Goal: Task Accomplishment & Management: Manage account settings

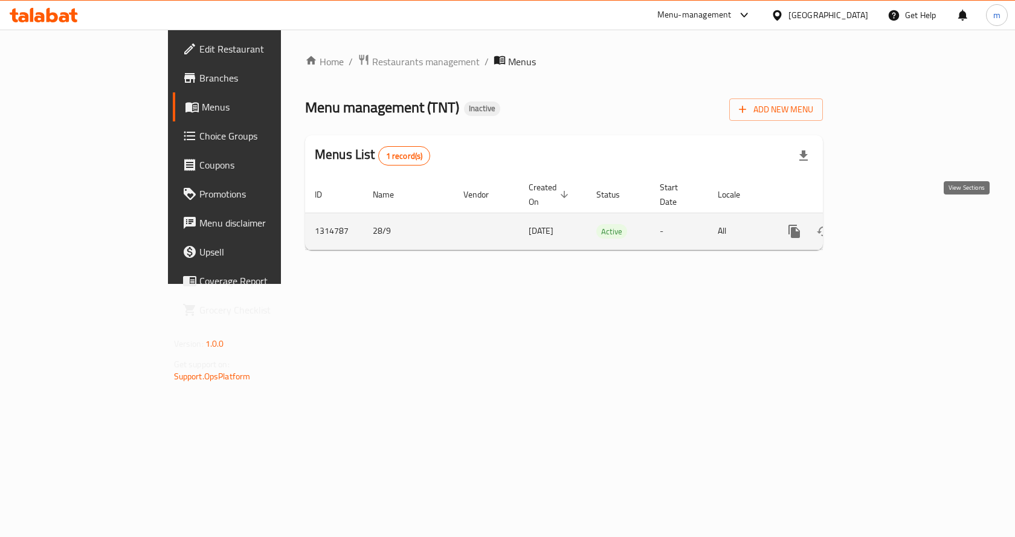
click at [889, 224] on icon "enhanced table" at bounding box center [881, 231] width 14 height 14
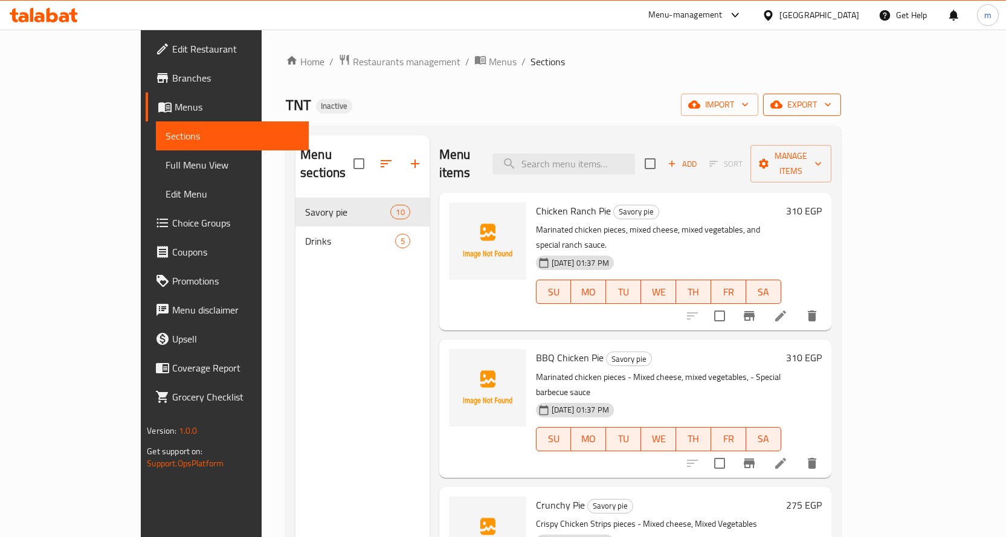
click at [831, 112] on span "export" at bounding box center [802, 104] width 59 height 15
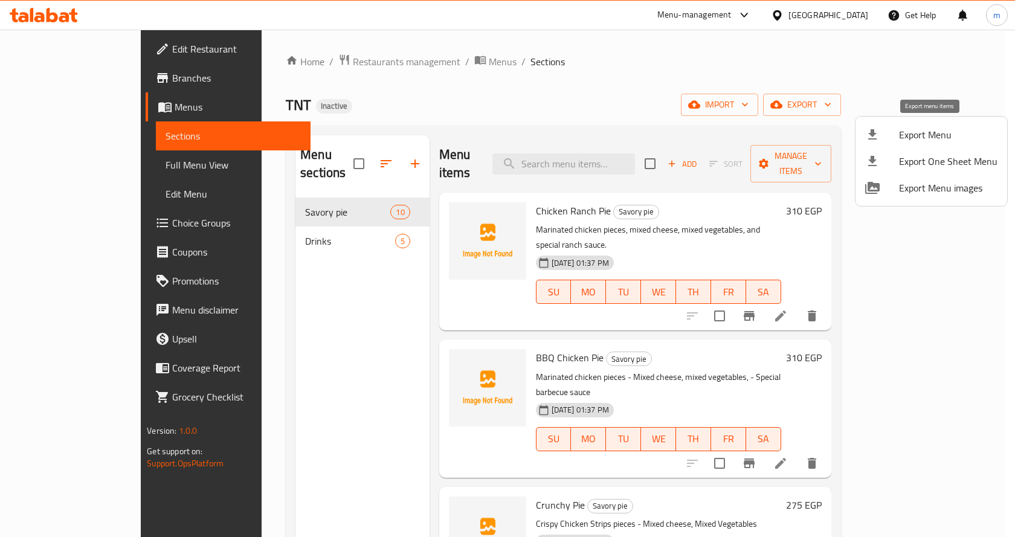
click at [903, 141] on span "Export Menu" at bounding box center [948, 134] width 98 height 14
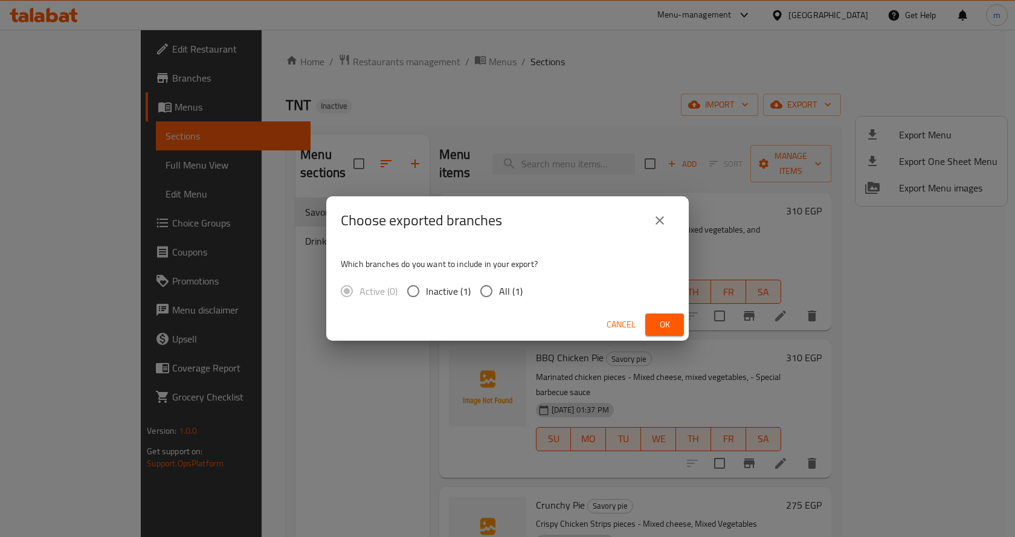
click at [666, 222] on icon "close" at bounding box center [659, 220] width 14 height 14
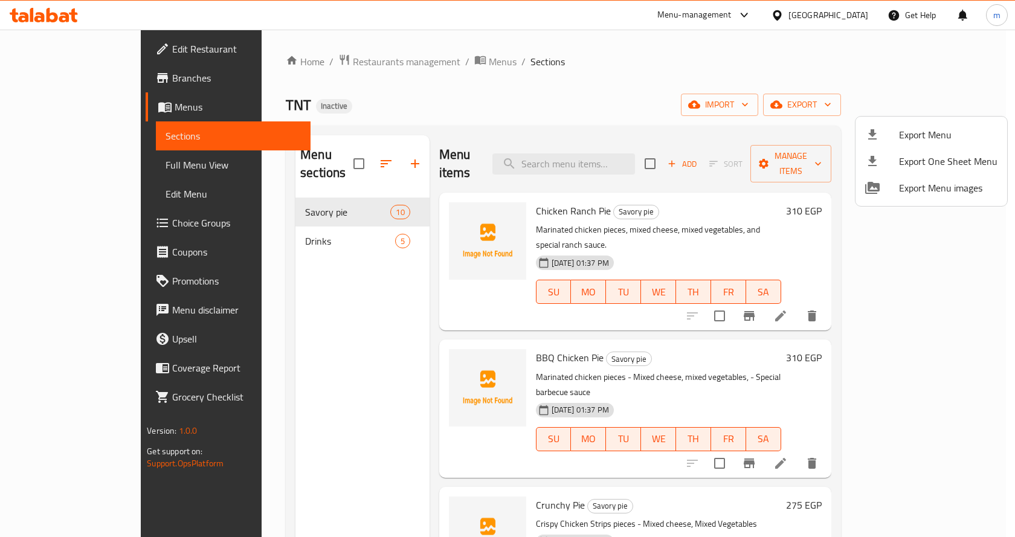
click at [746, 107] on div at bounding box center [507, 268] width 1015 height 537
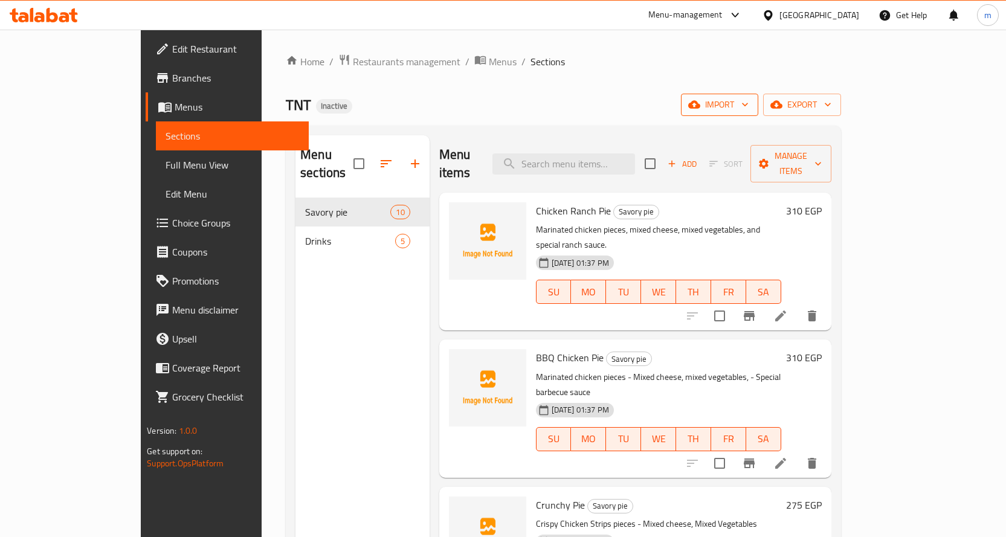
click at [748, 106] on span "import" at bounding box center [719, 104] width 58 height 15
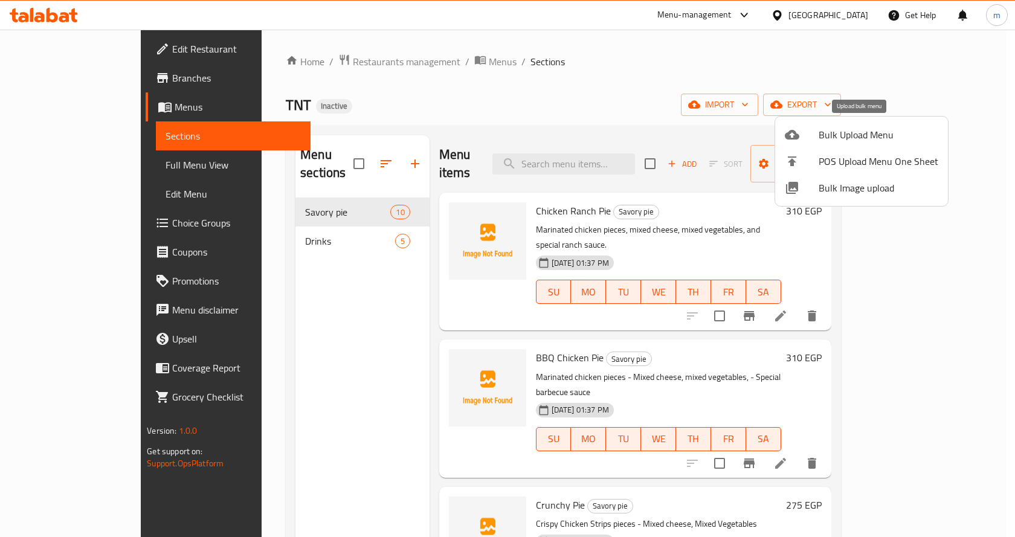
click at [813, 146] on li "Bulk Upload Menu" at bounding box center [861, 134] width 173 height 27
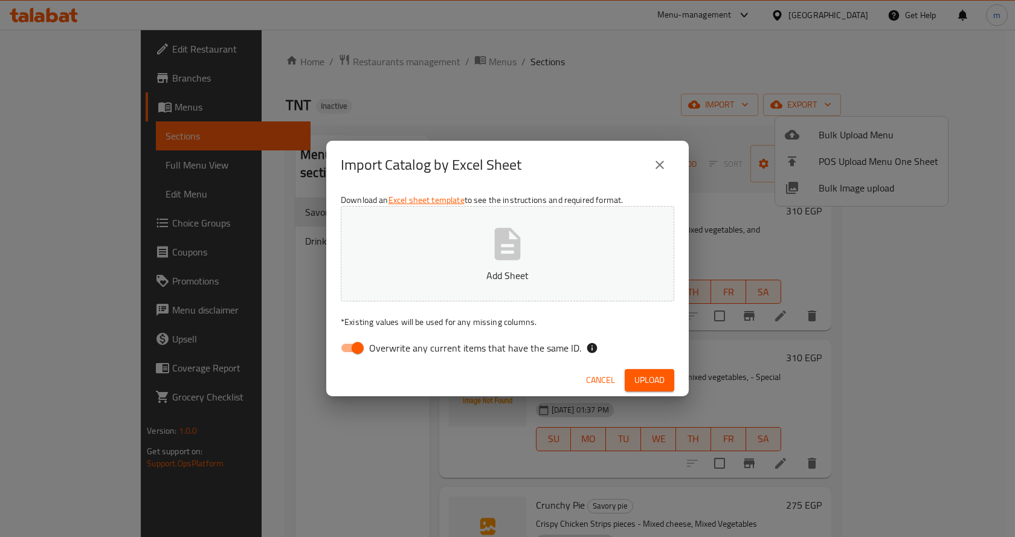
click at [361, 350] on input "Overwrite any current items that have the same ID." at bounding box center [357, 347] width 69 height 23
checkbox input "false"
click at [632, 379] on button "Upload" at bounding box center [650, 380] width 50 height 22
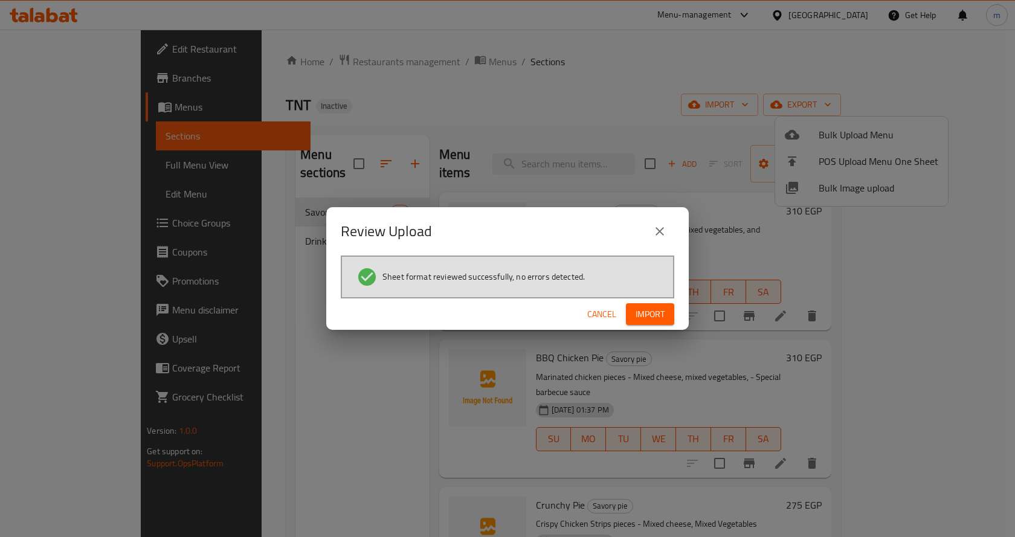
click at [642, 320] on span "Import" at bounding box center [650, 314] width 29 height 15
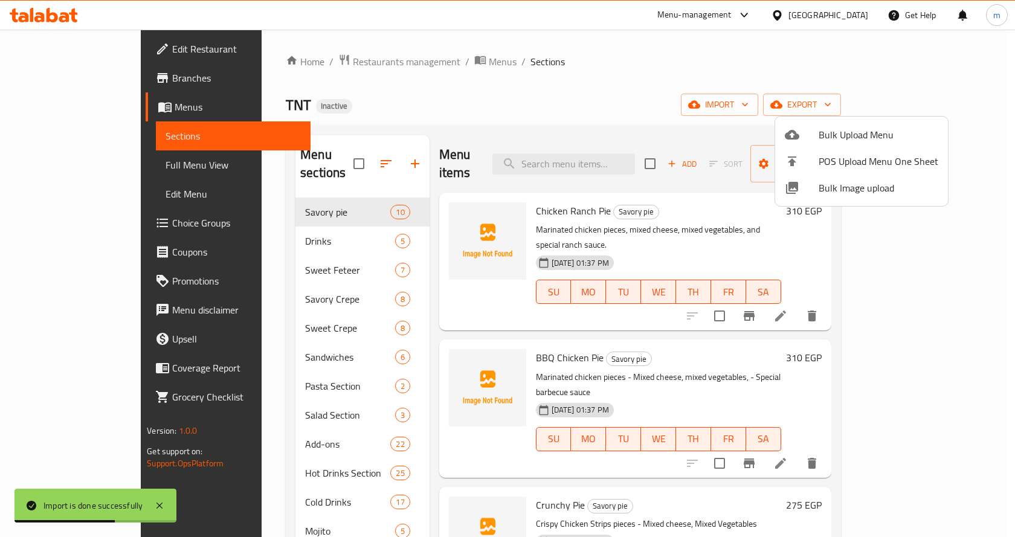
click at [102, 165] on div at bounding box center [507, 268] width 1015 height 537
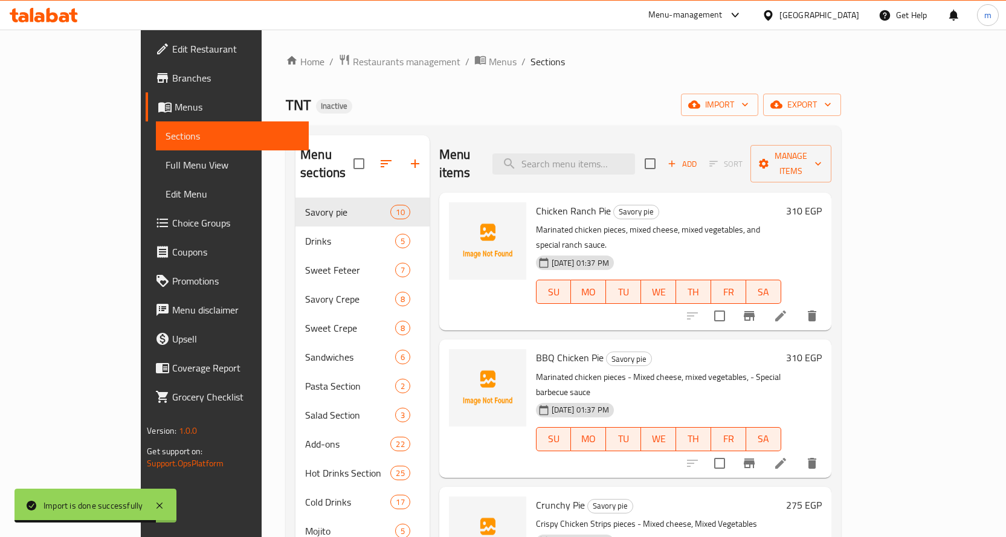
click at [166, 165] on span "Full Menu View" at bounding box center [233, 165] width 134 height 14
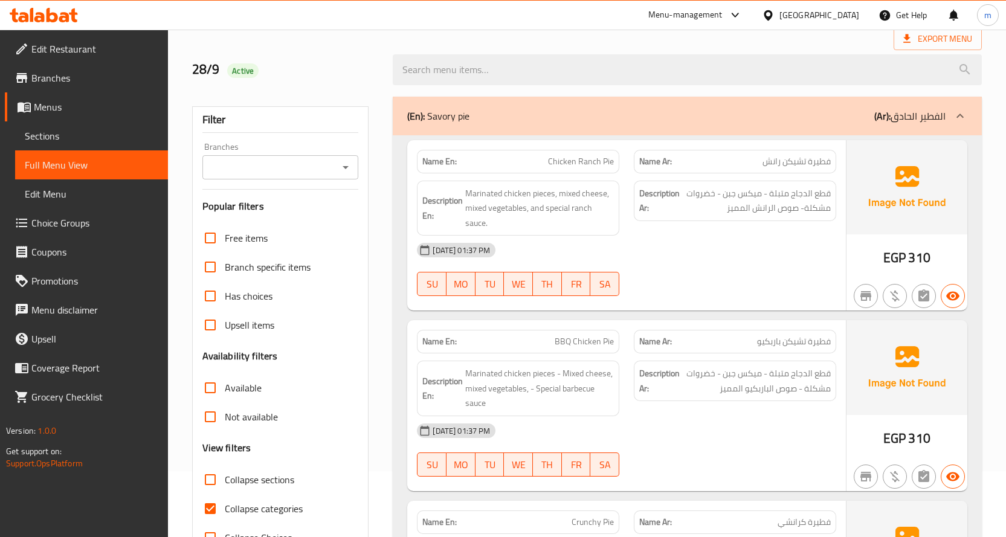
scroll to position [121, 0]
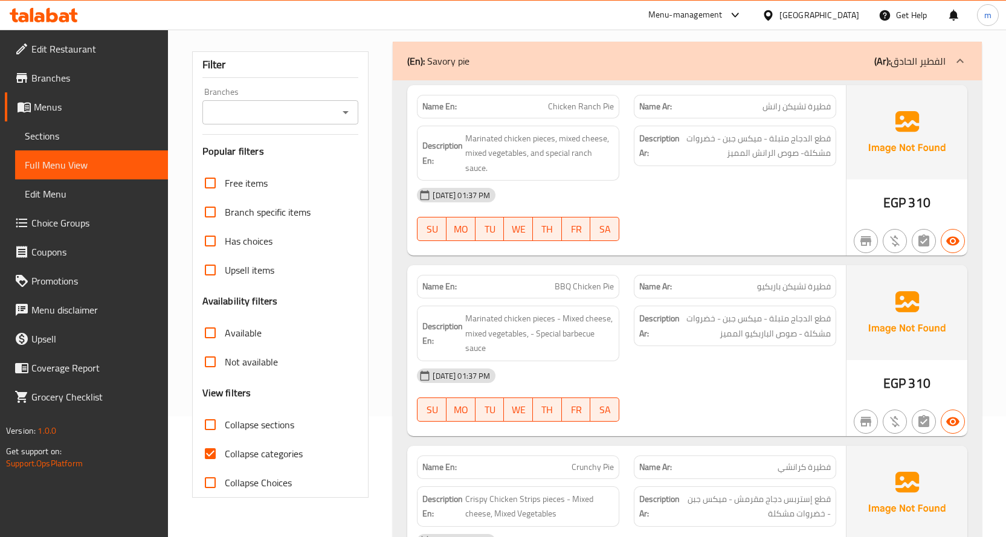
click at [272, 423] on span "Collapse sections" at bounding box center [259, 424] width 69 height 14
click at [225, 423] on input "Collapse sections" at bounding box center [210, 424] width 29 height 29
checkbox input "true"
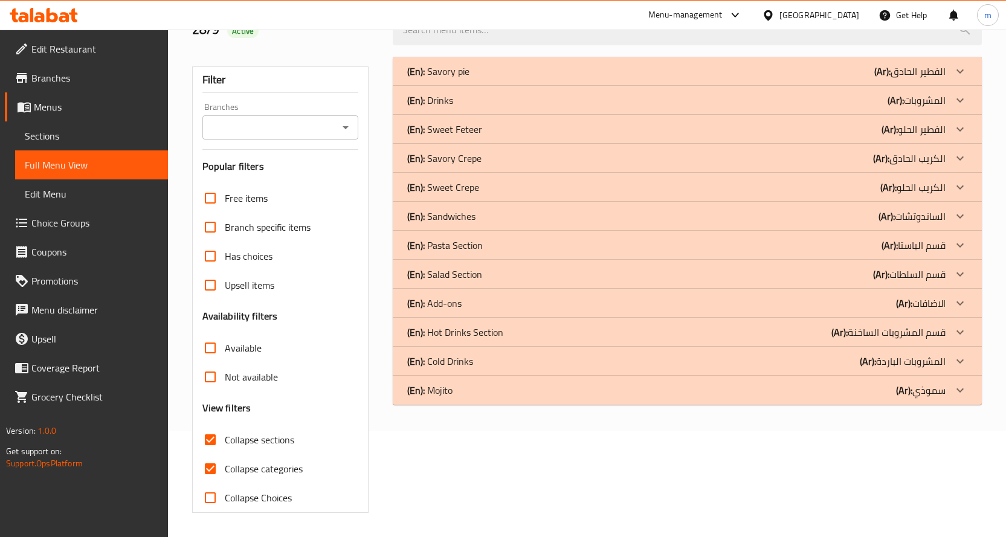
scroll to position [106, 0]
click at [559, 391] on div "(En): Mojito (Ar): سموذي" at bounding box center [676, 390] width 538 height 14
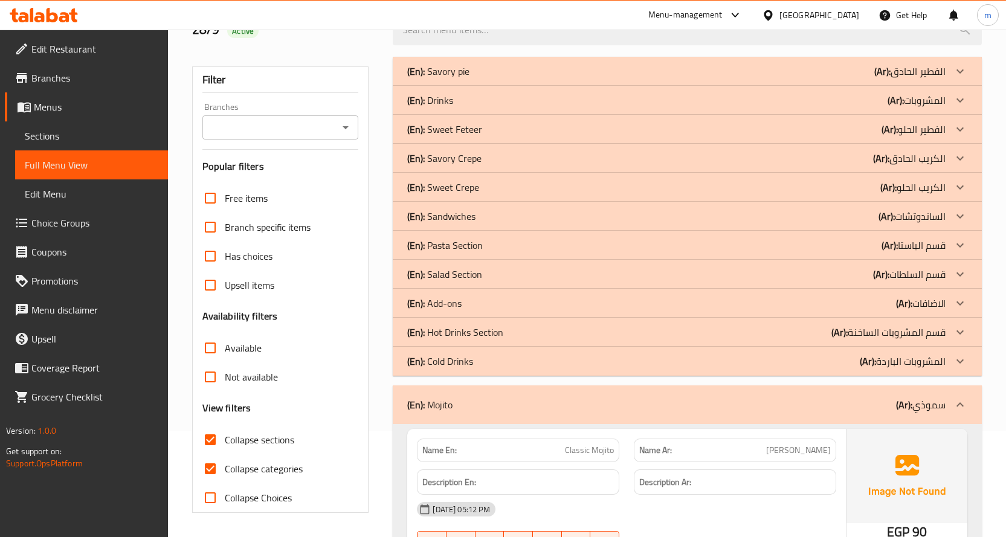
click at [661, 365] on div "(En): Cold Drinks (Ar): المشروبات الباردة" at bounding box center [676, 361] width 538 height 14
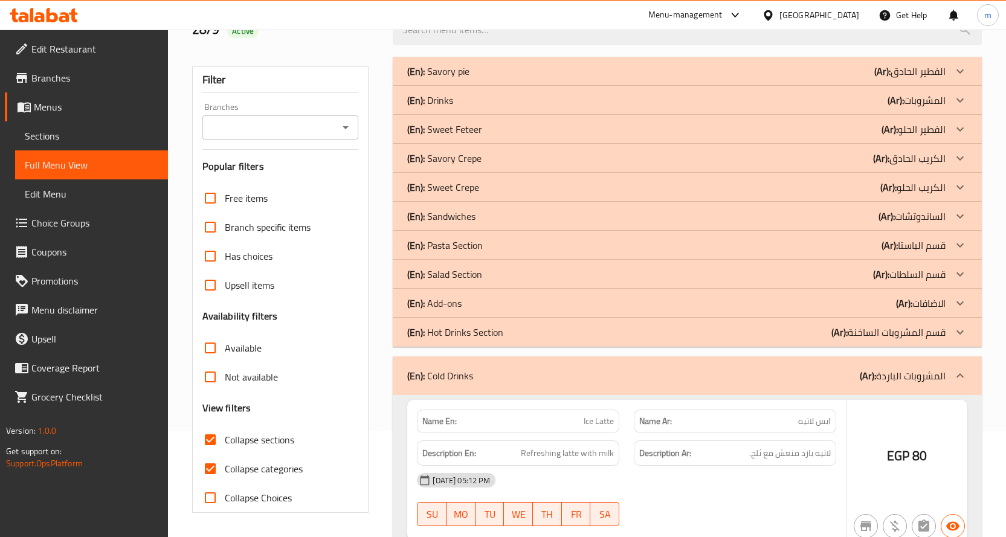
click at [693, 340] on div "(En): Hot Drinks Section (Ar): قسم المشروبات الساخنة" at bounding box center [687, 332] width 589 height 29
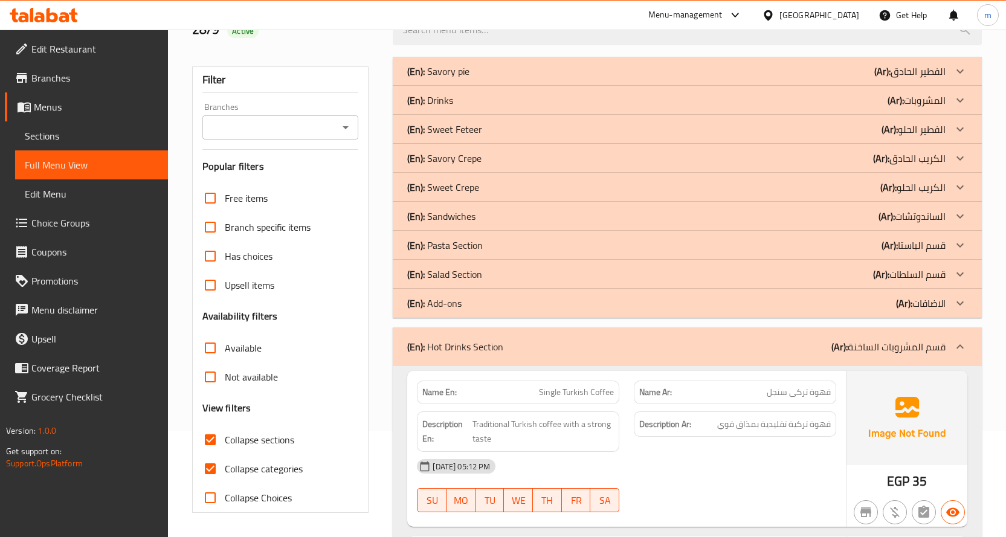
click at [724, 304] on div "(En): Add-ons (Ar): الاضافات" at bounding box center [676, 303] width 538 height 14
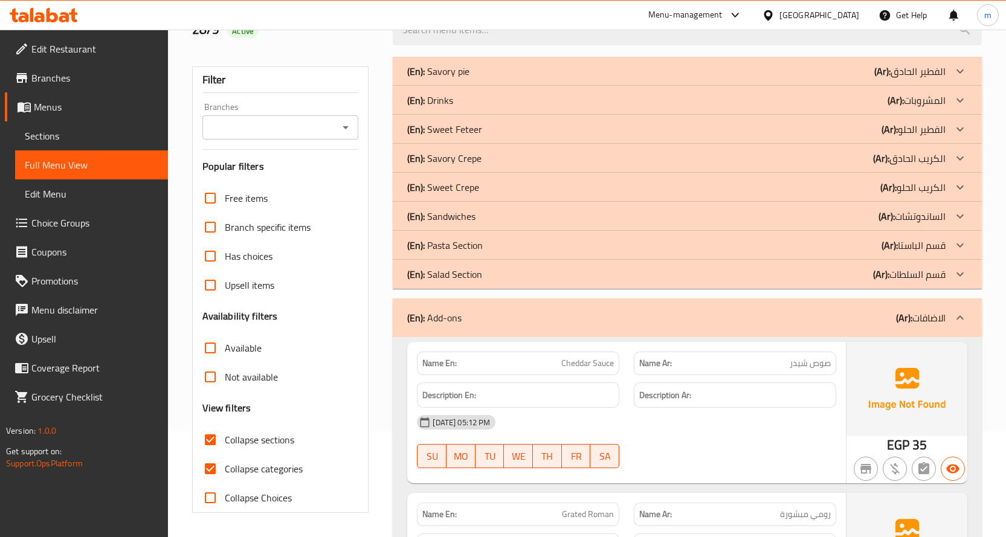
click at [727, 274] on div "(En): Salad Section (Ar): قسم السلطات" at bounding box center [676, 274] width 538 height 14
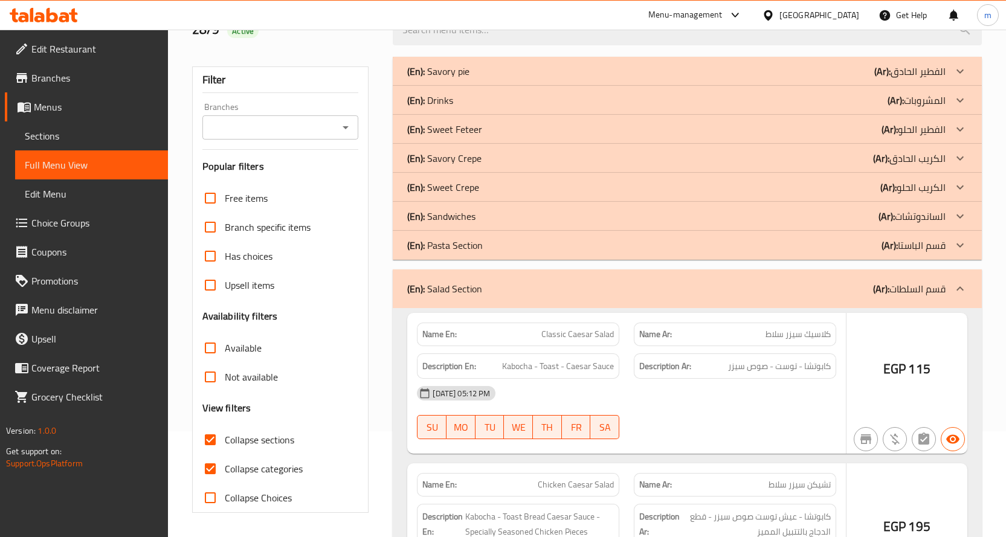
click at [728, 246] on div "(En): Pasta Section (Ar): قسم الباستا" at bounding box center [676, 245] width 538 height 14
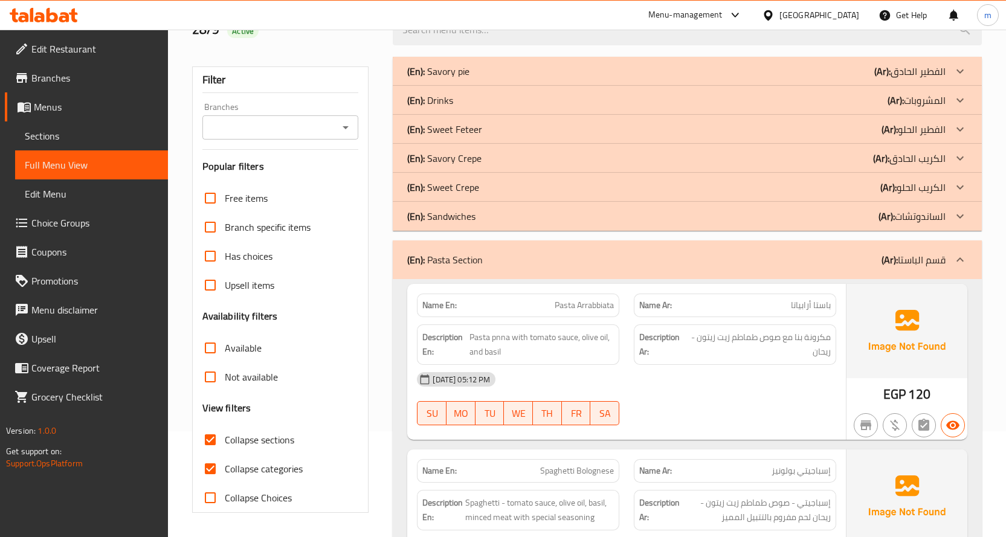
click at [726, 215] on div "(En): Sandwiches (Ar): الساندوتشات" at bounding box center [676, 216] width 538 height 14
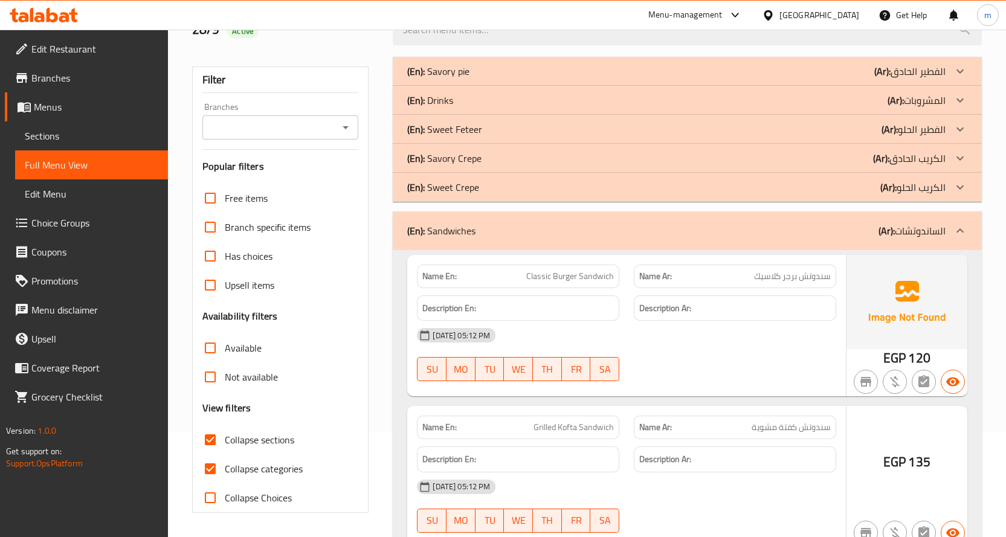
click at [715, 181] on div "(En): Sweet Crepe (Ar): الكريب الحلو" at bounding box center [676, 187] width 538 height 14
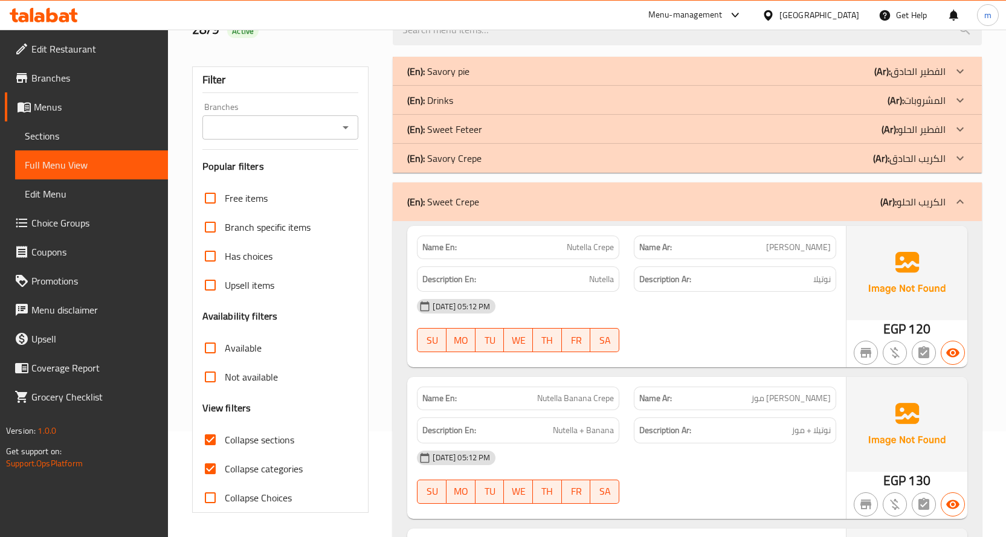
click at [706, 160] on div "(En): Savory Crepe (Ar): الكريب الحادق" at bounding box center [676, 158] width 538 height 14
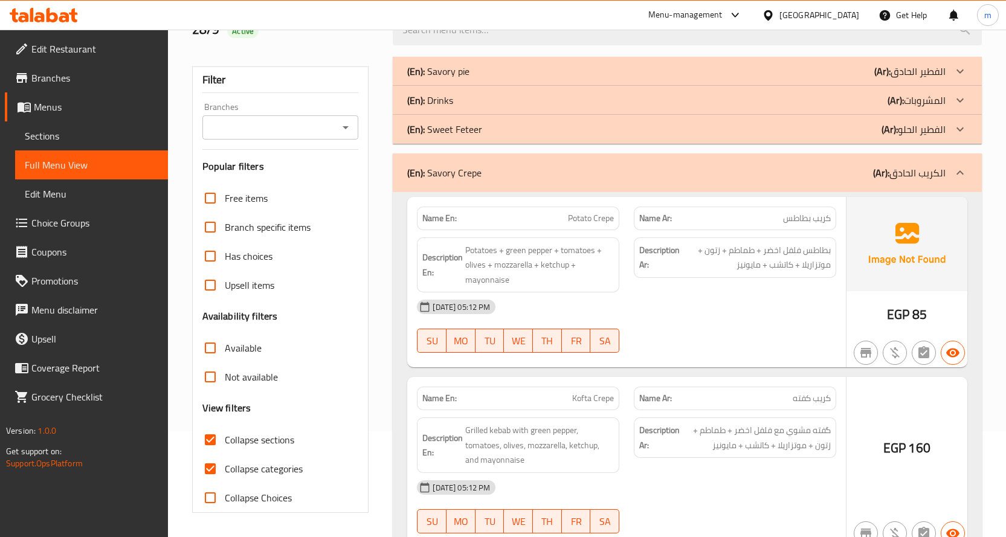
click at [703, 137] on div "(En): Sweet Feteer (Ar): الفطير الحلو" at bounding box center [687, 129] width 589 height 29
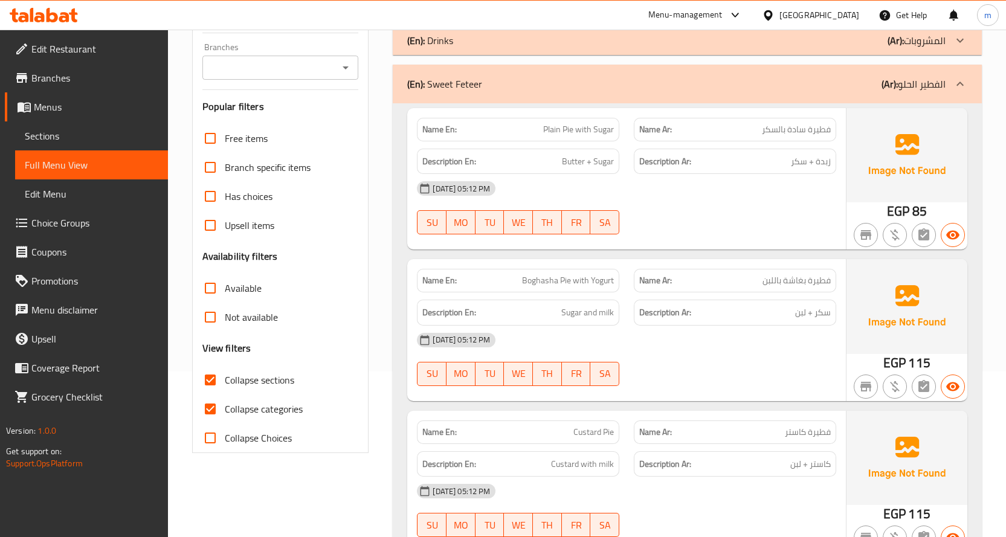
scroll to position [166, 0]
drag, startPoint x: 261, startPoint y: 407, endPoint x: 512, endPoint y: 414, distance: 251.4
click at [261, 407] on span "Collapse categories" at bounding box center [264, 408] width 78 height 14
click at [225, 407] on input "Collapse categories" at bounding box center [210, 408] width 29 height 29
checkbox input "false"
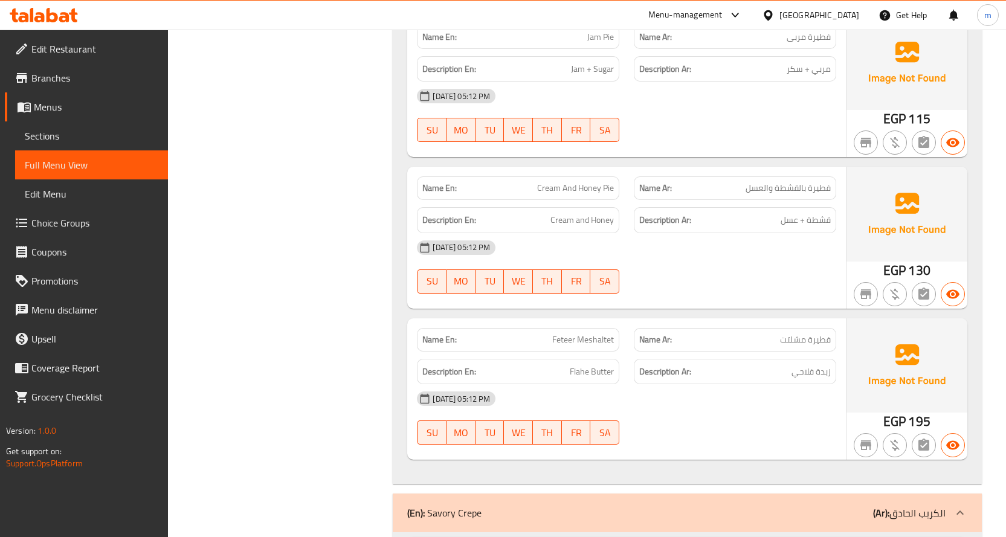
scroll to position [906, 0]
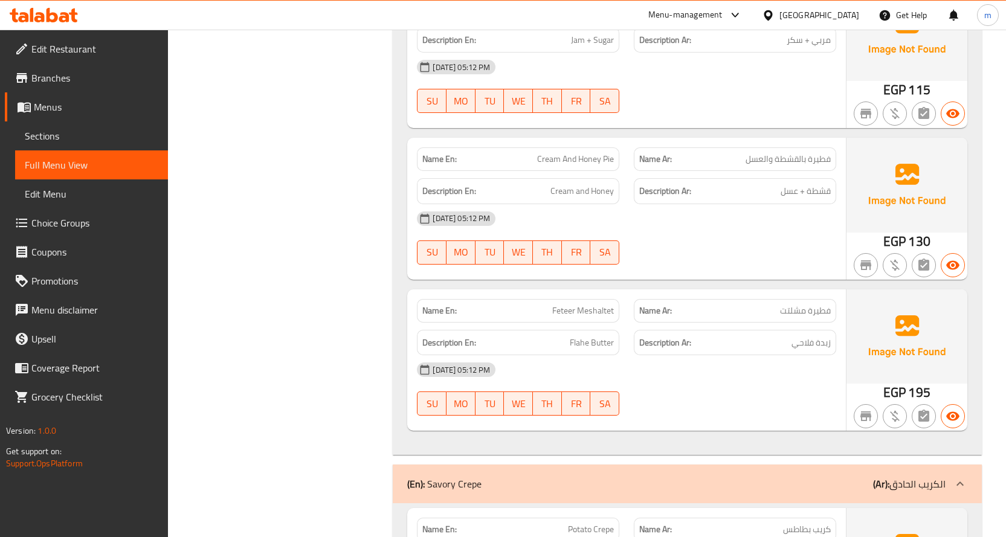
click at [613, 161] on span "Cream And Honey Pie" at bounding box center [575, 159] width 77 height 13
click at [607, 161] on span "Cream And Honey Pie" at bounding box center [575, 159] width 77 height 13
copy span "Pie"
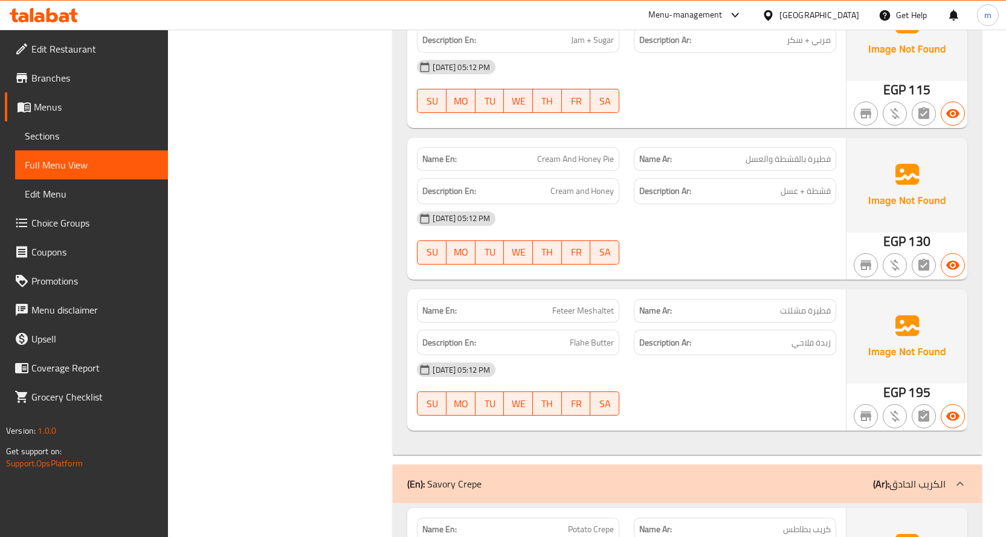
click at [669, 237] on div "[DATE] 05:12 PM SU MO TU WE TH FR SA" at bounding box center [627, 238] width 434 height 68
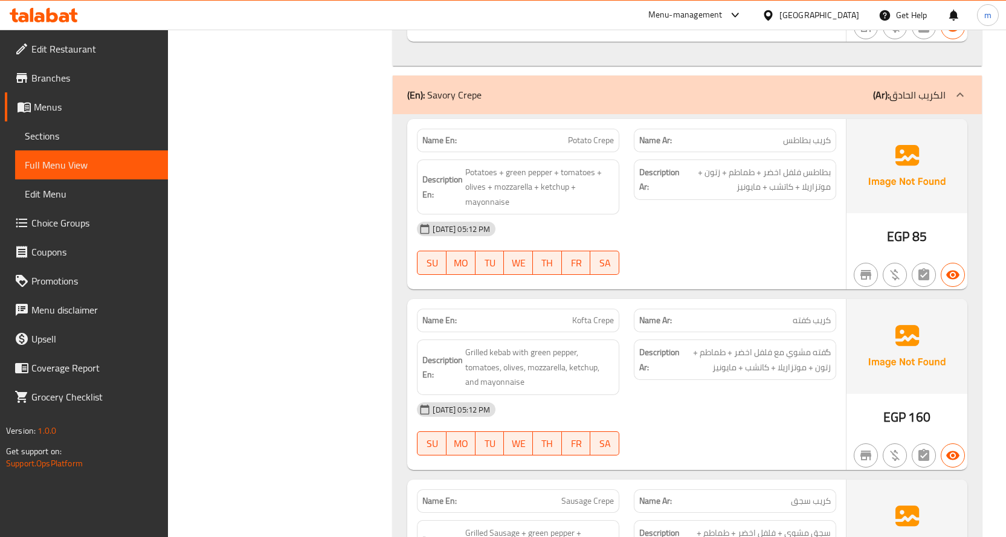
scroll to position [1389, 0]
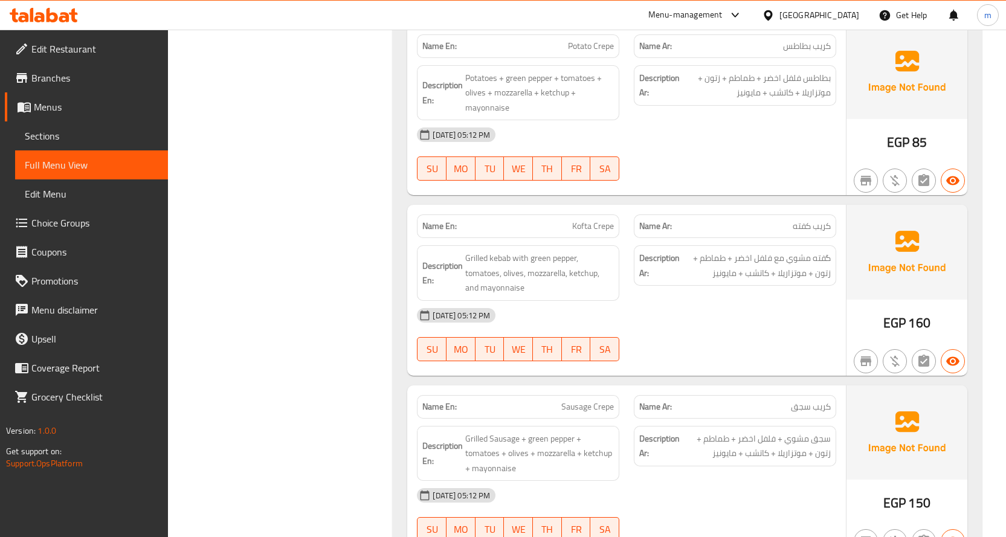
click at [596, 224] on span "Kofta Crepe" at bounding box center [593, 226] width 42 height 13
copy span "Kofta Crepe"
click at [692, 306] on div "[DATE] 05:12 PM" at bounding box center [627, 315] width 434 height 29
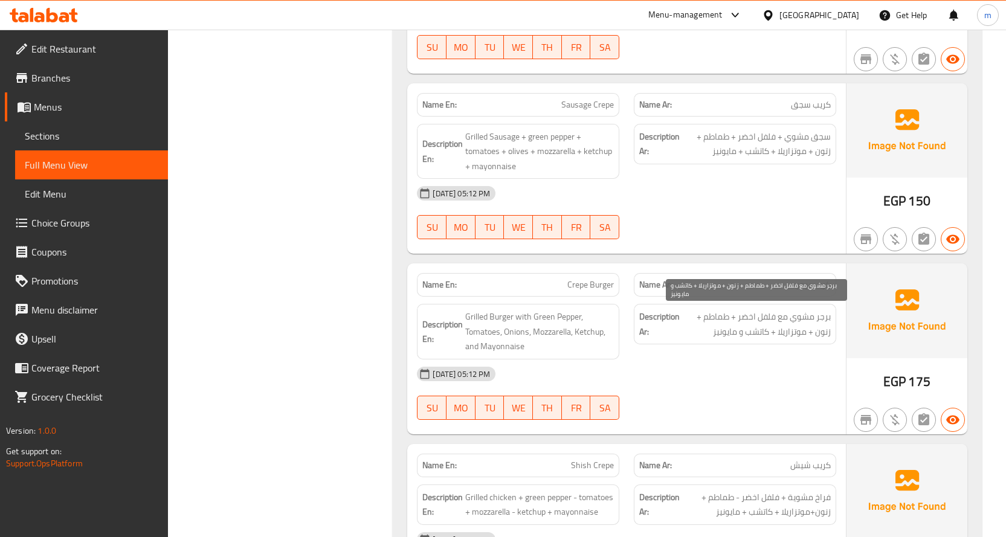
scroll to position [1752, 0]
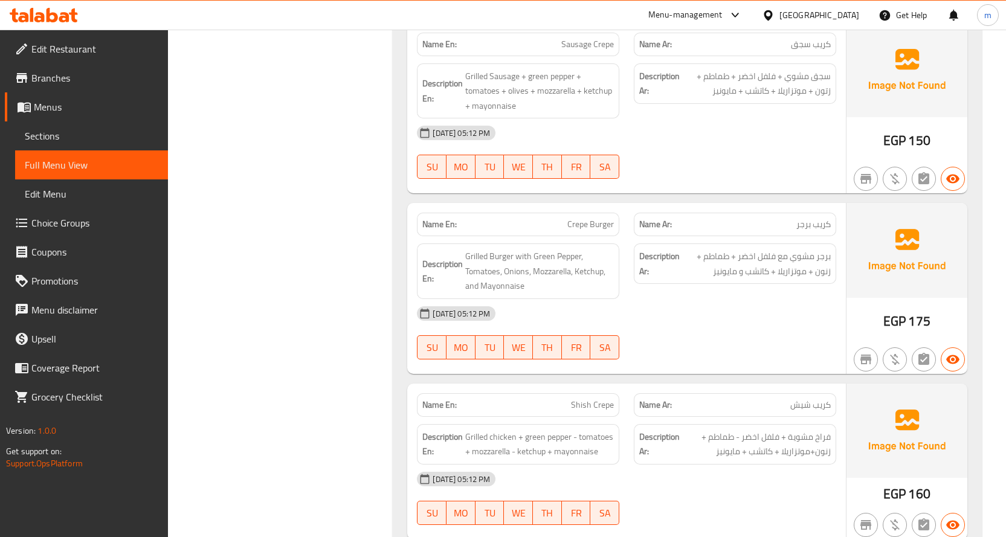
click at [594, 220] on span "Crepe Burger" at bounding box center [590, 224] width 47 height 13
copy span "Crepe Burger"
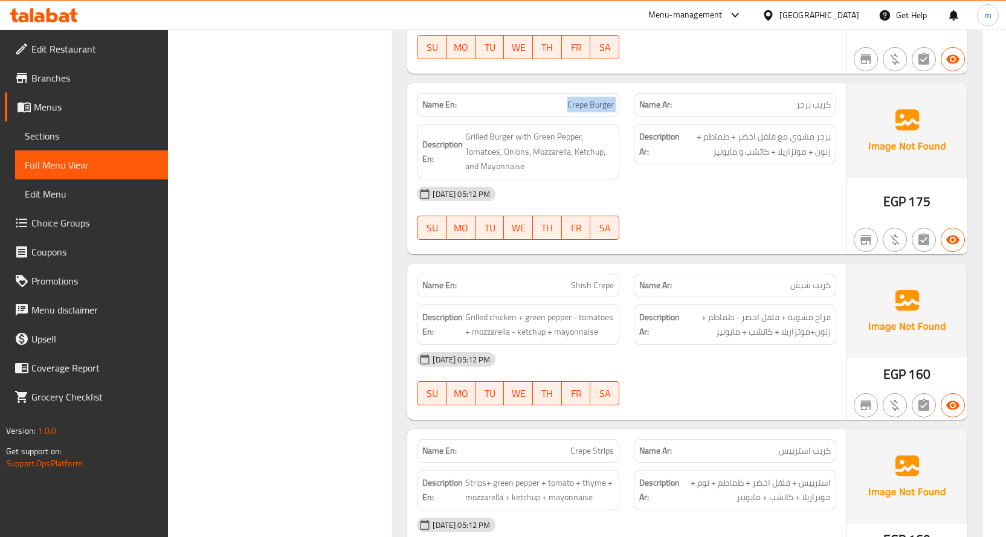
scroll to position [1873, 0]
click at [594, 285] on span "Shish Crepe" at bounding box center [592, 284] width 43 height 13
click at [594, 284] on span "Shish Crepe" at bounding box center [592, 284] width 43 height 13
copy span "Shish Crepe"
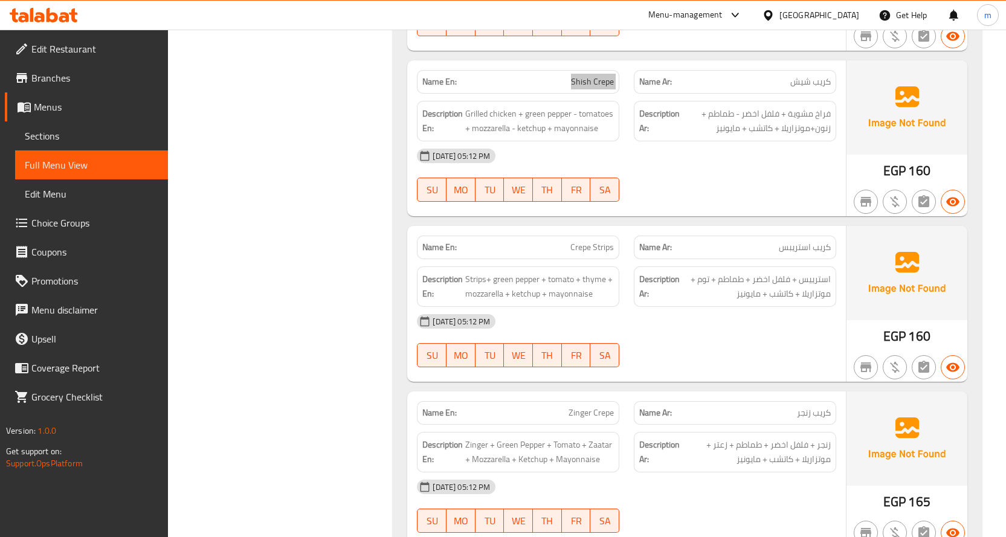
scroll to position [2054, 0]
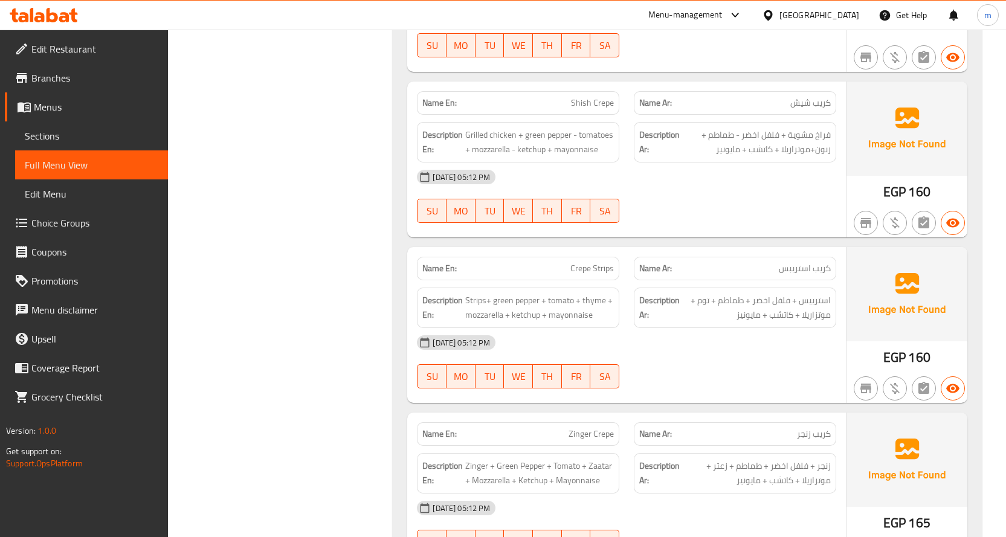
click at [597, 268] on span "Crepe Strips" at bounding box center [591, 268] width 43 height 13
copy span "Strips"
click at [594, 268] on span "Crepe Strips" at bounding box center [591, 268] width 43 height 13
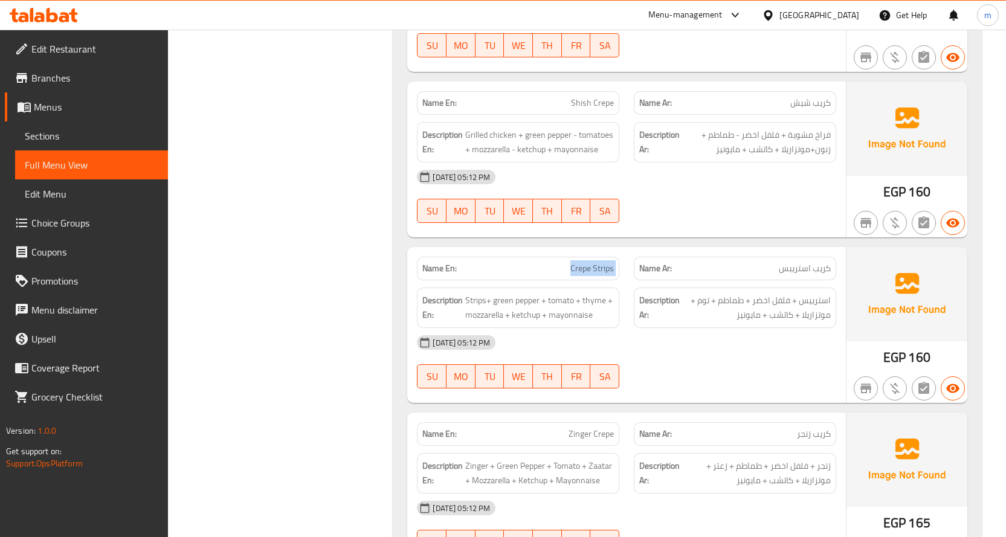
click at [594, 268] on span "Crepe Strips" at bounding box center [591, 268] width 43 height 13
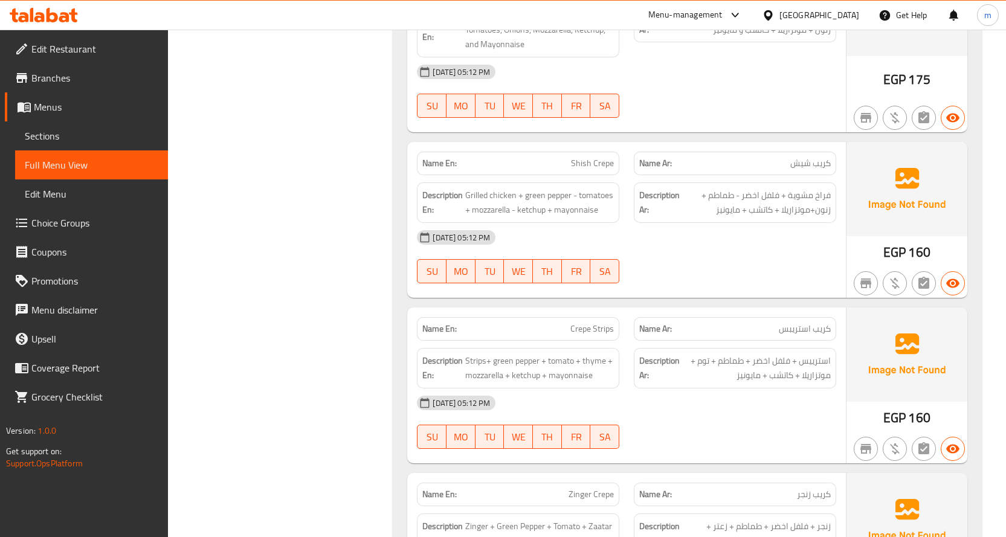
click at [589, 161] on span "Shish Crepe" at bounding box center [592, 163] width 43 height 13
copy span "Shish Crepe"
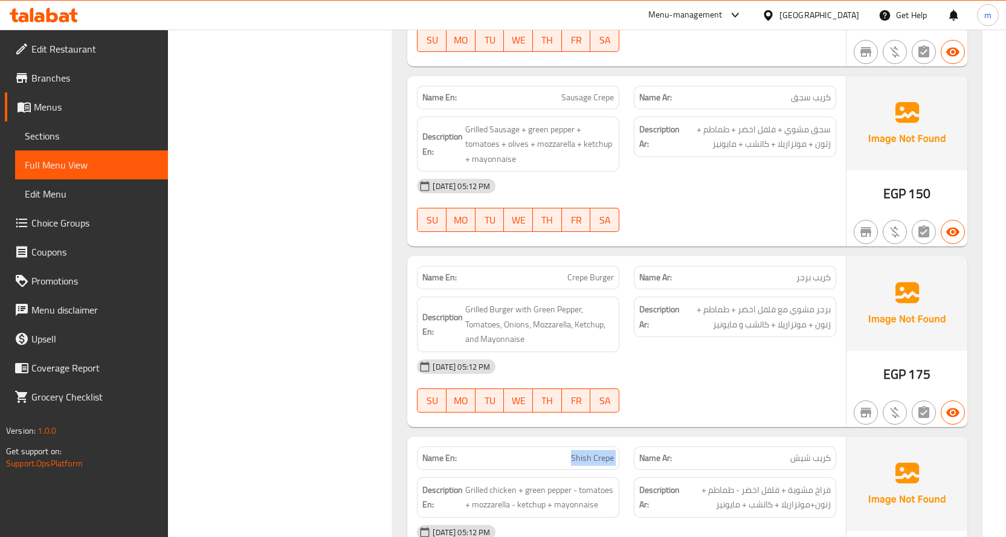
scroll to position [1691, 0]
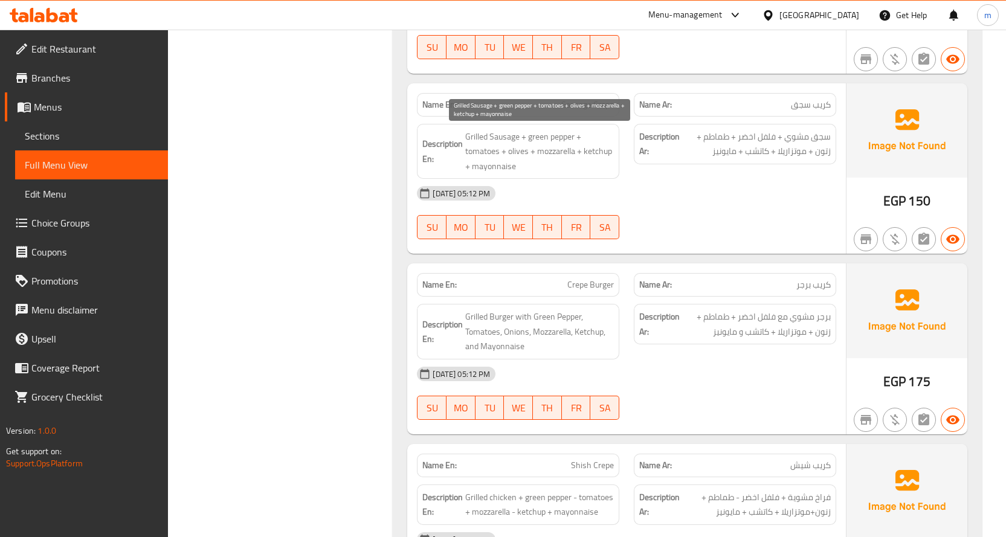
click at [516, 151] on span "Grilled Sausage + green pepper + tomatoes + olives + mozzarella + ketchup + may…" at bounding box center [539, 151] width 149 height 45
copy span "olives"
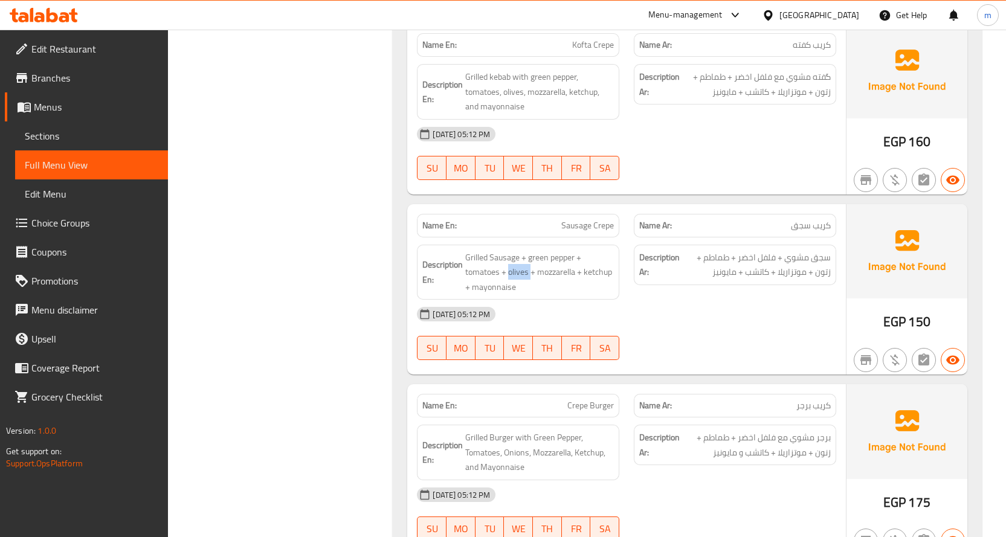
scroll to position [1510, 0]
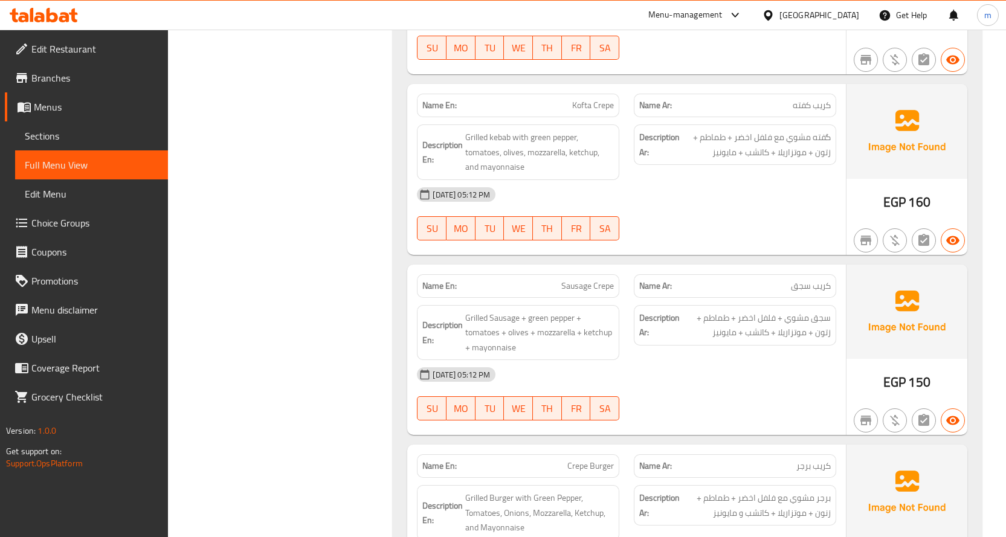
click at [581, 103] on span "Kofta Crepe" at bounding box center [593, 105] width 42 height 13
copy span "Kofta Crepe"
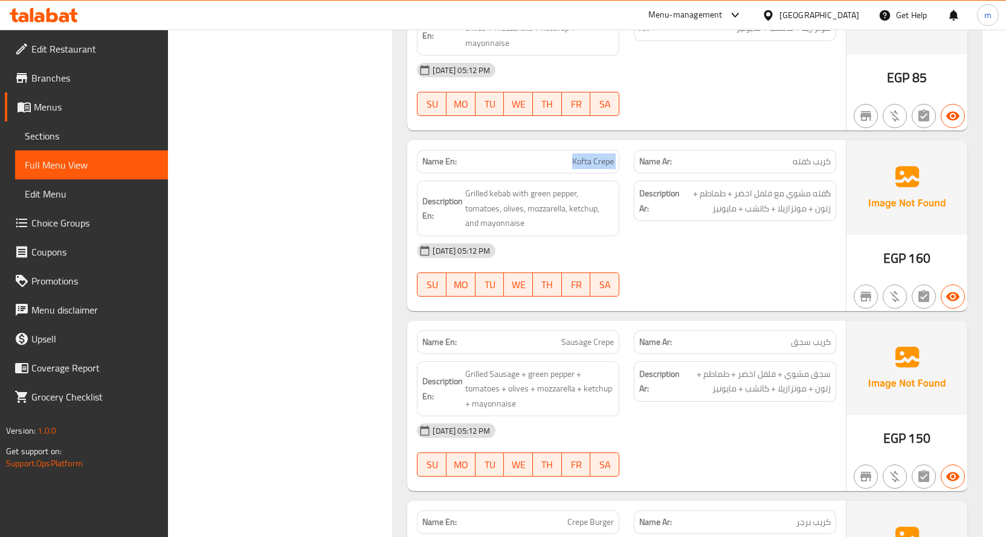
scroll to position [1389, 0]
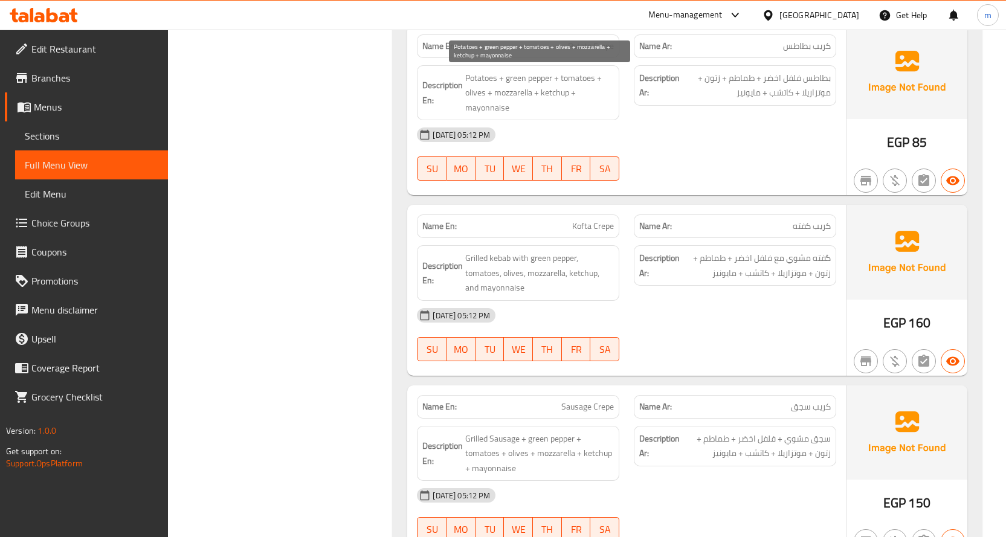
click at [475, 94] on span "Potatoes + green pepper + tomatoes + olives + mozzarella + ketchup + mayonnaise" at bounding box center [539, 93] width 149 height 45
copy span "olives"
drag, startPoint x: 606, startPoint y: 138, endPoint x: 611, endPoint y: 150, distance: 13.0
click at [607, 138] on div "28-09-2025 05:12 PM" at bounding box center [627, 134] width 434 height 29
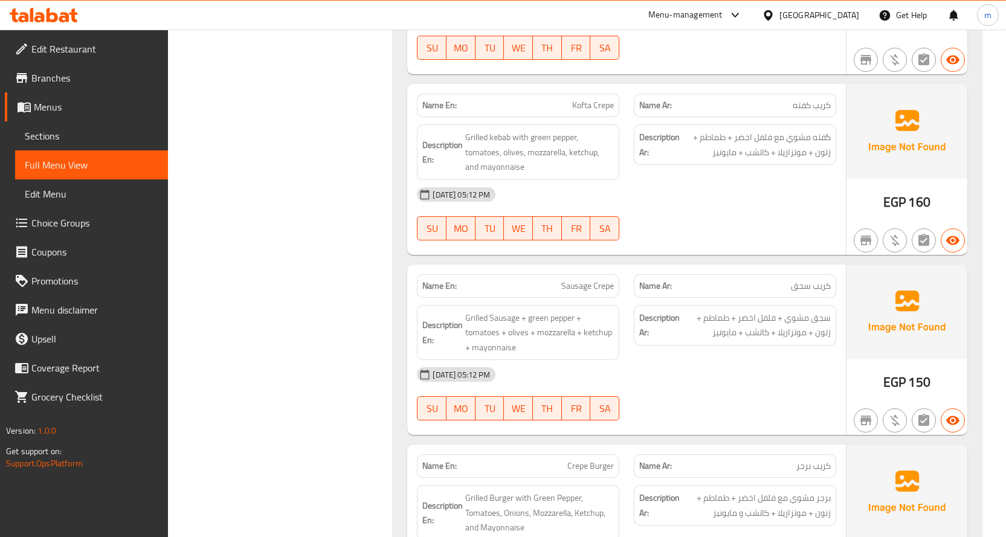
scroll to position [1631, 0]
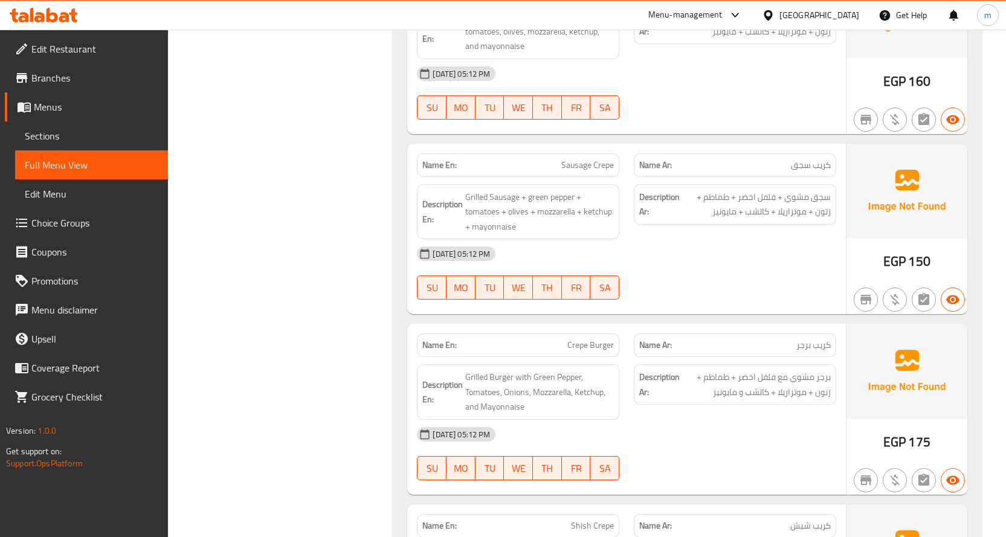
click at [594, 341] on span "Crepe Burger" at bounding box center [590, 345] width 47 height 13
copy span "Crepe Burger"
click at [515, 208] on span "Grilled Sausage + green pepper + tomatoes + olives + mozzarella + ketchup + may…" at bounding box center [539, 212] width 149 height 45
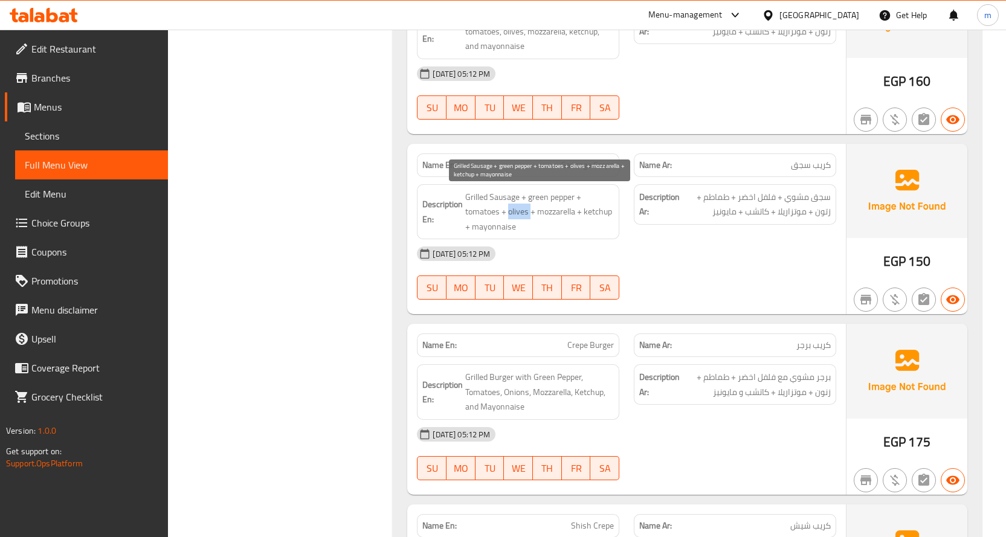
click at [515, 208] on span "Grilled Sausage + green pepper + tomatoes + olives + mozzarella + ketchup + may…" at bounding box center [539, 212] width 149 height 45
click at [608, 269] on div "SU MO TU WE TH FR SA" at bounding box center [518, 287] width 217 height 39
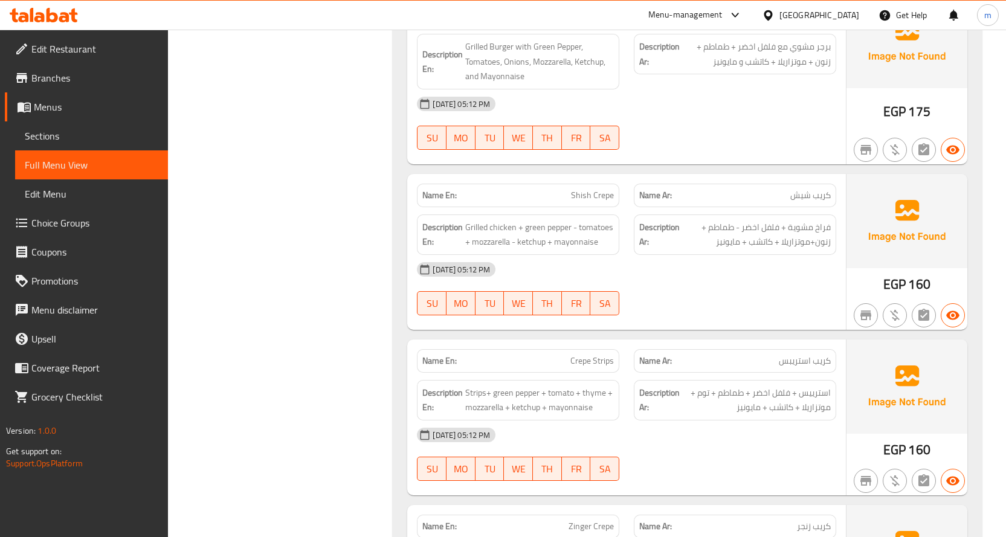
scroll to position [1994, 0]
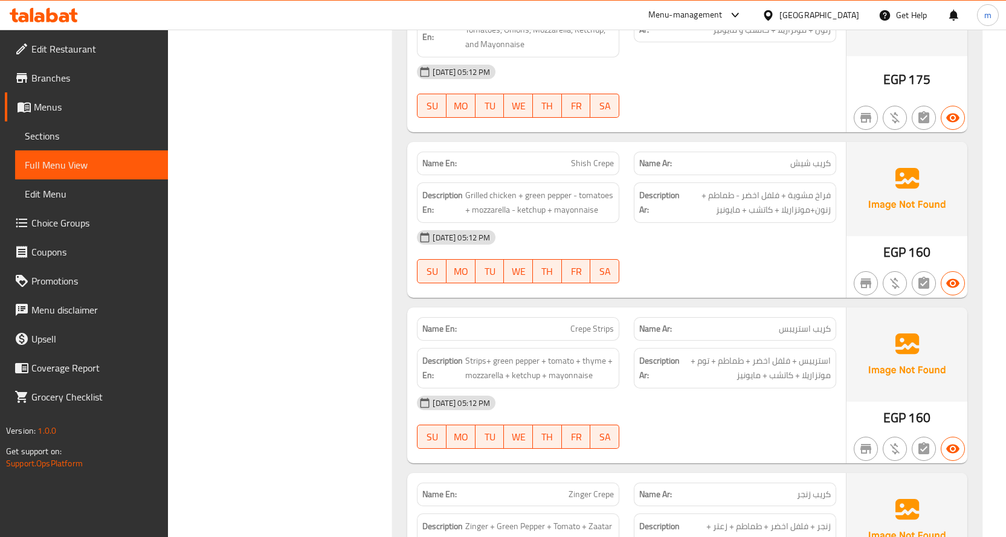
click at [602, 330] on span "Crepe Strips" at bounding box center [591, 329] width 43 height 13
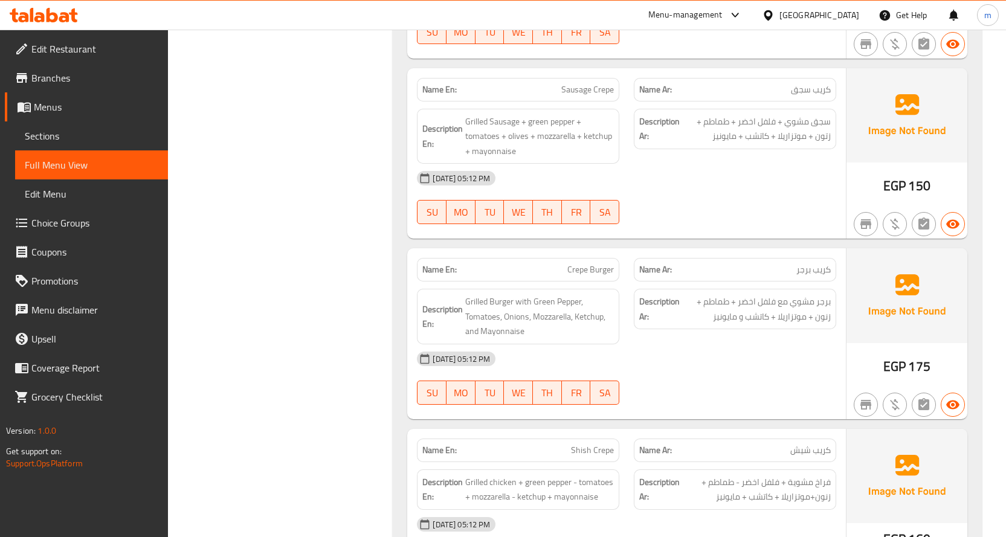
scroll to position [1691, 0]
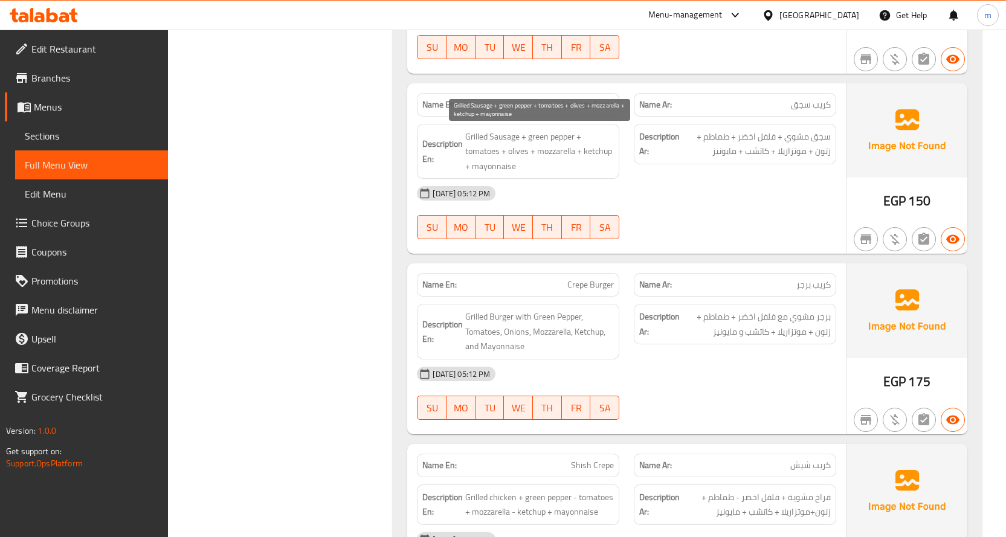
click at [523, 149] on span "Grilled Sausage + green pepper + tomatoes + olives + mozzarella + ketchup + may…" at bounding box center [539, 151] width 149 height 45
drag, startPoint x: 511, startPoint y: 160, endPoint x: 516, endPoint y: 148, distance: 13.0
click at [516, 148] on span "Grilled Sausage + green pepper + tomatoes + olives + mozzarella + ketchup + may…" at bounding box center [539, 151] width 149 height 45
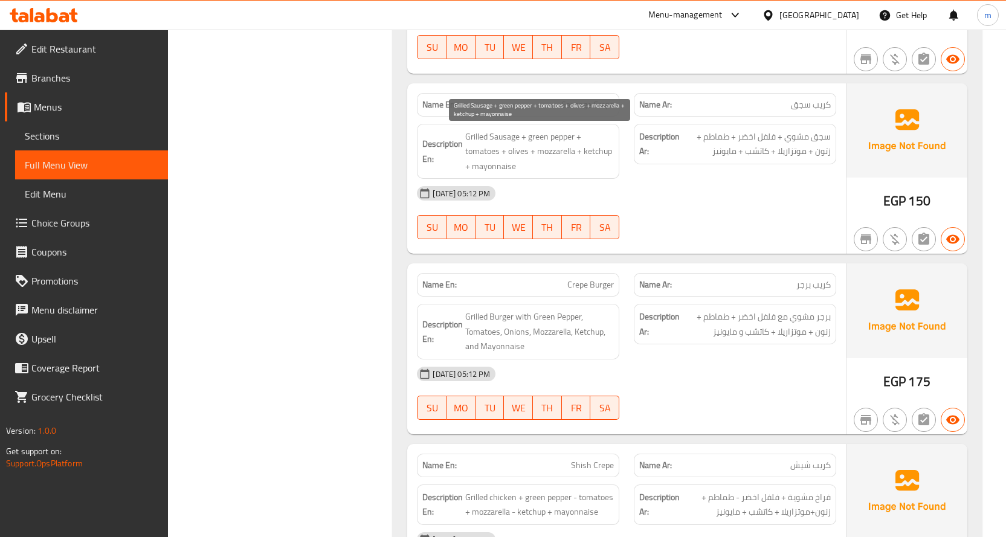
drag, startPoint x: 520, startPoint y: 159, endPoint x: 520, endPoint y: 152, distance: 7.9
click at [520, 152] on span "Grilled Sausage + green pepper + tomatoes + olives + mozzarella + ketchup + may…" at bounding box center [539, 151] width 149 height 45
click at [643, 212] on div "28-09-2025 05:12 PM SU MO TU WE TH FR SA" at bounding box center [627, 213] width 434 height 68
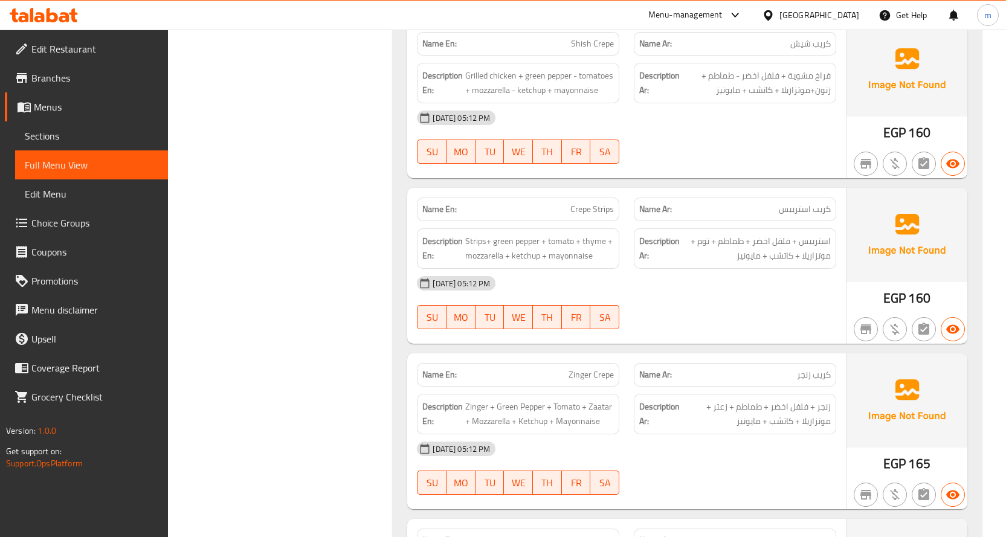
scroll to position [2114, 0]
click at [599, 375] on span "Zinger Crepe" at bounding box center [590, 373] width 45 height 13
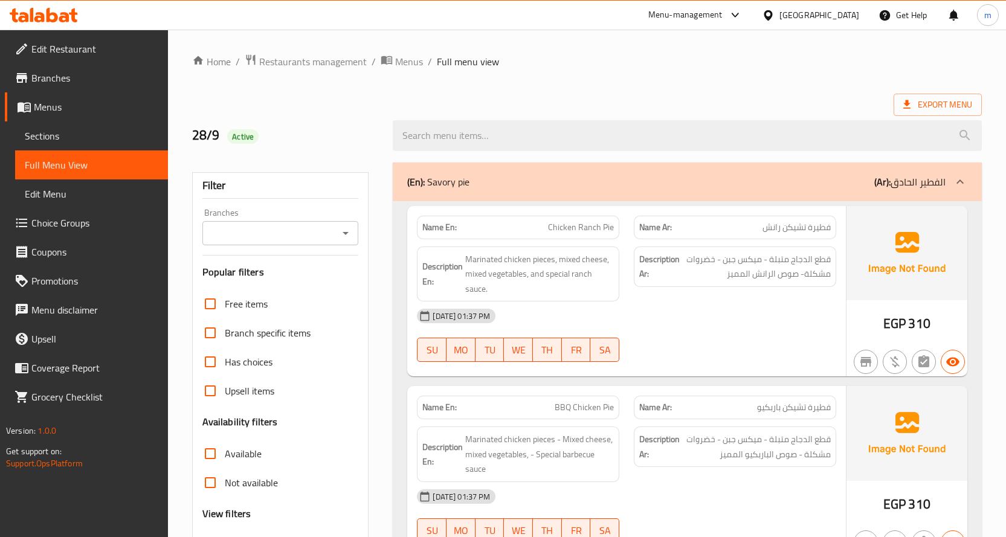
click at [83, 134] on span "Sections" at bounding box center [92, 136] width 134 height 14
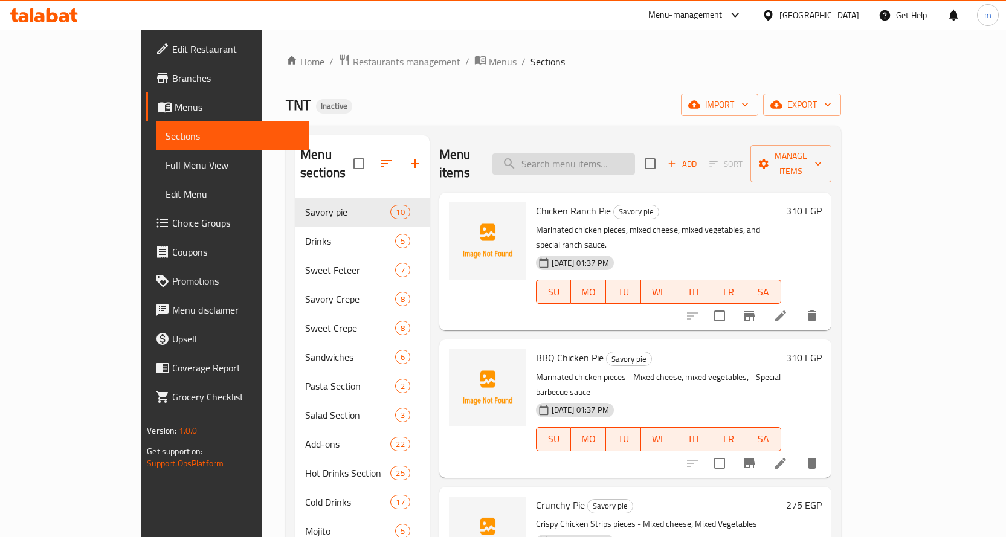
click at [625, 160] on input "search" at bounding box center [563, 163] width 143 height 21
paste input "Kofta Crepe"
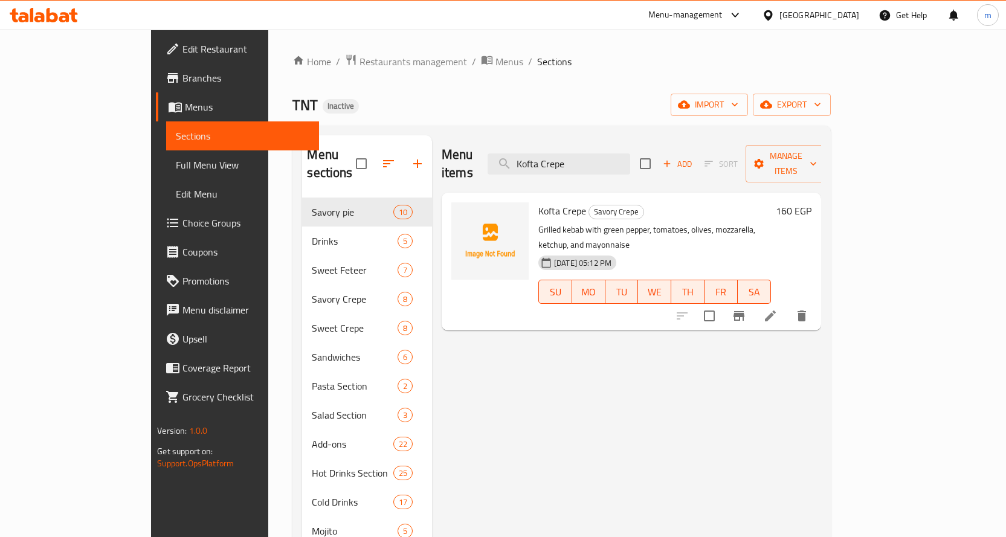
type input "Kofta Crepe"
click at [776, 311] on icon at bounding box center [770, 316] width 11 height 11
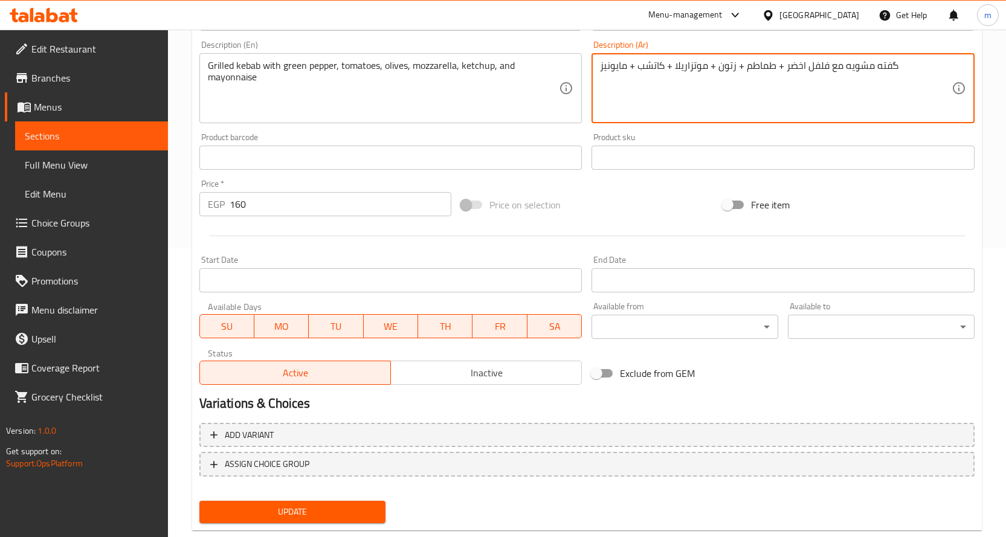
scroll to position [317, 0]
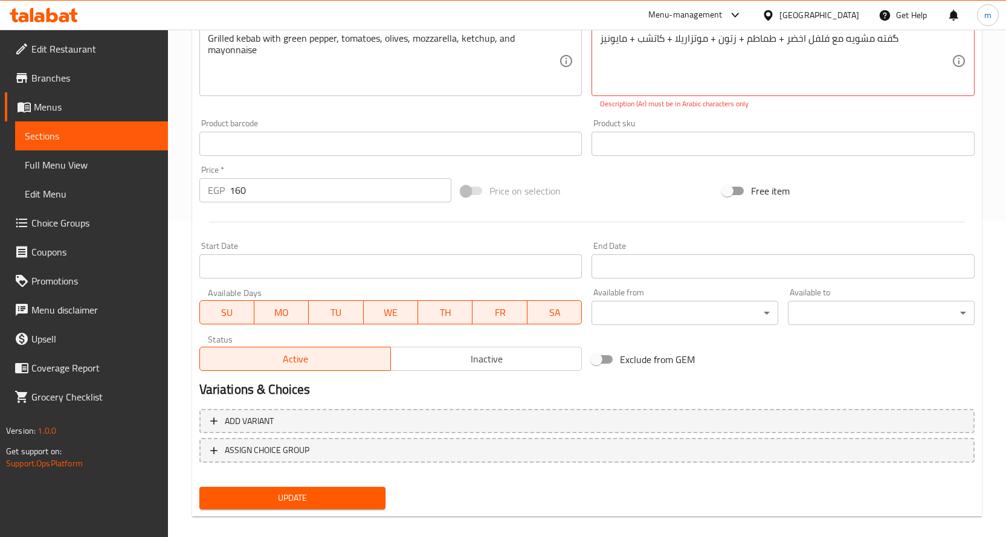
click at [321, 484] on div "Update" at bounding box center [293, 498] width 196 height 32
click at [298, 504] on span "Update" at bounding box center [292, 498] width 167 height 15
click at [312, 489] on button "Update" at bounding box center [292, 498] width 187 height 22
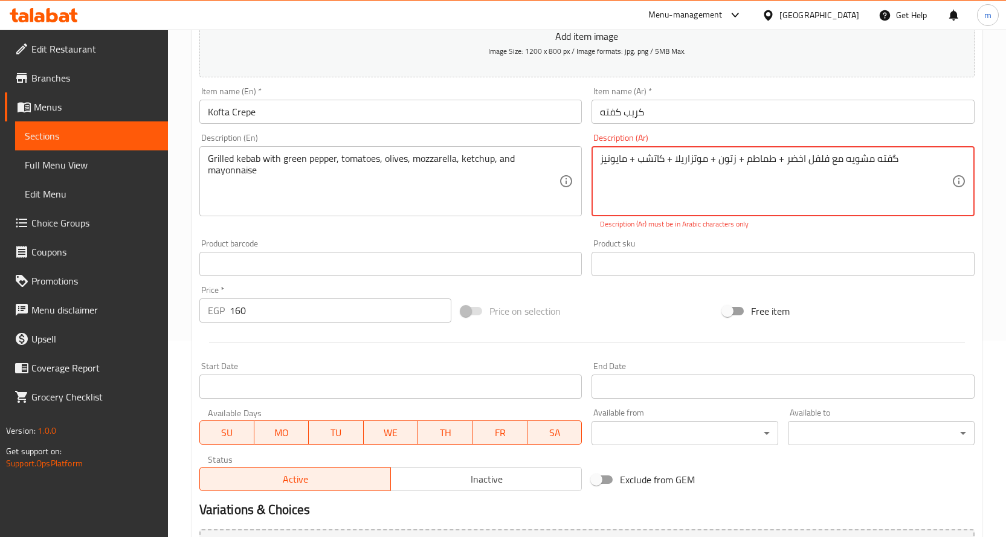
scroll to position [196, 0]
click at [784, 161] on textarea "گفته مشويه مع فلفل اخضر + طماطم + زتون + موتزاريلا + كاتشب + مايونيز" at bounding box center [776, 181] width 352 height 57
click at [777, 161] on textarea "گفته مشويه مع فلفل اخضر + طماطم + زتون + موتزاريلا + كاتشب + مايونيز" at bounding box center [776, 181] width 352 height 57
click at [738, 162] on textarea "گفته مشويه مع فلفل اخضر , طماطم + زتون + موتزاريلا + كاتشب + مايونيز" at bounding box center [776, 181] width 352 height 57
click at [667, 161] on textarea "گفته مشويه مع فلفل اخضر , طماطم , زتون + موتزاريلا + كاتشب + مايونيز" at bounding box center [776, 181] width 352 height 57
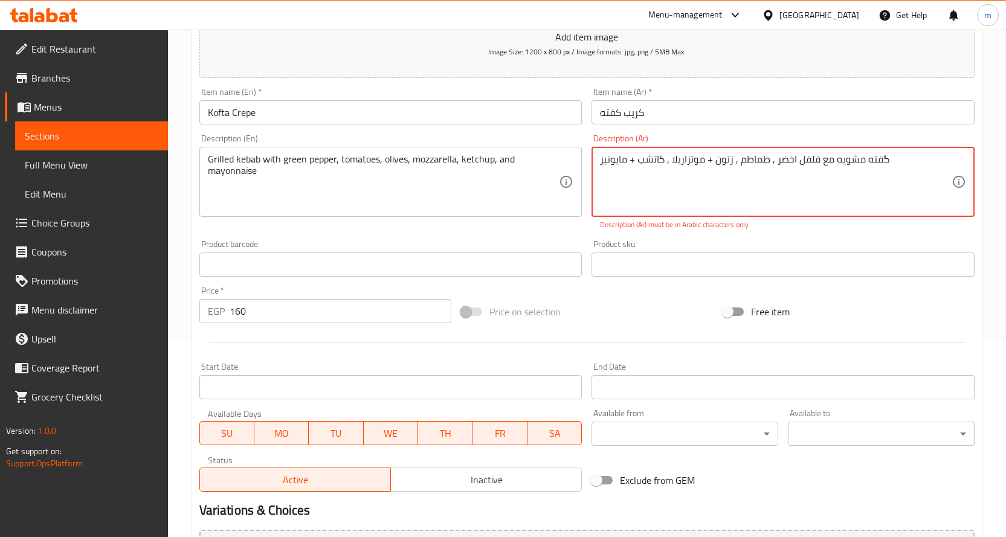
click at [629, 161] on textarea "گفته مشويه مع فلفل اخضر , طماطم , زتون + موتزاريلا , كاتشب + مايونيز" at bounding box center [776, 181] width 352 height 57
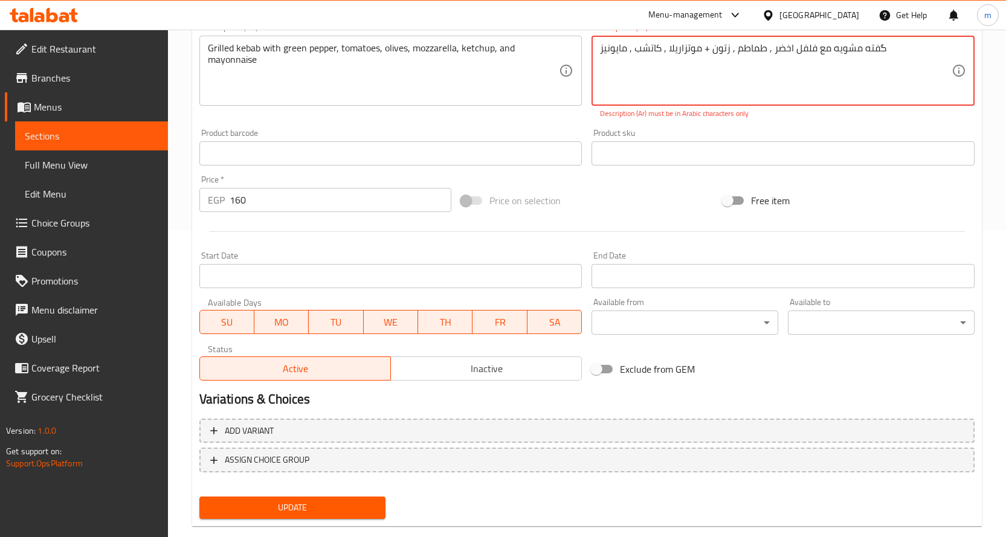
scroll to position [330, 0]
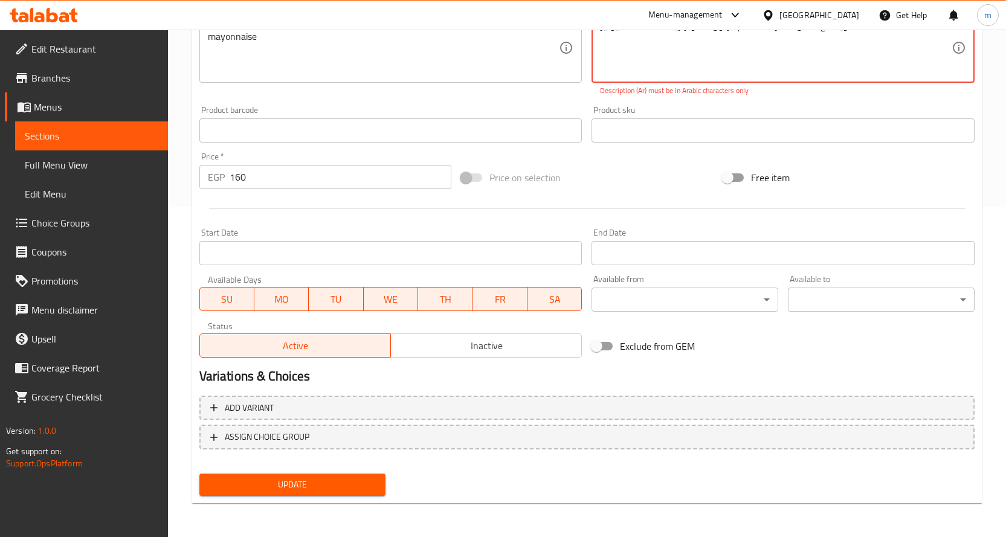
type textarea "گفته مشويه مع فلفل اخضر , طماطم , زتون + موتزاريلا , كاتشب , مايونيز"
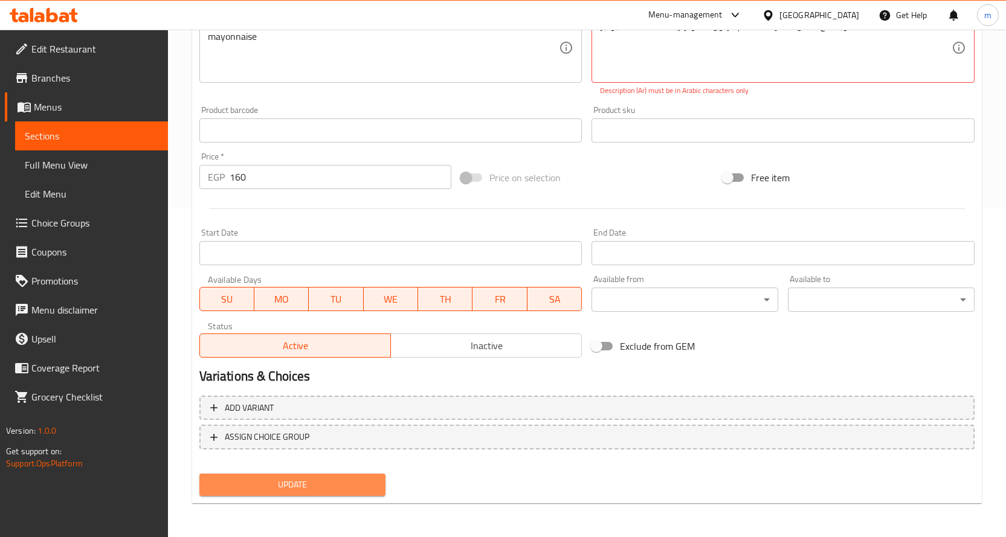
click at [375, 483] on span "Update" at bounding box center [292, 484] width 167 height 15
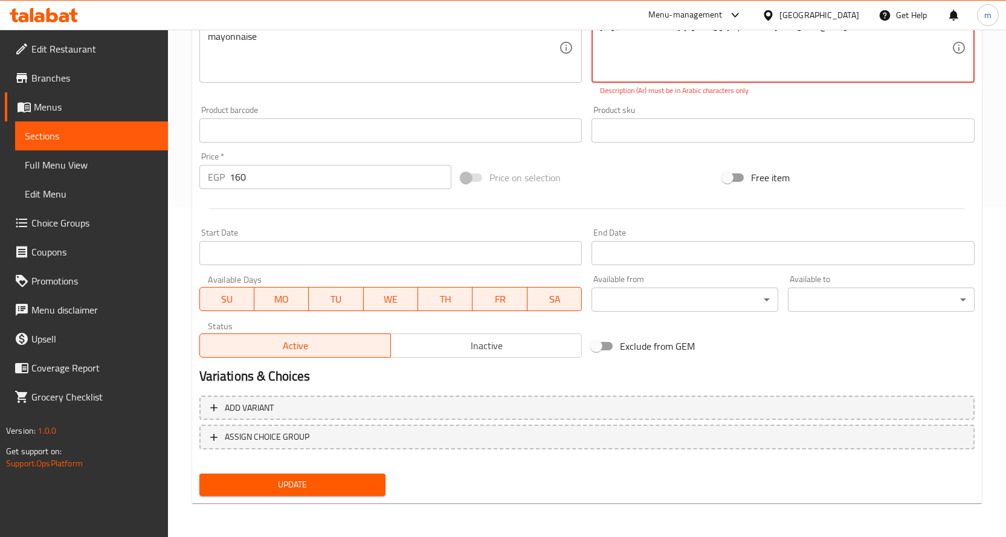
click at [379, 481] on button "Update" at bounding box center [292, 485] width 187 height 22
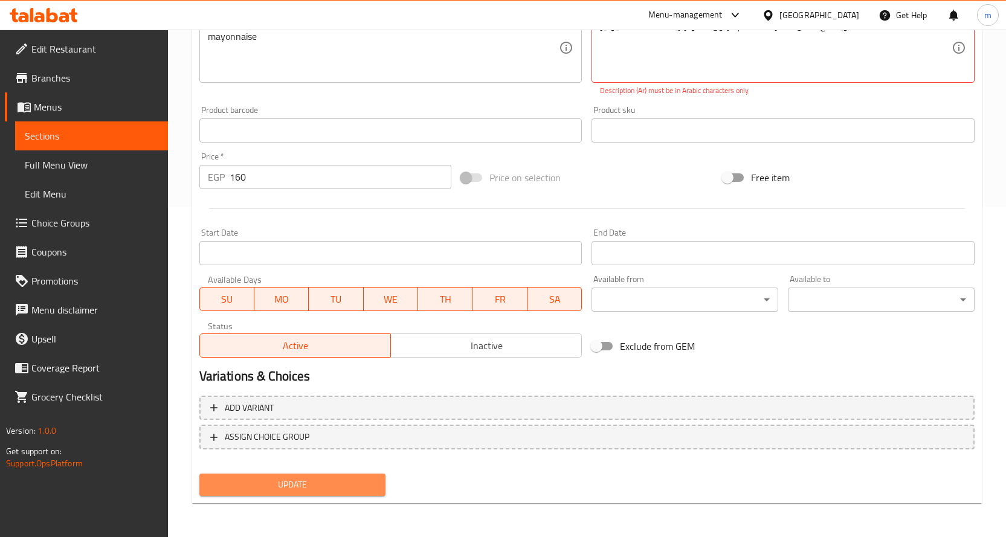
click at [379, 481] on button "Update" at bounding box center [292, 485] width 187 height 22
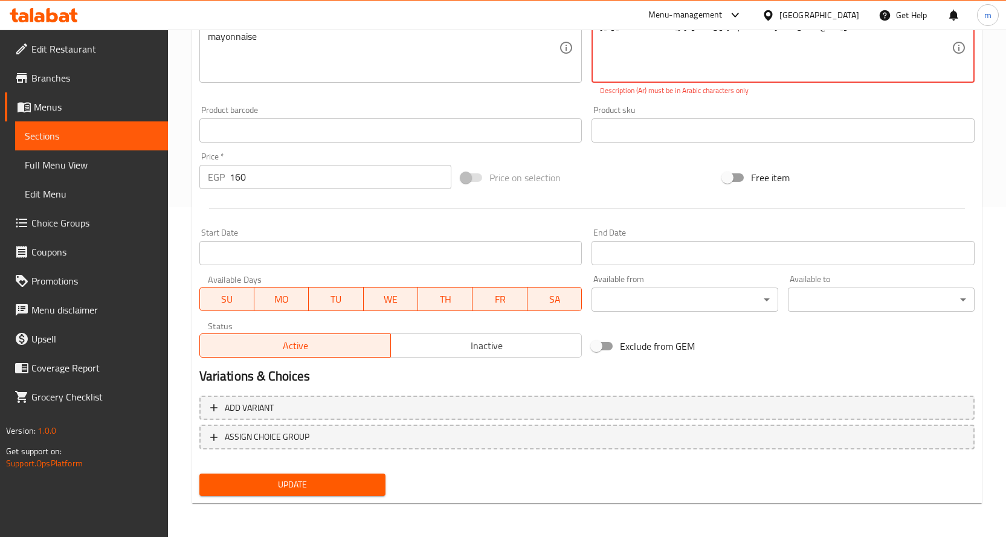
click at [362, 485] on span "Update" at bounding box center [292, 484] width 167 height 15
click at [362, 483] on span "Update" at bounding box center [292, 484] width 167 height 15
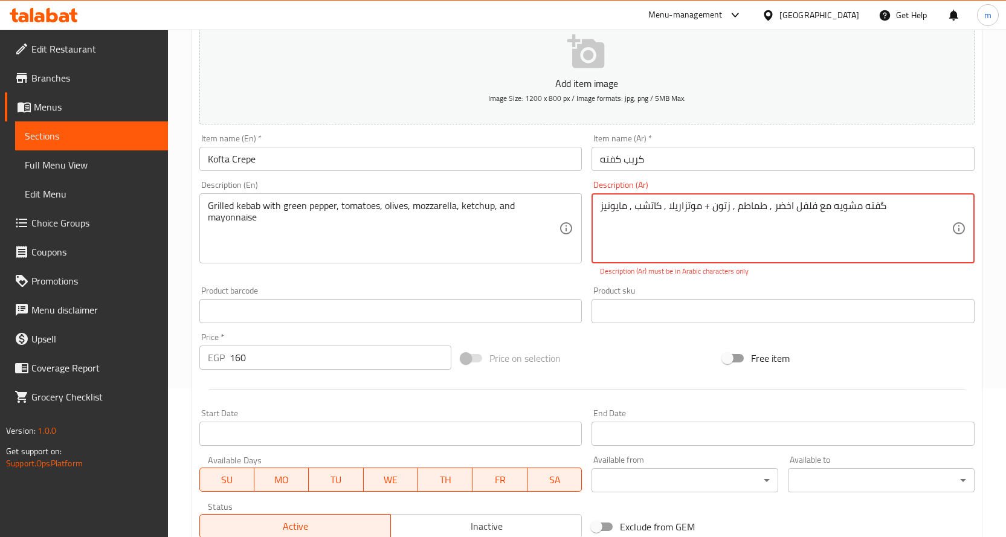
scroll to position [149, 0]
click at [680, 225] on textarea "گفته مشويه مع فلفل اخضر , طماطم , زتون + موتزاريلا , كاتشب , مايونيز" at bounding box center [776, 229] width 352 height 57
click at [679, 225] on textarea "گفته مشويه مع فلفل اخضر , طماطم , زتون + موتزاريلا , كاتشب , مايونيز" at bounding box center [776, 229] width 352 height 57
click at [680, 221] on textarea "گفته مشويه مع فلفل اخضر , طماطم , زتون + موتزاريلا , كاتشب , مايونيز" at bounding box center [776, 229] width 352 height 57
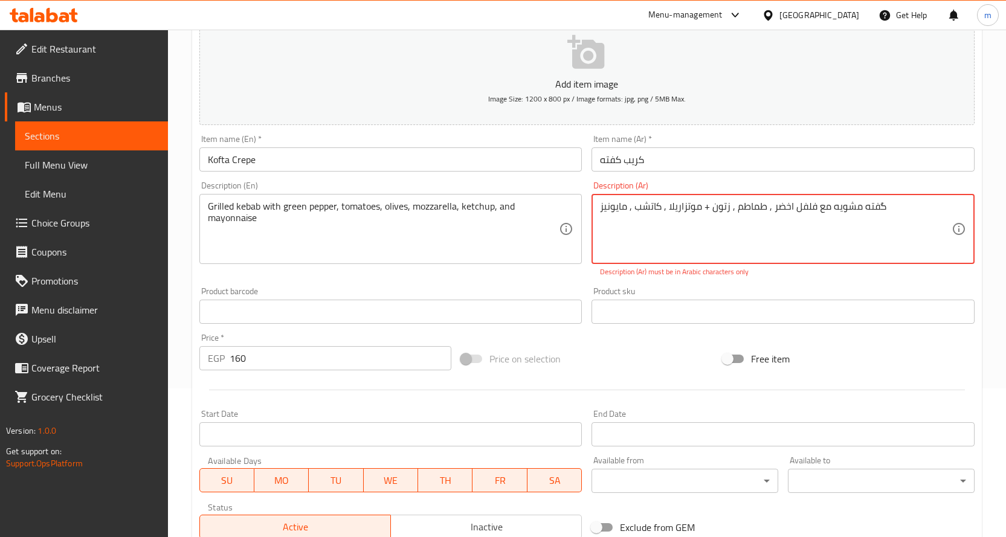
click at [655, 225] on textarea "گفته مشويه مع فلفل اخضر , طماطم , زتون + موتزاريلا , كاتشب , مايونيز" at bounding box center [776, 229] width 352 height 57
click at [657, 218] on textarea "گفته مشويه مع فلفل اخضر , طماطم , زتون + موتزاريلا , كاتشب , مايونيز" at bounding box center [776, 229] width 352 height 57
click at [658, 218] on textarea "گفته مشويه مع فلفل اخضر , طماطم , زتون + موتزاريلا , كاتشب , مايونيز" at bounding box center [776, 229] width 352 height 57
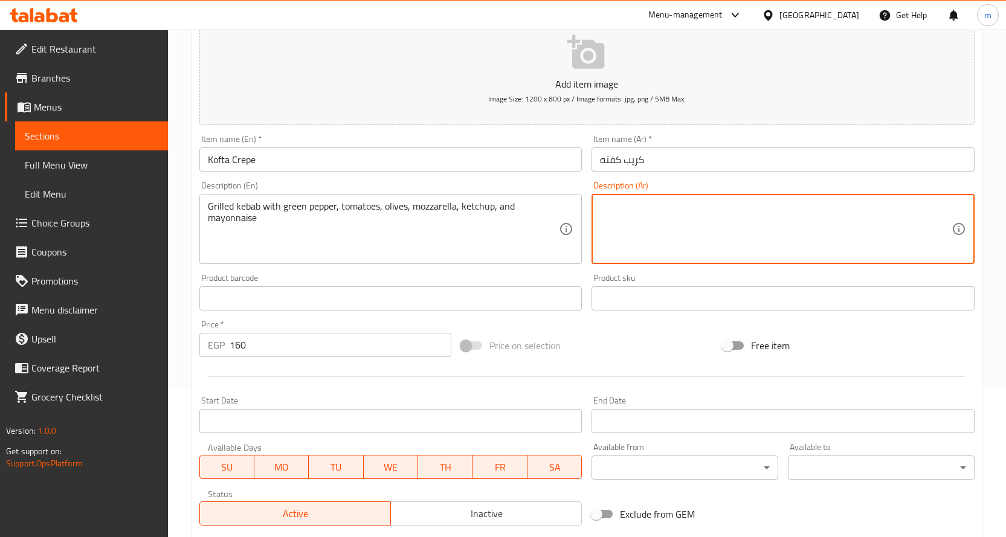
click at [631, 227] on textarea at bounding box center [776, 229] width 352 height 57
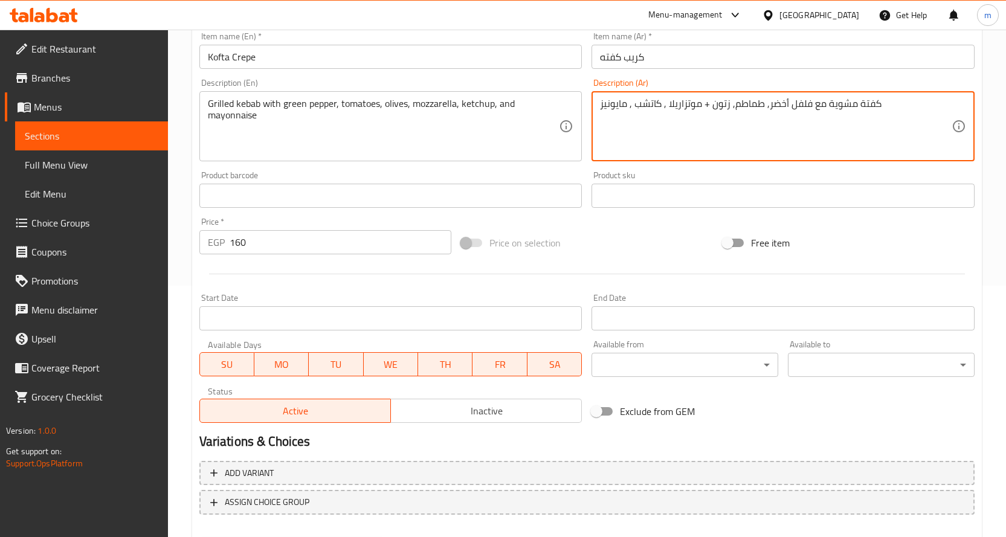
scroll to position [317, 0]
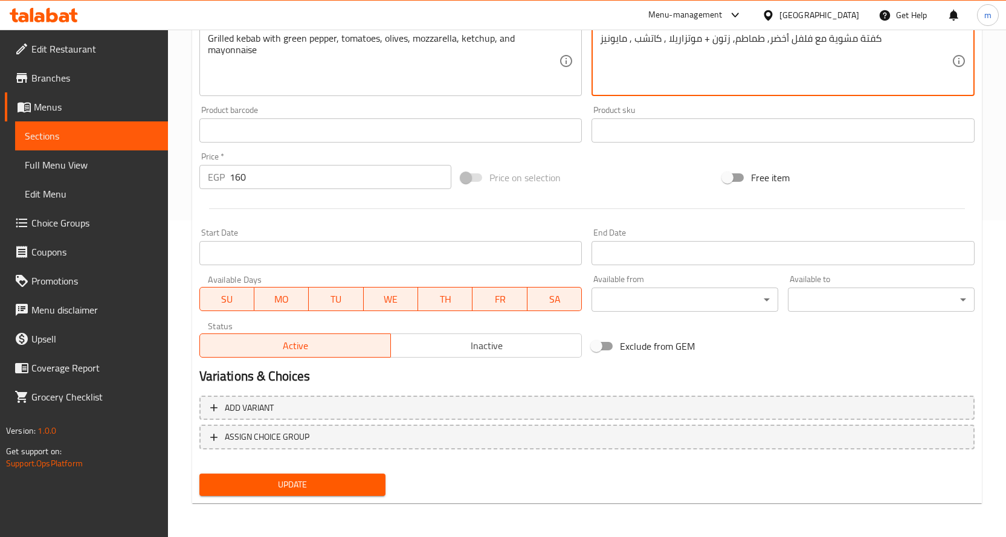
type textarea "كفتة مشوية مع فلفل أخضر, طماطم, زتون + موتزاريلا , كاتشب , مايونيز"
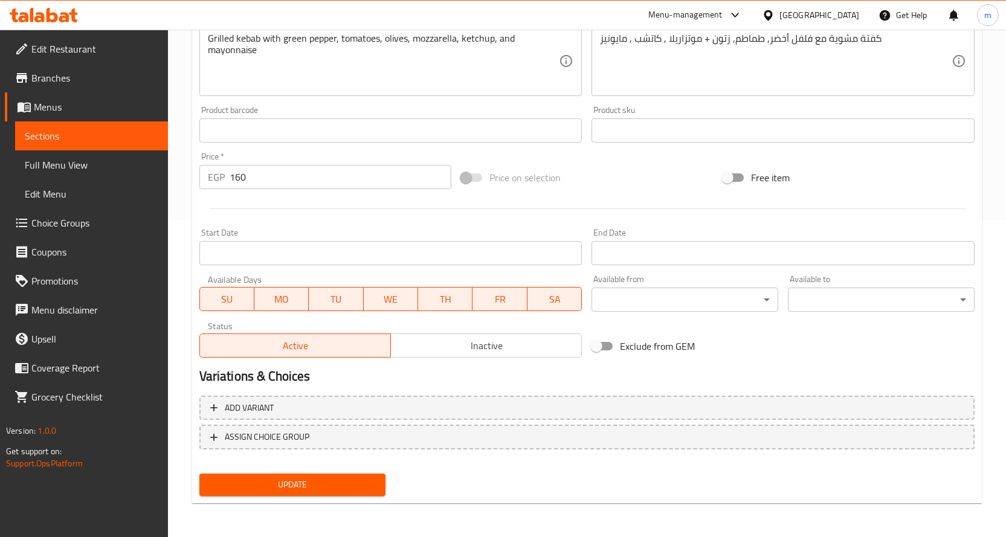
click at [620, 185] on div "Price on selection" at bounding box center [587, 177] width 262 height 33
click at [347, 488] on span "Update" at bounding box center [292, 484] width 167 height 15
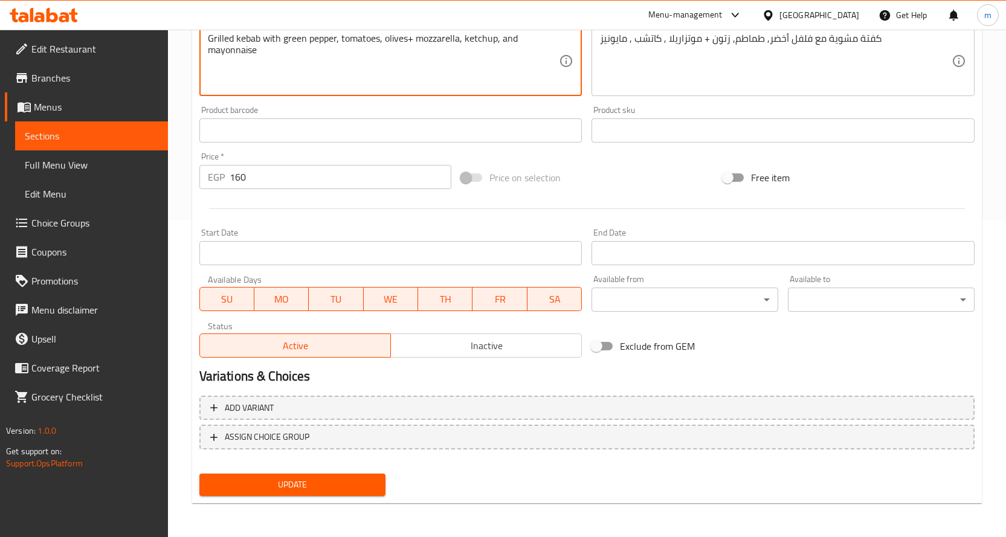
type textarea "Grilled kebab with green pepper, tomatoes, olives+ mozzarella, ketchup, and may…"
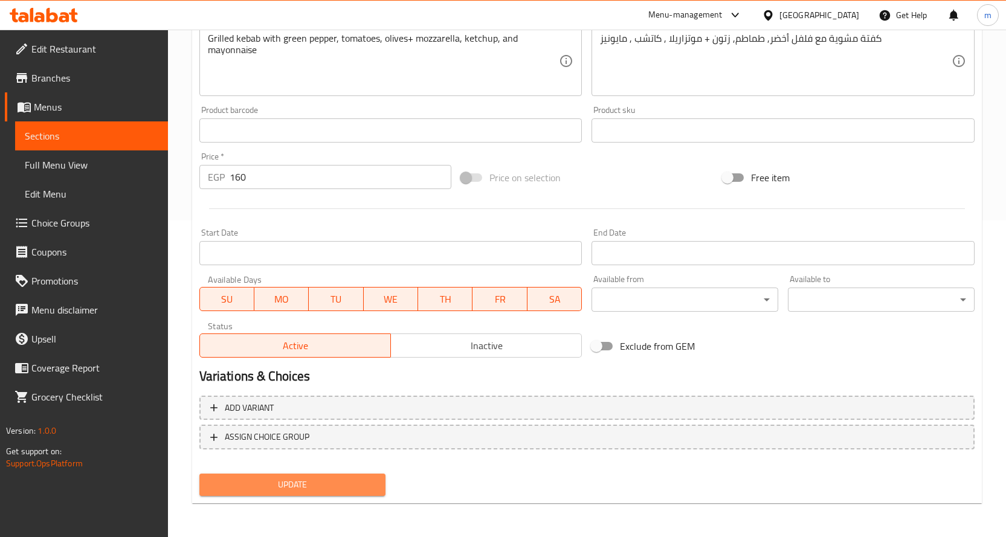
click at [353, 478] on span "Update" at bounding box center [292, 484] width 167 height 15
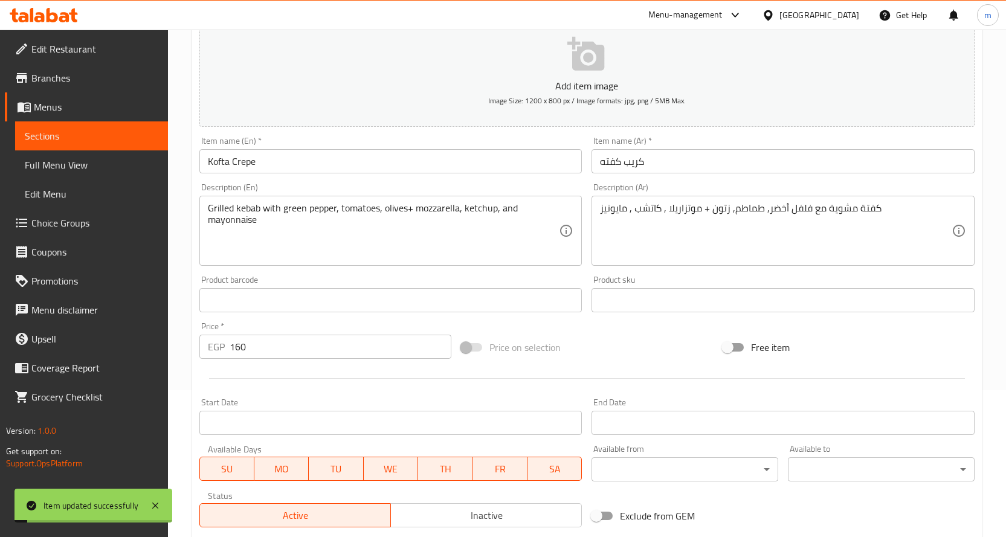
scroll to position [135, 0]
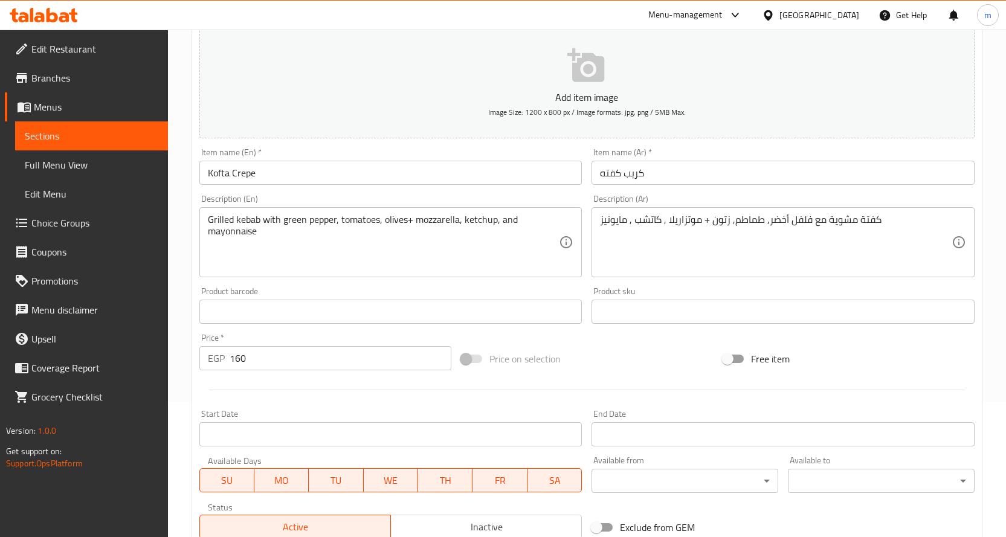
click at [80, 132] on span "Sections" at bounding box center [92, 136] width 134 height 14
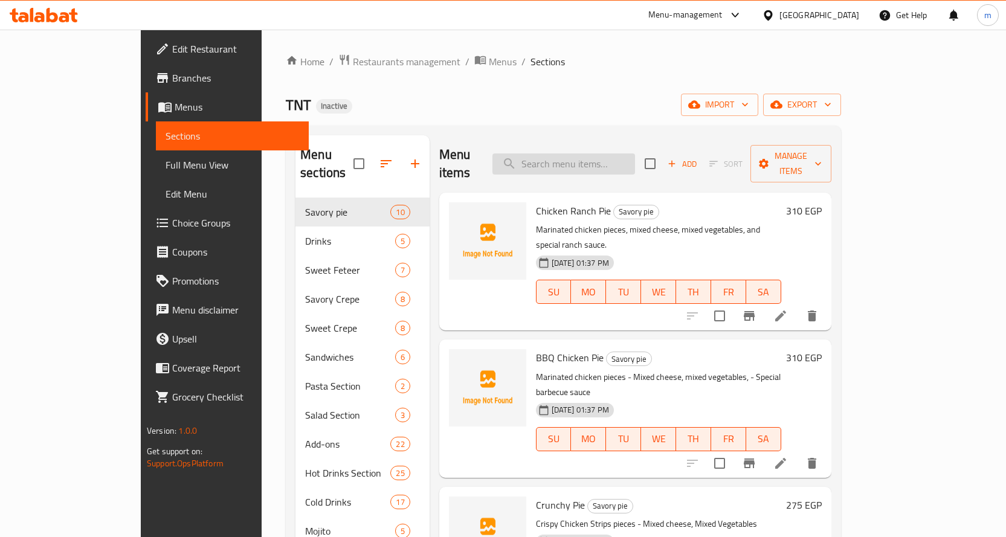
click at [576, 155] on input "search" at bounding box center [563, 163] width 143 height 21
paste input "Crepe Burger"
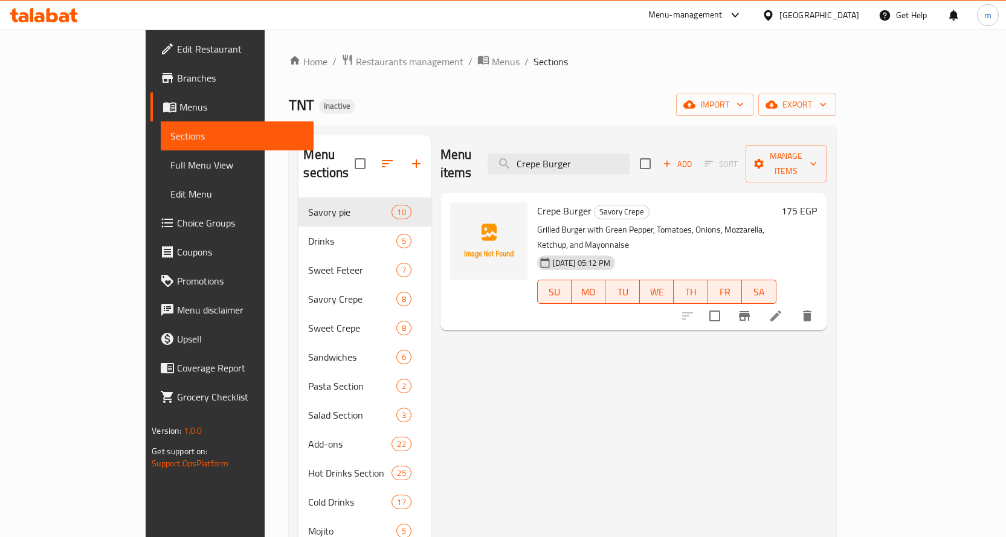
type input "Crepe Burger"
click at [783, 309] on icon at bounding box center [775, 316] width 14 height 14
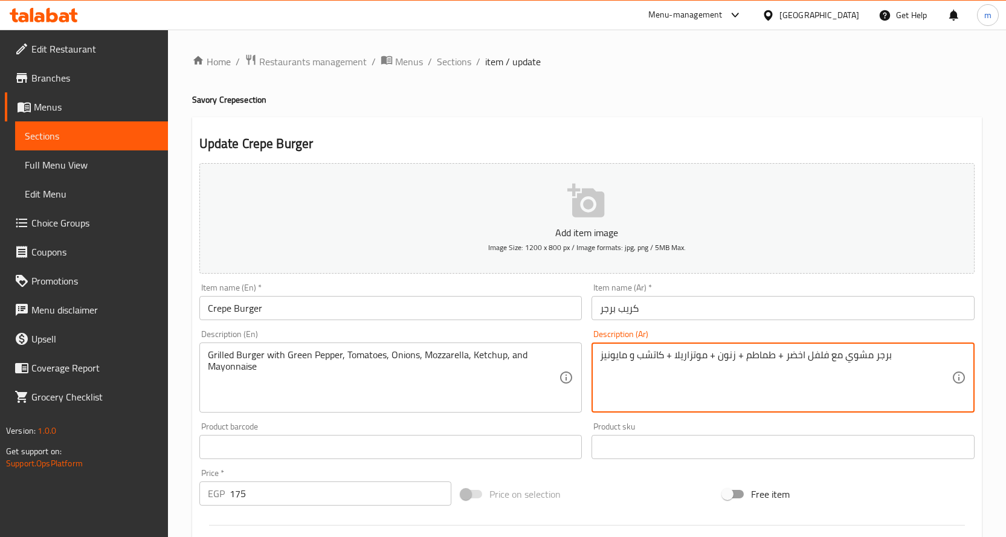
click at [730, 357] on textarea "برجر مشوي مع فلفل اخضر + طماطم + زنون + موتزاريلا + كاتشب و مايونيز" at bounding box center [776, 377] width 352 height 57
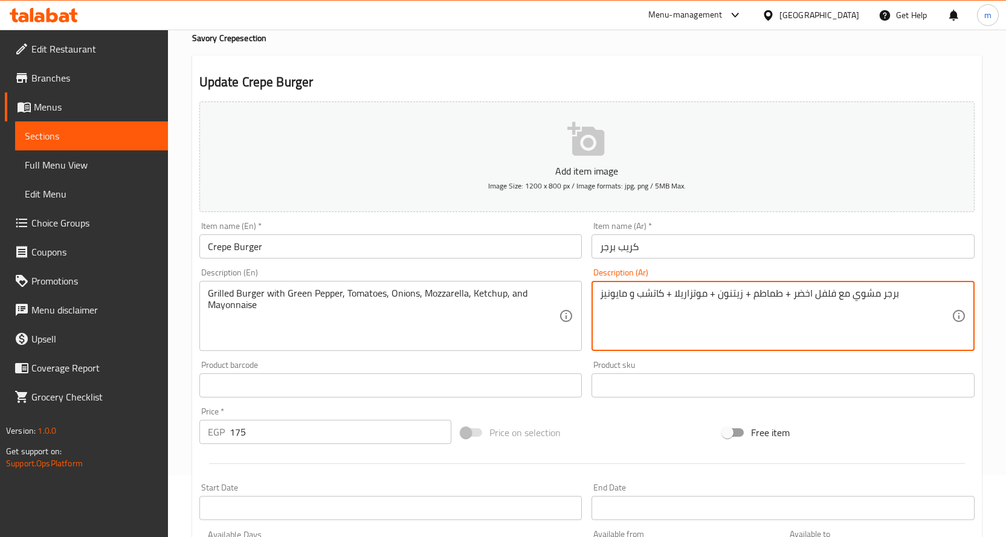
scroll to position [60, 0]
click at [729, 299] on textarea "برجر مشوي مع فلفل اخضر + طماطم + زنون + موتزاريلا + كاتشب و مايونيز" at bounding box center [776, 317] width 352 height 57
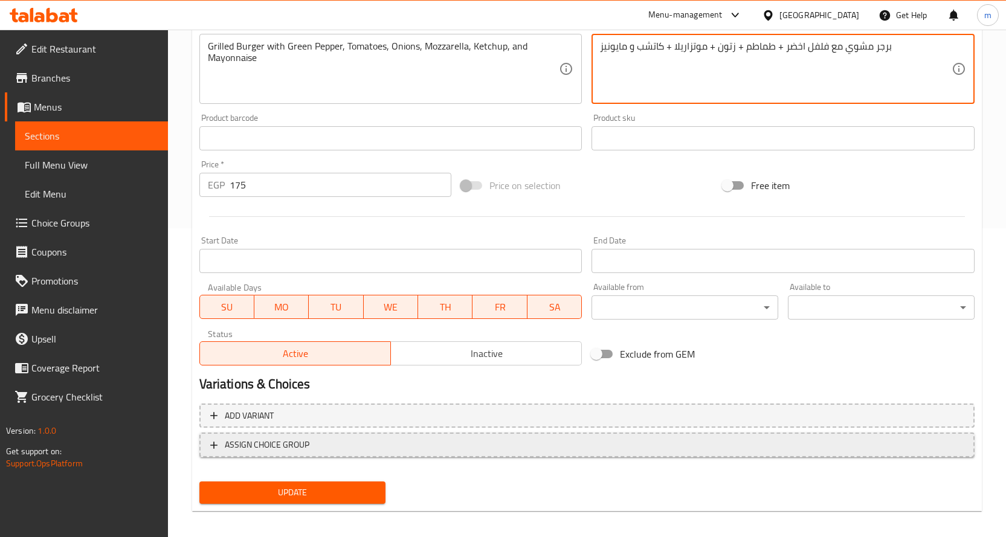
scroll to position [317, 0]
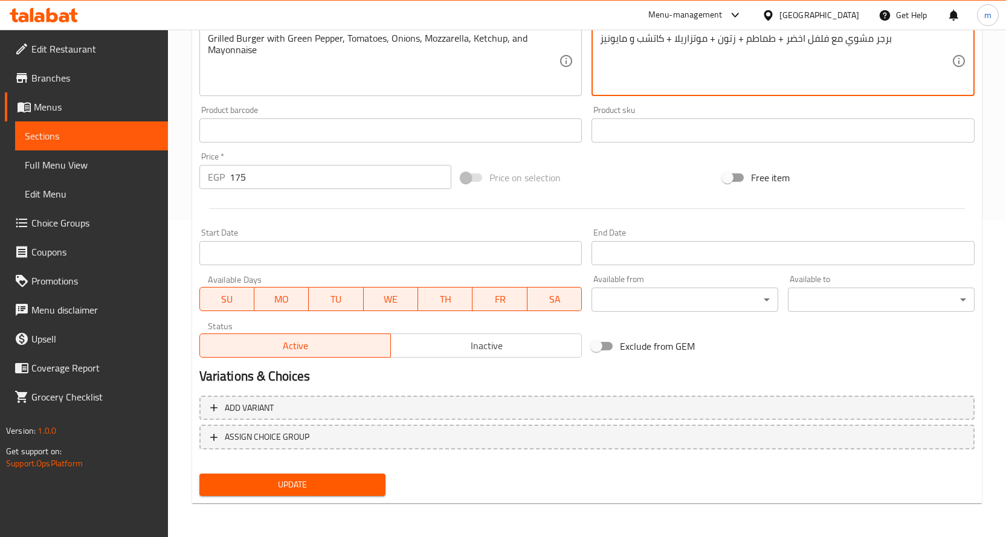
type textarea "برجر مشوي مع فلفل اخضر + طماطم + زتون + موتزاريلا + كاتشب و مايونيز"
click at [378, 482] on button "Update" at bounding box center [292, 485] width 187 height 22
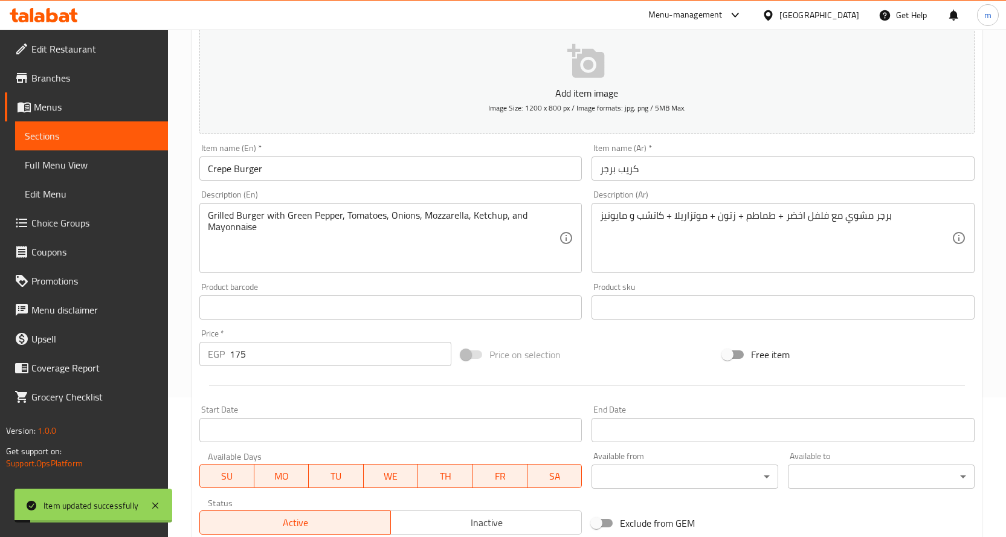
scroll to position [135, 0]
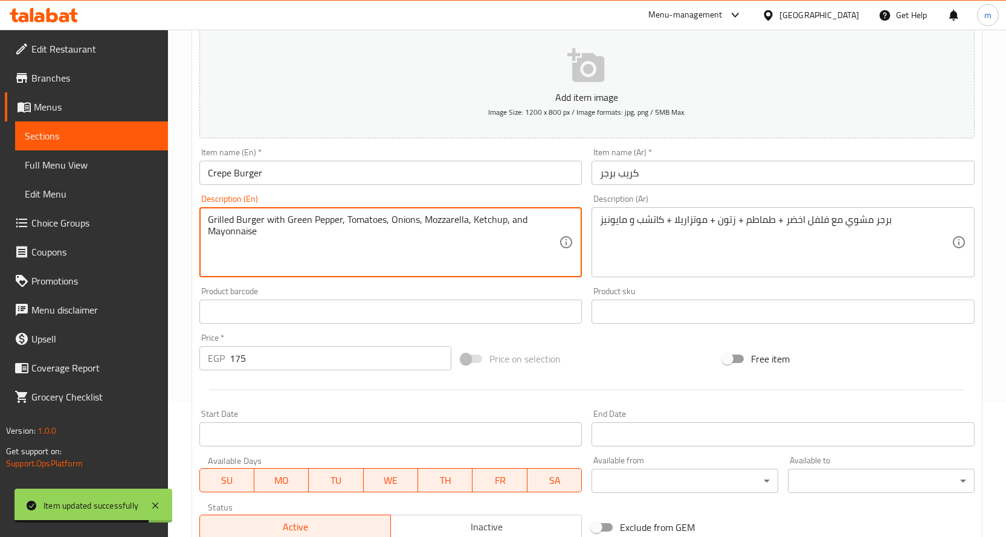
click at [341, 224] on textarea "Grilled Burger with Green Pepper, Tomatoes, Onions, Mozzarella, Ketchup, and Ma…" at bounding box center [384, 242] width 352 height 57
click at [345, 225] on textarea "Grilled Burger with Green Pepper, Tomatoes, Onions, Mozzarella, Ketchup, and Ma…" at bounding box center [384, 242] width 352 height 57
click at [343, 224] on textarea "Grilled Burger with Green Pepper, Tomatoes, Onions, Mozzarella, Ketchup, and Ma…" at bounding box center [384, 242] width 352 height 57
click at [390, 224] on textarea "Grilled Burger with Green Pepper+ Tomatoes, Onions, Mozzarella, Ketchup, and Ma…" at bounding box center [384, 242] width 352 height 57
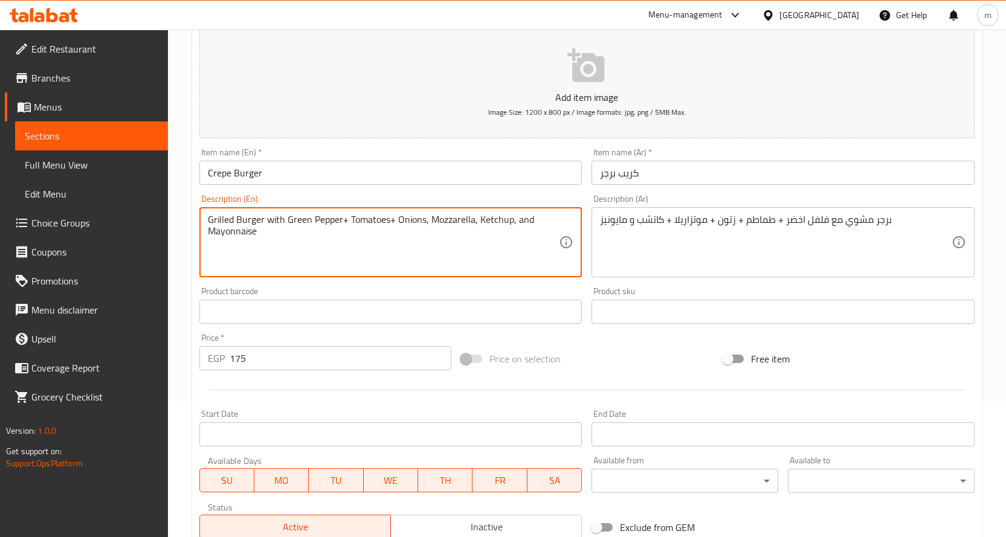
click at [427, 222] on textarea "Grilled Burger with Green Pepper+ Tomatoes+ Onions, Mozzarella, Ketchup, and Ma…" at bounding box center [384, 242] width 352 height 57
click at [476, 220] on textarea "Grilled Burger with Green Pepper+ Tomatoes+ Onions+ Mozzarella, Ketchup, and Ma…" at bounding box center [384, 242] width 352 height 57
click at [477, 220] on textarea "Grilled Burger with Green Pepper+ Tomatoes+ Onions+ Mozzarella, Ketchup, and Ma…" at bounding box center [384, 242] width 352 height 57
click at [520, 222] on textarea "Grilled Burger with Green Pepper+ Tomatoes+ Onions+ Mozzarella+ Ketchup, and Ma…" at bounding box center [384, 242] width 352 height 57
click at [530, 223] on textarea "Grilled Burger with Green Pepper+ Tomatoes+ Onions+ Mozzarella+ Ketchup+ and Ma…" at bounding box center [384, 242] width 352 height 57
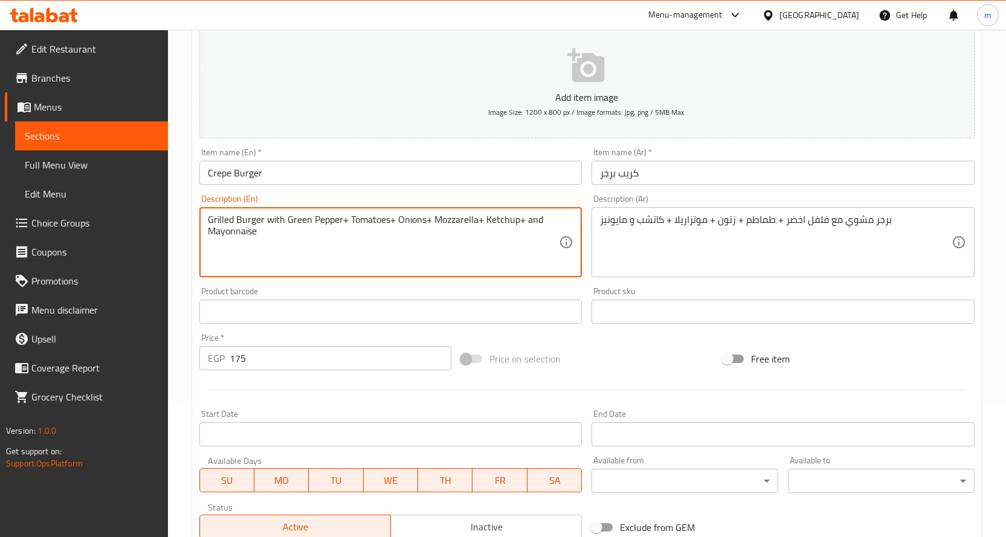
click at [530, 223] on textarea "Grilled Burger with Green Pepper+ Tomatoes+ Onions+ Mozzarella+ Ketchup+ and Ma…" at bounding box center [384, 242] width 352 height 57
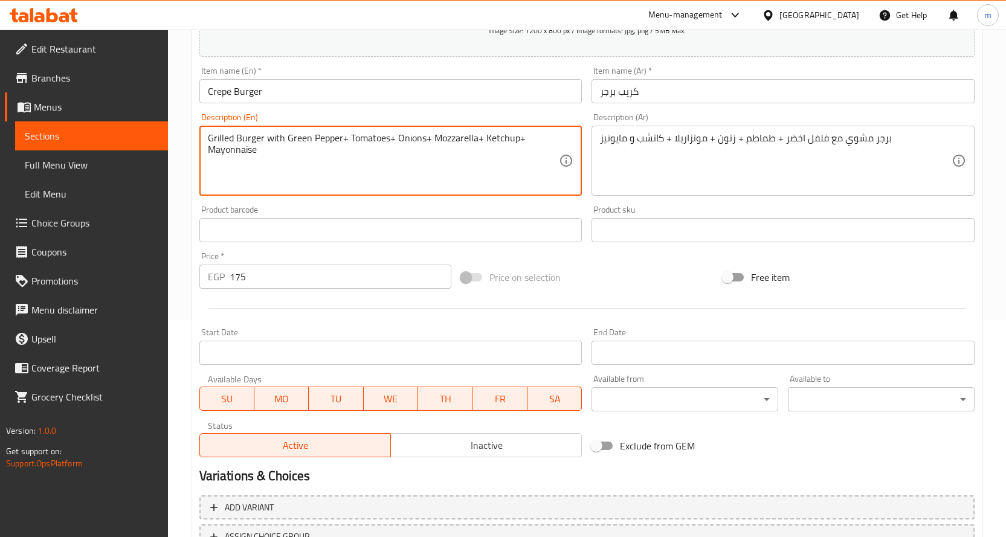
scroll to position [317, 0]
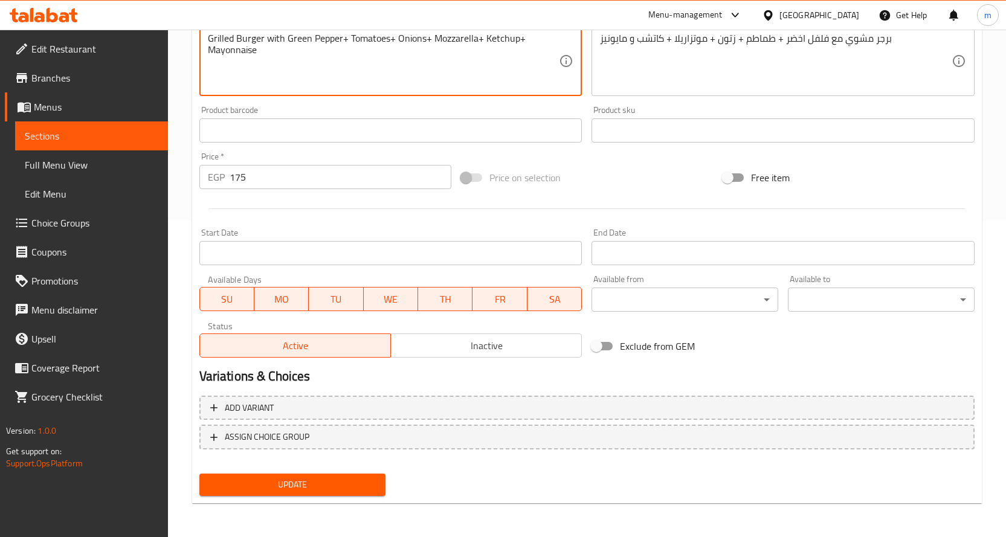
type textarea "Grilled Burger with Green Pepper+ Tomatoes+ Onions+ Mozzarella+ Ketchup+ Mayonn…"
click at [306, 477] on span "Update" at bounding box center [292, 484] width 167 height 15
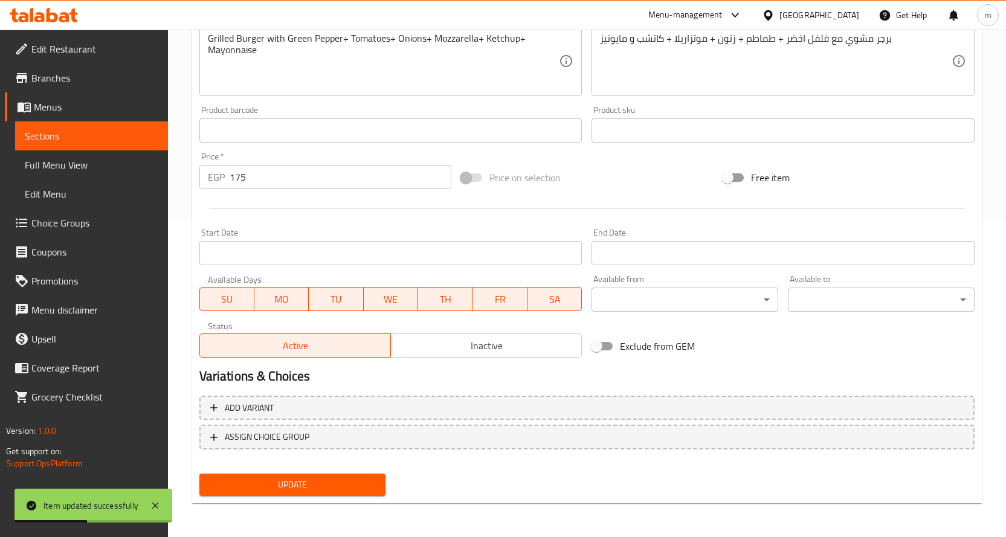
click at [111, 140] on span "Sections" at bounding box center [92, 136] width 134 height 14
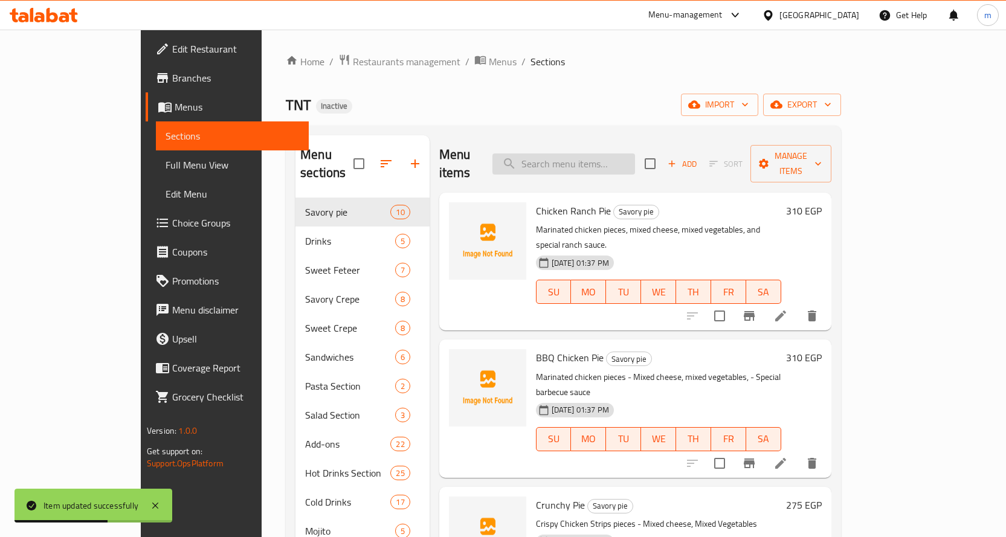
click at [586, 153] on input "search" at bounding box center [563, 163] width 143 height 21
paste input "Shish Crepe"
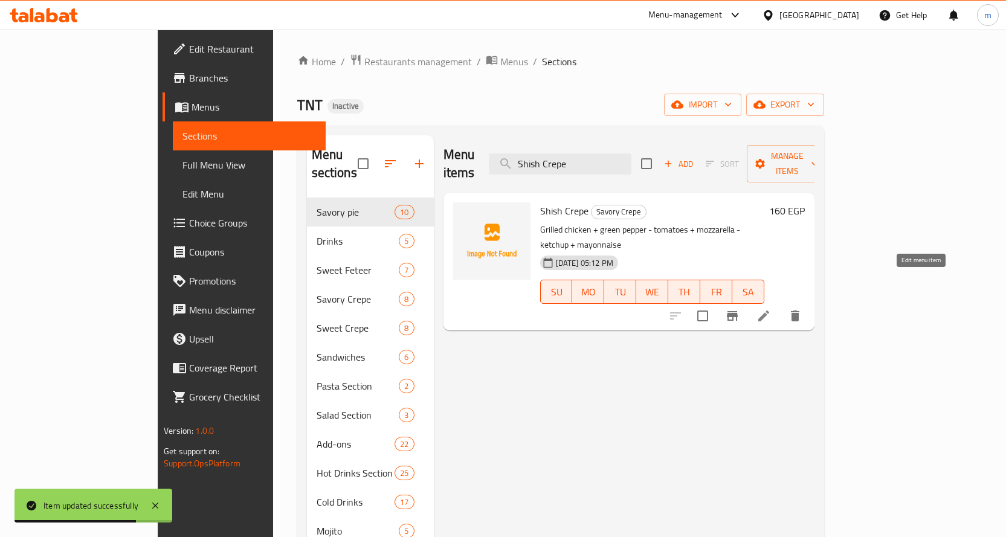
type input "Shish Crepe"
click at [771, 309] on icon at bounding box center [763, 316] width 14 height 14
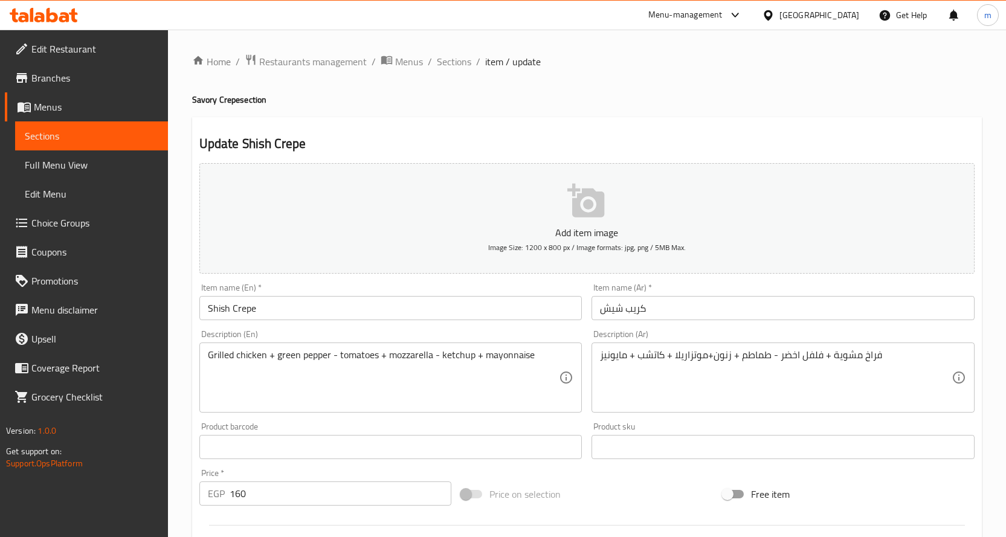
drag, startPoint x: 726, startPoint y: 357, endPoint x: 737, endPoint y: 385, distance: 30.4
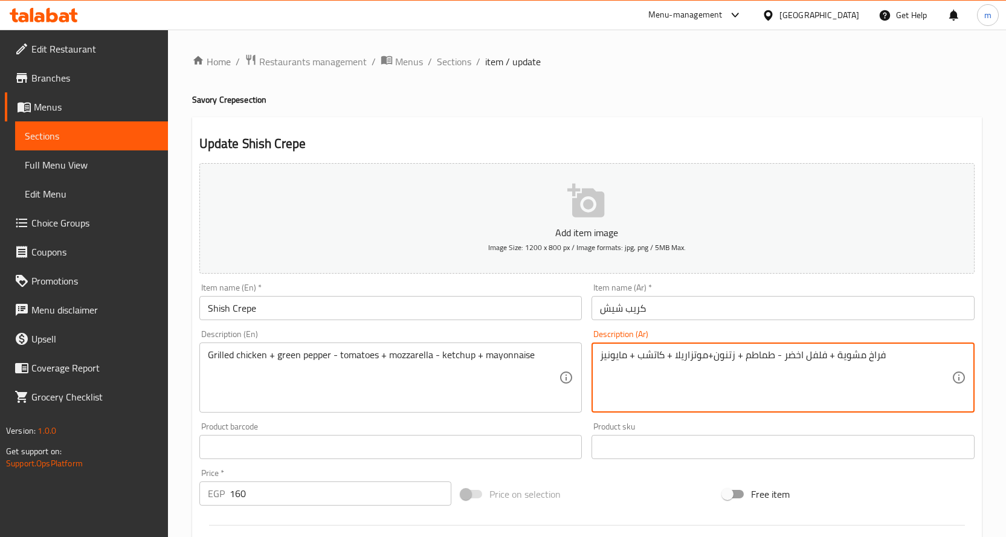
click at [724, 358] on textarea "فراخ مشوية + فلفل اخضر - طماطم + زتنون+موتزاريلا + كاتشب + مايونيز" at bounding box center [776, 377] width 352 height 57
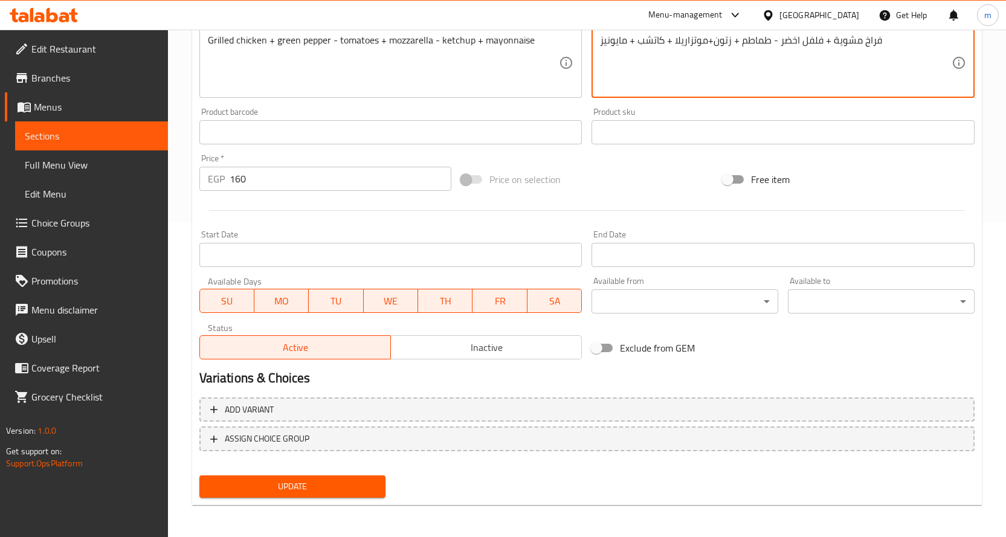
scroll to position [317, 0]
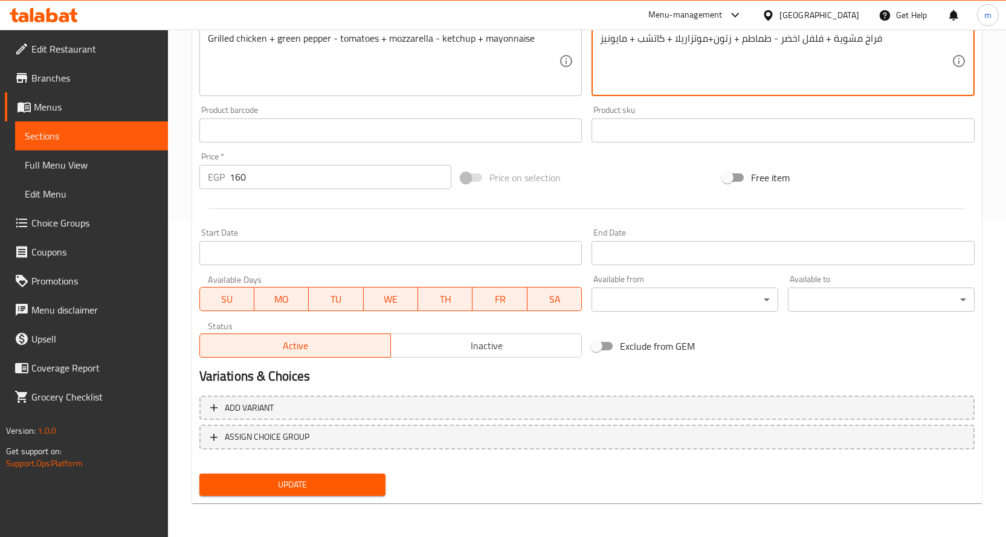
type textarea "فراخ مشوية + فلفل اخضر - طماطم + زتون+موتزاريلا + كاتشب + مايونيز"
click at [361, 471] on div "Update" at bounding box center [293, 485] width 196 height 32
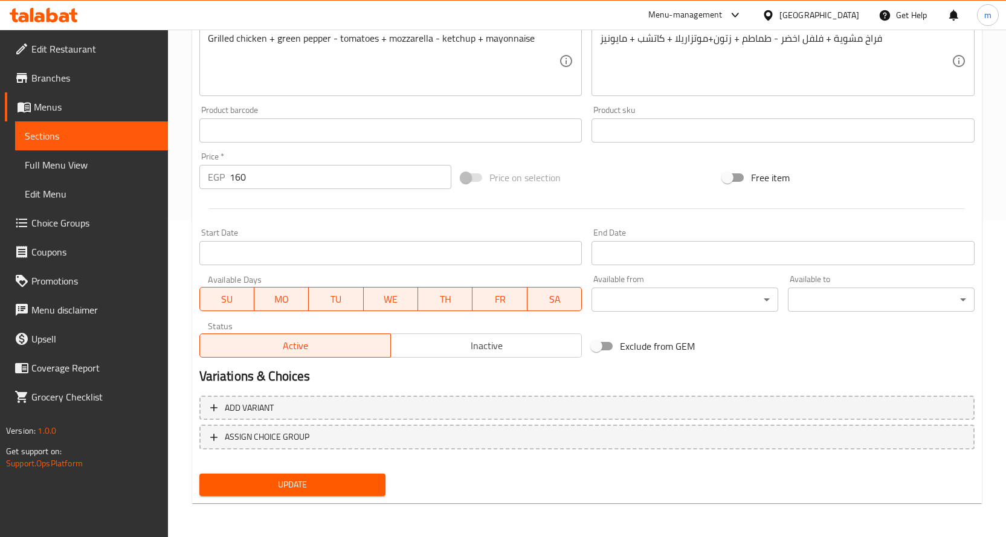
click at [359, 481] on span "Update" at bounding box center [292, 484] width 167 height 15
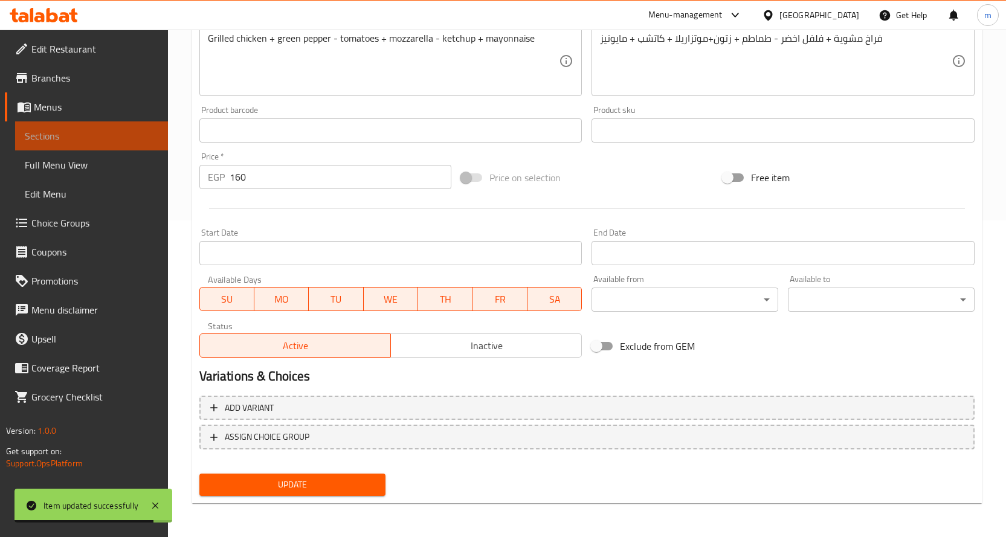
click at [88, 130] on span "Sections" at bounding box center [92, 136] width 134 height 14
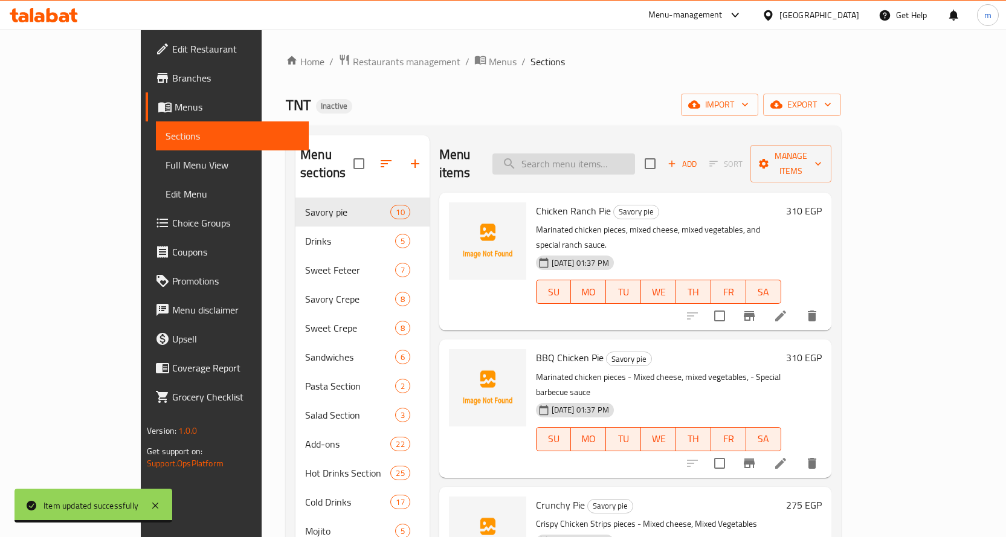
click at [589, 153] on input "search" at bounding box center [563, 163] width 143 height 21
paste input "Crepe Strips"
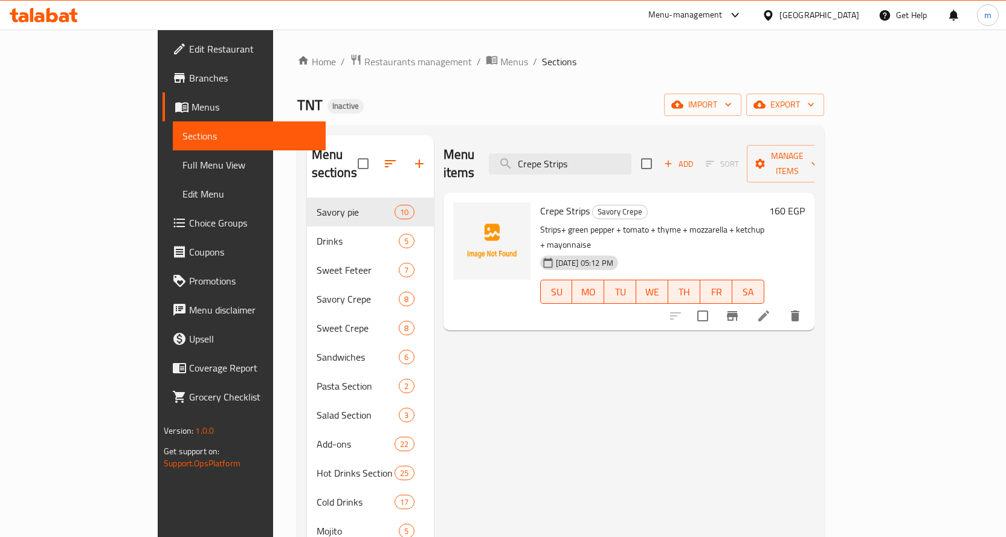
type input "Crepe Strips"
click at [771, 309] on icon at bounding box center [763, 316] width 14 height 14
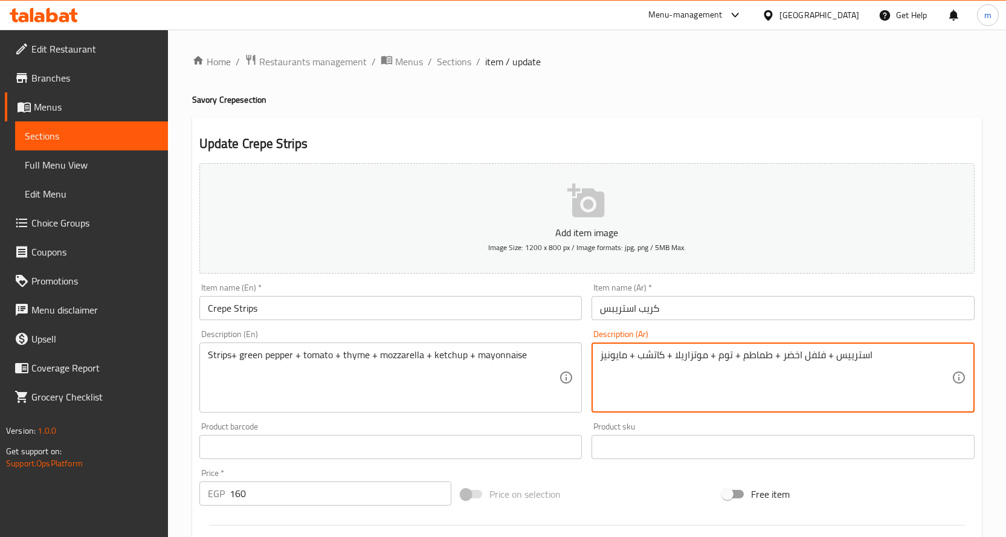
click at [724, 355] on textarea "استرييس + فلفل اخضر + طماطم + توم + موتزاريلا + كاتشب + مايونيز" at bounding box center [776, 377] width 352 height 57
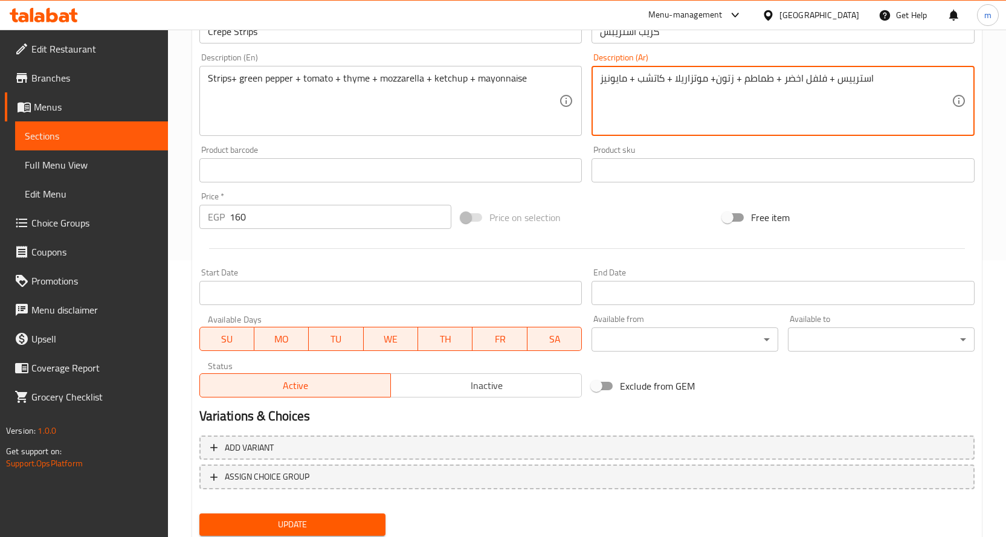
scroll to position [302, 0]
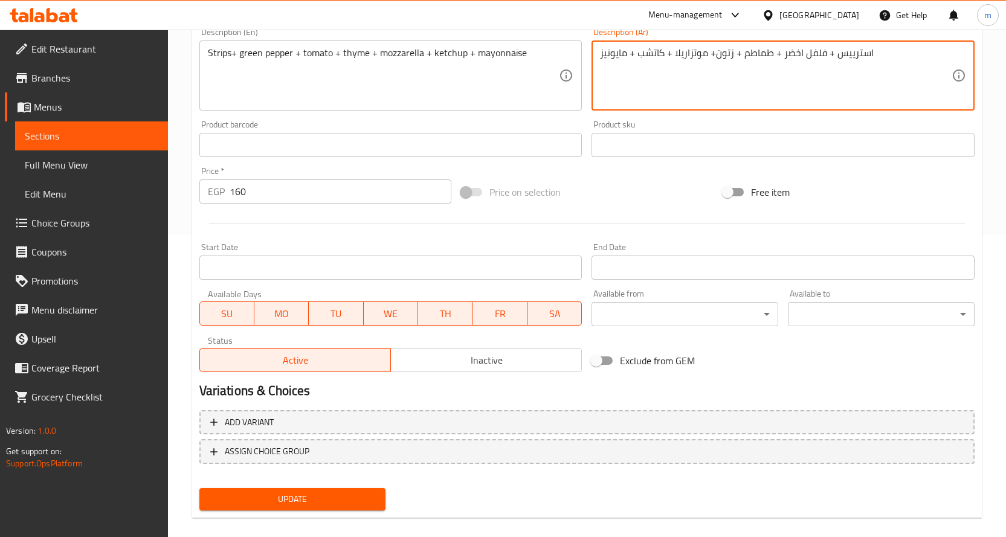
type textarea "استرييس + فلفل اخضر + طماطم + زتون+ موتزاريلا + كاتشب + مايونيز"
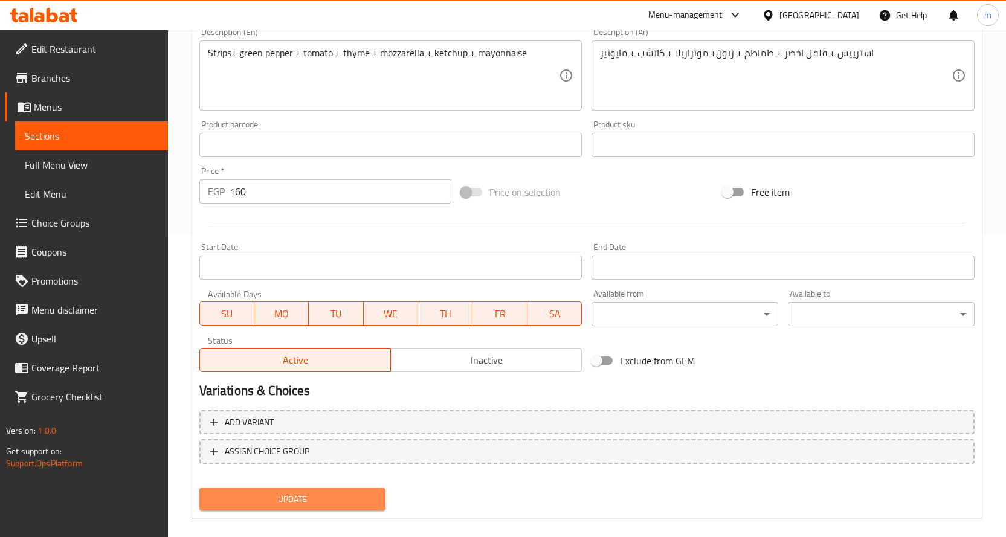
click at [372, 499] on span "Update" at bounding box center [292, 499] width 167 height 15
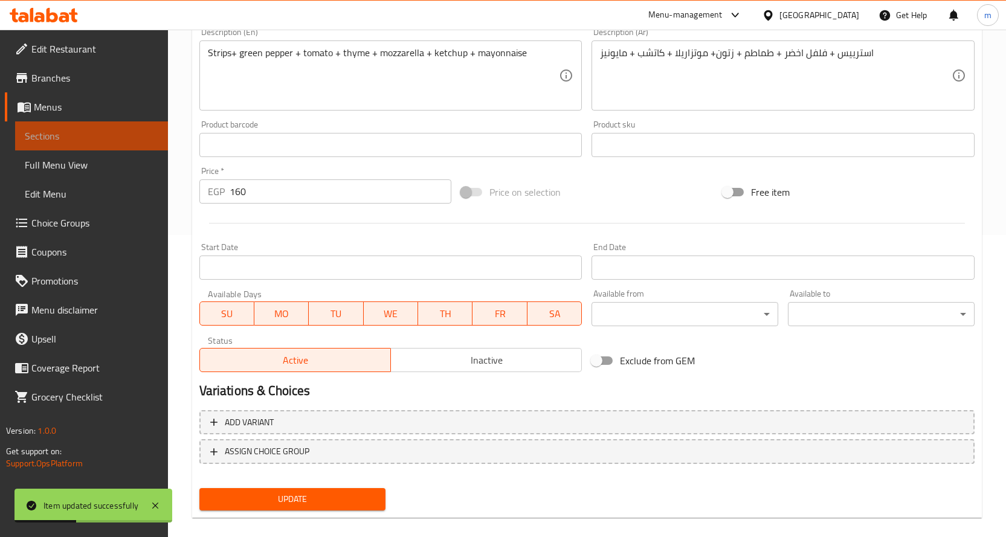
click at [149, 127] on link "Sections" at bounding box center [91, 135] width 153 height 29
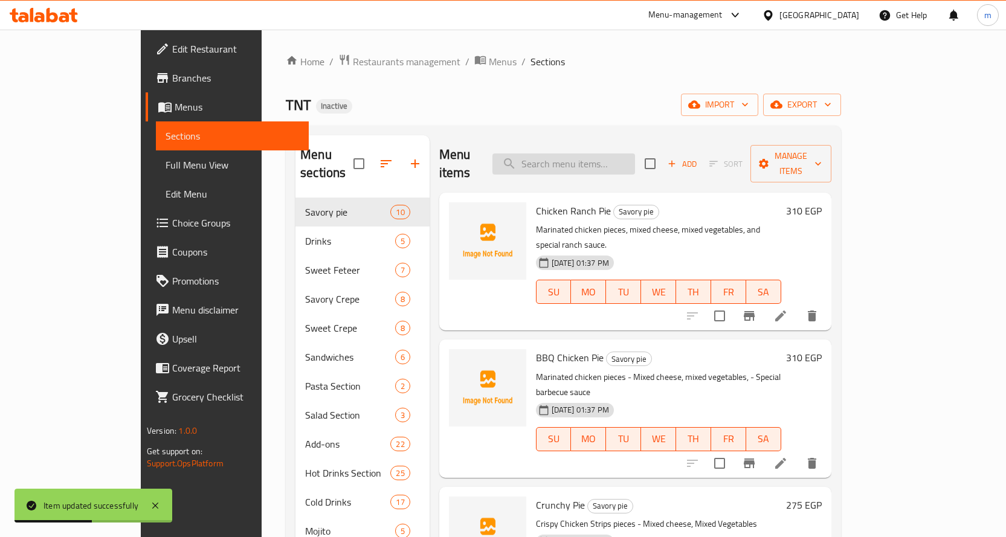
click at [603, 153] on input "search" at bounding box center [563, 163] width 143 height 21
paste input "Shish Crepe"
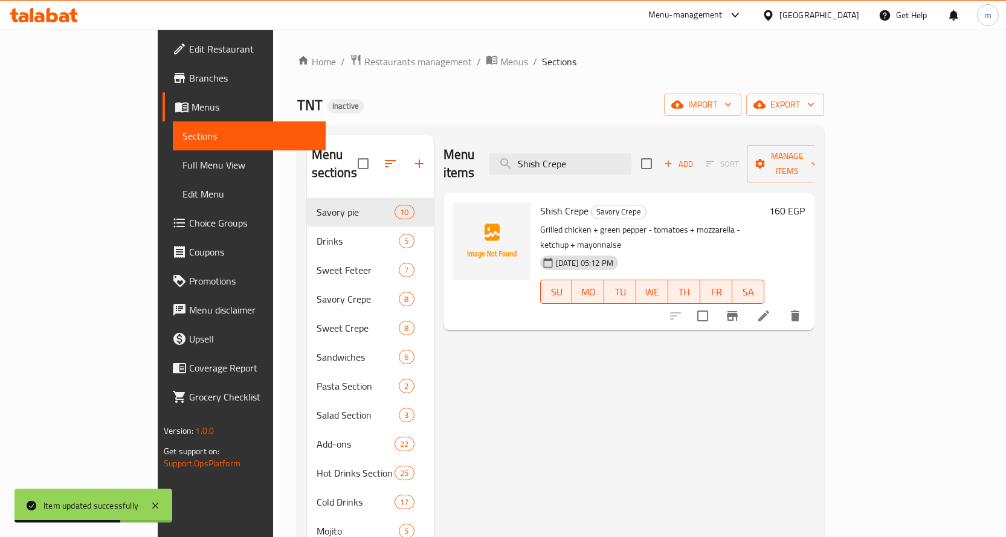
type input "Shish Crepe"
click at [769, 311] on icon at bounding box center [763, 316] width 11 height 11
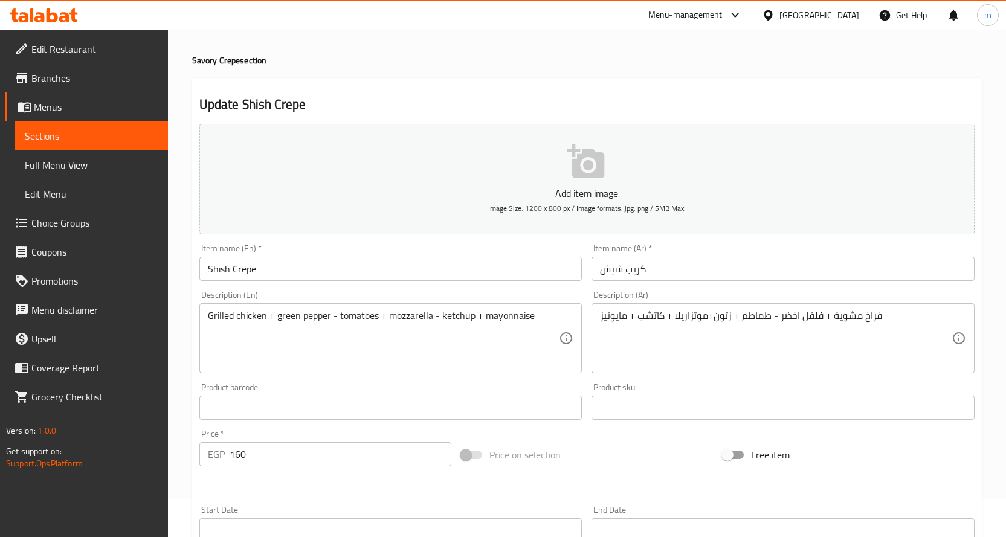
scroll to position [60, 0]
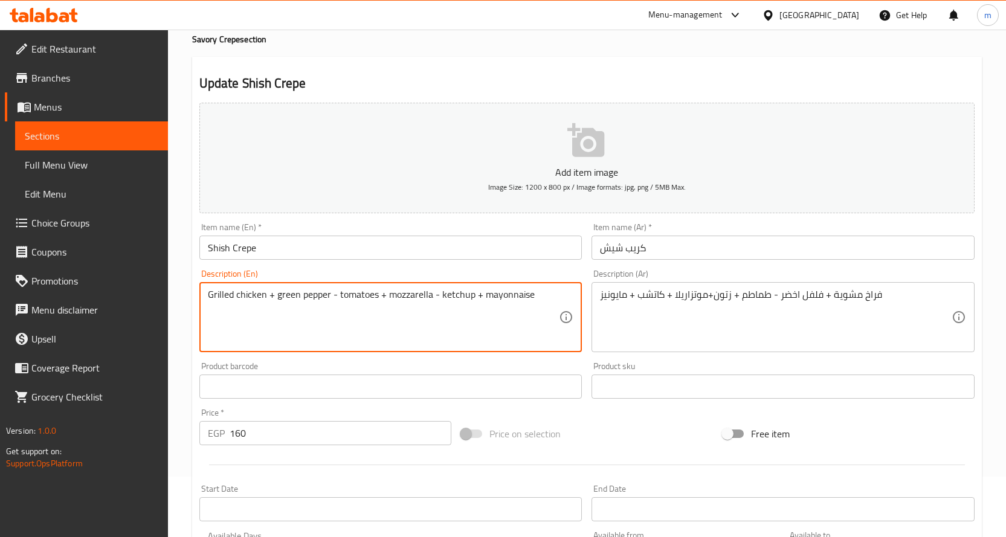
paste textarea "olives"
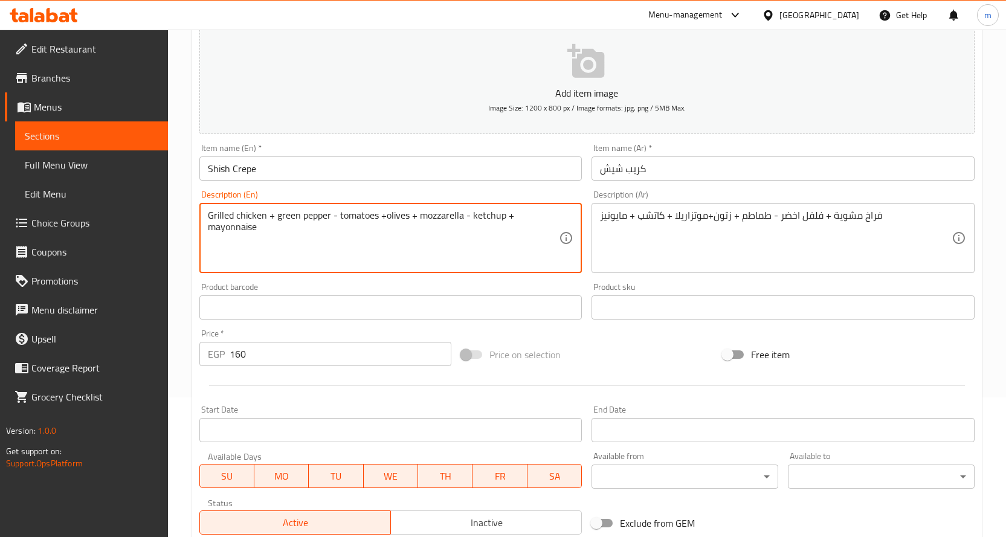
scroll to position [317, 0]
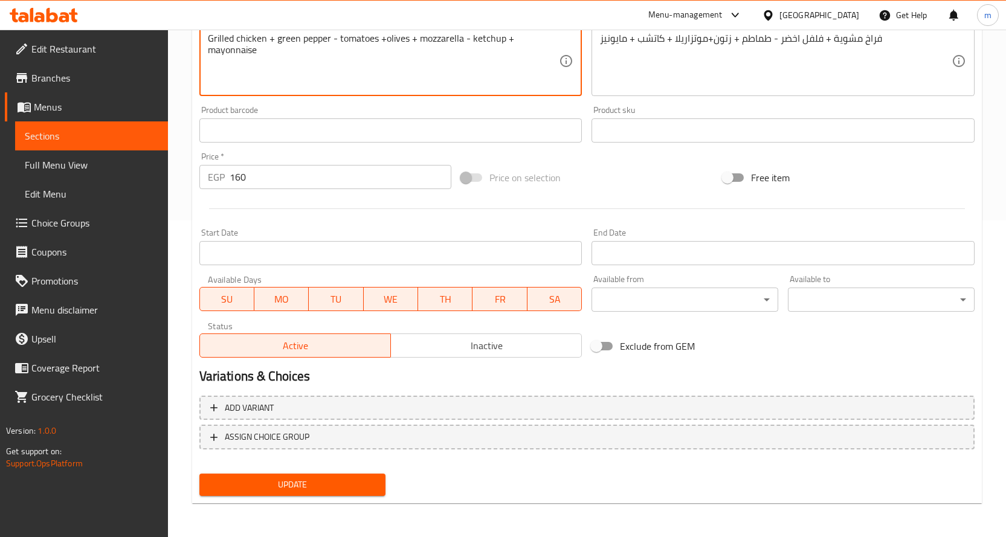
type textarea "Grilled chicken + green pepper - tomatoes +olives + mozzarella - ketchup + mayo…"
click at [330, 476] on button "Update" at bounding box center [292, 485] width 187 height 22
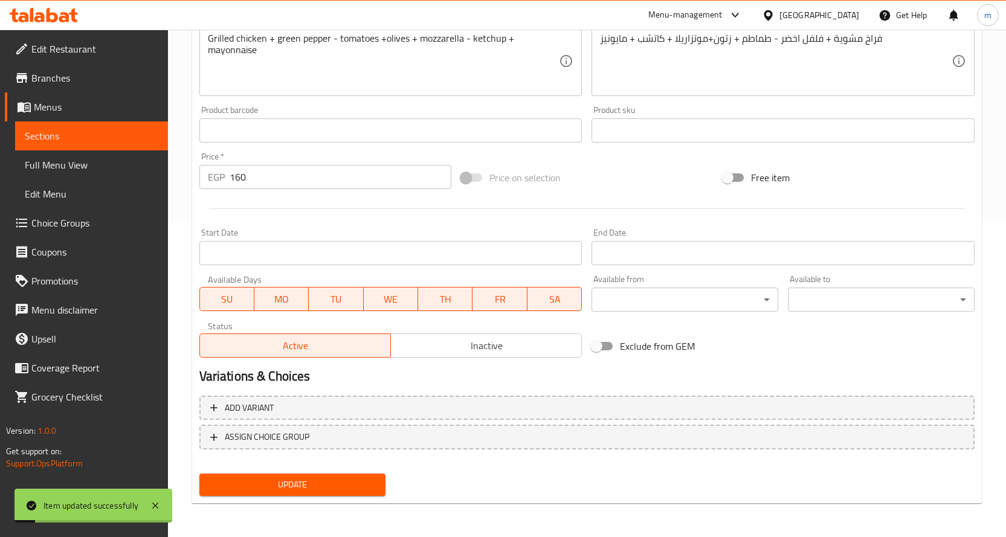
click at [136, 132] on span "Sections" at bounding box center [92, 136] width 134 height 14
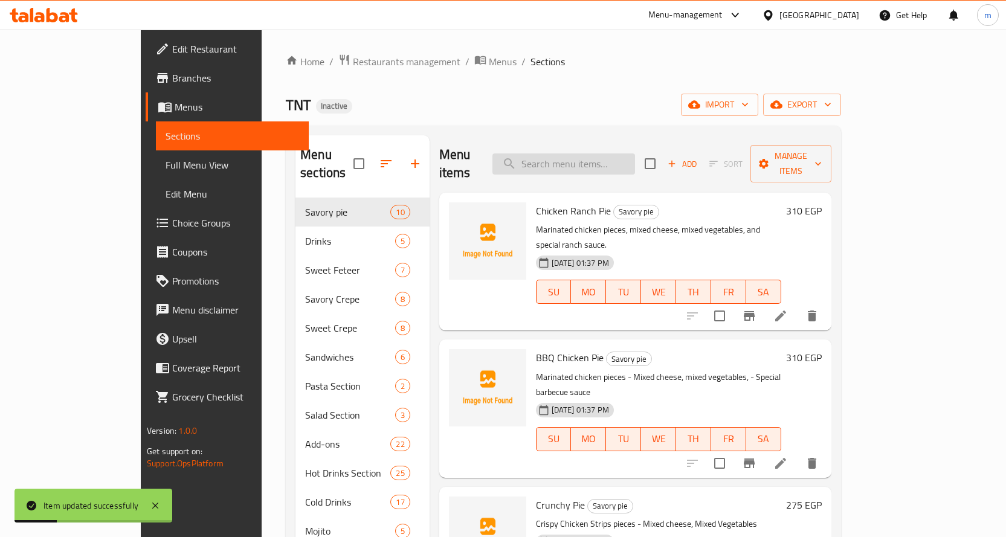
click at [594, 156] on input "search" at bounding box center [563, 163] width 143 height 21
paste input "Kofta Crepe"
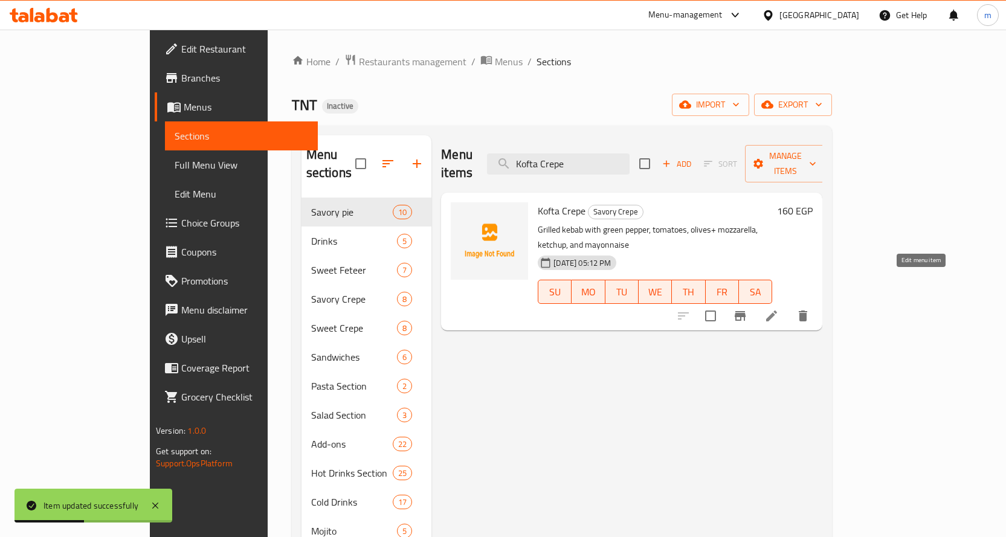
type input "Kofta Crepe"
click at [779, 309] on icon at bounding box center [771, 316] width 14 height 14
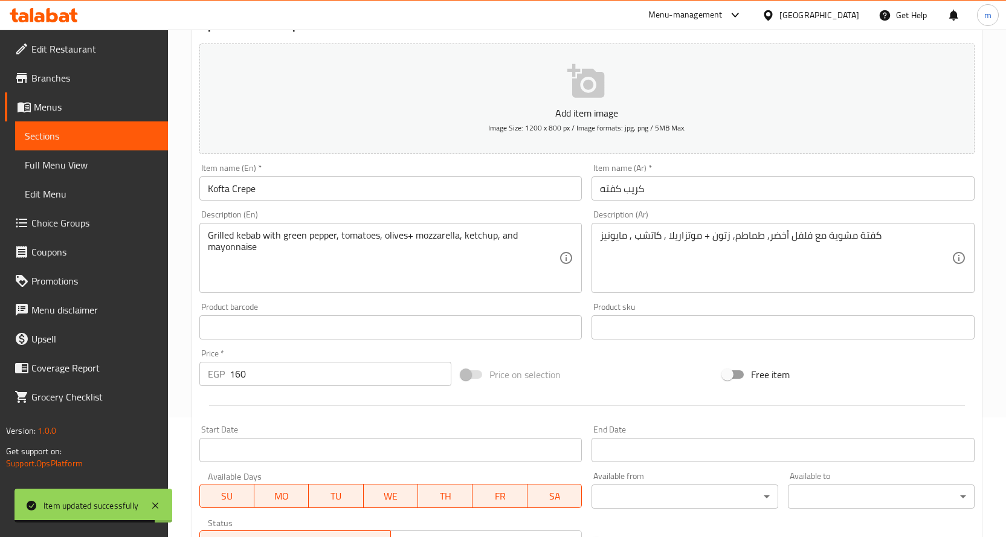
scroll to position [121, 0]
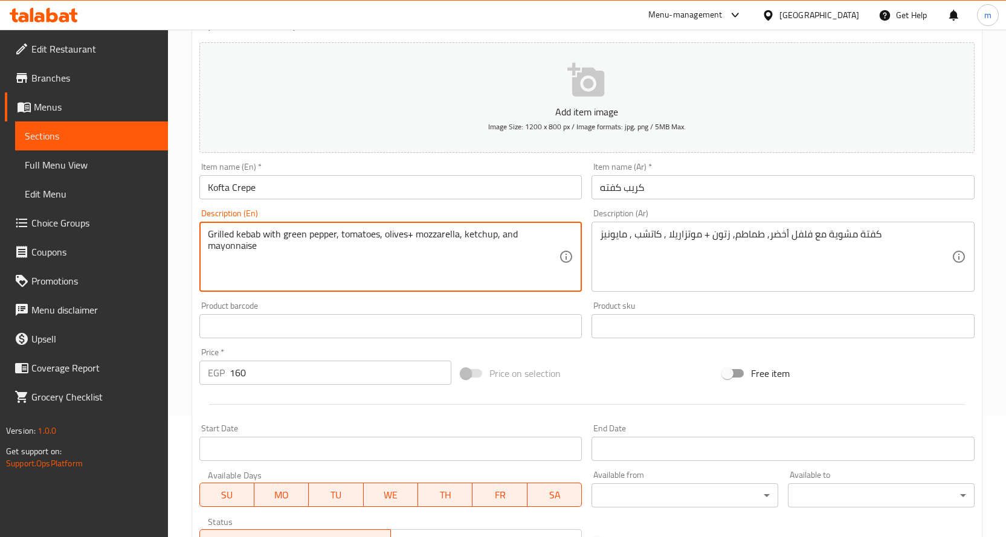
click at [388, 234] on textarea "Grilled kebab with green pepper, tomatoes, olives+ mozzarella, ketchup, and may…" at bounding box center [384, 256] width 352 height 57
click at [92, 127] on link "Sections" at bounding box center [91, 135] width 153 height 29
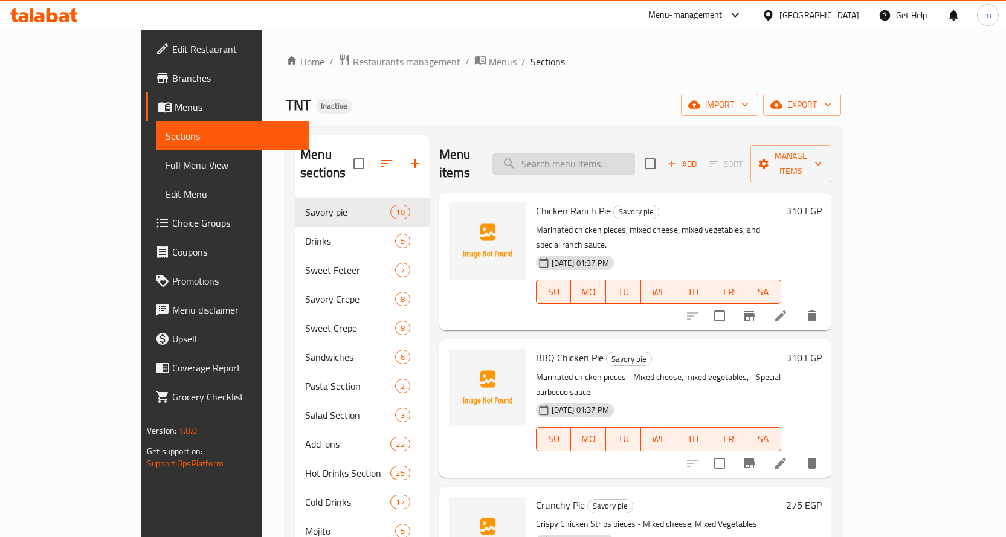
click at [600, 160] on input "search" at bounding box center [563, 163] width 143 height 21
paste input "Crepe Burger"
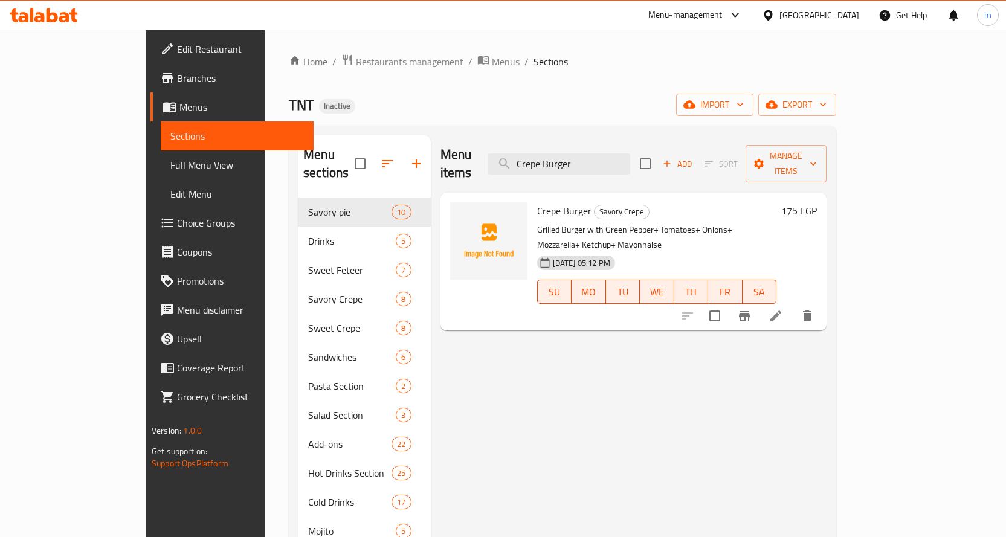
type input "Crepe Burger"
click at [781, 311] on icon at bounding box center [775, 316] width 11 height 11
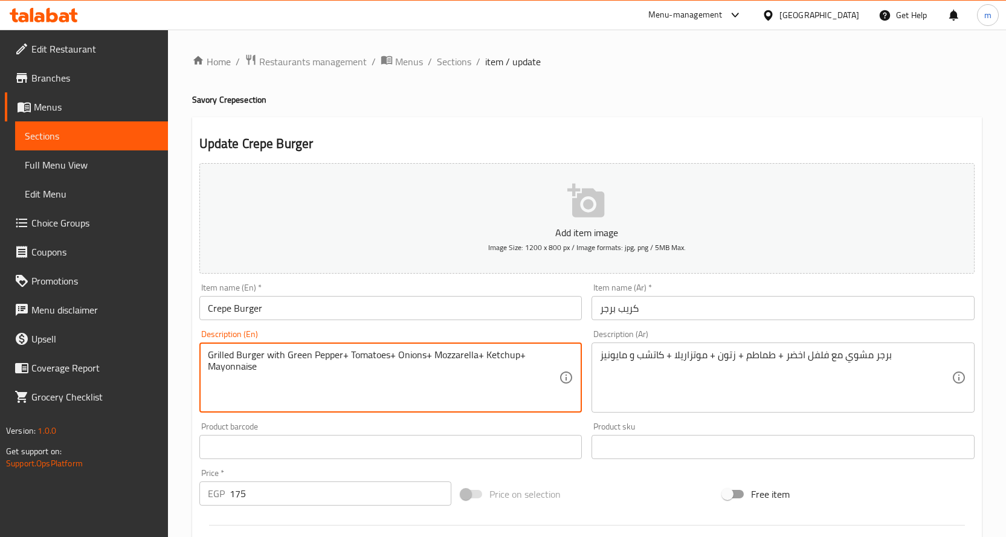
click at [407, 357] on textarea "Grilled Burger with Green Pepper+ Tomatoes+ Onions+ Mozzarella+ Ketchup+ Mayonn…" at bounding box center [384, 377] width 352 height 57
paste textarea "Crepe Burger"
click at [399, 357] on textarea "Grilled Burger with Green Pepper+ Tomatoes+ Onions+ Mozzarella+ Ketchup+ Mayonn…" at bounding box center [384, 377] width 352 height 57
click at [406, 354] on textarea "Grilled Burger with Green Pepper+ Tomatoes+ Onions+ Mozzarella+ Ketchup+ Mayonn…" at bounding box center [384, 377] width 352 height 57
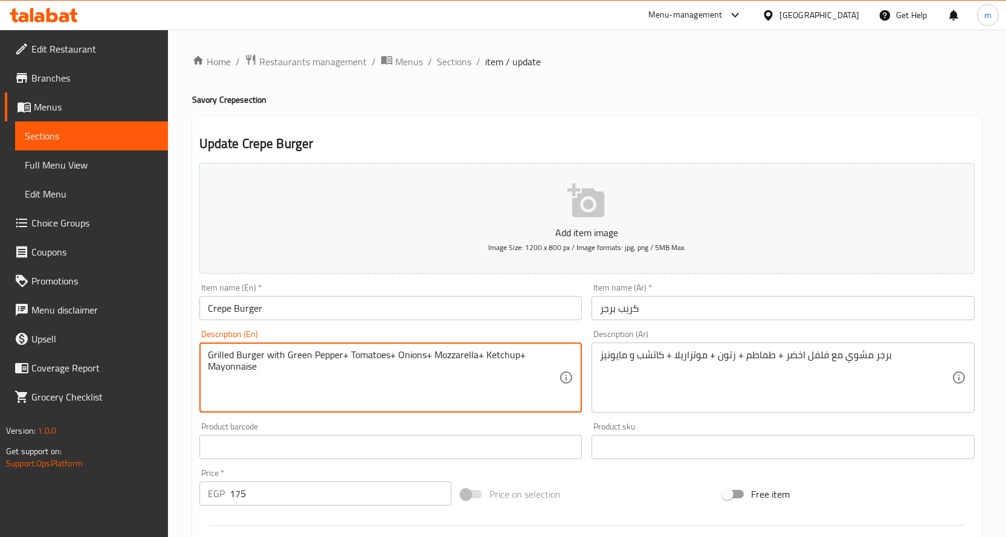
paste textarea "olives"
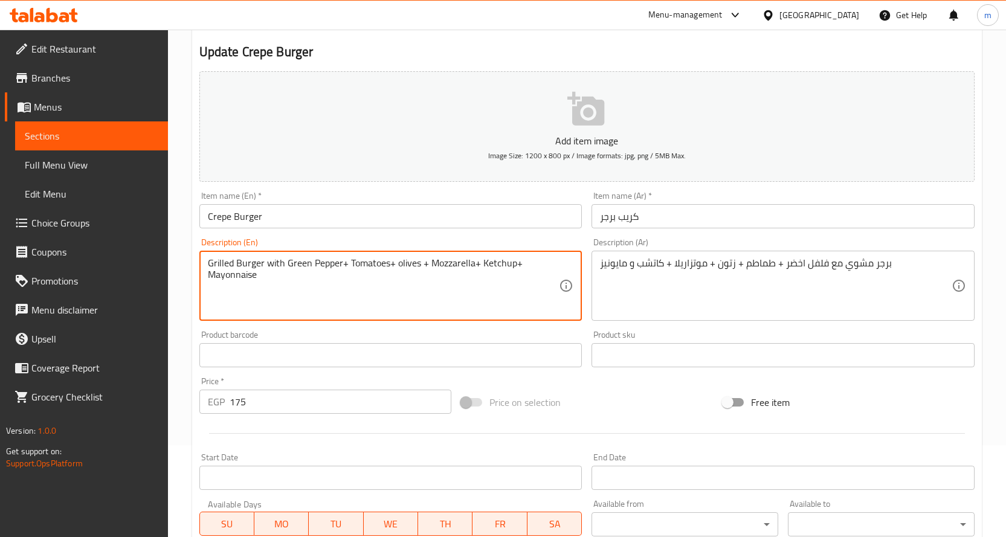
scroll to position [317, 0]
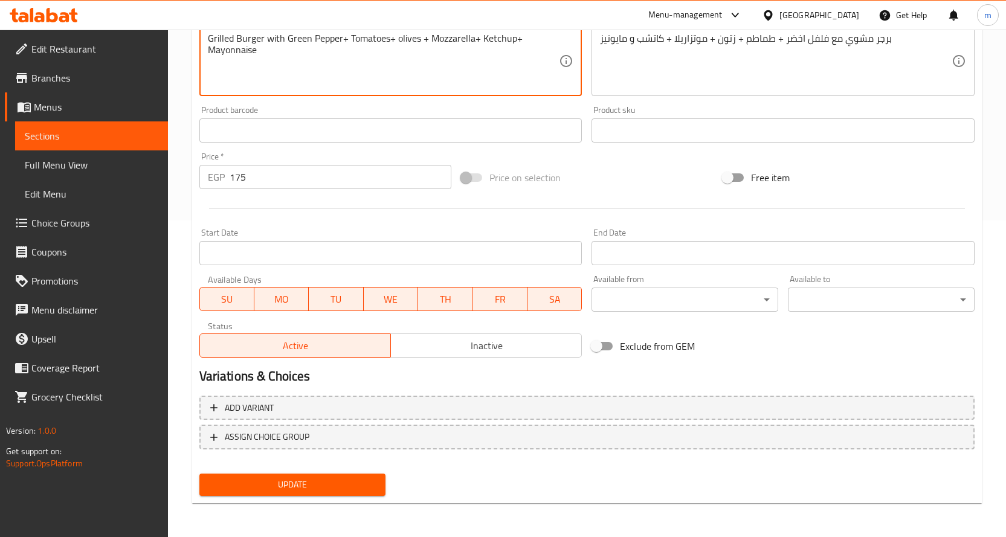
type textarea "Grilled Burger with Green Pepper+ Tomatoes+ olives + Mozzarella+ Ketchup+ Mayon…"
click at [355, 483] on span "Update" at bounding box center [292, 484] width 167 height 15
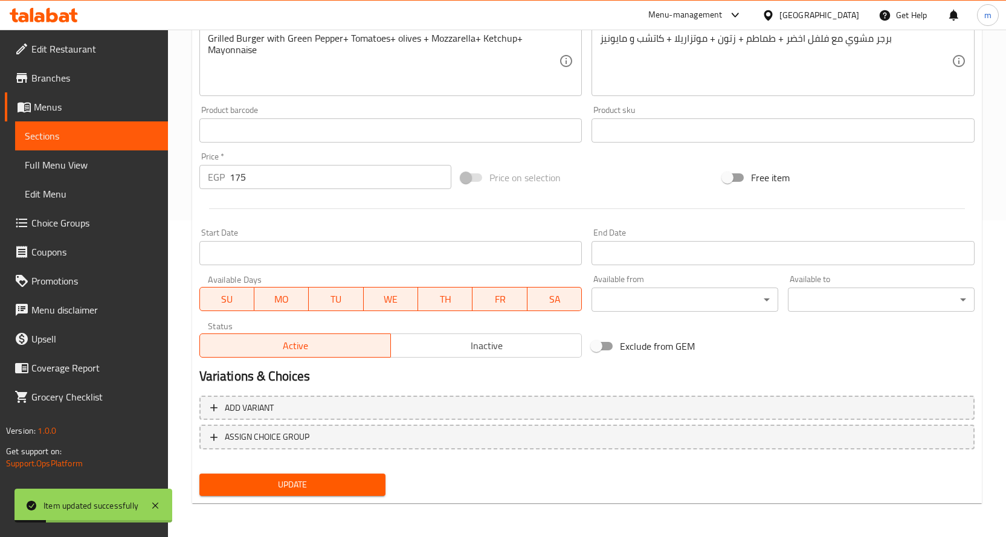
scroll to position [196, 0]
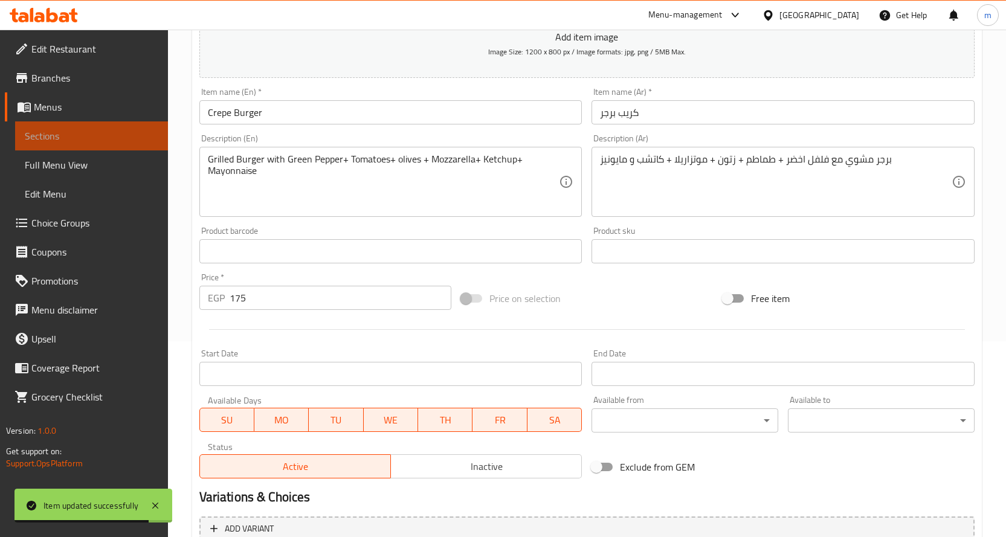
click at [130, 129] on span "Sections" at bounding box center [92, 136] width 134 height 14
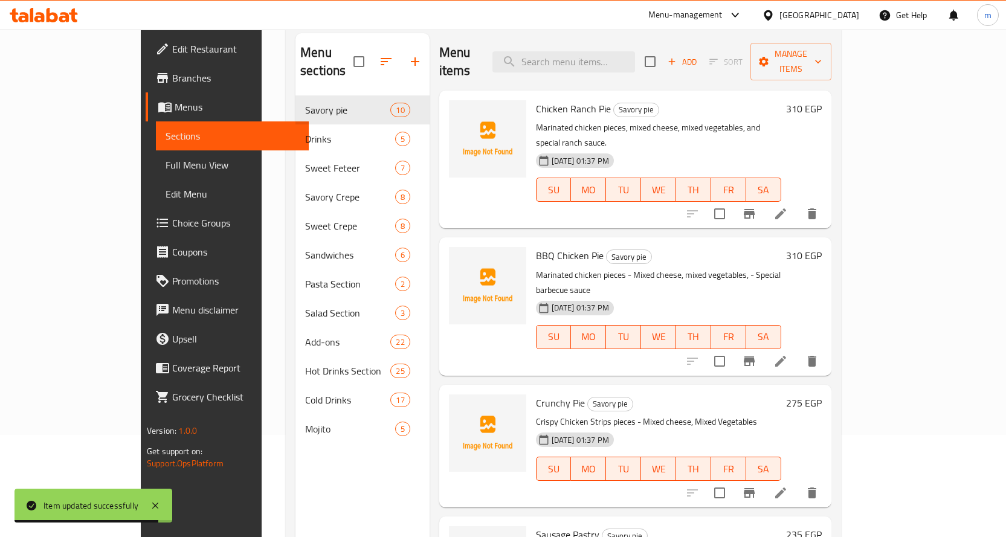
scroll to position [48, 0]
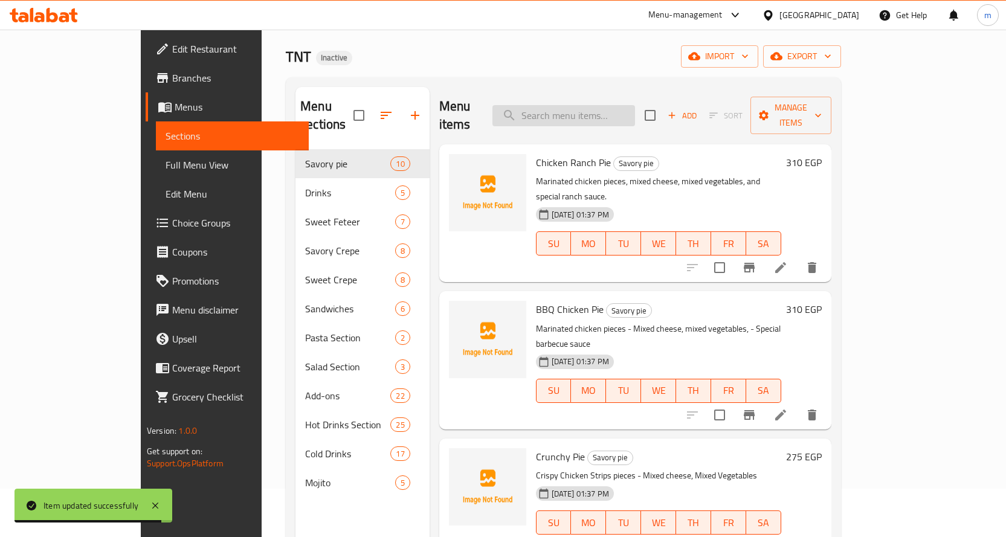
click at [634, 106] on input "search" at bounding box center [563, 115] width 143 height 21
paste input "Crepe Strips"
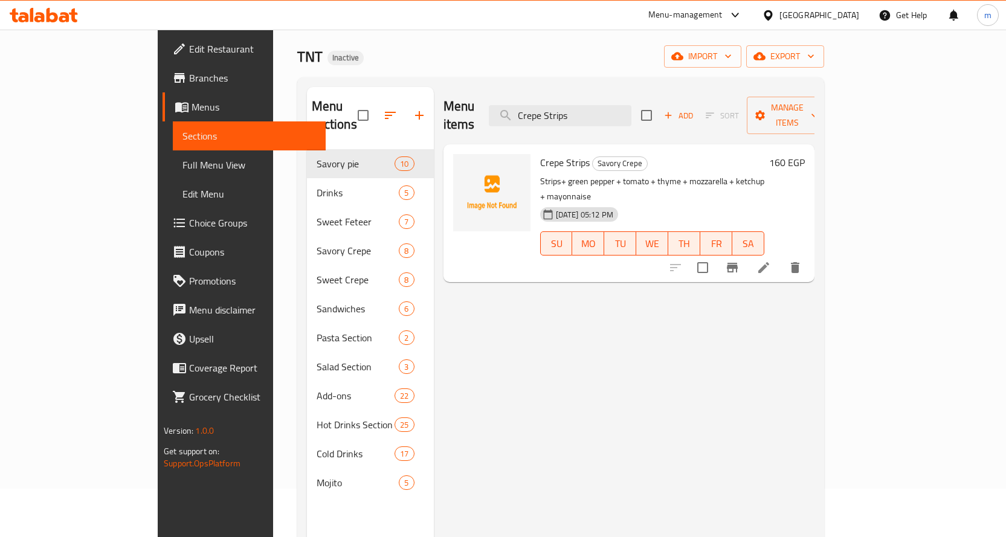
type input "Crepe Strips"
click at [769, 262] on icon at bounding box center [763, 267] width 11 height 11
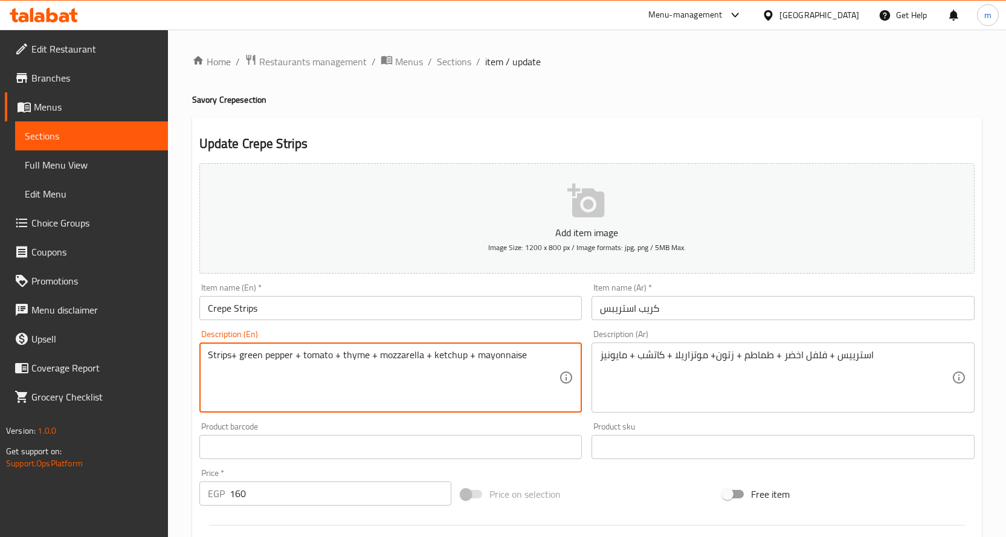
click at [356, 356] on textarea "Strips+ green pepper + tomato + thyme + mozzarella + ketchup + mayonnaise" at bounding box center [384, 377] width 352 height 57
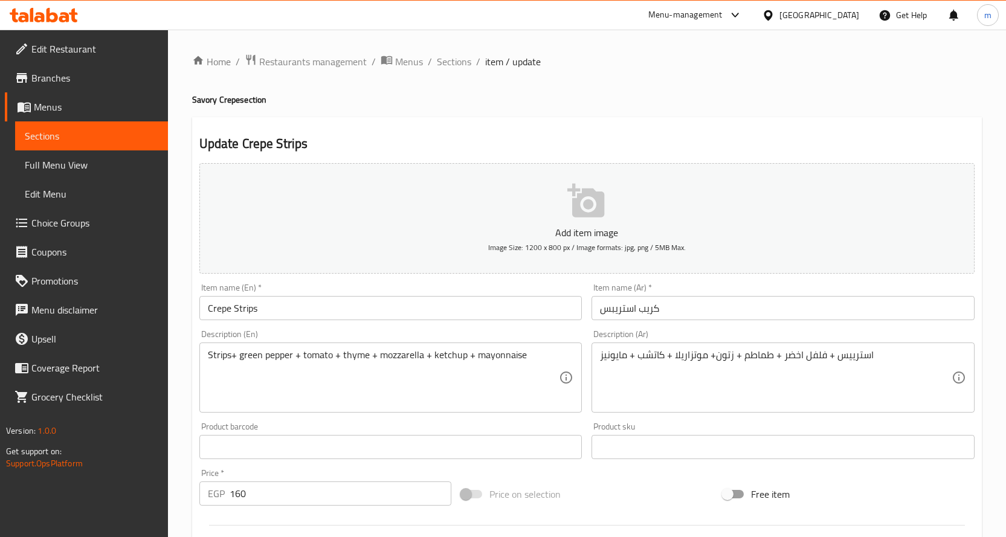
click at [353, 358] on textarea "Strips+ green pepper + tomato + thyme + mozzarella + ketchup + mayonnaise" at bounding box center [384, 377] width 352 height 57
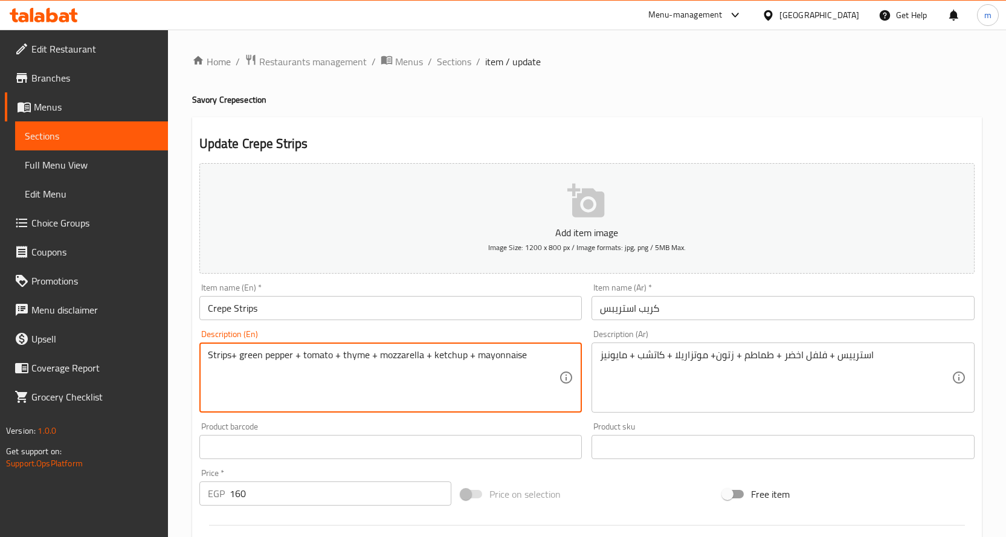
click at [353, 358] on textarea "Strips+ green pepper + tomato + thyme + mozzarella + ketchup + mayonnaise" at bounding box center [384, 377] width 352 height 57
click at [354, 358] on textarea "Strips+ green pepper + tomato + thyme + mozzarella + ketchup + mayonnaise" at bounding box center [384, 377] width 352 height 57
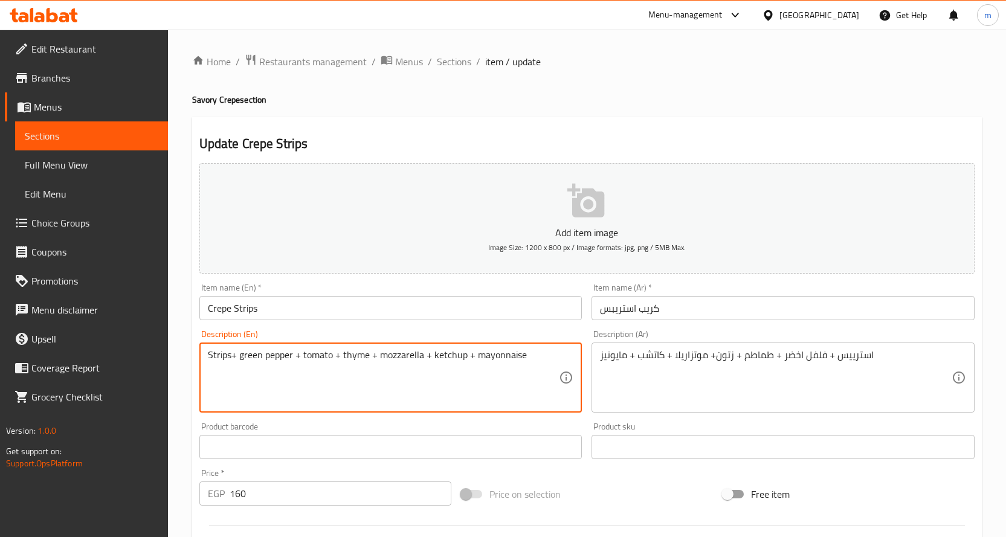
click at [354, 358] on textarea "Strips+ green pepper + tomato + thyme + mozzarella + ketchup + mayonnaise" at bounding box center [384, 377] width 352 height 57
click at [355, 358] on textarea "Strips+ green pepper + tomato + thyme + mozzarella + ketchup + mayonnaise" at bounding box center [384, 377] width 352 height 57
click at [364, 358] on textarea "Strips+ green pepper + tomato + thyme + mozzarella + ketchup + mayonnaise" at bounding box center [384, 377] width 352 height 57
click at [364, 357] on textarea "Strips+ green pepper + tomato + thyme + mozzarella + ketchup + mayonnaise" at bounding box center [384, 377] width 352 height 57
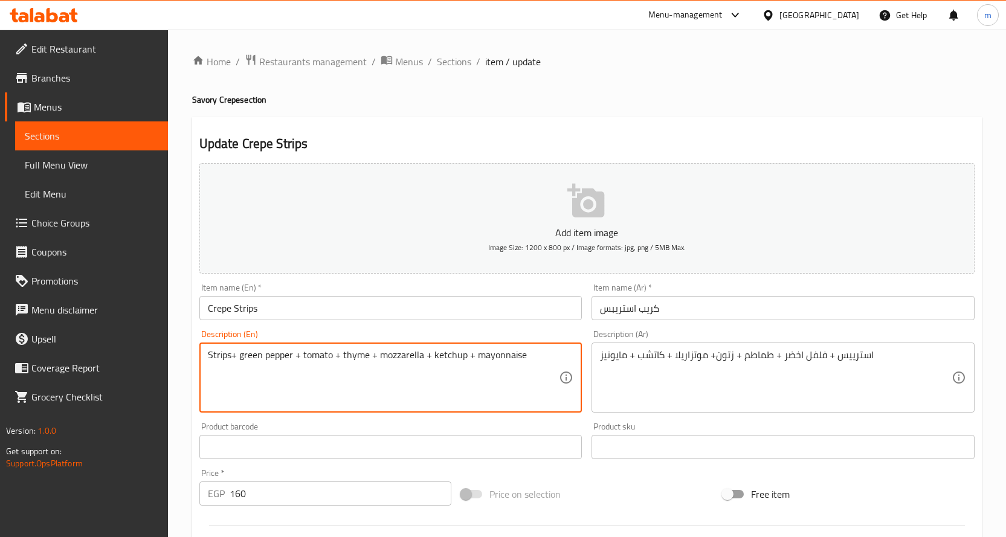
paste textarea "olives"
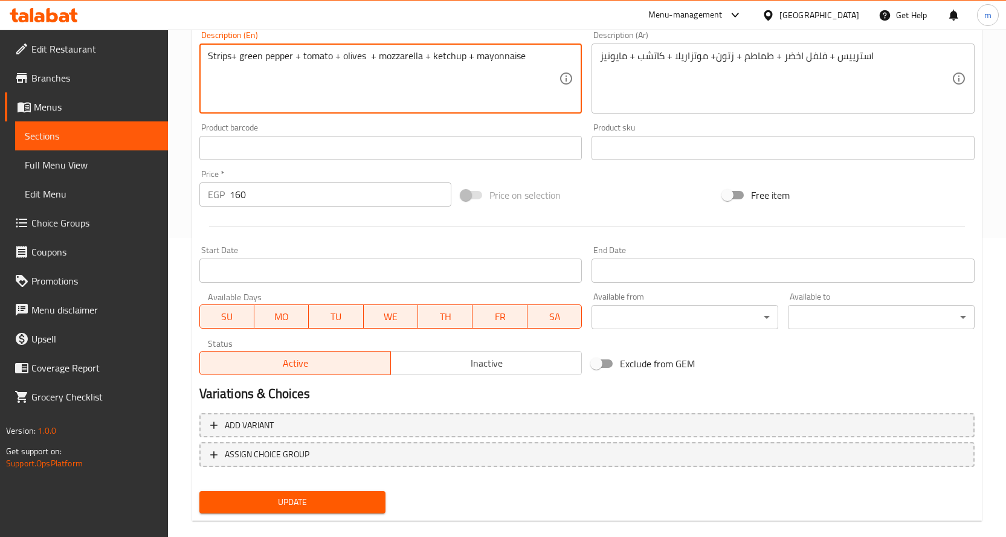
scroll to position [317, 0]
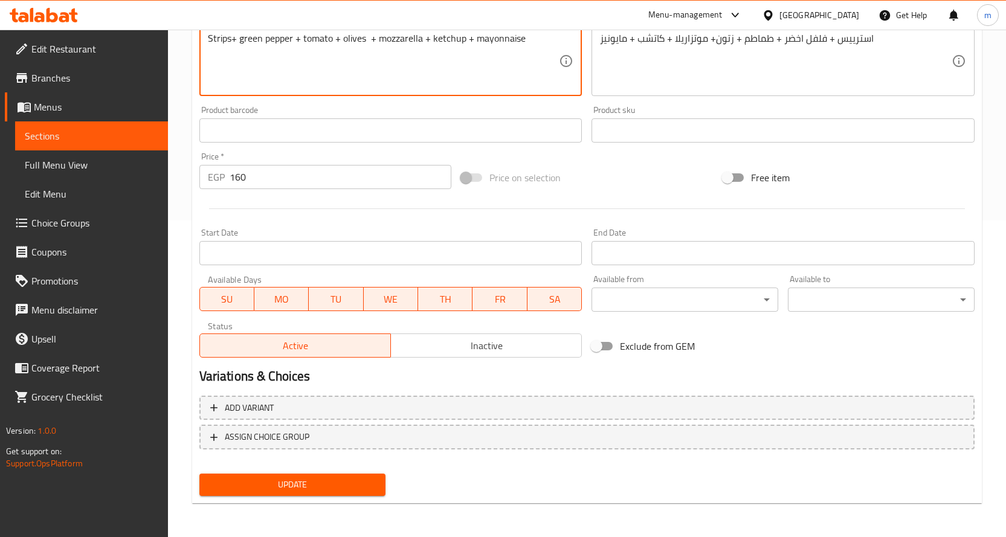
type textarea "Strips+ green pepper + tomato + olives + mozzarella + ketchup + mayonnaise"
click at [320, 492] on span "Update" at bounding box center [292, 484] width 167 height 15
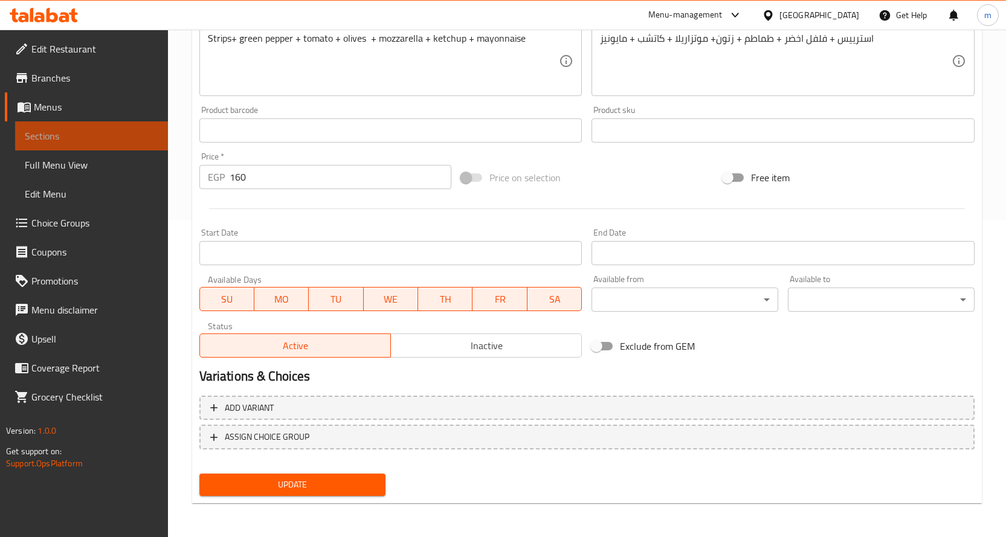
click at [115, 132] on span "Sections" at bounding box center [92, 136] width 134 height 14
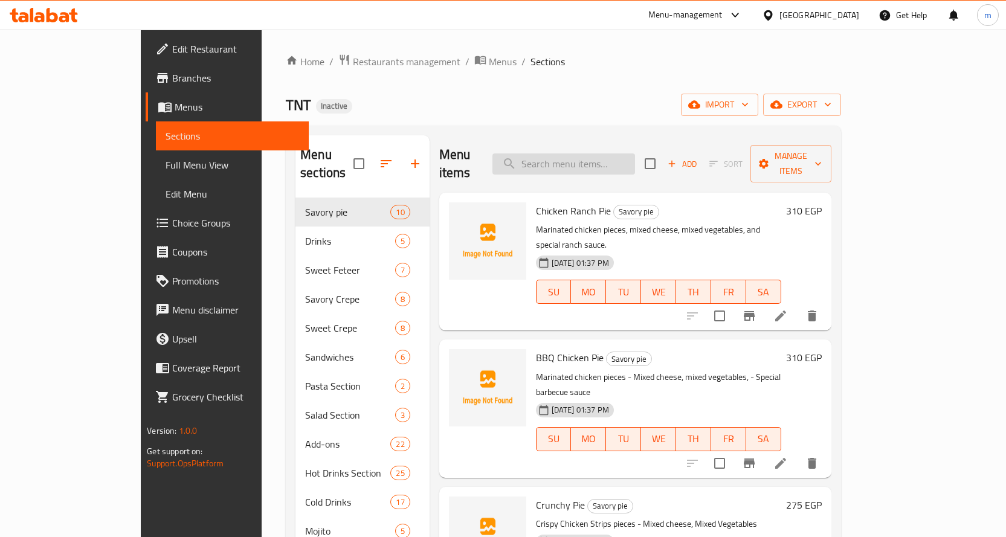
click at [596, 153] on input "search" at bounding box center [563, 163] width 143 height 21
paste input "Zinger Crepe"
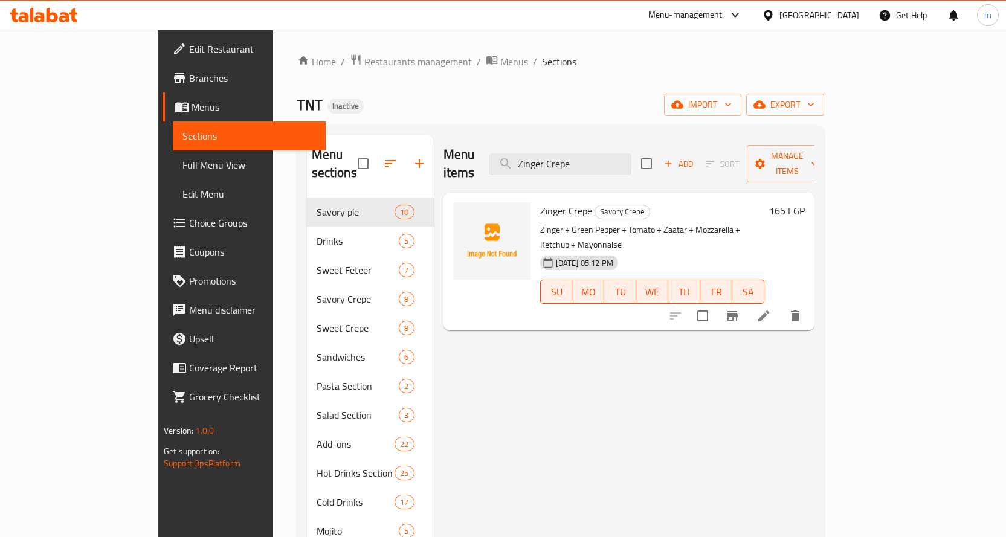
type input "Zinger Crepe"
click at [780, 305] on li at bounding box center [764, 316] width 34 height 22
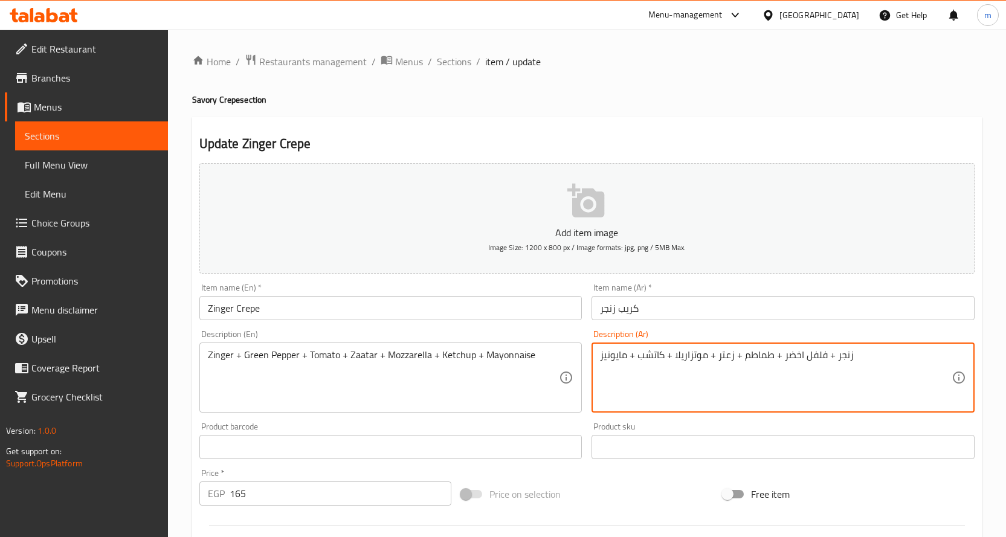
click at [724, 355] on textarea "زنجر + فلفل اخضر + طماطم + زعتر + موتزاريلا + كاتشب + مايونيز" at bounding box center [776, 377] width 352 height 57
type textarea "زنجر + فلفل اخضر + طماطم + زيتون+ موتزاريلا + كاتشب + مايونيز"
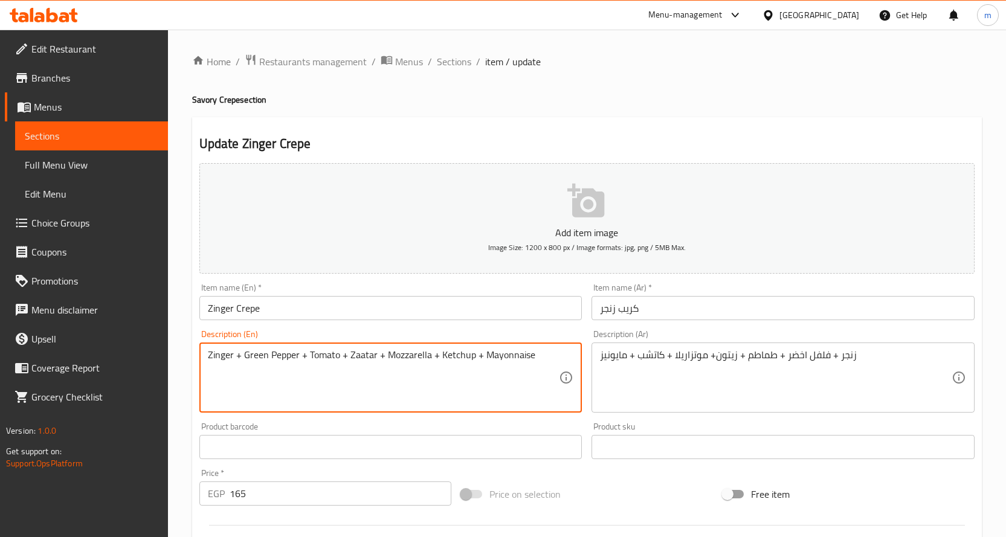
click at [356, 359] on textarea "Zinger + Green Pepper + Tomato + Zaatar + Mozzarella + Ketchup + Mayonnaise" at bounding box center [384, 377] width 352 height 57
paste textarea "olives"
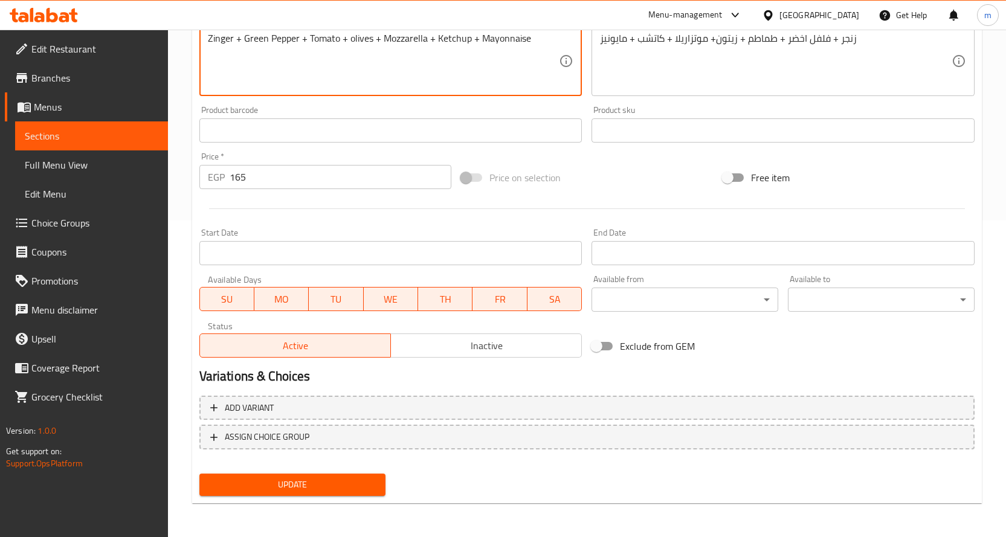
type textarea "Zinger + Green Pepper + Tomato + olives + Mozzarella + Ketchup + Mayonnaise"
click at [293, 486] on span "Update" at bounding box center [292, 484] width 167 height 15
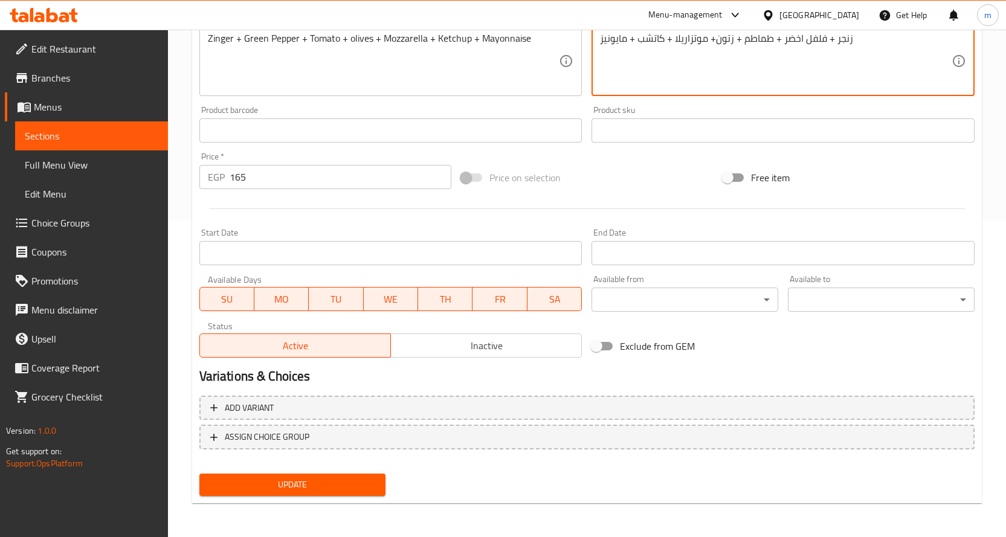
type textarea "زنجر + فلفل اخضر + طماطم + زتون+ موتزاريلا + كاتشب + مايونيز"
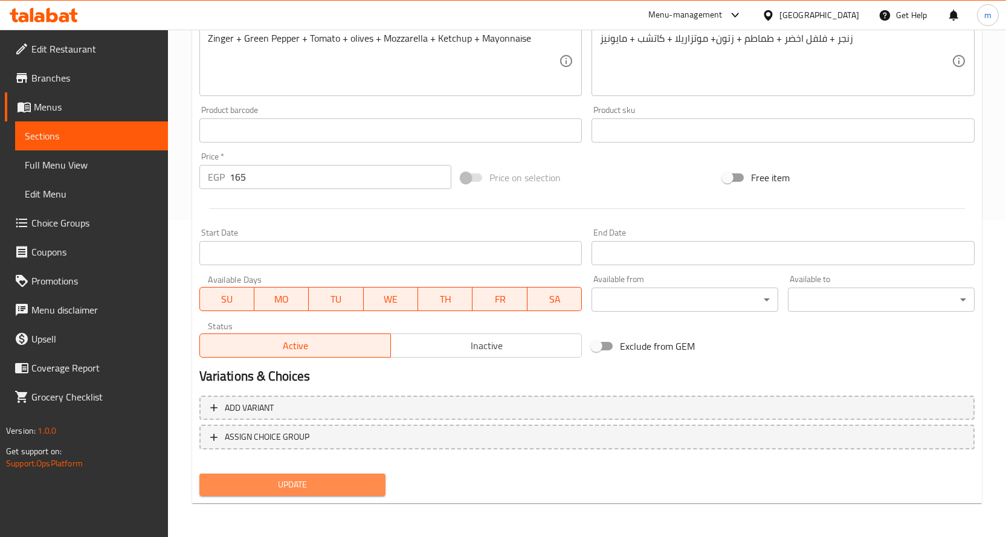
click at [336, 483] on span "Update" at bounding box center [292, 484] width 167 height 15
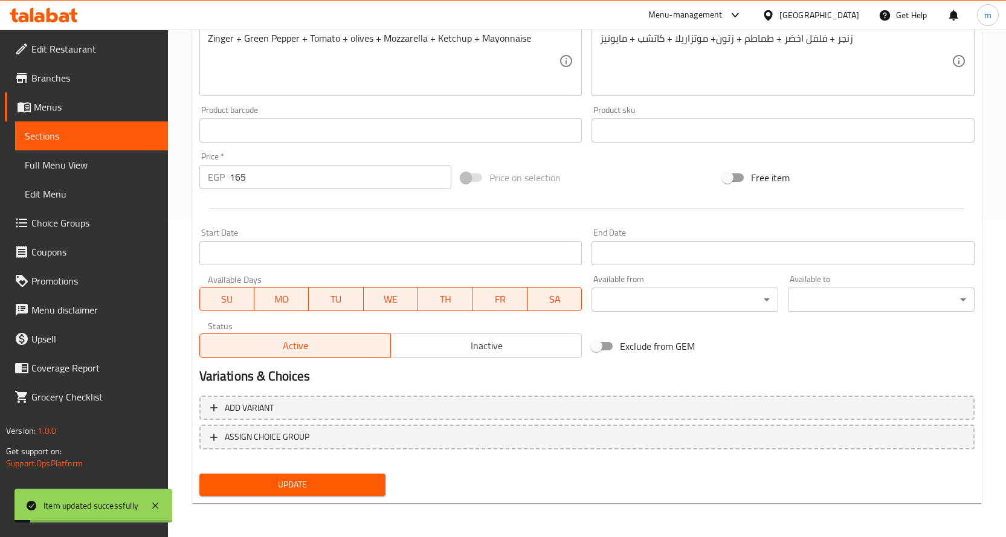
click at [124, 132] on span "Sections" at bounding box center [92, 136] width 134 height 14
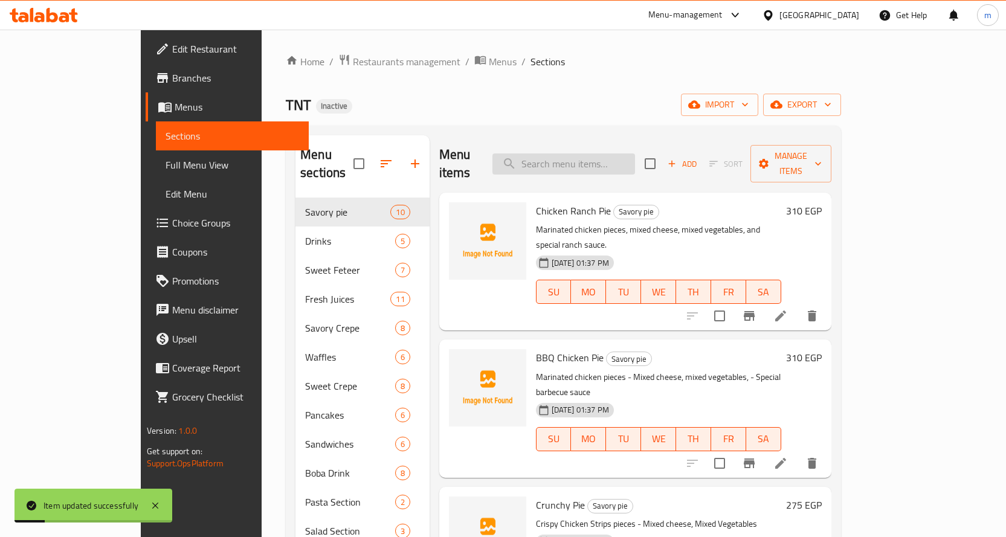
click at [611, 164] on input "search" at bounding box center [563, 163] width 143 height 21
paste input "Mix Cheese Crepe"
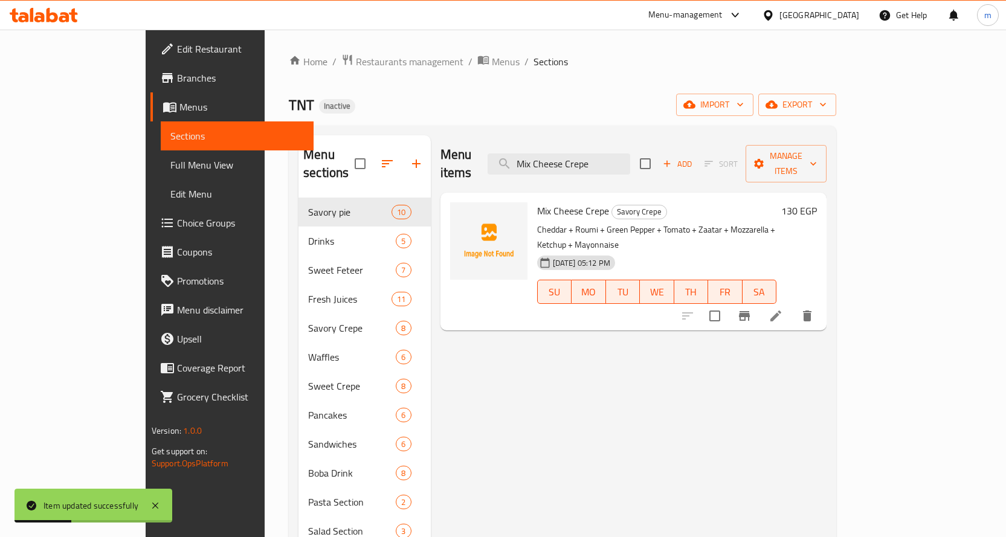
type input "Mix Cheese Crepe"
click at [783, 309] on icon at bounding box center [775, 316] width 14 height 14
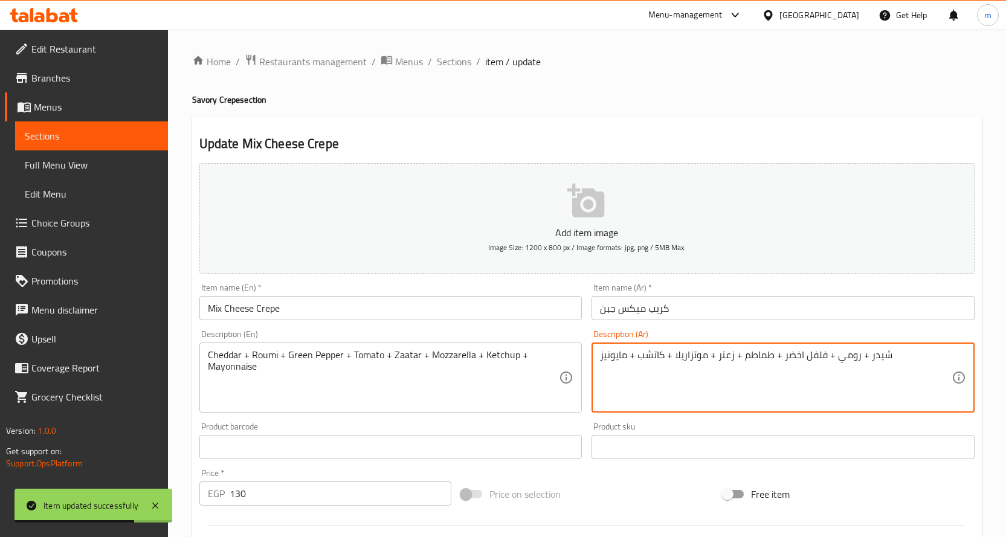
click at [723, 358] on textarea "شيدر + رومي + فلفل اخضر + طماطم + زعتر + موتزاريلا + كاتشب + مايونيز" at bounding box center [776, 377] width 352 height 57
type textarea "شيدر + رومي + فلفل اخضر + طماطم + زتون + موتزاريلا + كاتشب + مايونيز"
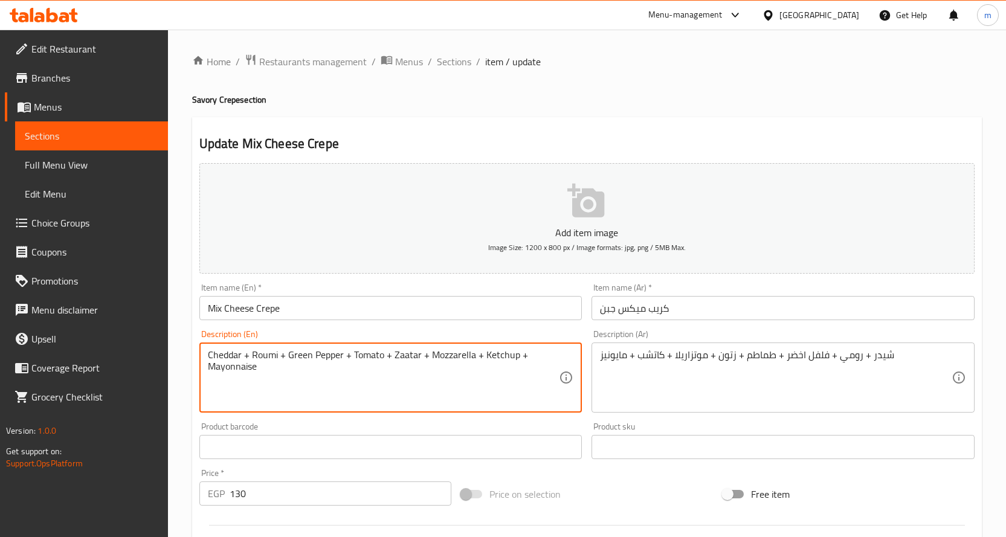
click at [410, 356] on textarea "Cheddar + Roumi + Green Pepper + Tomato + Zaatar + Mozzarella + Ketchup + Mayon…" at bounding box center [384, 377] width 352 height 57
paste textarea "olives"
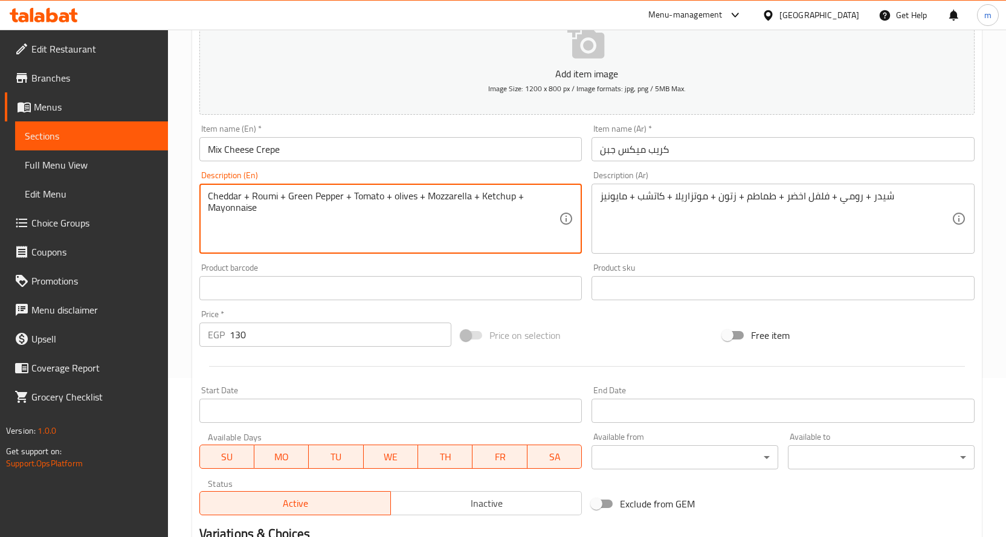
scroll to position [317, 0]
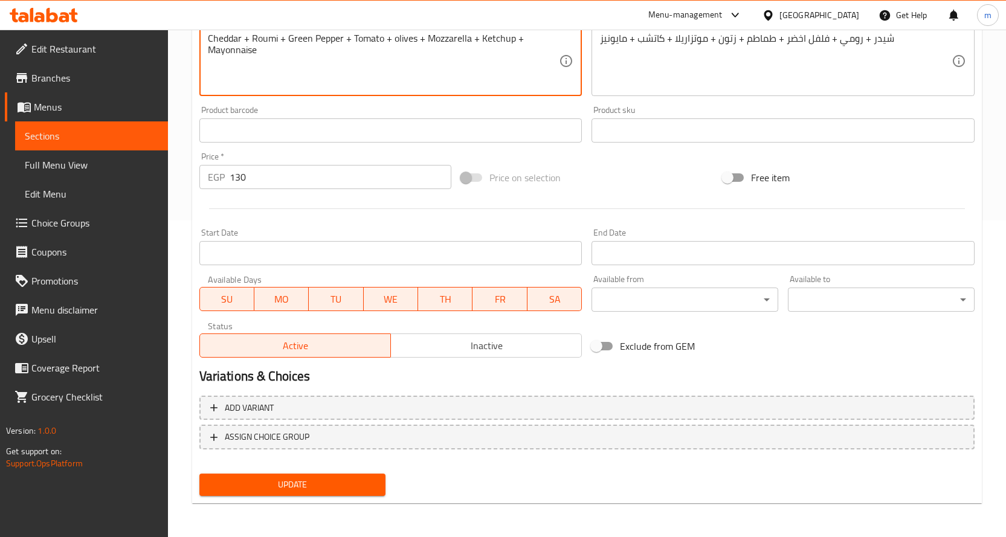
type textarea "Cheddar + Roumi + Green Pepper + Tomato + olives + Mozzarella + Ketchup + Mayon…"
drag, startPoint x: 329, startPoint y: 486, endPoint x: 338, endPoint y: 446, distance: 40.3
click at [330, 484] on span "Update" at bounding box center [292, 484] width 167 height 15
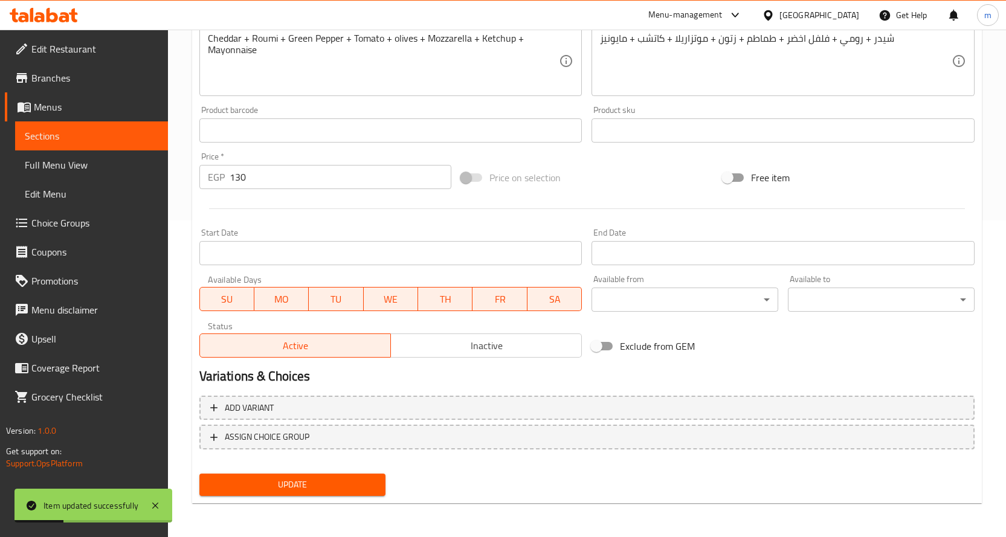
click at [115, 134] on span "Sections" at bounding box center [92, 136] width 134 height 14
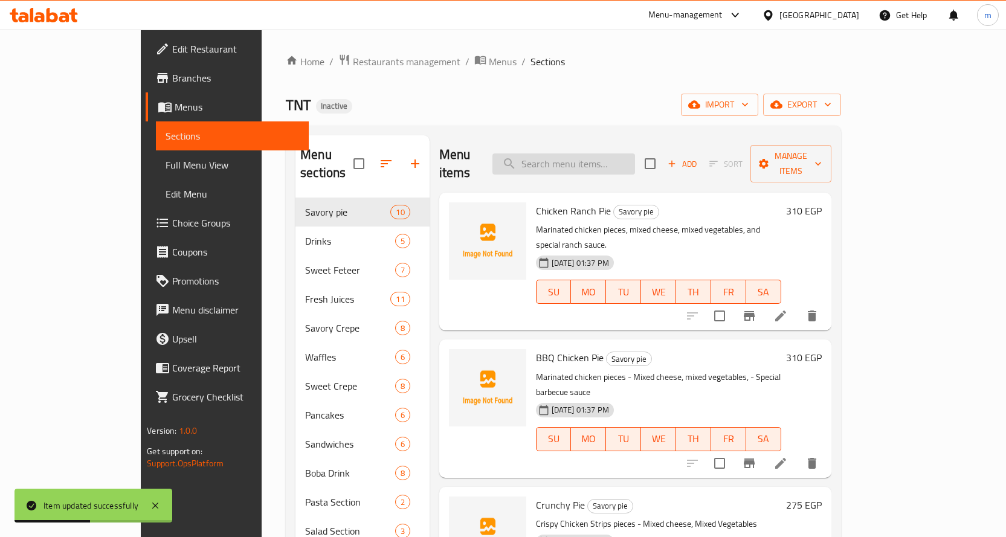
click at [591, 156] on input "search" at bounding box center [563, 163] width 143 height 21
paste input "Zinger Crepe"
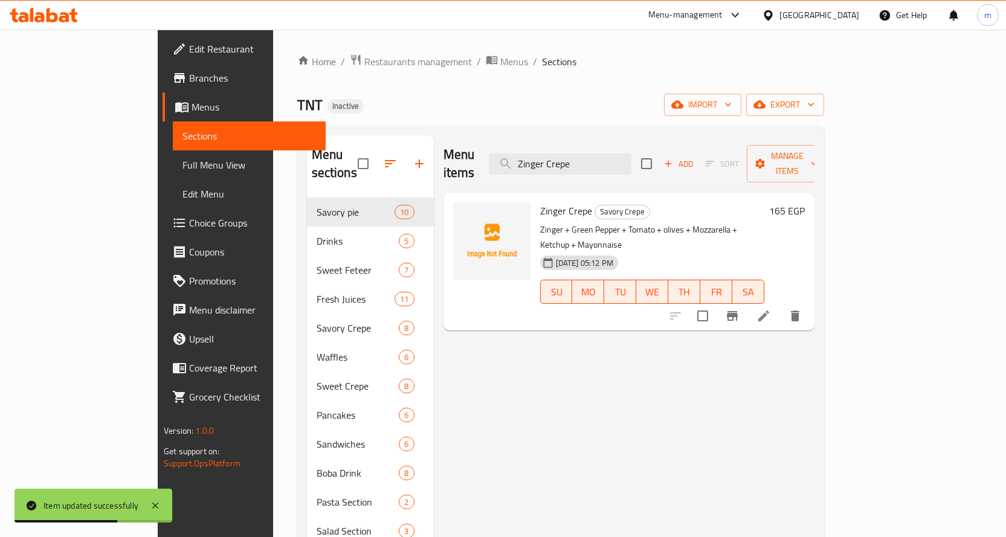
type input "Zinger Crepe"
click at [780, 305] on li at bounding box center [764, 316] width 34 height 22
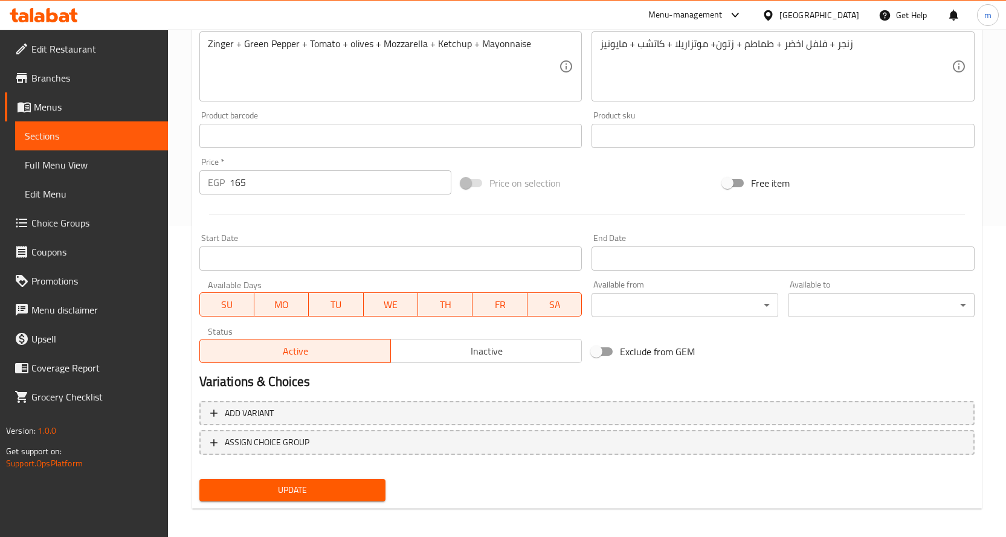
scroll to position [317, 0]
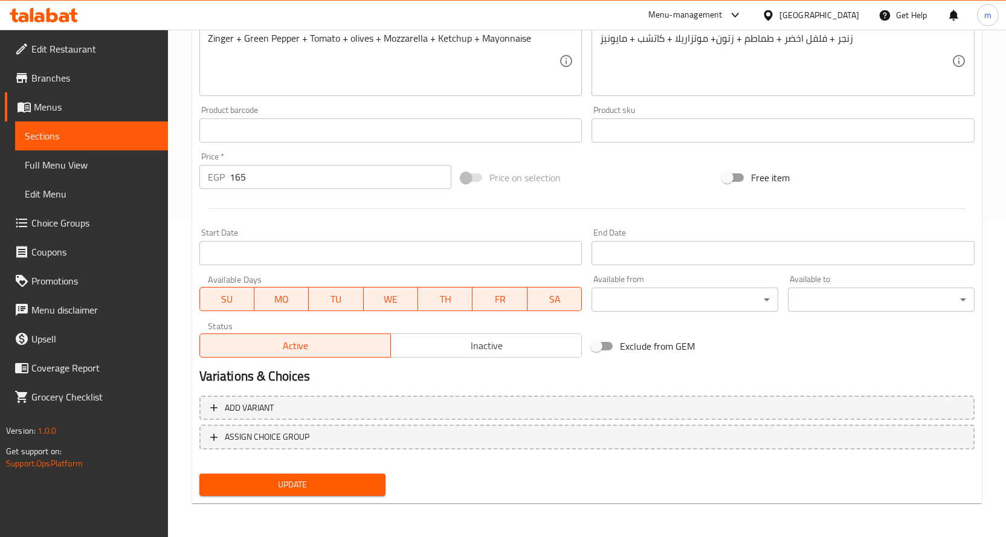
click at [303, 486] on span "Update" at bounding box center [292, 484] width 167 height 15
click at [101, 135] on span "Sections" at bounding box center [92, 136] width 134 height 14
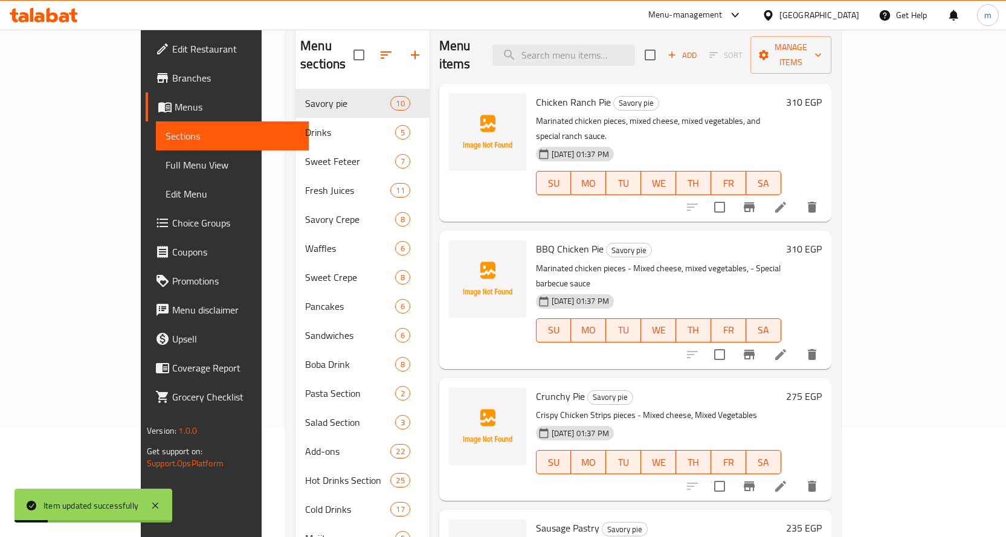
scroll to position [48, 0]
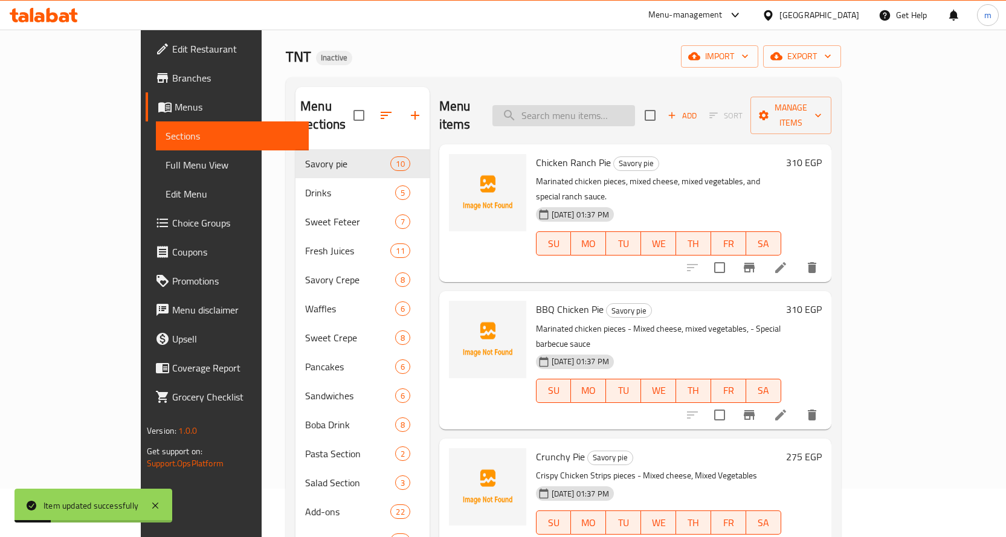
click at [596, 107] on input "search" at bounding box center [563, 115] width 143 height 21
paste input "Mix Cheese Crepe"
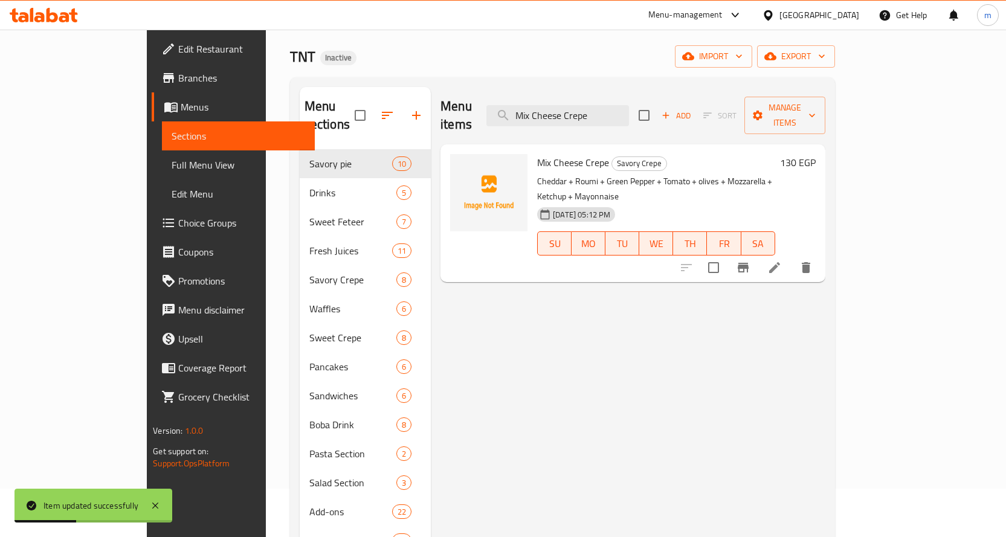
type input "Mix Cheese Crepe"
click at [780, 262] on icon at bounding box center [774, 267] width 11 height 11
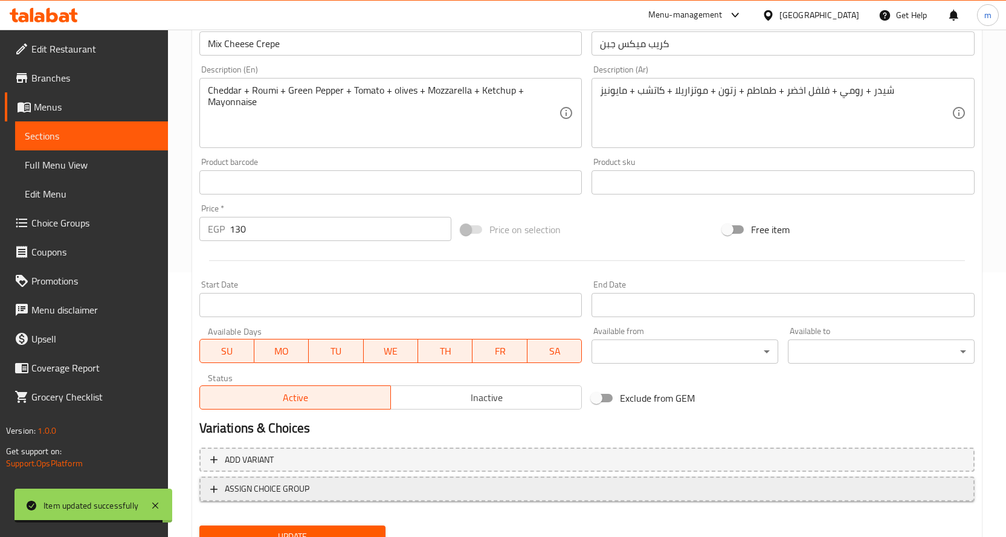
scroll to position [302, 0]
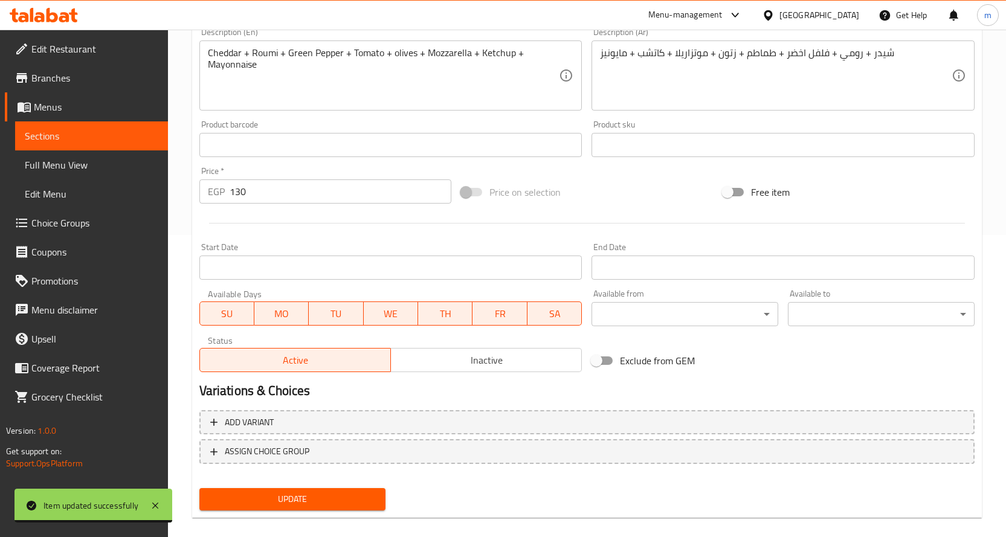
click at [320, 503] on span "Update" at bounding box center [292, 499] width 167 height 15
drag, startPoint x: 112, startPoint y: 140, endPoint x: 129, endPoint y: 144, distance: 17.4
click at [112, 140] on span "Sections" at bounding box center [92, 136] width 134 height 14
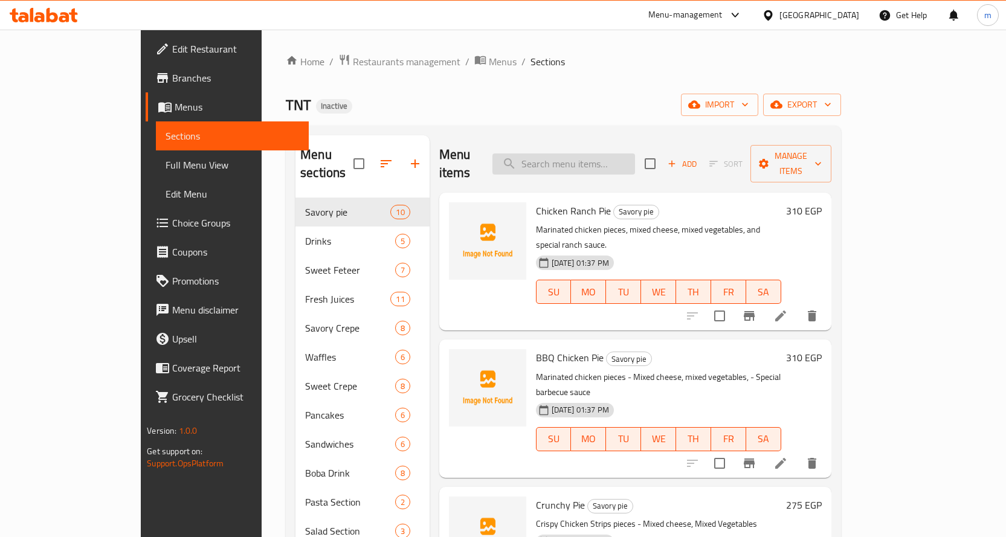
click at [596, 153] on input "search" at bounding box center [563, 163] width 143 height 21
paste input "Nutella HoHos Crepe"
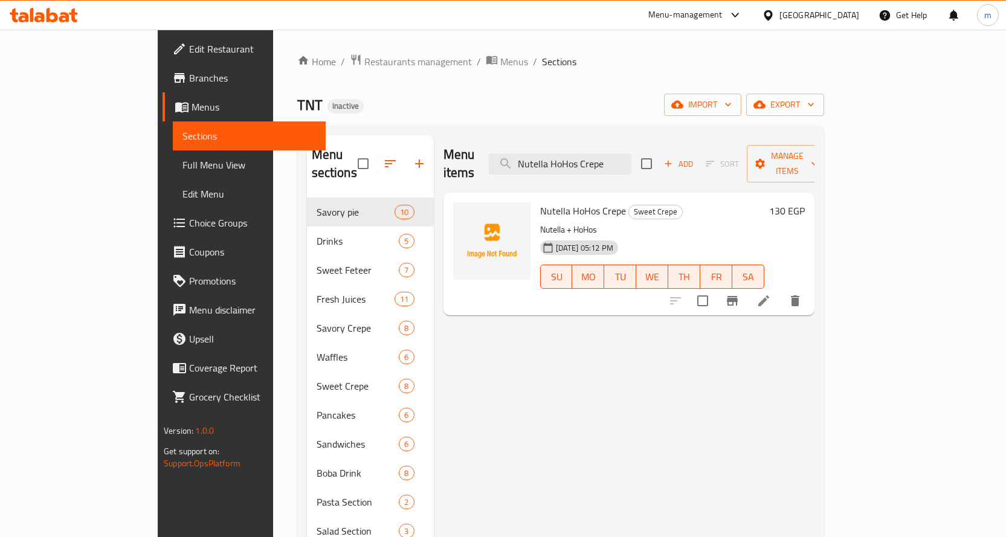
type input "Nutella HoHos Crepe"
click at [771, 294] on icon at bounding box center [763, 301] width 14 height 14
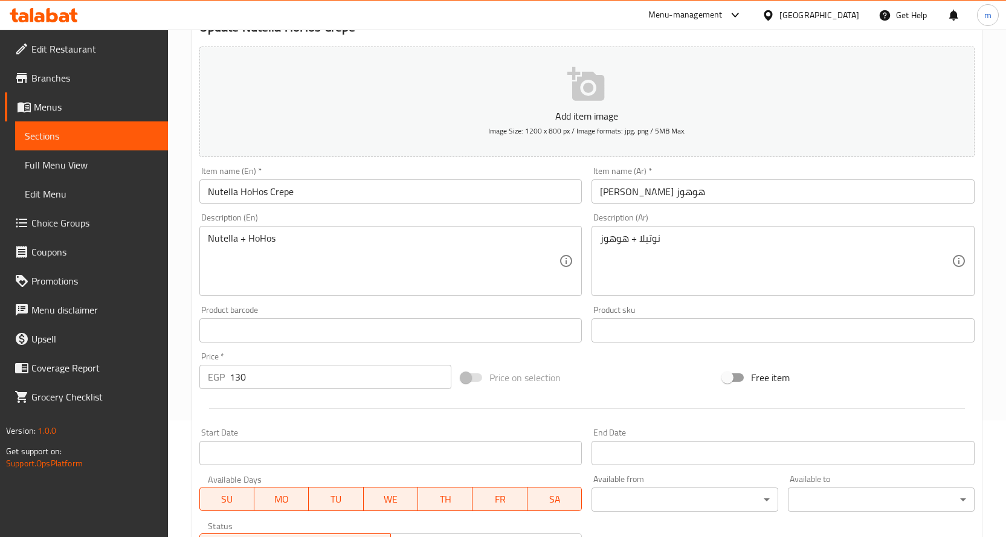
scroll to position [121, 0]
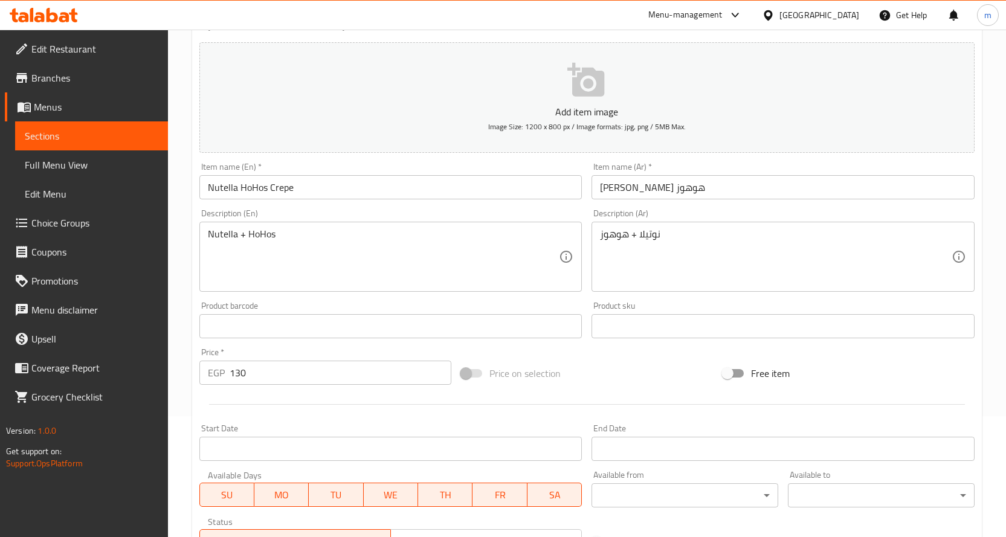
click at [258, 187] on input "Nutella HoHos Crepe" at bounding box center [390, 187] width 383 height 24
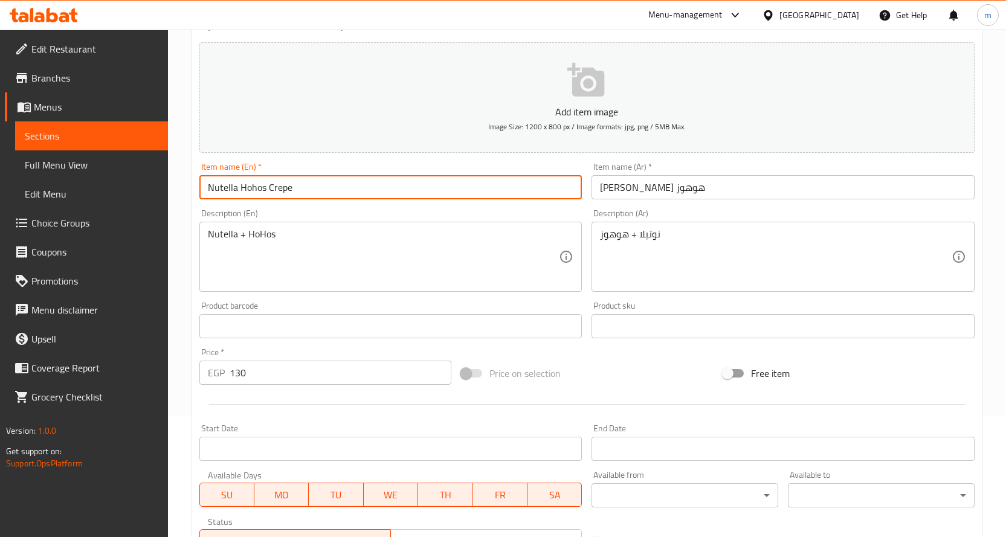
type input "Nutella Hohos Crepe"
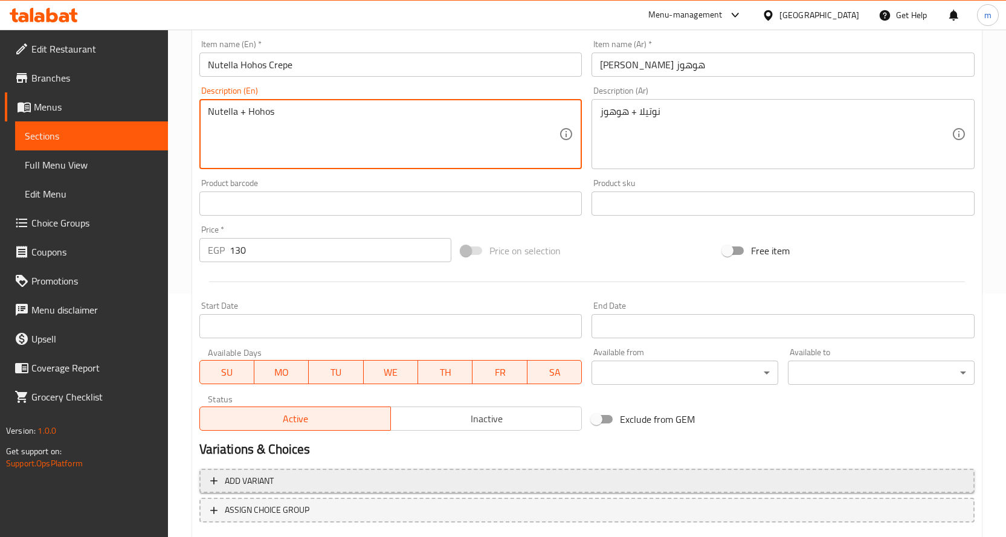
scroll to position [317, 0]
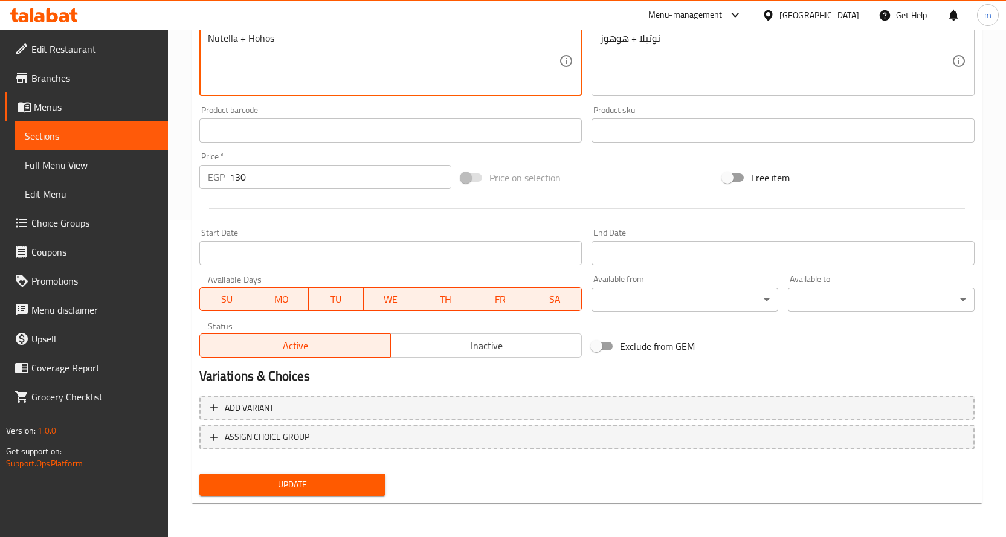
type textarea "Nutella + Hohos"
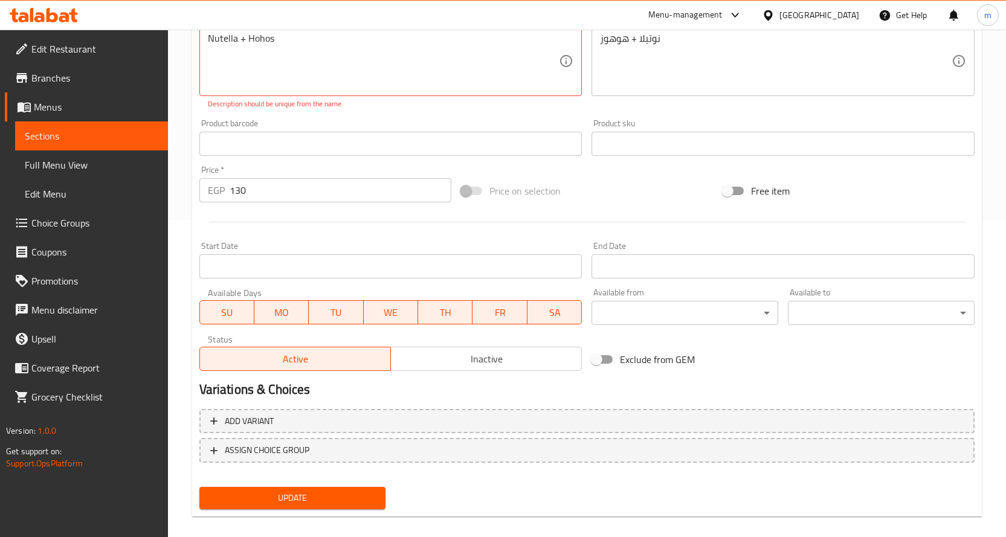
click at [291, 485] on div "Update" at bounding box center [293, 498] width 196 height 32
click at [291, 494] on span "Update" at bounding box center [292, 498] width 167 height 15
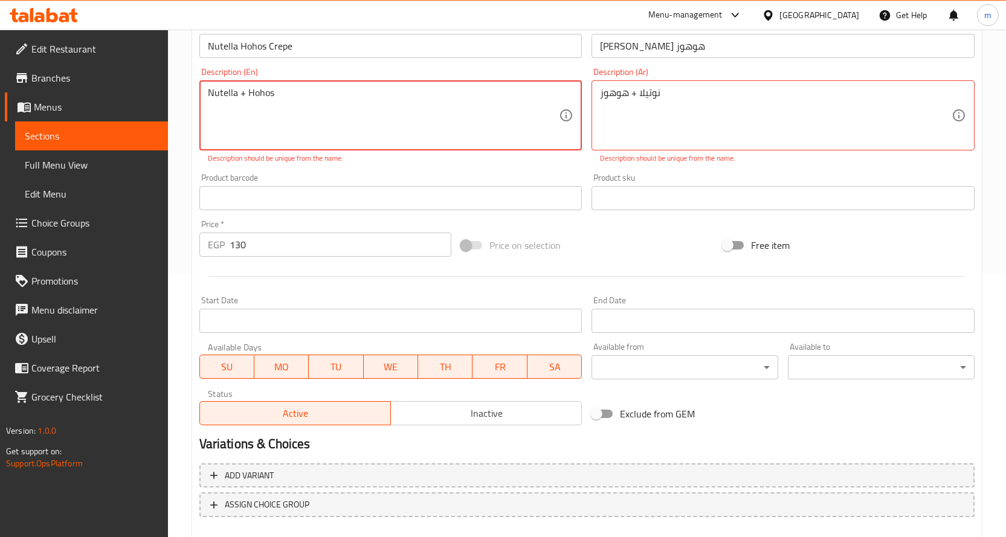
scroll to position [196, 0]
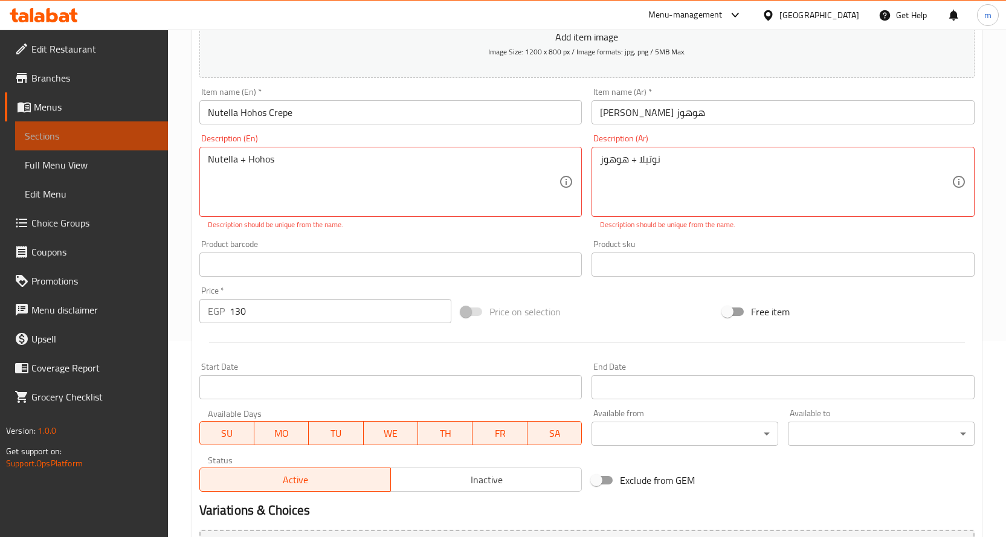
click at [133, 130] on span "Sections" at bounding box center [92, 136] width 134 height 14
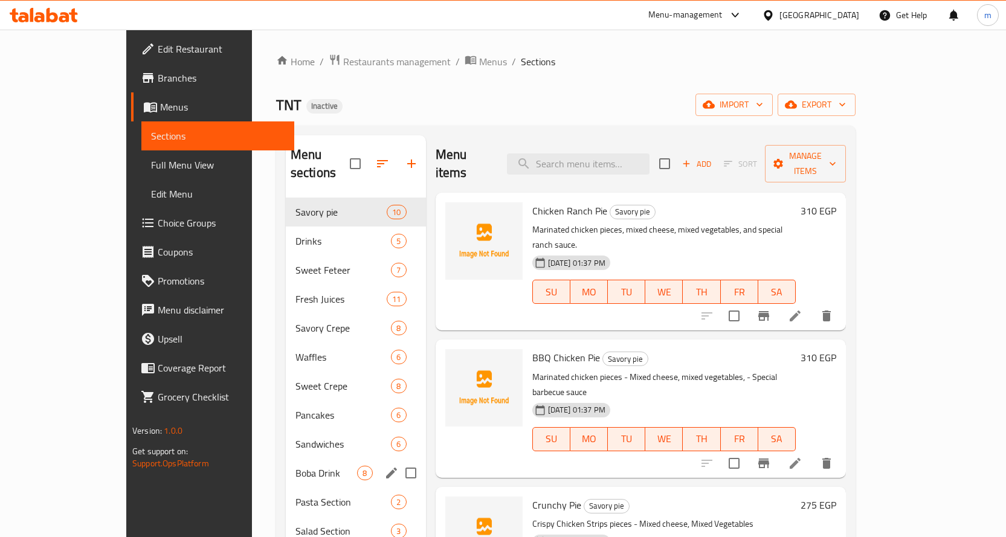
scroll to position [169, 0]
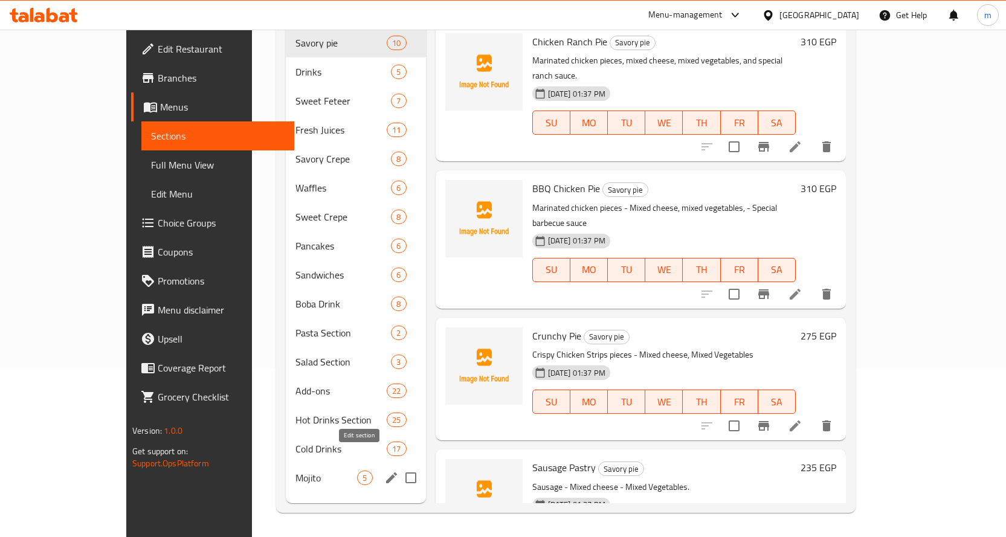
click at [386, 472] on icon "edit" at bounding box center [391, 477] width 11 height 11
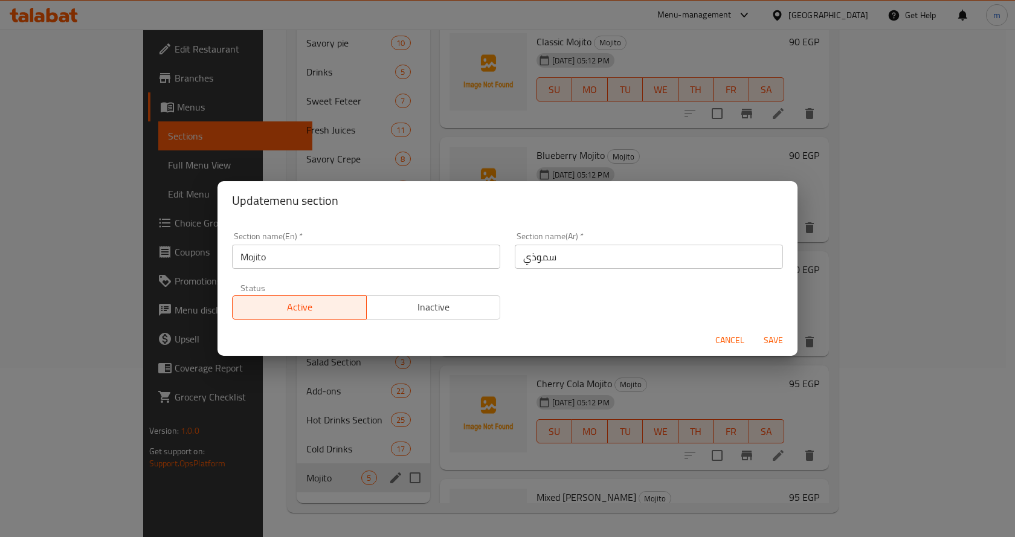
click at [541, 257] on input "سموذي" at bounding box center [649, 257] width 268 height 24
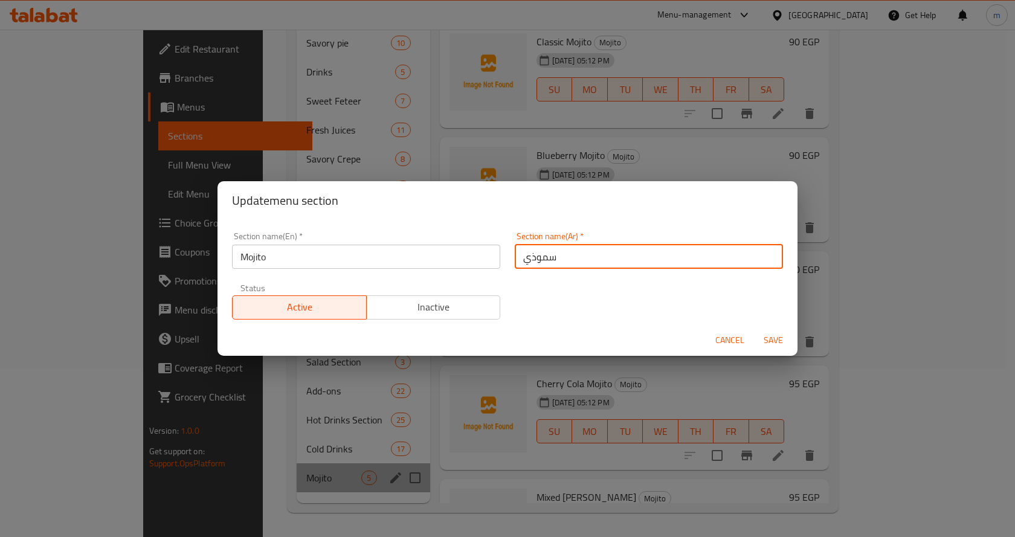
click at [541, 257] on input "سموذي" at bounding box center [649, 257] width 268 height 24
click at [258, 256] on input "Mojito" at bounding box center [366, 257] width 268 height 24
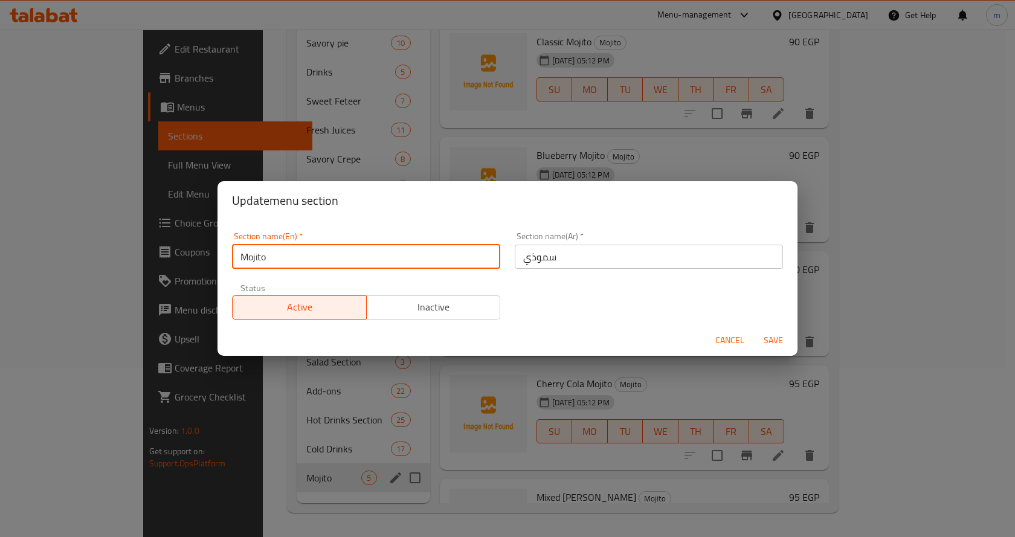
click at [258, 256] on input "Mojito" at bounding box center [366, 257] width 268 height 24
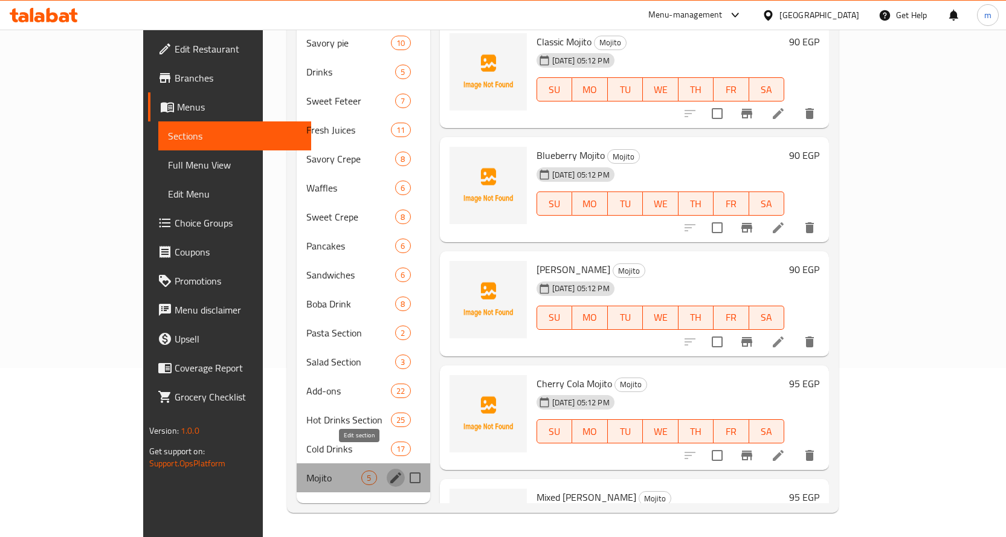
click at [388, 471] on icon "edit" at bounding box center [395, 478] width 14 height 14
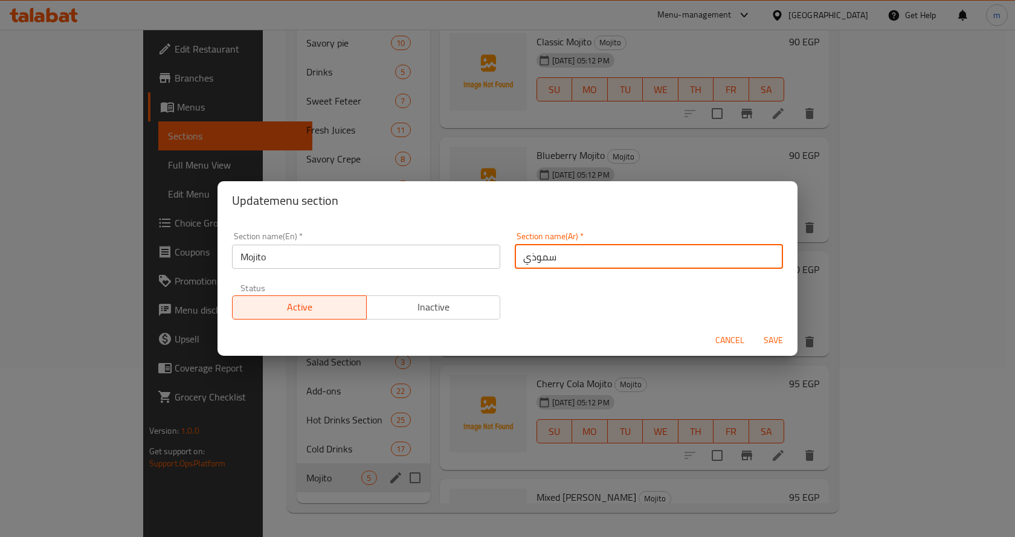
drag, startPoint x: 554, startPoint y: 258, endPoint x: 497, endPoint y: 262, distance: 57.5
click at [497, 262] on div "Section name(En)   * Mojito Section name(En) * Section name(Ar)   * سموذي Secti…" at bounding box center [507, 276] width 565 height 102
paste input "موهيتو"
type input "موهيتو"
click at [779, 343] on span "Save" at bounding box center [773, 340] width 29 height 15
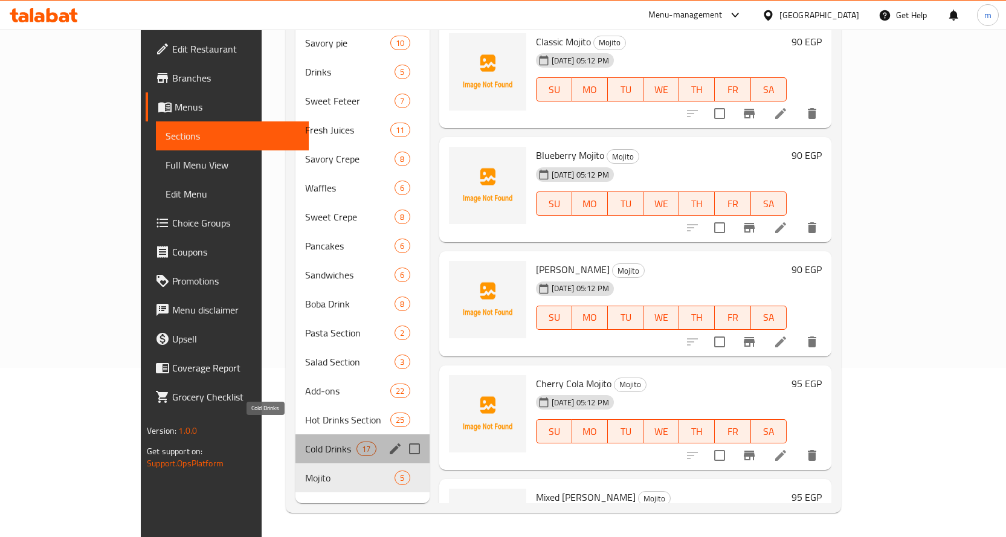
click at [305, 442] on span "Cold Drinks" at bounding box center [330, 449] width 51 height 14
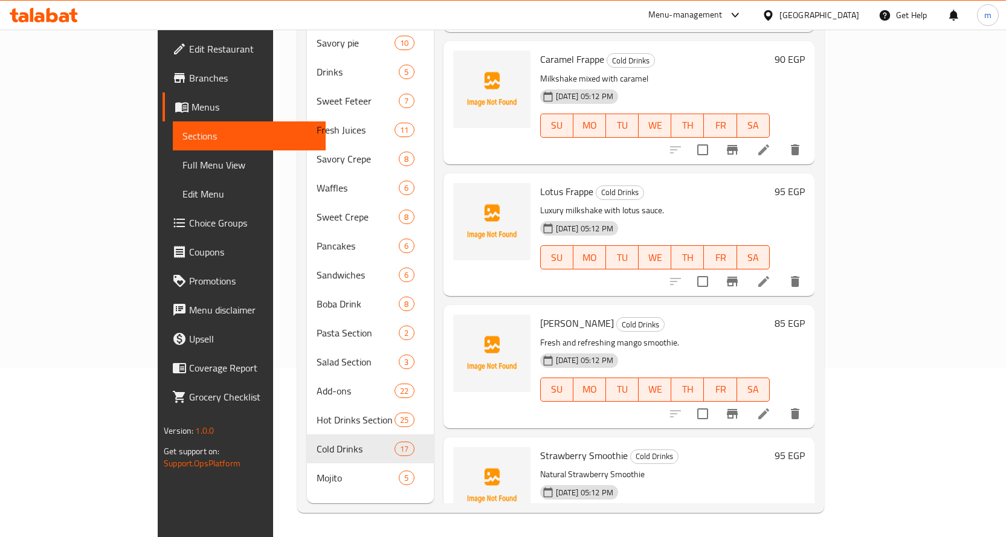
scroll to position [1737, 0]
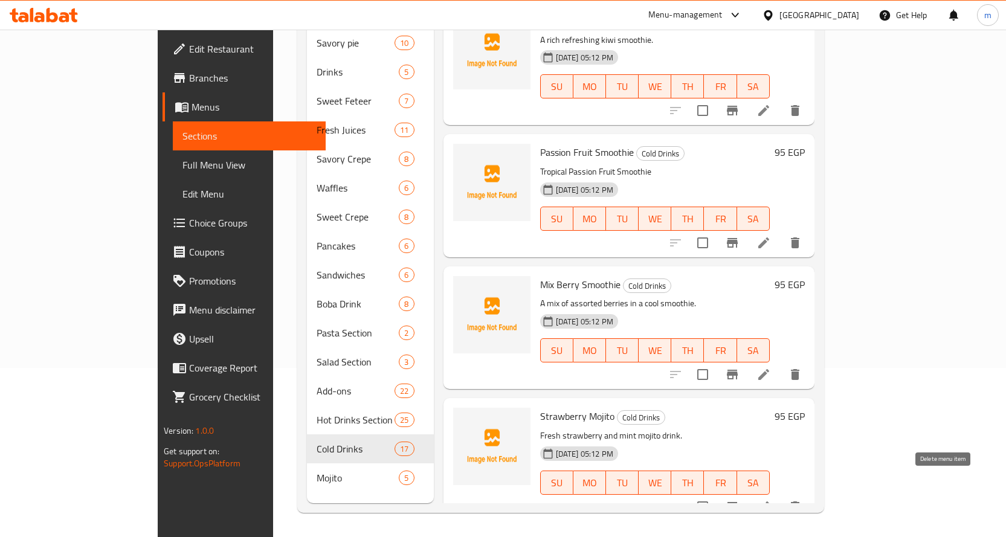
click at [799, 501] on icon "delete" at bounding box center [795, 506] width 8 height 11
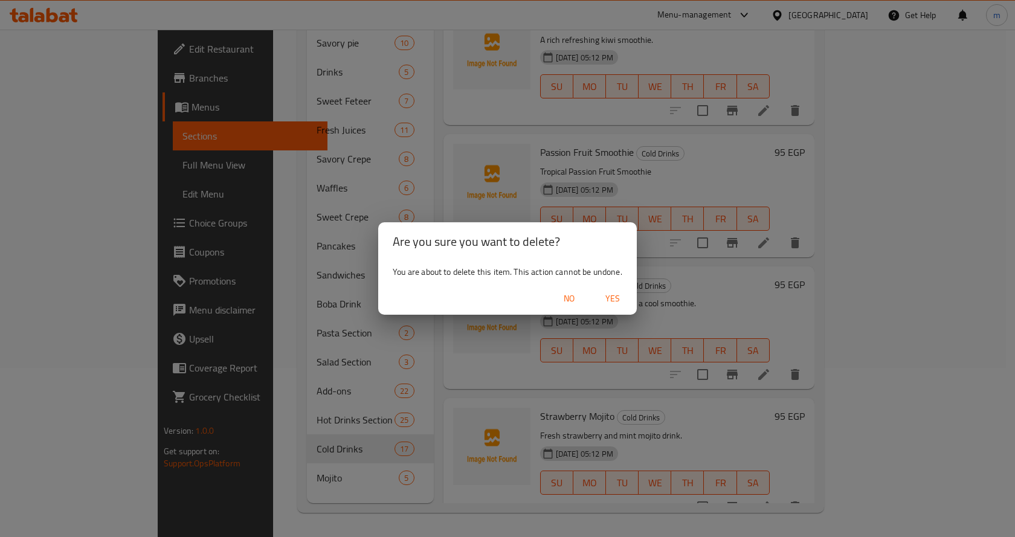
click at [615, 296] on span "Yes" at bounding box center [612, 298] width 29 height 15
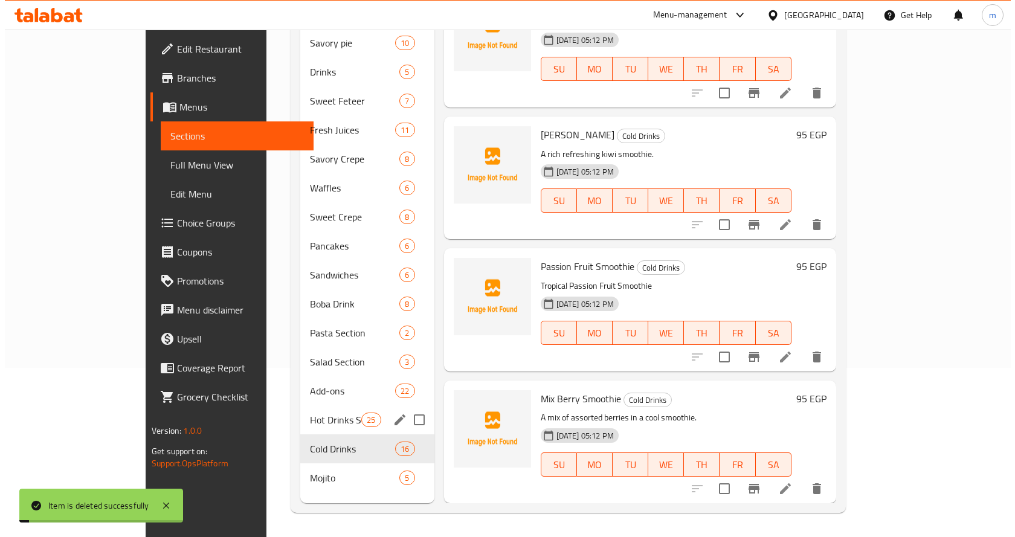
scroll to position [1604, 0]
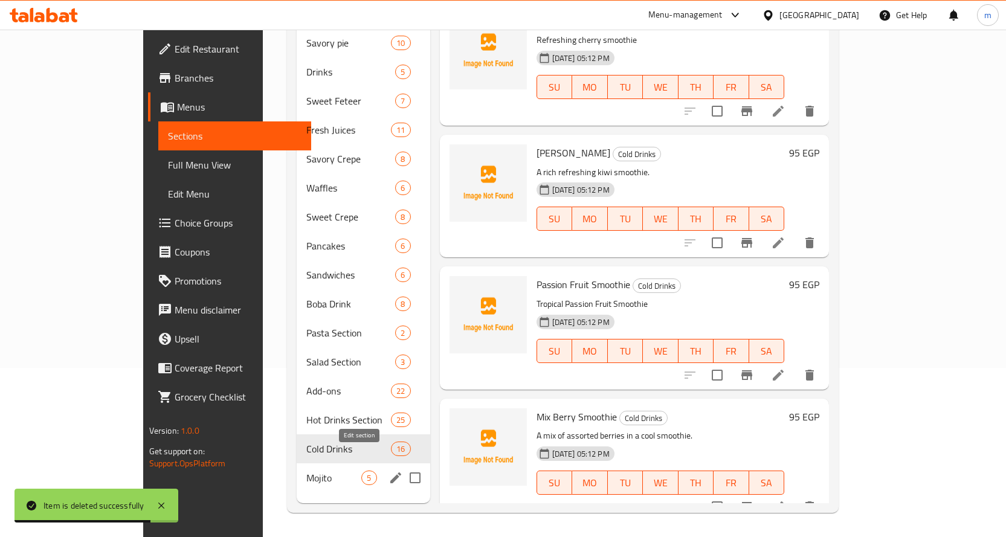
click at [390, 472] on icon "edit" at bounding box center [395, 477] width 11 height 11
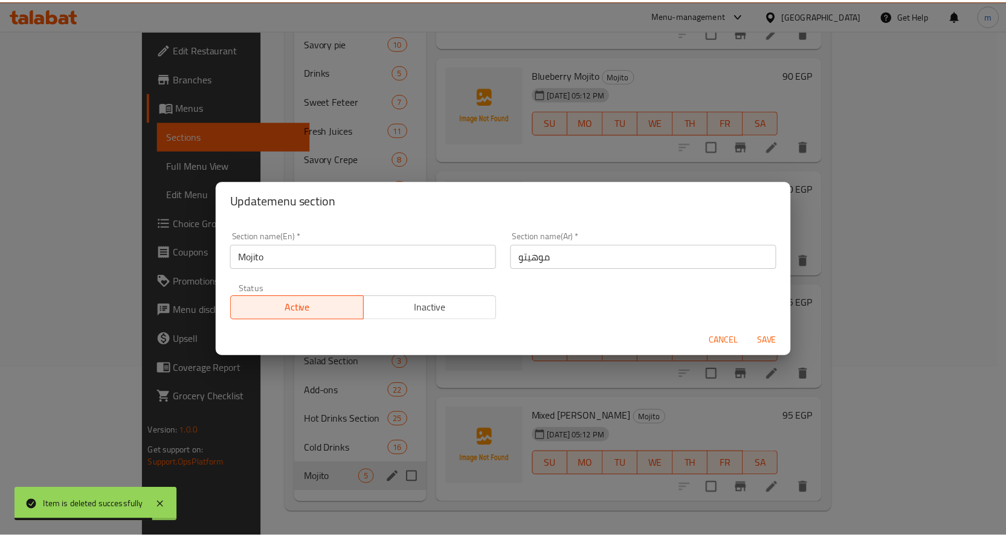
scroll to position [63, 0]
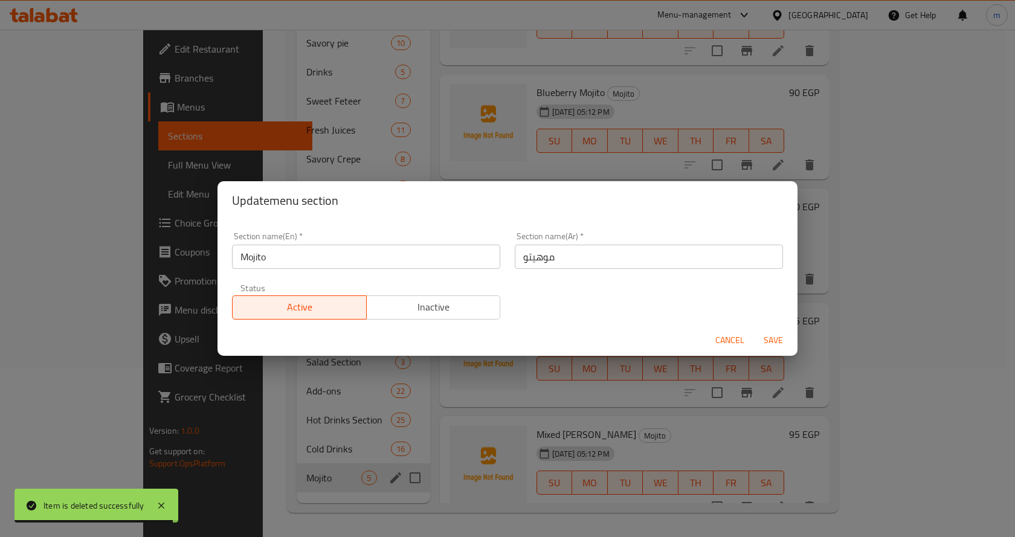
click at [346, 430] on div "Update menu section Section name(En)   * Mojito Section name(En) * Section name…" at bounding box center [507, 268] width 1015 height 537
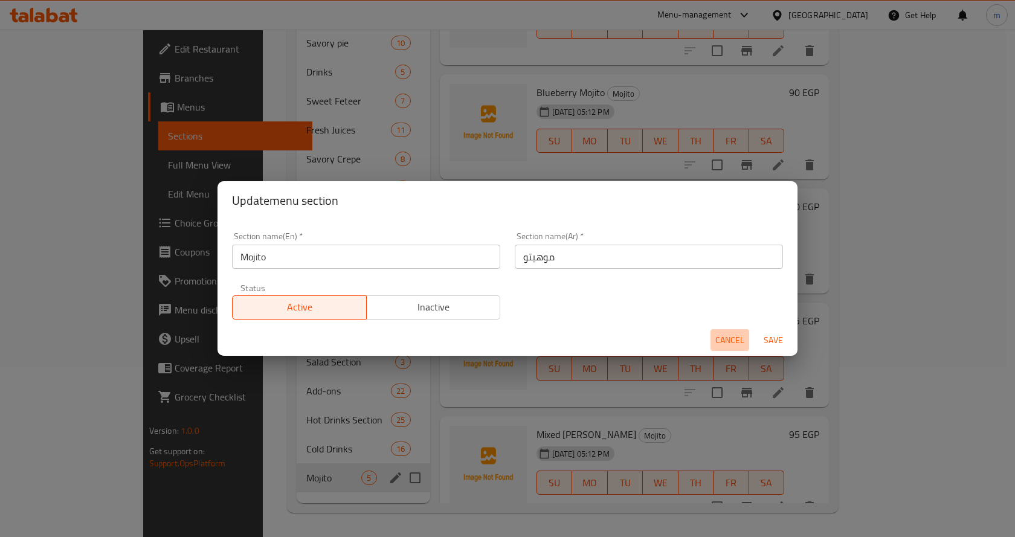
click at [733, 340] on span "Cancel" at bounding box center [729, 340] width 29 height 15
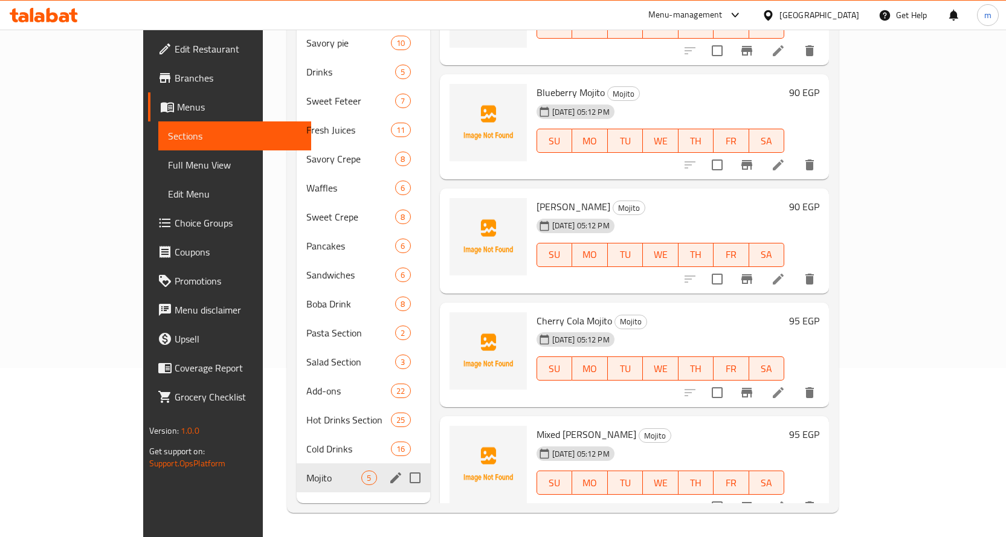
click at [306, 471] on span "Mojito" at bounding box center [333, 478] width 55 height 14
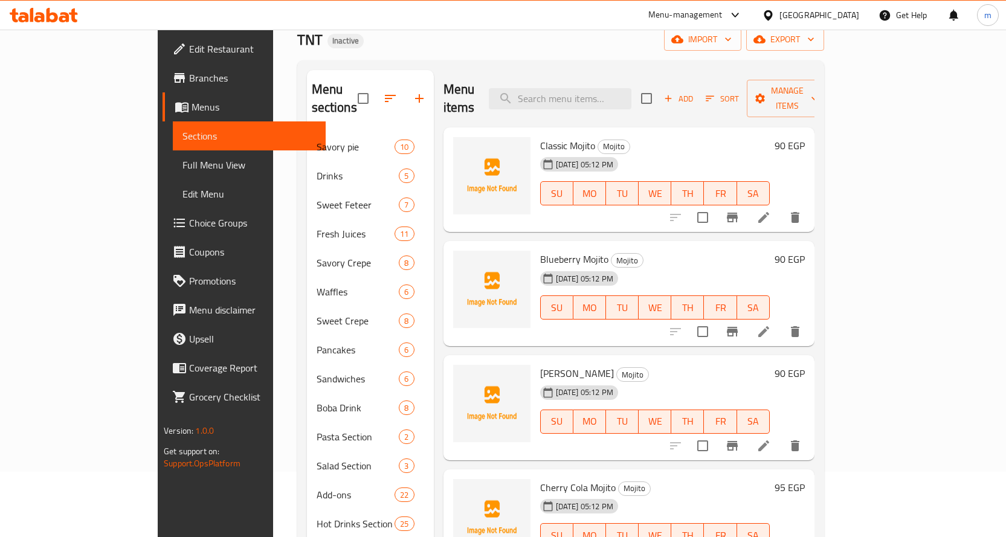
scroll to position [0, 0]
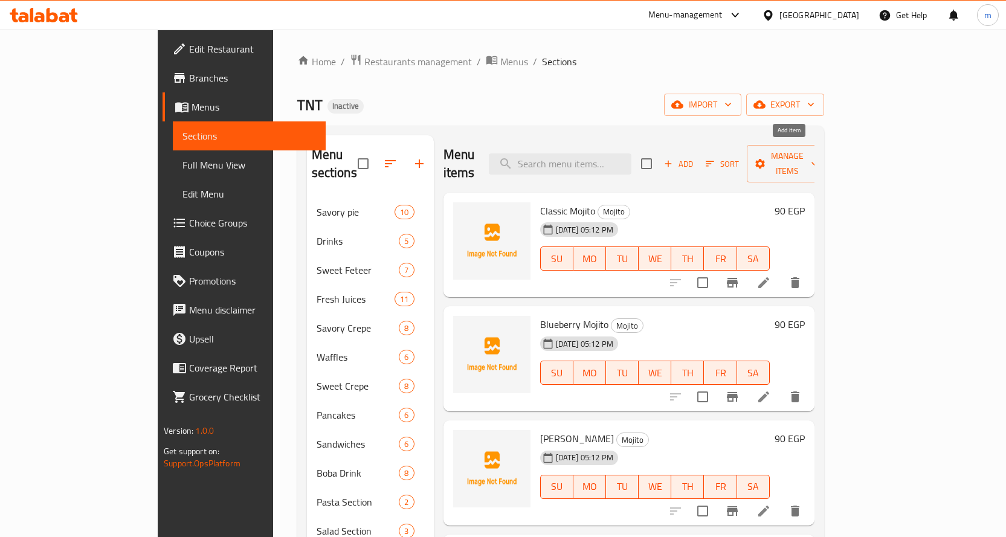
click at [695, 158] on span "Add" at bounding box center [678, 164] width 33 height 14
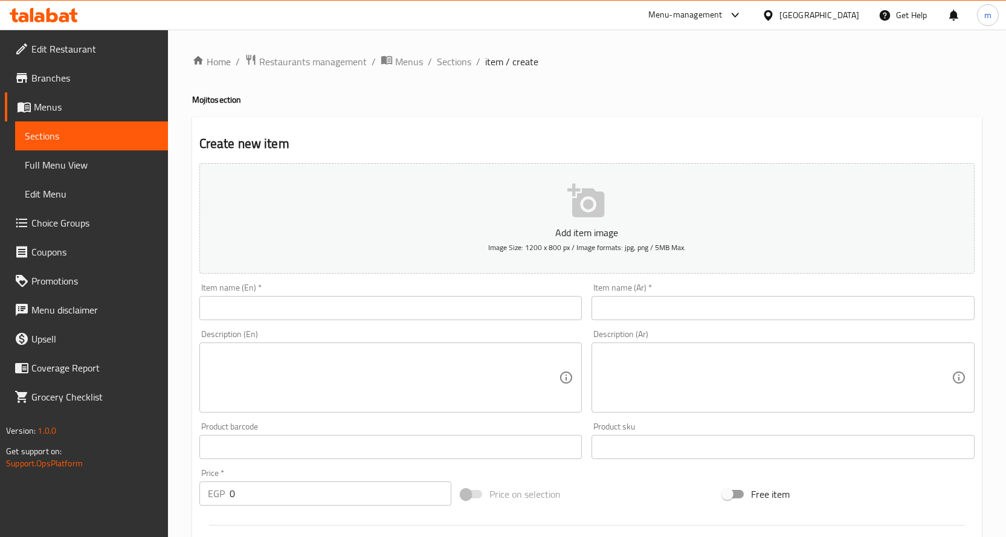
click at [318, 314] on input "text" at bounding box center [390, 308] width 383 height 24
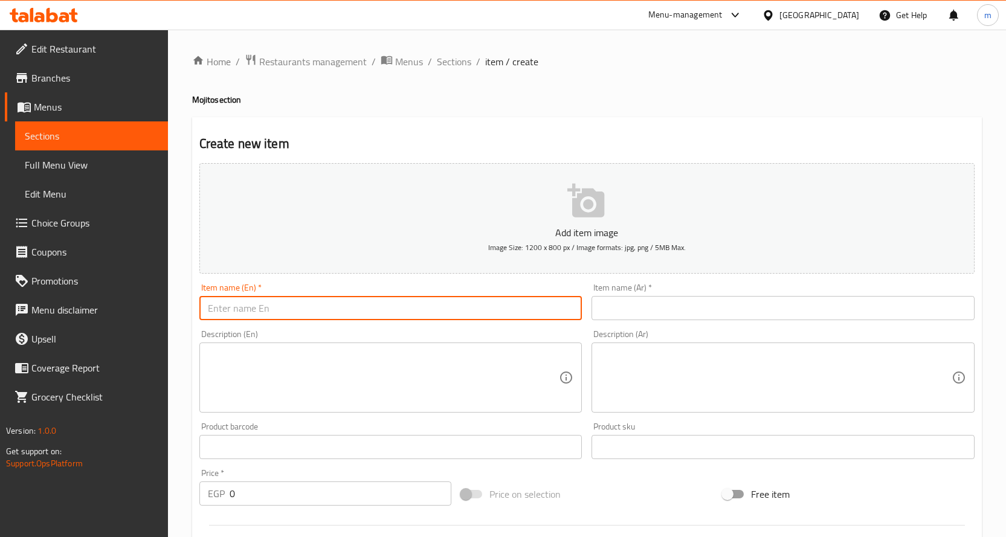
click at [672, 308] on input "text" at bounding box center [782, 308] width 383 height 24
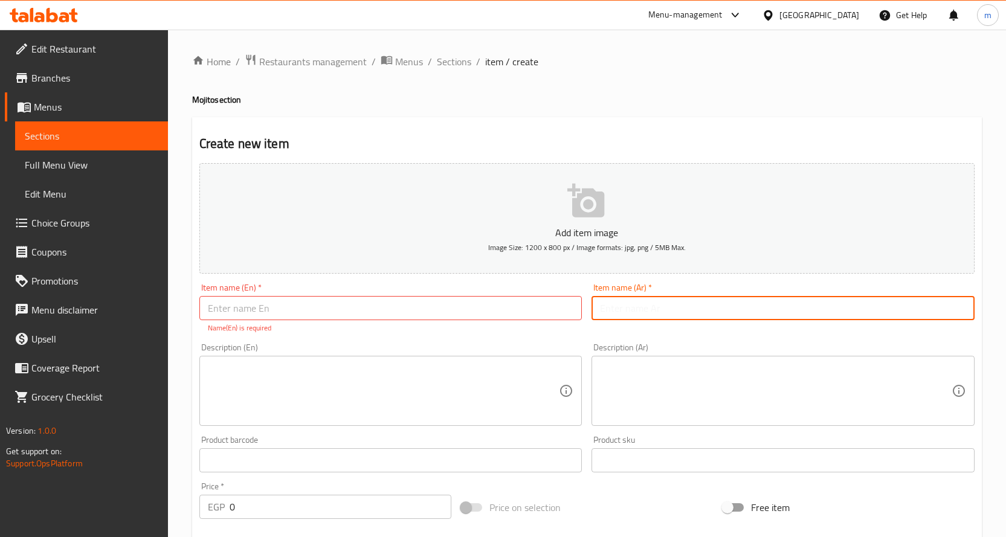
type input "l"
type input "ن"
type input "[PERSON_NAME]"
click at [441, 306] on input "text" at bounding box center [390, 308] width 383 height 24
click at [653, 312] on input "[PERSON_NAME]" at bounding box center [782, 308] width 383 height 24
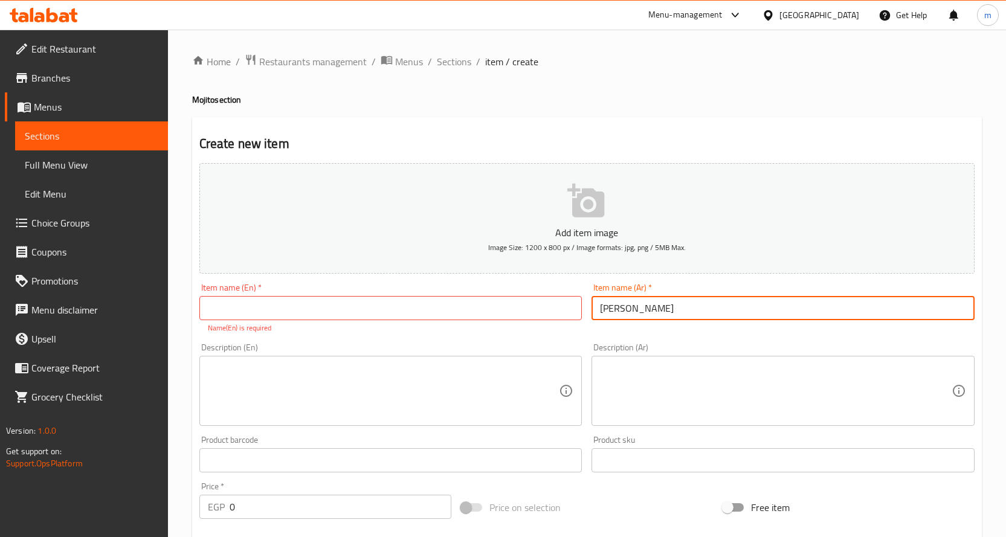
drag, startPoint x: 672, startPoint y: 311, endPoint x: 575, endPoint y: 316, distance: 97.4
click at [575, 316] on div "Add item image Image Size: 1200 x 800 px / Image formats: jpg, png / 5MB Max. I…" at bounding box center [587, 425] width 785 height 534
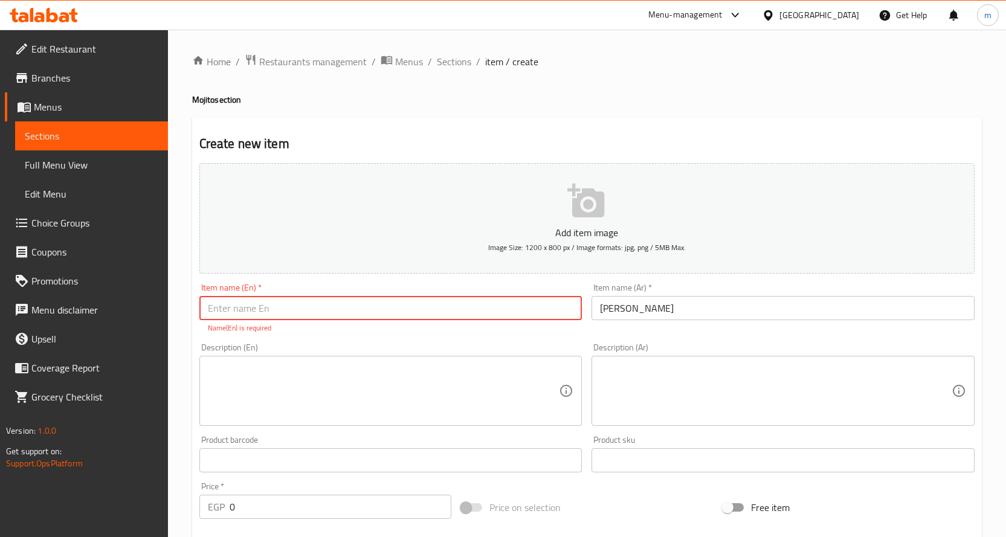
click at [311, 311] on input "text" at bounding box center [390, 308] width 383 height 24
paste input "Strawberry Mojito"
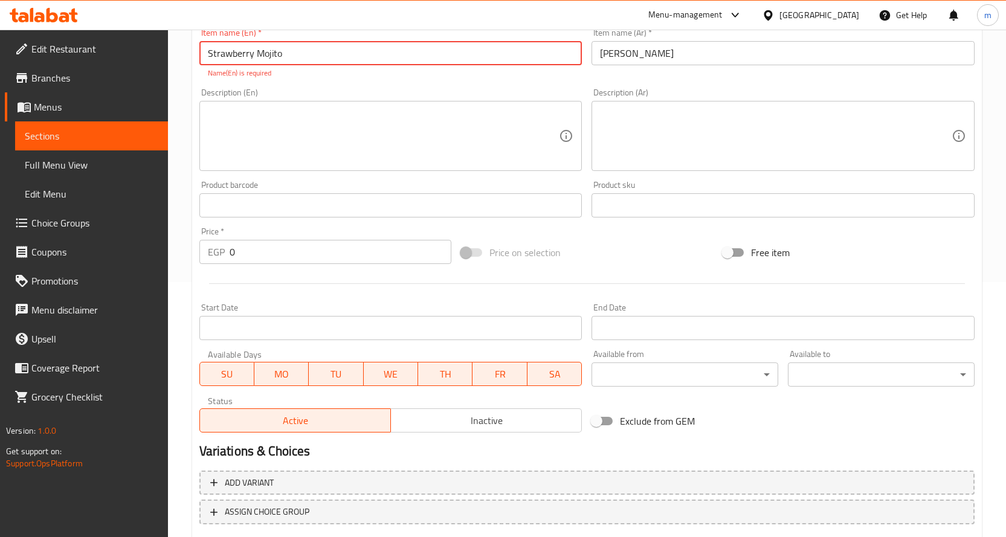
scroll to position [149, 0]
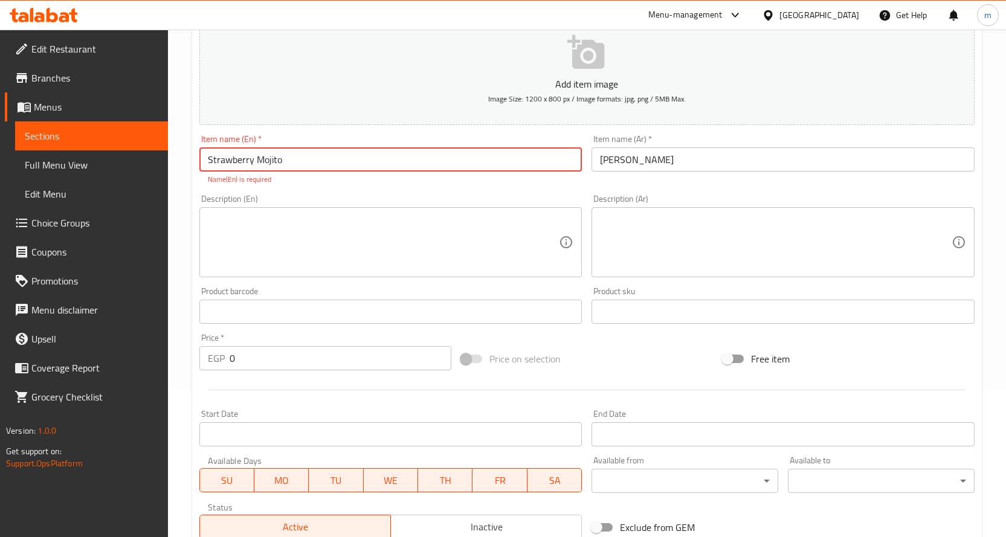
type input "Strawberry Mojito"
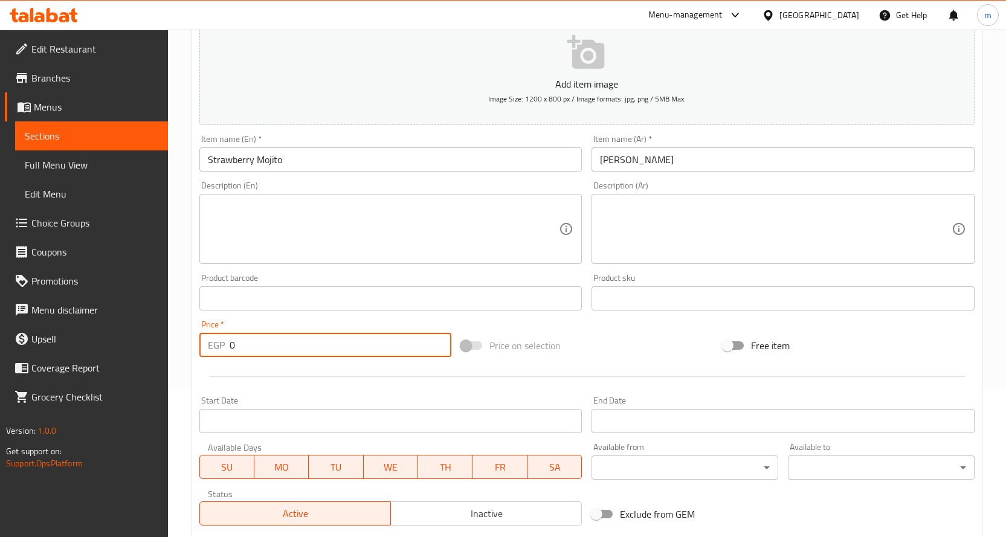
drag, startPoint x: 265, startPoint y: 338, endPoint x: 188, endPoint y: 338, distance: 76.1
click at [188, 338] on div "Home / Restaurants management / Menus / Sections / item / create Mojito section…" at bounding box center [587, 293] width 838 height 824
type input "95"
click at [316, 212] on textarea at bounding box center [384, 229] width 352 height 57
click at [773, 227] on textarea at bounding box center [776, 229] width 352 height 57
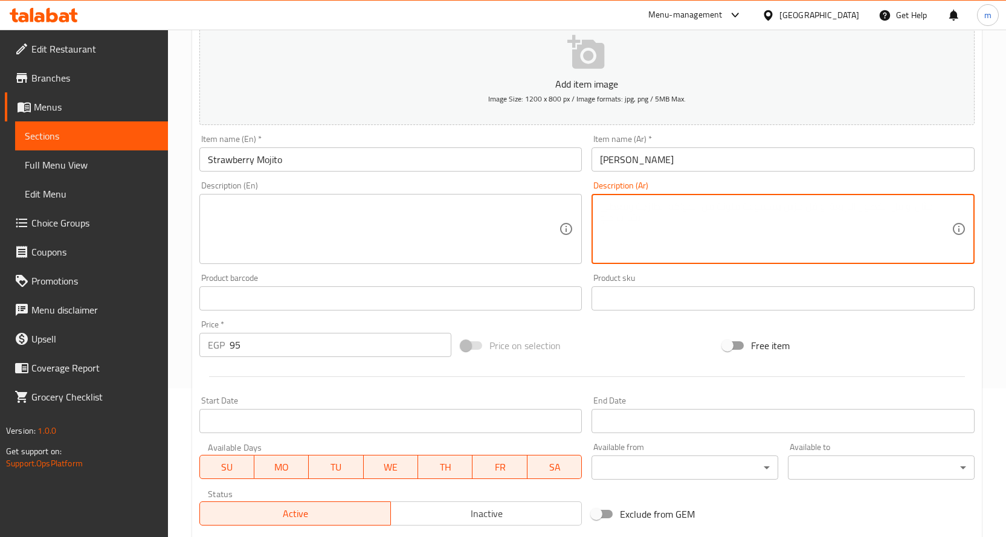
paste textarea "مشروب موهيتو بالفراولة الطازجة والنعناع."
type textarea "مشروب موهيتو بالفراولة الطازجة والنعناع."
click at [404, 217] on textarea at bounding box center [384, 229] width 352 height 57
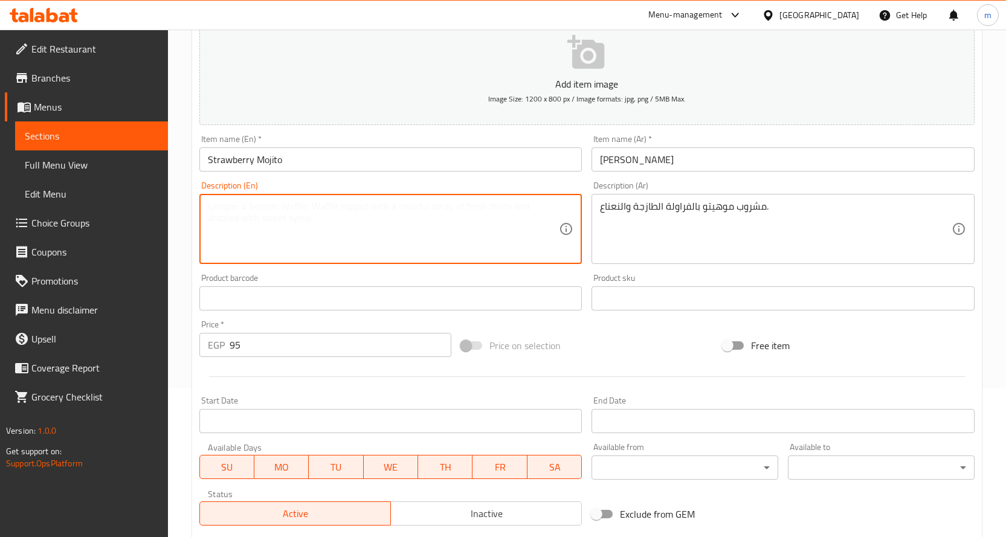
paste textarea "Mojito drink with fresh strawberries and mint."
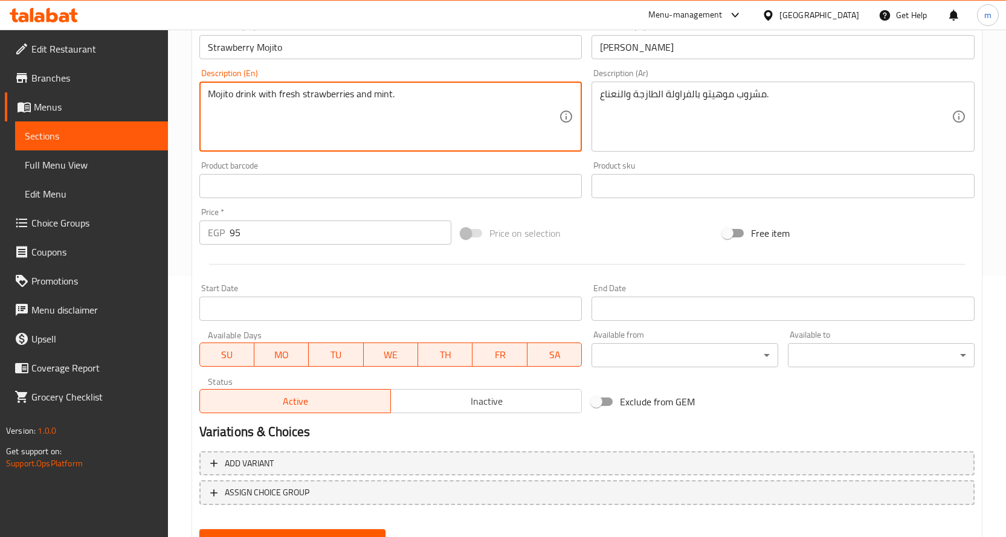
scroll to position [317, 0]
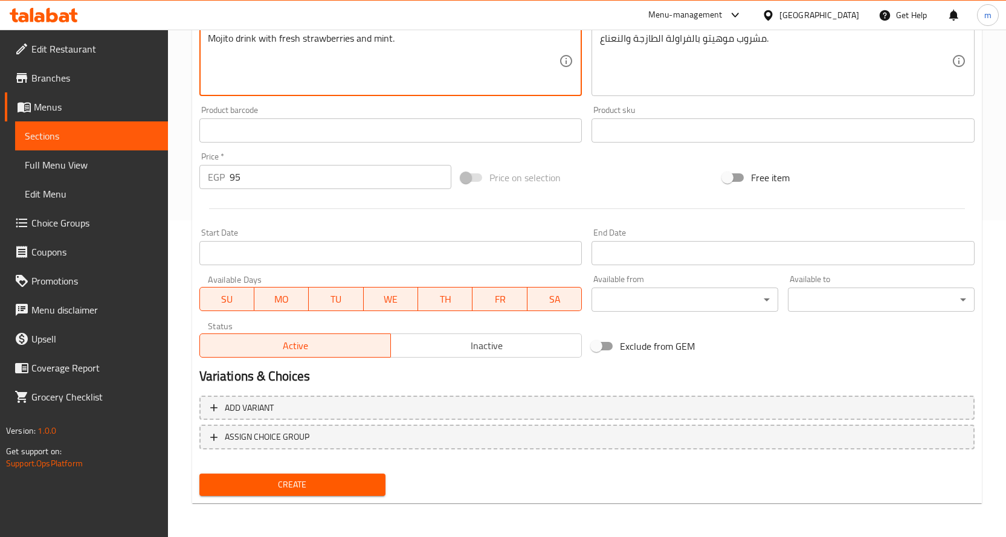
type textarea "Mojito drink with fresh strawberries and mint."
click at [291, 487] on span "Create" at bounding box center [292, 484] width 167 height 15
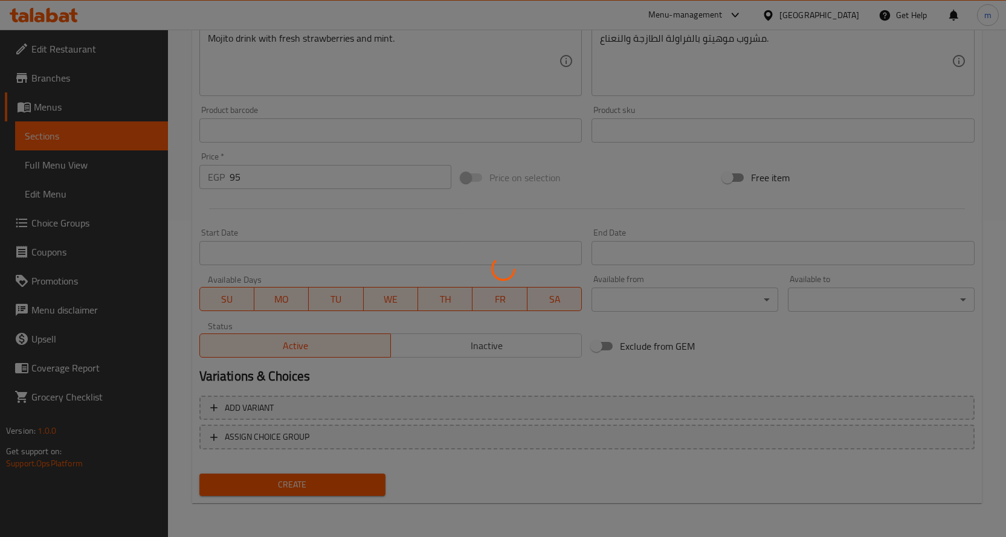
type input "0"
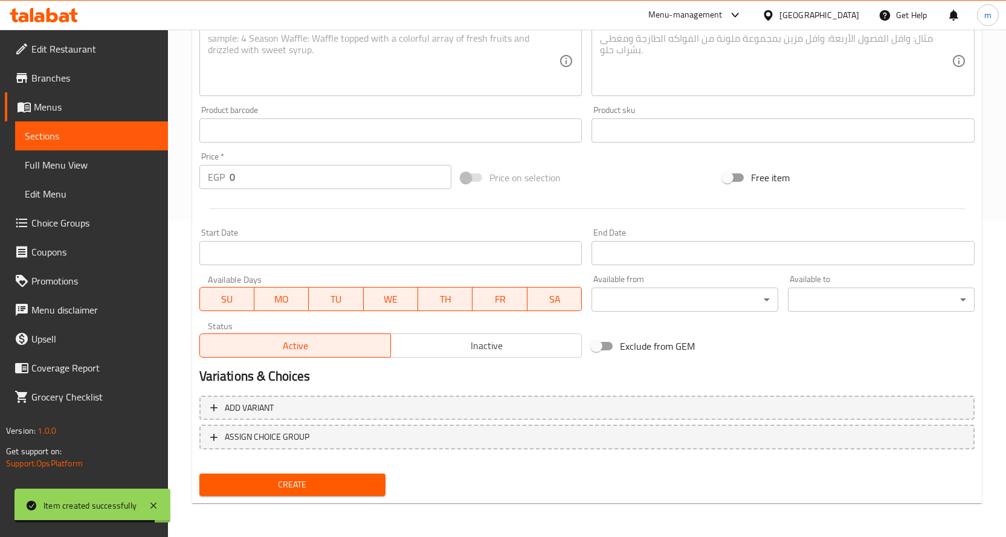
click at [113, 132] on span "Sections" at bounding box center [92, 136] width 134 height 14
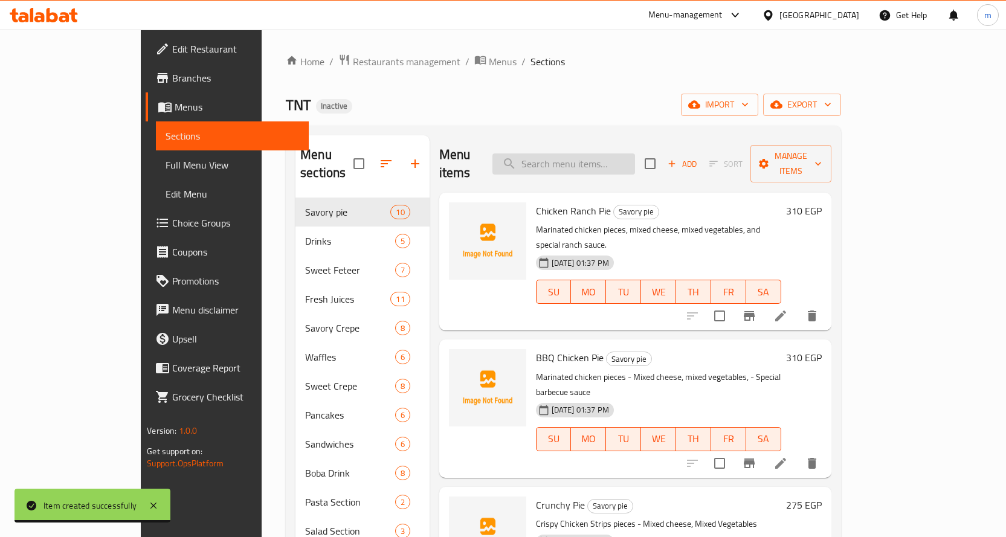
click at [609, 162] on input "search" at bounding box center [563, 163] width 143 height 21
paste input "Spaghetti Bolognese"
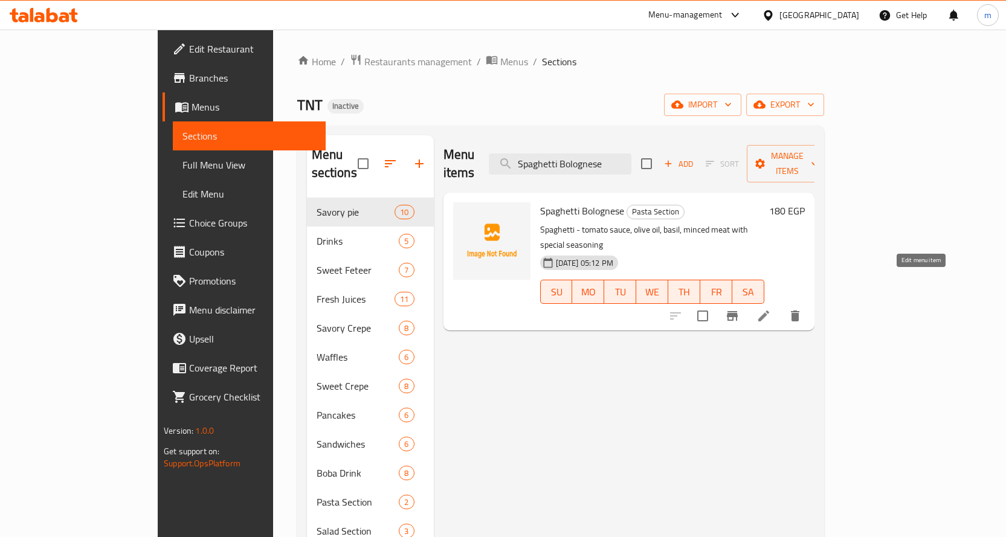
type input "Spaghetti Bolognese"
click at [771, 309] on icon at bounding box center [763, 316] width 14 height 14
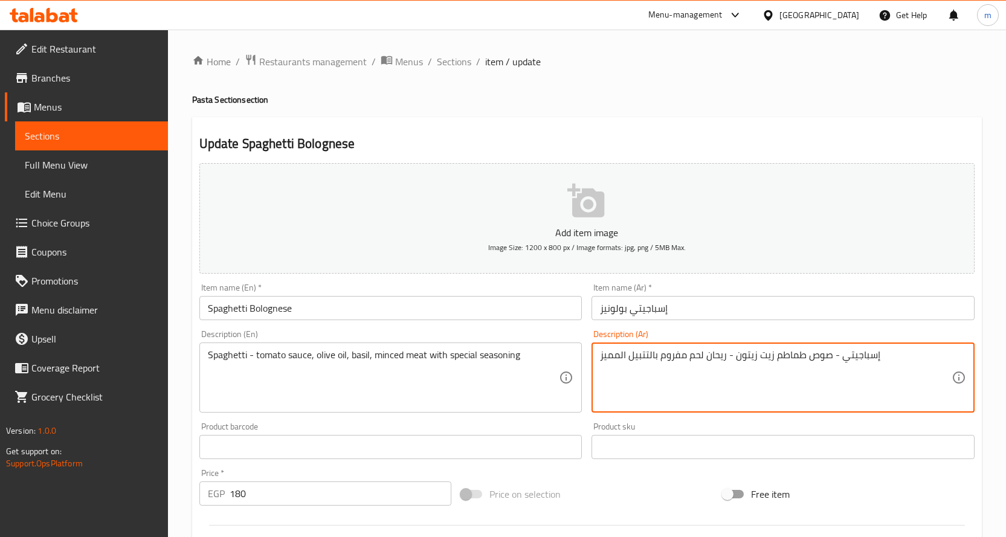
click at [600, 360] on textarea "إسباجيتي - صوص طماطم زيت زيتون - ريحان لحم مفروم بالتتبيل المميز" at bounding box center [776, 377] width 352 height 57
type textarea "مكرونه إسباجيتي - صوص طماطم زيت زيتون - ريحان لحم مفروم بالتتبيل المميز"
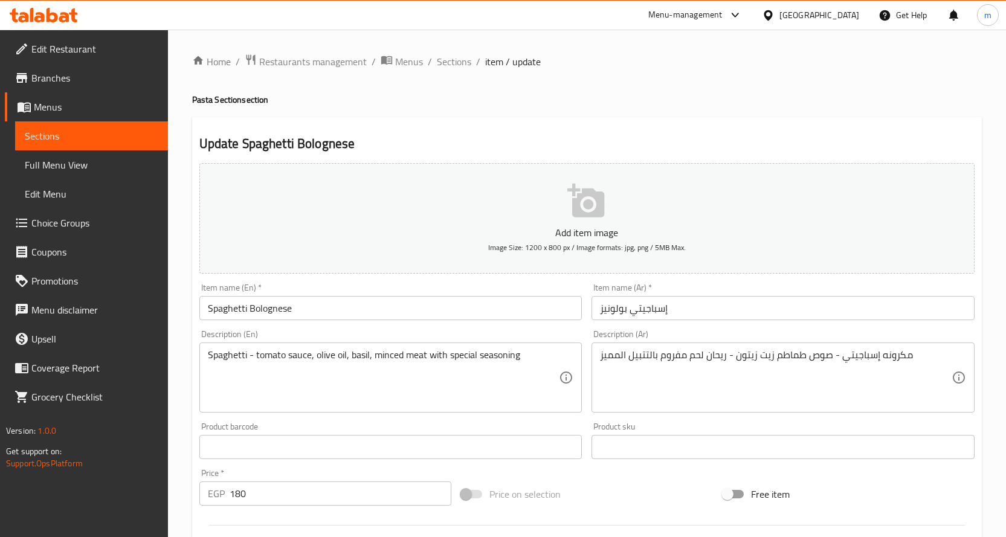
click at [203, 353] on div "Spaghetti - tomato sauce, olive oil, basil, minced meat with special seasoning …" at bounding box center [390, 378] width 383 height 70
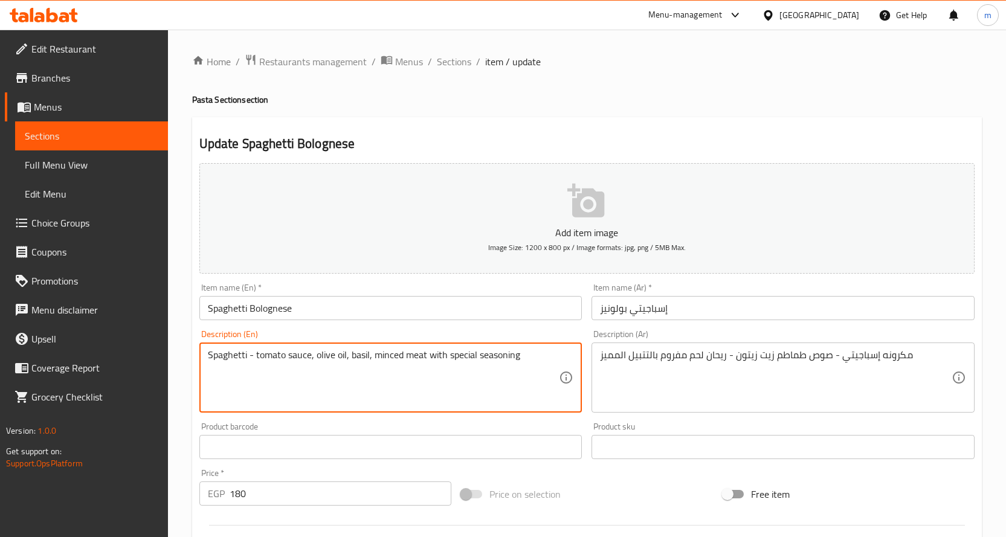
paste textarea "Pasta"
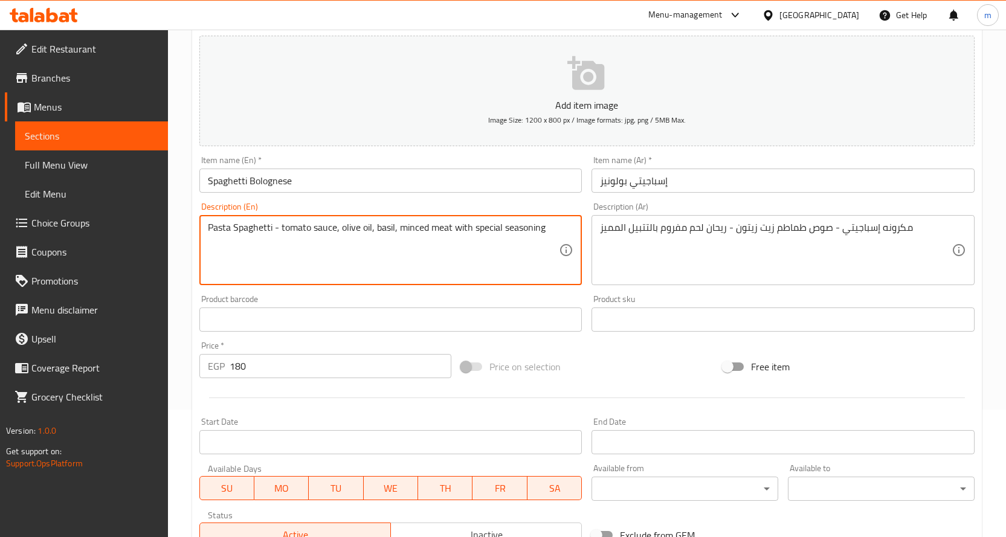
scroll to position [317, 0]
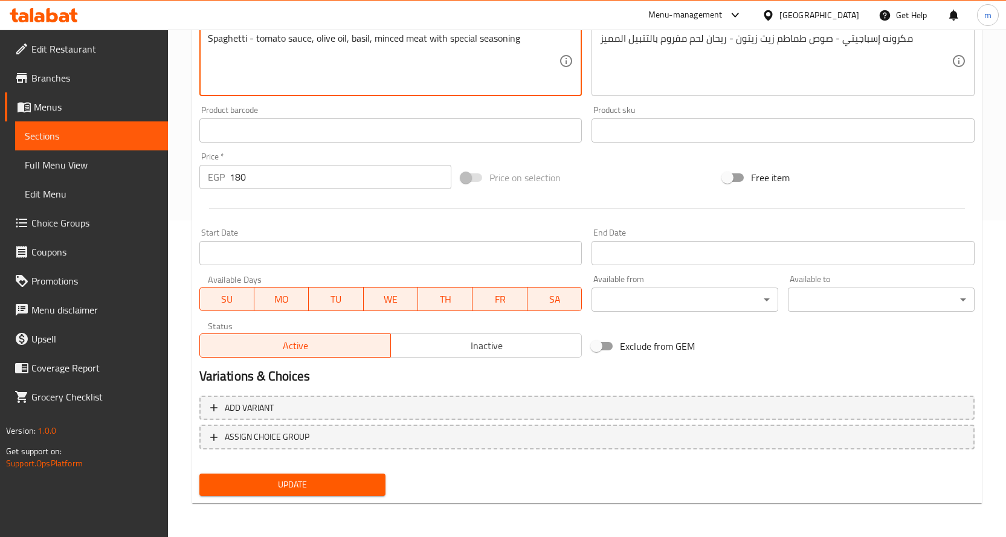
click at [244, 39] on textarea "Spaghetti - tomato sauce, olive oil, basil, minced meat with special seasoning" at bounding box center [384, 61] width 352 height 57
click at [247, 40] on textarea "Spaghetti - tomato sauce, olive oil, basil, minced meat with special seasoning" at bounding box center [384, 61] width 352 height 57
paste textarea "Pasta"
click at [246, 42] on textarea "SpaghettiPasta - tomato sauce, olive oil, basil, minced meat with special seaso…" at bounding box center [384, 61] width 352 height 57
type textarea "Spaghetti Pasta - tomato sauce, olive oil, basil, minced meat with special seas…"
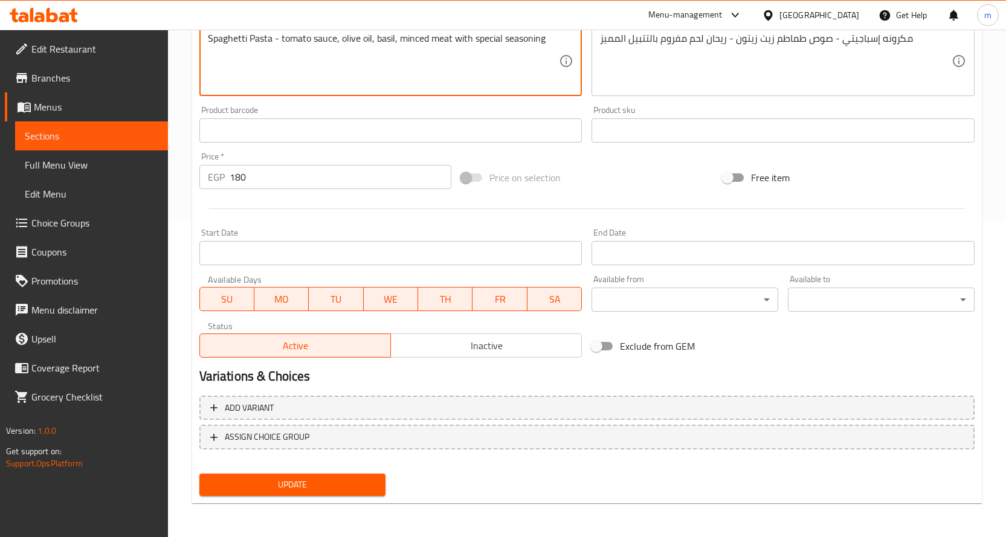
click at [286, 489] on span "Update" at bounding box center [292, 484] width 167 height 15
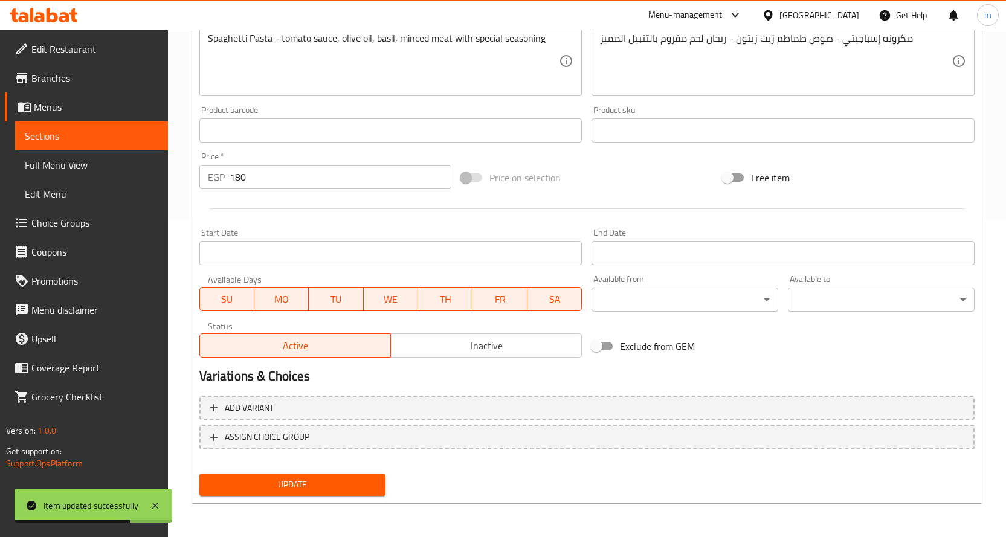
click at [124, 132] on span "Sections" at bounding box center [92, 136] width 134 height 14
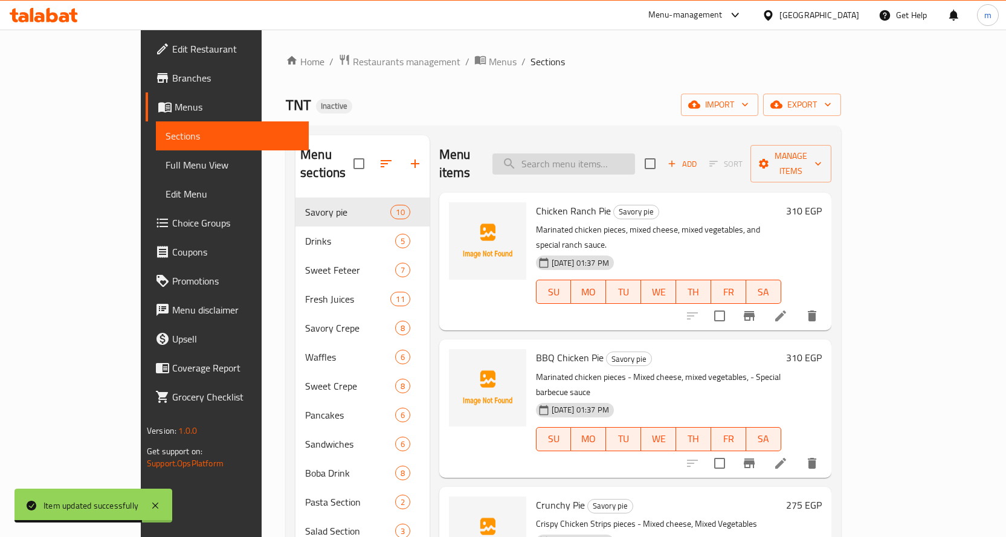
click at [619, 161] on input "search" at bounding box center [563, 163] width 143 height 21
paste input "Mikato Single"
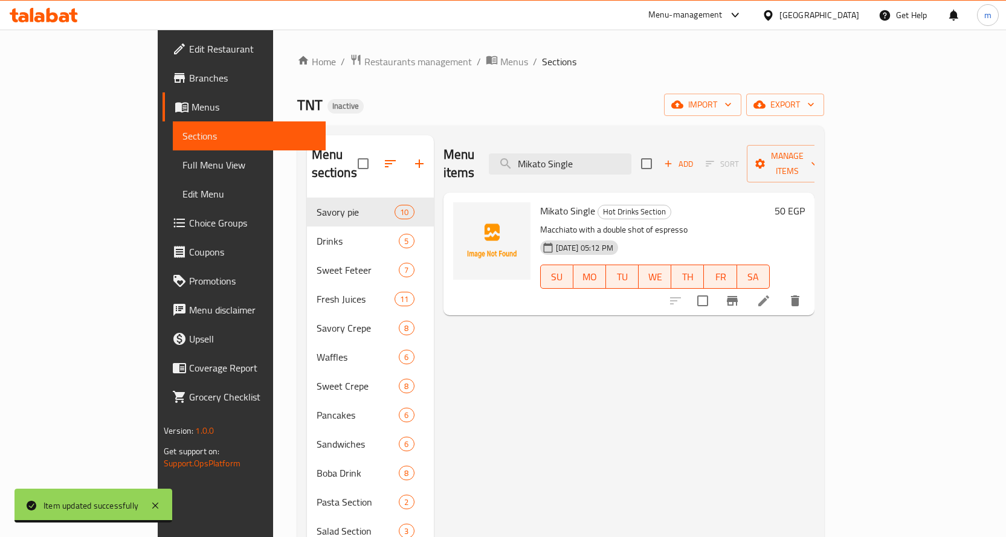
type input "Mikato Single"
click at [780, 290] on li at bounding box center [764, 301] width 34 height 22
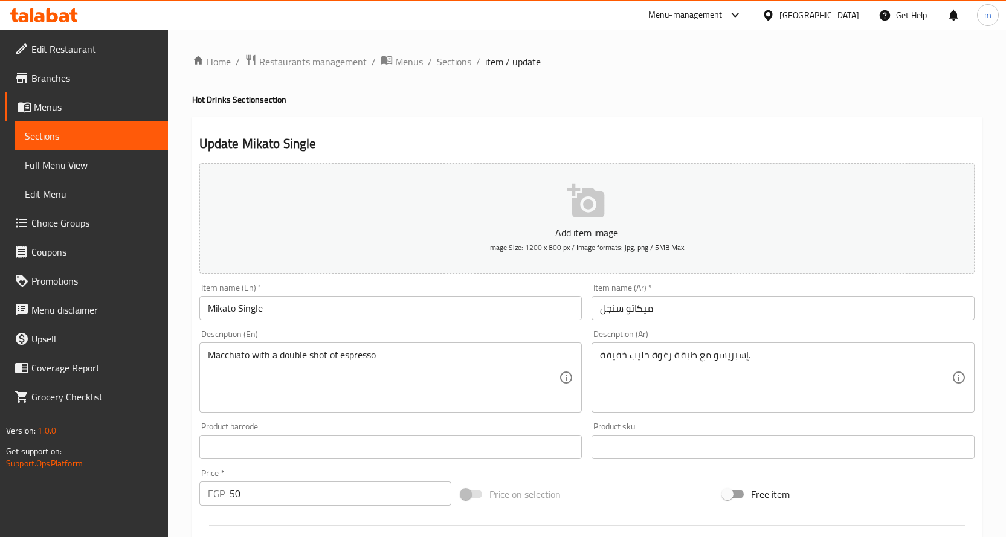
click at [214, 306] on input "Mikato Single" at bounding box center [390, 308] width 383 height 24
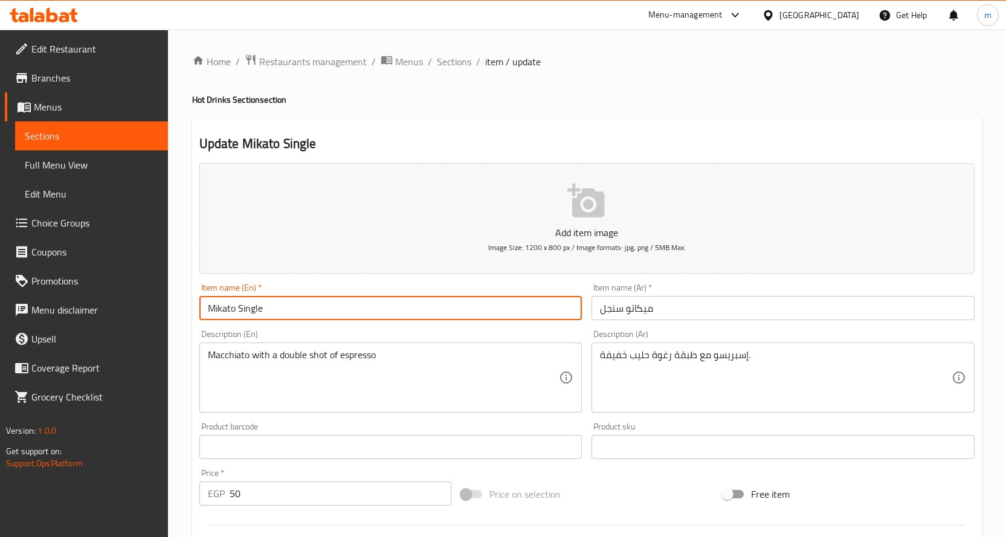
click at [214, 306] on input "Mikato Single" at bounding box center [390, 308] width 383 height 24
click at [216, 306] on input "Mikato Single" at bounding box center [390, 308] width 383 height 24
paste input "acchiato"
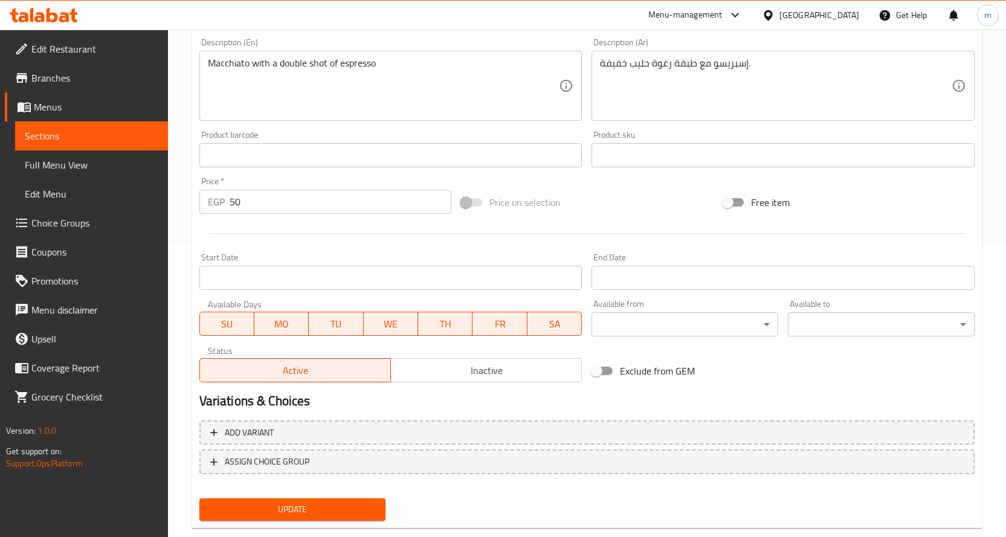
scroll to position [317, 0]
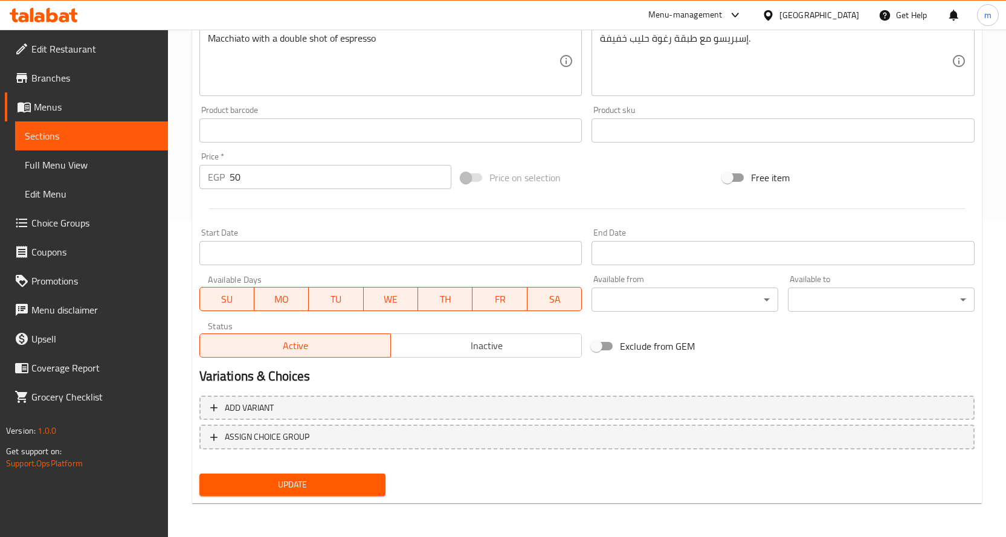
type input "Macchiato Single"
click at [321, 477] on button "Update" at bounding box center [292, 485] width 187 height 22
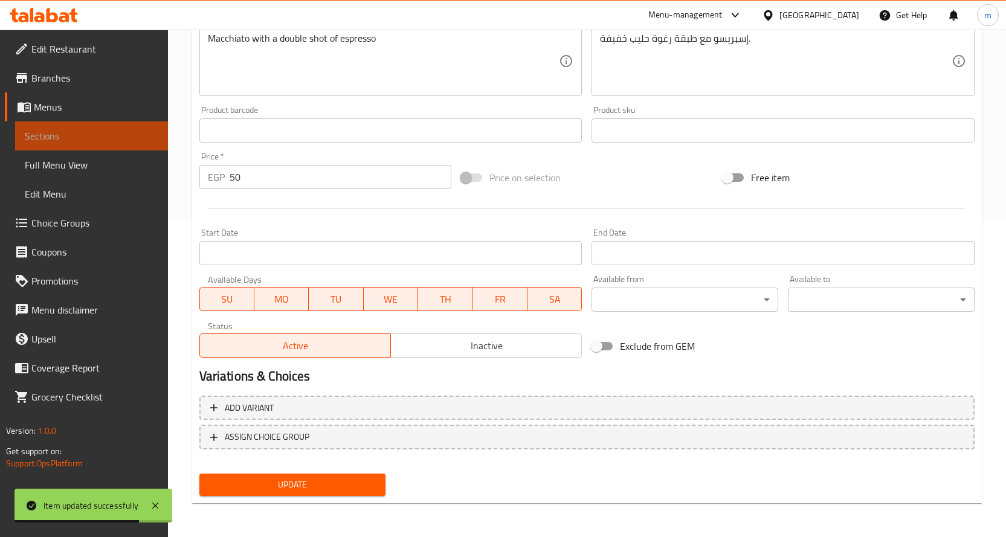
click at [95, 135] on span "Sections" at bounding box center [92, 136] width 134 height 14
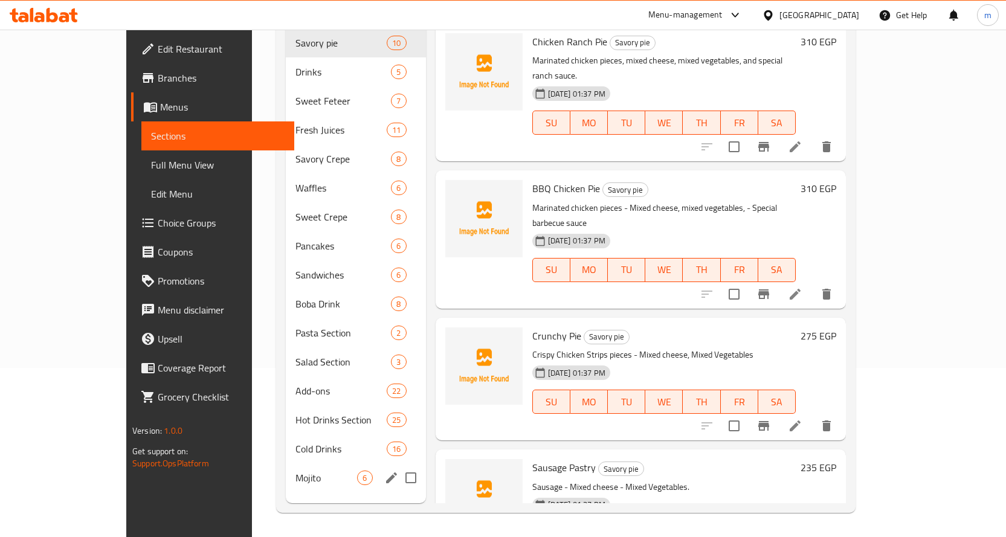
click at [398, 465] on input "Menu sections" at bounding box center [410, 477] width 25 height 25
checkbox input "true"
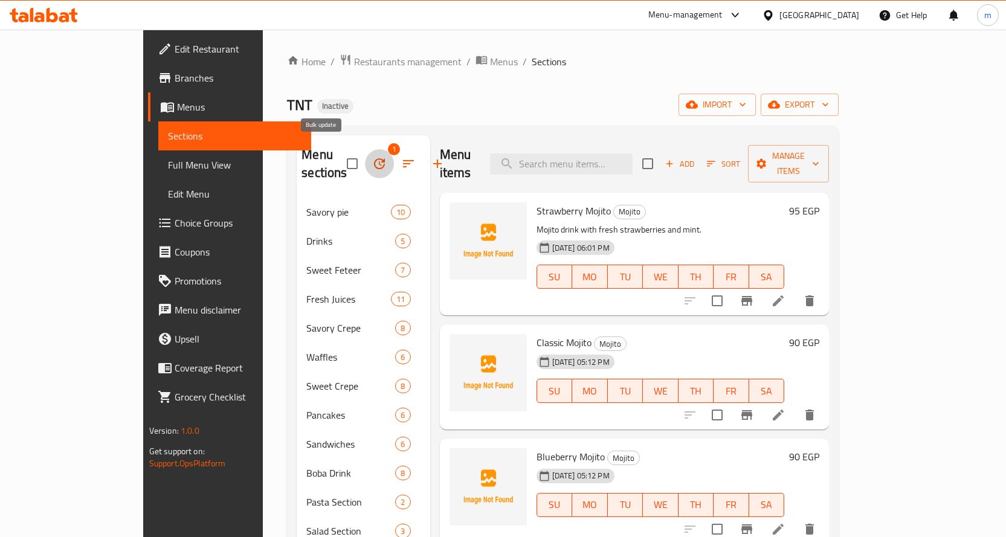
click at [372, 157] on icon "button" at bounding box center [379, 163] width 14 height 14
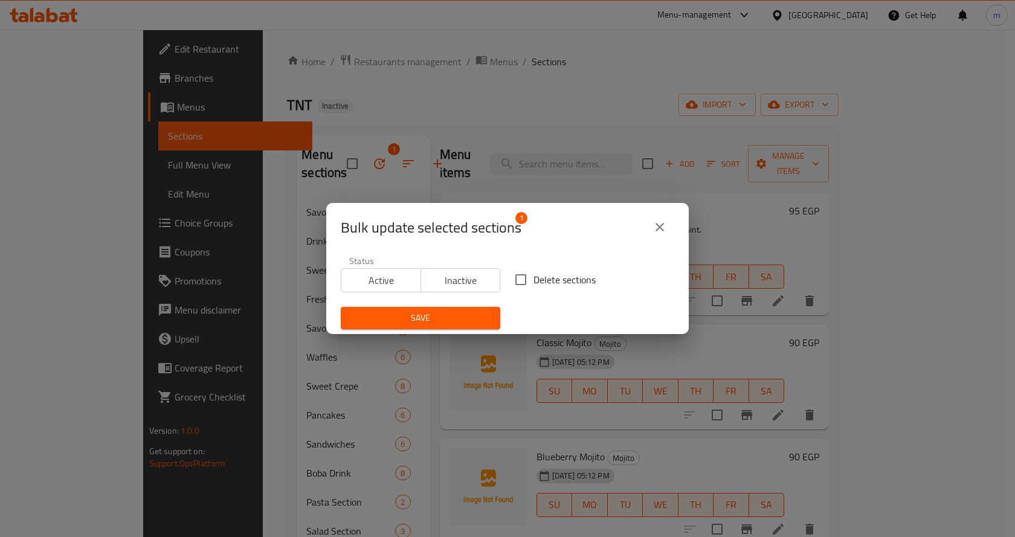
click at [661, 226] on icon "close" at bounding box center [659, 227] width 8 height 8
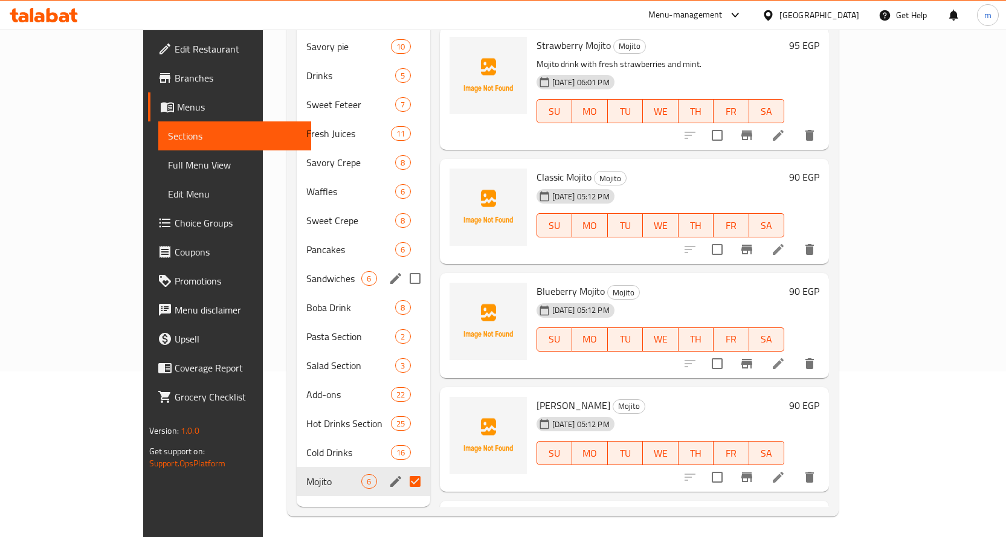
scroll to position [169, 0]
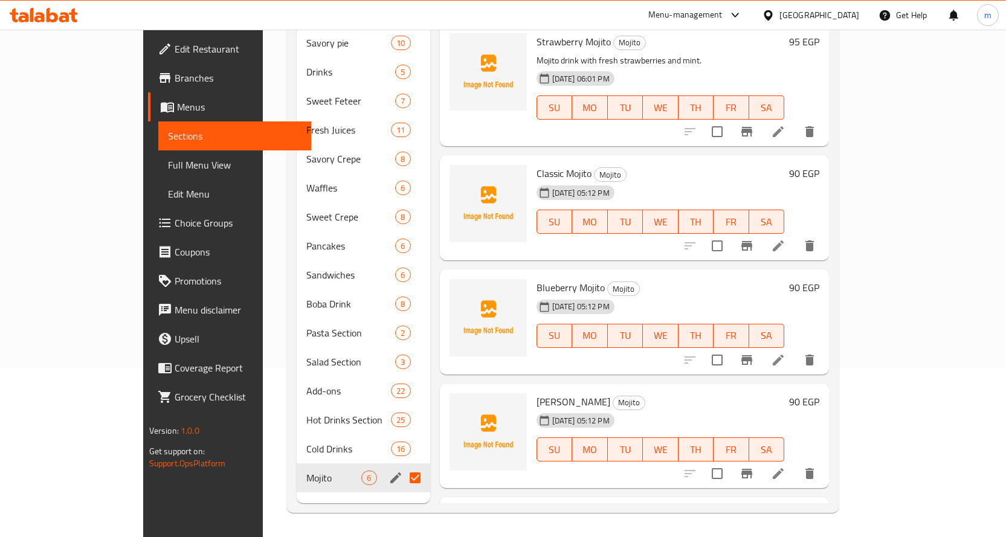
click at [306, 471] on span "Mojito" at bounding box center [333, 478] width 55 height 14
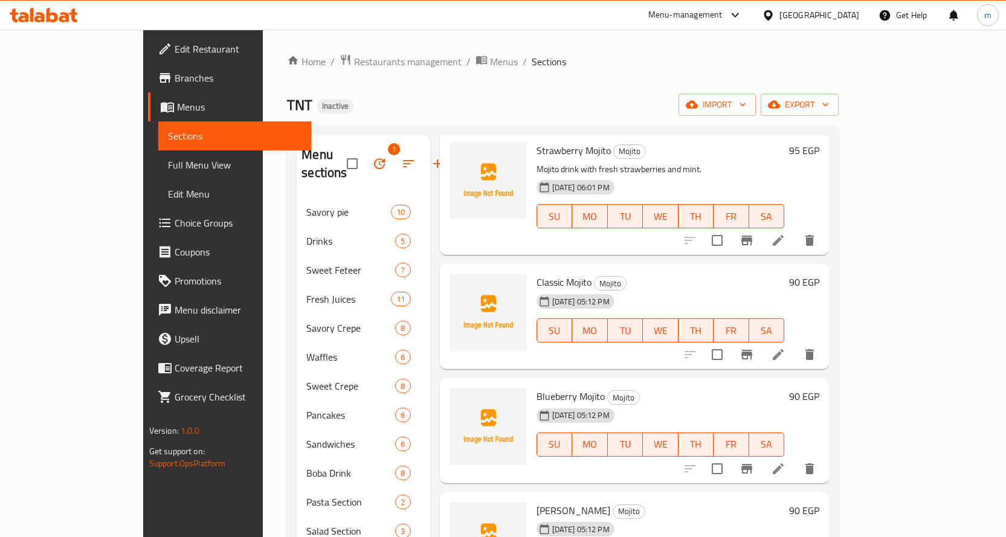
scroll to position [0, 0]
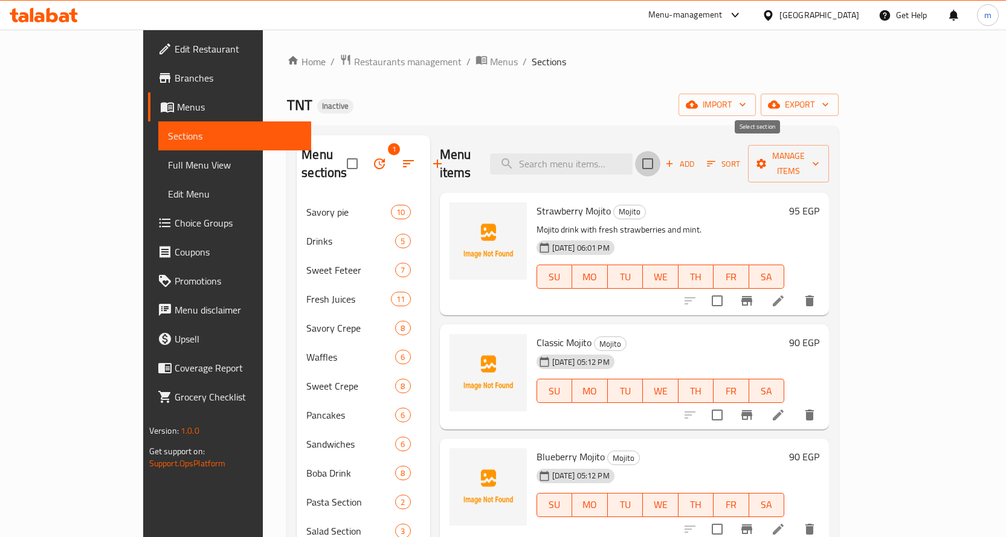
click at [660, 151] on input "checkbox" at bounding box center [647, 163] width 25 height 25
checkbox input "true"
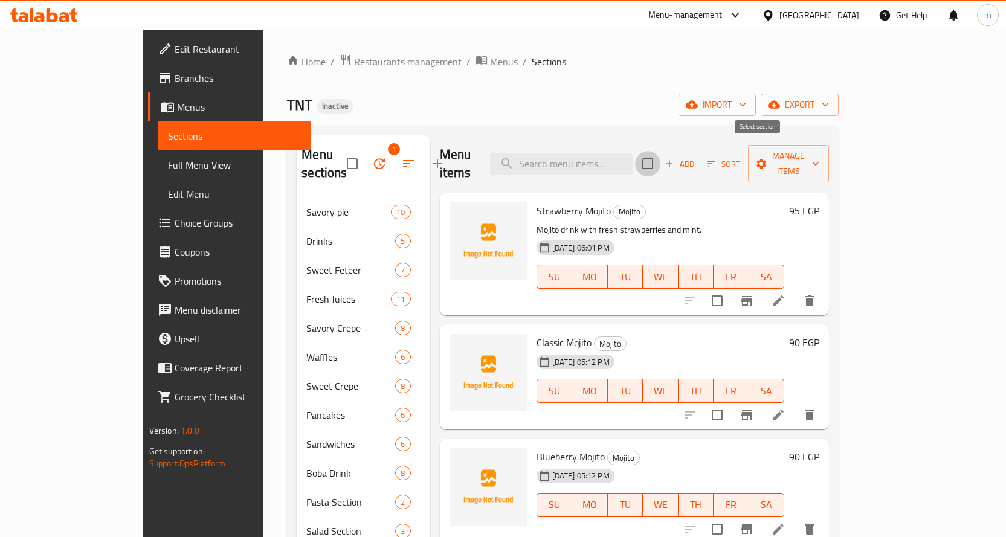
checkbox input "true"
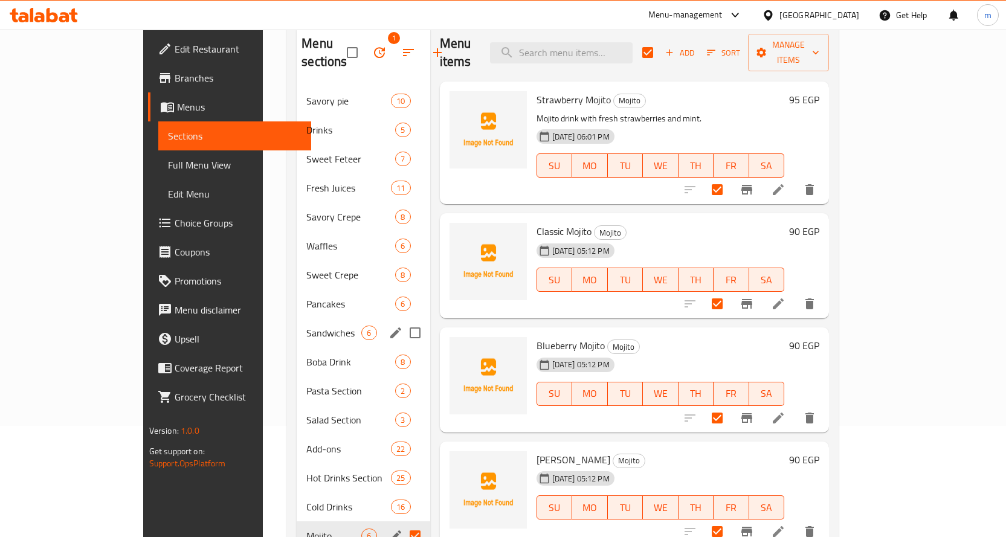
scroll to position [169, 0]
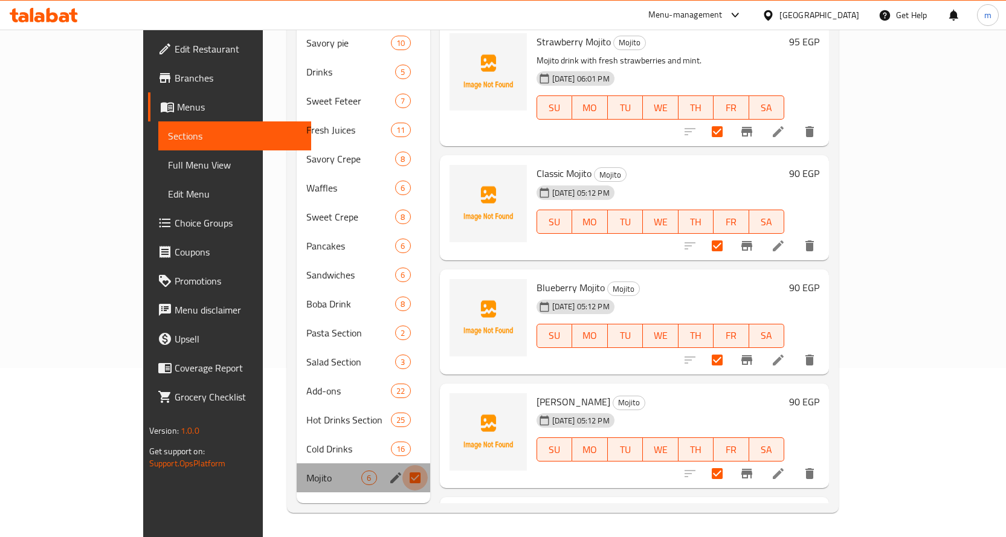
click at [402, 465] on input "Menu sections" at bounding box center [414, 477] width 25 height 25
checkbox input "false"
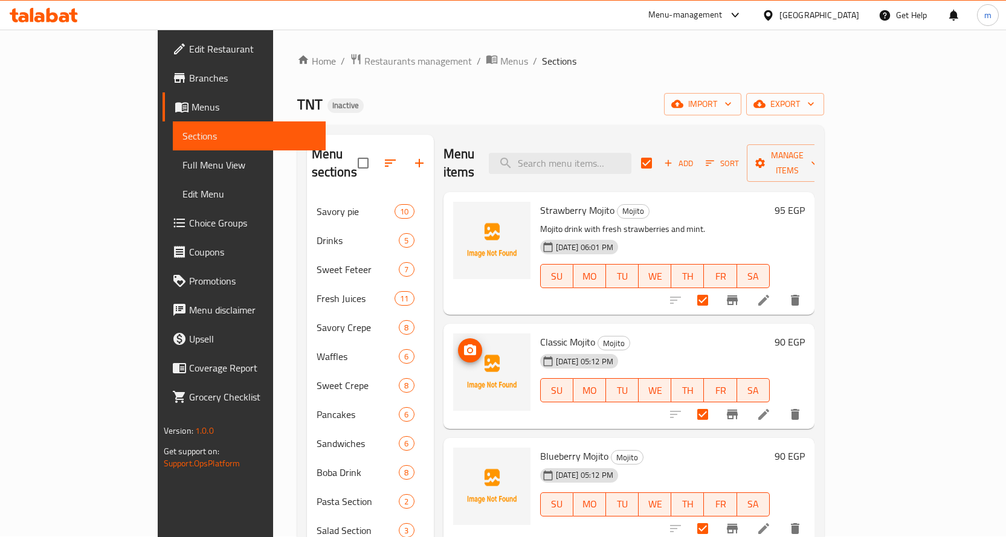
scroll to position [0, 0]
click at [818, 156] on span "Manage items" at bounding box center [787, 164] width 62 height 30
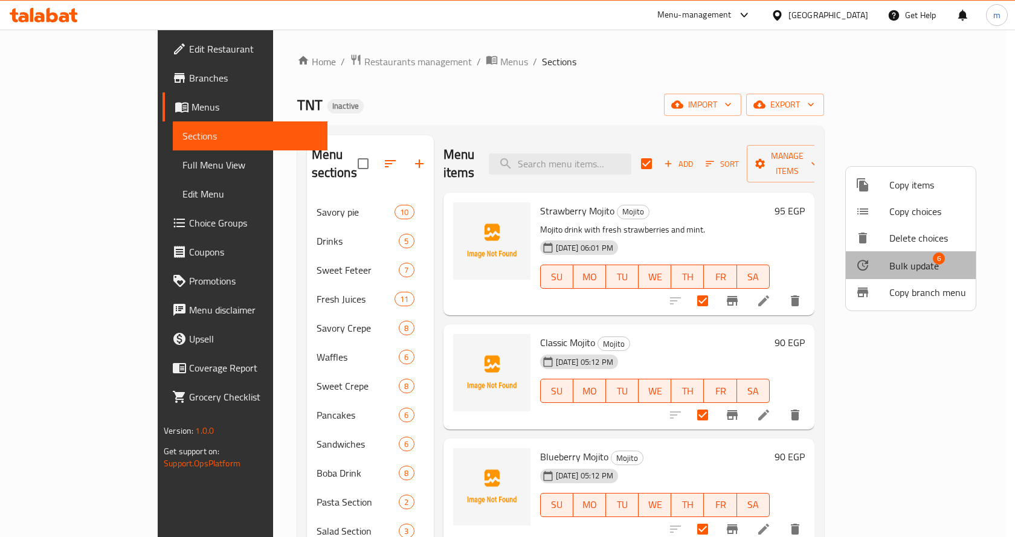
click at [912, 265] on span "Bulk update" at bounding box center [914, 266] width 50 height 14
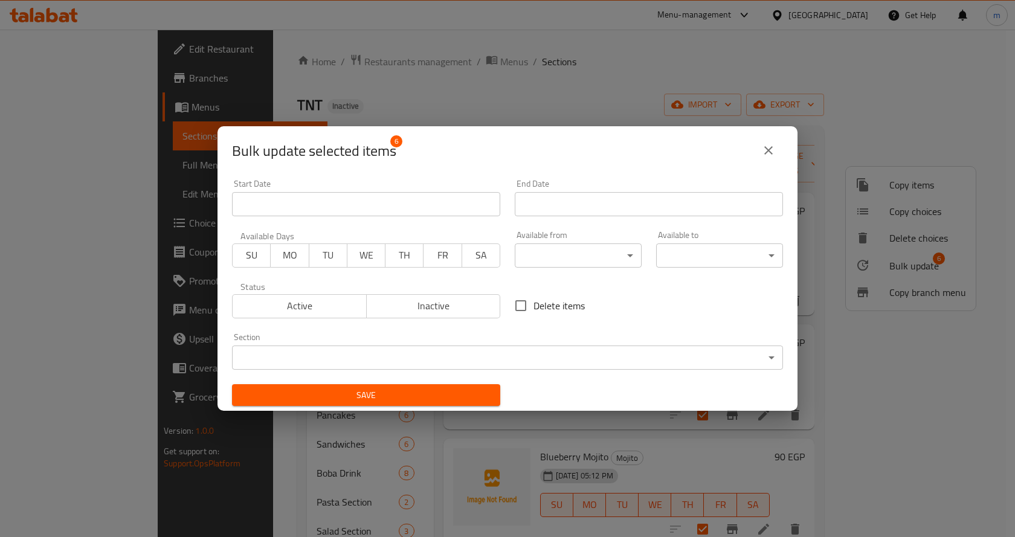
click at [764, 356] on body "​ Menu-management Egypt Get Help m Edit Restaurant Branches Menus Sections Full…" at bounding box center [507, 283] width 1015 height 507
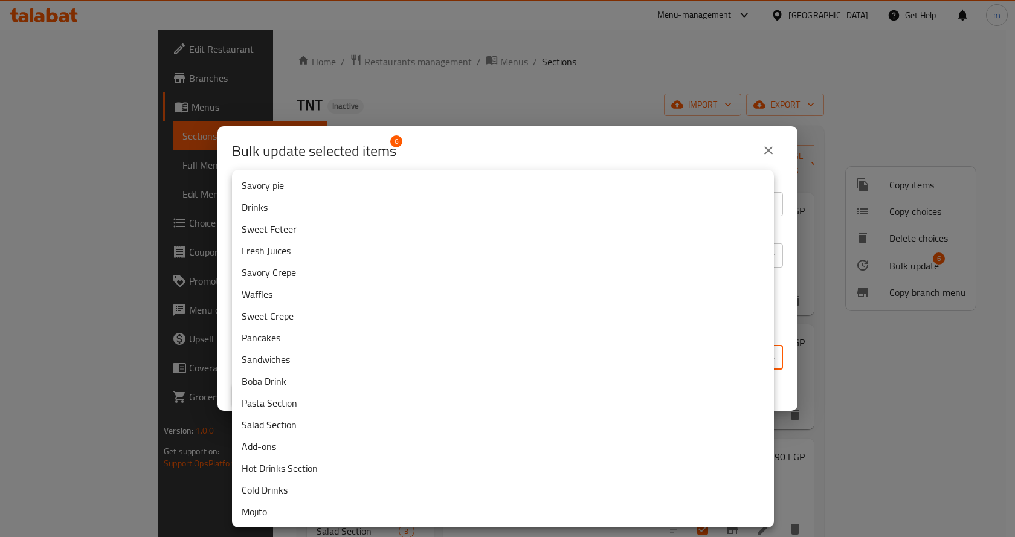
click at [323, 494] on li "Cold Drinks" at bounding box center [503, 490] width 542 height 22
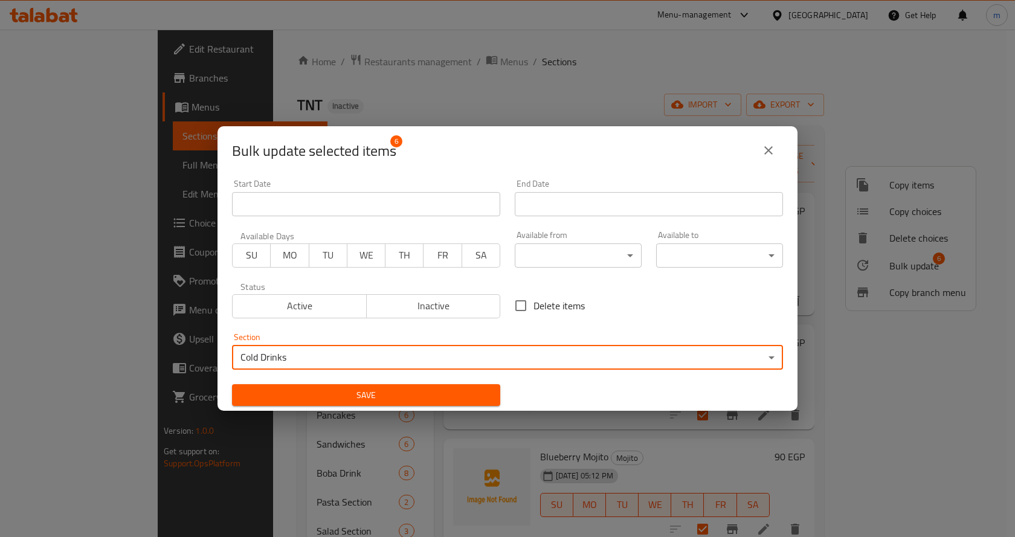
drag, startPoint x: 376, startPoint y: 391, endPoint x: 370, endPoint y: 398, distance: 9.4
click at [373, 396] on span "Save" at bounding box center [366, 395] width 249 height 15
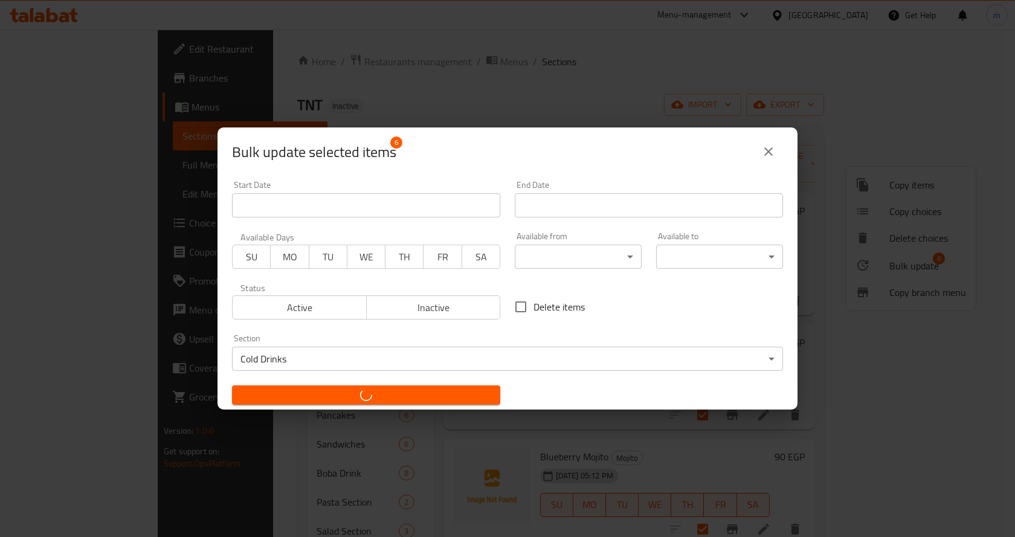
checkbox input "false"
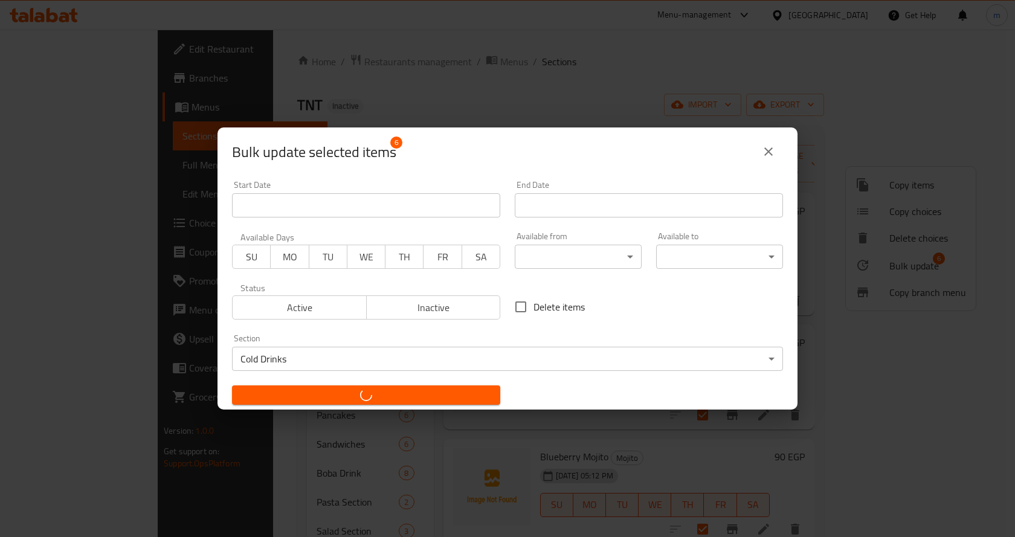
checkbox input "false"
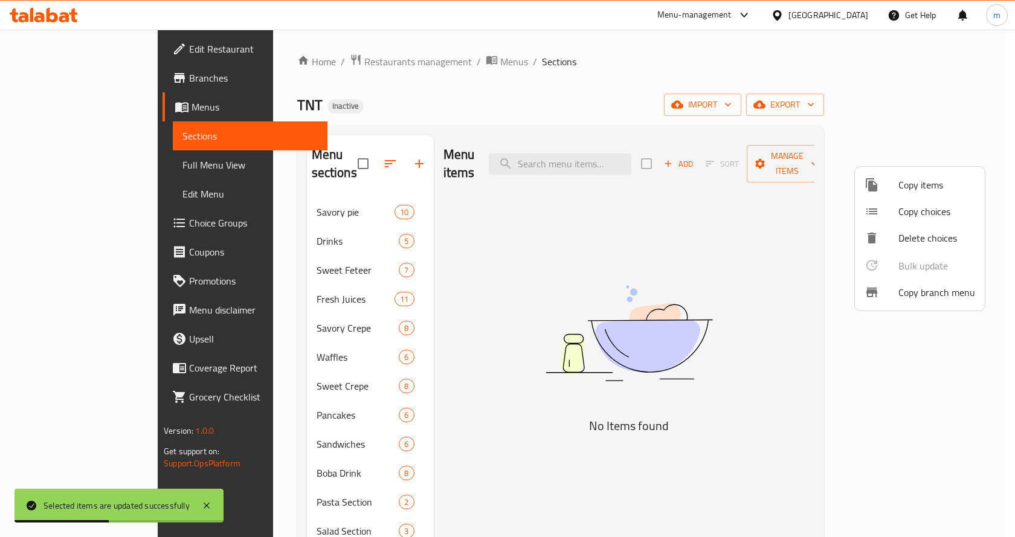
click at [559, 276] on div at bounding box center [507, 268] width 1015 height 537
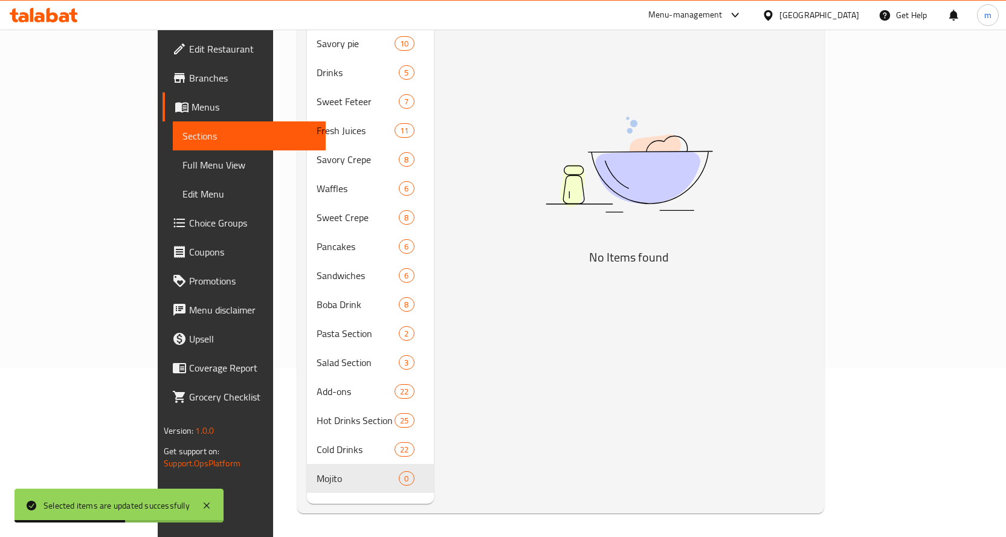
scroll to position [169, 0]
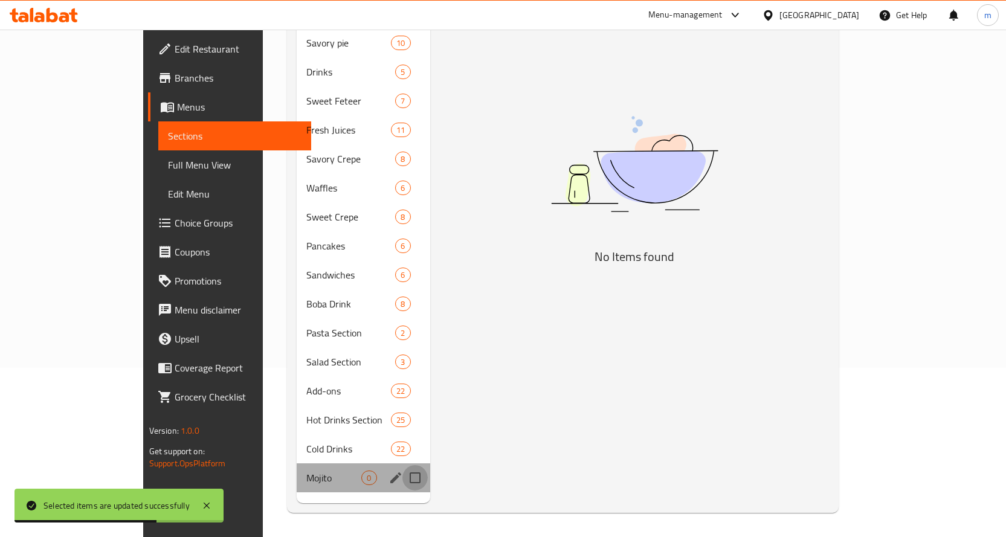
click at [402, 465] on input "Menu sections" at bounding box center [414, 477] width 25 height 25
checkbox input "true"
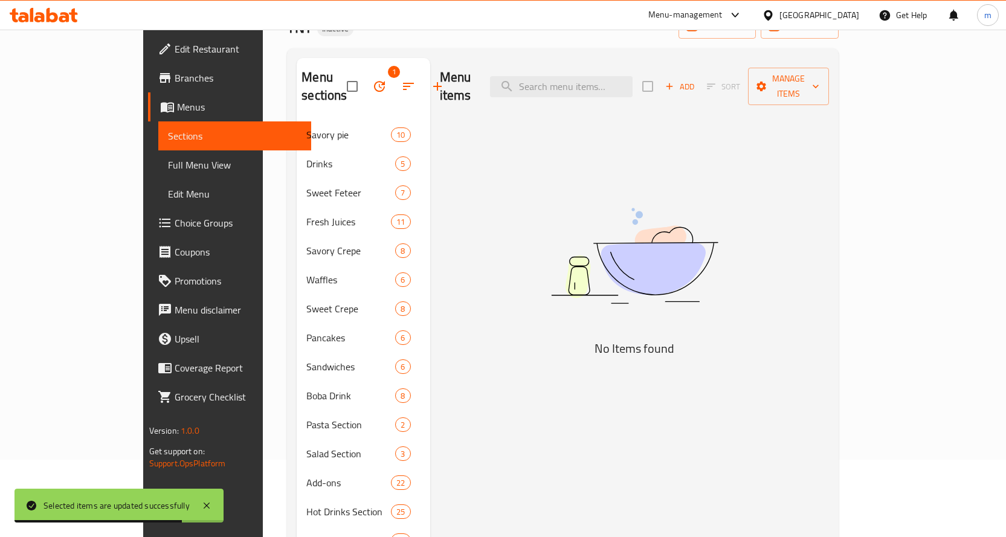
scroll to position [0, 0]
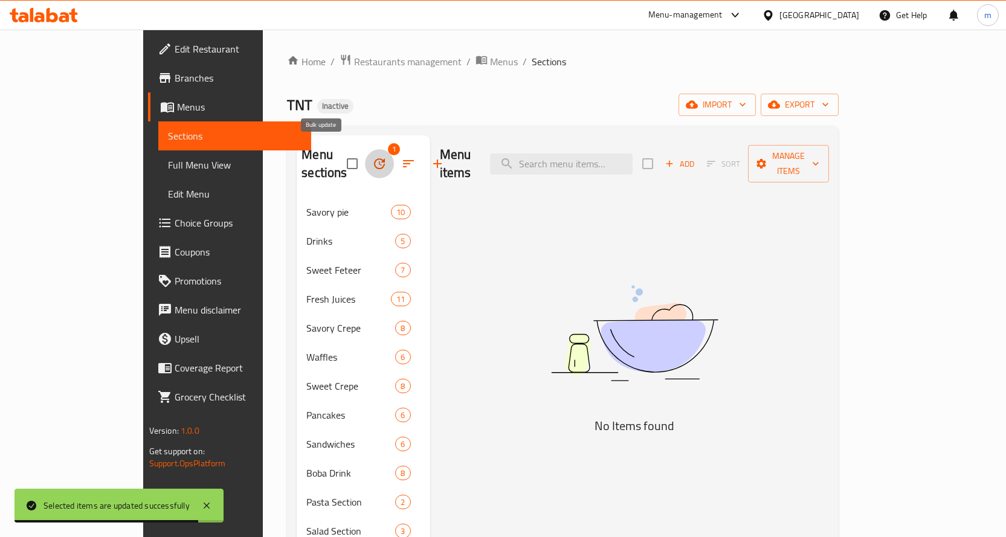
click at [372, 156] on icon "button" at bounding box center [379, 163] width 14 height 14
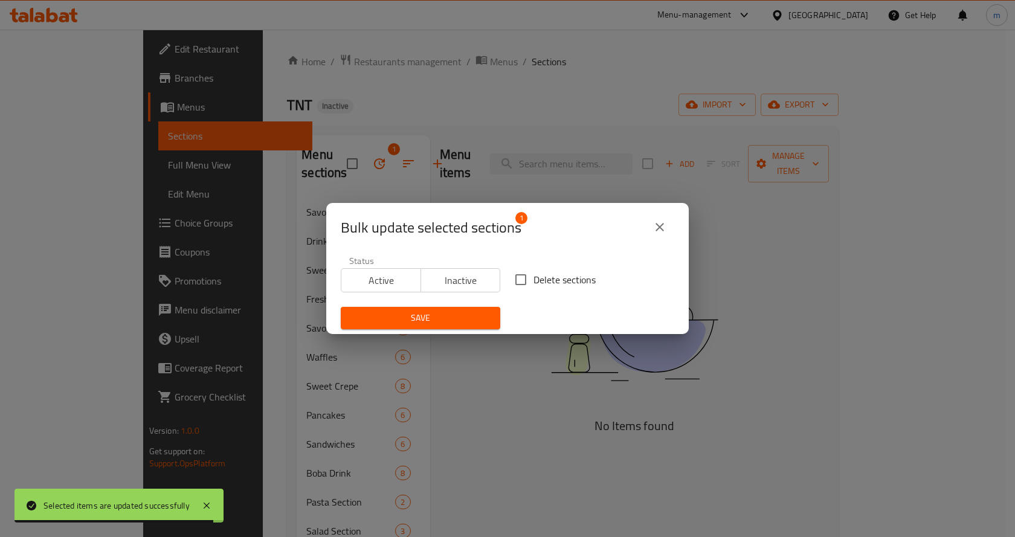
click at [514, 274] on input "Delete sections" at bounding box center [520, 279] width 25 height 25
checkbox input "true"
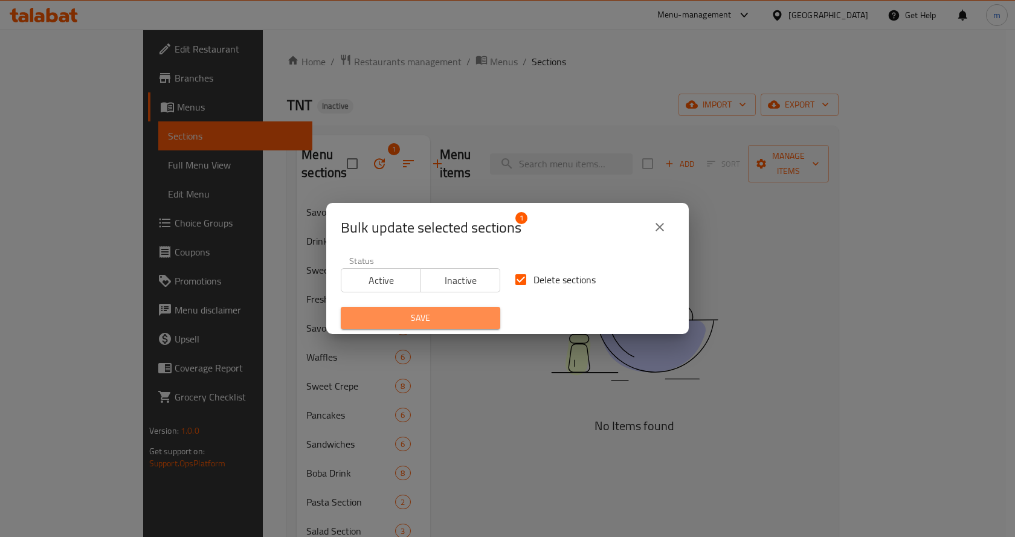
click at [461, 311] on span "Save" at bounding box center [420, 318] width 140 height 15
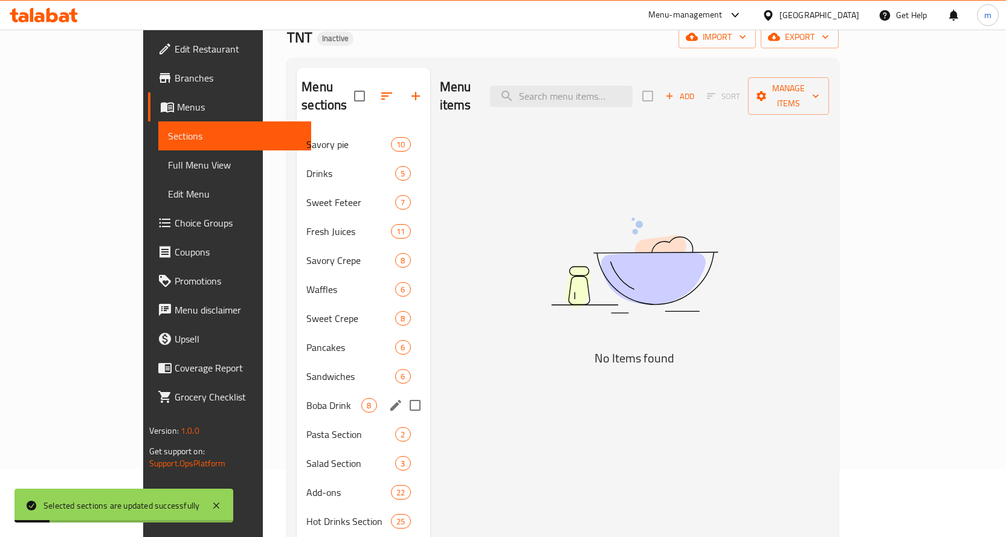
scroll to position [169, 0]
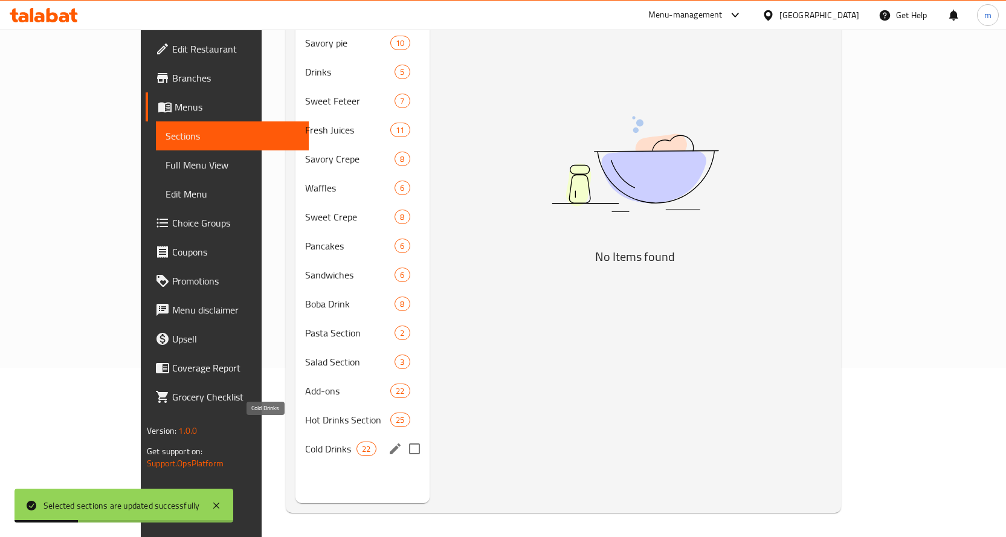
click at [317, 442] on span "Cold Drinks" at bounding box center [330, 449] width 51 height 14
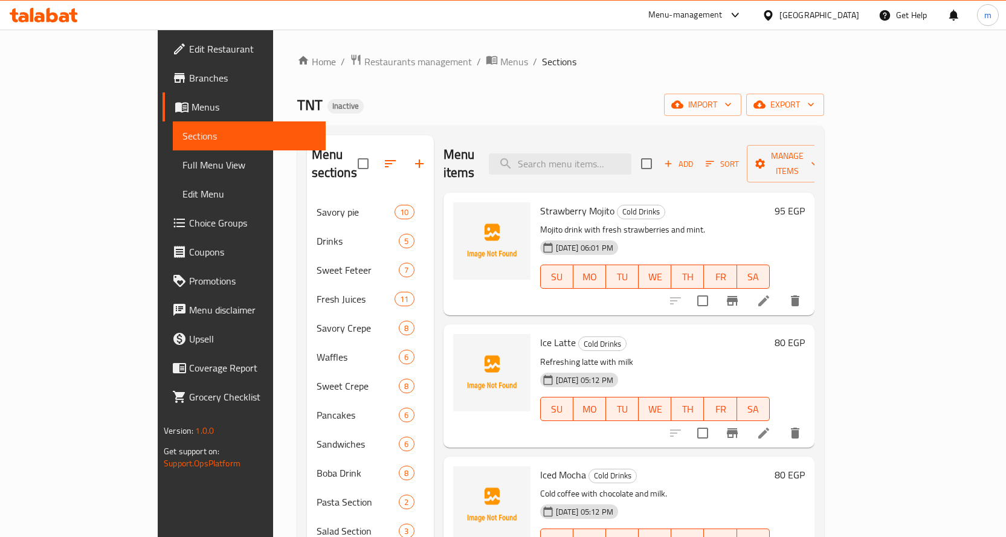
click at [182, 131] on span "Sections" at bounding box center [249, 136] width 134 height 14
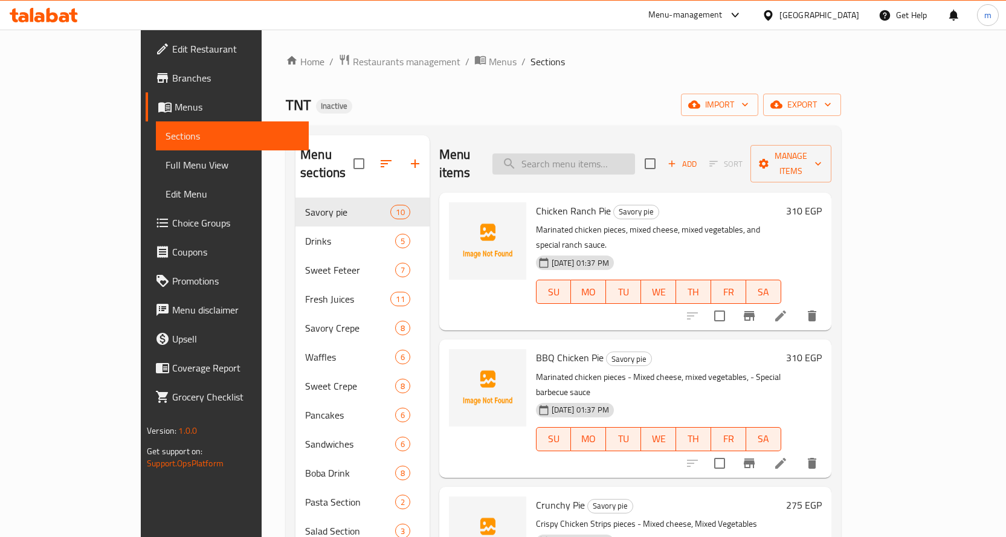
click at [586, 161] on input "search" at bounding box center [563, 163] width 143 height 21
paste input "Classic Frappe"
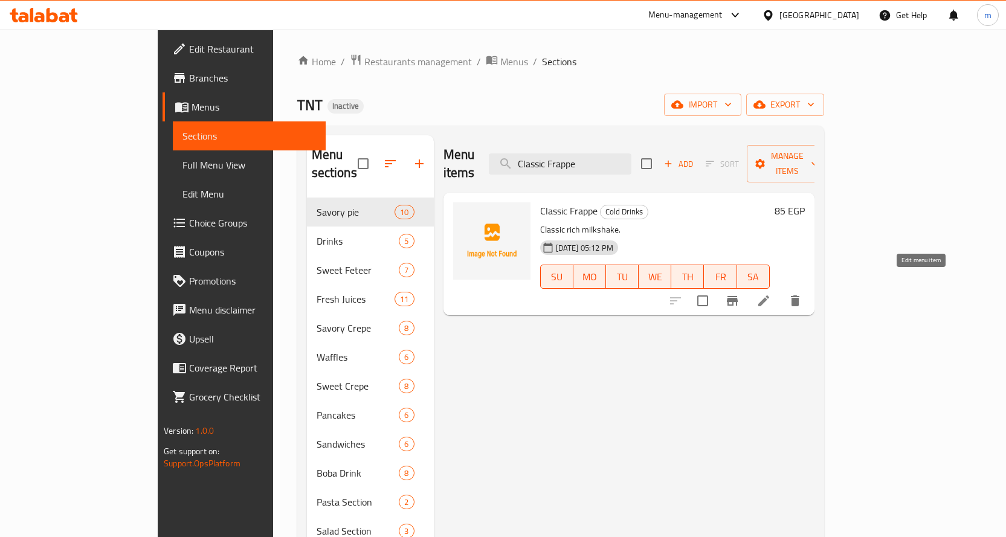
type input "Classic Frappe"
click at [771, 294] on icon at bounding box center [763, 301] width 14 height 14
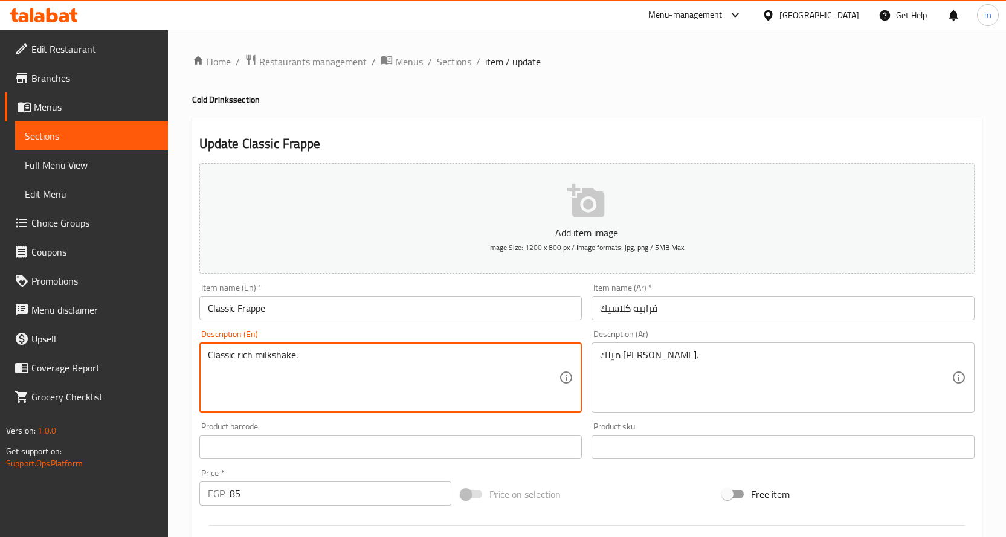
drag, startPoint x: 272, startPoint y: 361, endPoint x: 179, endPoint y: 349, distance: 93.8
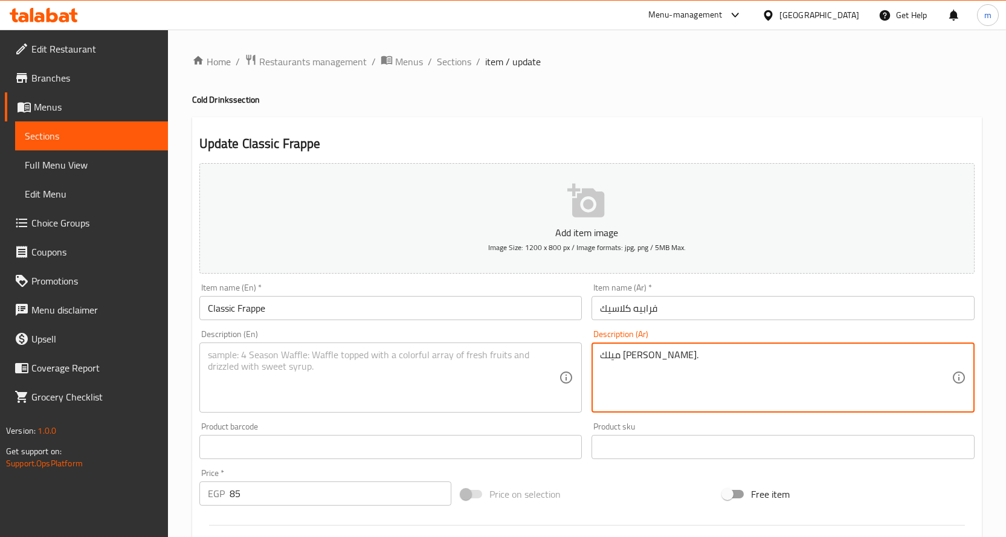
drag, startPoint x: 628, startPoint y: 349, endPoint x: 622, endPoint y: 346, distance: 6.8
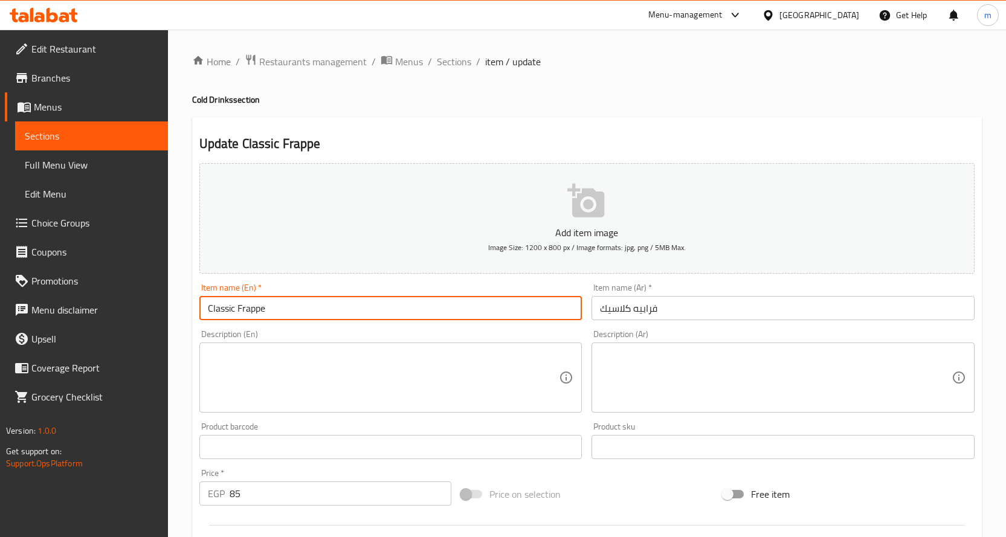
click at [240, 313] on input "Classic Frappe" at bounding box center [390, 308] width 383 height 24
click at [240, 312] on input "Classic Frappe" at bounding box center [390, 308] width 383 height 24
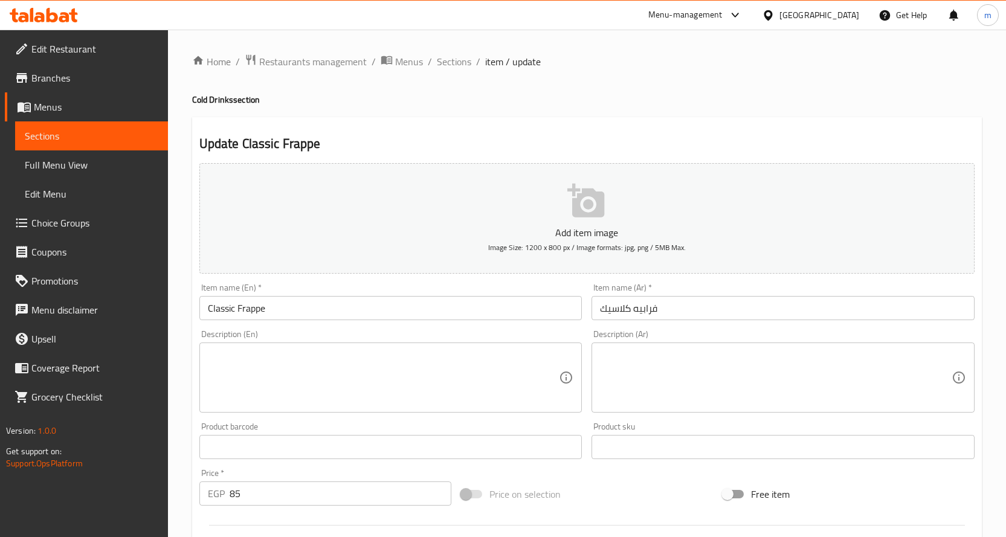
click at [653, 308] on input "فرابيه كلاسيك" at bounding box center [782, 308] width 383 height 24
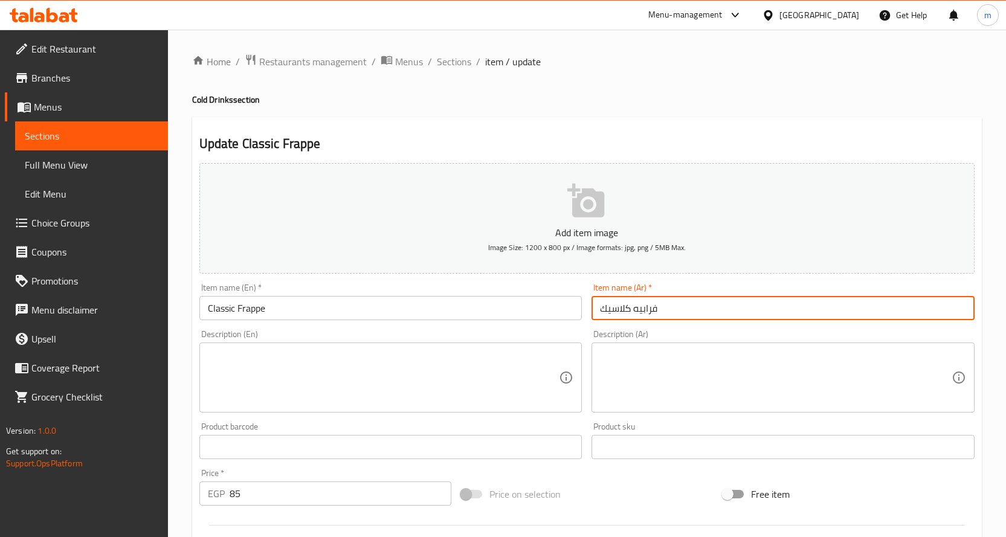
click at [653, 308] on input "فرابيه كلاسيك" at bounding box center [782, 308] width 383 height 24
click at [229, 311] on input "Classic Frappe" at bounding box center [390, 308] width 383 height 24
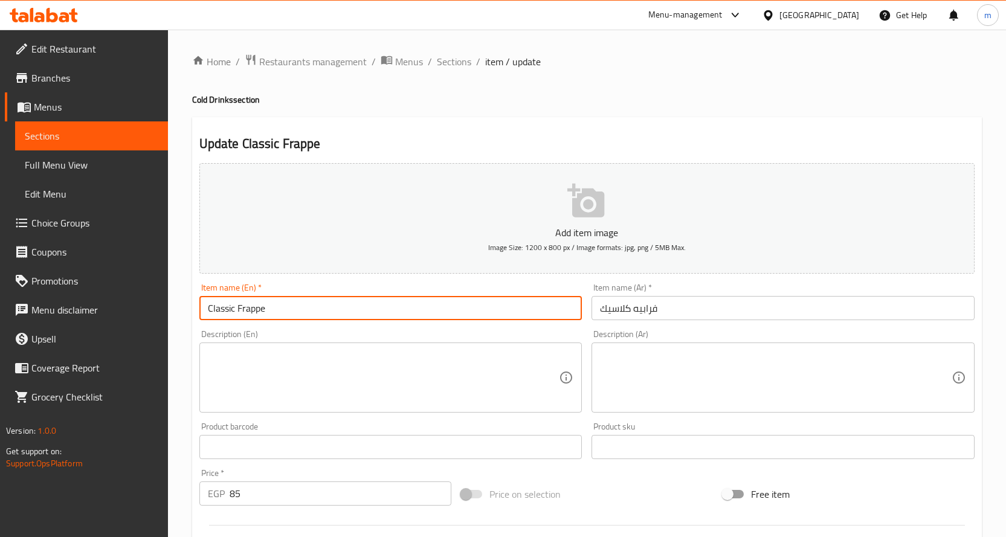
click at [230, 311] on input "Classic Frappe" at bounding box center [390, 308] width 383 height 24
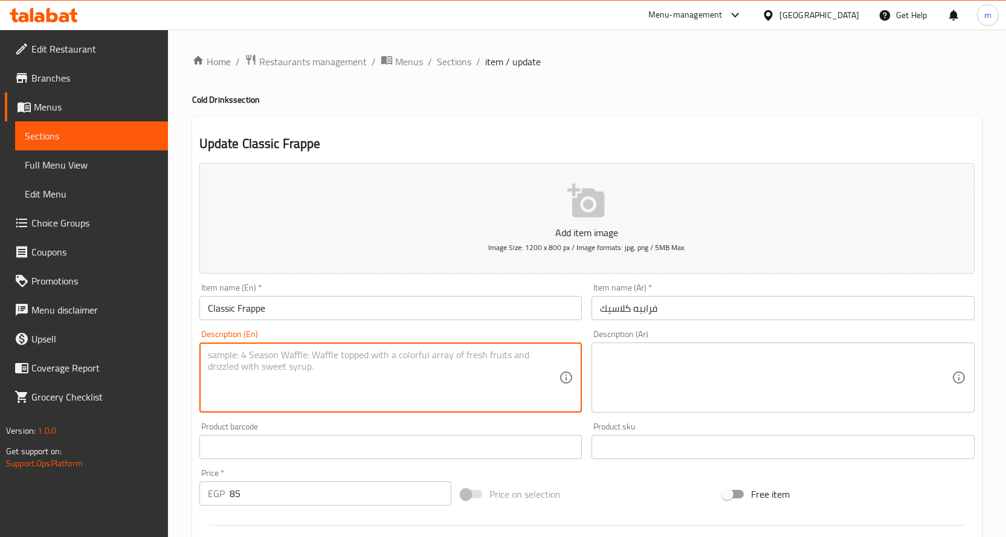
click at [257, 369] on textarea at bounding box center [384, 377] width 352 height 57
paste textarea "Espresso, sugar, milk and Crushed ice"
type textarea "Espresso, sugar, milk and Crushed ice"
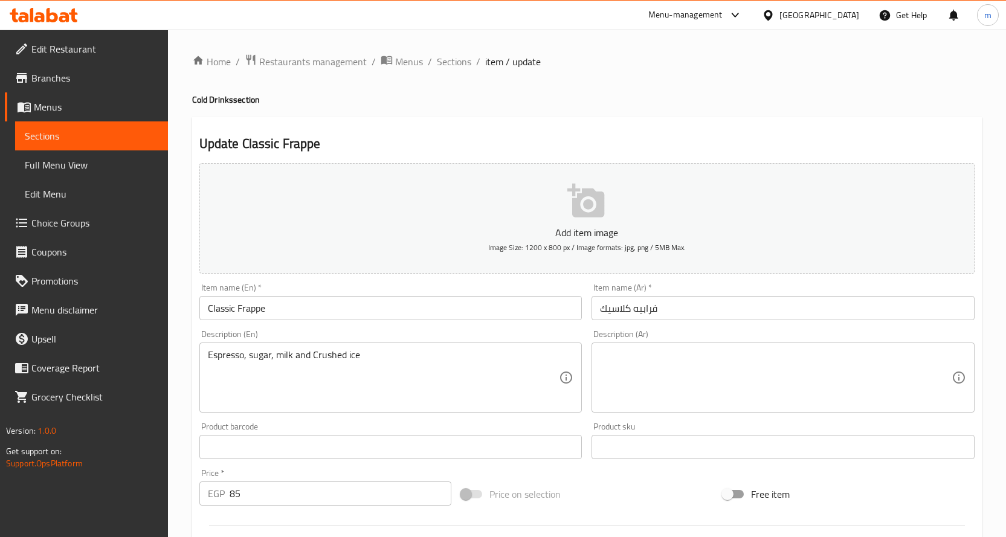
click at [636, 370] on textarea at bounding box center [776, 377] width 352 height 57
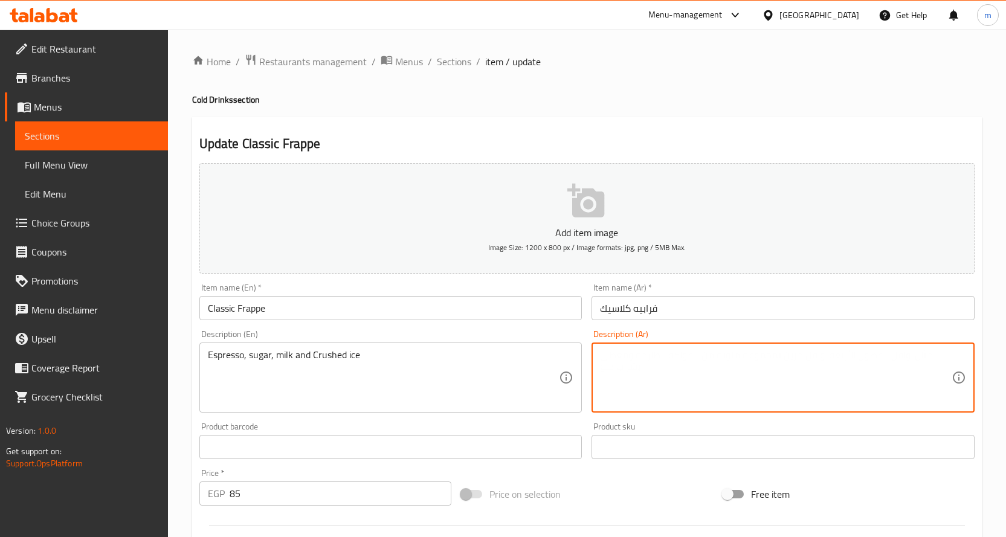
paste textarea "اسبريسو، سكر، حليب وثلج مجروش"
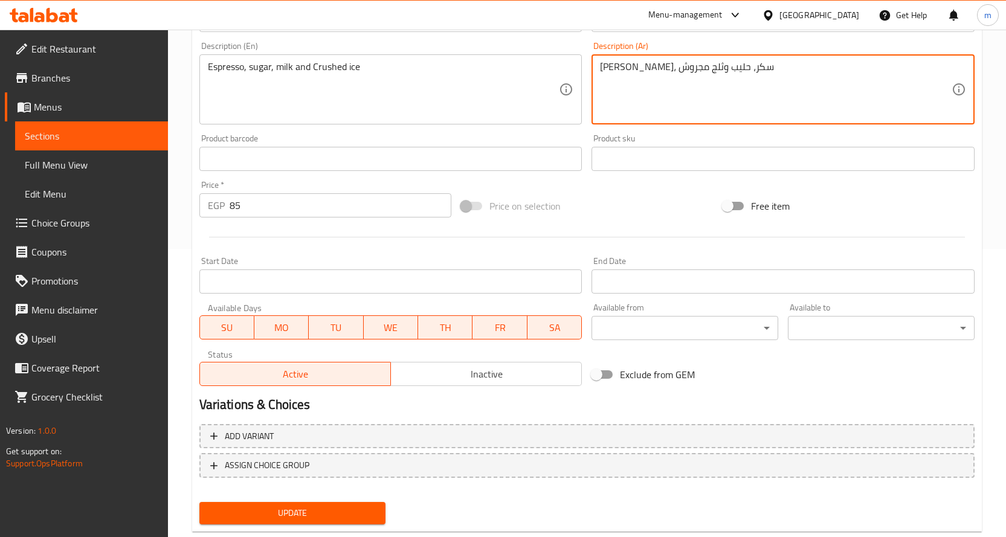
scroll to position [317, 0]
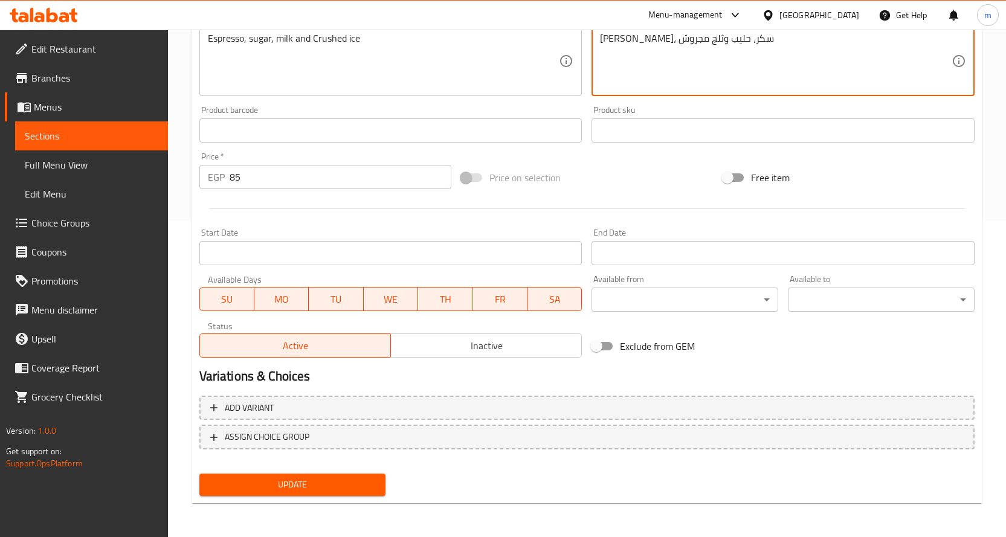
type textarea "اسبريسو، سكر، حليب وثلج مجروش"
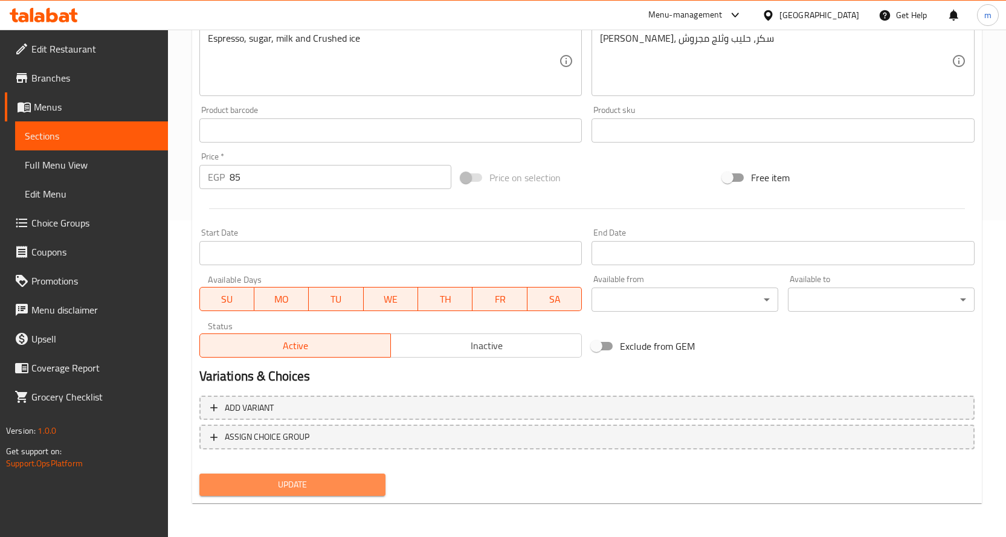
click at [288, 474] on button "Update" at bounding box center [292, 485] width 187 height 22
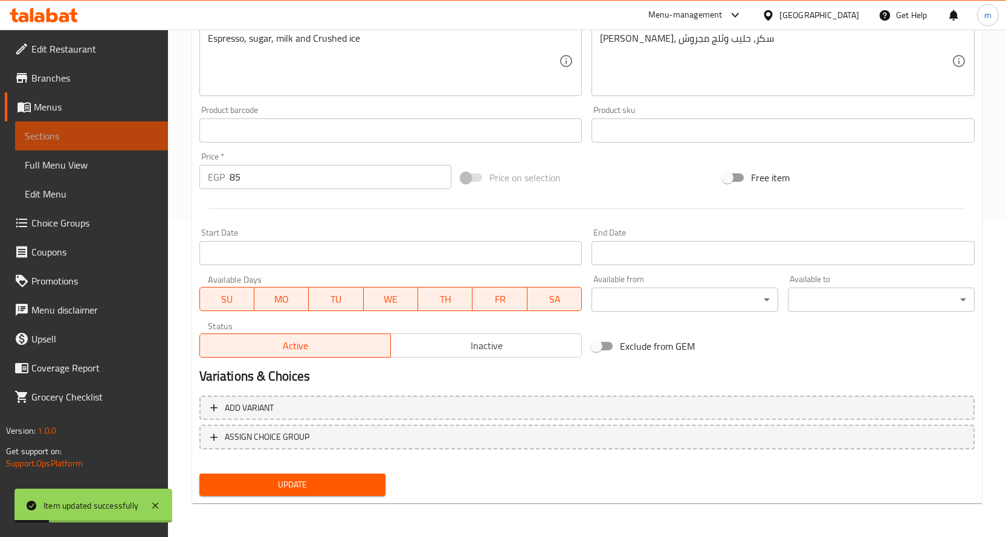
click at [114, 132] on span "Sections" at bounding box center [92, 136] width 134 height 14
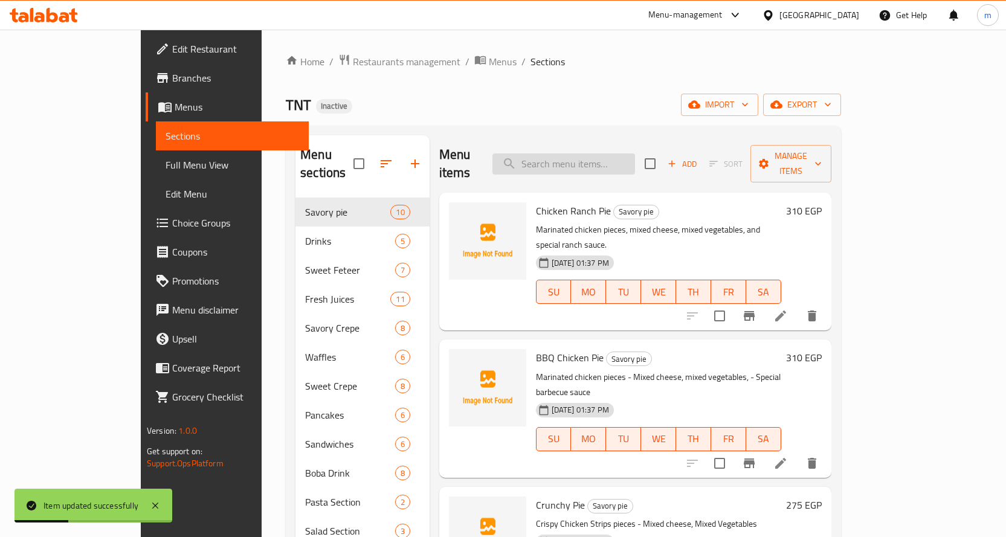
click at [573, 153] on input "search" at bounding box center [563, 163] width 143 height 21
paste input "Mocha Frappe"
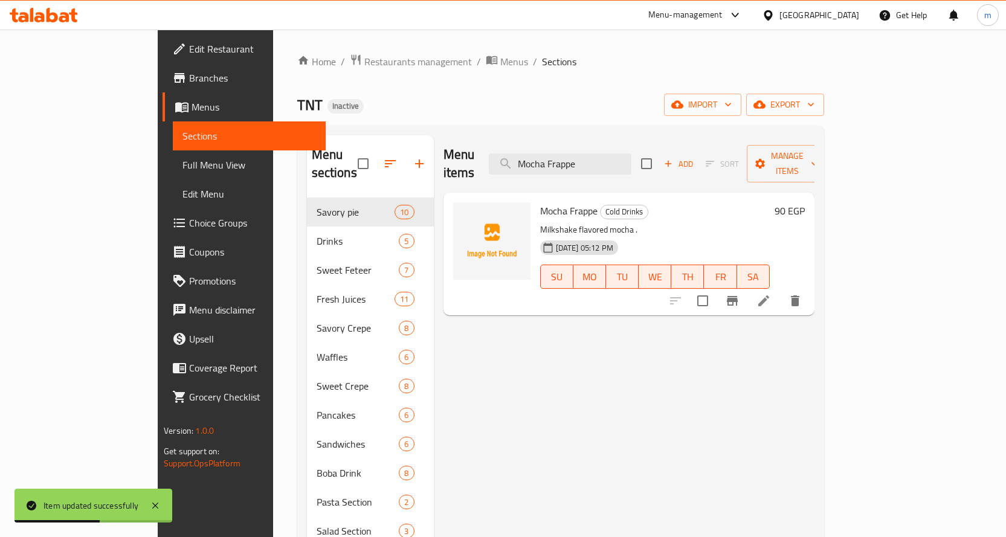
type input "Mocha Frappe"
click at [771, 294] on icon at bounding box center [763, 301] width 14 height 14
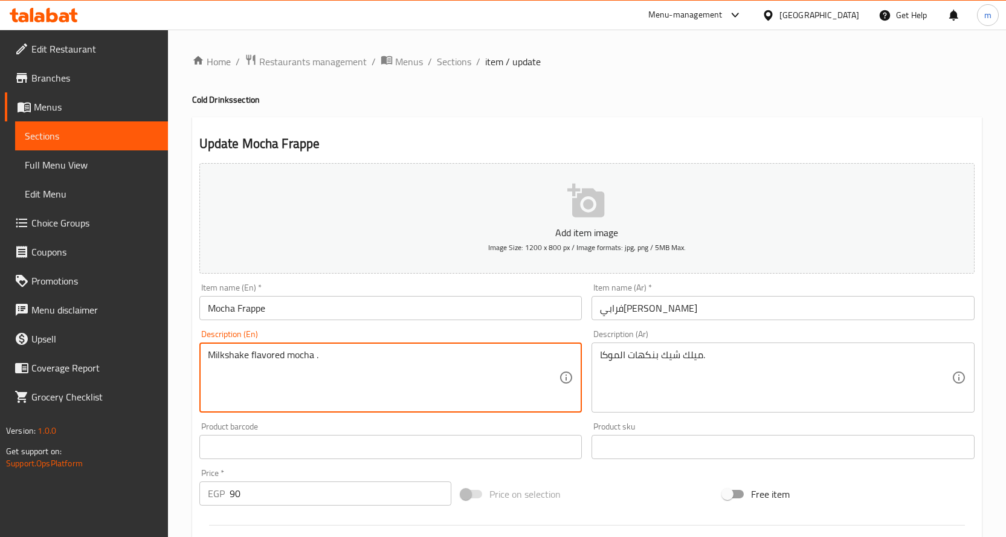
drag, startPoint x: 321, startPoint y: 358, endPoint x: 152, endPoint y: 370, distance: 169.6
paste textarea "Coffee, Milk, Ice, Sugar and syrup"
type textarea "Coffee, Milk, Ice, Sugar and syrup"
click at [346, 365] on textarea "Coffee, Milk, Ice, Sugar and syrup" at bounding box center [384, 377] width 352 height 57
drag, startPoint x: 344, startPoint y: 359, endPoint x: 155, endPoint y: 367, distance: 189.8
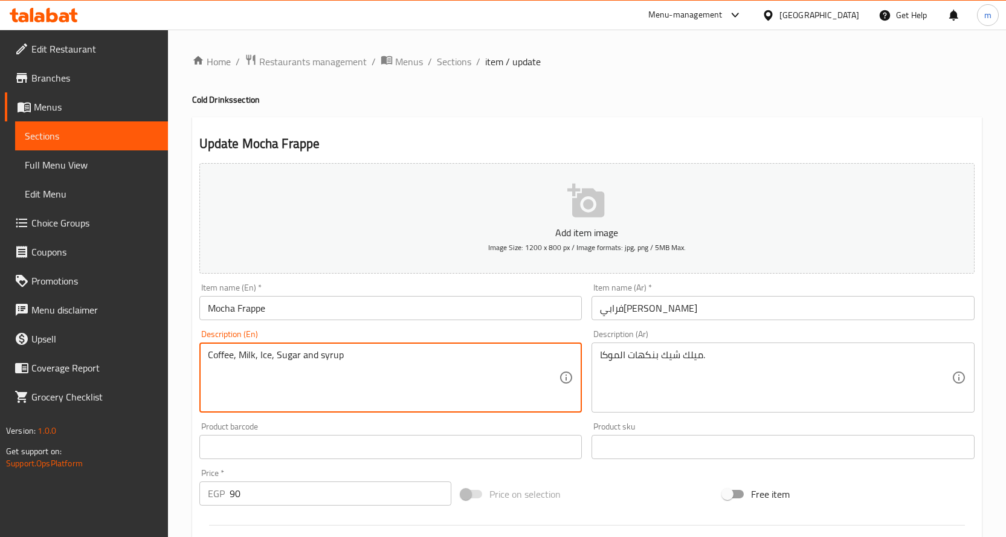
click at [155, 367] on div "Edit Restaurant Branches Menus Sections Full Menu View Edit Menu Choice Groups …" at bounding box center [503, 442] width 1006 height 824
click at [240, 309] on input "Mocha Frappe" at bounding box center [390, 308] width 383 height 24
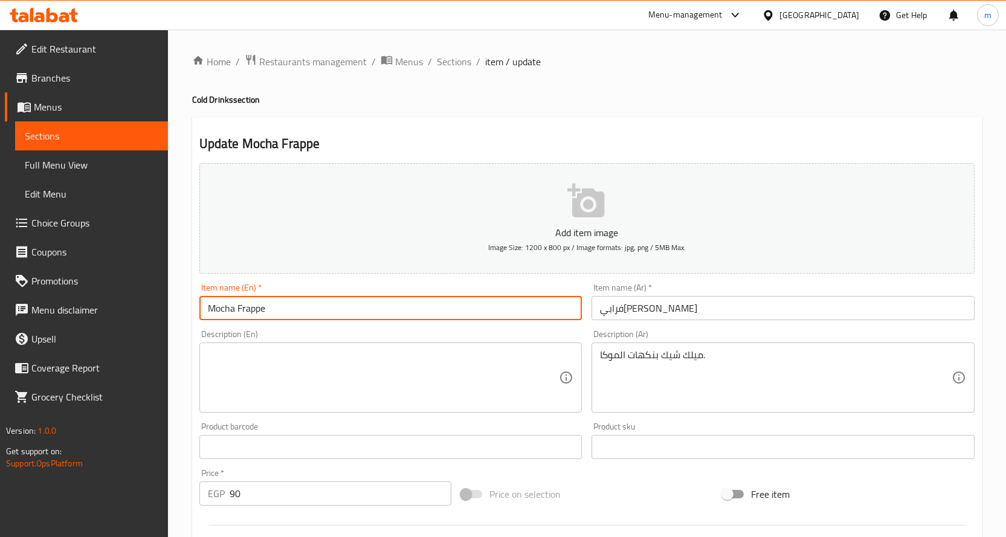
click at [240, 309] on input "Mocha Frappe" at bounding box center [390, 308] width 383 height 24
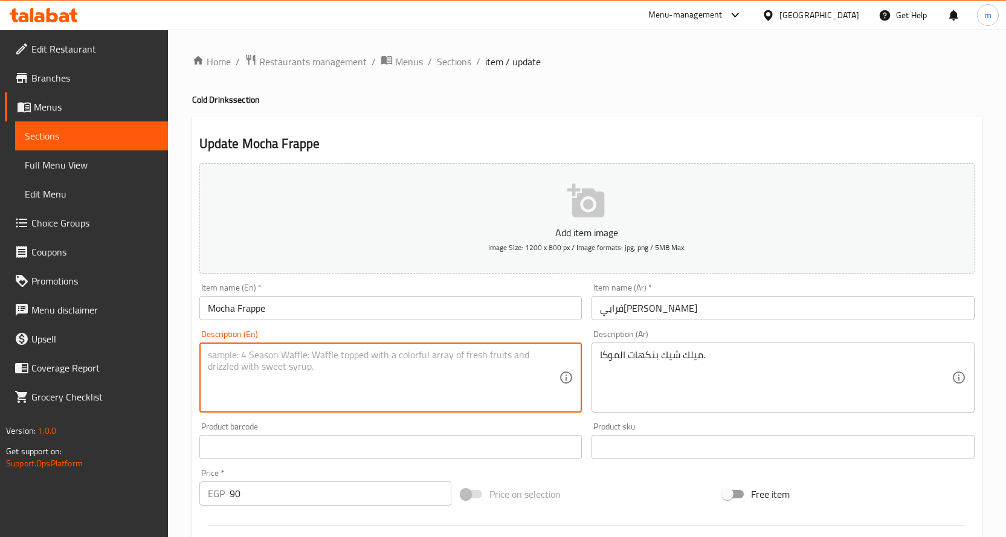
click at [381, 356] on textarea at bounding box center [384, 377] width 352 height 57
paste textarea "Frappe with mocha and ice cubes."
type textarea "Frappe with mocha and ice cubes."
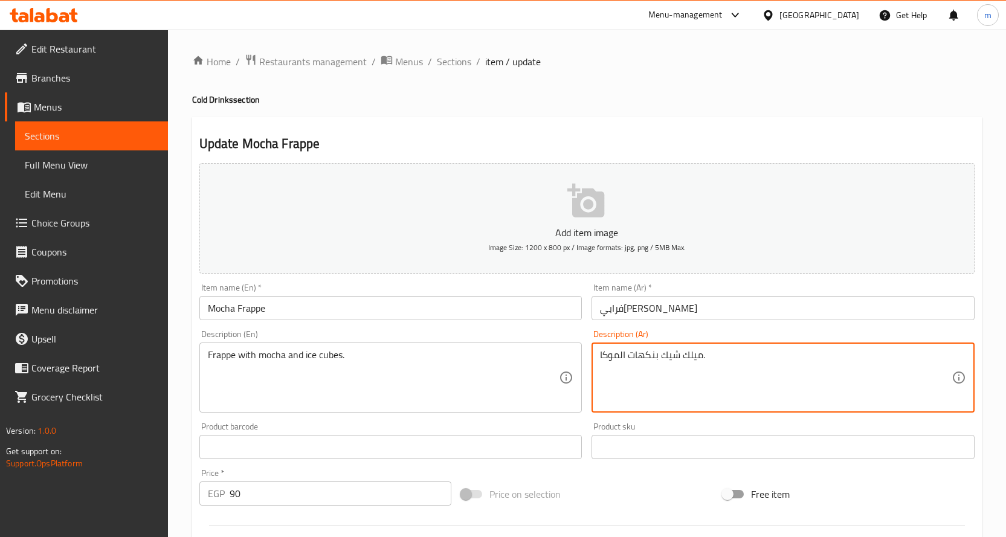
drag, startPoint x: 591, startPoint y: 363, endPoint x: 557, endPoint y: 366, distance: 34.6
paste textarea "رابيه بالموكا ومكعبات الثلج"
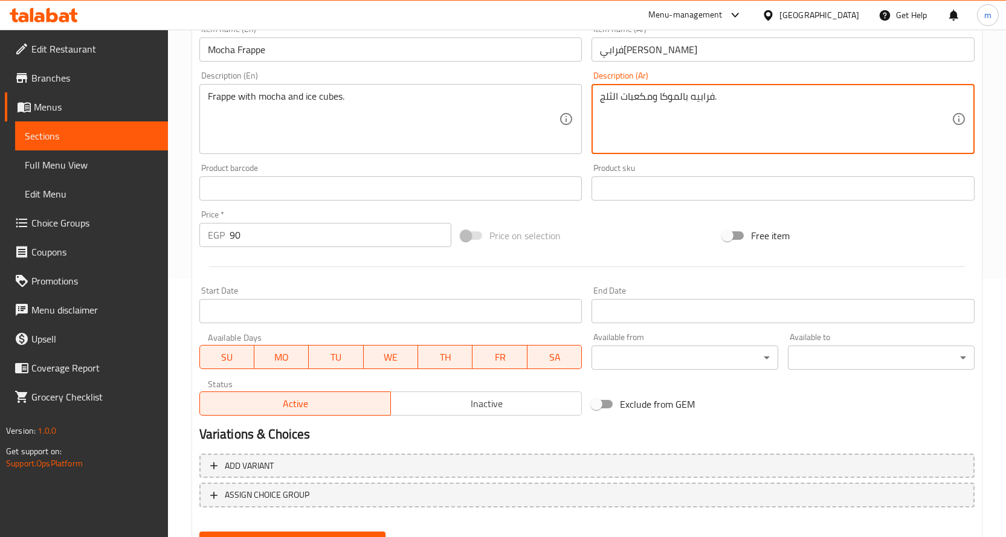
scroll to position [317, 0]
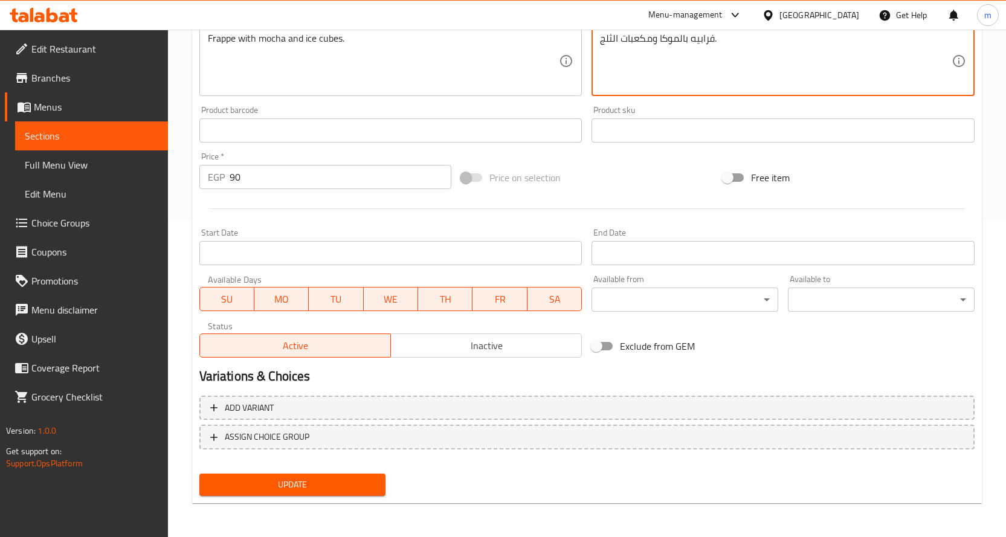
type textarea "فرابيه بالموكا ومكعبات الثلج."
click at [330, 476] on button "Update" at bounding box center [292, 485] width 187 height 22
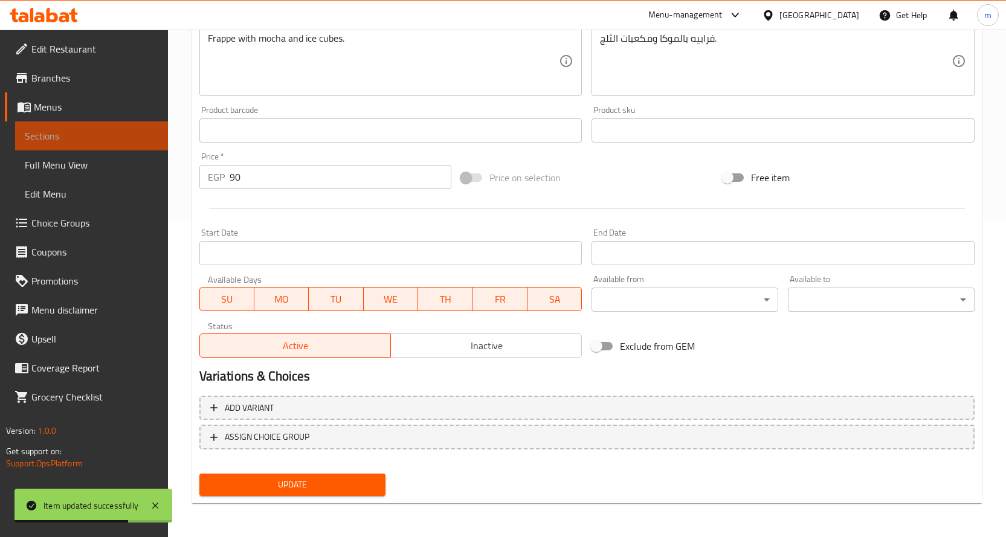
click at [99, 135] on span "Sections" at bounding box center [92, 136] width 134 height 14
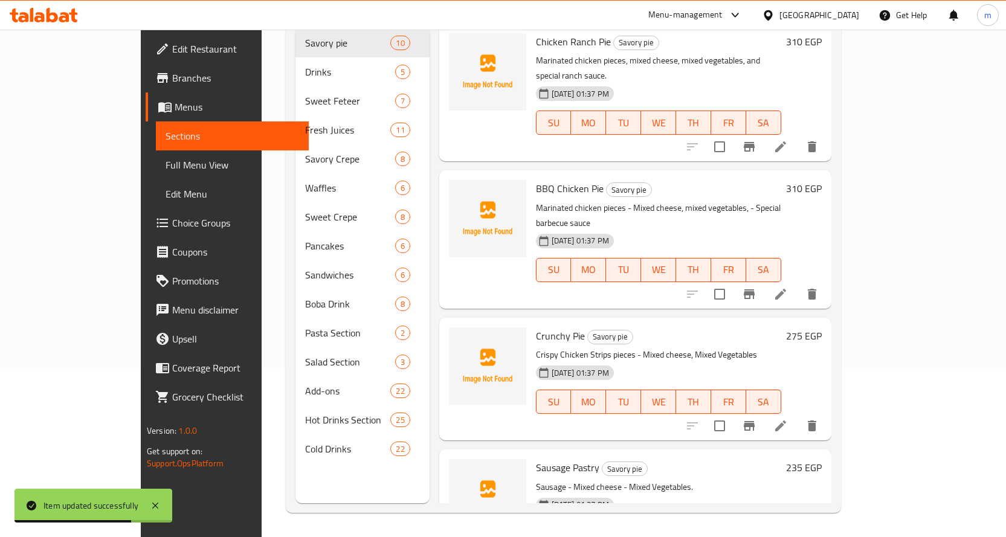
scroll to position [169, 0]
click at [600, 151] on div "Menu items Add Sort Manage items Chicken Ranch Pie Savory pie Marinated chicken…" at bounding box center [631, 234] width 402 height 537
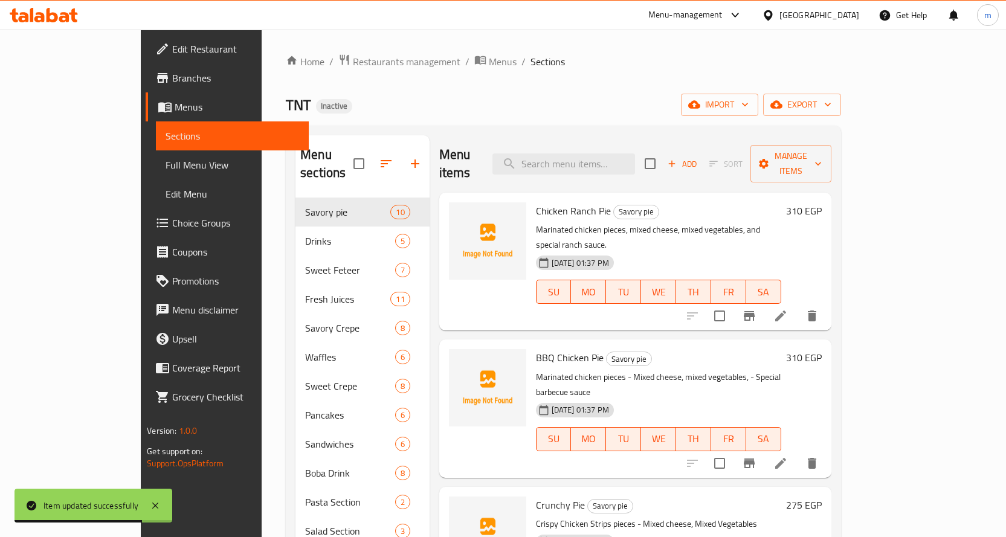
click at [600, 153] on input "search" at bounding box center [563, 163] width 143 height 21
paste input "Caramel Frappe"
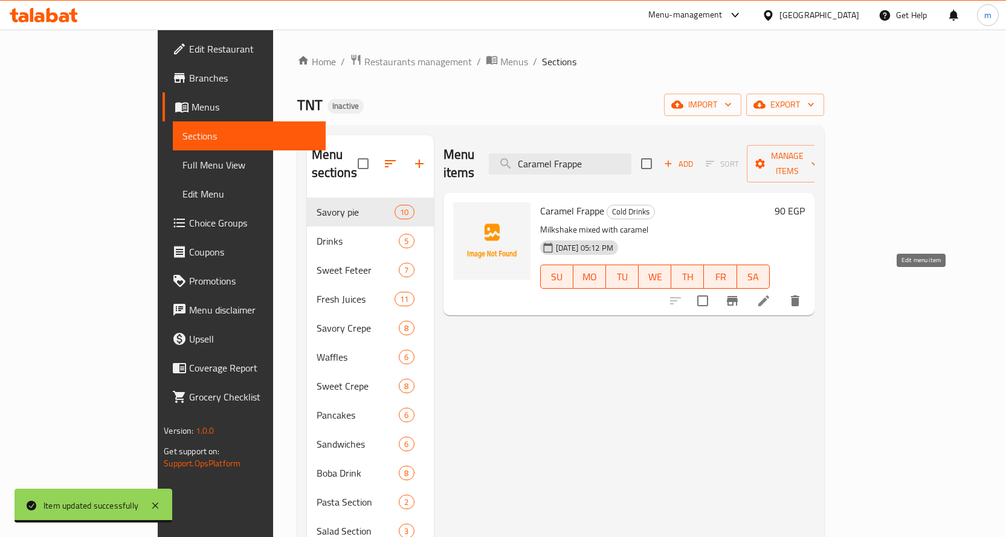
type input "Caramel Frappe"
click at [771, 294] on icon at bounding box center [763, 301] width 14 height 14
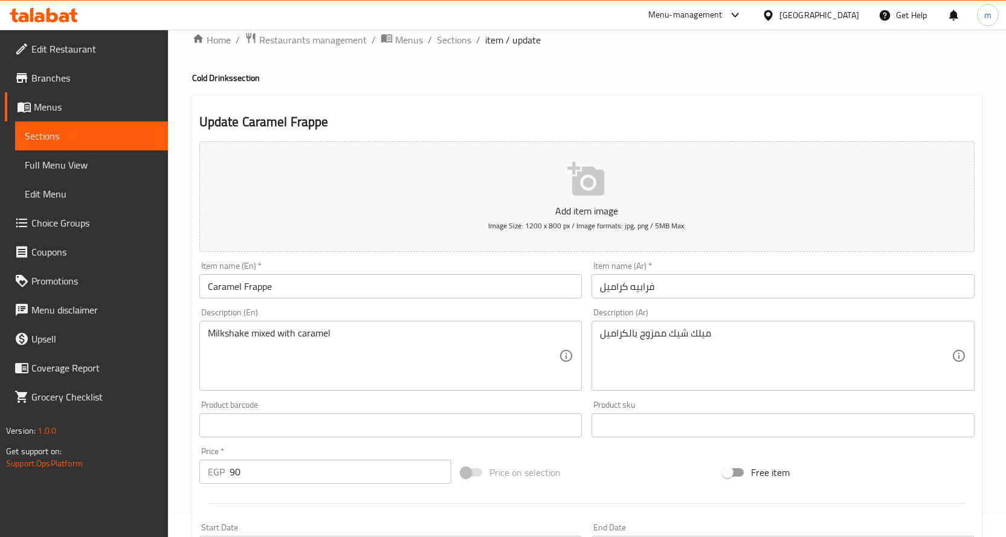
scroll to position [60, 0]
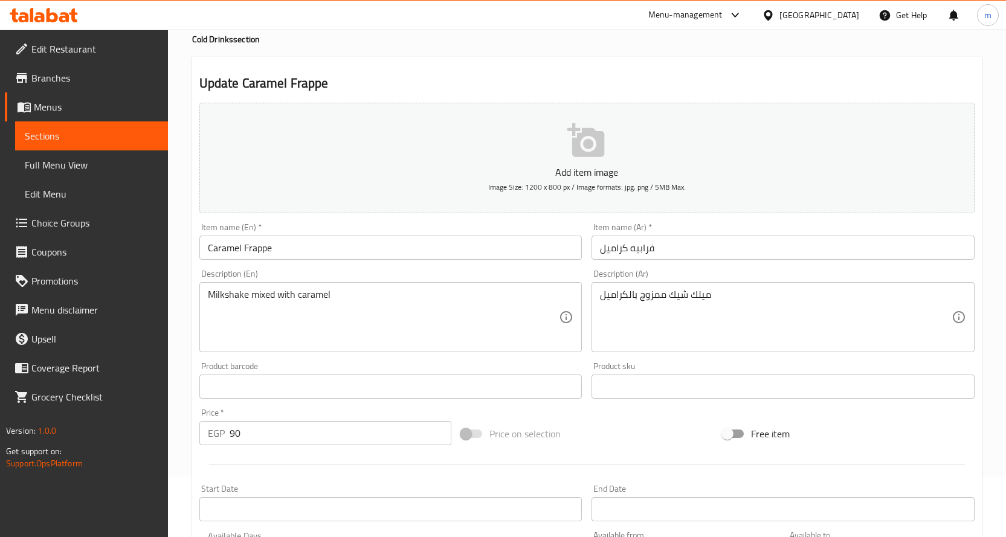
drag, startPoint x: 206, startPoint y: 298, endPoint x: 167, endPoint y: 300, distance: 38.7
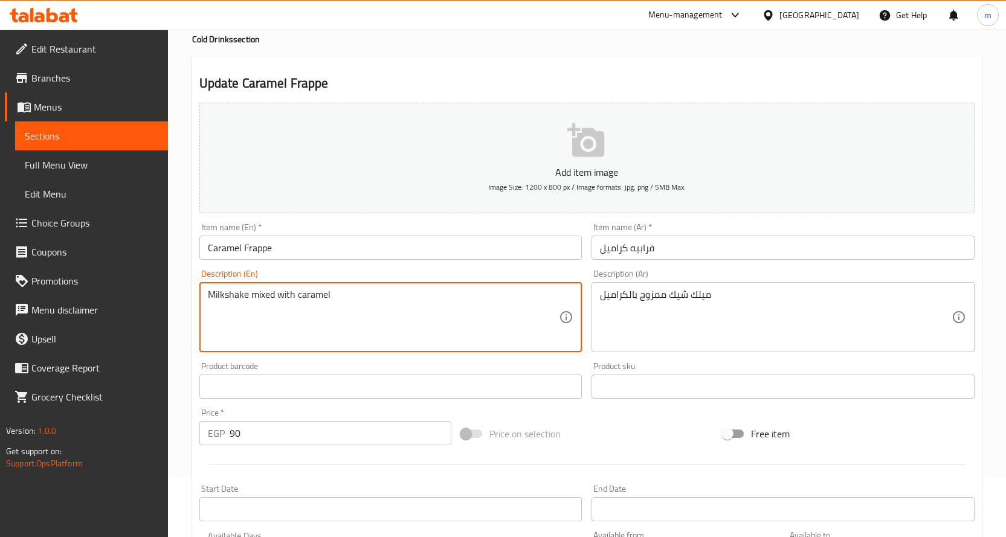
paste textarea "Ice, milk, coffee, caramel syrup and whipped cream"
type textarea "Ice, milk, coffee, caramel syrup and whipped cream"
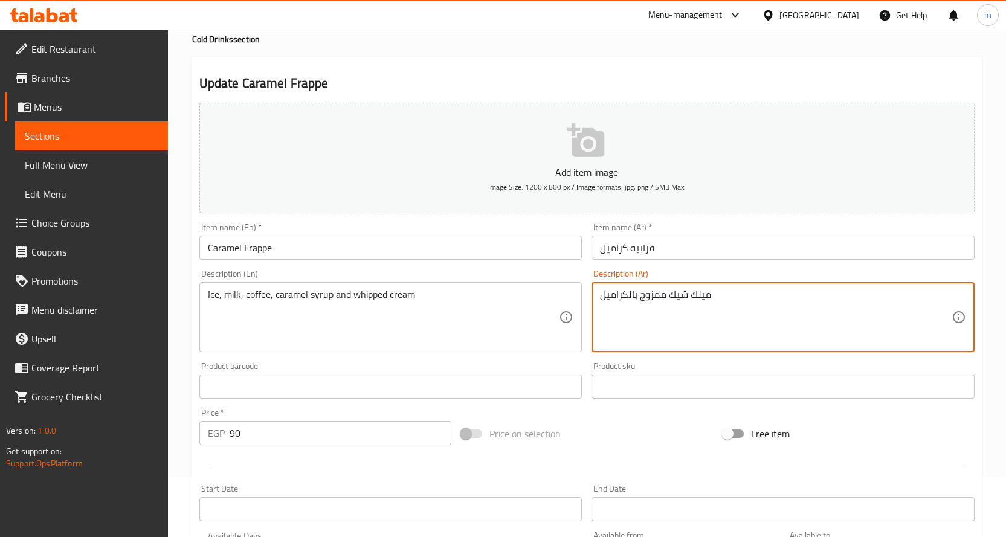
drag, startPoint x: 716, startPoint y: 299, endPoint x: 560, endPoint y: 295, distance: 155.9
paste textarea "ثلج، حليب، قهوة، شراب كراميل وكريمة مخفوقة"
click at [763, 297] on textarea "ثلج، حليب، قهوة، شراب كراميل وكريمة مخفوقة" at bounding box center [776, 317] width 352 height 57
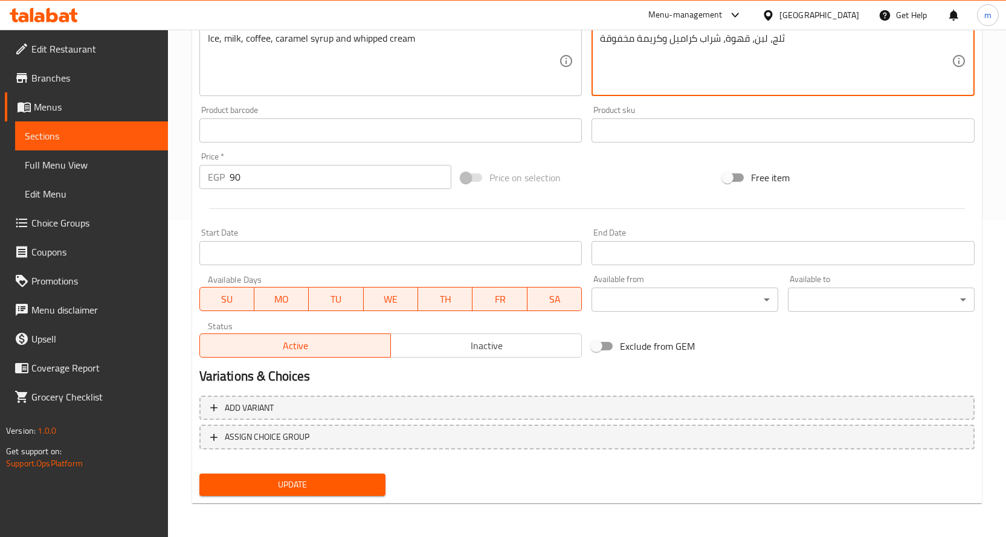
type textarea "ثلج، لبن، قهوة، شراب كراميل وكريمة مخفوقة"
click at [292, 484] on span "Update" at bounding box center [292, 484] width 167 height 15
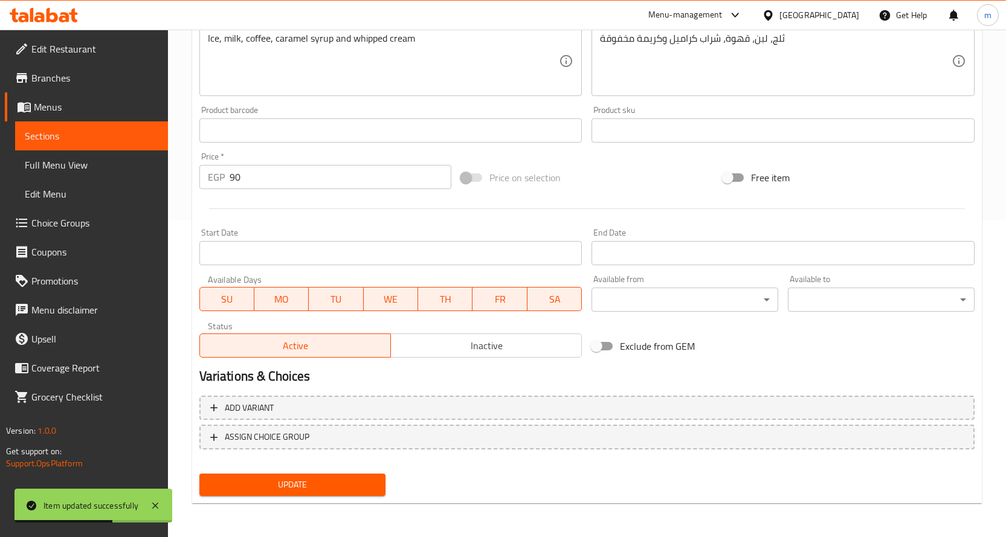
click at [57, 137] on span "Sections" at bounding box center [92, 136] width 134 height 14
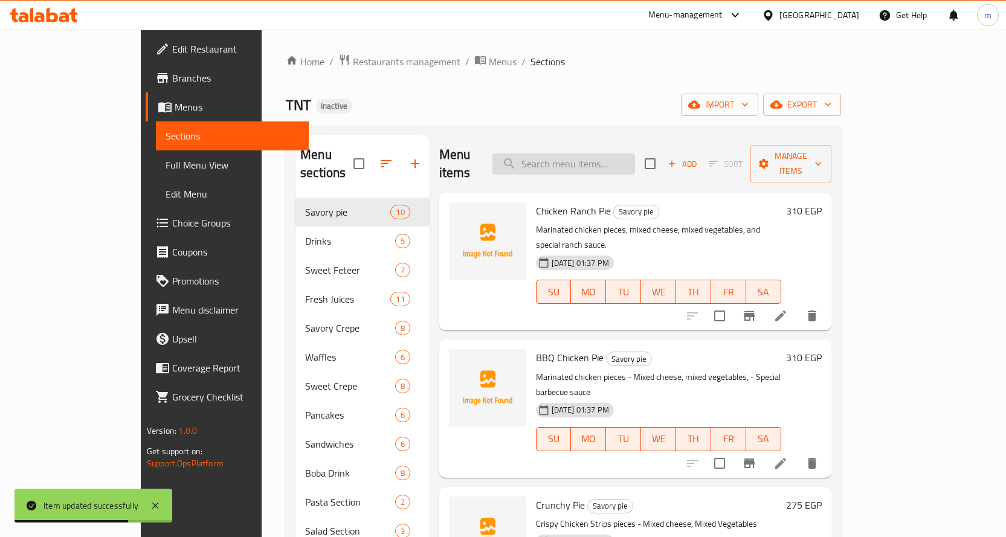
click at [579, 156] on input "search" at bounding box center [563, 163] width 143 height 21
paste input "Lotus Frappe"
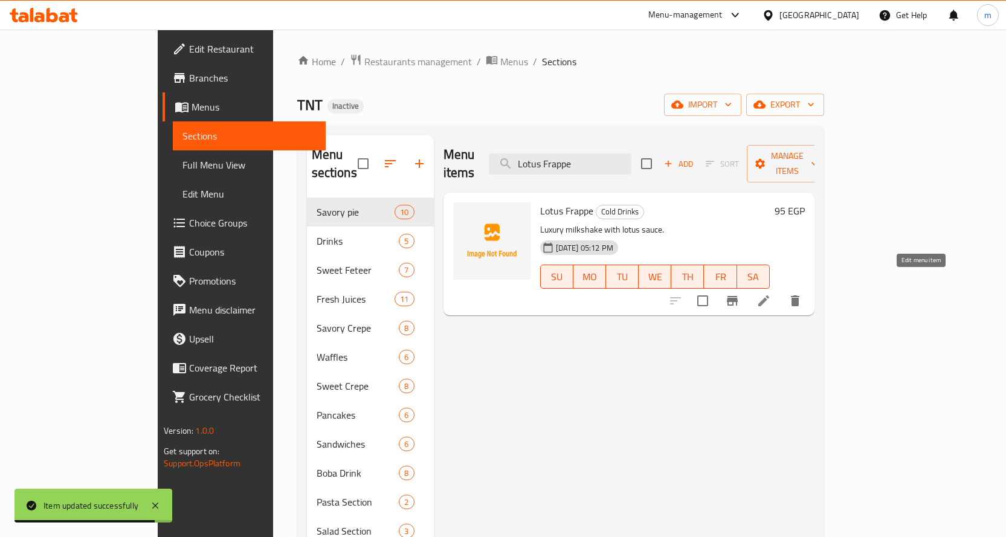
type input "Lotus Frappe"
click at [771, 294] on icon at bounding box center [763, 301] width 14 height 14
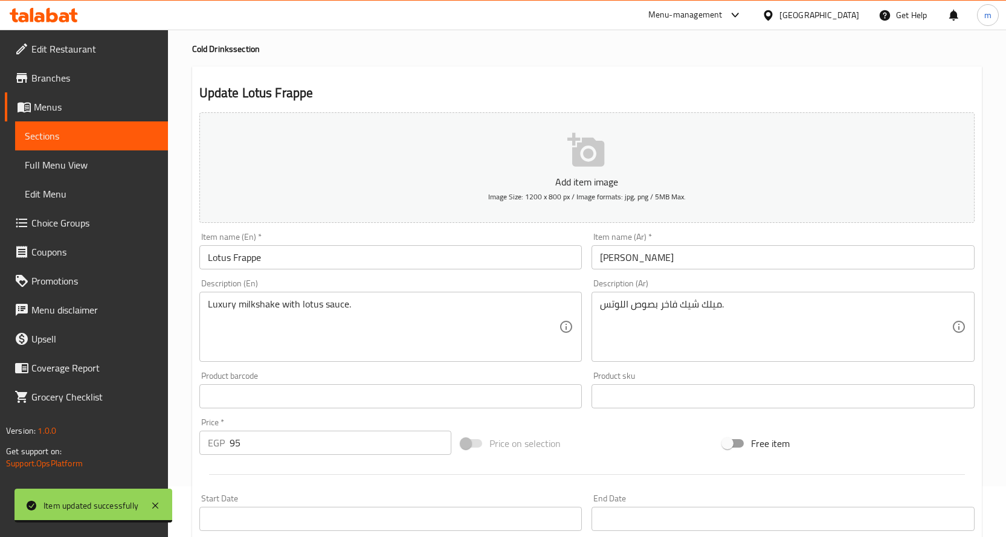
scroll to position [121, 0]
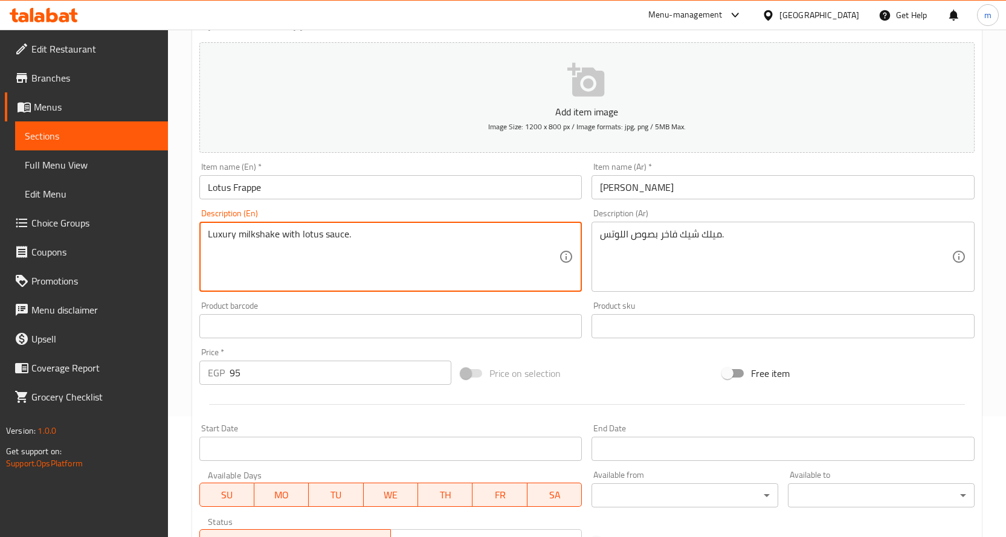
drag, startPoint x: 356, startPoint y: 237, endPoint x: 128, endPoint y: 239, distance: 228.4
paste textarea "otus Frappe"
drag, startPoint x: 282, startPoint y: 231, endPoint x: 137, endPoint y: 241, distance: 145.9
click at [137, 241] on div "Edit Restaurant Branches Menus Sections Full Menu View Edit Menu Choice Groups …" at bounding box center [503, 321] width 1006 height 824
click at [233, 237] on textarea "Lotus Frappe" at bounding box center [384, 256] width 352 height 57
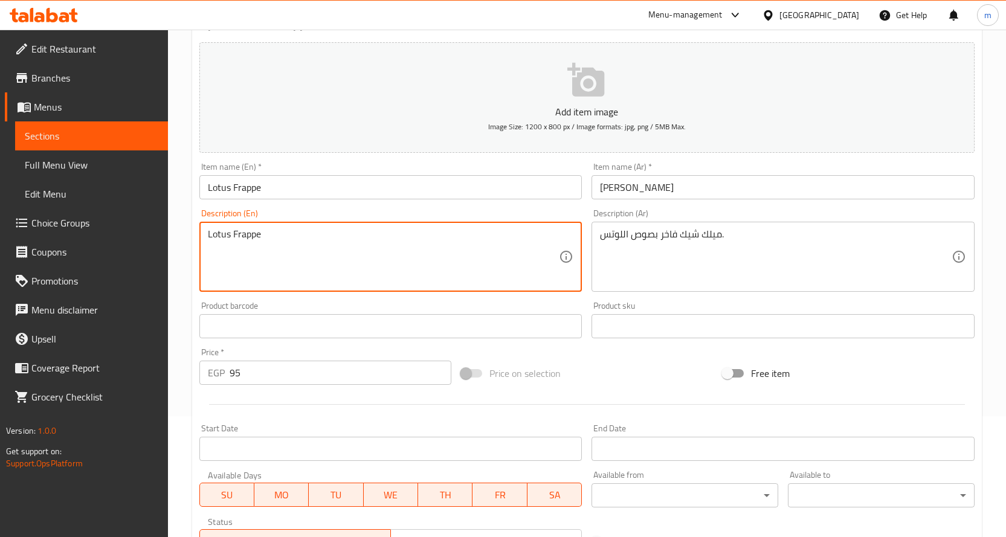
click at [234, 237] on textarea "Lotus Frappe" at bounding box center [384, 256] width 352 height 57
paste textarea "Made with lotus biscoff, velvety milk, topped with whipped cream and a dusting …"
type textarea "Made with lotus biscoff, velvety milk, topped with whipped cream and a dusting …"
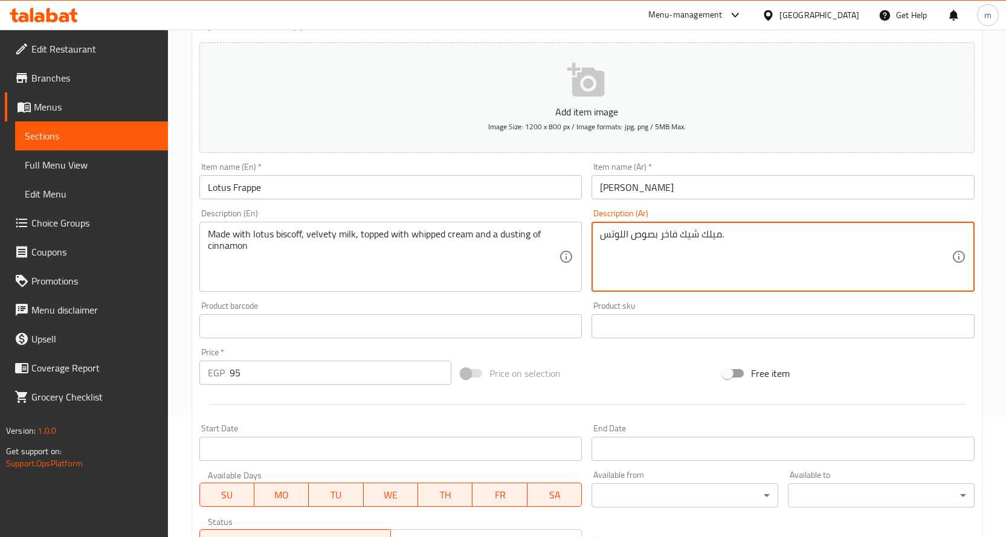
click at [671, 235] on textarea "ميلك شيك فاخر بصوص اللوتس." at bounding box center [776, 256] width 352 height 57
paste textarea "حضر من بسكوف اللوتس والحليب المخملي ومغطاة بالكريمة المخفوقة ورشة قرفة"
type textarea "محضر من بسكوف اللوتس والحليب المخملي ومغطاة بالكريمة المخفوقة ورشة قرفة"
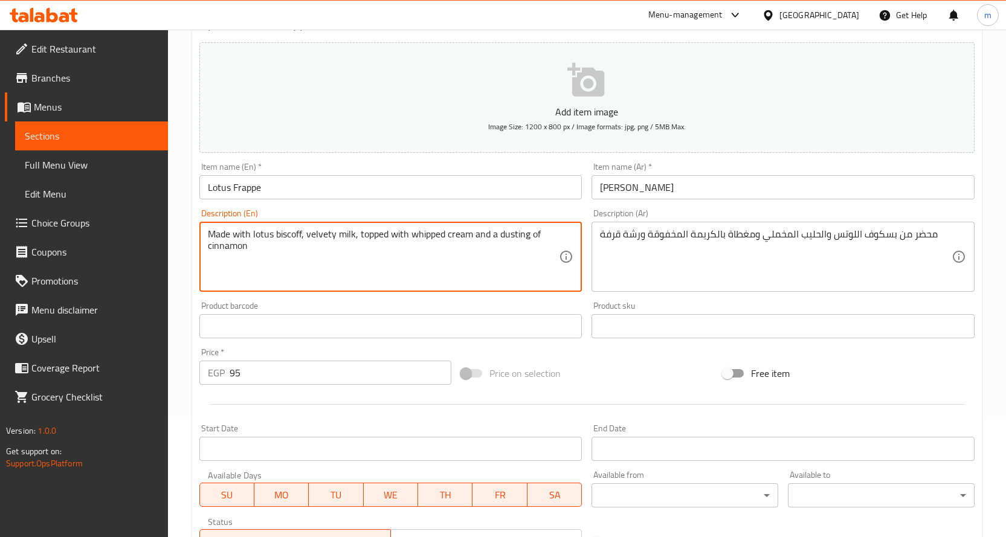
drag, startPoint x: 282, startPoint y: 235, endPoint x: 302, endPoint y: 267, distance: 37.7
click at [302, 267] on textarea "Made with lotus biscoff, velvety milk, topped with whipped cream and a dusting …" at bounding box center [384, 256] width 352 height 57
drag, startPoint x: 476, startPoint y: 237, endPoint x: 541, endPoint y: 246, distance: 65.3
click at [541, 246] on textarea "Made with lotus biscoff, velvety milk, topped with whipped cream and a dusting …" at bounding box center [384, 256] width 352 height 57
click at [282, 257] on textarea "Made with lotus biscoff, velvety milk, topped with whipped cream" at bounding box center [384, 256] width 352 height 57
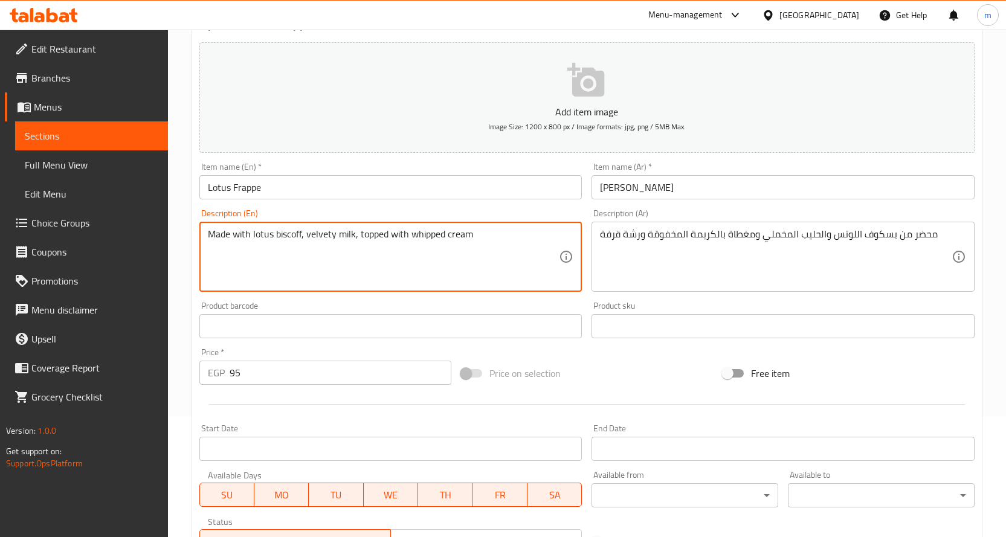
click at [321, 236] on textarea "Made with lotus biscoff, velvety milk, topped with whipped cream" at bounding box center [384, 256] width 352 height 57
type textarea "Made with lotus biscoff, milk, topped with whipped cream"
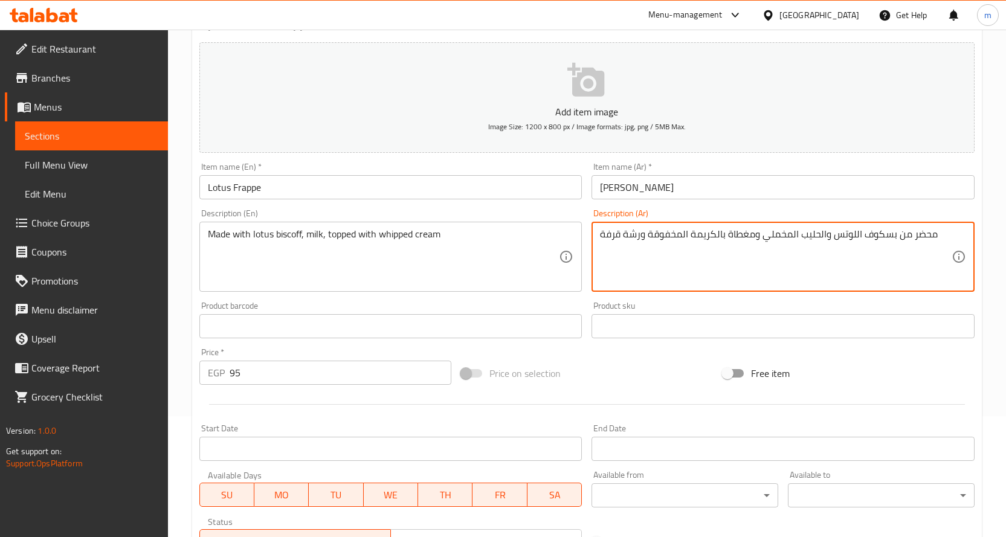
click at [778, 237] on textarea "محضر من بسكوف اللوتس والحليب المخملي ومغطاة بالكريمة المخفوقة ورشة قرفة" at bounding box center [776, 256] width 352 height 57
click at [763, 242] on textarea "محضر من بسكوف اللوتس والحليب ومغطاة بالكريمة المخفوقة ورشة قرفة" at bounding box center [776, 256] width 352 height 57
drag, startPoint x: 644, startPoint y: 237, endPoint x: 570, endPoint y: 244, distance: 74.6
click at [570, 244] on div "Add item image Image Size: 1200 x 800 px / Image formats: jpg, png / 5MB Max. I…" at bounding box center [587, 297] width 785 height 521
click at [687, 263] on textarea "محضر من بسكوف اللوتس والحليب ومغطاة بالكريمة المخفوقة" at bounding box center [776, 256] width 352 height 57
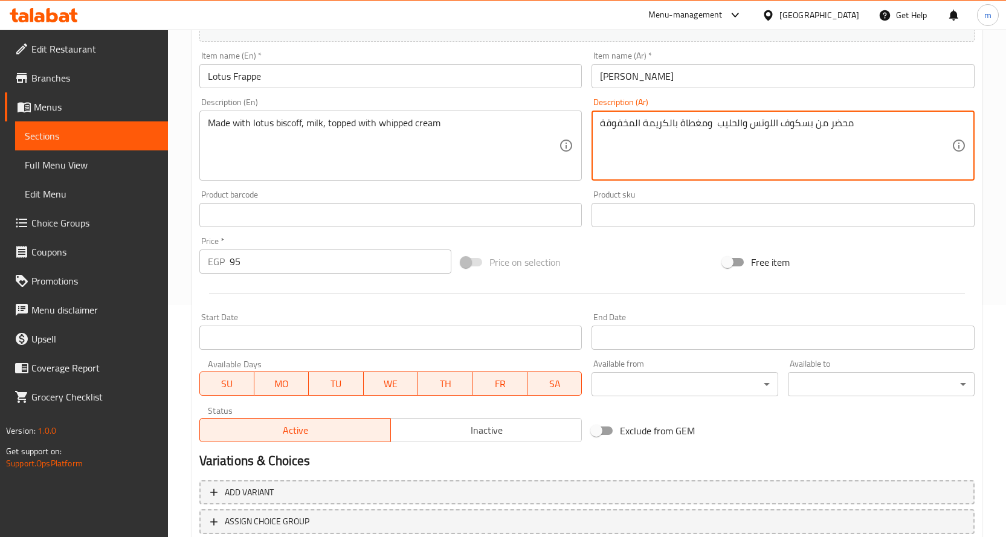
scroll to position [317, 0]
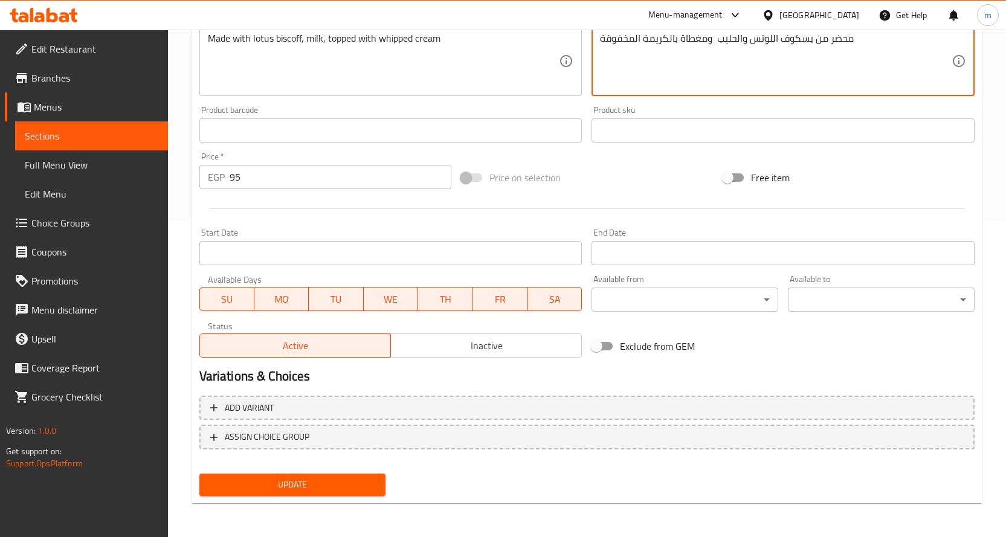
type textarea "محضر من بسكوف اللوتس والحليب ومغطاة بالكريمة المخفوقة"
click at [333, 475] on button "Update" at bounding box center [292, 485] width 187 height 22
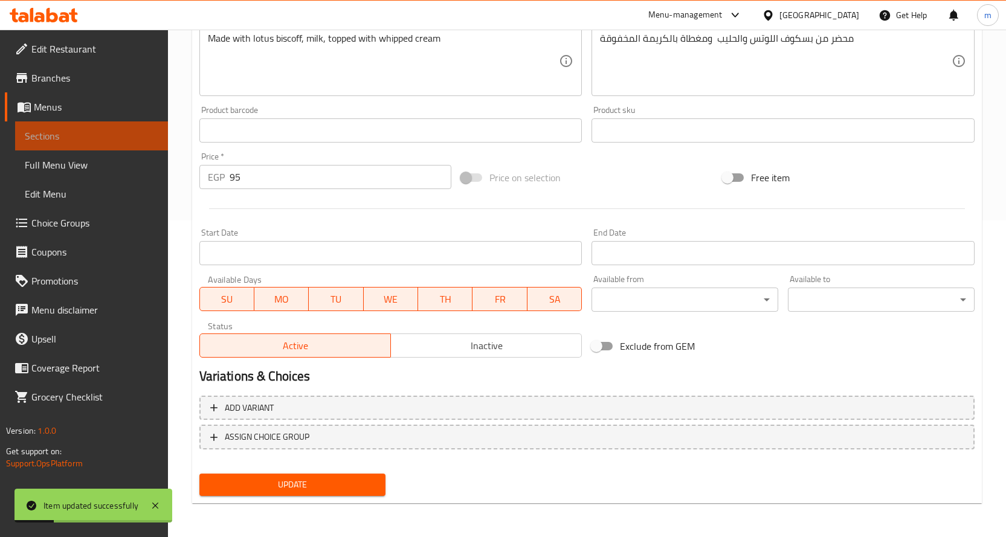
click at [85, 135] on span "Sections" at bounding box center [92, 136] width 134 height 14
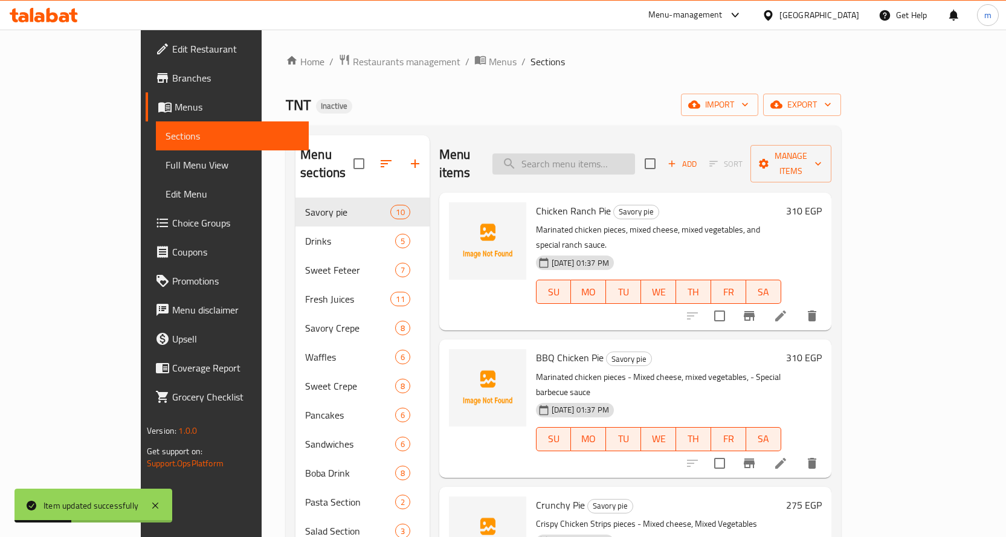
click at [579, 160] on input "search" at bounding box center [563, 163] width 143 height 21
paste input "Caramel Frappe"
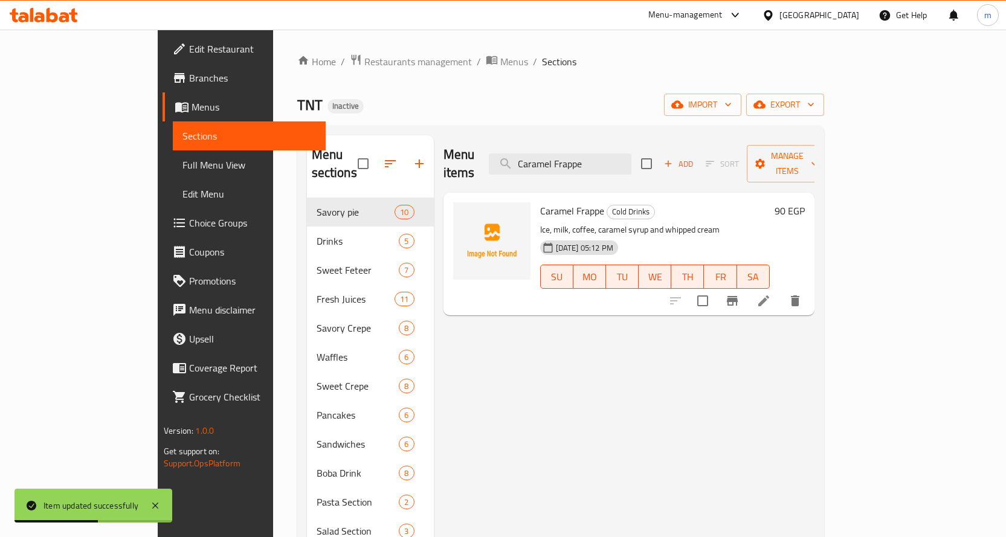
type input "Caramel Frappe"
click at [780, 290] on li at bounding box center [764, 301] width 34 height 22
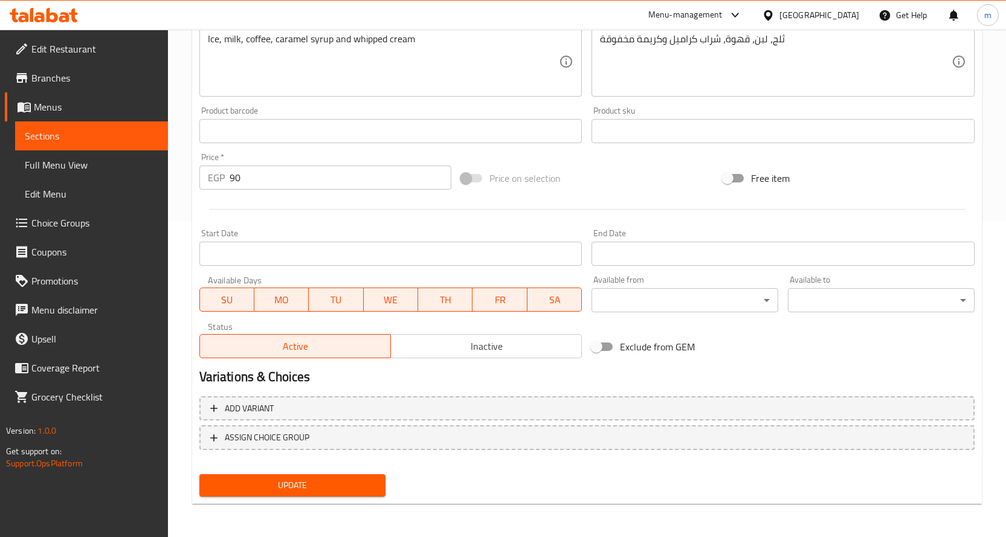
scroll to position [317, 0]
click at [339, 483] on span "Update" at bounding box center [292, 484] width 167 height 15
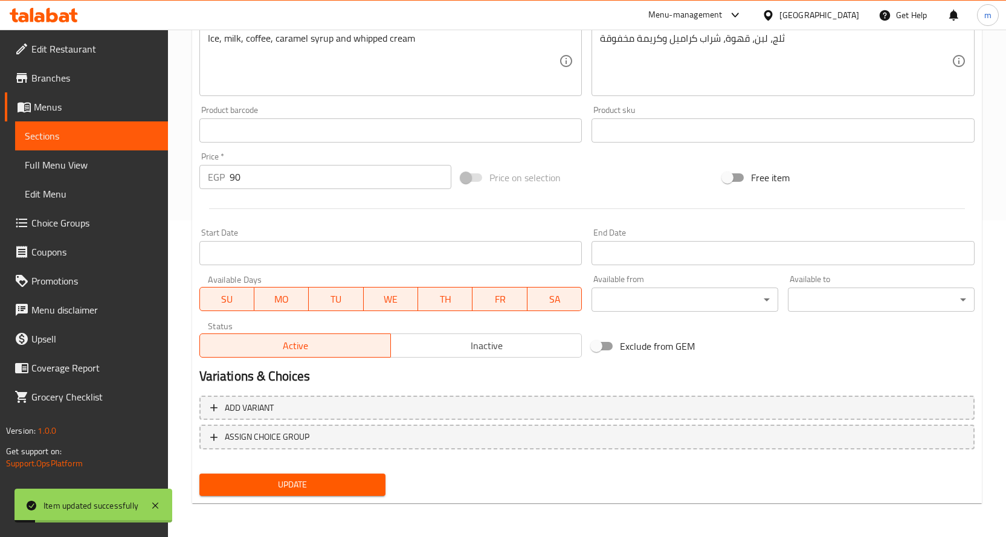
click at [134, 137] on span "Sections" at bounding box center [92, 136] width 134 height 14
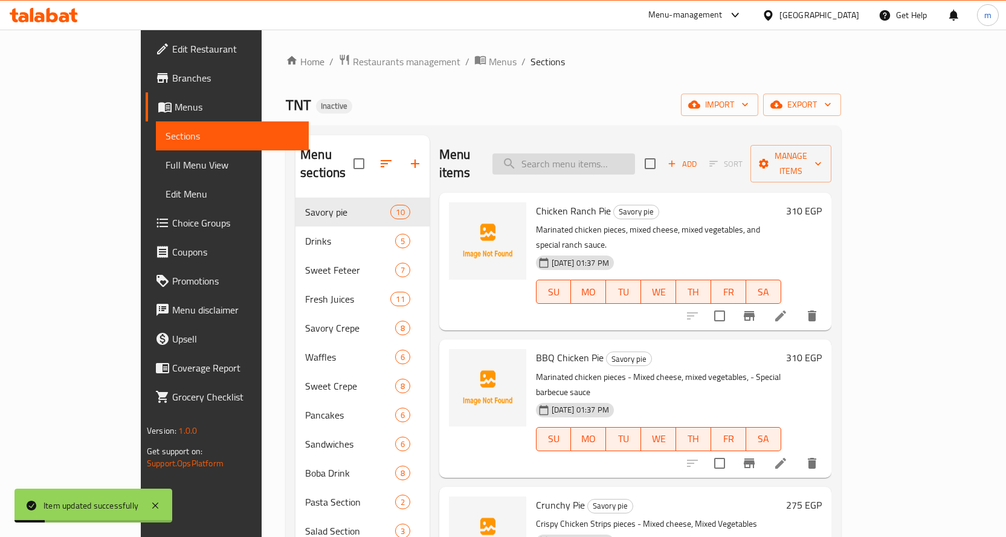
click at [582, 155] on input "search" at bounding box center [563, 163] width 143 height 21
paste input "Mocha Frappe"
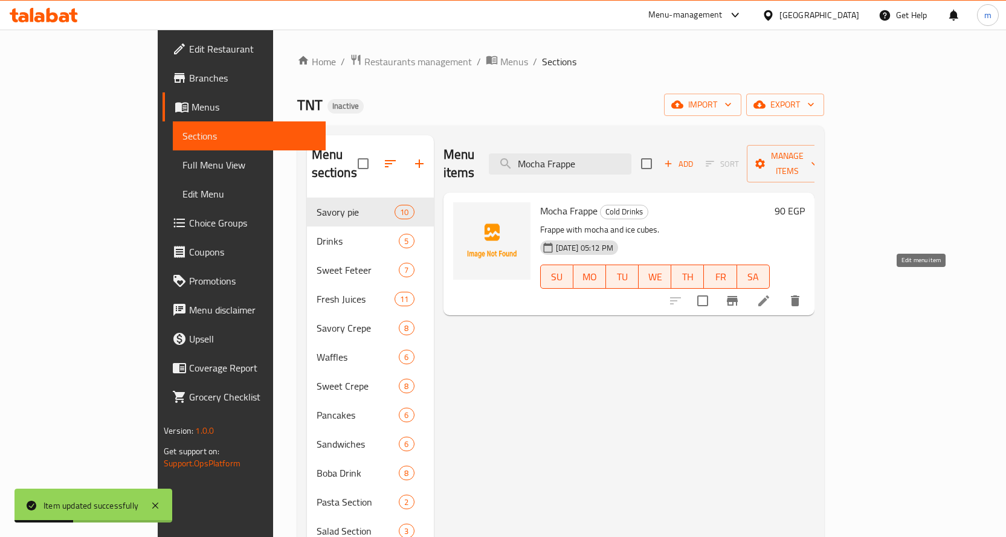
type input "Mocha Frappe"
click at [771, 294] on icon at bounding box center [763, 301] width 14 height 14
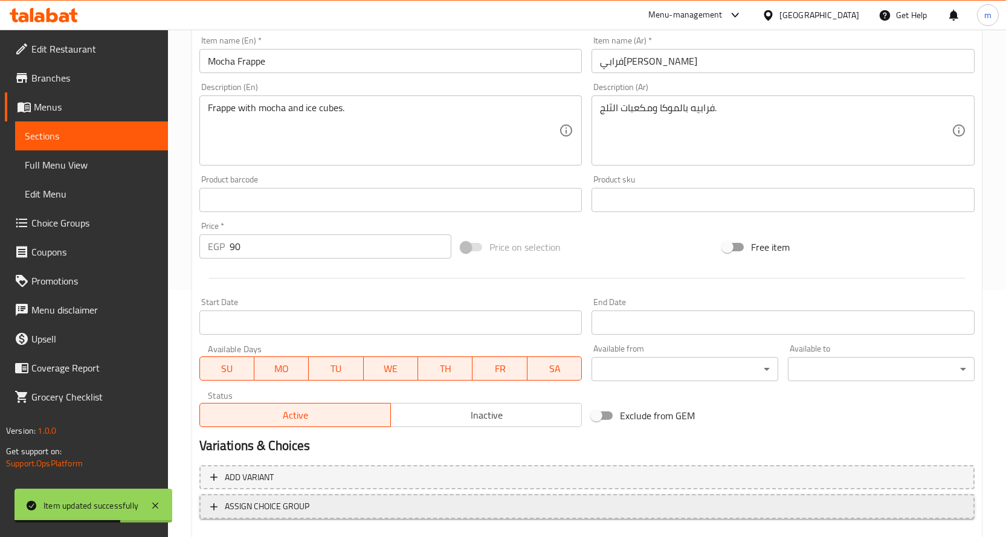
scroll to position [317, 0]
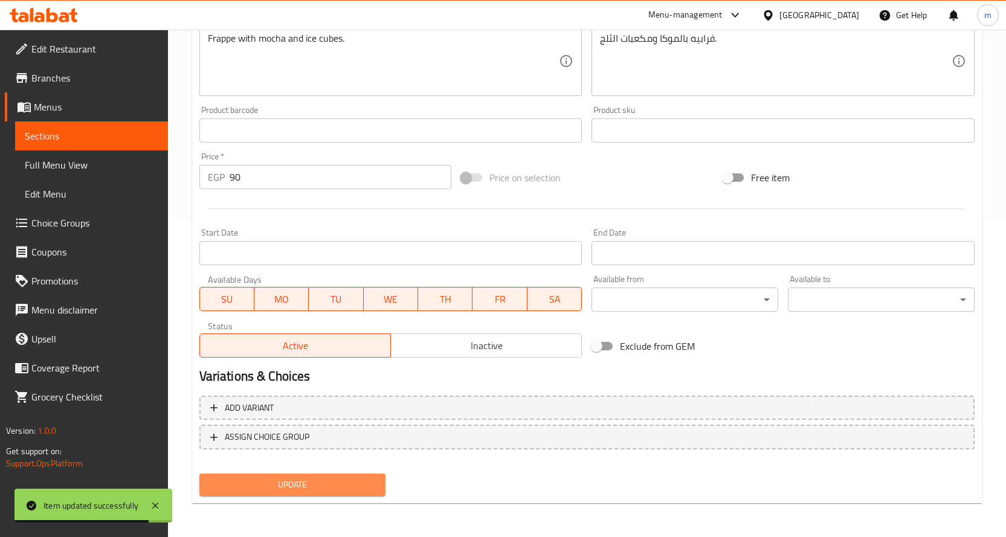
click at [312, 478] on span "Update" at bounding box center [292, 484] width 167 height 15
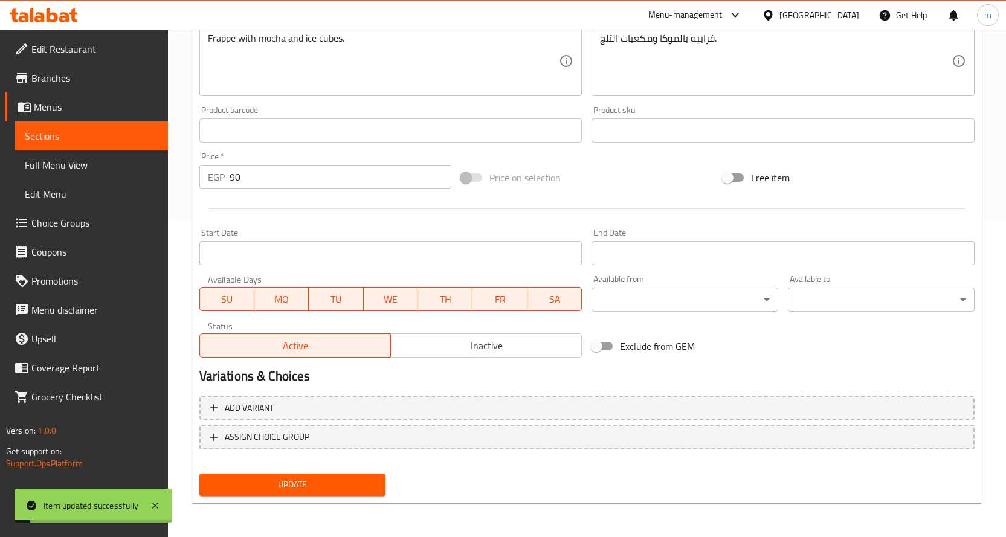
click at [132, 132] on span "Sections" at bounding box center [92, 136] width 134 height 14
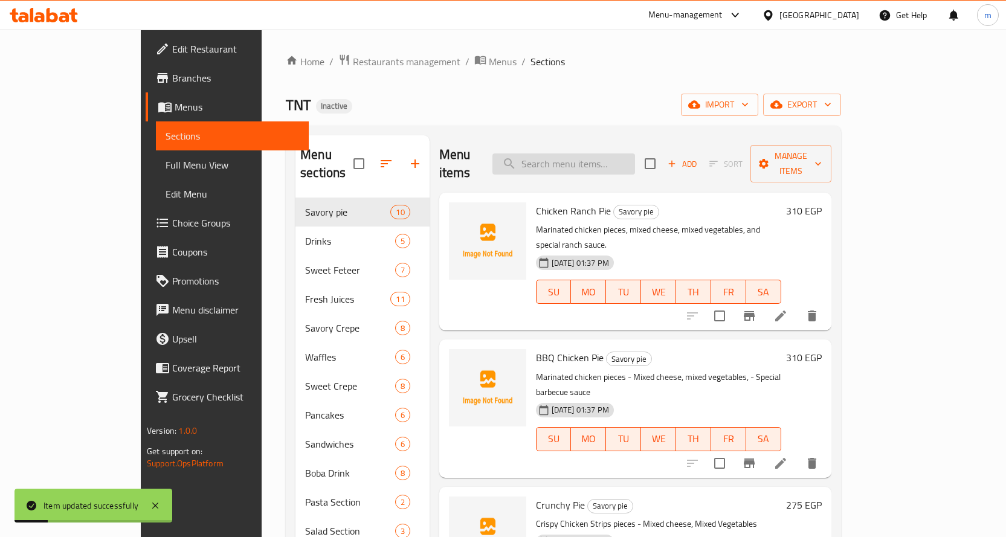
click at [570, 153] on input "search" at bounding box center [563, 163] width 143 height 21
paste input "Classic Frappe"
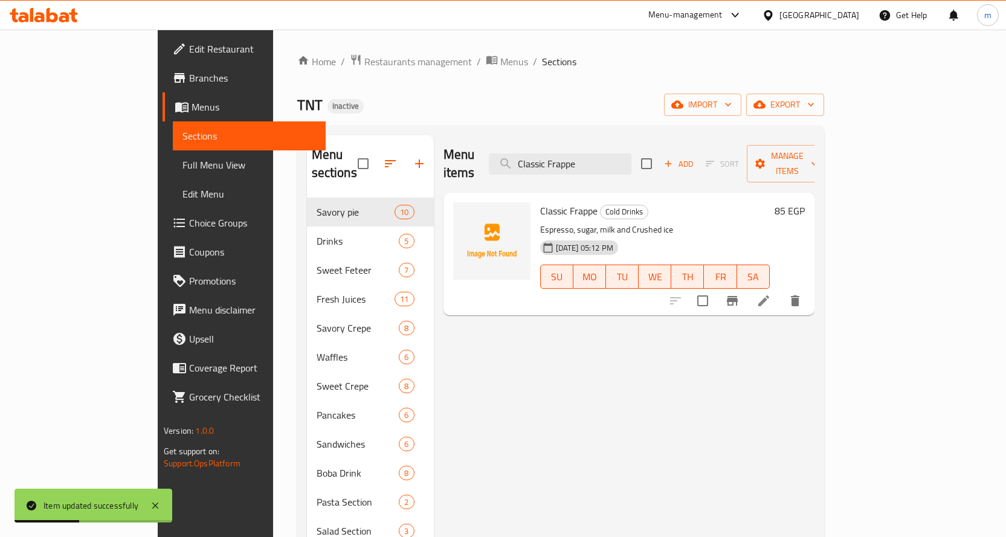
type input "Classic Frappe"
click at [771, 294] on icon at bounding box center [763, 301] width 14 height 14
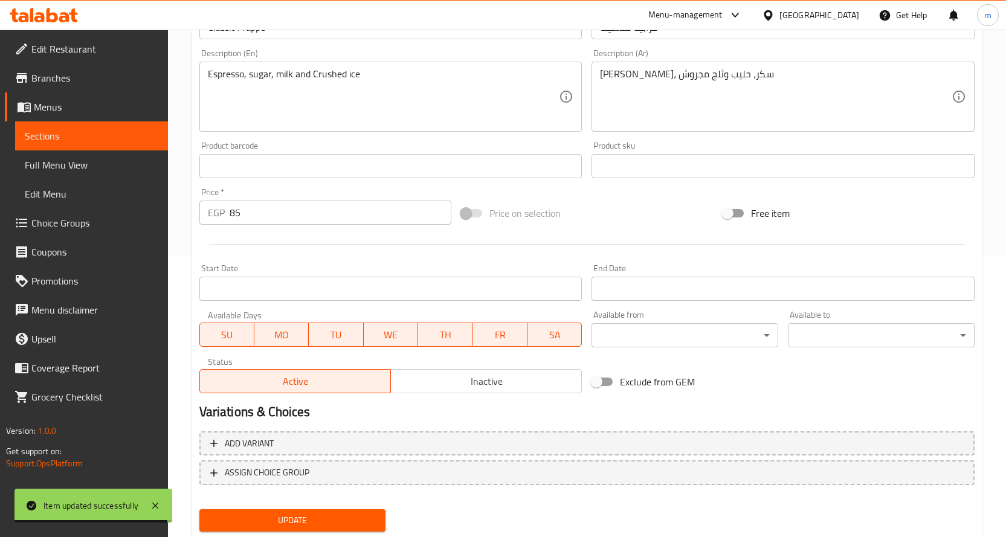
scroll to position [317, 0]
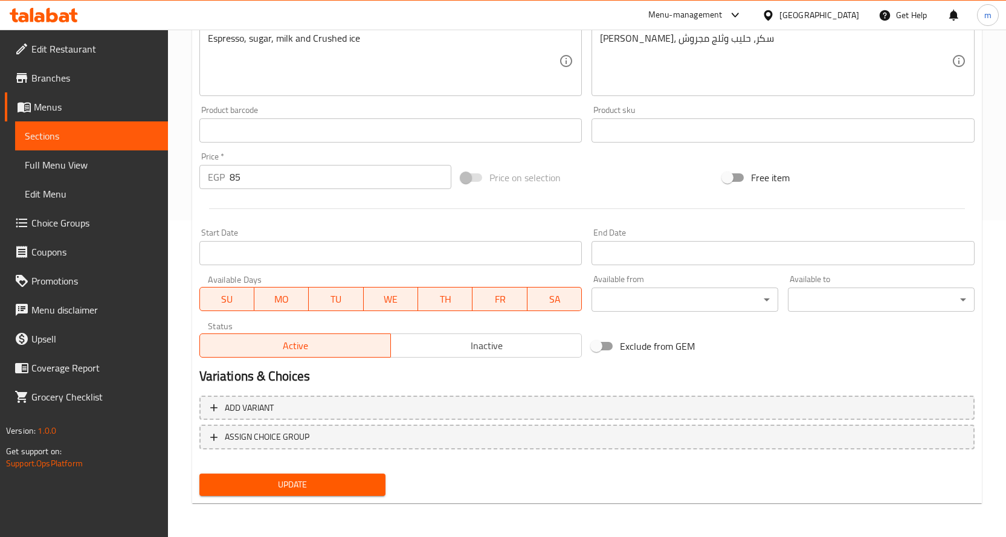
drag, startPoint x: 305, startPoint y: 482, endPoint x: 302, endPoint y: 475, distance: 7.3
click at [305, 481] on span "Update" at bounding box center [292, 484] width 167 height 15
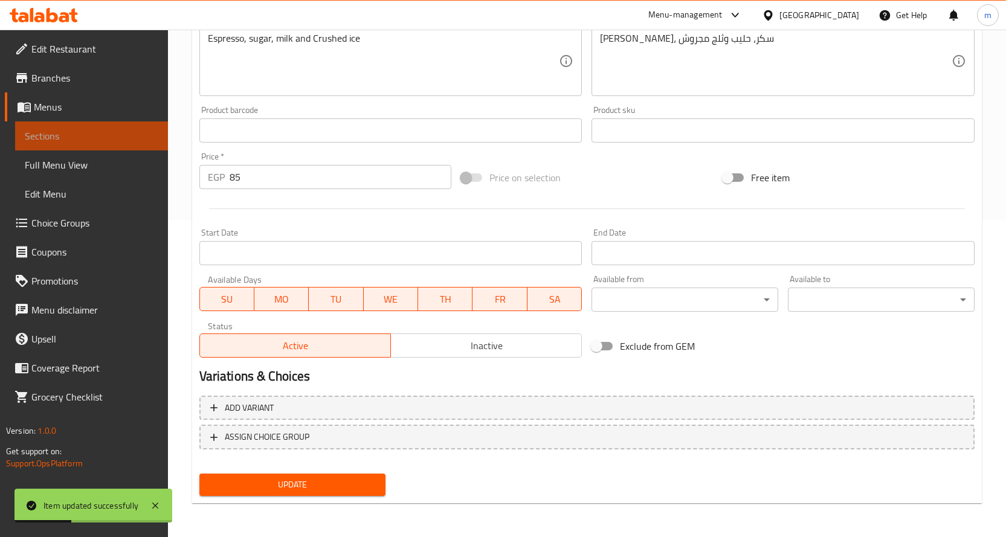
click at [130, 134] on span "Sections" at bounding box center [92, 136] width 134 height 14
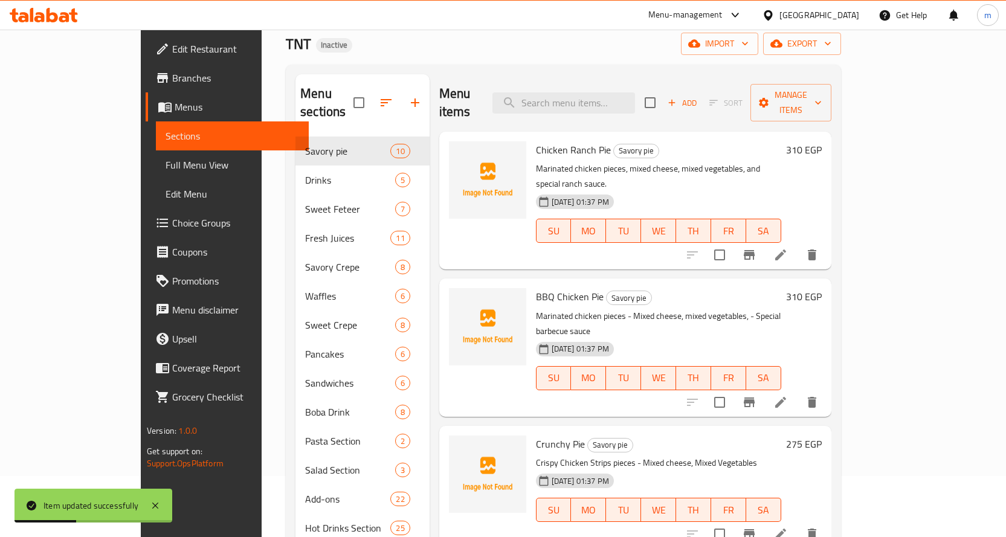
scroll to position [48, 0]
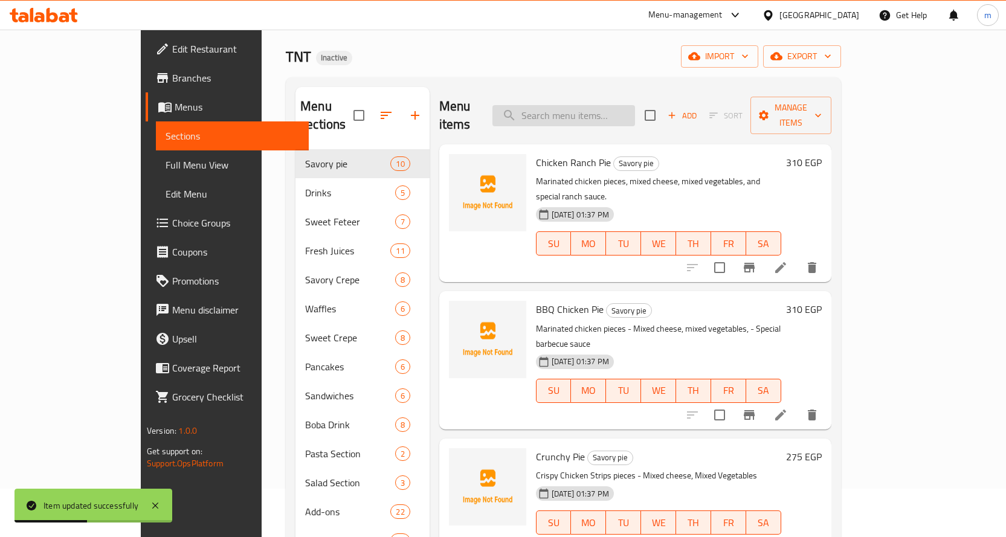
click at [585, 109] on input "search" at bounding box center [563, 115] width 143 height 21
paste input "Mango Smoothie"
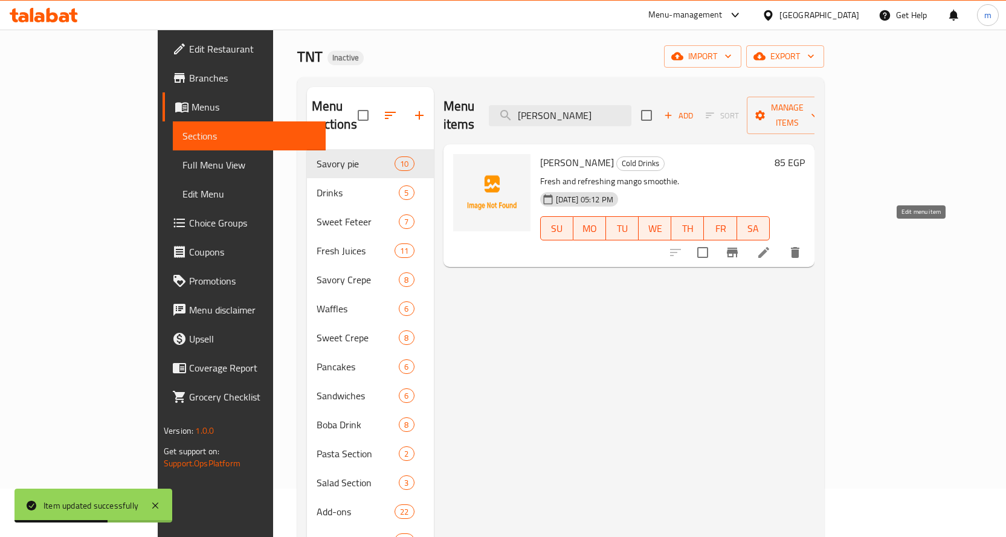
type input "Mango Smoothie"
click at [771, 245] on icon at bounding box center [763, 252] width 14 height 14
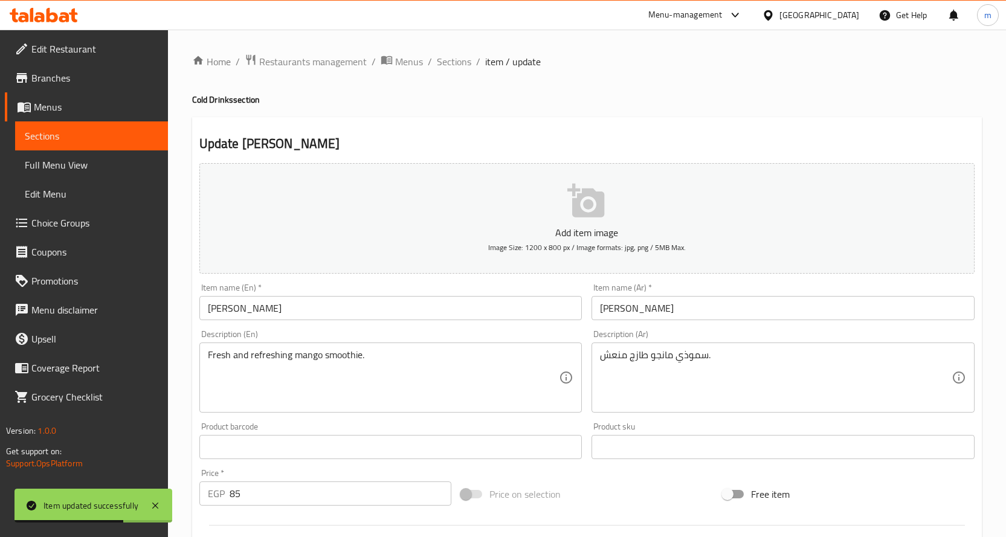
scroll to position [60, 0]
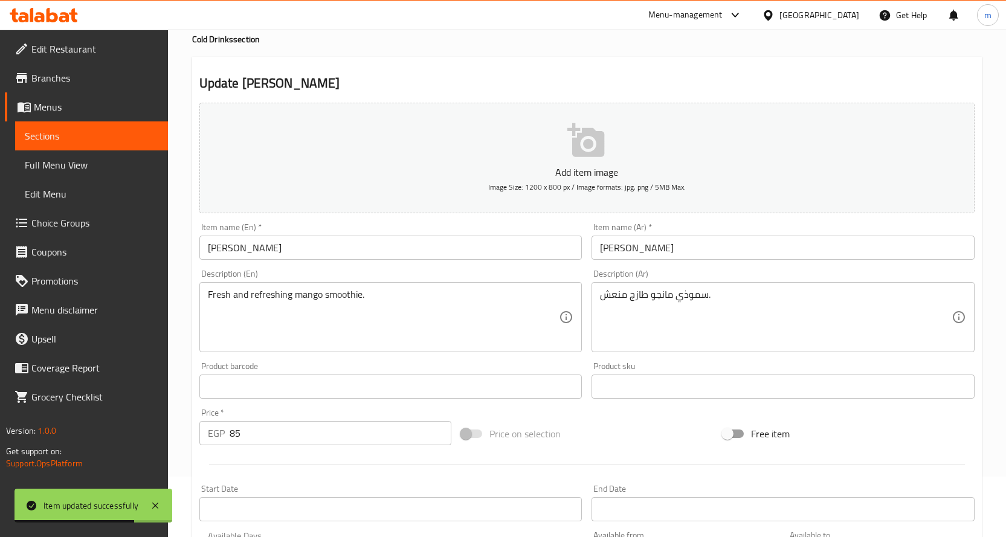
click at [643, 247] on input "سموزي مانجو" at bounding box center [782, 248] width 383 height 24
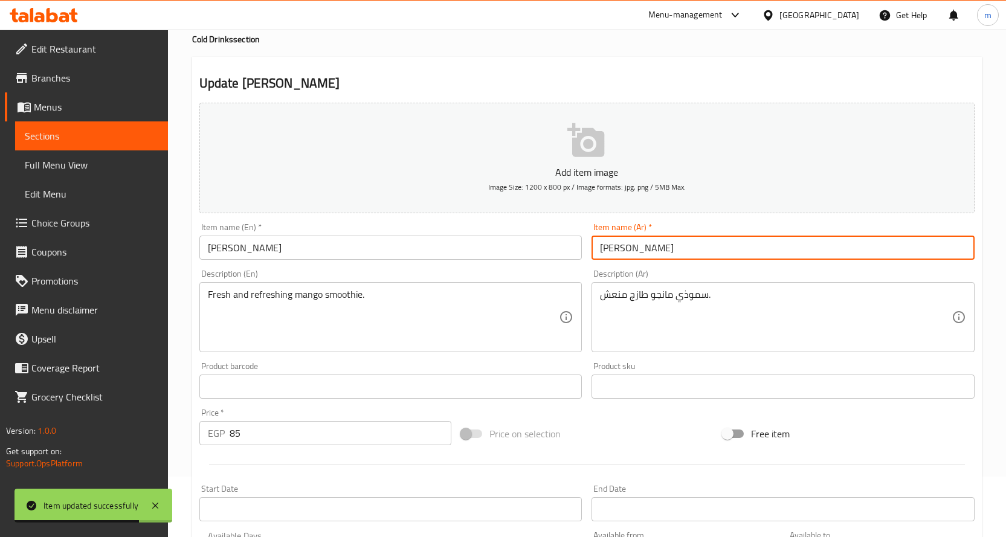
click at [643, 247] on input "سموزي مانجو" at bounding box center [782, 248] width 383 height 24
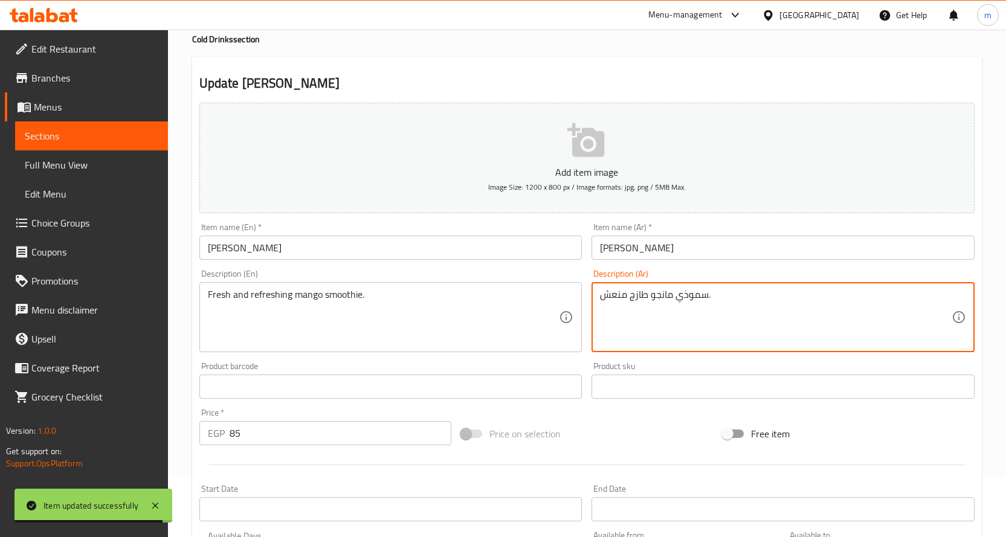
click at [691, 299] on textarea "سموذي مانجو طازج منعش." at bounding box center [776, 317] width 352 height 57
paste textarea
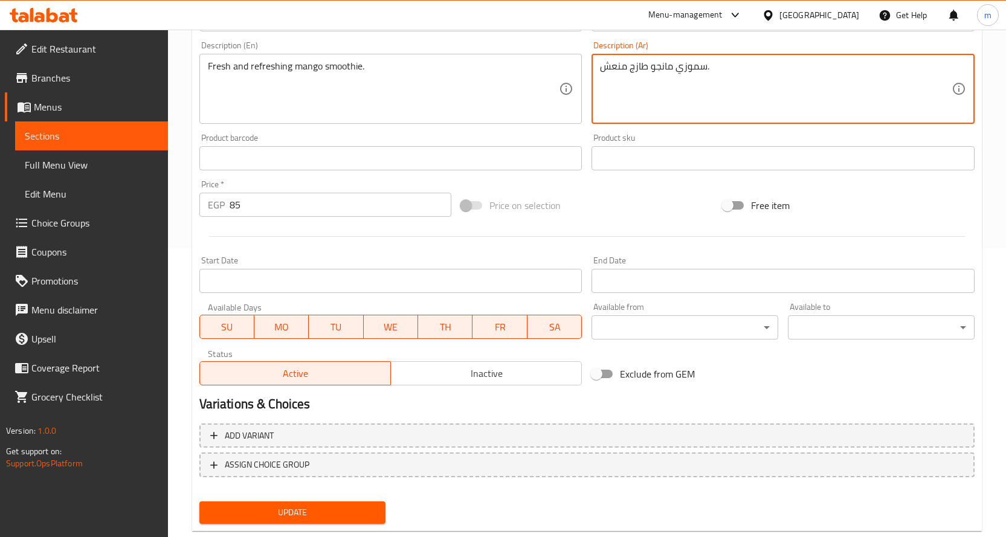
scroll to position [317, 0]
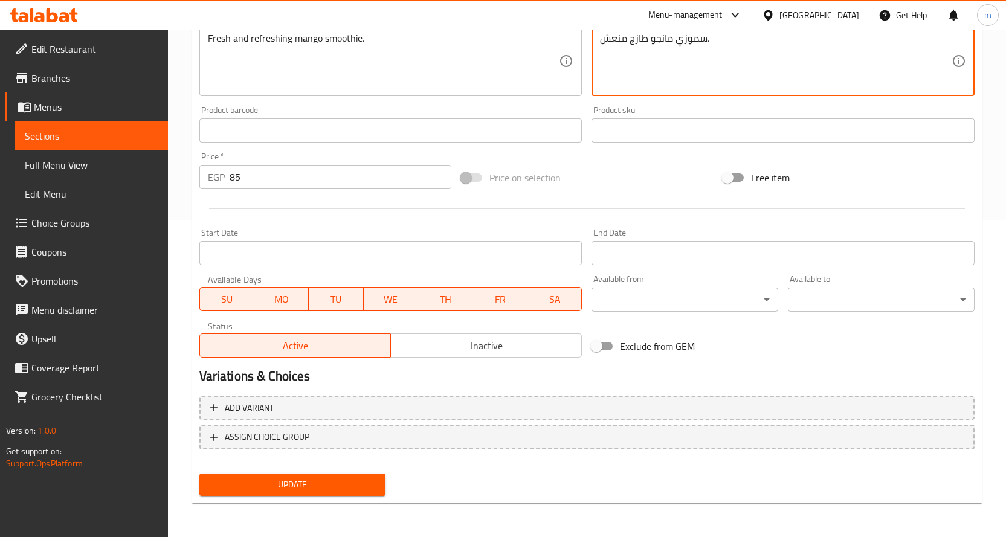
type textarea "سموزي مانجو طازج منعش."
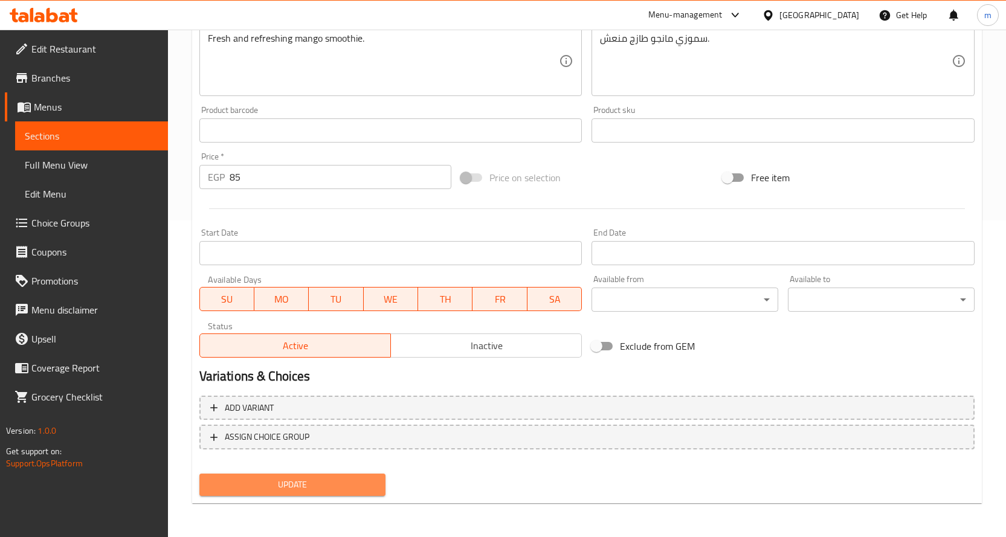
click at [348, 476] on button "Update" at bounding box center [292, 485] width 187 height 22
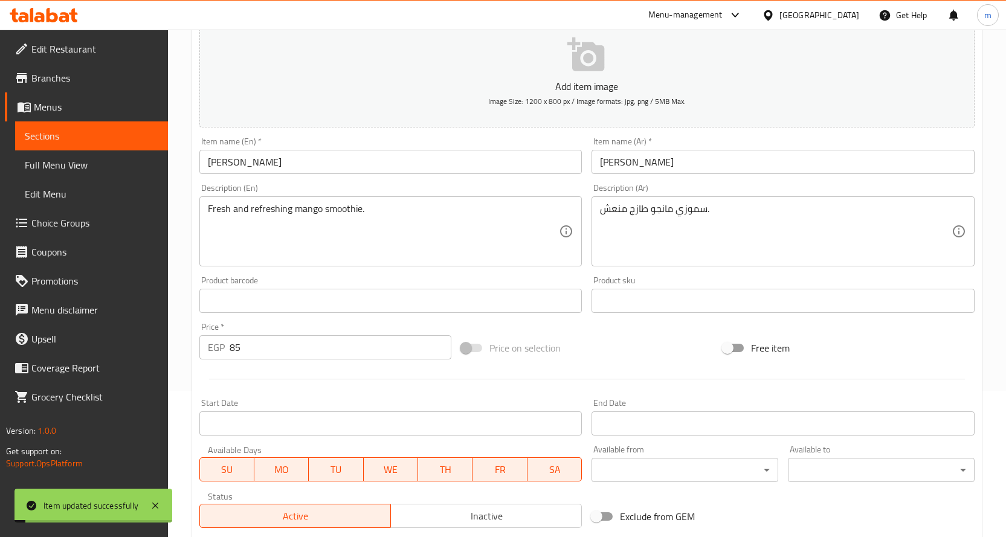
scroll to position [135, 0]
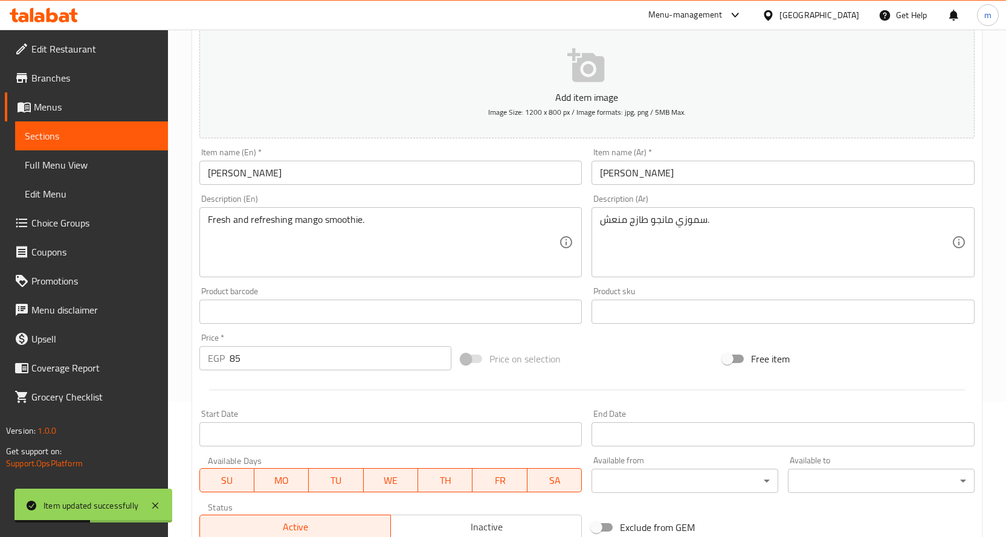
click at [144, 135] on span "Sections" at bounding box center [92, 136] width 134 height 14
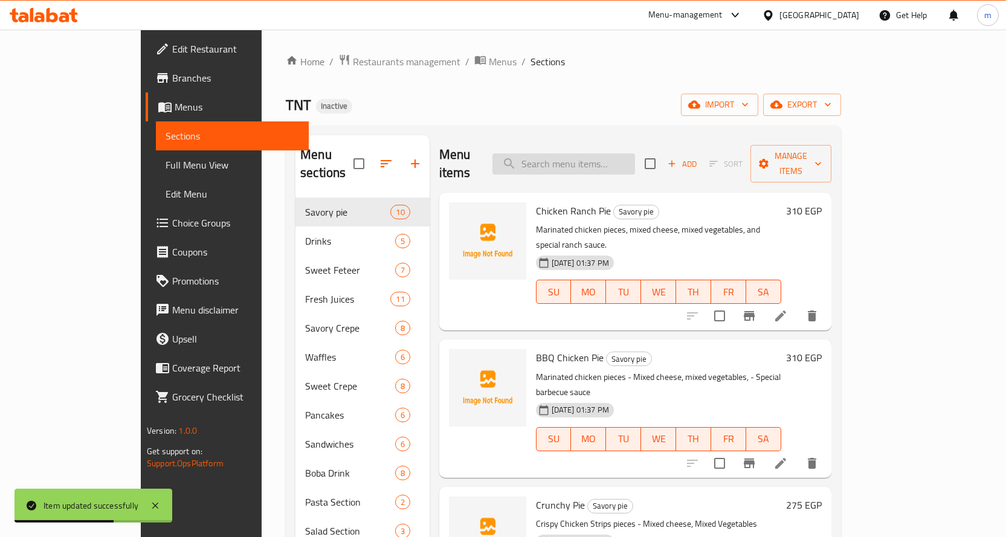
click at [590, 160] on input "search" at bounding box center [563, 163] width 143 height 21
paste input "Strawberry Smoothie"
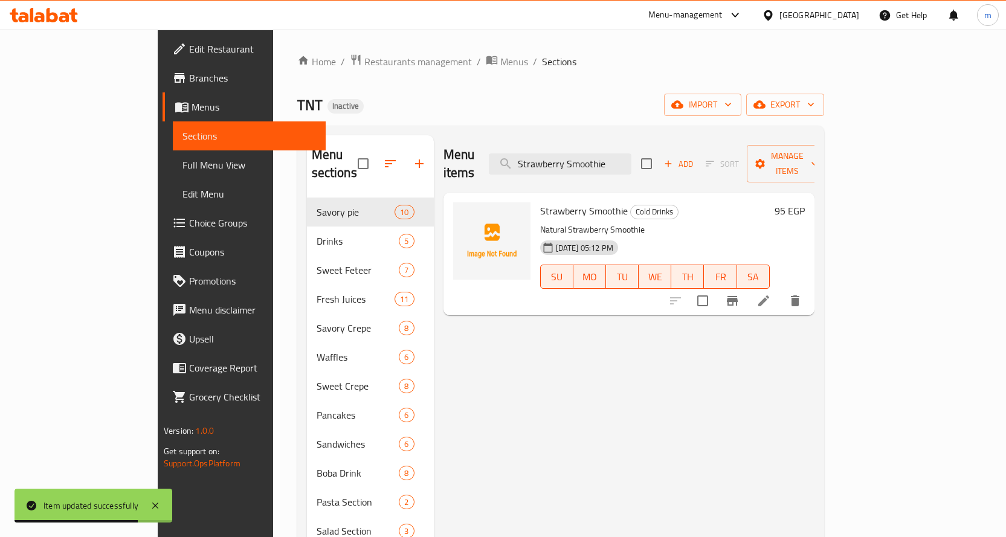
type input "Strawberry Smoothie"
click at [771, 294] on icon at bounding box center [763, 301] width 14 height 14
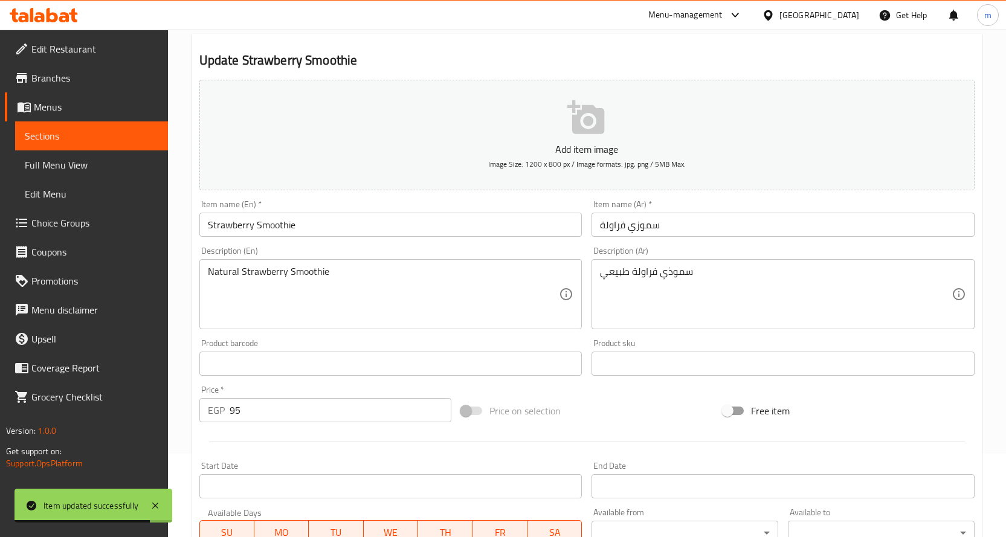
scroll to position [121, 0]
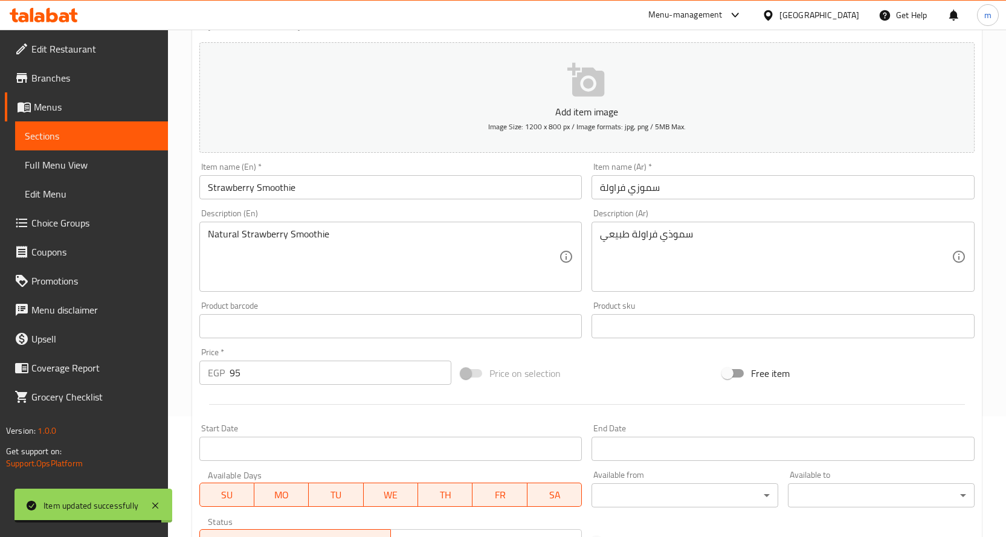
click at [639, 185] on input "سموزي فراولة" at bounding box center [782, 187] width 383 height 24
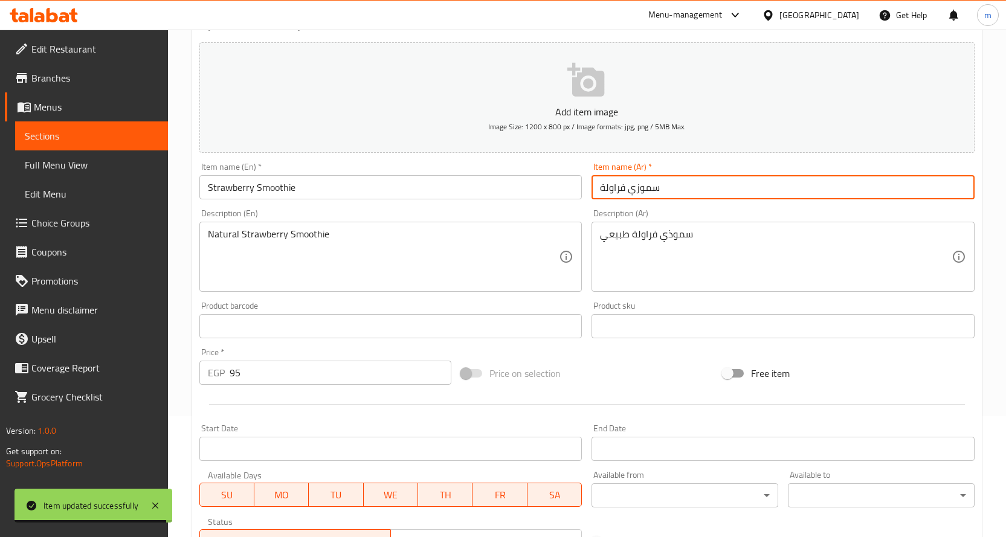
click at [639, 185] on input "سموزي فراولة" at bounding box center [782, 187] width 383 height 24
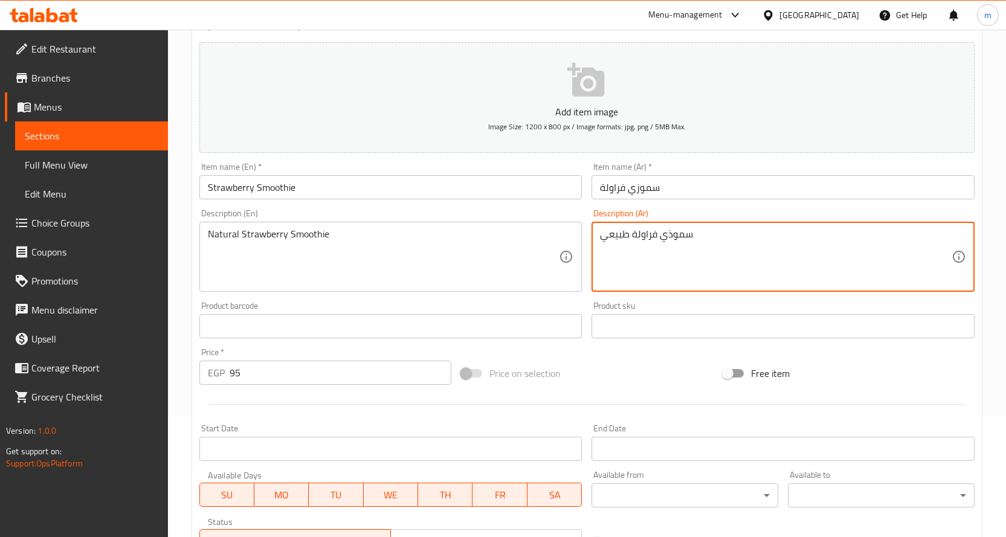
click at [669, 236] on textarea "سموذي فراولة طبيعي" at bounding box center [776, 256] width 352 height 57
paste textarea
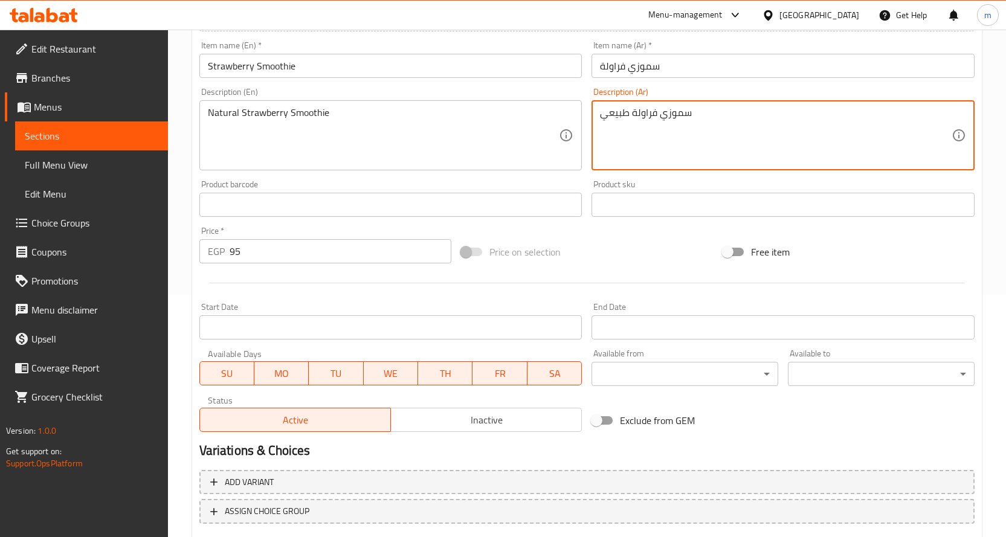
scroll to position [317, 0]
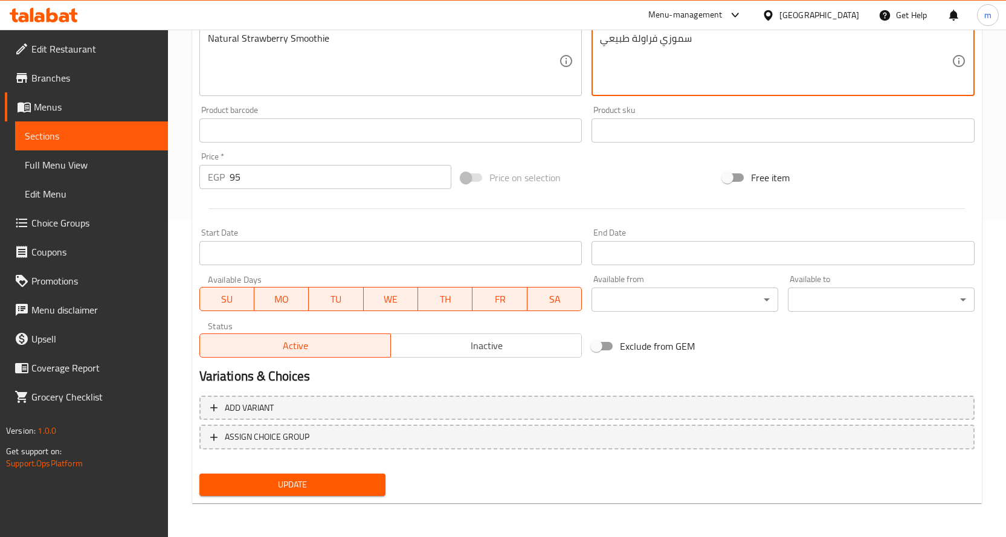
type textarea "سموزي فراولة طبيعي"
click at [303, 483] on span "Update" at bounding box center [292, 484] width 167 height 15
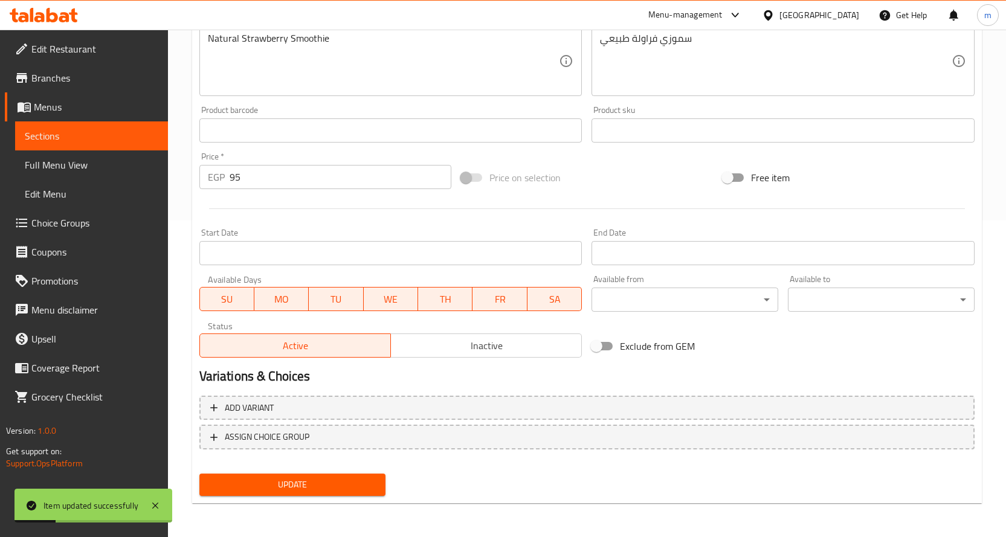
click at [127, 125] on link "Sections" at bounding box center [91, 135] width 153 height 29
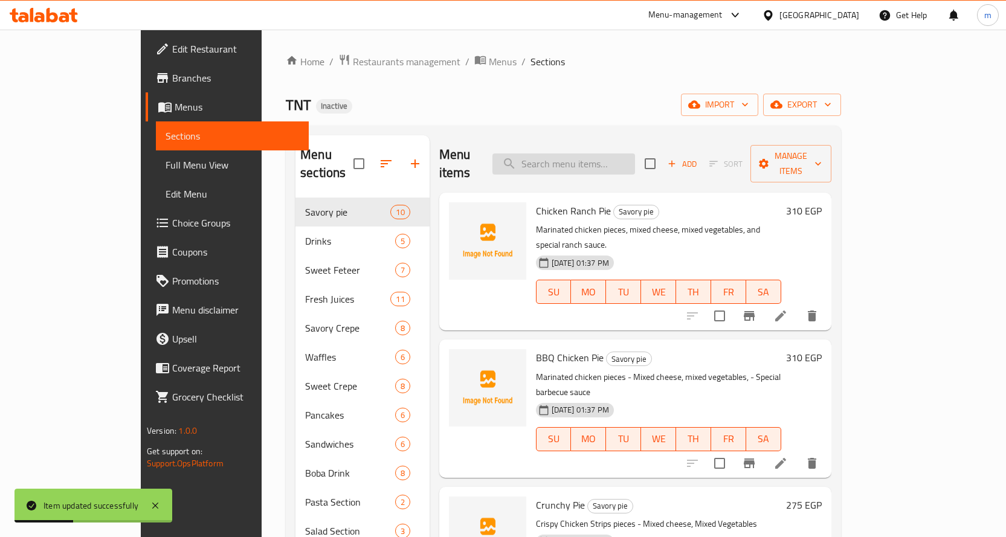
click at [579, 153] on input "search" at bounding box center [563, 163] width 143 height 21
paste input "Blueberry Smoothie"
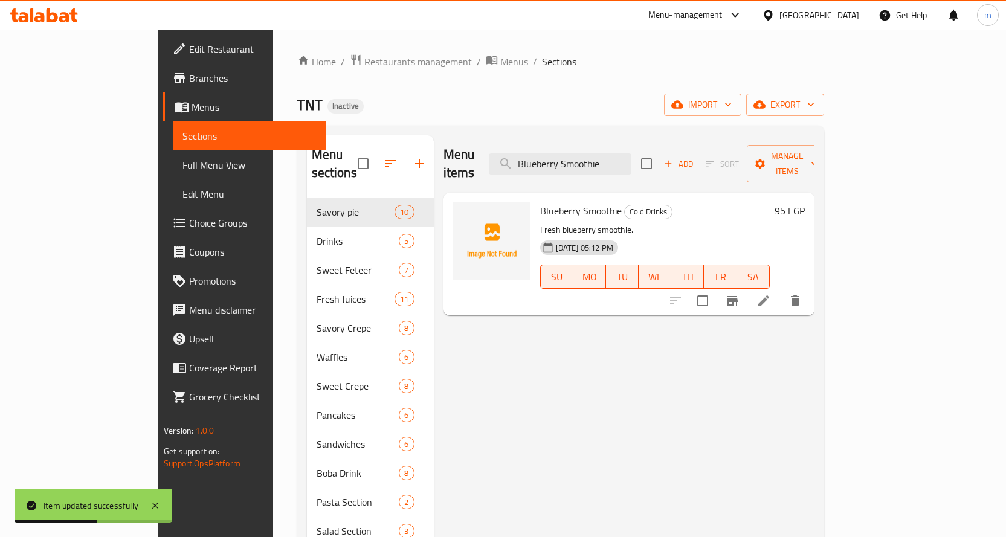
type input "Blueberry Smoothie"
click at [771, 294] on icon at bounding box center [763, 301] width 14 height 14
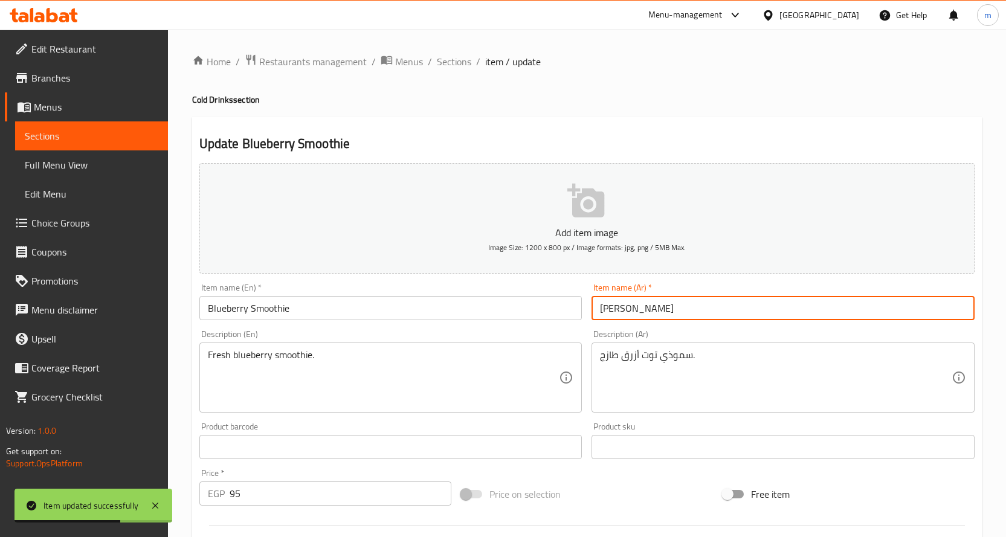
click at [656, 311] on input "[PERSON_NAME]" at bounding box center [782, 308] width 383 height 24
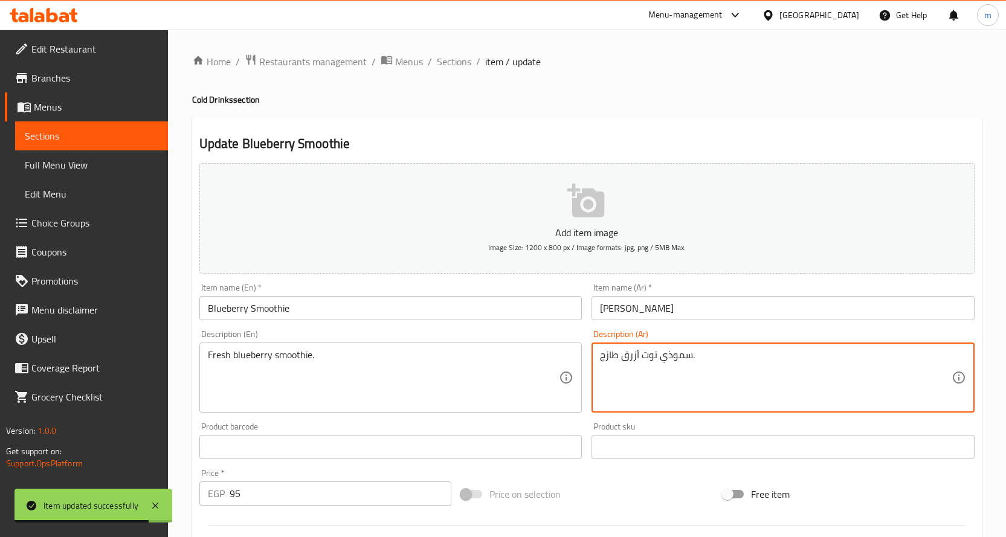
click at [669, 354] on textarea "سموذي توت أزرق طازج." at bounding box center [776, 377] width 352 height 57
click at [670, 354] on textarea "سموذي توت أزرق طازج." at bounding box center [776, 377] width 352 height 57
paste textarea
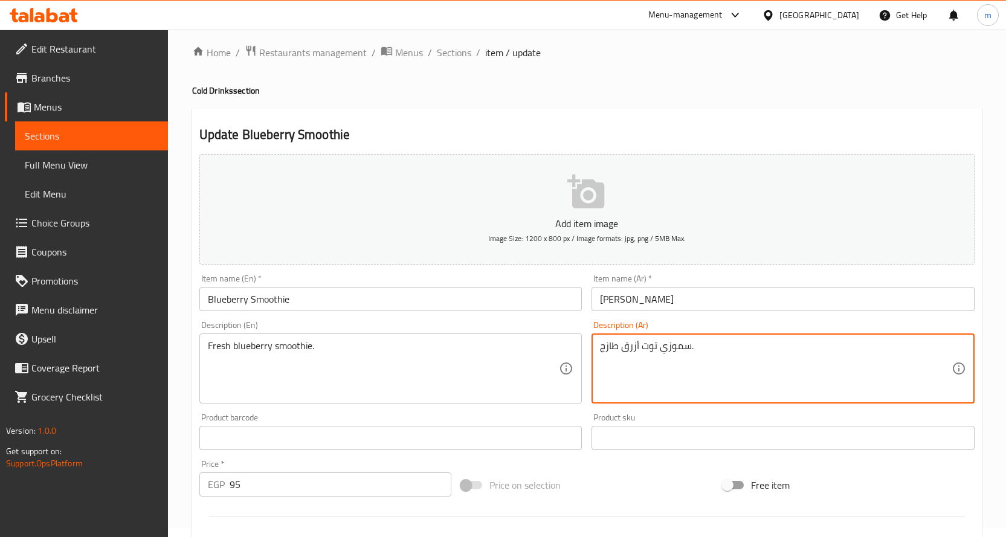
drag, startPoint x: 659, startPoint y: 351, endPoint x: 533, endPoint y: 420, distance: 144.1
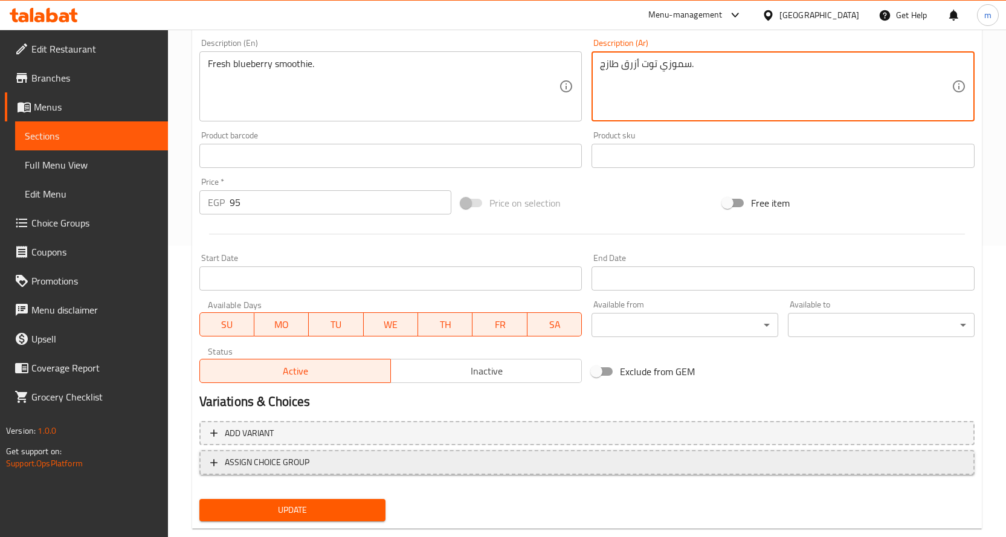
scroll to position [317, 0]
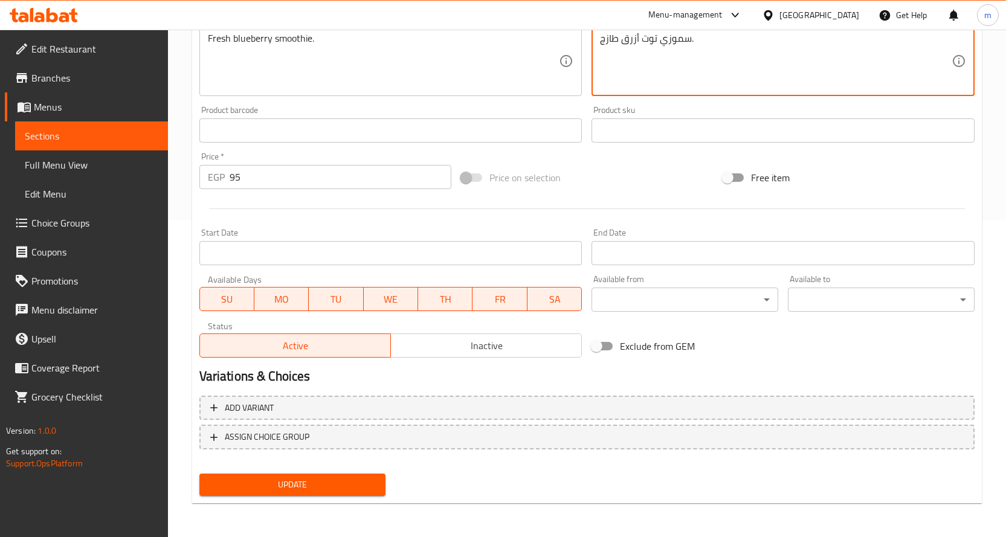
type textarea "سموزي توت أزرق طازج."
click at [324, 494] on button "Update" at bounding box center [292, 485] width 187 height 22
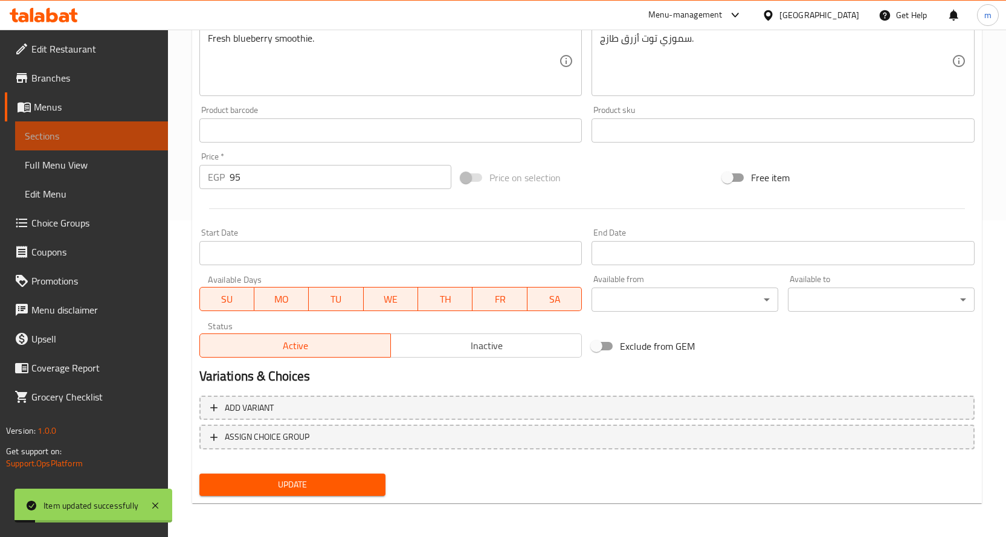
click at [129, 126] on link "Sections" at bounding box center [91, 135] width 153 height 29
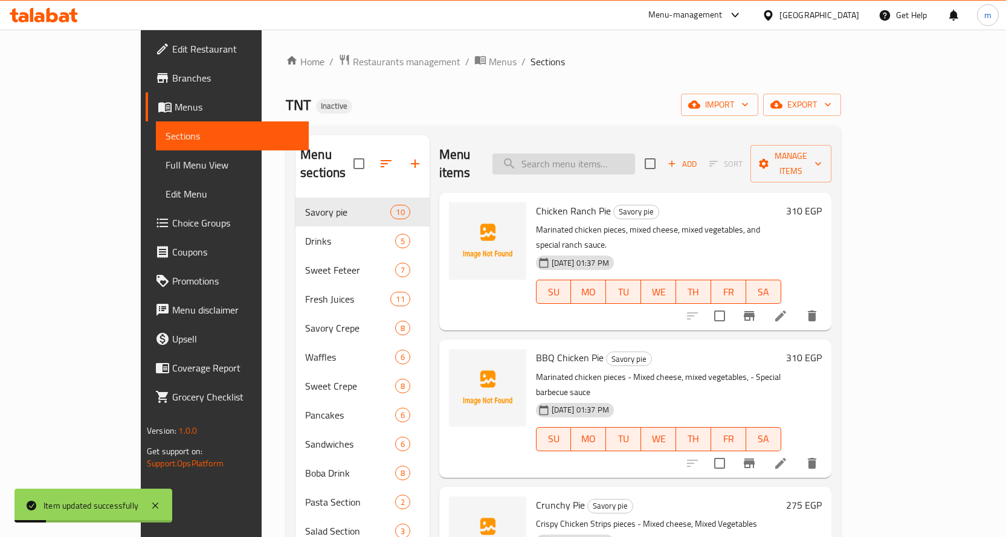
drag, startPoint x: 582, startPoint y: 166, endPoint x: 589, endPoint y: 156, distance: 11.7
click at [583, 166] on div "Menu items Add Sort Manage items" at bounding box center [635, 163] width 392 height 57
click at [590, 156] on input "search" at bounding box center [563, 163] width 143 height 21
paste input "Cherry Smoothie"
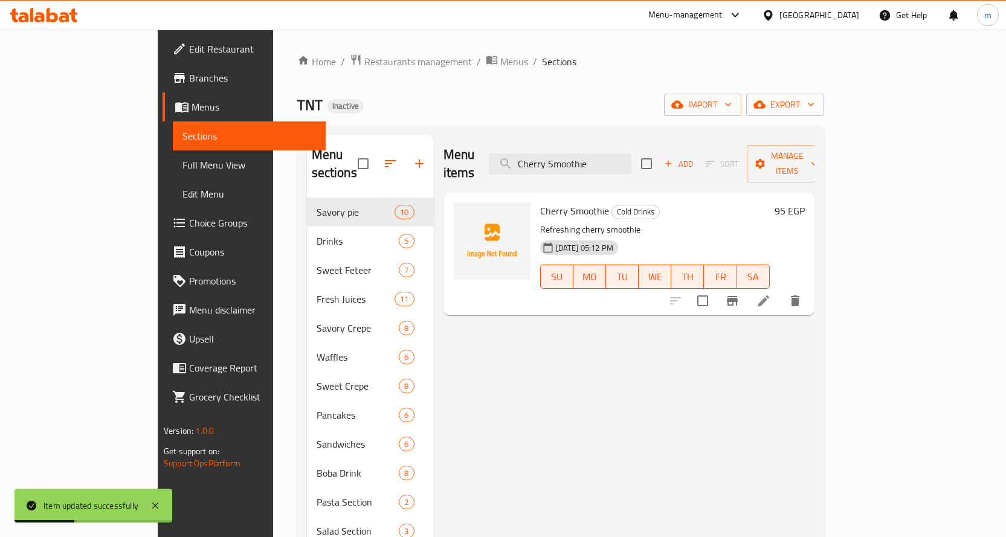
type input "Cherry Smoothie"
click at [771, 294] on icon at bounding box center [763, 301] width 14 height 14
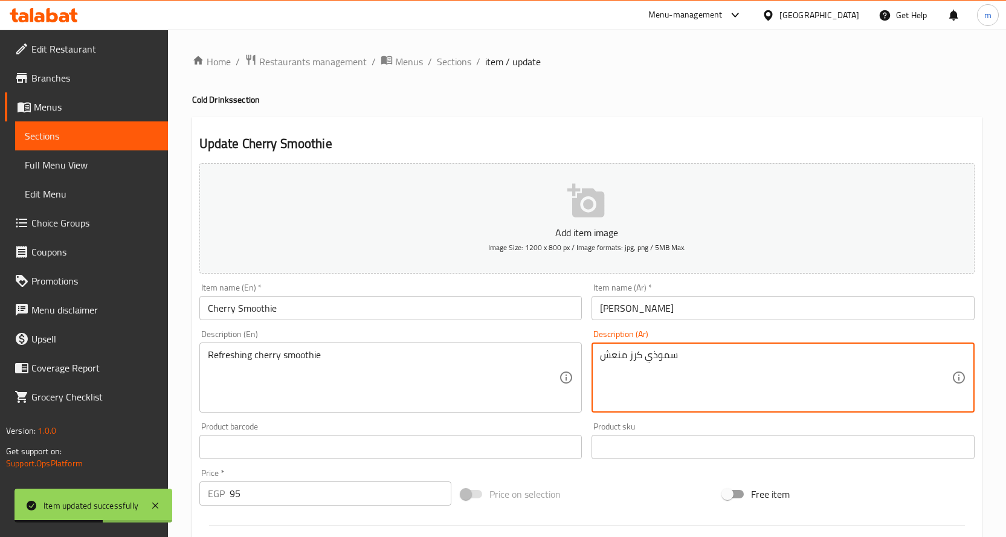
click at [657, 353] on textarea "سموذي كرز منعش" at bounding box center [776, 377] width 352 height 57
paste textarea "Cherry Smoothie"
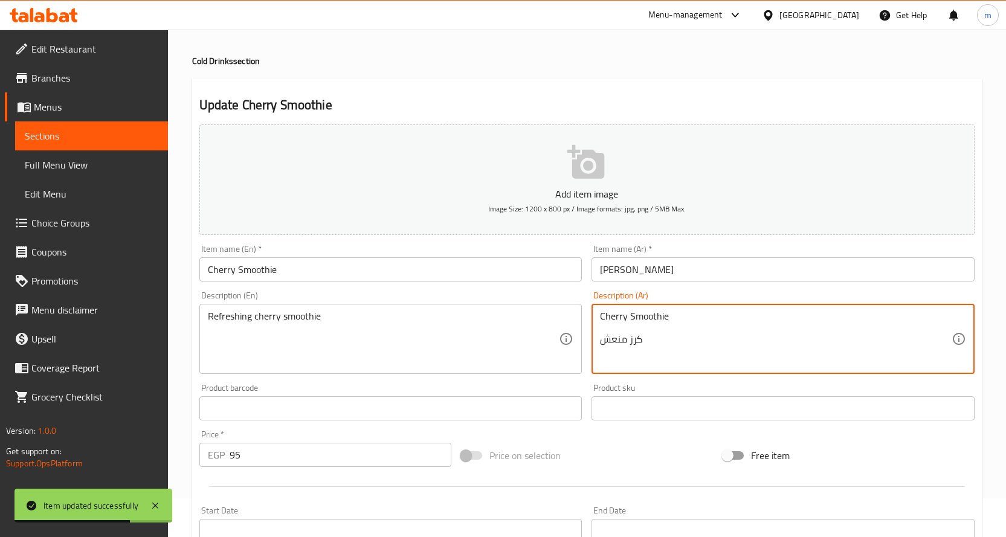
scroll to position [60, 0]
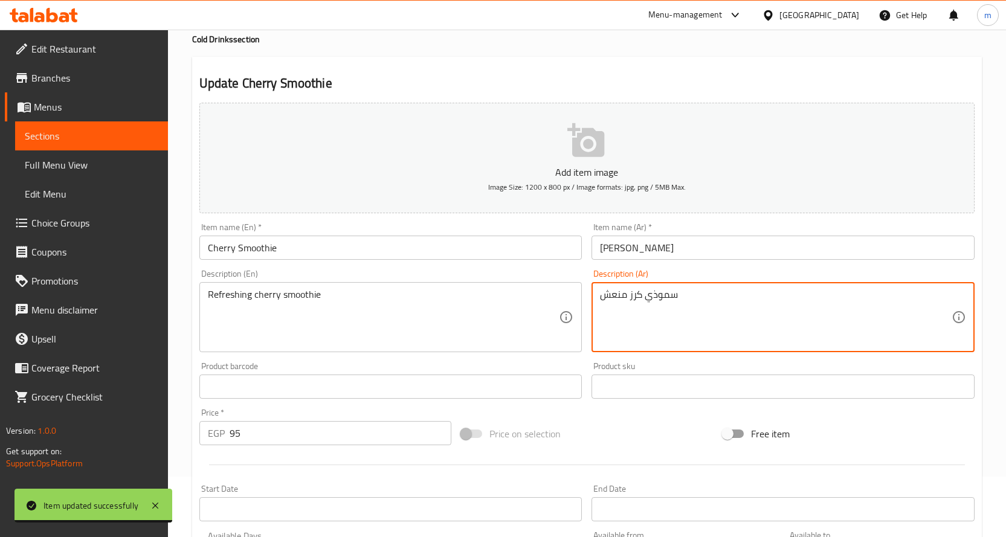
click at [657, 318] on textarea "سموذي كرز منعش" at bounding box center [776, 317] width 352 height 57
click at [637, 248] on input "[PERSON_NAME]" at bounding box center [782, 248] width 383 height 24
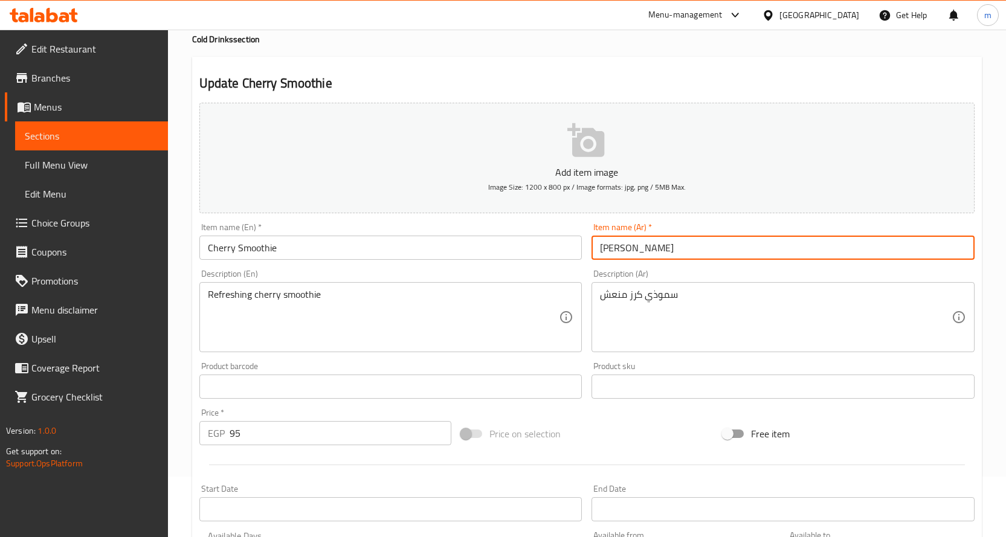
click at [637, 248] on input "[PERSON_NAME]" at bounding box center [782, 248] width 383 height 24
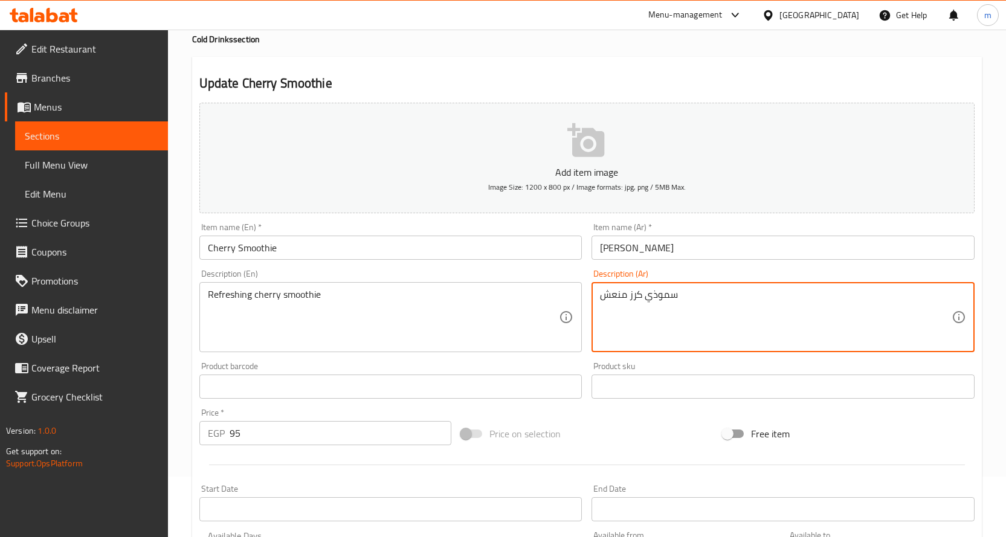
click at [661, 300] on textarea "سموذي كرز منعش" at bounding box center [776, 317] width 352 height 57
paste textarea
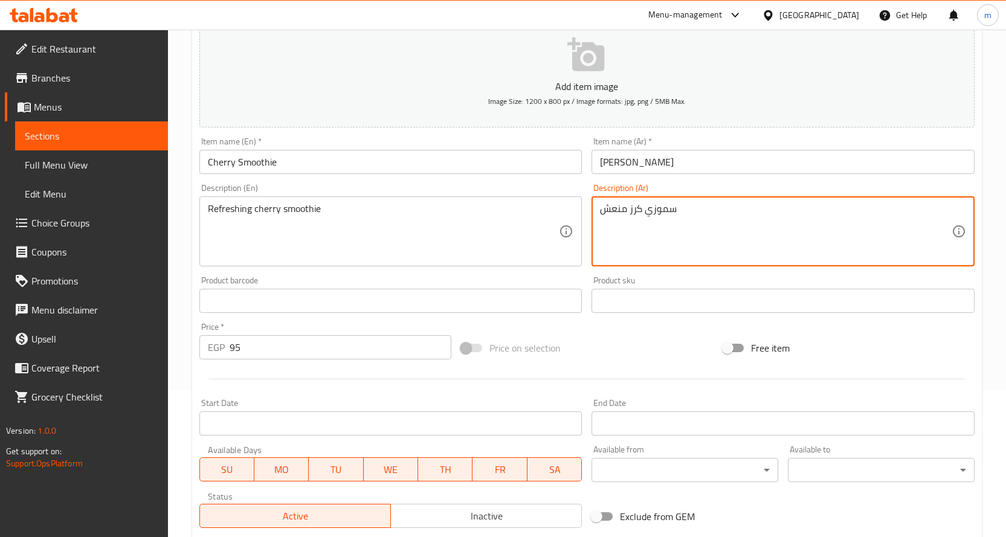
scroll to position [317, 0]
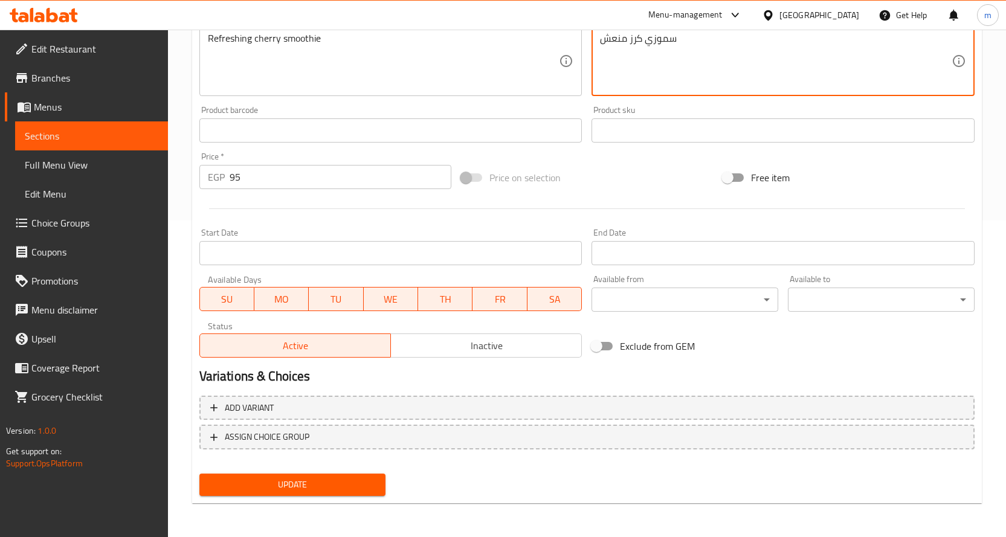
type textarea "سموزي كرز منعش"
click at [335, 475] on button "Update" at bounding box center [292, 485] width 187 height 22
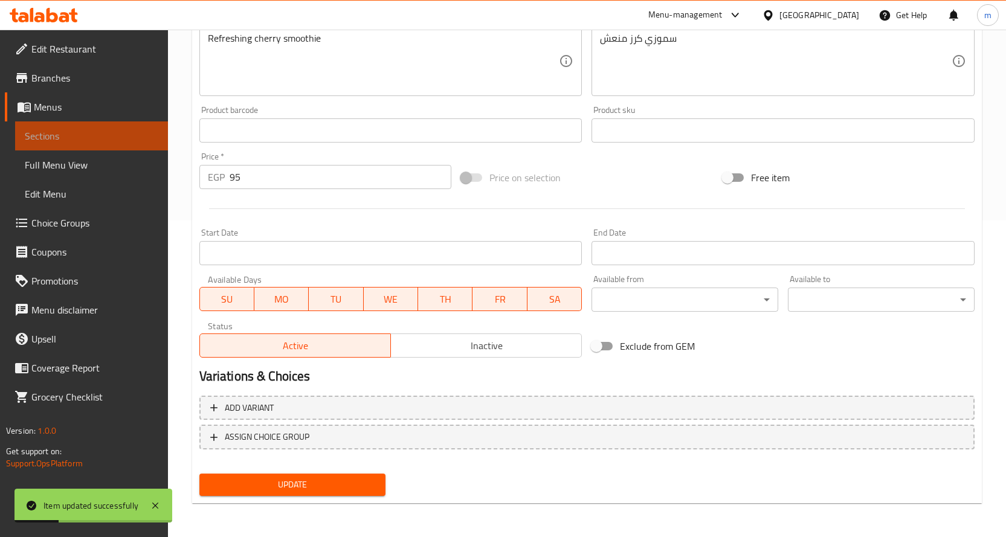
click at [127, 143] on span "Sections" at bounding box center [92, 136] width 134 height 14
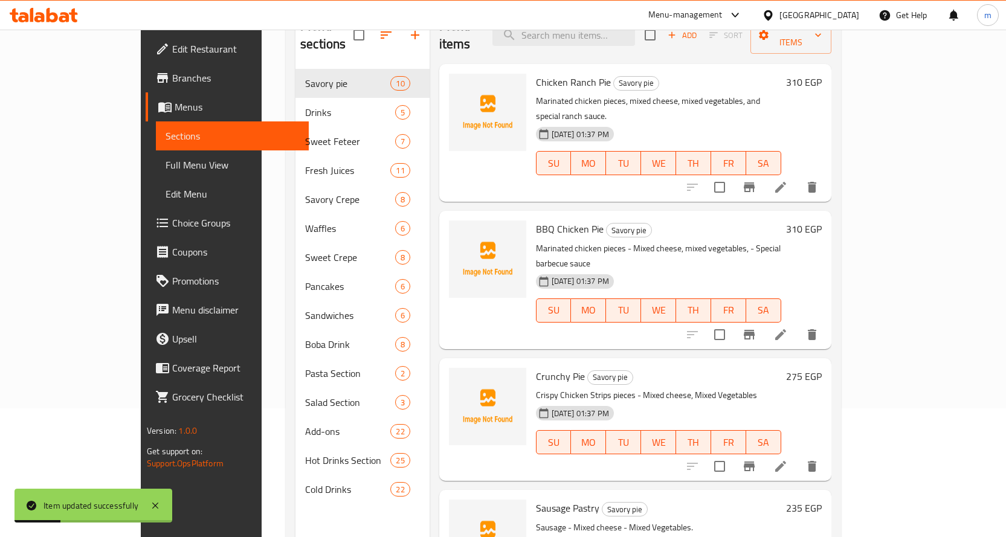
scroll to position [48, 0]
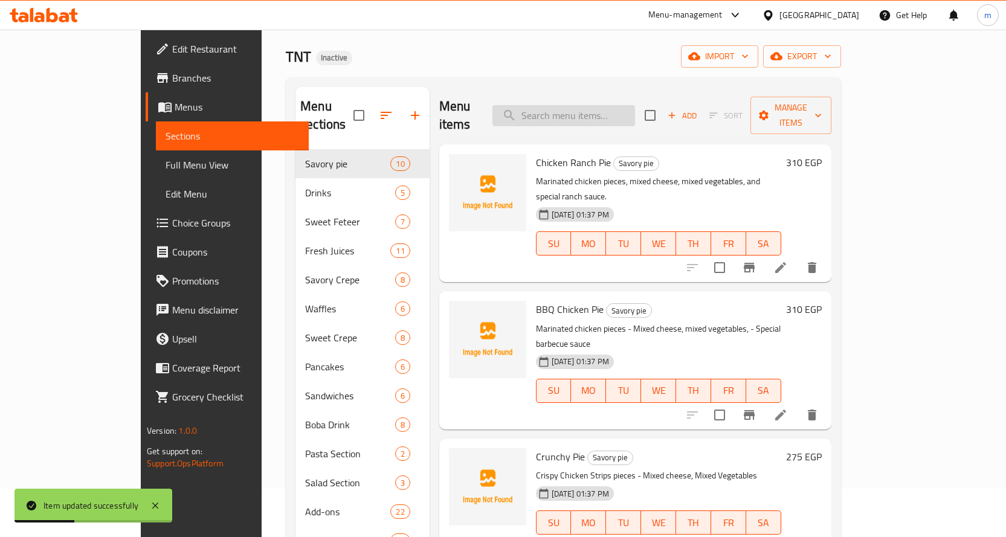
click at [602, 108] on input "search" at bounding box center [563, 115] width 143 height 21
paste input "[PERSON_NAME]"
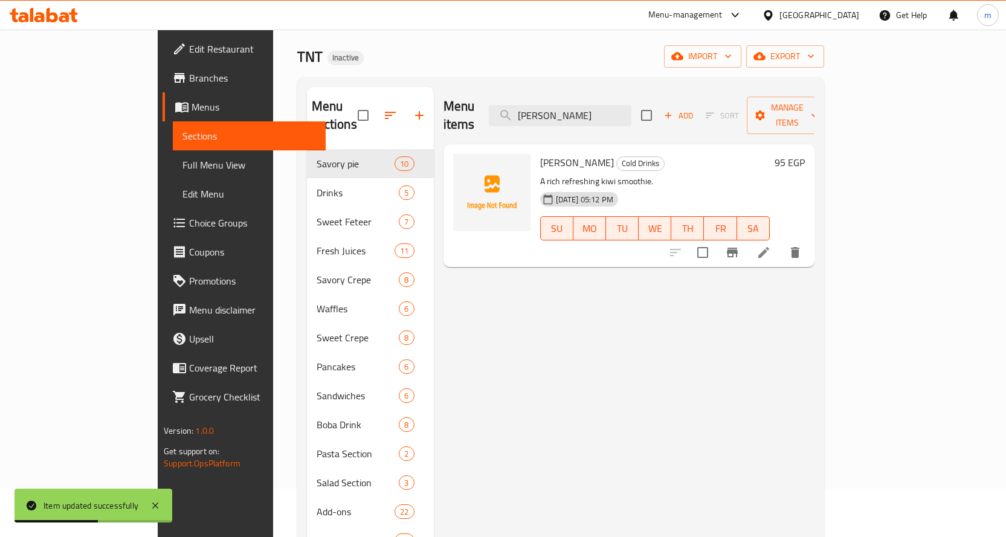
type input "[PERSON_NAME]"
click at [771, 245] on icon at bounding box center [763, 252] width 14 height 14
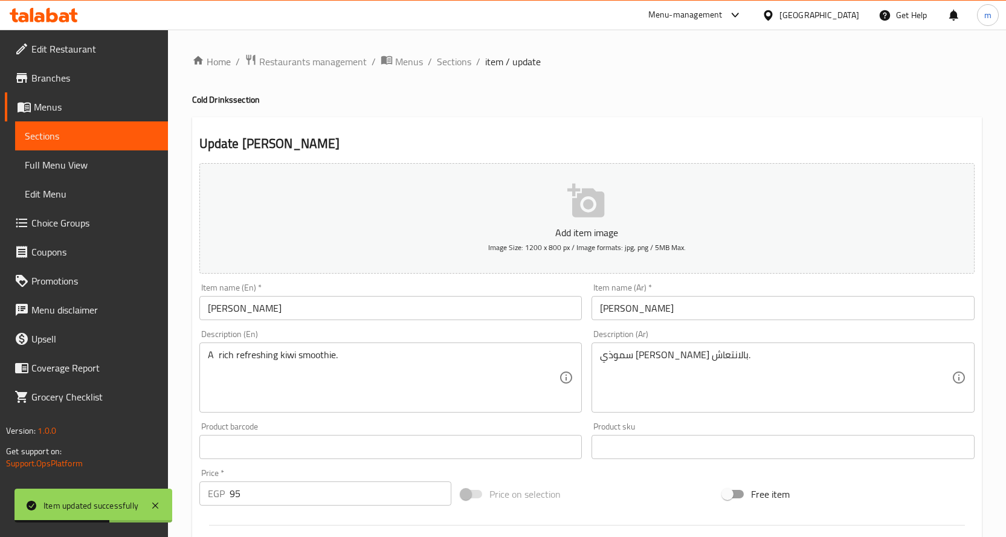
scroll to position [60, 0]
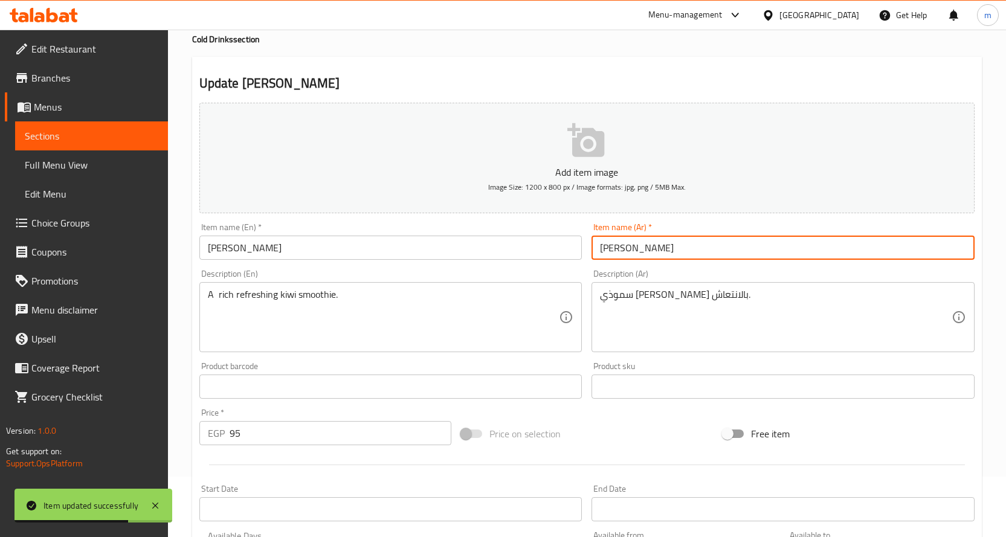
click at [638, 243] on input "[PERSON_NAME]" at bounding box center [782, 248] width 383 height 24
click at [644, 254] on input "[PERSON_NAME]" at bounding box center [782, 248] width 383 height 24
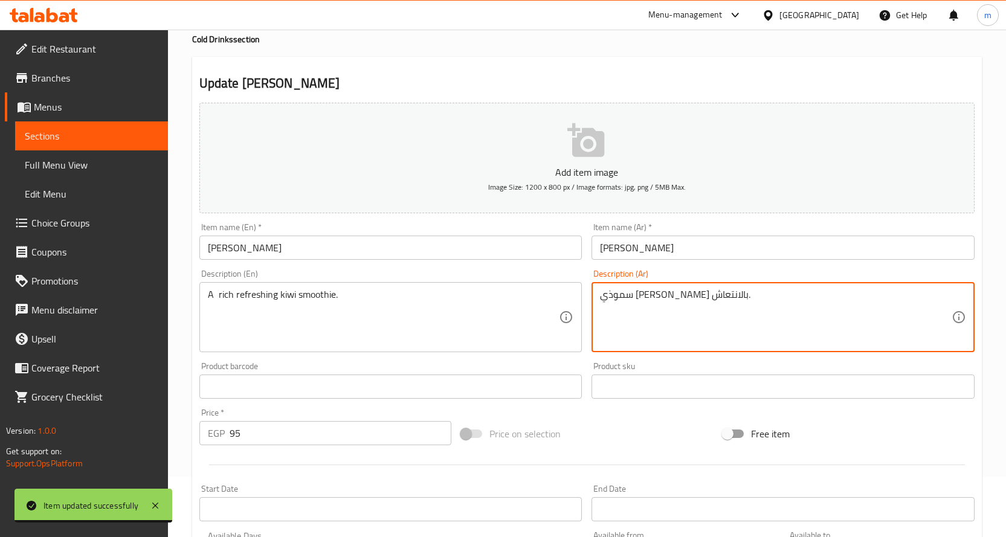
click at [701, 295] on textarea "سموذي كيوي غني بالانتعاش." at bounding box center [776, 317] width 352 height 57
paste textarea
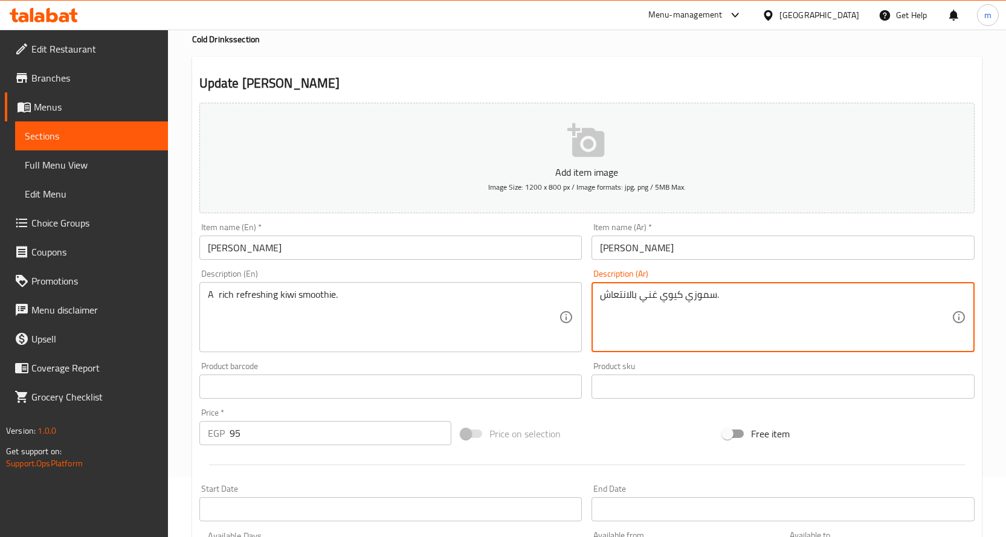
scroll to position [317, 0]
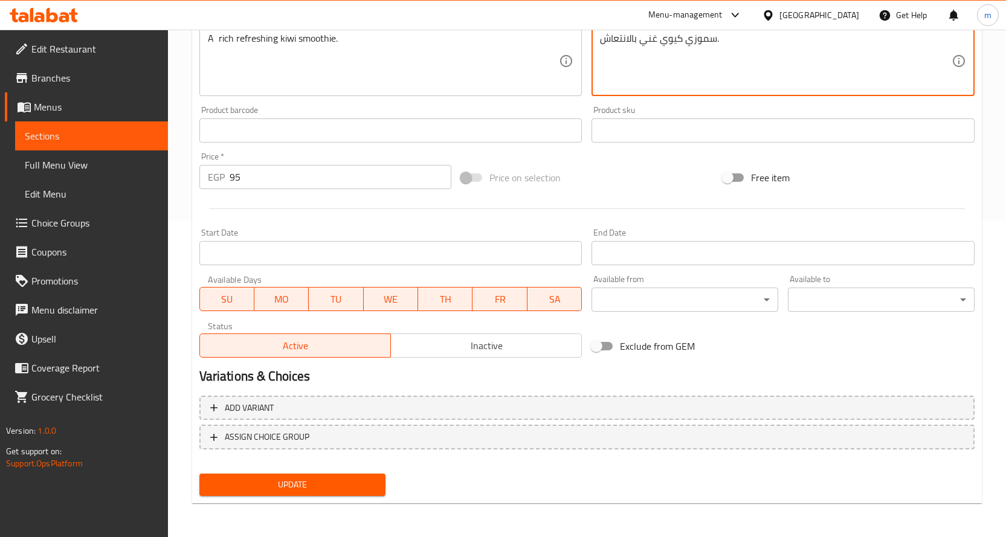
type textarea "سموزي كيوي غني بالانتعاش."
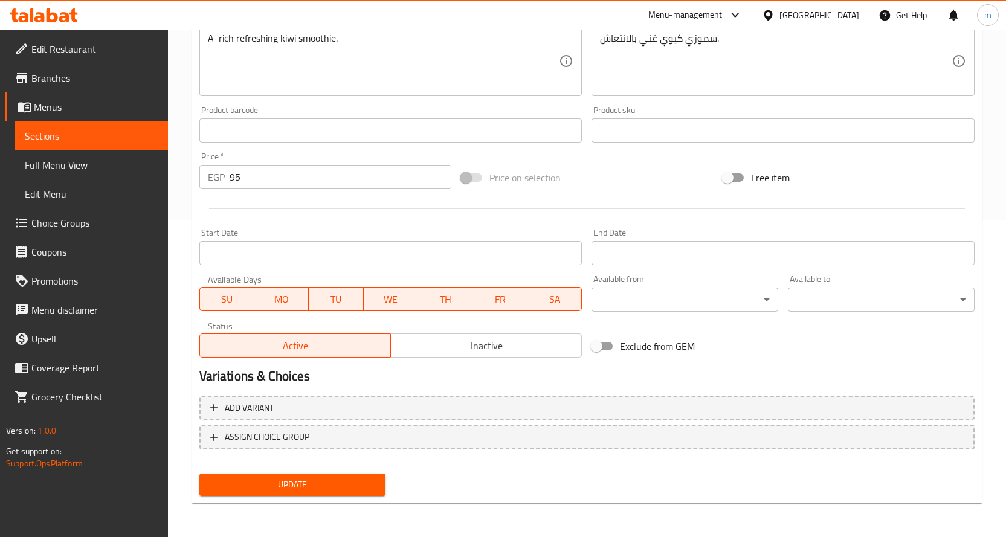
click at [343, 471] on div "Update" at bounding box center [293, 485] width 196 height 32
click at [336, 484] on span "Update" at bounding box center [292, 484] width 167 height 15
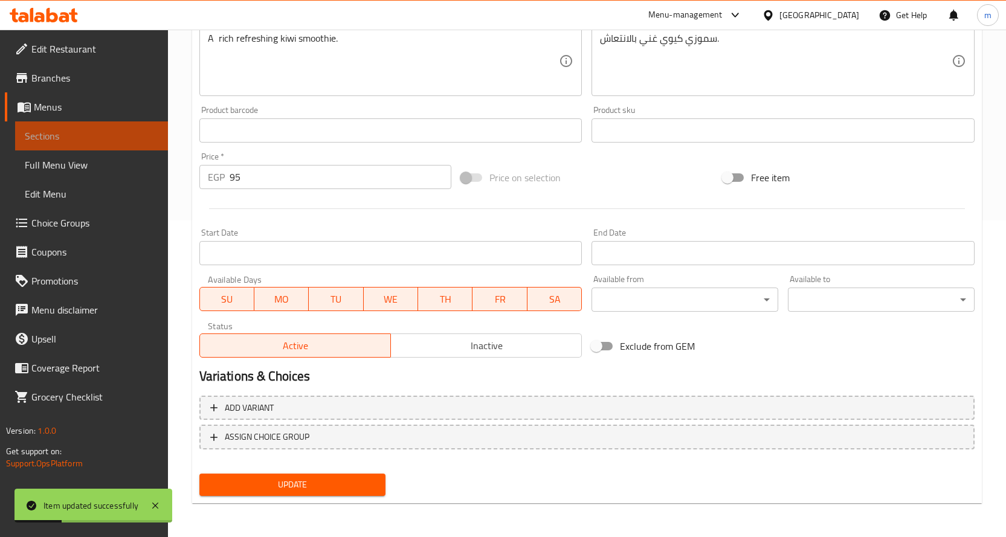
click at [140, 130] on span "Sections" at bounding box center [92, 136] width 134 height 14
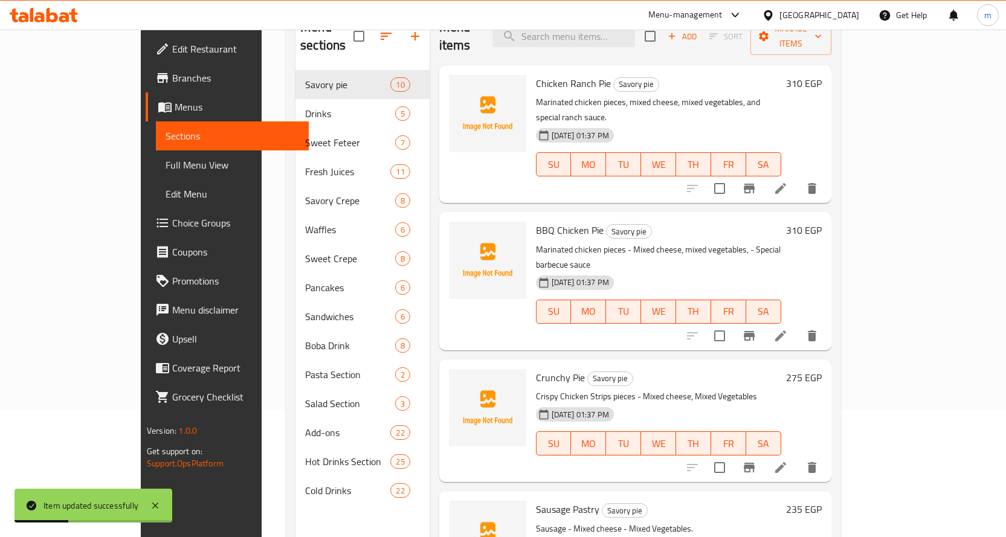
scroll to position [48, 0]
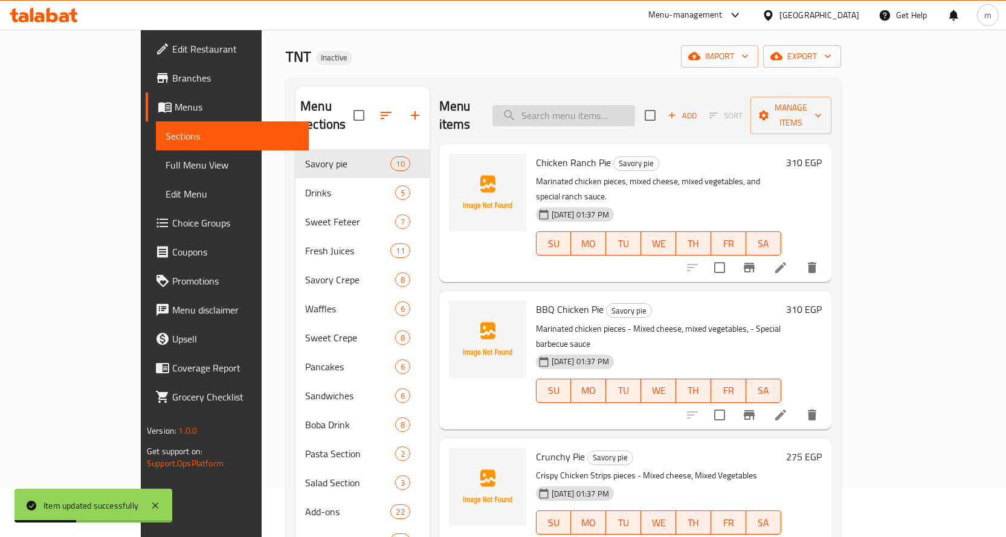
click at [611, 107] on input "search" at bounding box center [563, 115] width 143 height 21
paste input "Passion Fruit Smoothie"
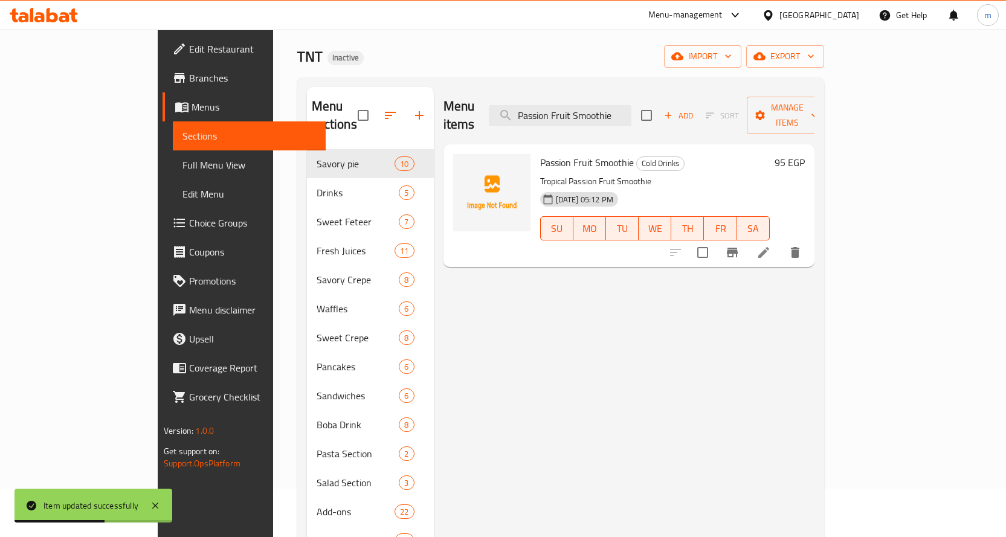
type input "Passion Fruit Smoothie"
click at [769, 247] on icon at bounding box center [763, 252] width 11 height 11
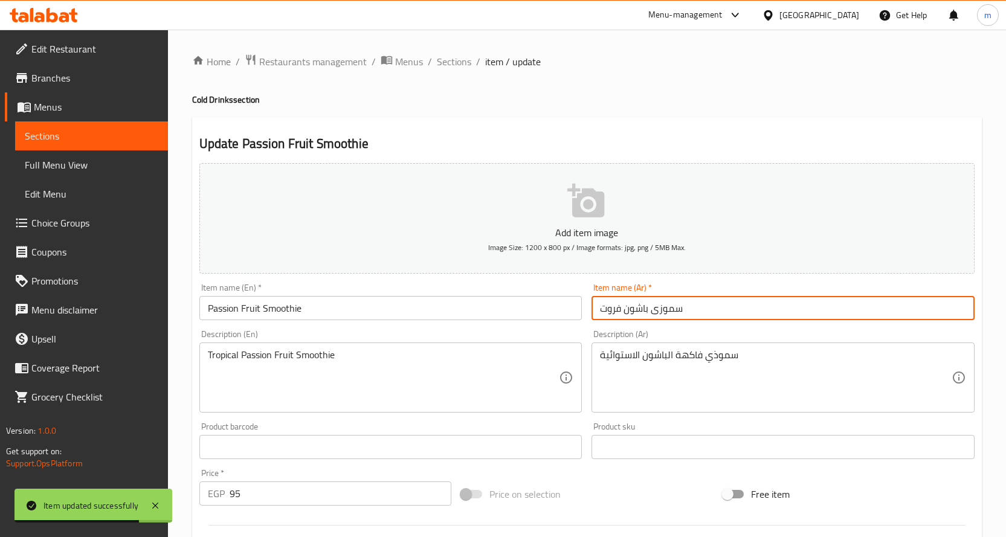
click at [660, 313] on input "سموزی باشون فروت" at bounding box center [782, 308] width 383 height 24
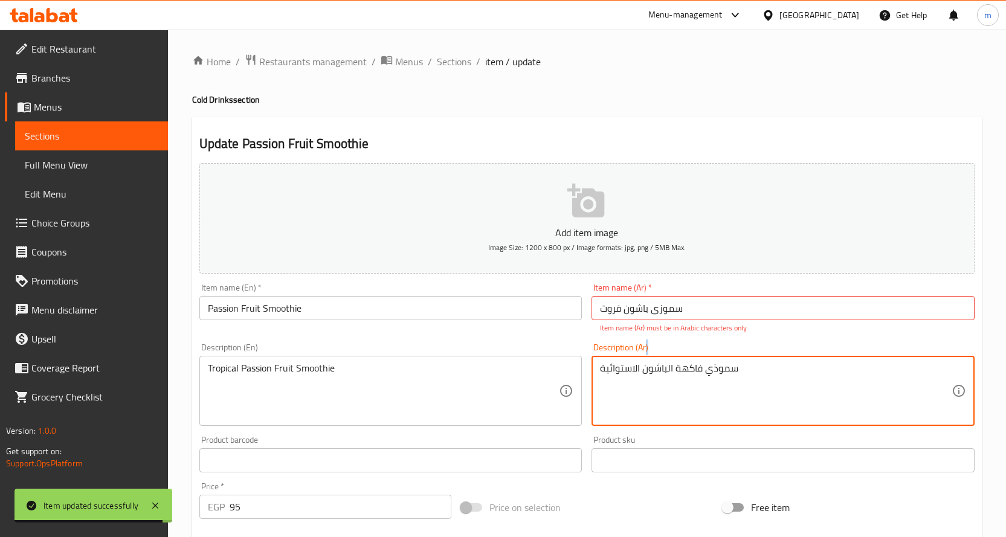
click at [724, 355] on div "Description (Ar) سموذي فاكهة الباشون الاستوائية Description (Ar)" at bounding box center [782, 384] width 383 height 83
click at [720, 369] on textarea "سموذي فاكهة الباشون الاستوائية" at bounding box center [776, 390] width 352 height 57
paste textarea "ی"
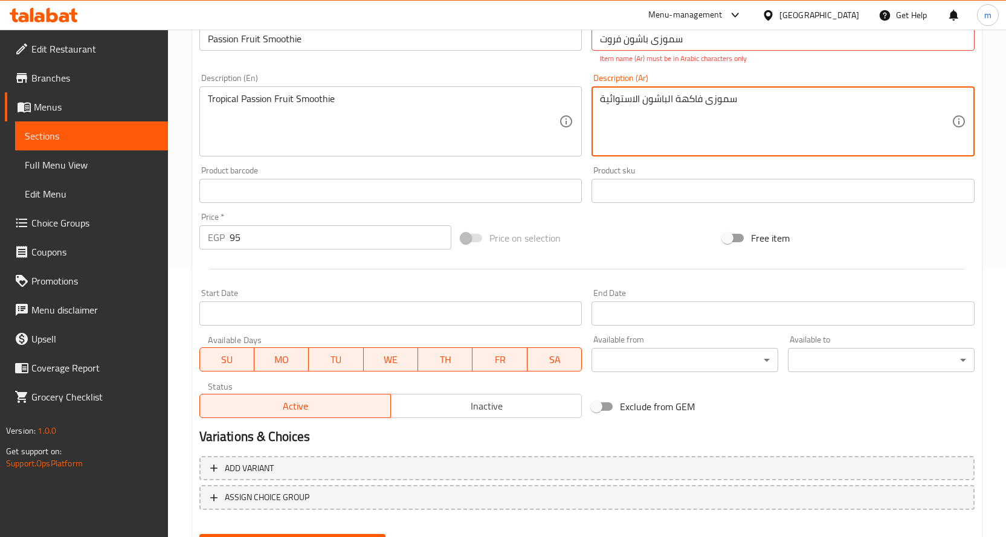
scroll to position [330, 0]
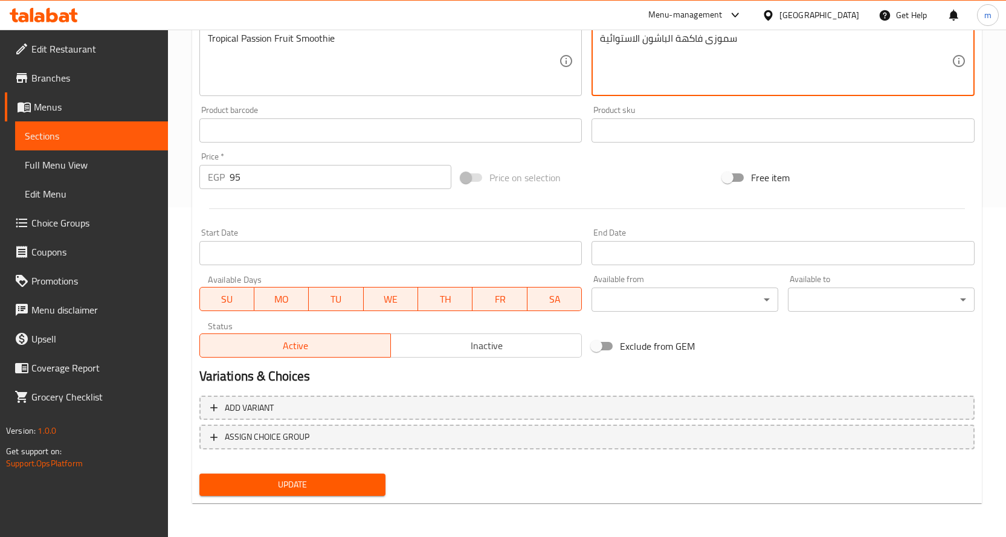
type textarea "سموزی فاكهة الباشون الاستوائية"
click at [338, 483] on div "Update" at bounding box center [293, 485] width 196 height 32
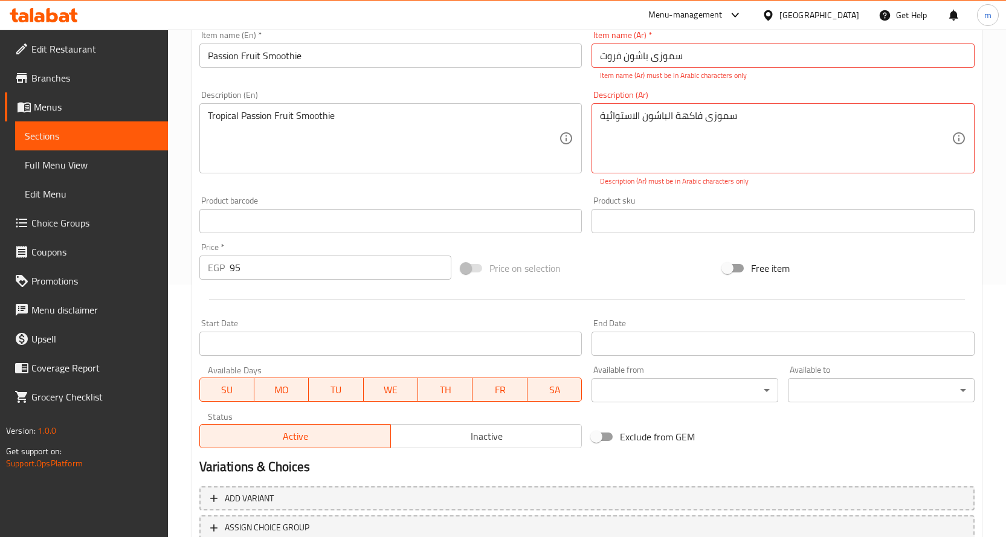
scroll to position [149, 0]
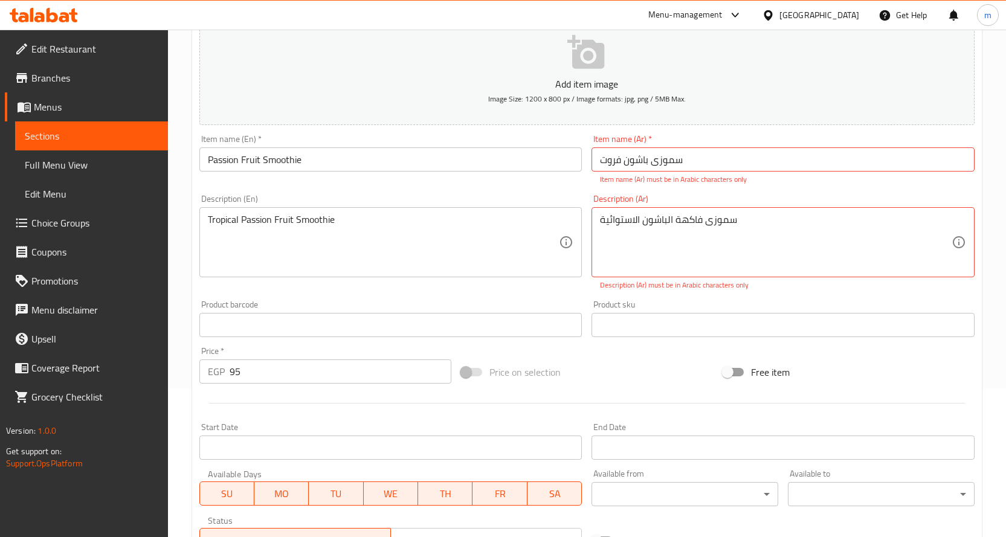
click at [712, 164] on input "سموزی باشون فروت" at bounding box center [782, 159] width 383 height 24
click at [599, 163] on input "سموزی باشون فروت" at bounding box center [782, 159] width 383 height 24
drag, startPoint x: 598, startPoint y: 159, endPoint x: 579, endPoint y: 161, distance: 19.4
click at [579, 161] on div "Add item image Image Size: 1200 x 800 px / Image formats: jpg, png / 5MB Max. I…" at bounding box center [587, 283] width 785 height 547
click at [683, 253] on textarea "سموزی فاكهة الباشون الاستوائية" at bounding box center [776, 242] width 352 height 57
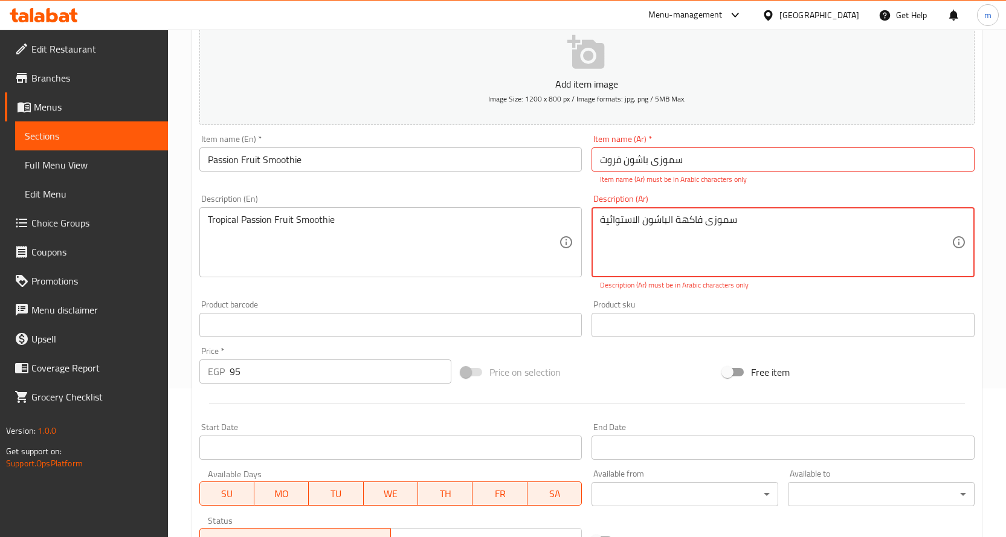
click at [825, 179] on p "Item name (Ar) must be in Arabic characters only" at bounding box center [783, 179] width 366 height 11
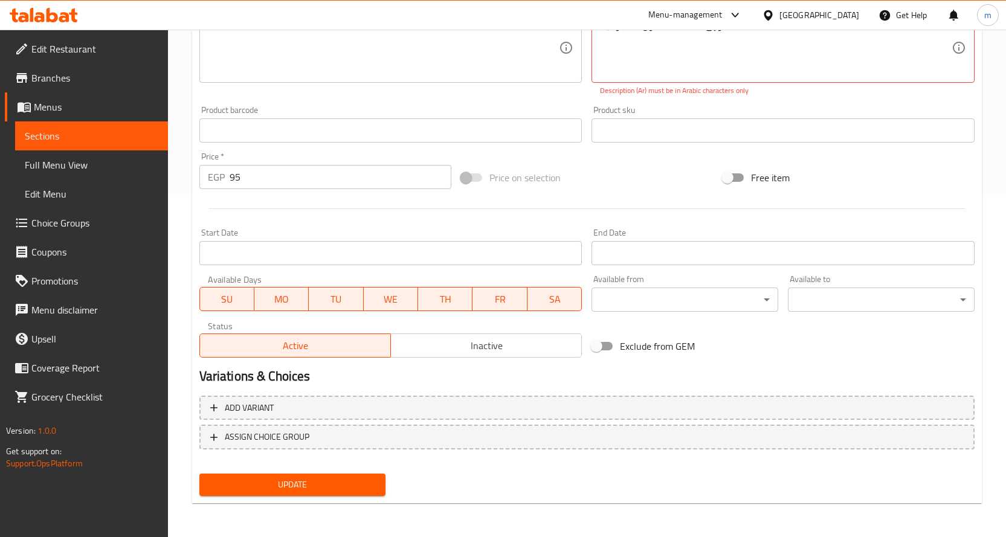
click at [321, 491] on span "Update" at bounding box center [292, 484] width 167 height 15
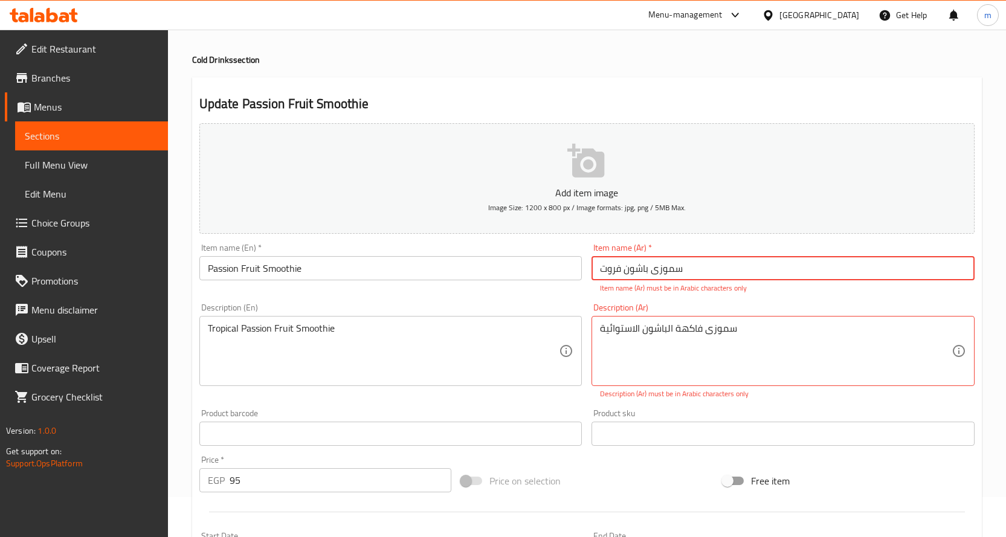
click at [321, 491] on input "95" at bounding box center [341, 480] width 222 height 24
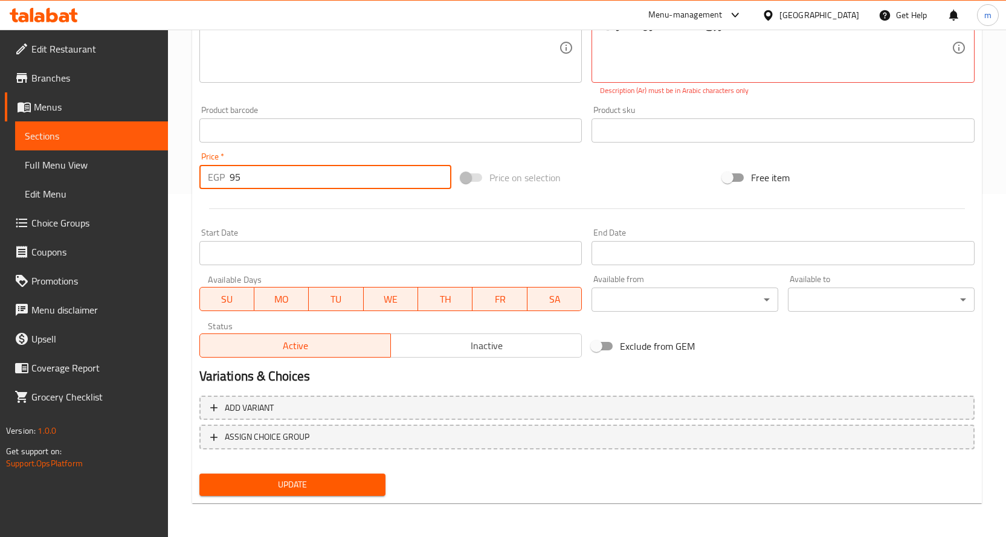
click at [319, 477] on span "Update" at bounding box center [292, 484] width 167 height 15
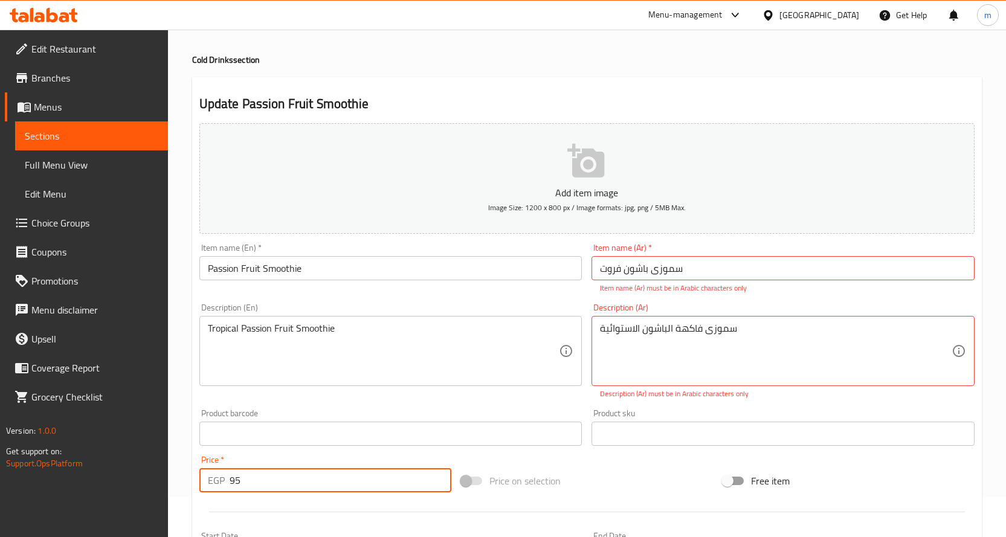
click at [319, 477] on input "95" at bounding box center [341, 480] width 222 height 24
click at [364, 446] on div "Product barcode Product barcode" at bounding box center [391, 427] width 393 height 47
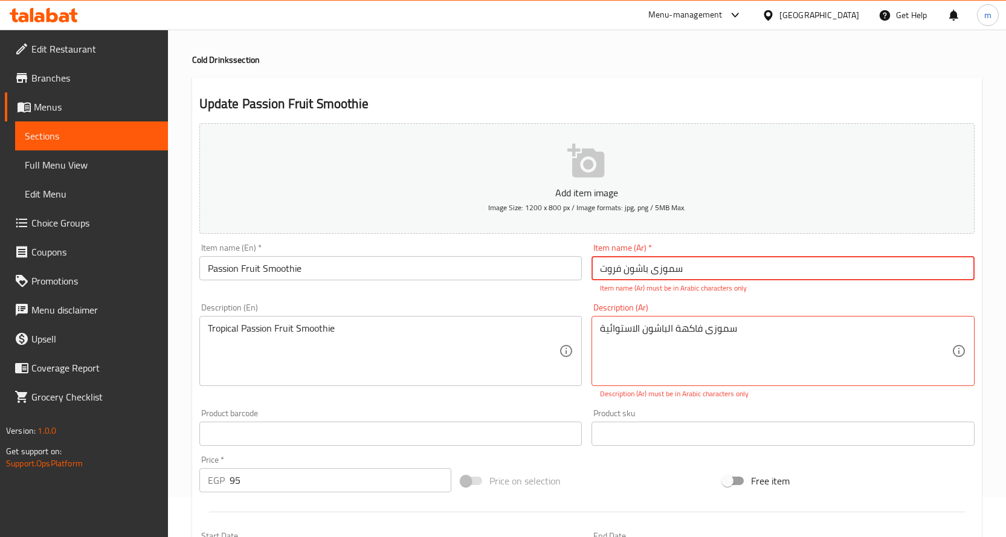
drag, startPoint x: 704, startPoint y: 272, endPoint x: 438, endPoint y: 306, distance: 268.0
click at [553, 279] on div "Add item image Image Size: 1200 x 800 px / Image formats: jpg, png / 5MB Max. I…" at bounding box center [587, 391] width 785 height 547
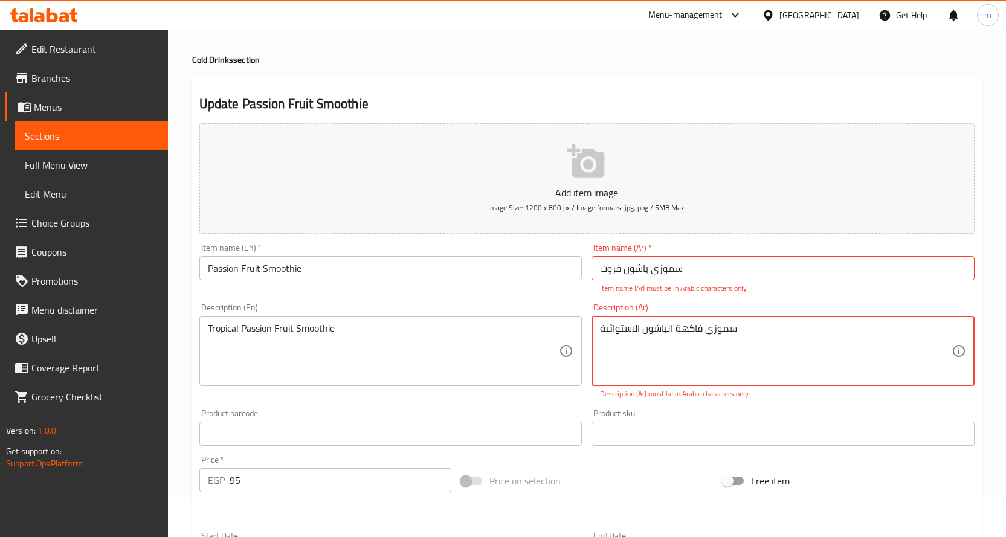
click at [669, 328] on textarea "سموزی فاكهة الباشون الاستوائية" at bounding box center [776, 351] width 352 height 57
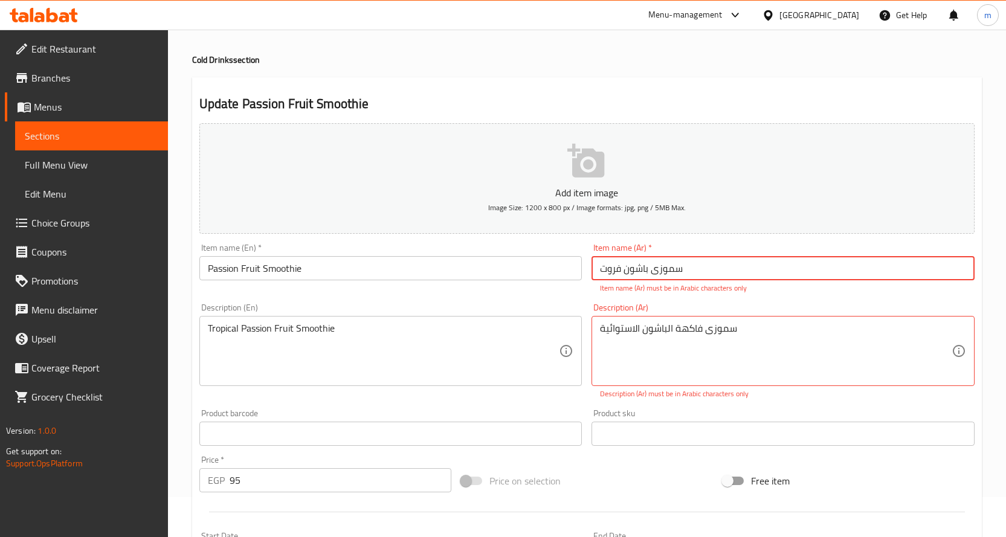
drag, startPoint x: 588, startPoint y: 268, endPoint x: 518, endPoint y: 274, distance: 69.8
click at [518, 274] on div "Add item image Image Size: 1200 x 800 px / Image formats: jpg, png / 5MB Max. I…" at bounding box center [587, 391] width 785 height 547
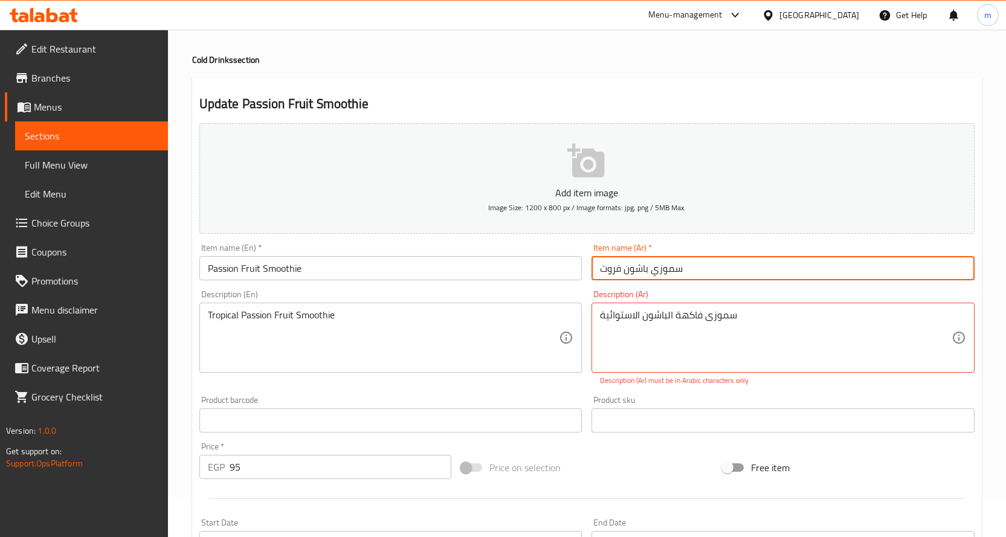
type input "سموزي باشون فروت"
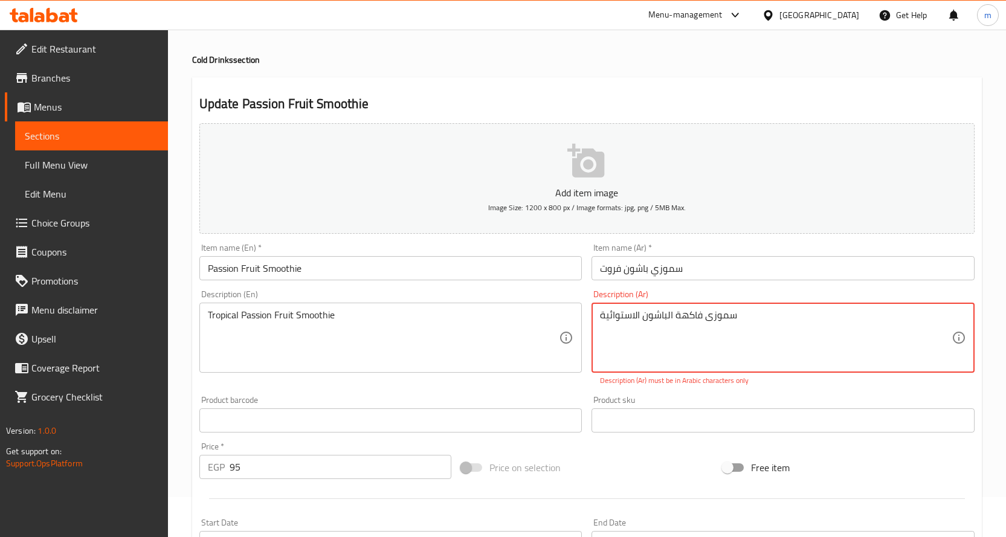
drag, startPoint x: 739, startPoint y: 315, endPoint x: 527, endPoint y: 323, distance: 212.2
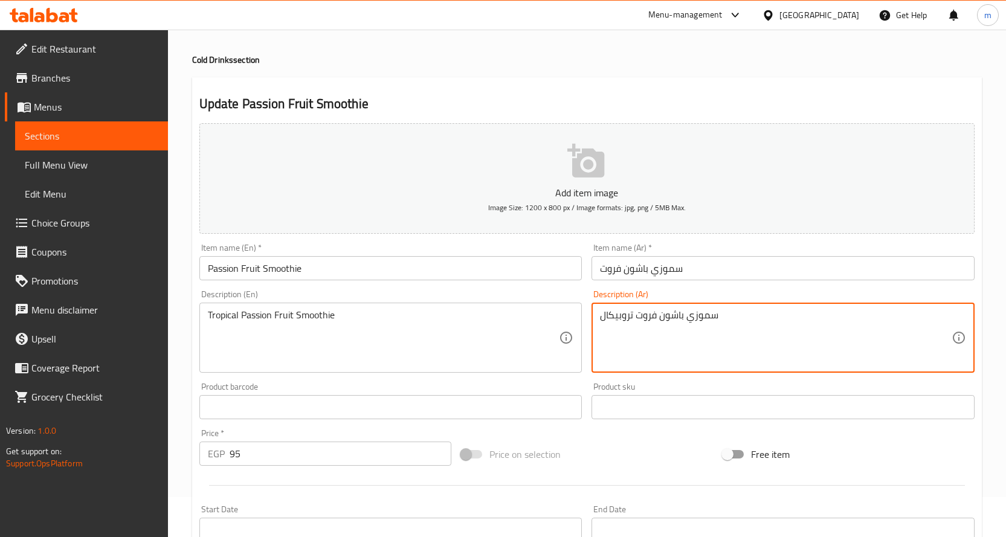
type textarea "سموزي باشون فروت تروبيكال"
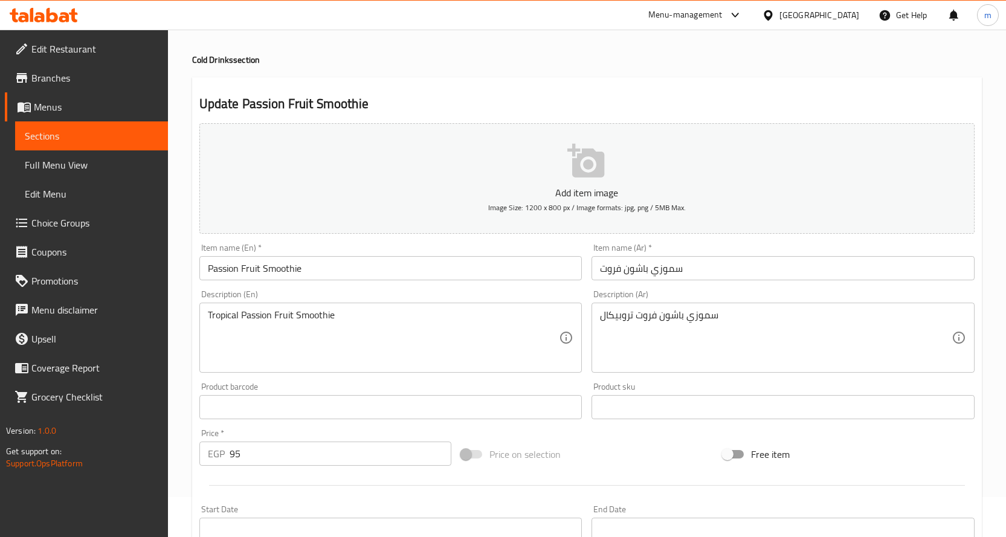
click at [849, 286] on div "Description (Ar) سموزي باشون فروت تروبيكال Description (Ar)" at bounding box center [783, 331] width 393 height 92
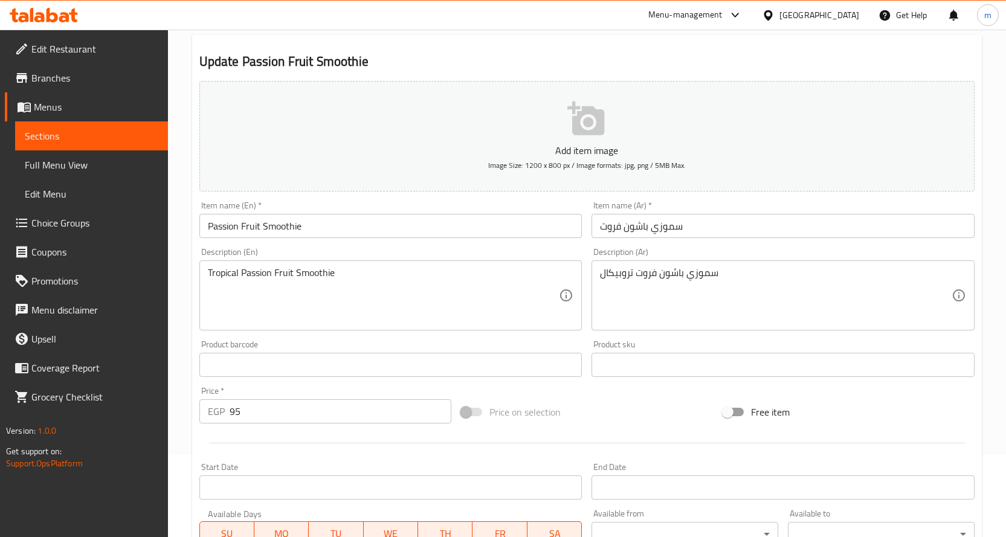
scroll to position [317, 0]
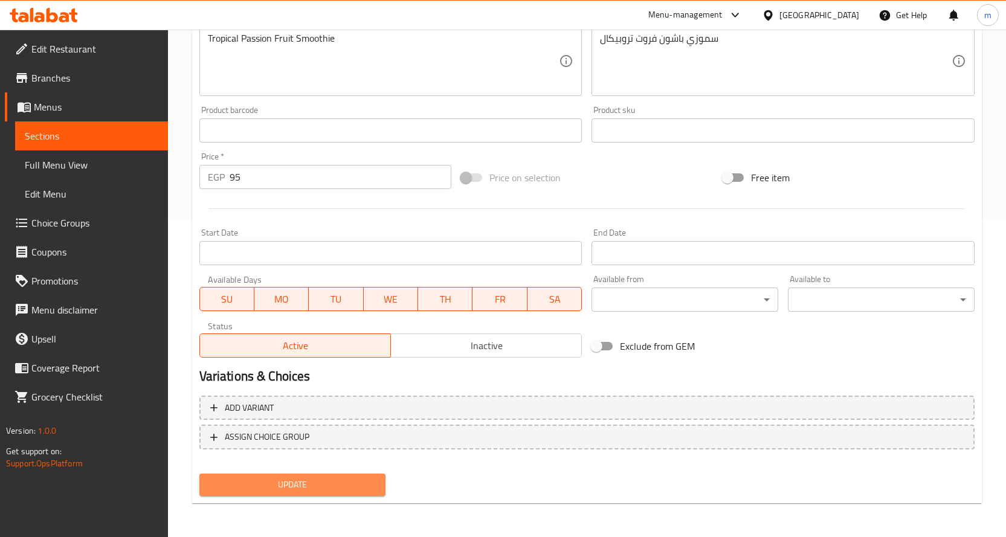
click at [316, 486] on span "Update" at bounding box center [292, 484] width 167 height 15
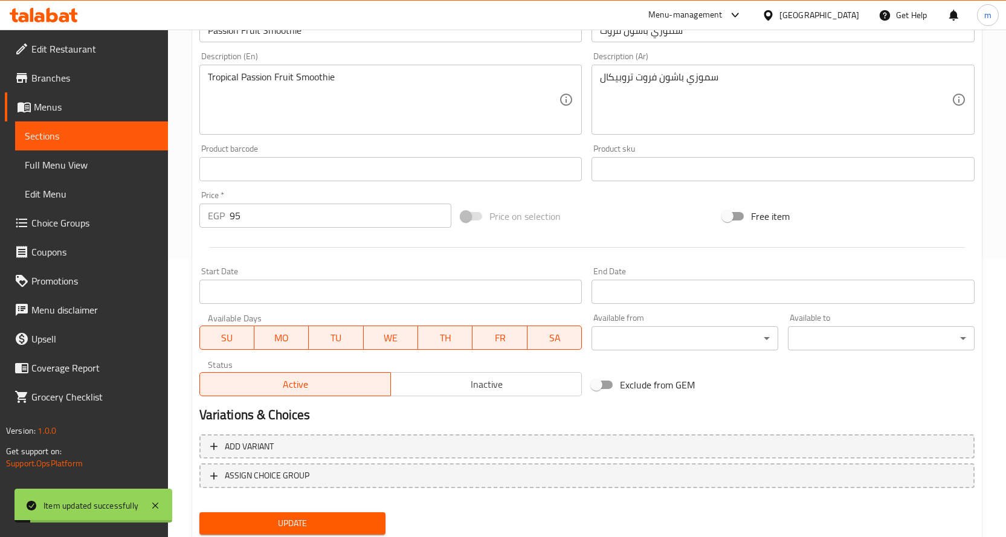
scroll to position [256, 0]
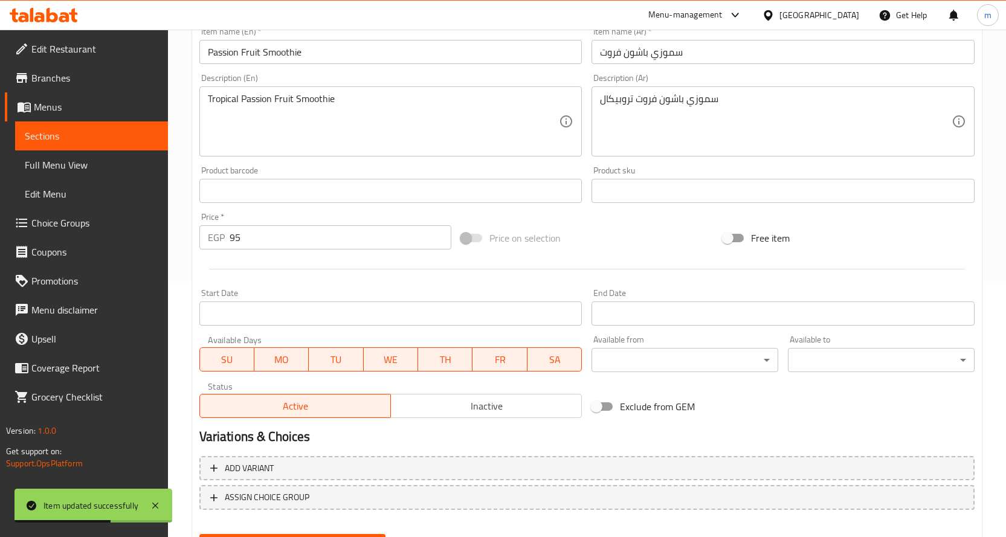
click at [134, 130] on span "Sections" at bounding box center [92, 136] width 134 height 14
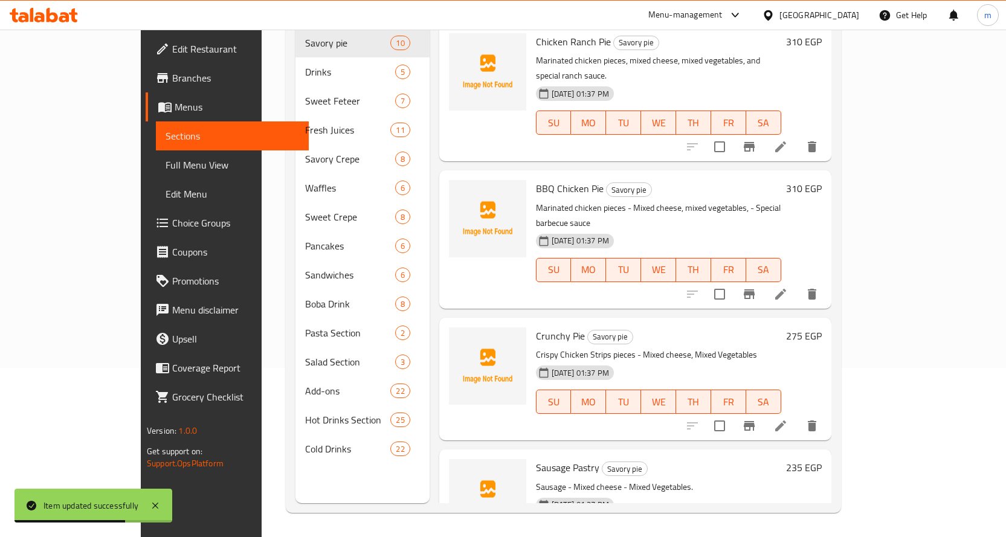
scroll to position [48, 0]
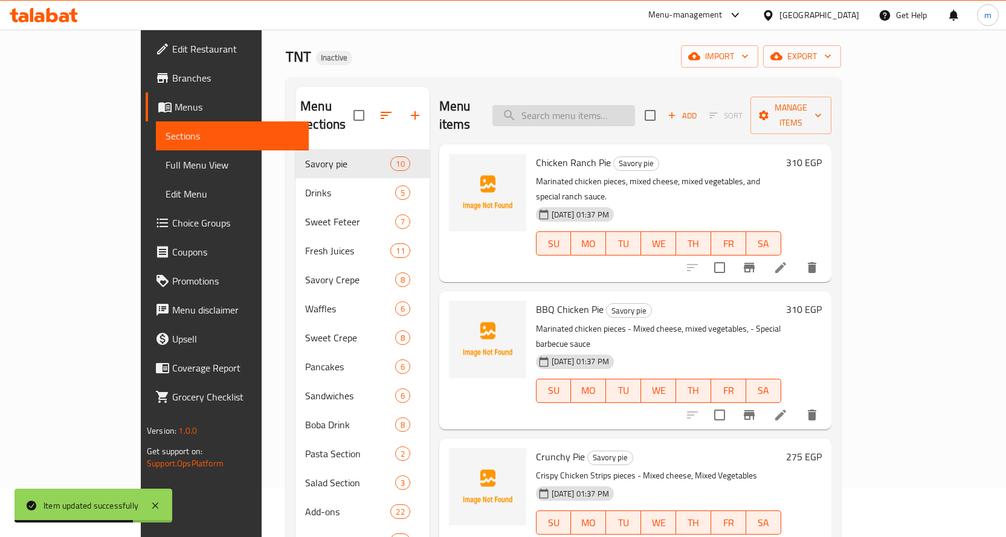
click at [605, 105] on input "search" at bounding box center [563, 115] width 143 height 21
paste input "Mix Berry Smoothie"
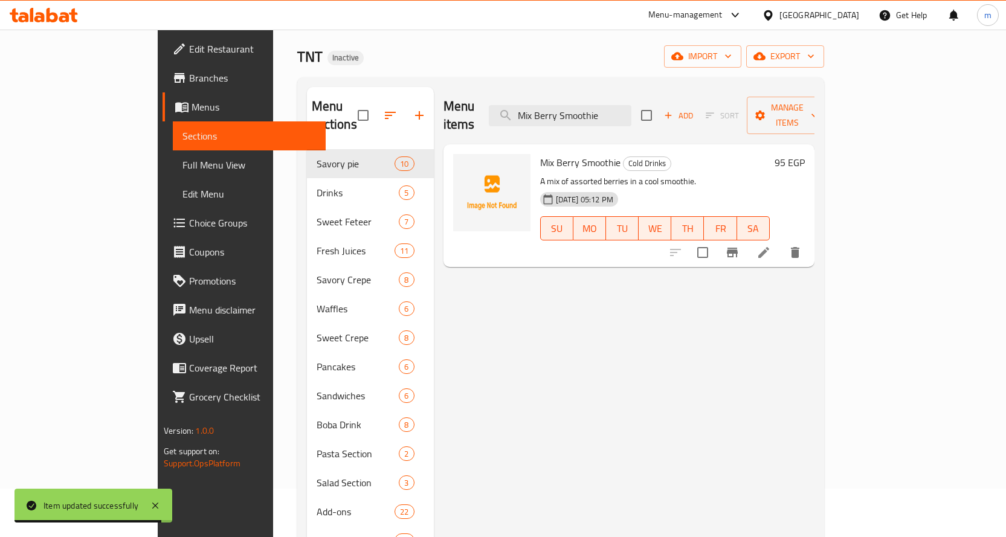
type input "Mix Berry Smoothie"
click at [771, 245] on icon at bounding box center [763, 252] width 14 height 14
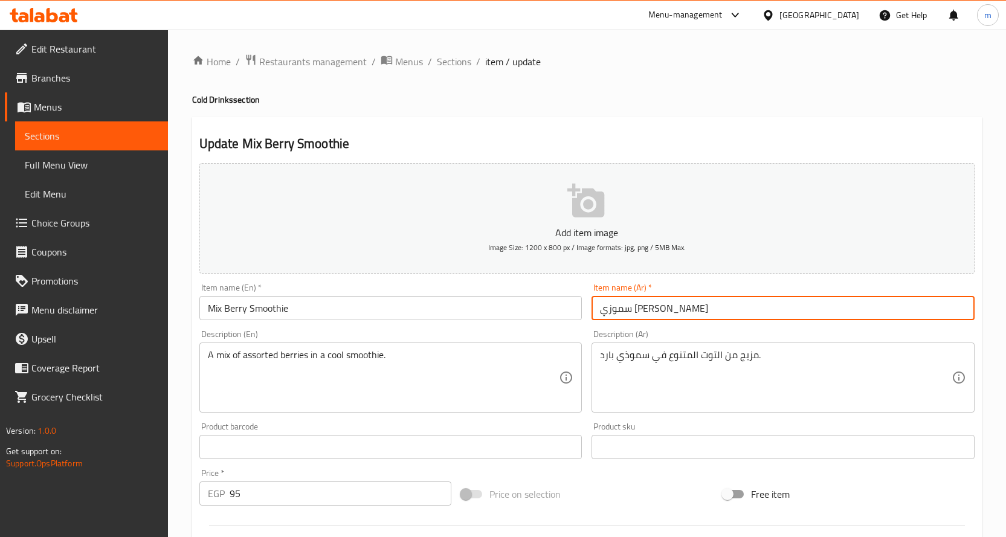
click at [671, 307] on input "سموزي [PERSON_NAME]" at bounding box center [782, 308] width 383 height 24
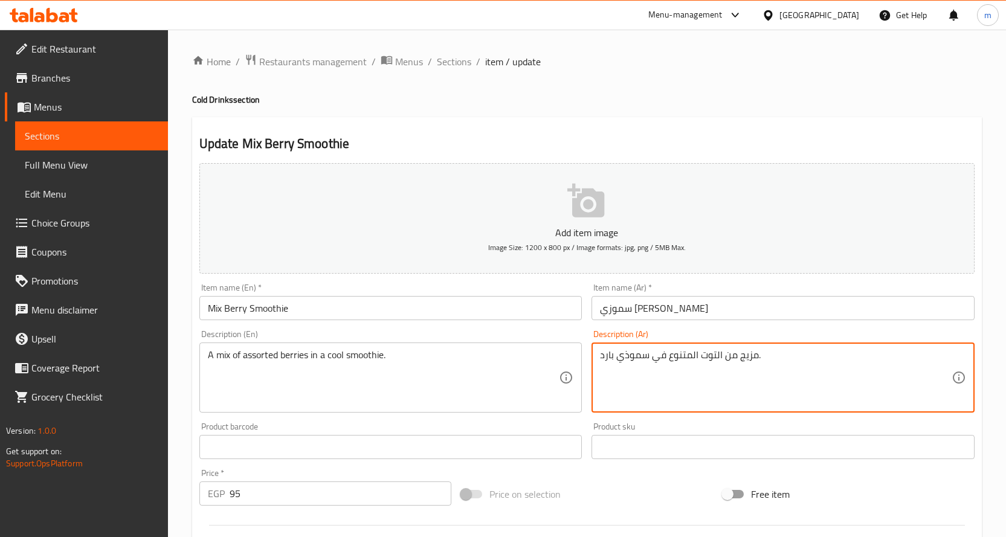
click at [637, 357] on textarea "مزيج من التوت المتنوع في سموذي بارد." at bounding box center [776, 377] width 352 height 57
paste textarea
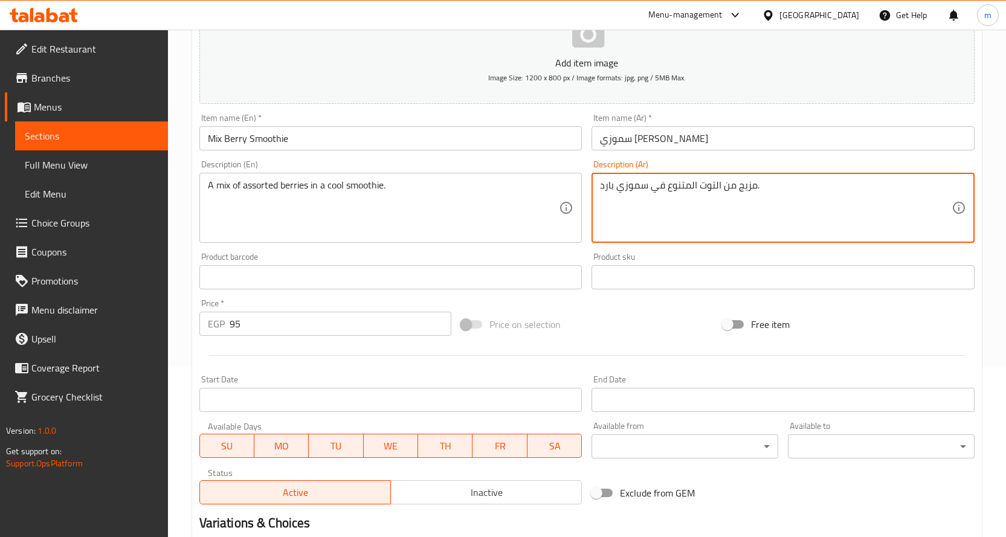
scroll to position [317, 0]
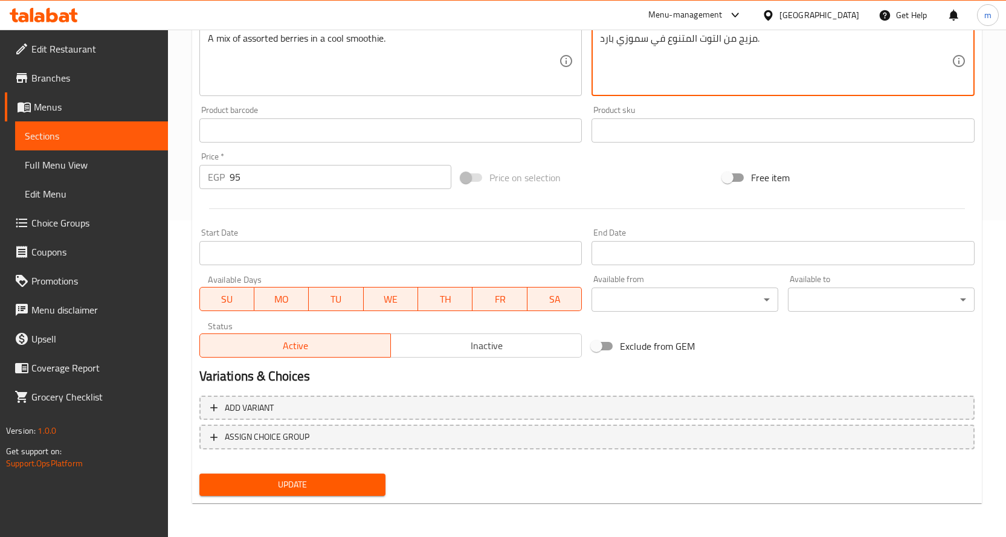
type textarea "مزيج من التوت المتنوع في سموزي بارد."
click at [320, 490] on span "Update" at bounding box center [292, 484] width 167 height 15
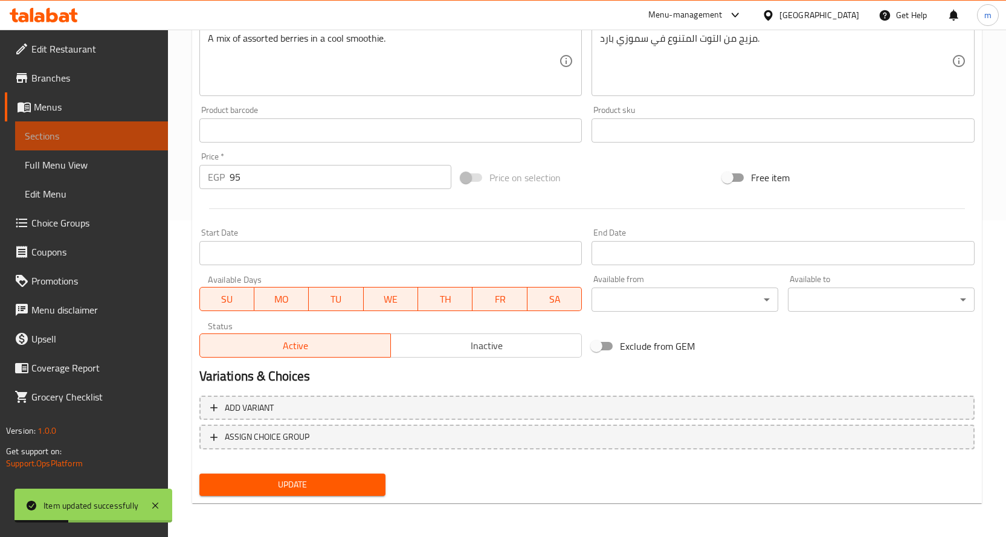
click at [112, 129] on span "Sections" at bounding box center [92, 136] width 134 height 14
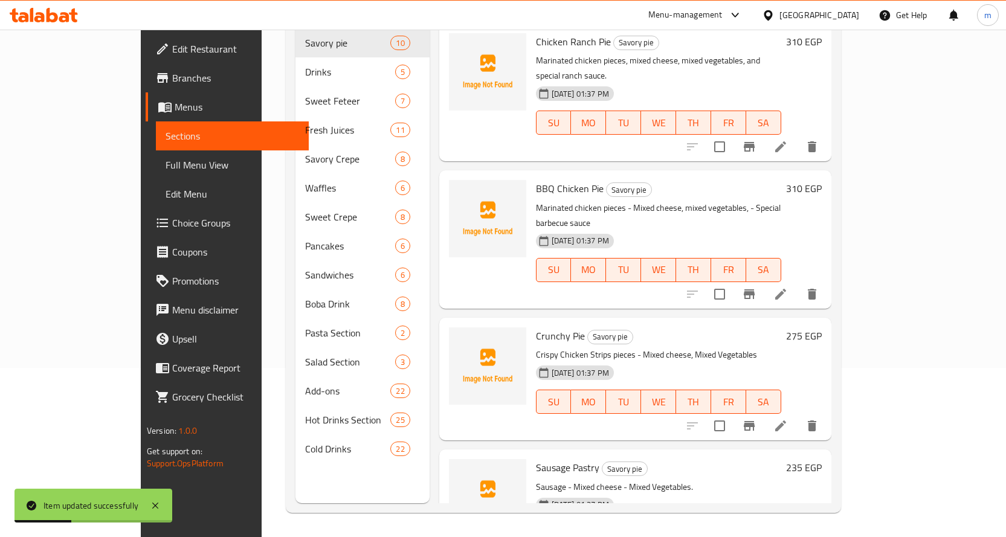
scroll to position [48, 0]
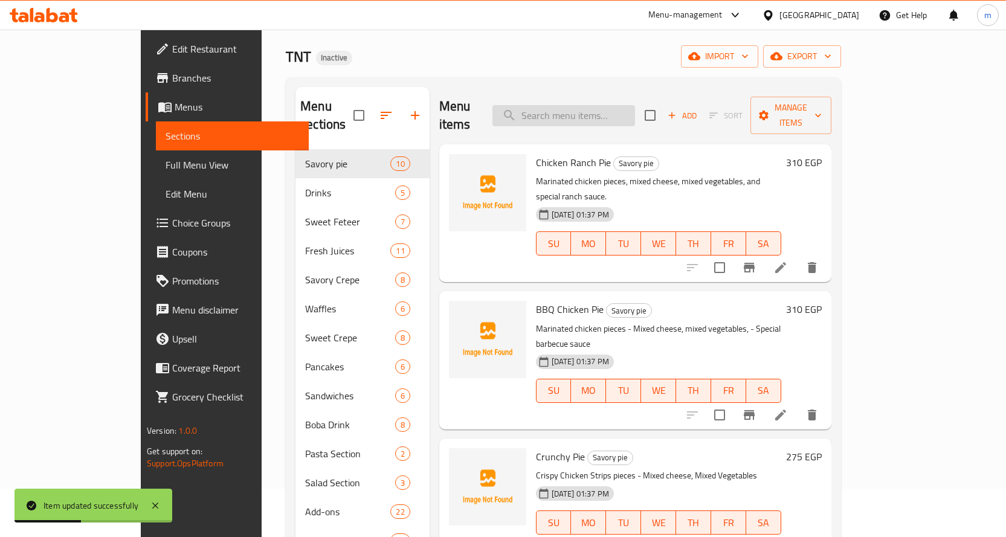
click at [585, 105] on input "search" at bounding box center [563, 115] width 143 height 21
paste input "Classic Mojito"
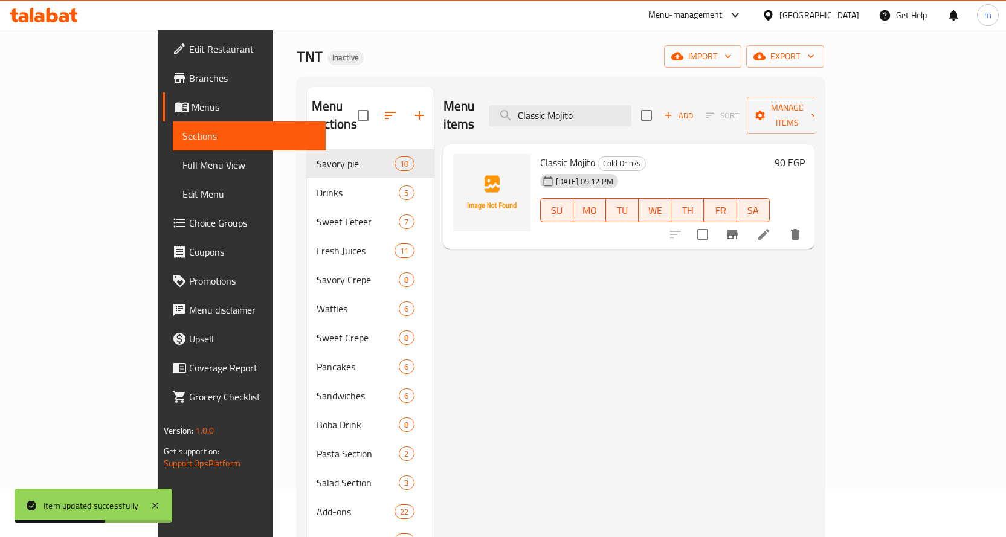
type input "Classic Mojito"
click at [771, 227] on icon at bounding box center [763, 234] width 14 height 14
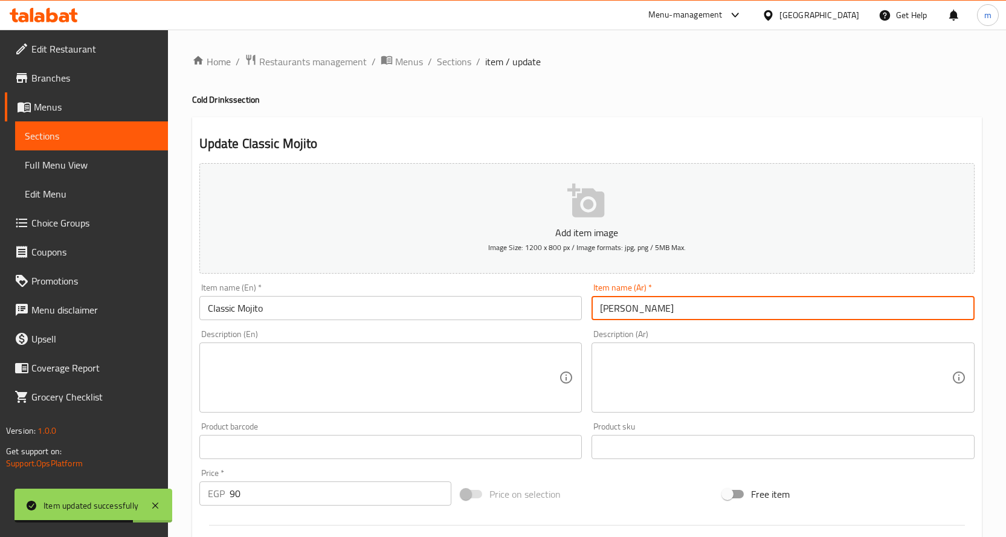
click at [648, 311] on input "موهيتو كلاسيك" at bounding box center [782, 308] width 383 height 24
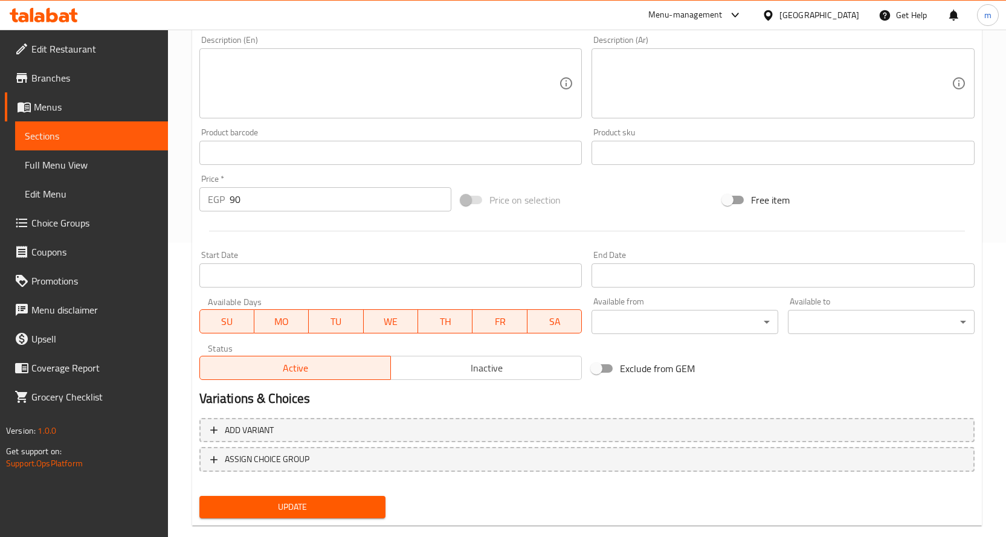
scroll to position [317, 0]
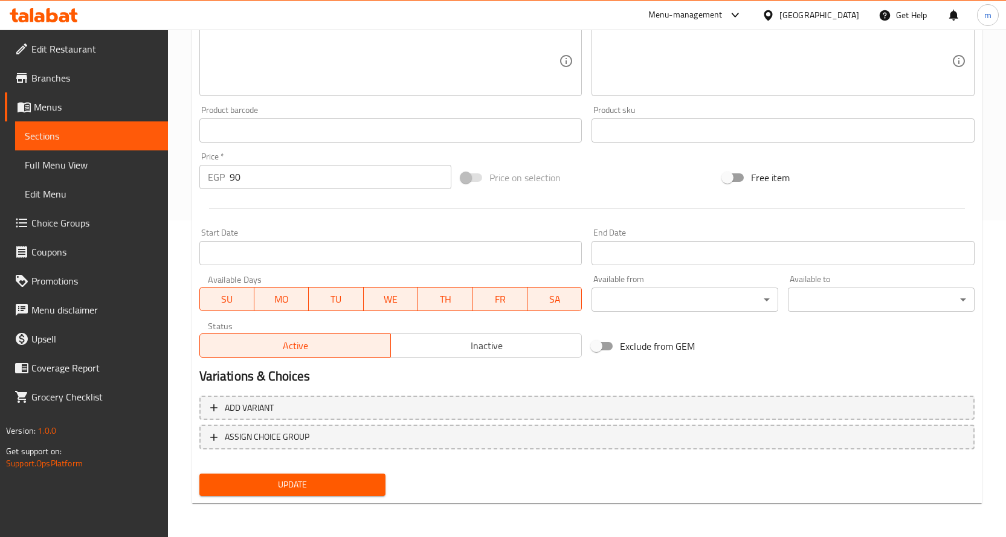
type input "موخيتو كلاسيك"
click at [362, 477] on span "Update" at bounding box center [292, 484] width 167 height 15
click at [118, 134] on span "Sections" at bounding box center [92, 136] width 134 height 14
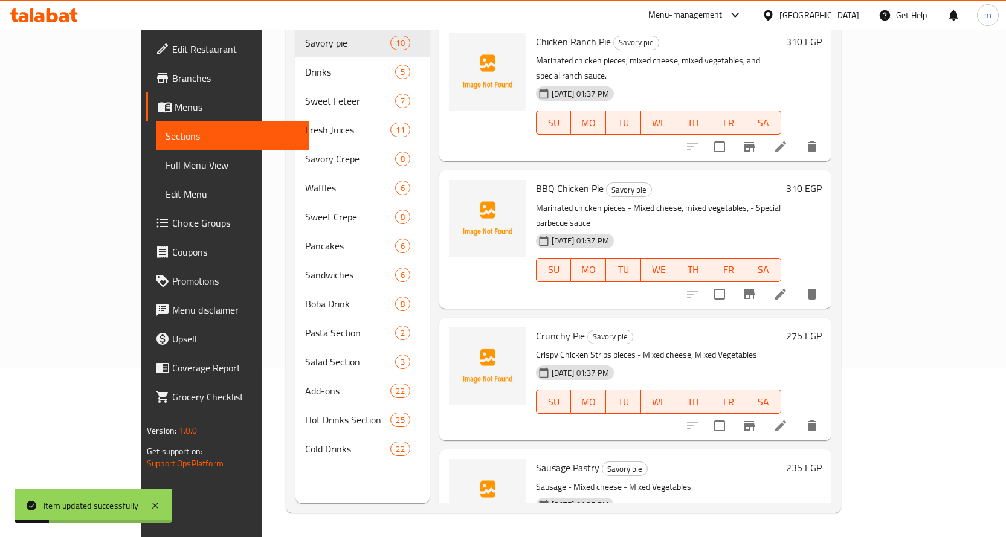
scroll to position [109, 0]
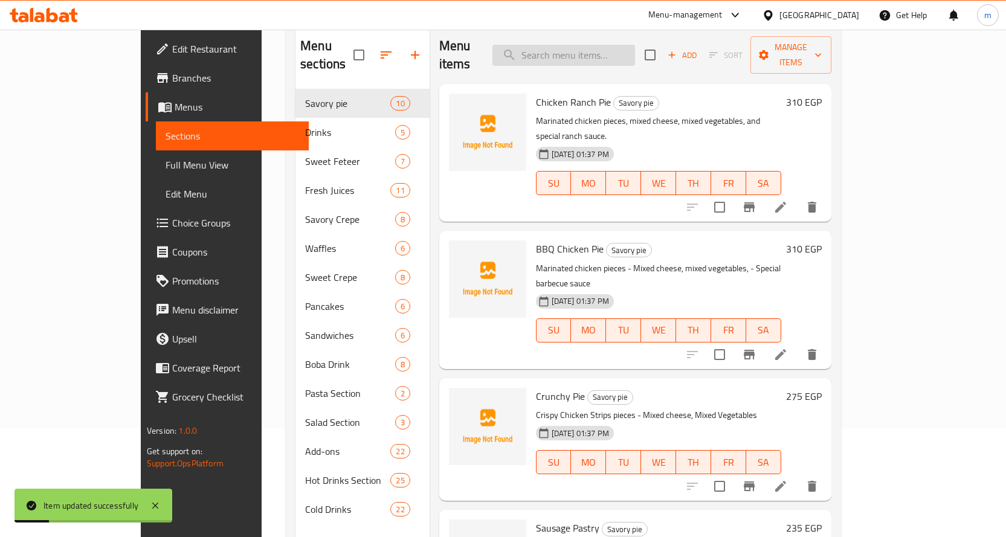
click at [612, 45] on input "search" at bounding box center [563, 55] width 143 height 21
paste input "Blueberry Mojito"
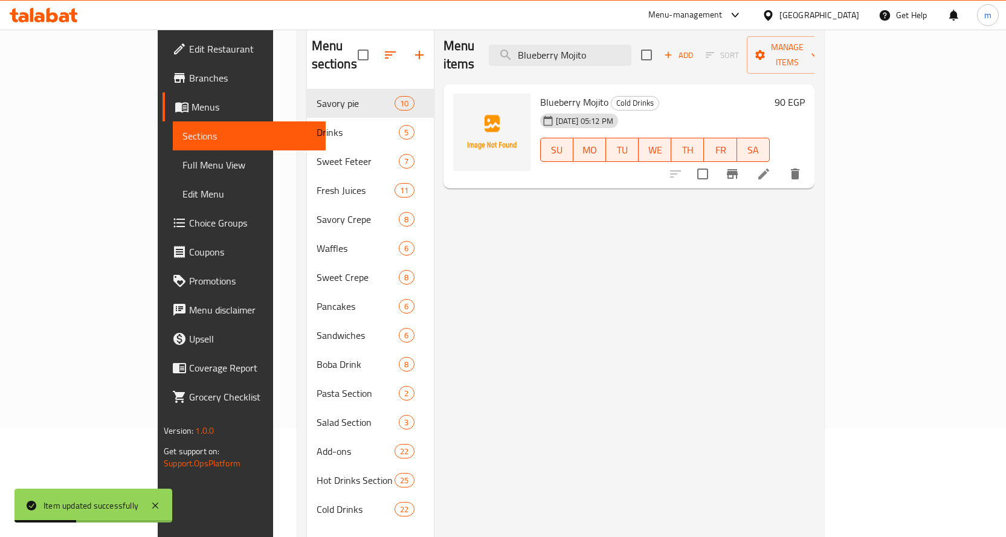
type input "Blueberry Mojito"
click at [771, 167] on icon at bounding box center [763, 174] width 14 height 14
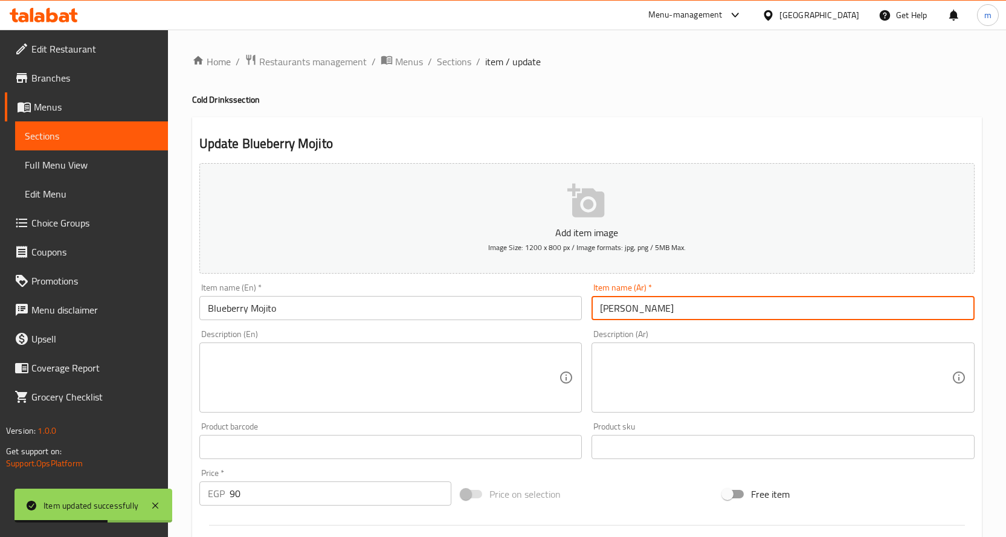
drag, startPoint x: 648, startPoint y: 310, endPoint x: 680, endPoint y: 321, distance: 33.8
click at [649, 310] on input "موهيتو بلو بيري" at bounding box center [782, 308] width 383 height 24
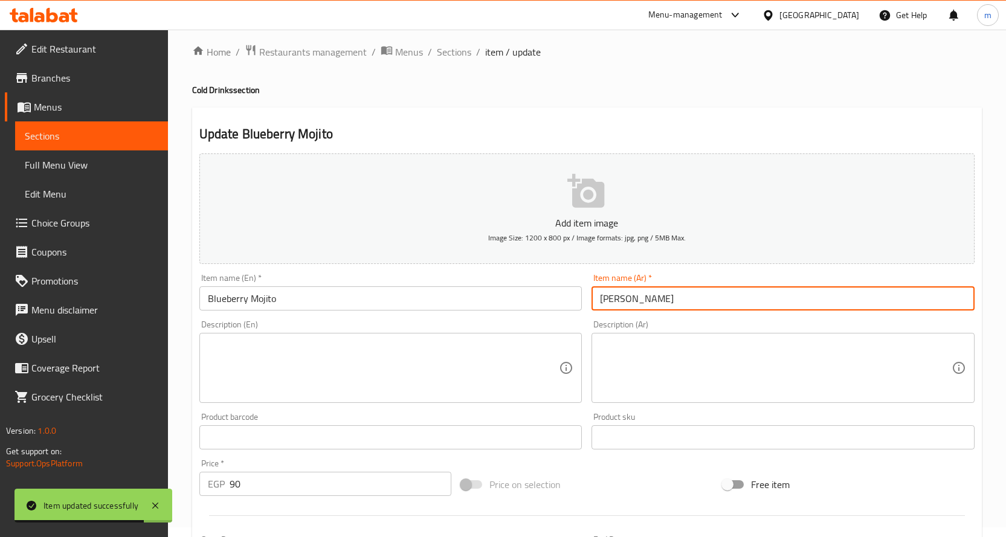
scroll to position [317, 0]
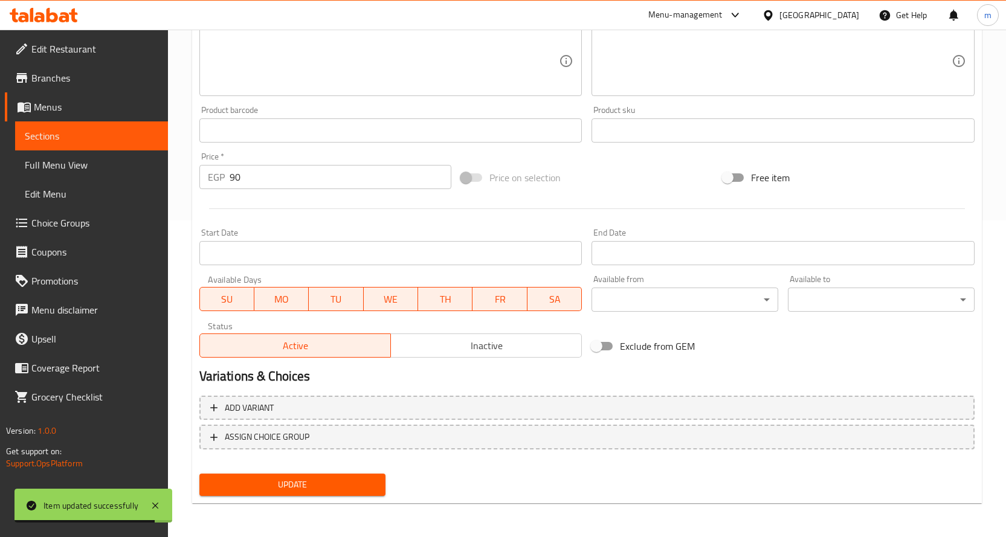
type input "[PERSON_NAME]"
click at [310, 492] on span "Update" at bounding box center [292, 484] width 167 height 15
click at [130, 132] on span "Sections" at bounding box center [92, 136] width 134 height 14
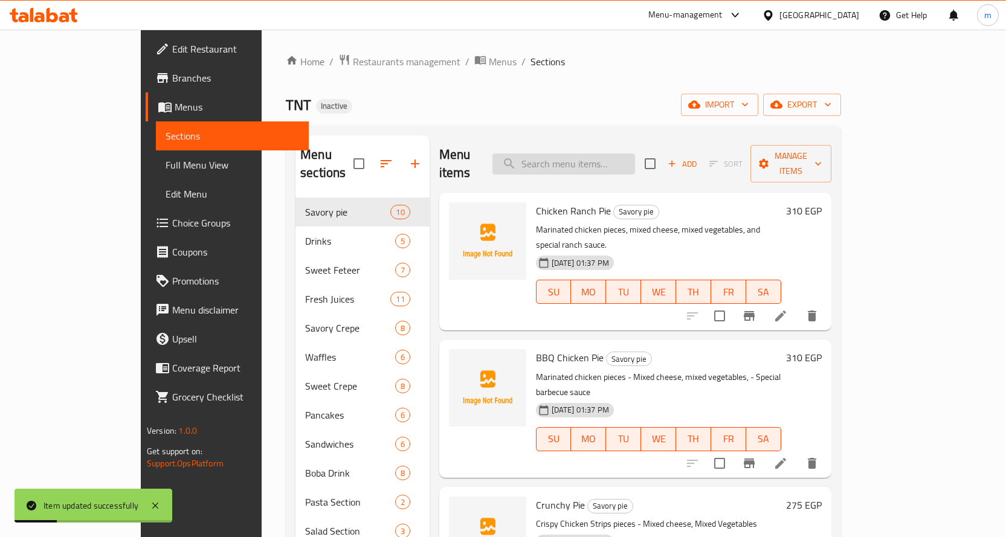
drag, startPoint x: 564, startPoint y: 149, endPoint x: 572, endPoint y: 156, distance: 10.7
click at [572, 156] on input "search" at bounding box center [563, 163] width 143 height 21
paste input "[PERSON_NAME]"
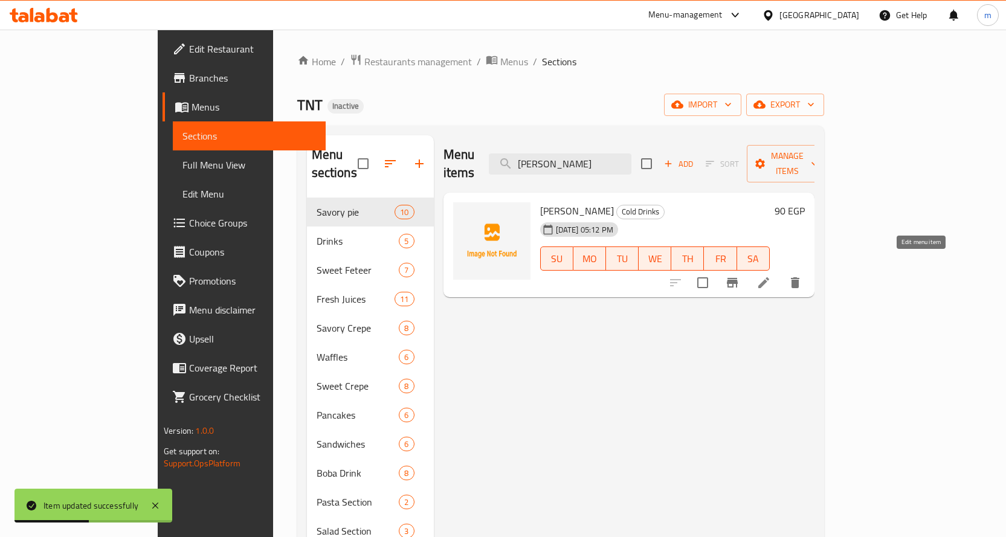
type input "[PERSON_NAME]"
click at [771, 275] on icon at bounding box center [763, 282] width 14 height 14
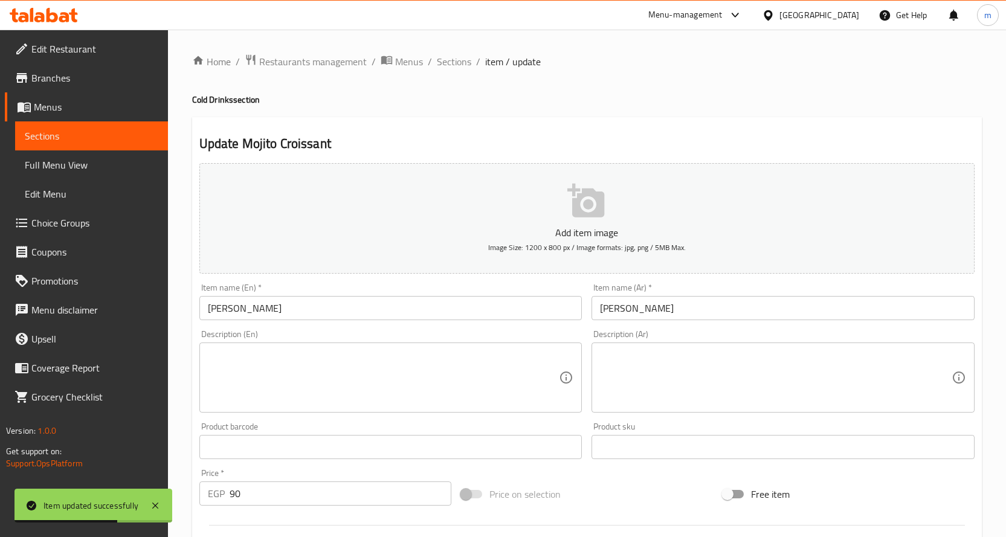
click at [654, 309] on input "موهيتو كرواسون" at bounding box center [782, 308] width 383 height 24
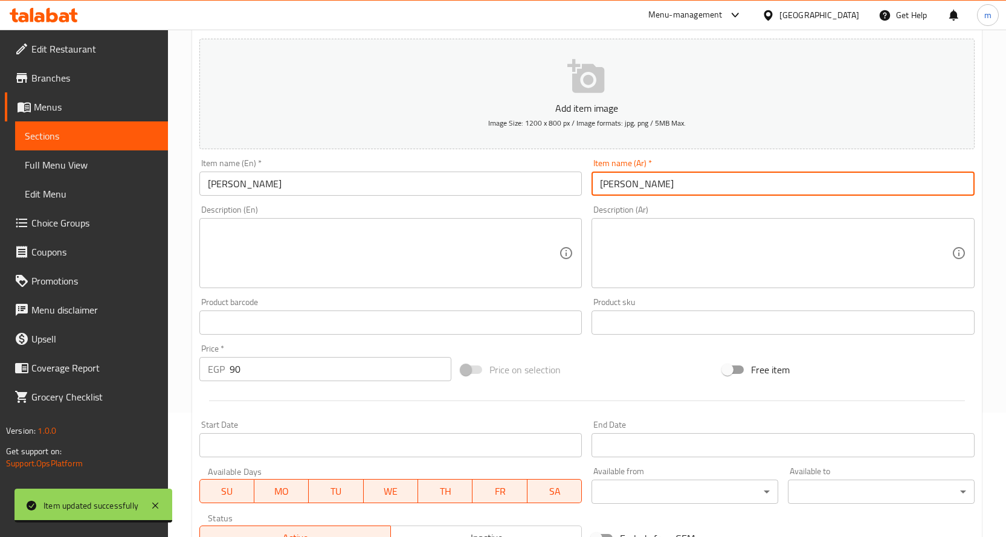
scroll to position [317, 0]
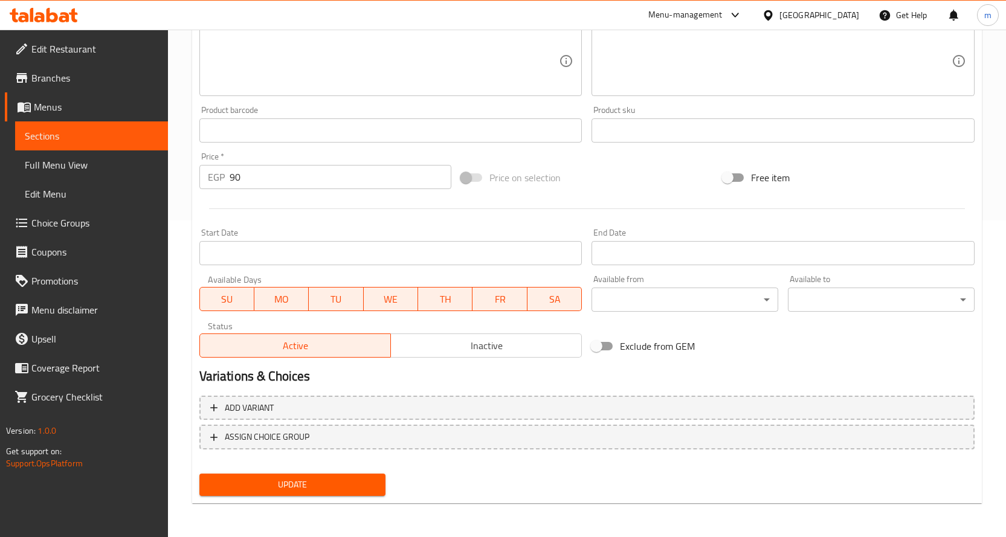
type input "[PERSON_NAME]"
click at [288, 481] on span "Update" at bounding box center [292, 484] width 167 height 15
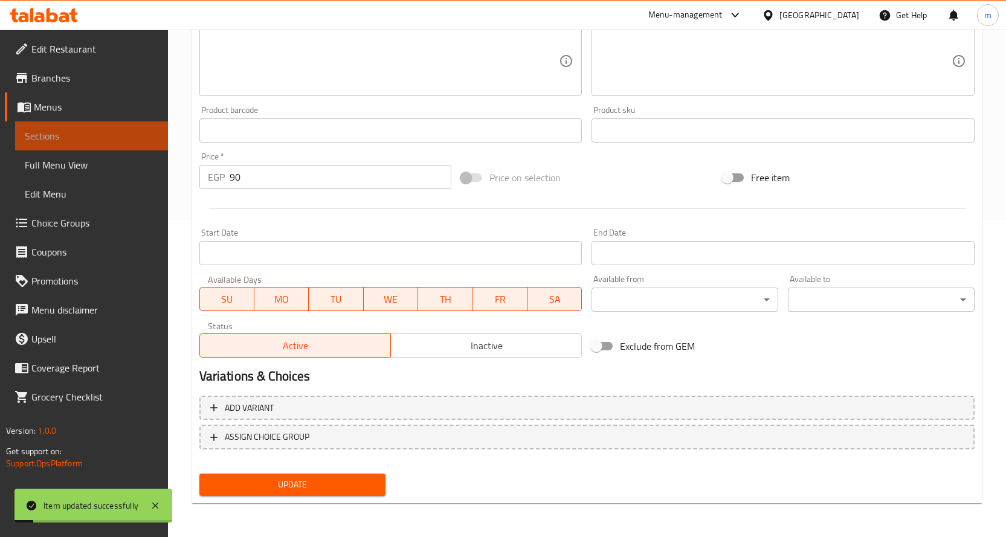
click at [135, 133] on span "Sections" at bounding box center [92, 136] width 134 height 14
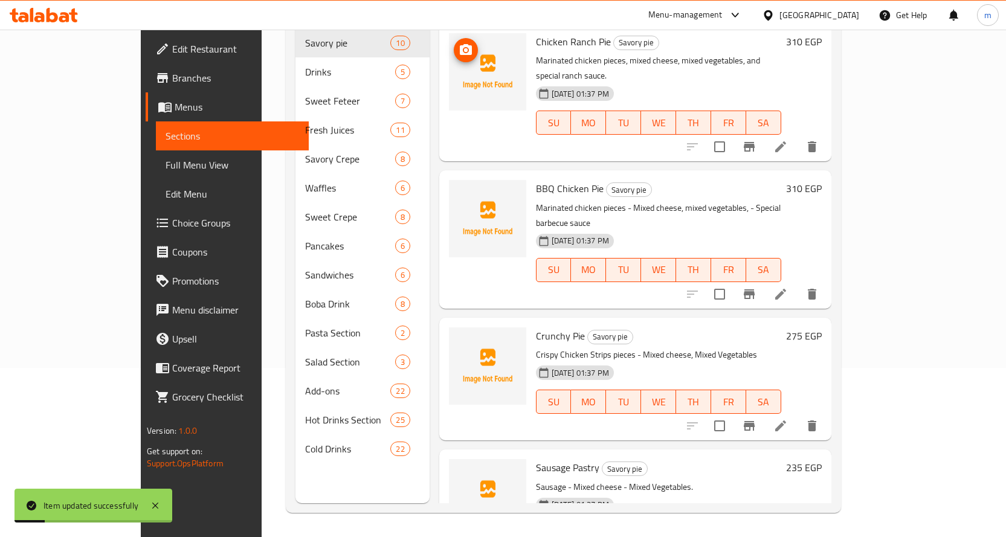
scroll to position [48, 0]
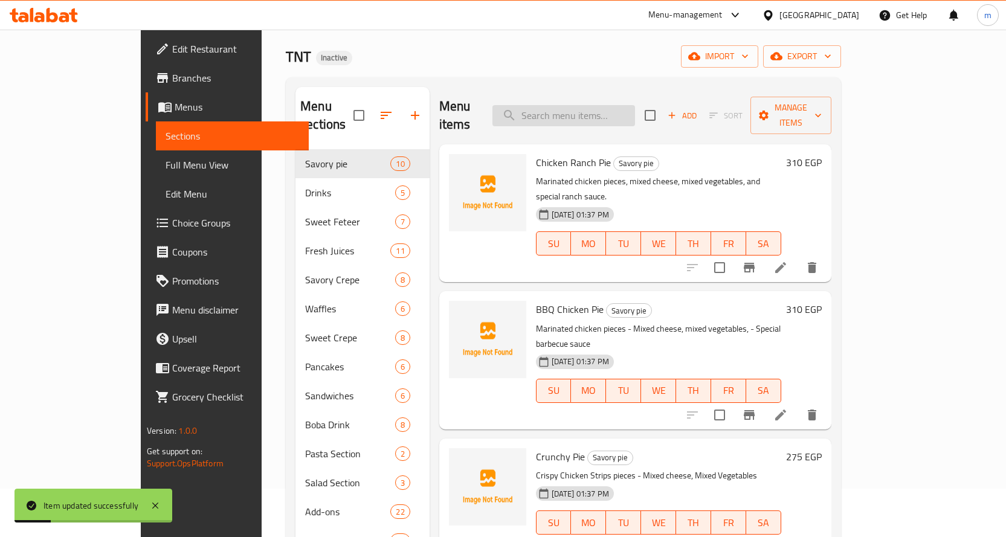
click at [584, 109] on input "search" at bounding box center [563, 115] width 143 height 21
paste input "Cherry Cola Mojito"
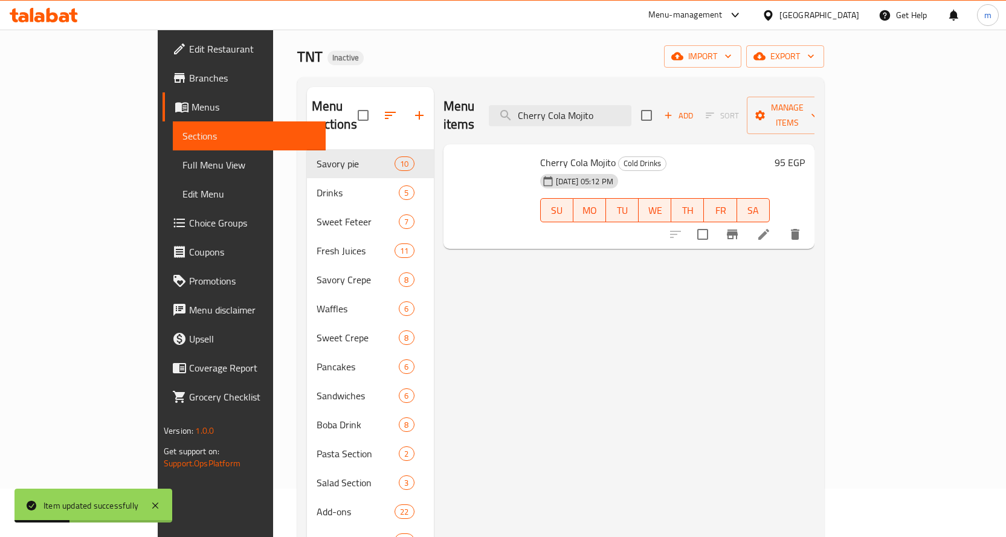
scroll to position [0, 0]
type input "Cherry Cola Mojito"
click at [769, 229] on icon at bounding box center [763, 234] width 11 height 11
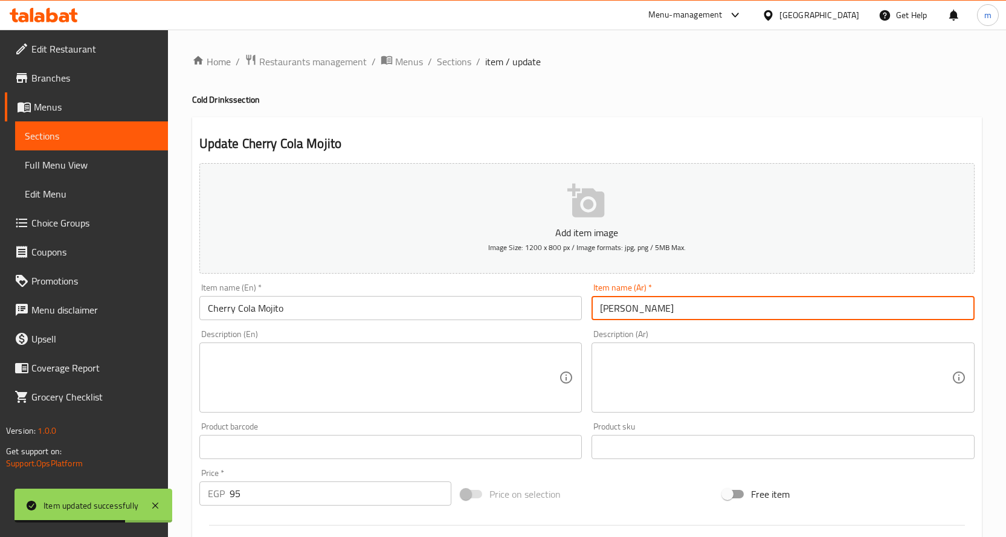
click at [660, 311] on input "موهيتو شيري كولا" at bounding box center [782, 308] width 383 height 24
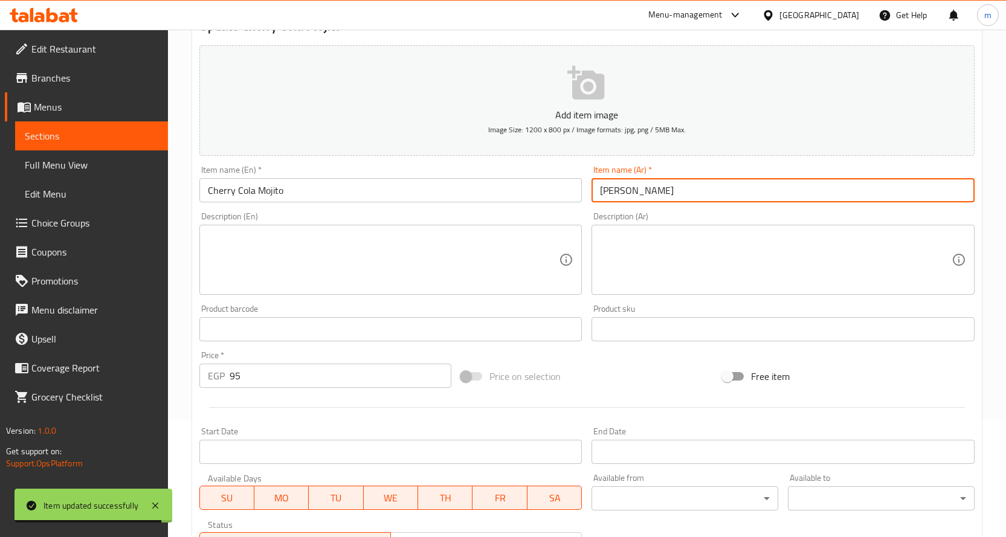
scroll to position [317, 0]
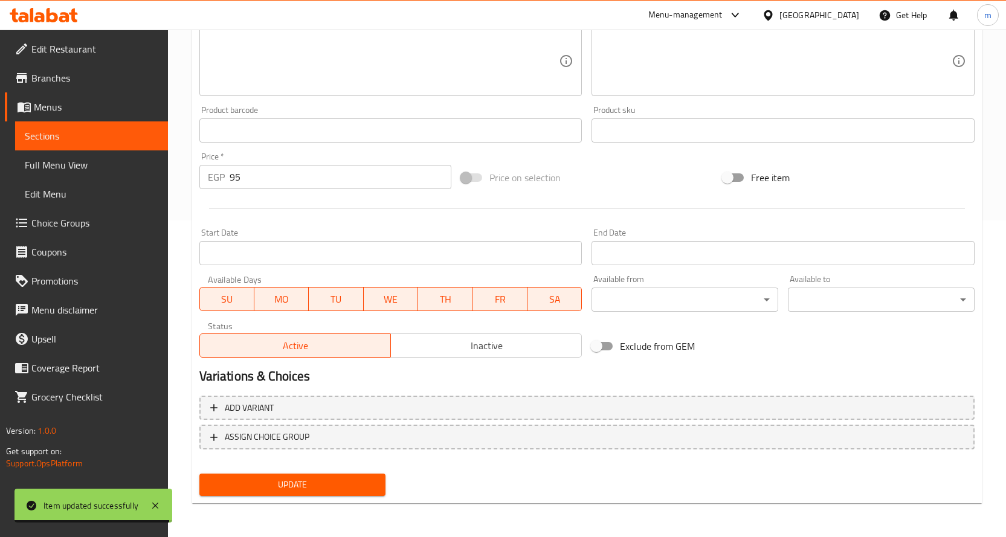
type input "[PERSON_NAME]"
click at [361, 487] on span "Update" at bounding box center [292, 484] width 167 height 15
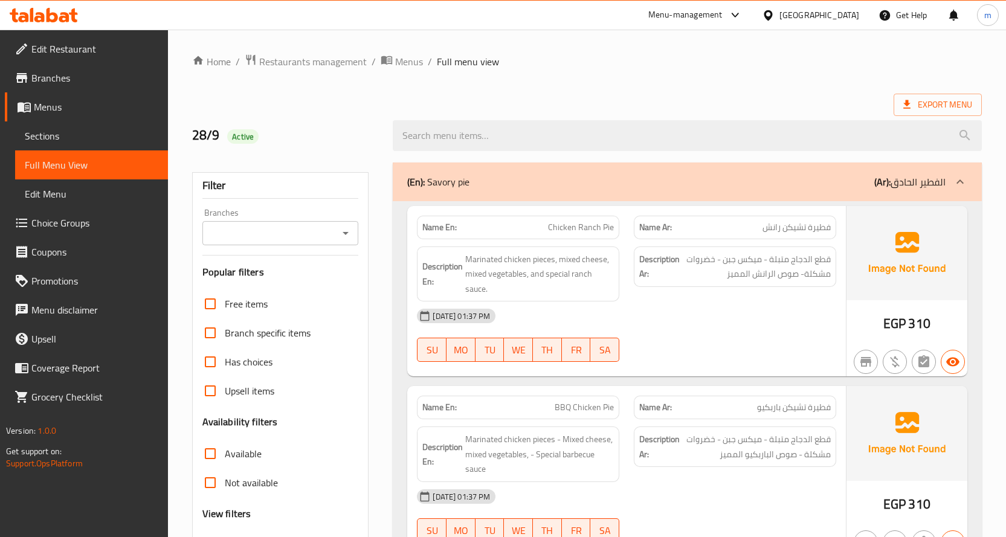
scroll to position [423, 0]
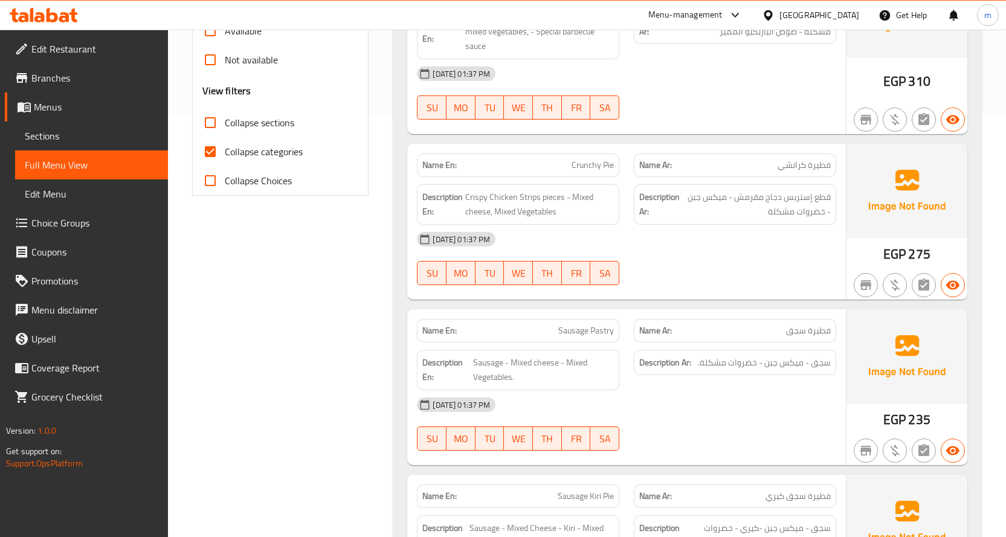
click at [283, 124] on span "Collapse sections" at bounding box center [259, 122] width 69 height 14
click at [225, 124] on input "Collapse sections" at bounding box center [210, 122] width 29 height 29
checkbox input "true"
click at [278, 149] on span "Collapse categories" at bounding box center [264, 151] width 78 height 14
click at [225, 149] on input "Collapse categories" at bounding box center [210, 151] width 29 height 29
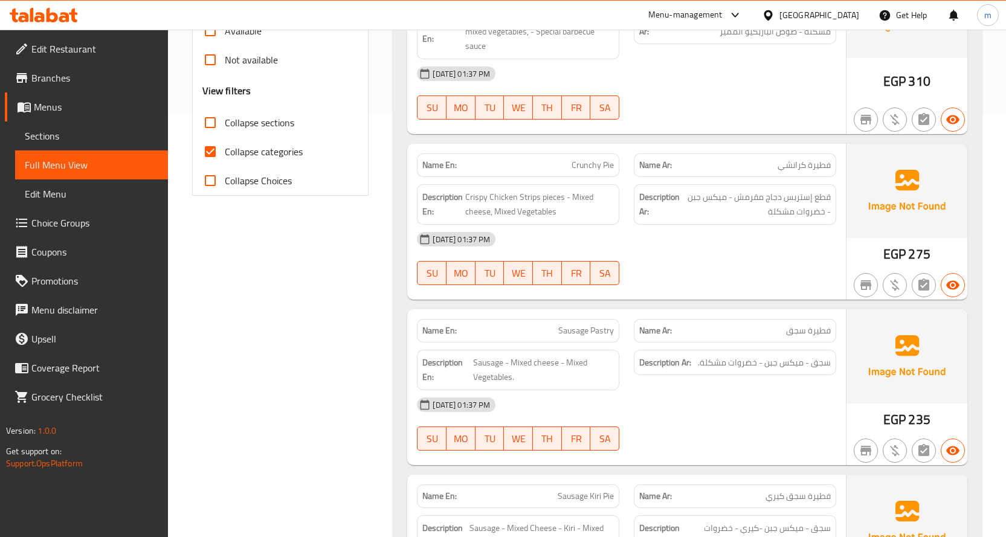
checkbox input "false"
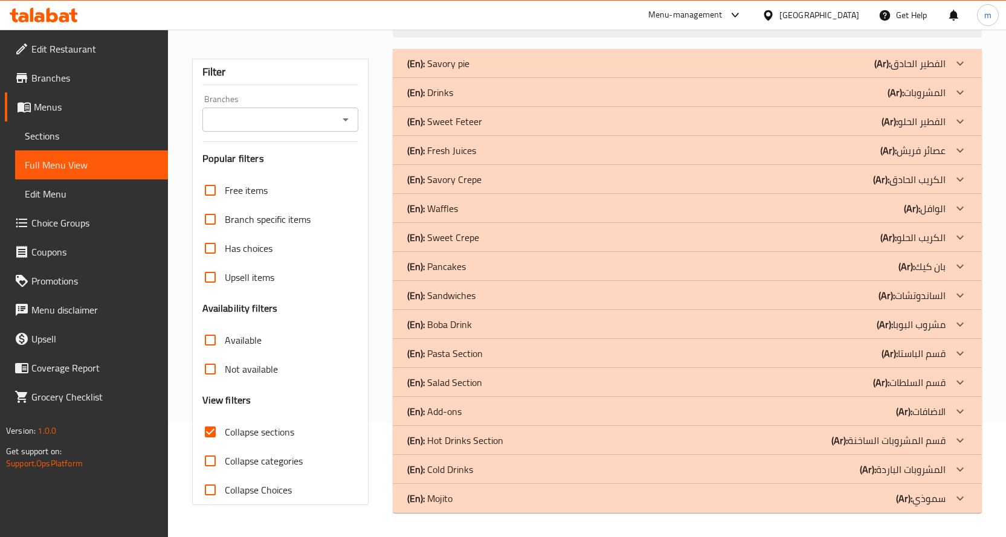
scroll to position [114, 0]
drag, startPoint x: 776, startPoint y: 497, endPoint x: 753, endPoint y: 473, distance: 32.5
click at [776, 497] on div "(En): Mojito (Ar): سموذي" at bounding box center [676, 498] width 538 height 14
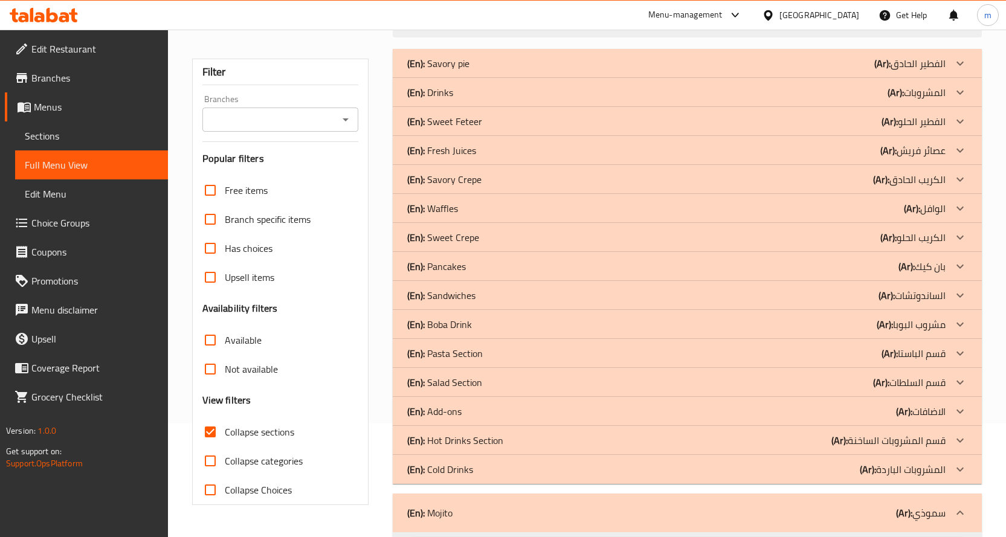
click at [746, 466] on div "(En): Cold Drinks (Ar): المشروبات الباردة" at bounding box center [676, 469] width 538 height 14
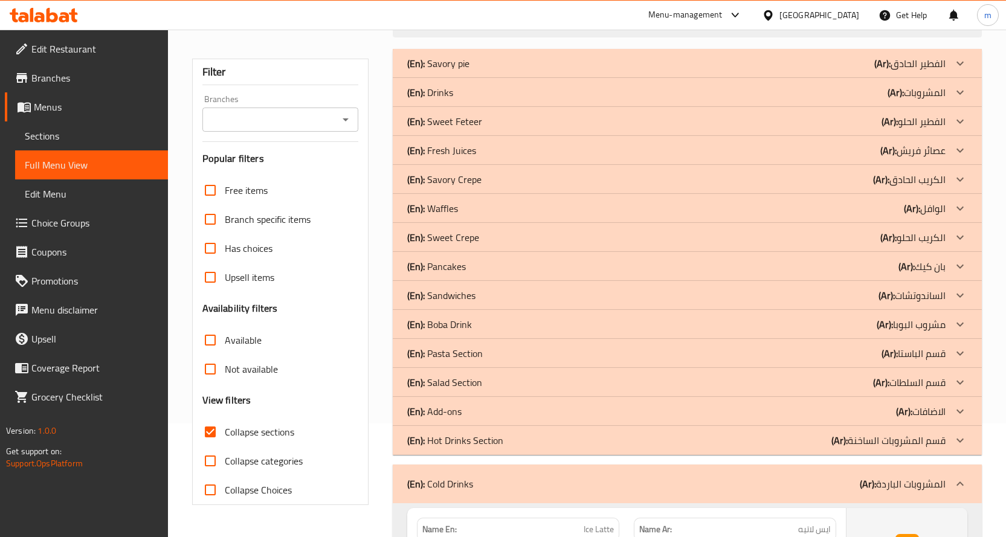
click at [765, 442] on div "(En): Hot Drinks Section (Ar): قسم المشروبات الساخنة" at bounding box center [676, 440] width 538 height 14
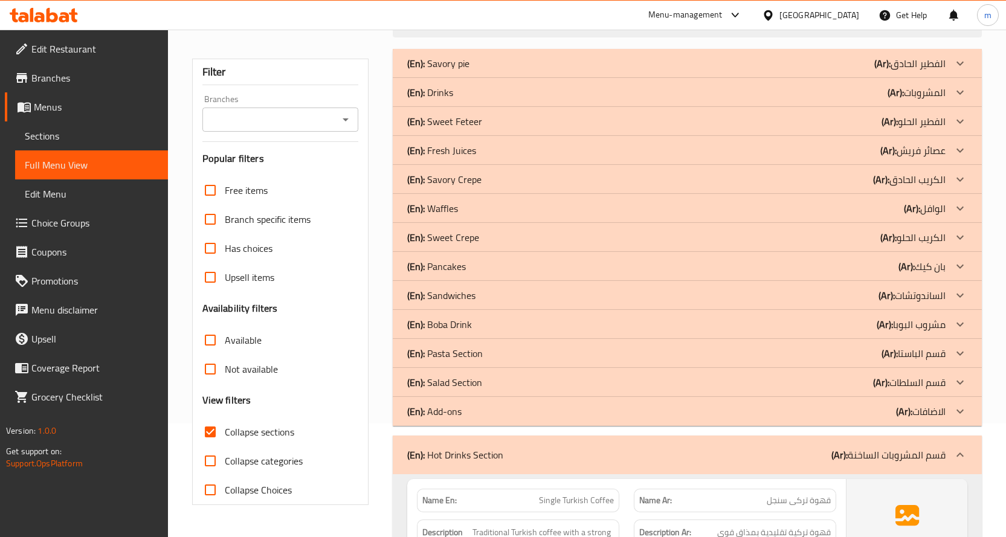
click at [756, 410] on div "(En): Add-ons (Ar): الاضافات" at bounding box center [676, 411] width 538 height 14
click at [751, 388] on div "(En): Salad Section (Ar): قسم السلطات" at bounding box center [676, 382] width 538 height 14
click at [742, 359] on div "(En): Pasta Section (Ar): قسم الباستا" at bounding box center [687, 353] width 589 height 29
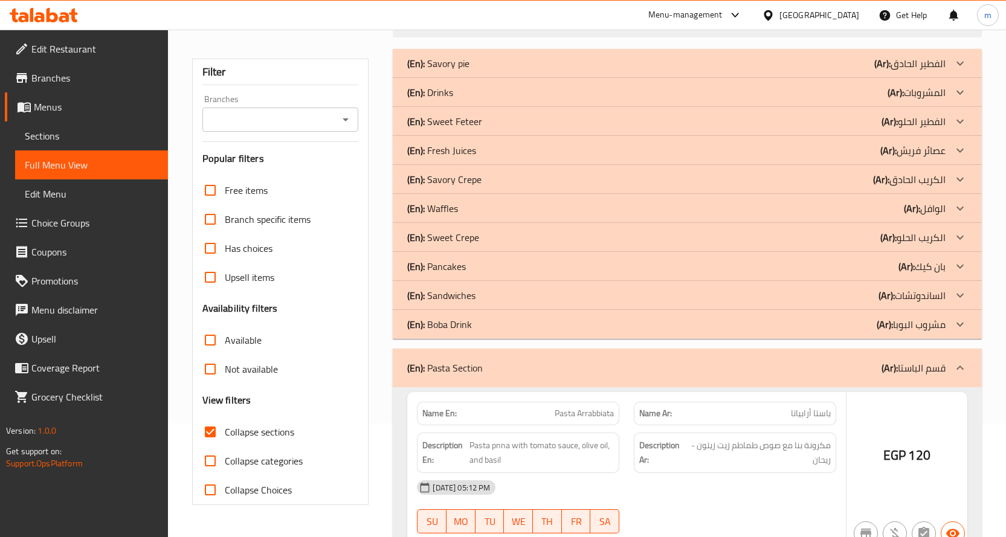
click at [740, 322] on div "(En): Boba Drink (Ar): مشروب البوبا" at bounding box center [676, 324] width 538 height 14
click at [733, 288] on div "(En): Sandwiches (Ar): الساندوتشات" at bounding box center [676, 295] width 538 height 14
click at [729, 252] on div "(En): Pancakes (Ar): بان كيك Name En: Nutella Pancakes 14 Pcs Name Ar: بان كيك …" at bounding box center [687, 266] width 589 height 29
click at [727, 196] on div "(En): Waffles (Ar): الوافل" at bounding box center [687, 208] width 589 height 29
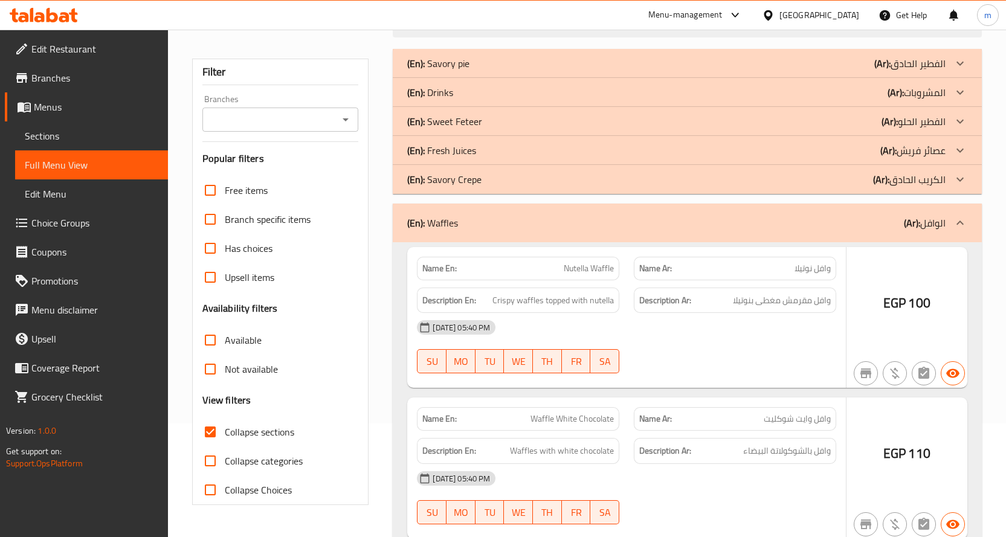
click at [729, 184] on div "(En): Savory Crepe (Ar): الكريب الحادق" at bounding box center [676, 179] width 538 height 14
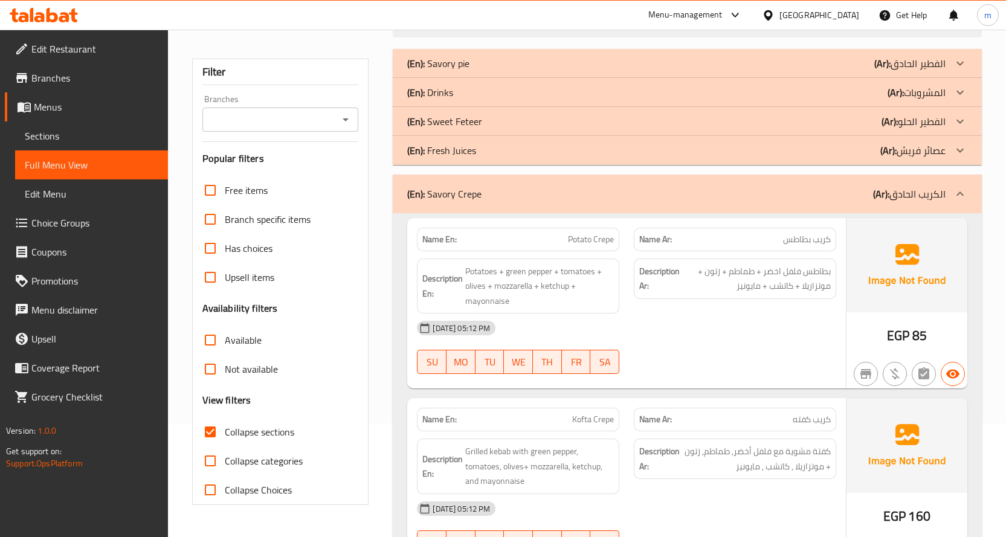
click at [745, 149] on div "(En): Fresh Juices (Ar): عصائر فريش" at bounding box center [676, 150] width 538 height 14
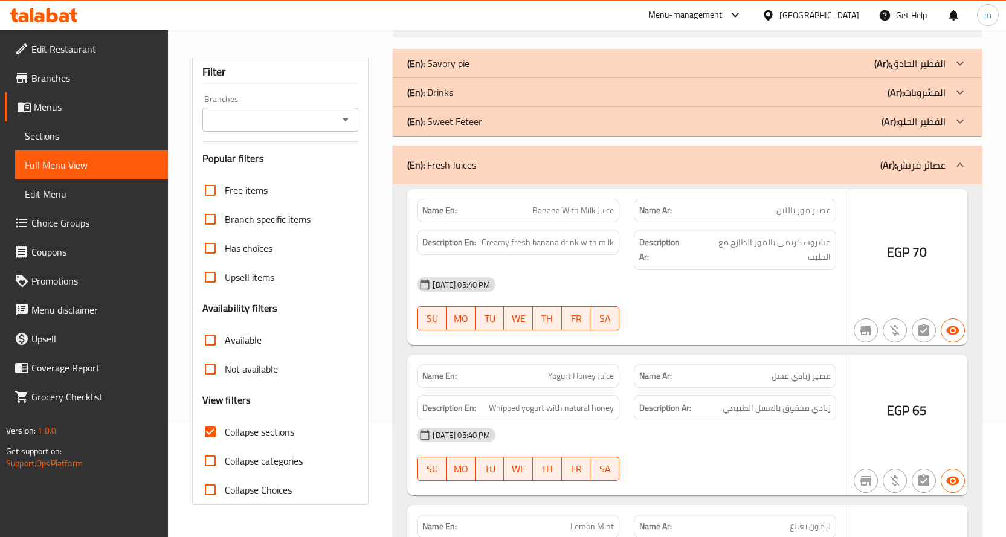
click at [739, 121] on div "(En): Sweet Feteer (Ar): الفطير الحلو" at bounding box center [676, 121] width 538 height 14
click at [730, 83] on div "(En): Drinks (Ar): المشروبات" at bounding box center [687, 92] width 589 height 29
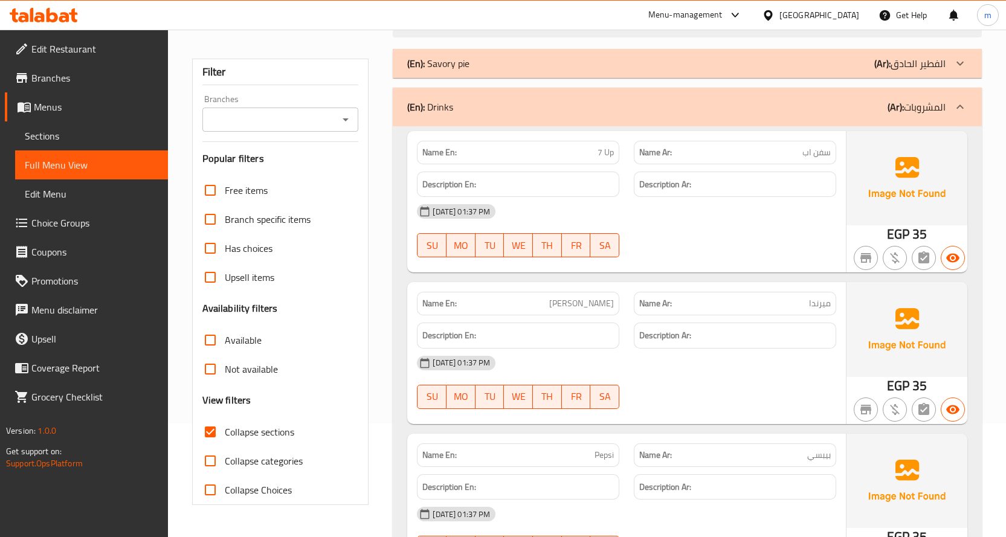
click at [789, 65] on div "(En): Savory pie (Ar): الفطير الحادق" at bounding box center [676, 63] width 538 height 14
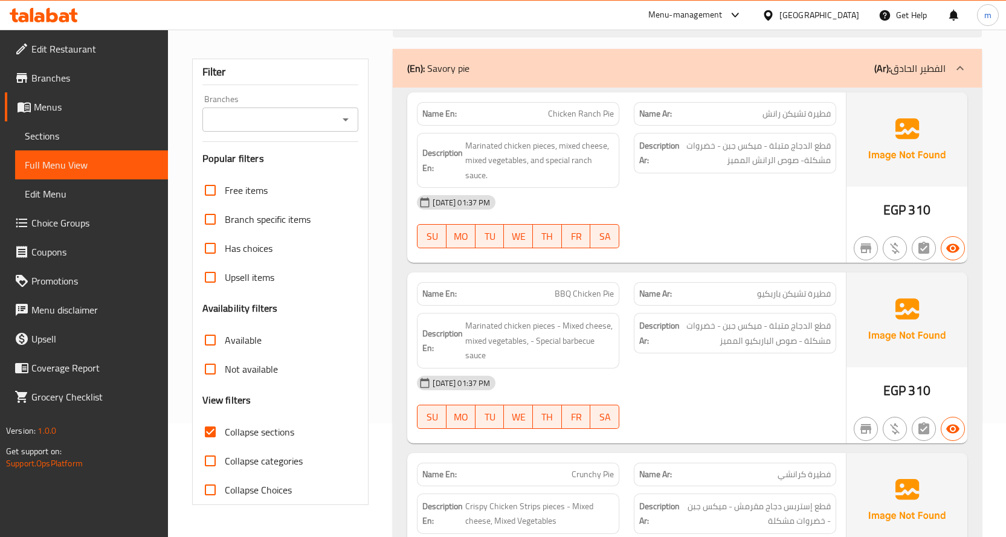
drag, startPoint x: 891, startPoint y: 60, endPoint x: 875, endPoint y: 114, distance: 55.4
click at [892, 61] on p "(Ar): الفطير الحادق" at bounding box center [909, 68] width 71 height 14
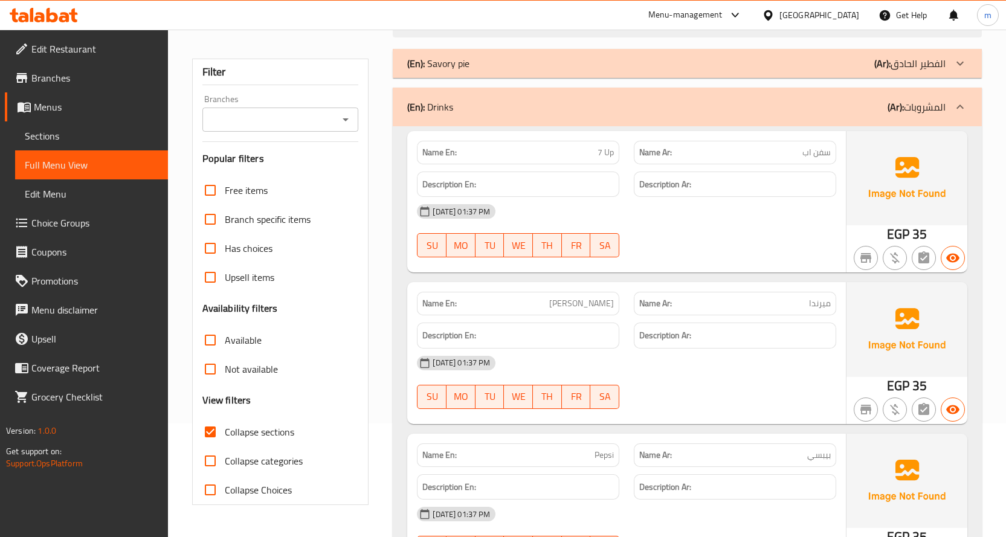
click at [940, 106] on p "(Ar): المشروبات" at bounding box center [916, 107] width 58 height 14
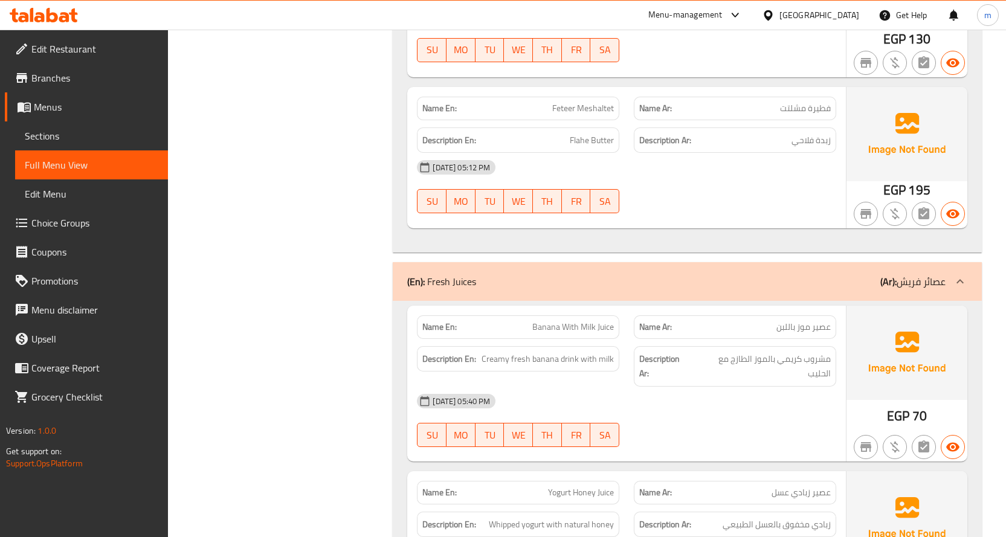
scroll to position [959, 0]
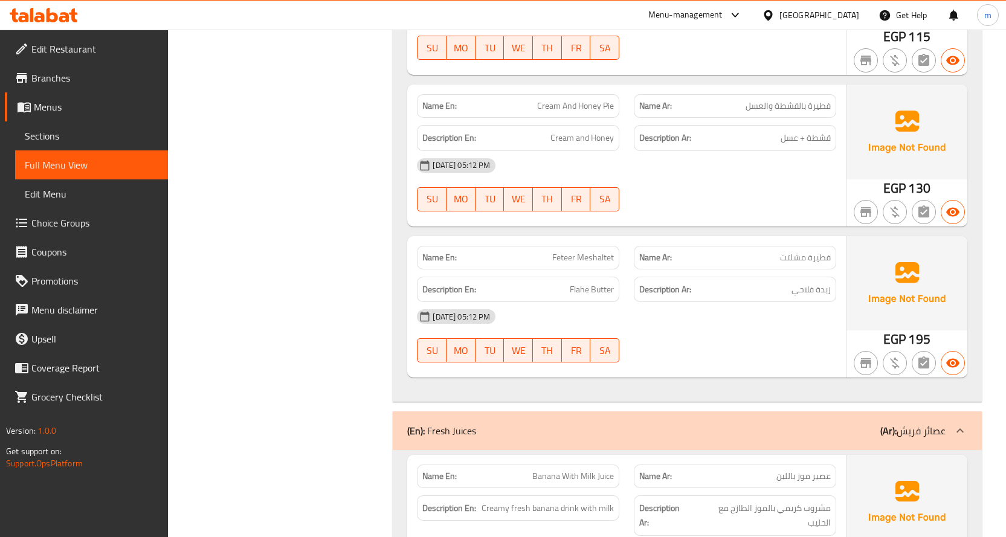
click at [871, 420] on div "(En): Fresh Juices (Ar): عصائر فريش" at bounding box center [687, 430] width 589 height 39
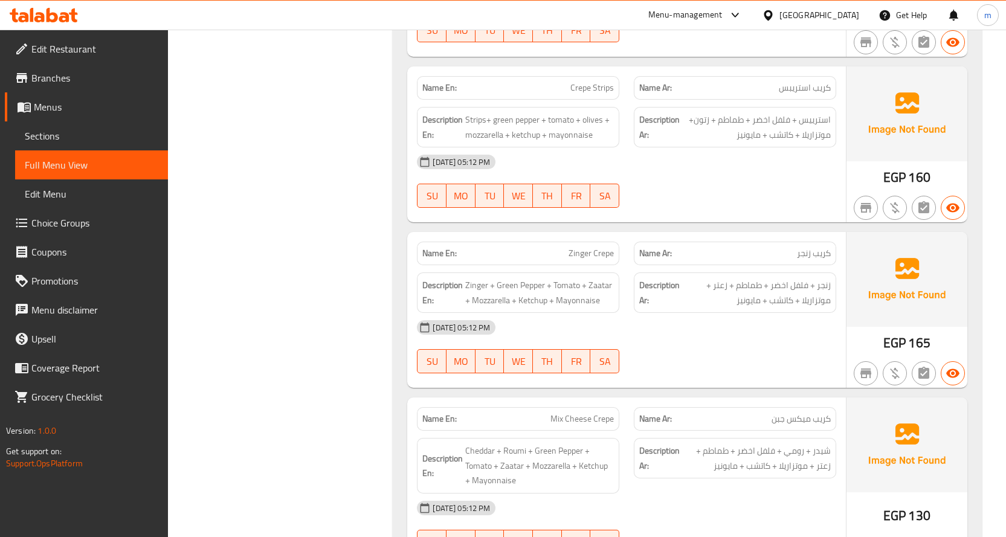
scroll to position [2288, 0]
click at [606, 254] on span "Zinger Crepe" at bounding box center [590, 252] width 45 height 13
copy span "Zinger Crepe"
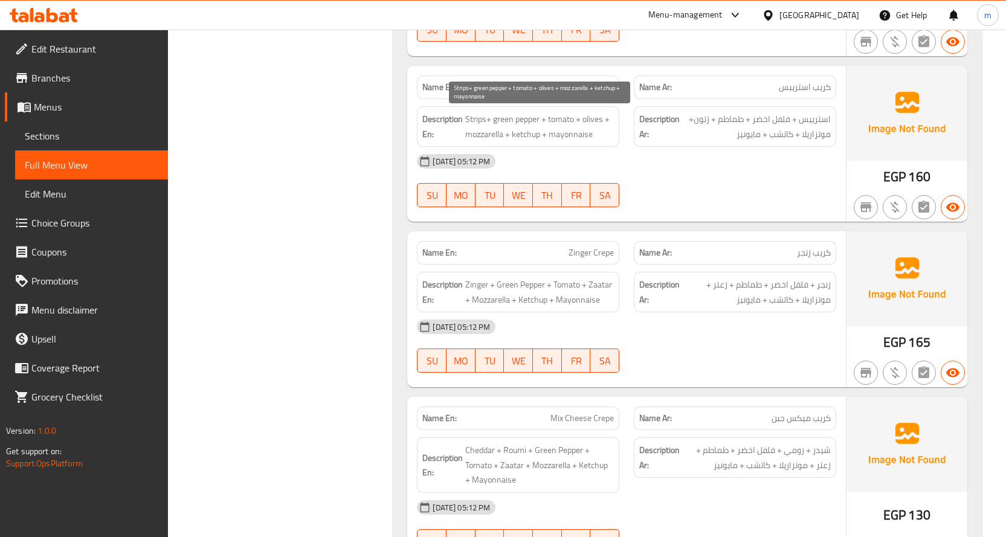
click at [595, 121] on span "Strips+ green pepper + tomato + olives + mozzarella + ketchup + mayonnaise" at bounding box center [539, 127] width 149 height 30
copy span "olives"
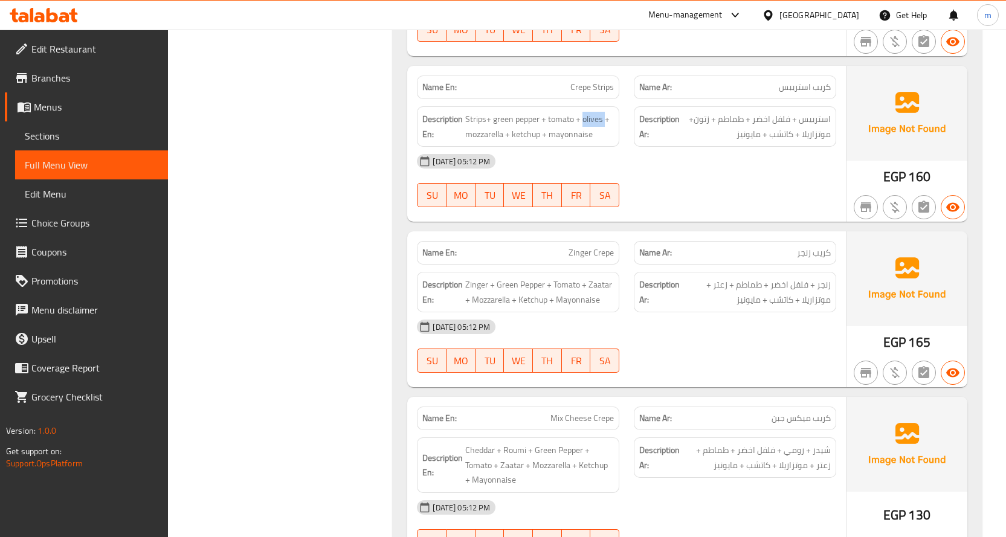
scroll to position [2349, 0]
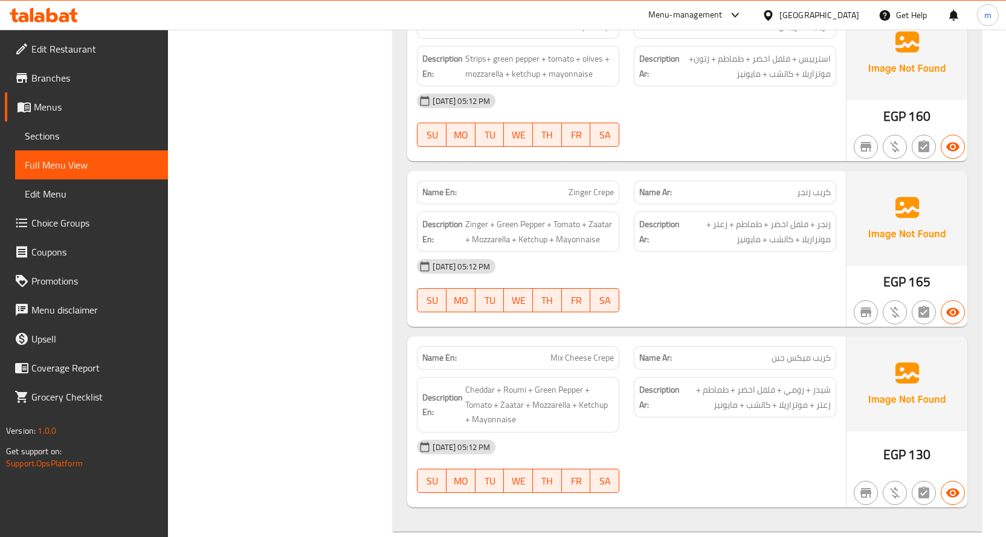
click at [581, 354] on span "Mix Cheese Crepe" at bounding box center [581, 358] width 63 height 13
click at [581, 355] on span "Mix Cheese Crepe" at bounding box center [581, 358] width 63 height 13
click at [581, 356] on span "Mix Cheese Crepe" at bounding box center [581, 358] width 63 height 13
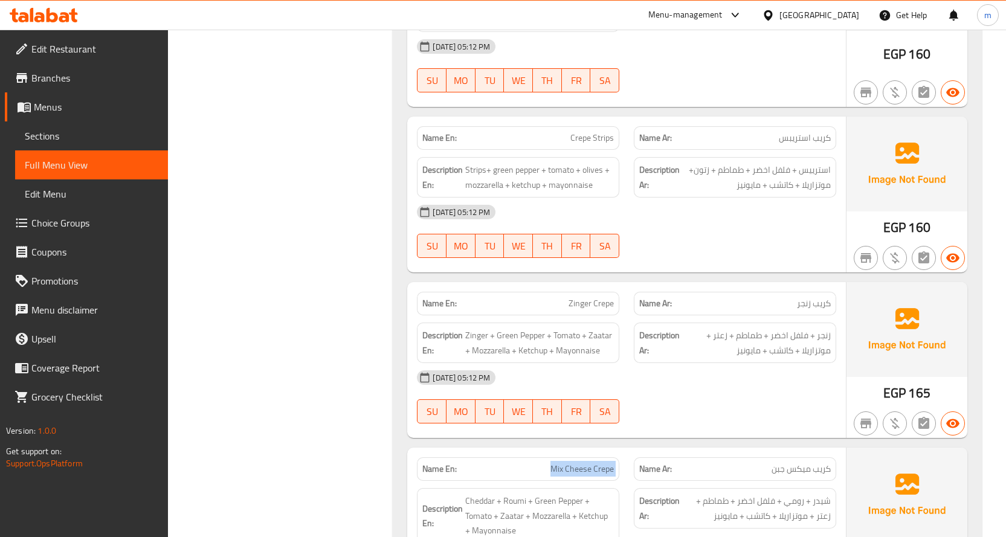
scroll to position [2228, 0]
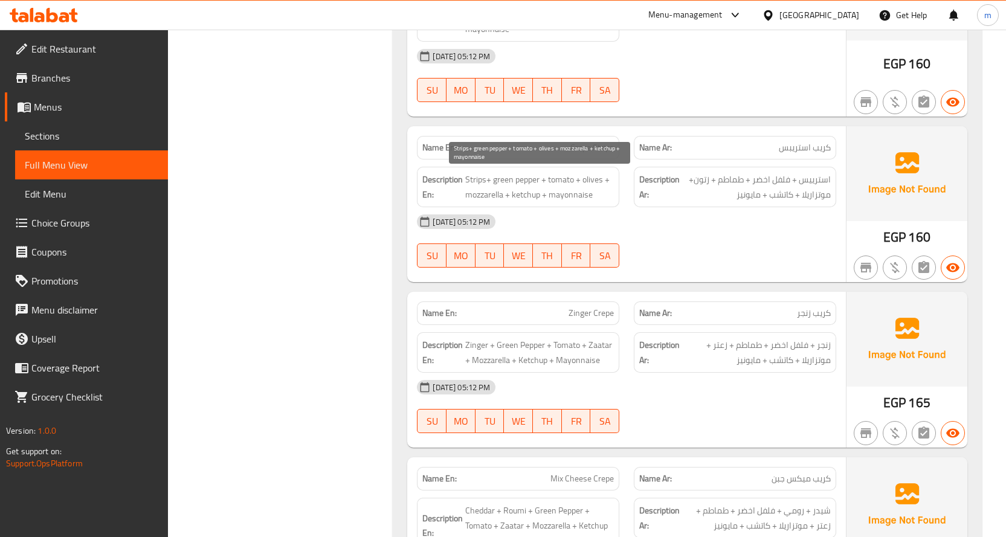
click at [596, 178] on span "Strips+ green pepper + tomato + olives + mozzarella + ketchup + mayonnaise" at bounding box center [539, 187] width 149 height 30
copy span "olives"
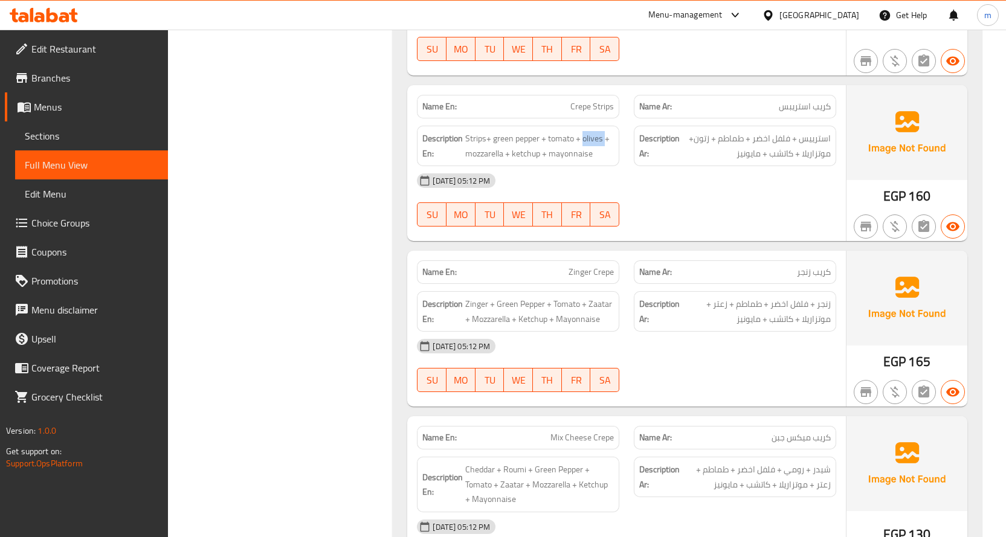
scroll to position [2288, 0]
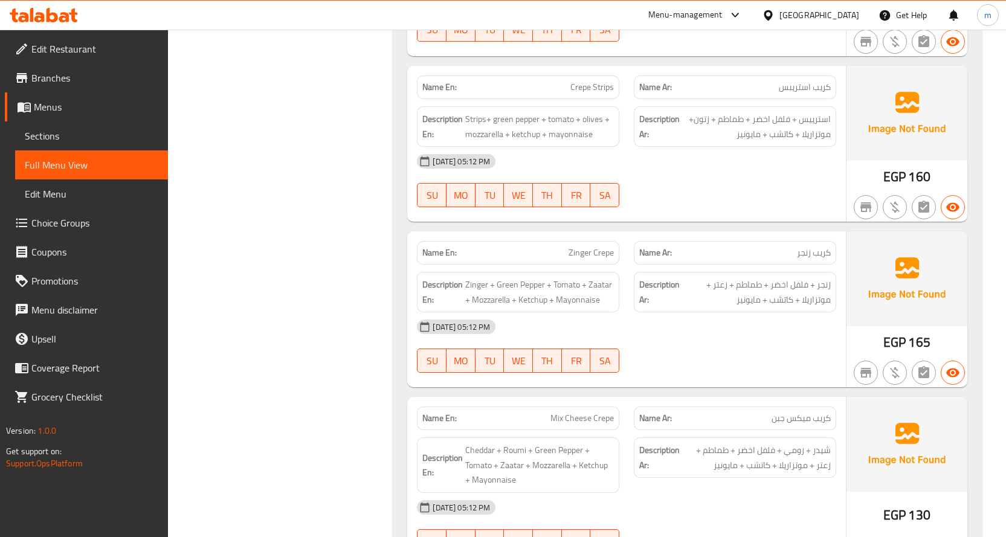
click at [597, 252] on span "Zinger Crepe" at bounding box center [590, 252] width 45 height 13
copy span "Zinger Crepe"
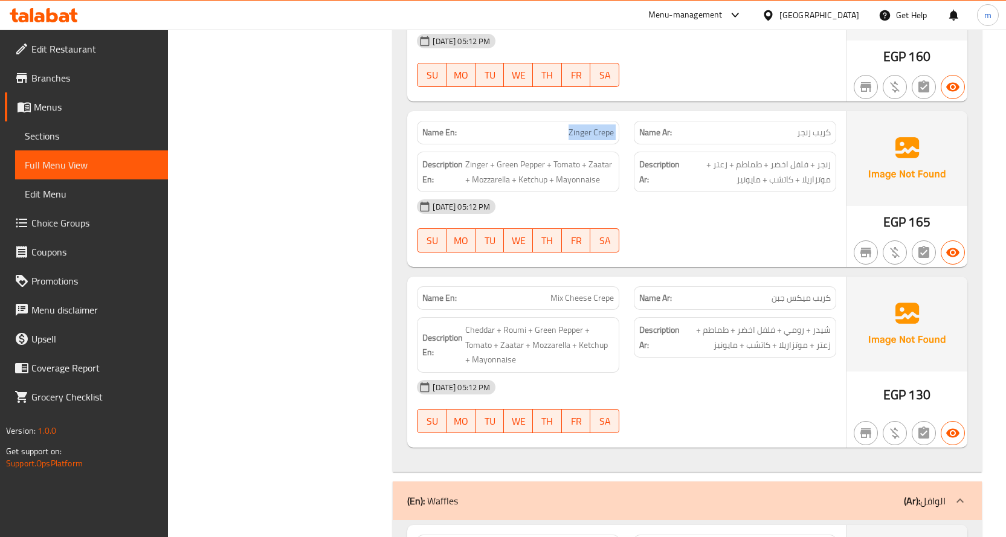
scroll to position [2409, 0]
click at [594, 295] on span "Mix Cheese Crepe" at bounding box center [581, 297] width 63 height 13
copy span "Mix Cheese Crepe"
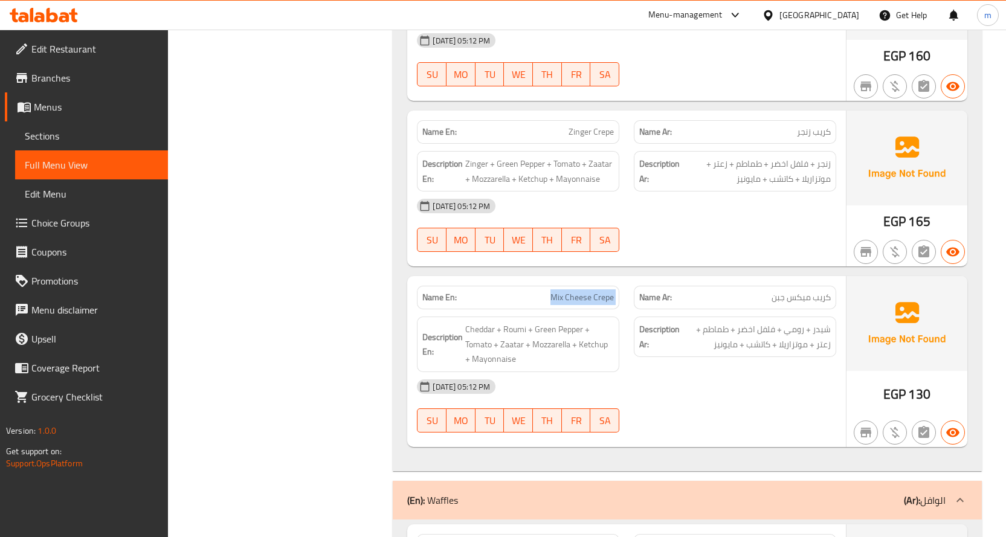
scroll to position [2590, 0]
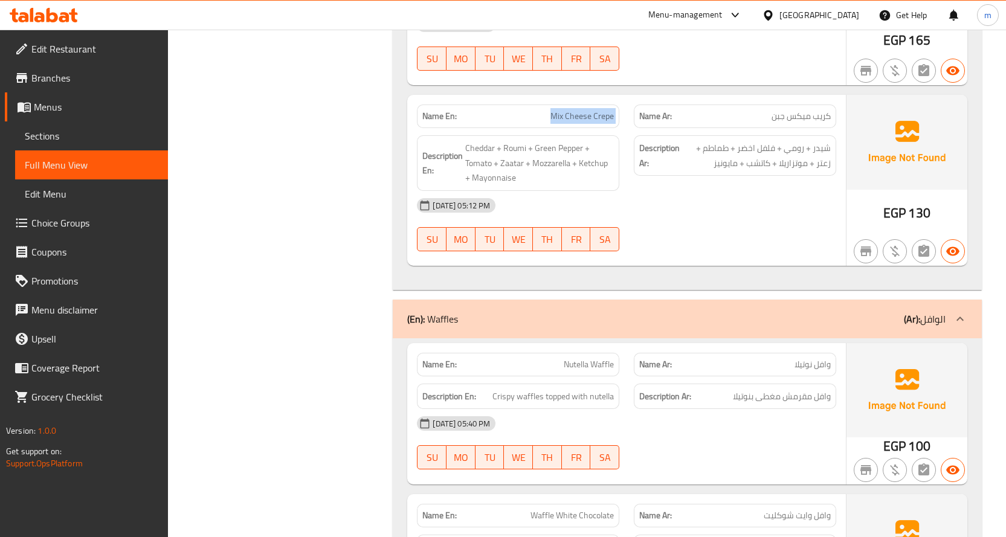
click at [721, 317] on div "(En): Waffles (Ar): الوافل" at bounding box center [676, 319] width 538 height 14
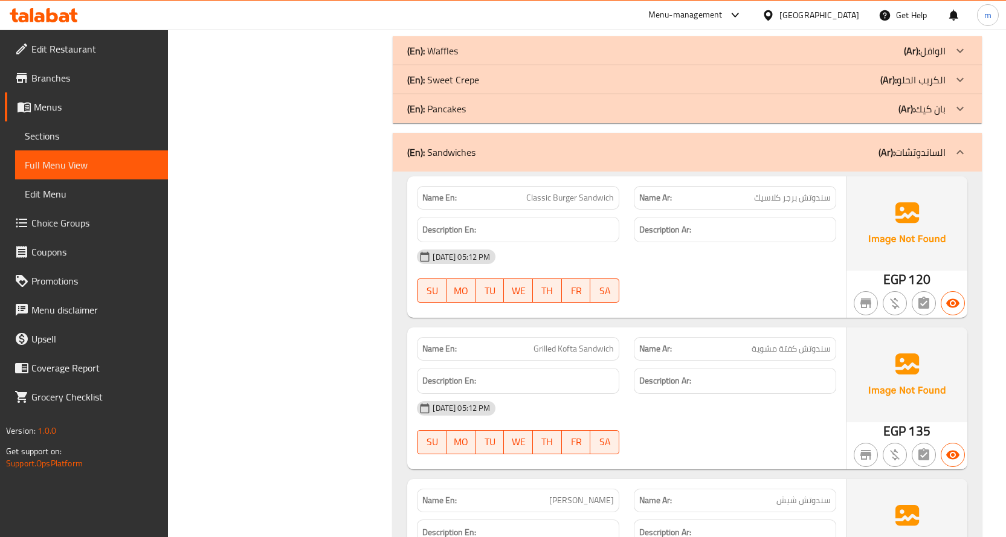
scroll to position [2832, 0]
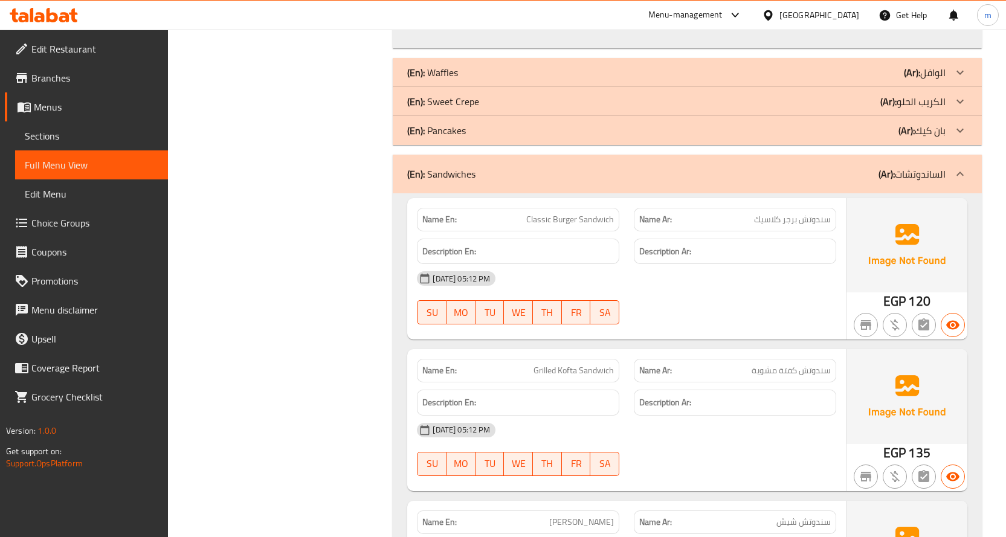
drag, startPoint x: 743, startPoint y: 105, endPoint x: 684, endPoint y: 259, distance: 165.0
click at [743, 105] on div "(En): Sweet Crepe (Ar): الكريب الحلو" at bounding box center [676, 101] width 538 height 14
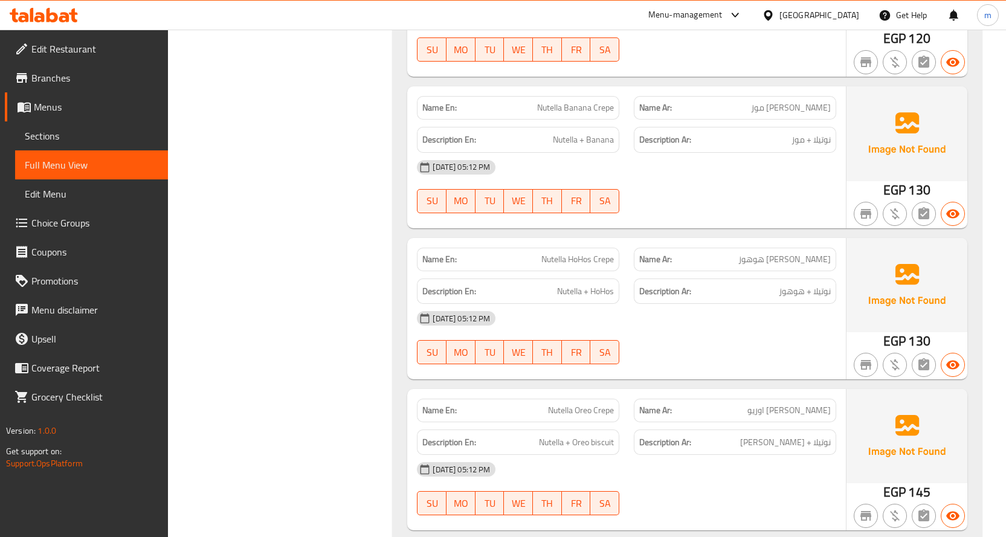
scroll to position [3074, 0]
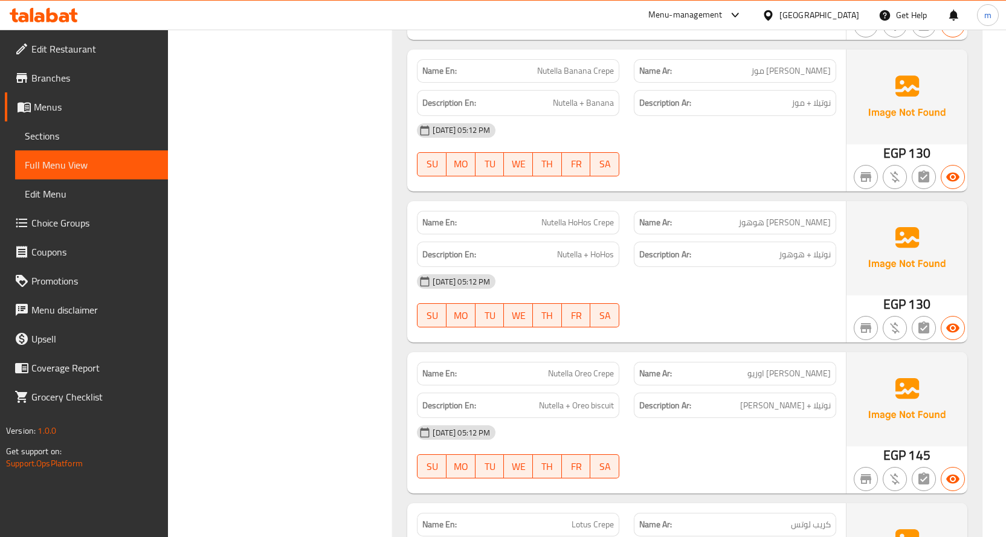
click at [590, 219] on span "Nutella HoHos Crepe" at bounding box center [577, 222] width 72 height 13
copy span "Nutella HoHos Crepe"
click at [639, 277] on div "[DATE] 05:12 PM" at bounding box center [627, 281] width 434 height 29
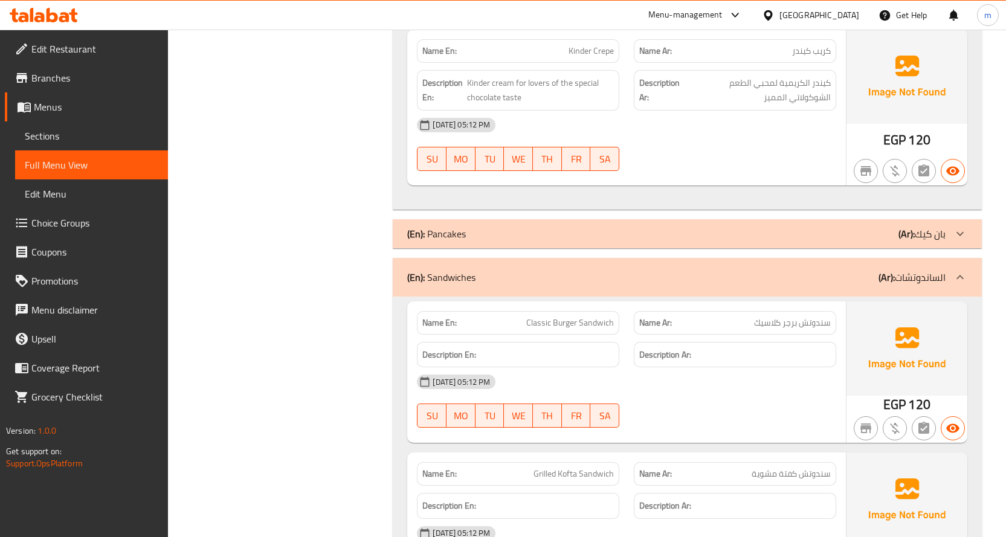
scroll to position [4040, 0]
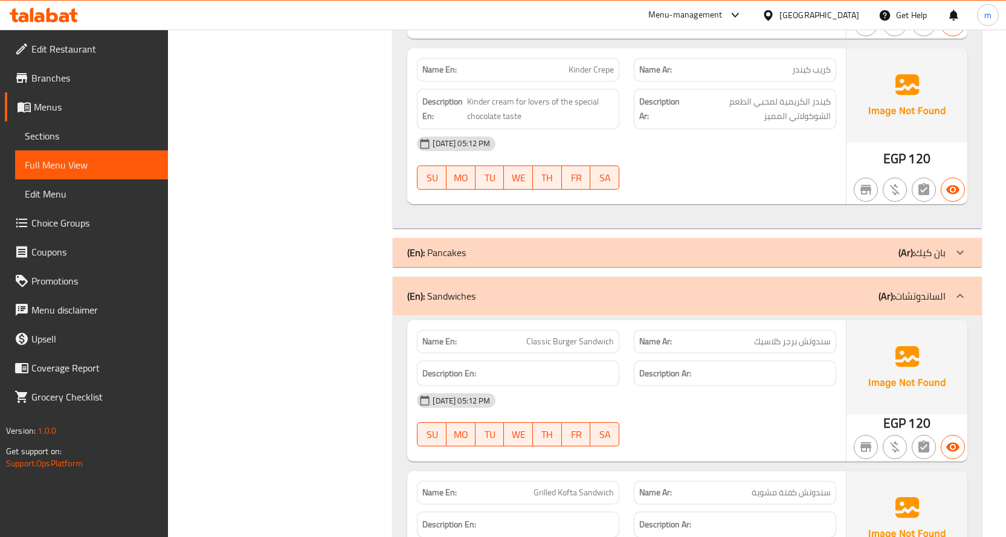
click at [779, 344] on span "سندوتش برجر كلاسيك" at bounding box center [792, 341] width 77 height 13
copy span "سندوتش برجر كلاسيك"
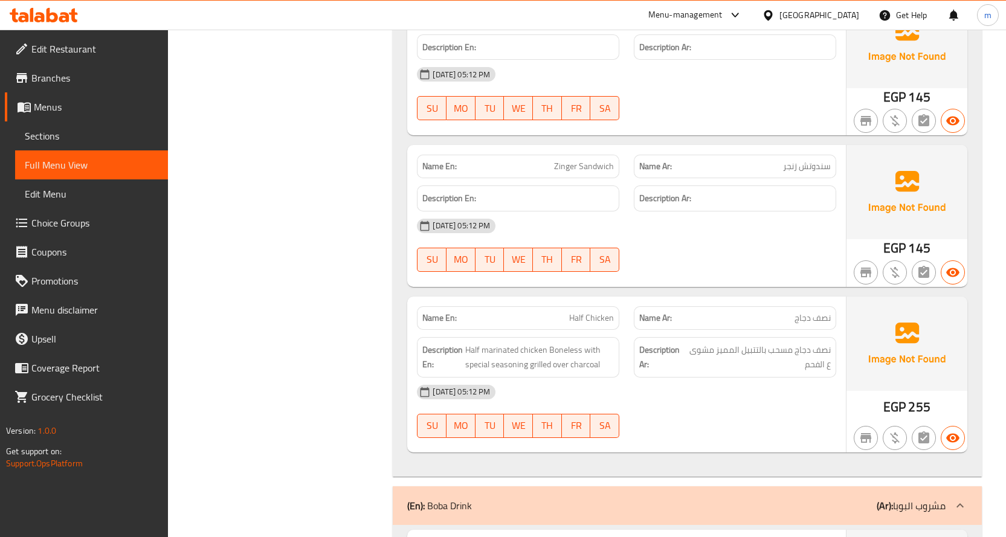
scroll to position [4825, 0]
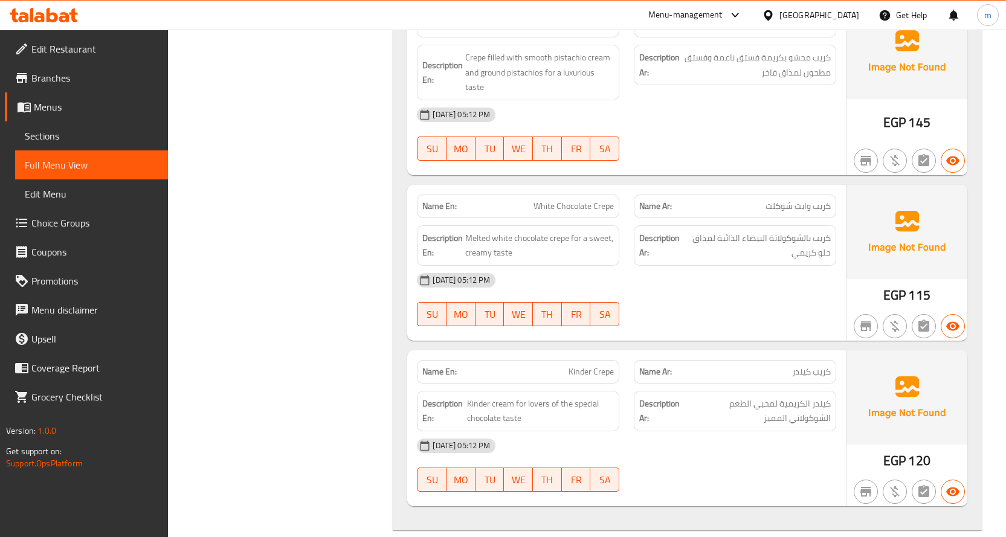
drag, startPoint x: 373, startPoint y: 251, endPoint x: 375, endPoint y: 245, distance: 6.2
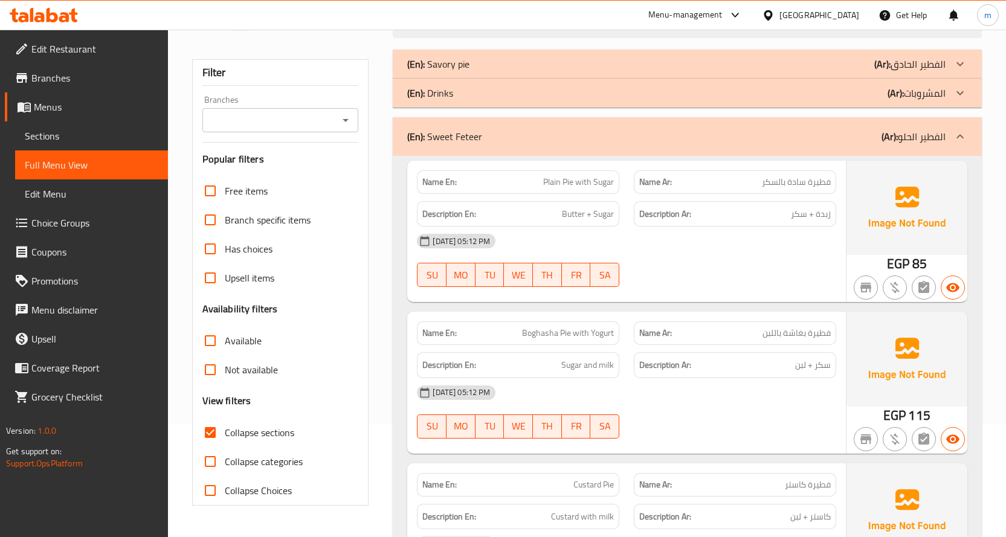
scroll to position [121, 0]
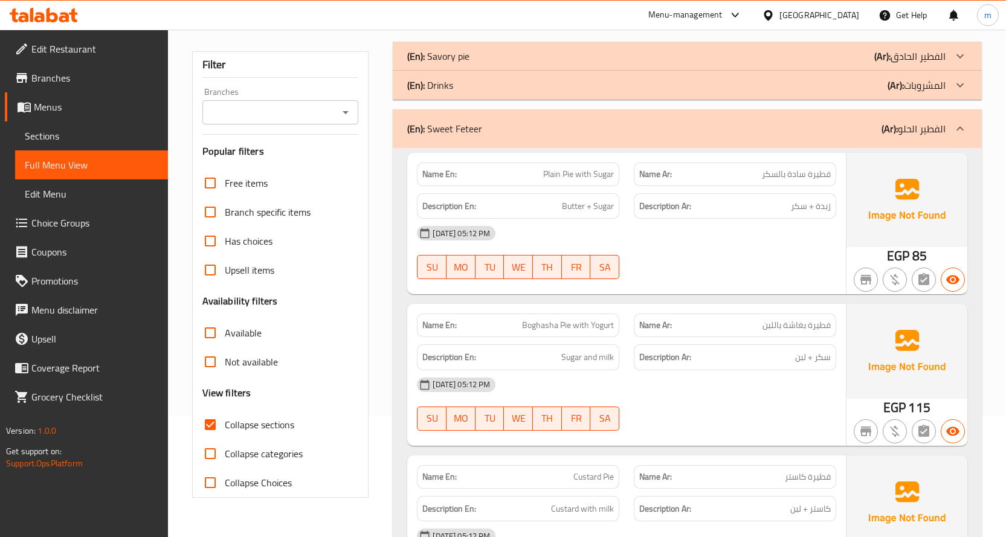
click at [266, 430] on span "Collapse sections" at bounding box center [259, 424] width 69 height 14
click at [225, 430] on input "Collapse sections" at bounding box center [210, 424] width 29 height 29
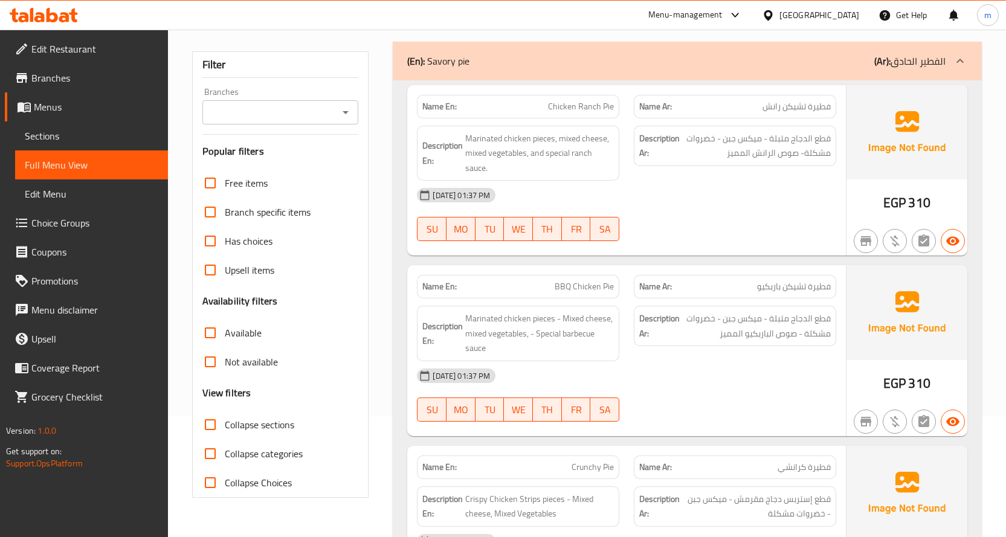
click at [257, 426] on span "Collapse sections" at bounding box center [259, 424] width 69 height 14
click at [225, 426] on input "Collapse sections" at bounding box center [210, 424] width 29 height 29
checkbox input "true"
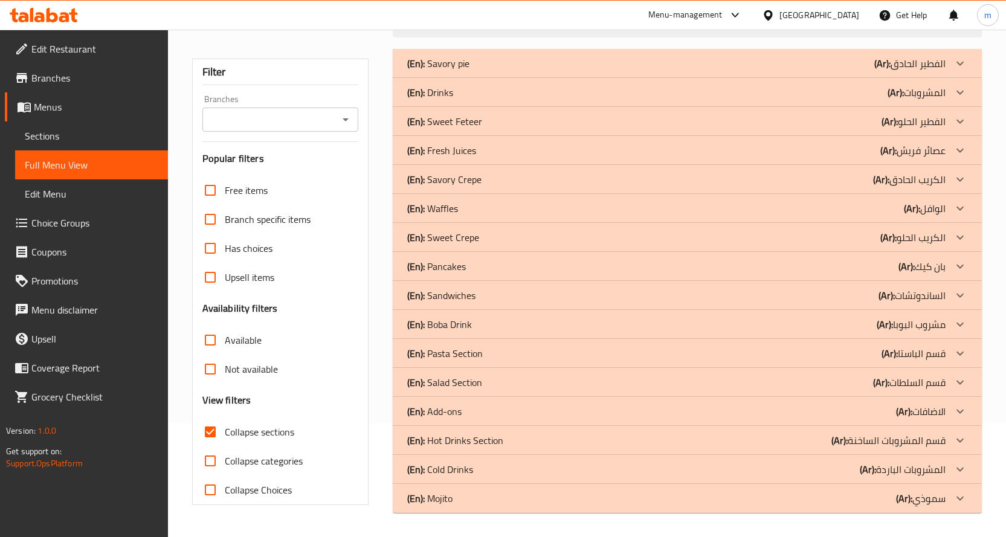
scroll to position [114, 0]
click at [468, 303] on p "(En): Sandwiches" at bounding box center [441, 295] width 68 height 14
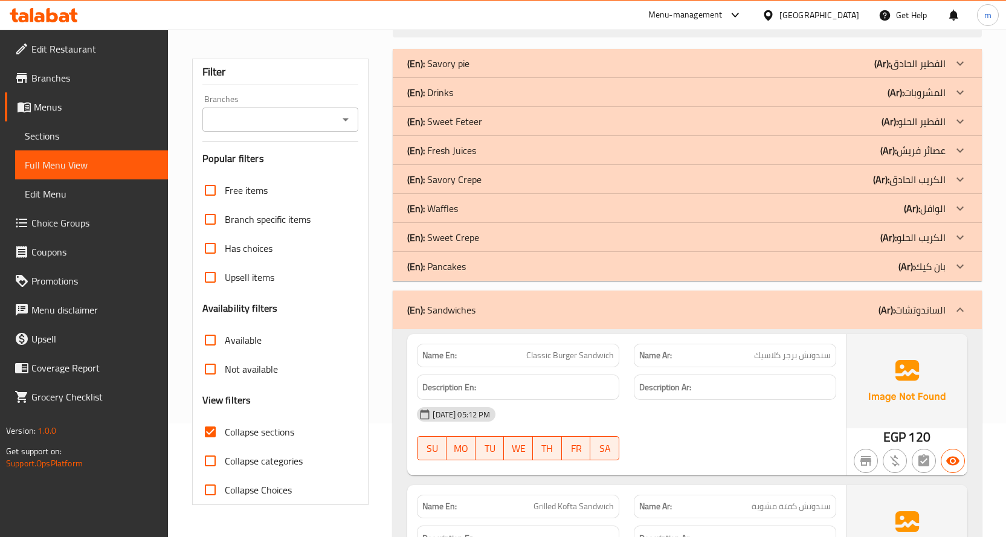
click at [665, 262] on div "(En): Pancakes (Ar): بان كيك" at bounding box center [676, 266] width 538 height 14
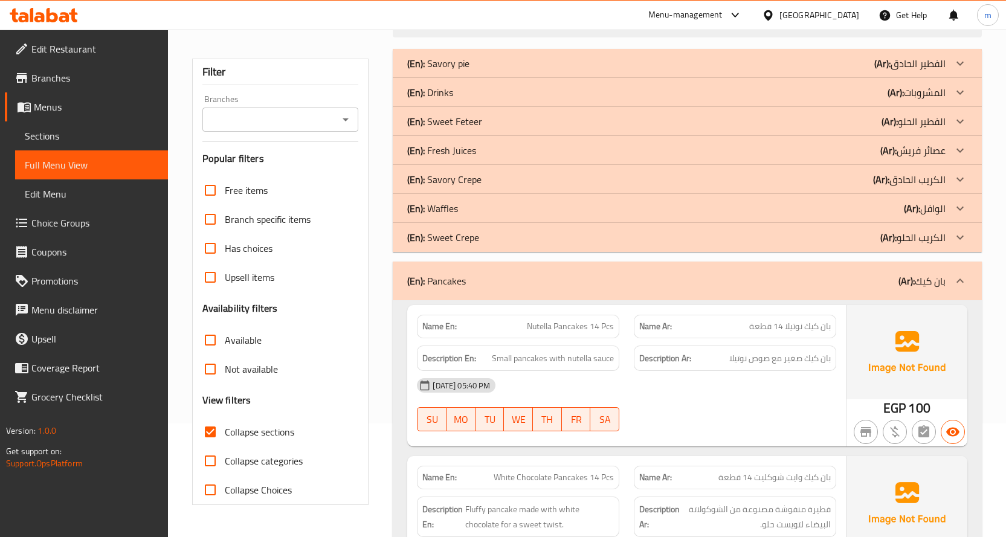
click at [651, 272] on div "(En): Pancakes (Ar): بان كيك" at bounding box center [687, 281] width 589 height 39
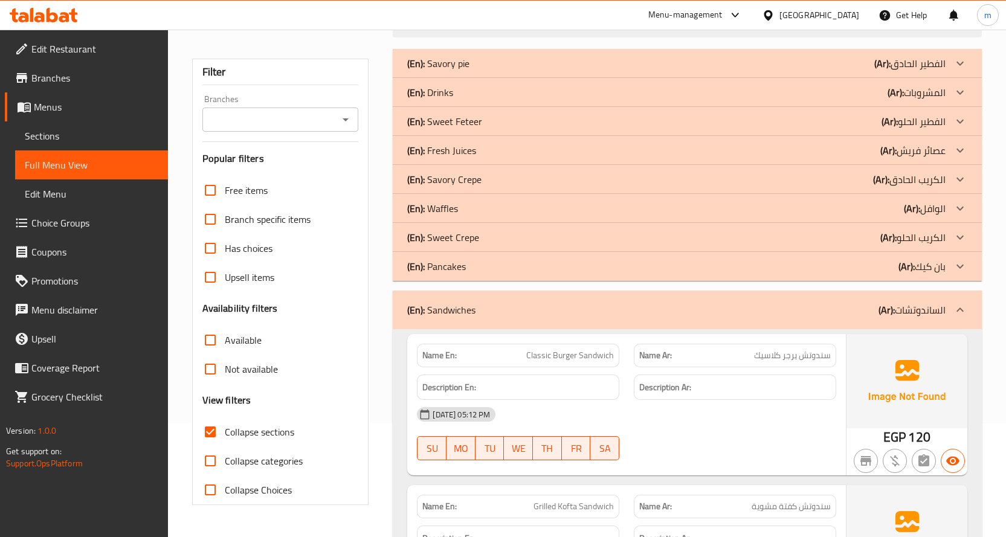
click at [681, 239] on div "(En): Sweet Crepe (Ar): الكريب الحلو" at bounding box center [676, 237] width 538 height 14
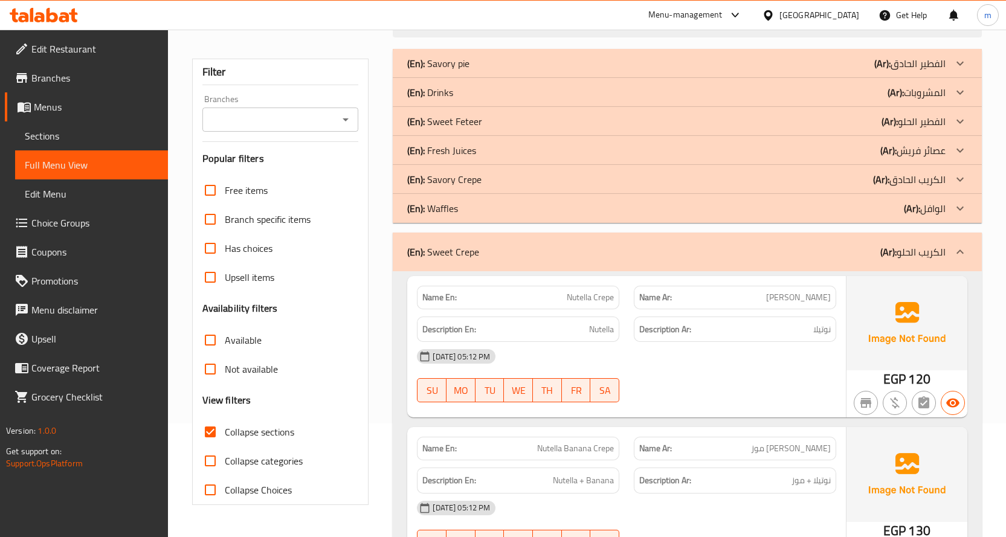
click at [645, 120] on div "(En): Sweet Feteer (Ar): الفطير الحلو" at bounding box center [676, 121] width 538 height 14
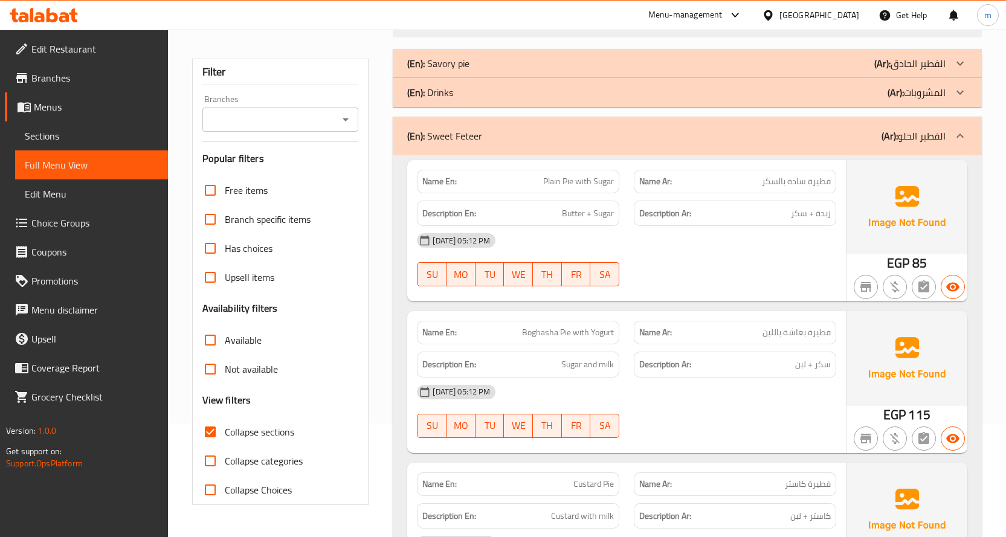
click at [701, 132] on div "(En): Sweet Feteer (Ar): الفطير الحلو" at bounding box center [676, 136] width 538 height 14
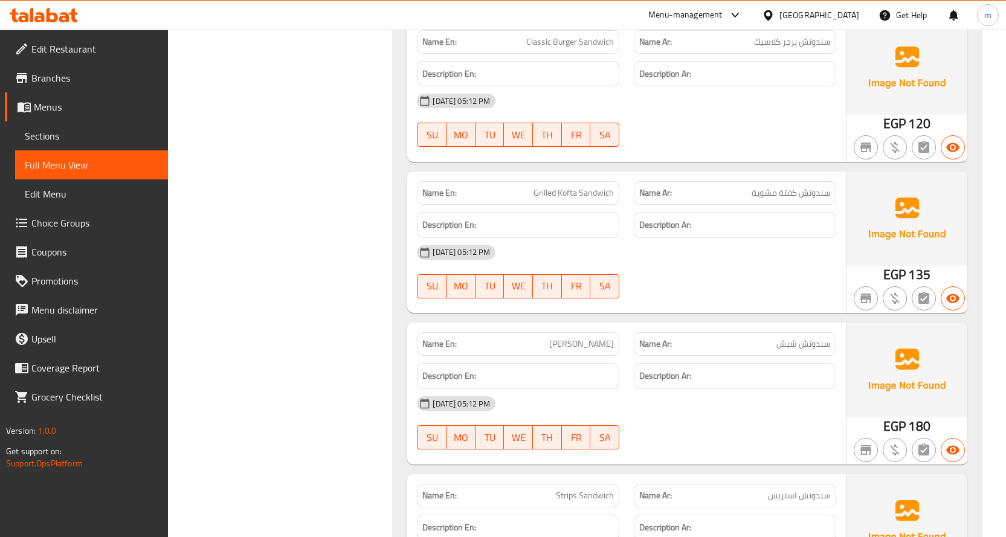
scroll to position [2413, 0]
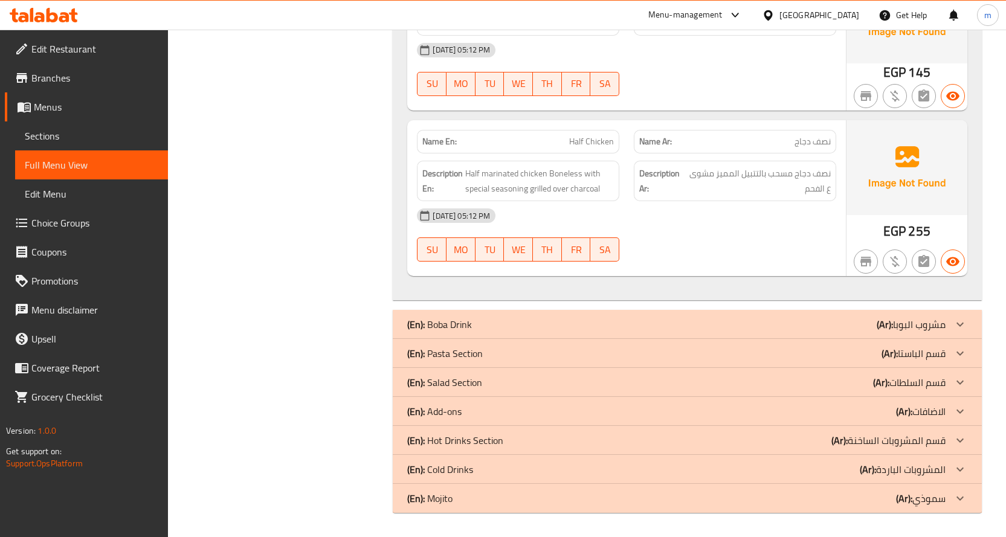
drag, startPoint x: 787, startPoint y: 436, endPoint x: 799, endPoint y: 427, distance: 14.6
click at [788, 436] on div "(En): Hot Drinks Section (Ar): قسم المشروبات الساخنة" at bounding box center [676, 440] width 538 height 14
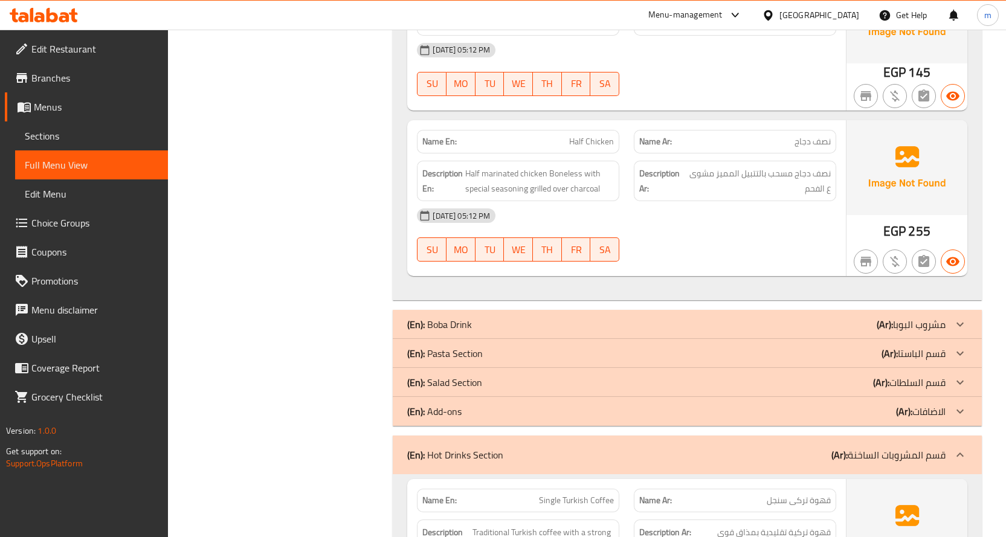
click at [794, 413] on div "(En): Add-ons (Ar): الاضافات" at bounding box center [676, 411] width 538 height 14
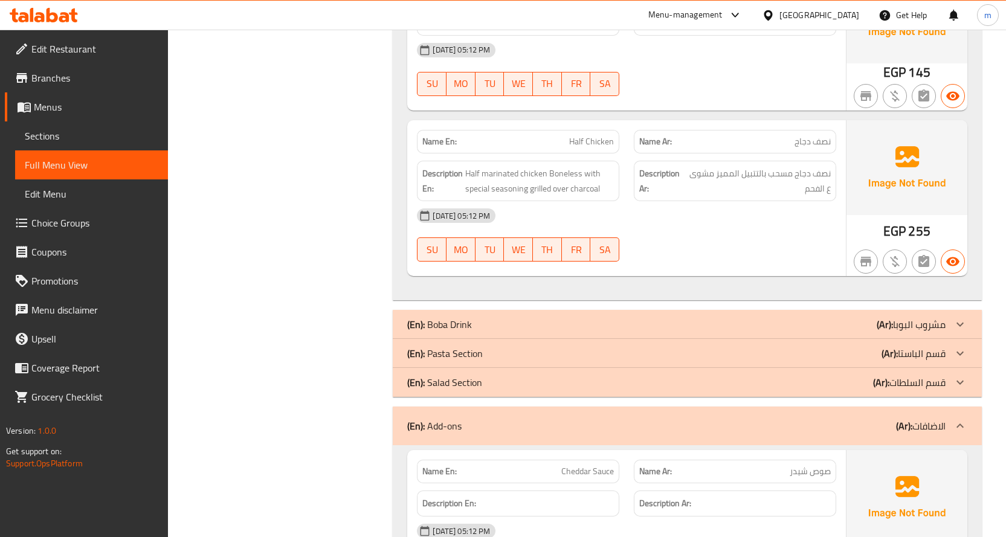
click at [802, 393] on div "(En): Salad Section (Ar): قسم السلطات" at bounding box center [687, 382] width 589 height 29
click at [788, 357] on div "(En): Pasta Section (Ar): قسم الباستا" at bounding box center [676, 353] width 538 height 14
click at [784, 332] on div "(En): Boba Drink (Ar): مشروب البوبا" at bounding box center [687, 324] width 589 height 29
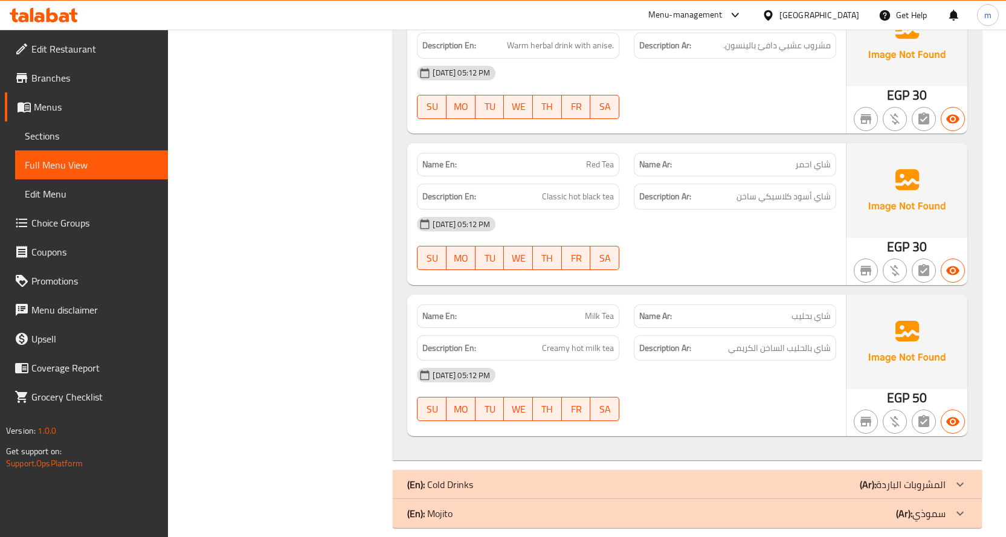
scroll to position [11808, 0]
click at [713, 498] on div "(En): Mojito (Ar): سموذي" at bounding box center [687, 512] width 589 height 29
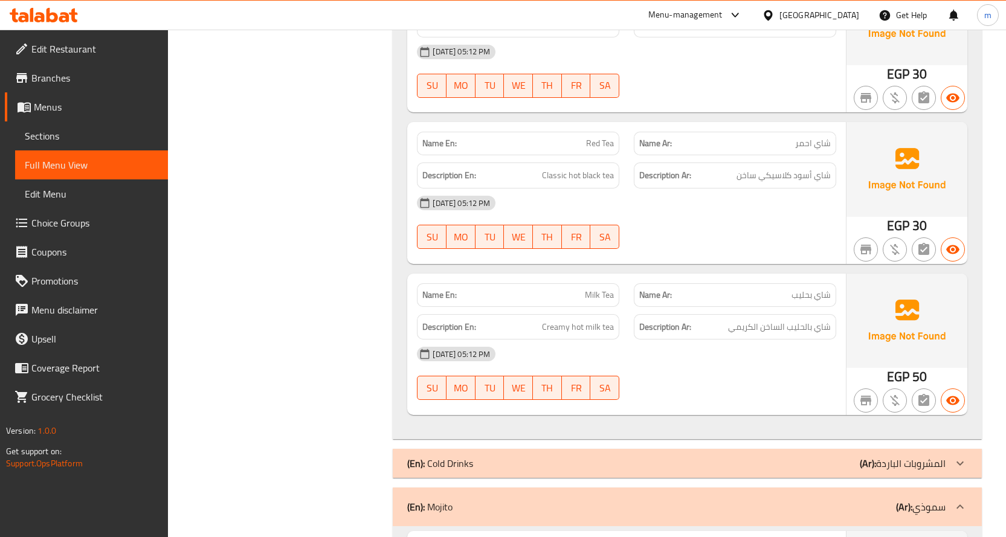
scroll to position [12113, 0]
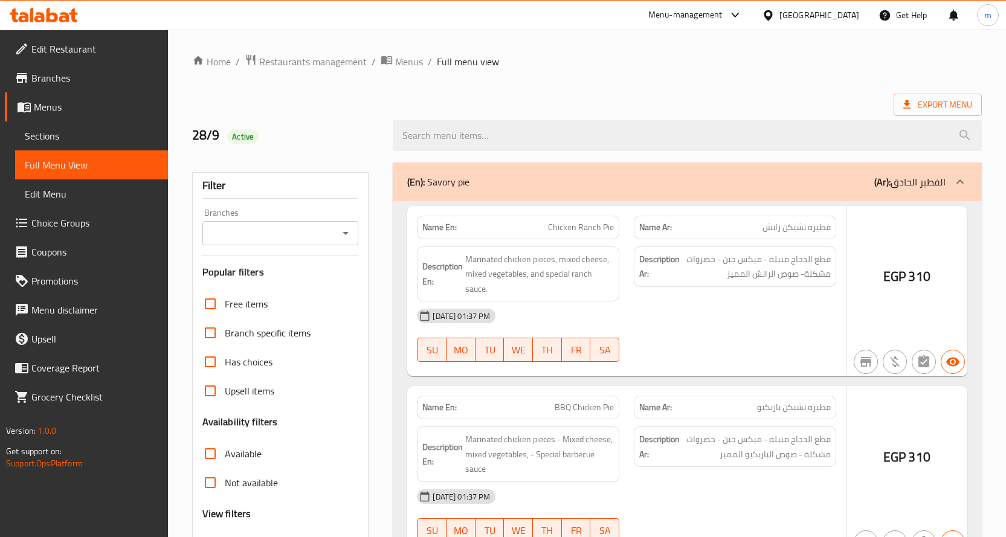
click at [84, 134] on div at bounding box center [503, 268] width 1006 height 537
click at [37, 136] on div at bounding box center [503, 268] width 1006 height 537
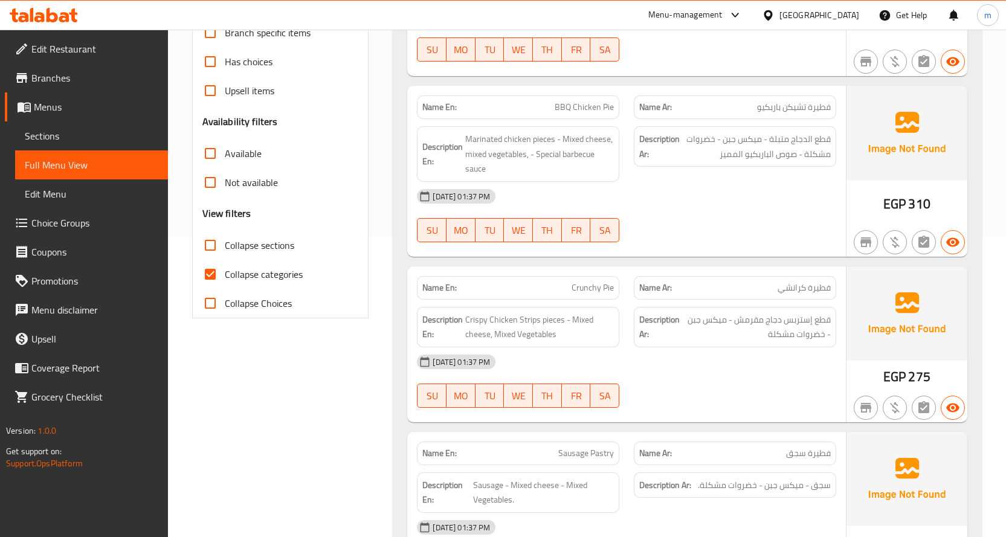
scroll to position [302, 0]
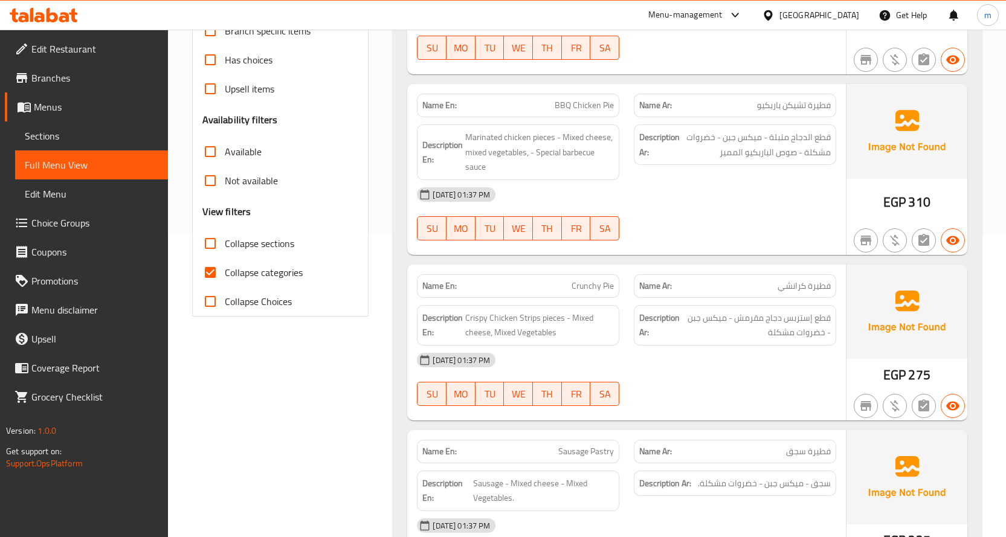
click at [244, 271] on span "Collapse categories" at bounding box center [264, 272] width 78 height 14
click at [225, 271] on input "Collapse categories" at bounding box center [210, 272] width 29 height 29
checkbox input "false"
click at [278, 248] on span "Collapse sections" at bounding box center [259, 243] width 69 height 14
click at [225, 248] on input "Collapse sections" at bounding box center [210, 243] width 29 height 29
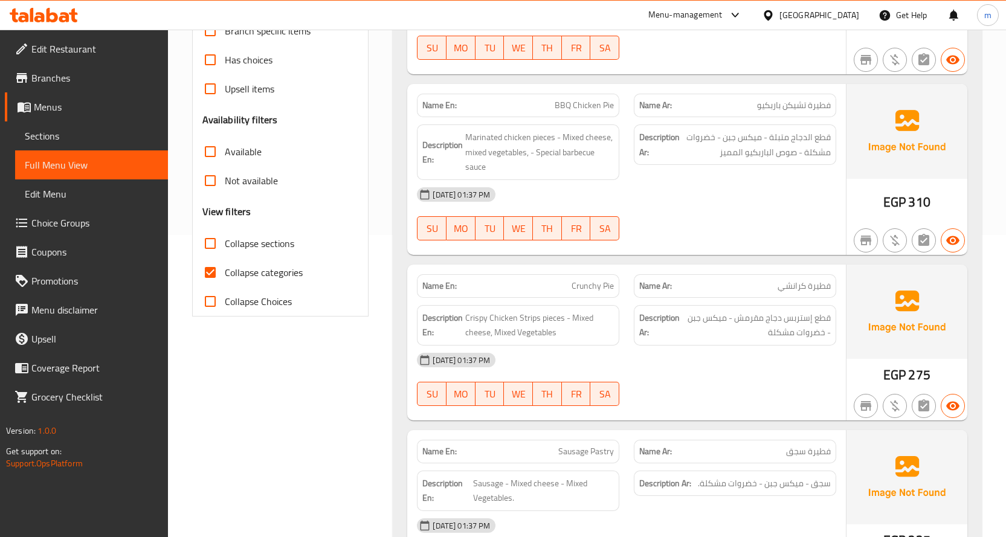
checkbox input "true"
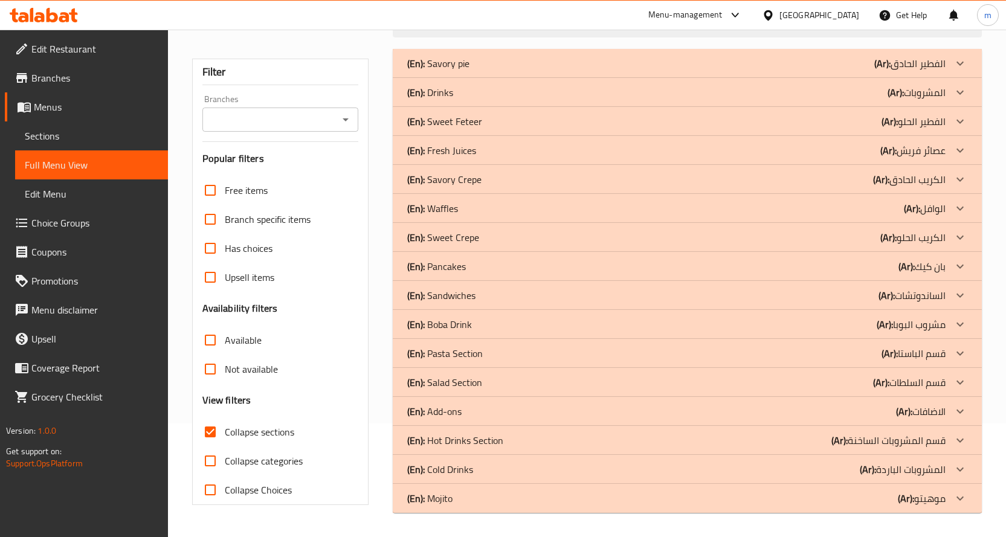
scroll to position [114, 0]
click at [775, 495] on div "(En): Mojito (Ar): موهيتو" at bounding box center [676, 498] width 538 height 14
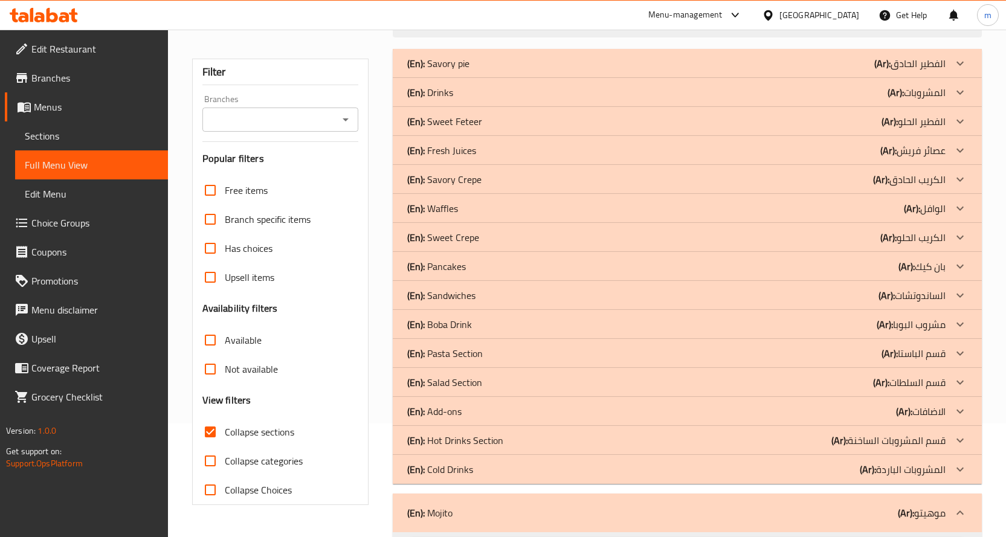
click at [750, 472] on div "(En): Cold Drinks (Ar): المشروبات الباردة" at bounding box center [676, 469] width 538 height 14
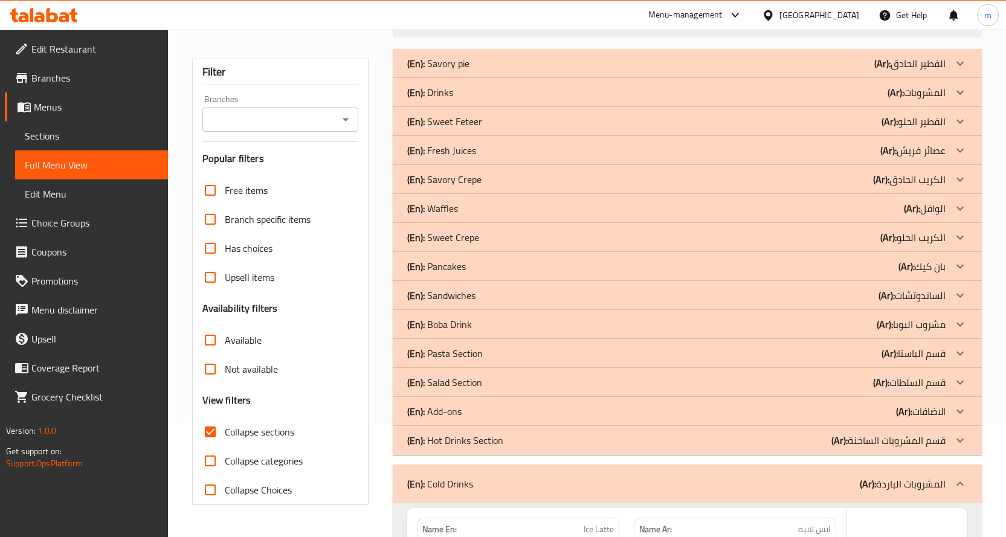
click at [722, 439] on div "(En): Hot Drinks Section (Ar): قسم المشروبات الساخنة" at bounding box center [676, 440] width 538 height 14
click at [703, 410] on div "(En): Add-ons (Ar): الاضافات" at bounding box center [676, 411] width 538 height 14
click at [703, 377] on div "(En): Salad Section (Ar): قسم السلطات" at bounding box center [676, 382] width 538 height 14
click at [698, 349] on div "(En): Pasta Section (Ar): قسم الباستا" at bounding box center [676, 353] width 538 height 14
click at [693, 317] on div "(En): Boba Drink (Ar): مشروب البوبا" at bounding box center [676, 324] width 538 height 14
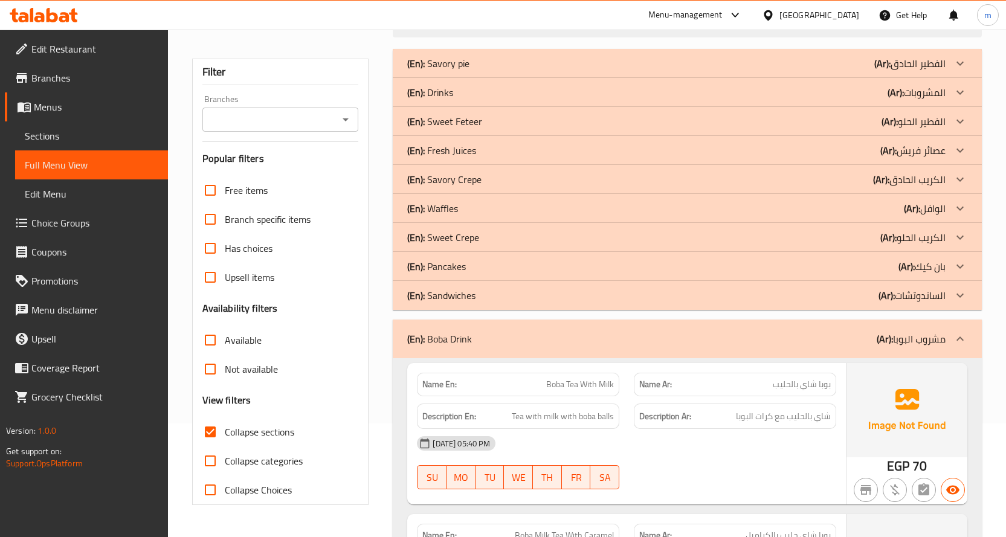
drag, startPoint x: 799, startPoint y: 340, endPoint x: 711, endPoint y: 368, distance: 92.1
click at [797, 332] on div "(En): Boba Drink (Ar): مشروب البوبا" at bounding box center [676, 339] width 538 height 14
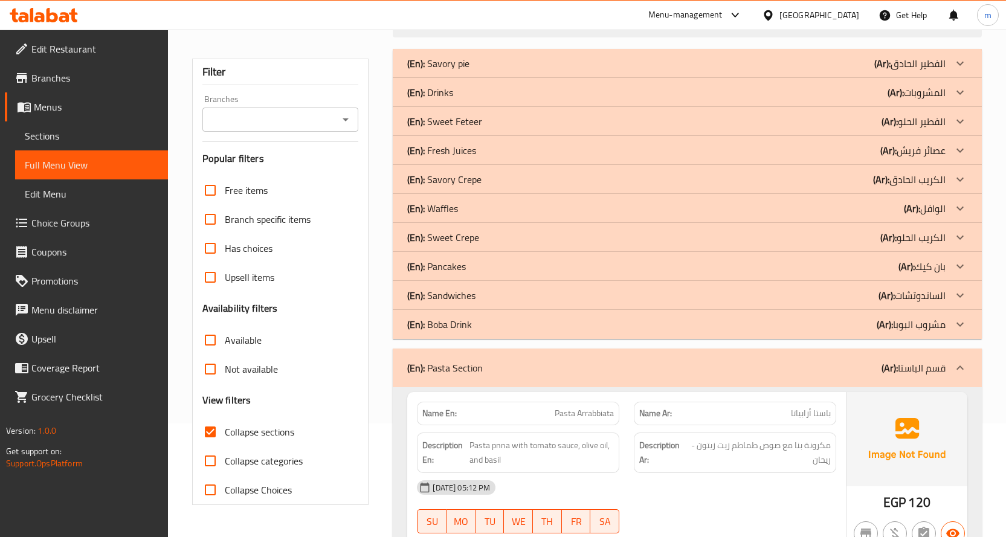
click at [793, 295] on div "(En): Sandwiches (Ar): الساندوتشات" at bounding box center [676, 295] width 538 height 14
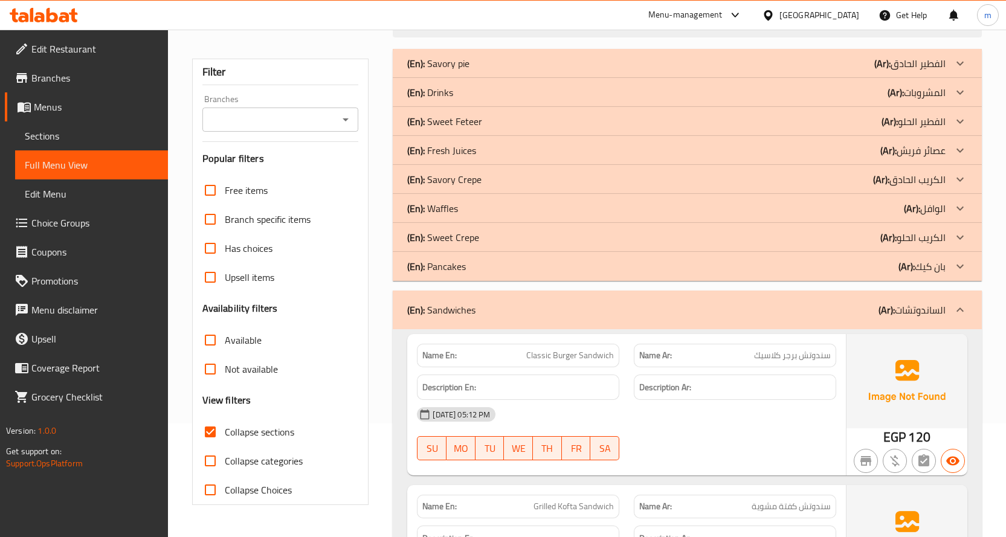
click at [774, 241] on div "(En): Sweet Crepe (Ar): الكريب الحلو" at bounding box center [676, 237] width 538 height 14
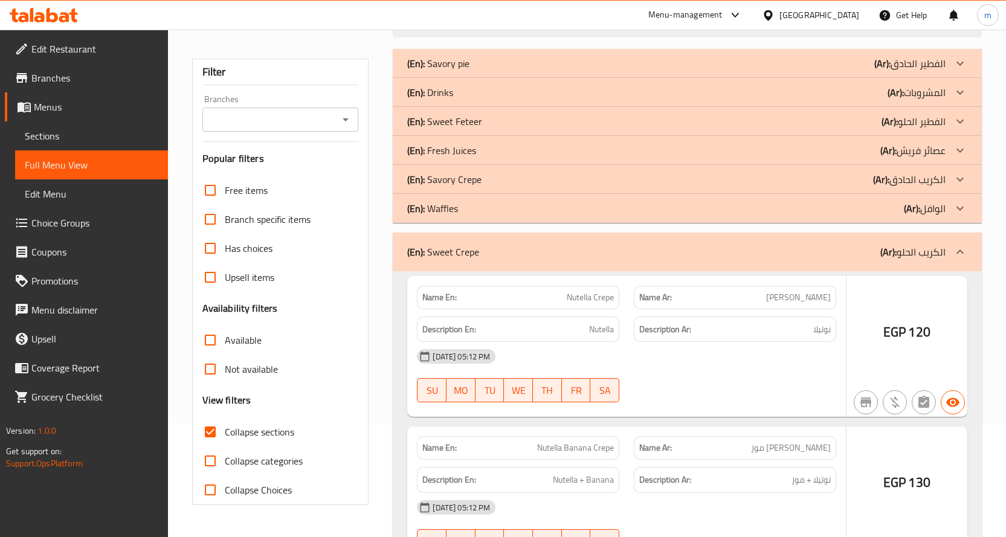
click at [736, 178] on div "(En): Savory Crepe (Ar): الكريب الحادق" at bounding box center [676, 179] width 538 height 14
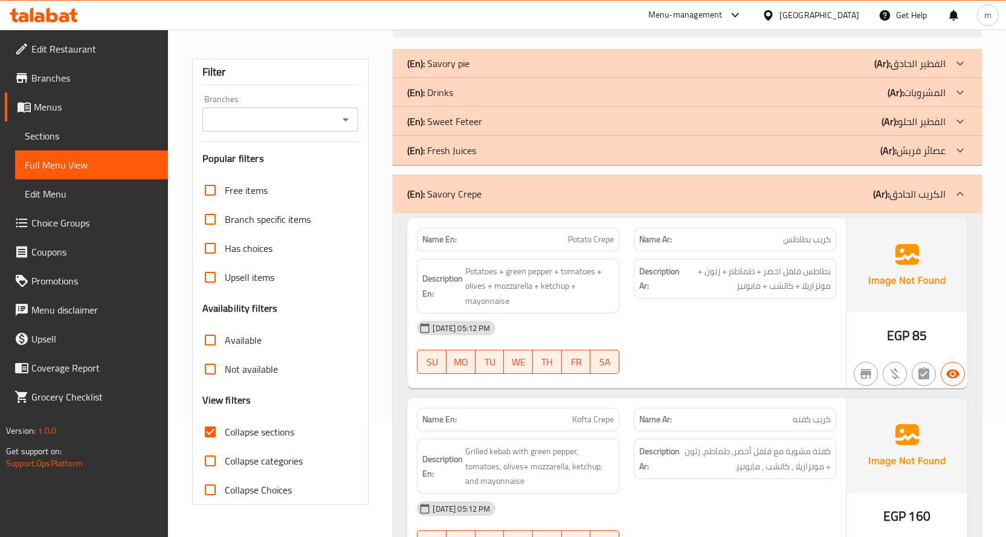
click at [727, 127] on div "(En): Sweet Feteer (Ar): الفطير الحلو" at bounding box center [676, 121] width 538 height 14
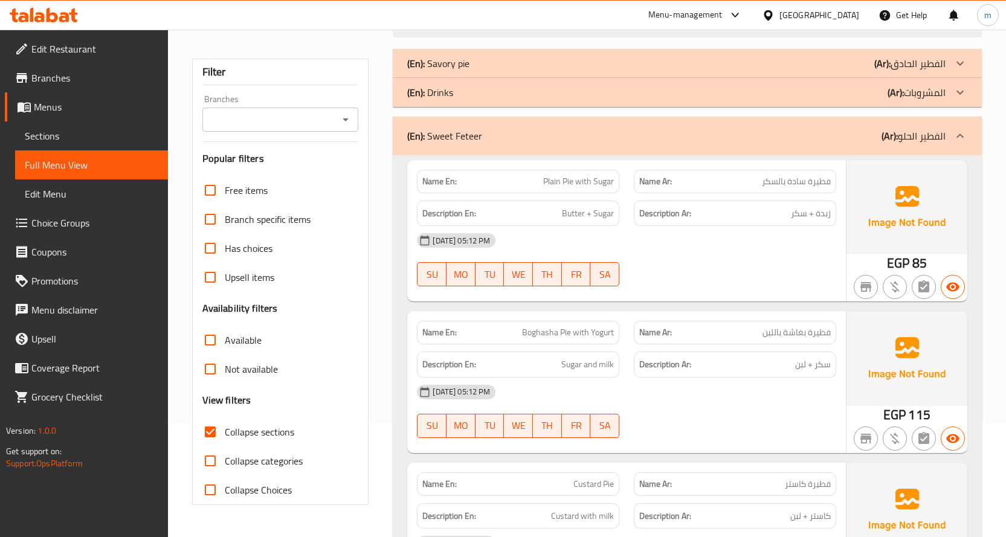
click at [745, 63] on div "(En): Savory pie (Ar): الفطير الحادق" at bounding box center [676, 63] width 538 height 14
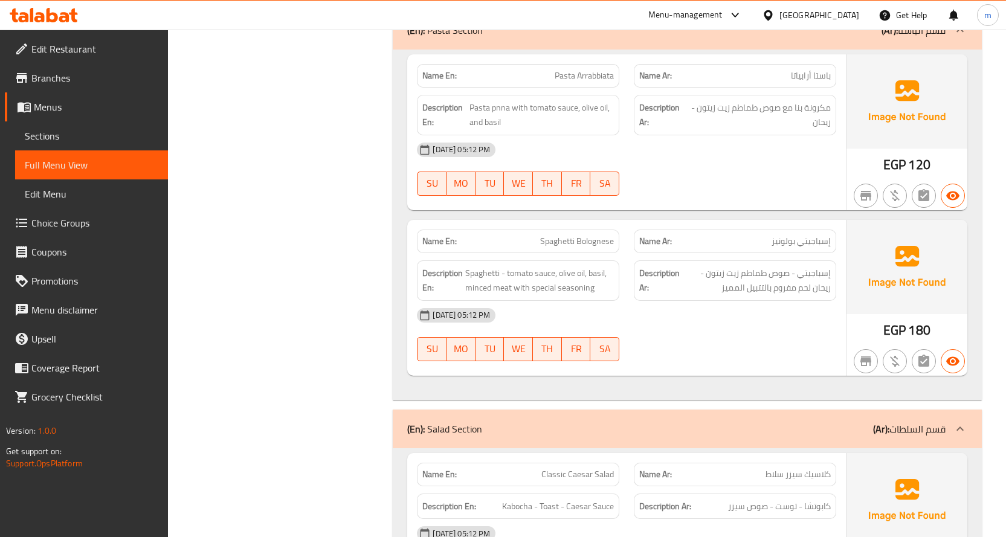
scroll to position [7064, 0]
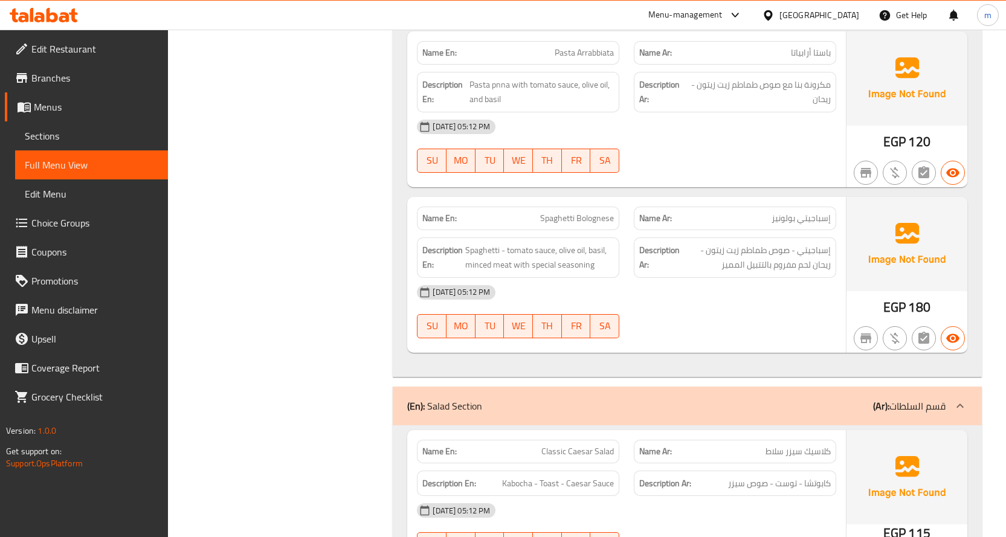
click at [564, 214] on span "Spaghetti Bolognese" at bounding box center [577, 218] width 74 height 13
copy span "Spaghetti Bolognese"
click at [654, 295] on div "[DATE] 05:12 PM" at bounding box center [627, 292] width 434 height 29
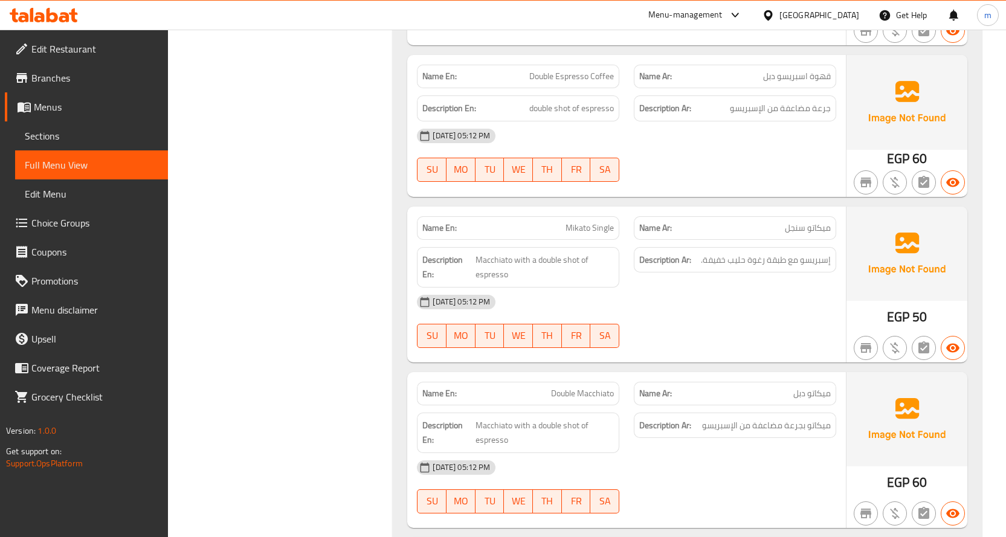
scroll to position [12319, 0]
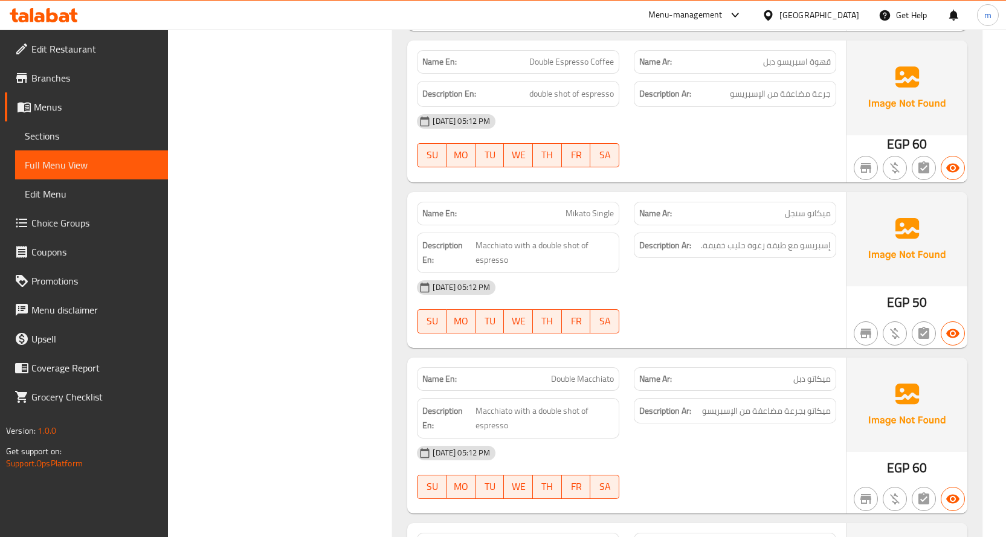
click at [824, 218] on span "ميكاتو سنجل" at bounding box center [808, 213] width 46 height 13
copy span "ميكاتو"
click at [596, 382] on span "Double Macchiato" at bounding box center [582, 379] width 63 height 13
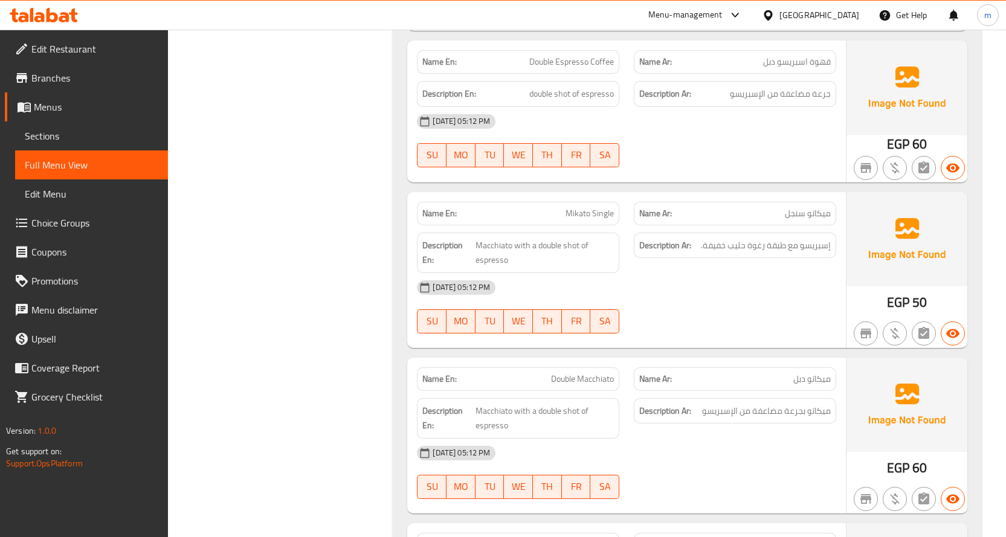
click at [584, 207] on span "Mikato Single" at bounding box center [589, 213] width 48 height 13
click at [587, 218] on span "Mikato Single" at bounding box center [589, 213] width 48 height 13
click at [587, 217] on span "Mikato Single" at bounding box center [589, 213] width 48 height 13
copy span "Mikato Single"
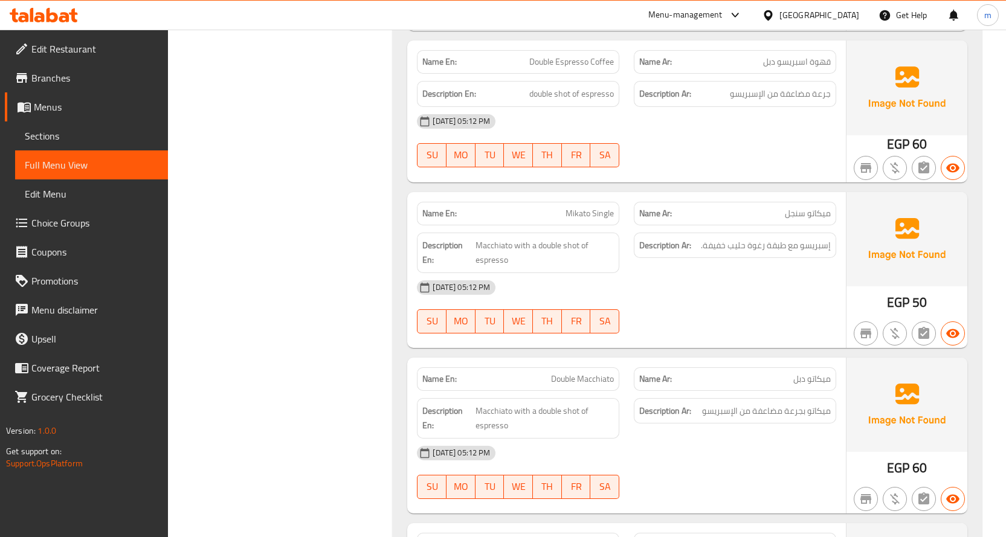
click at [595, 383] on span "Double Macchiato" at bounding box center [582, 379] width 63 height 13
copy span "Macchiato"
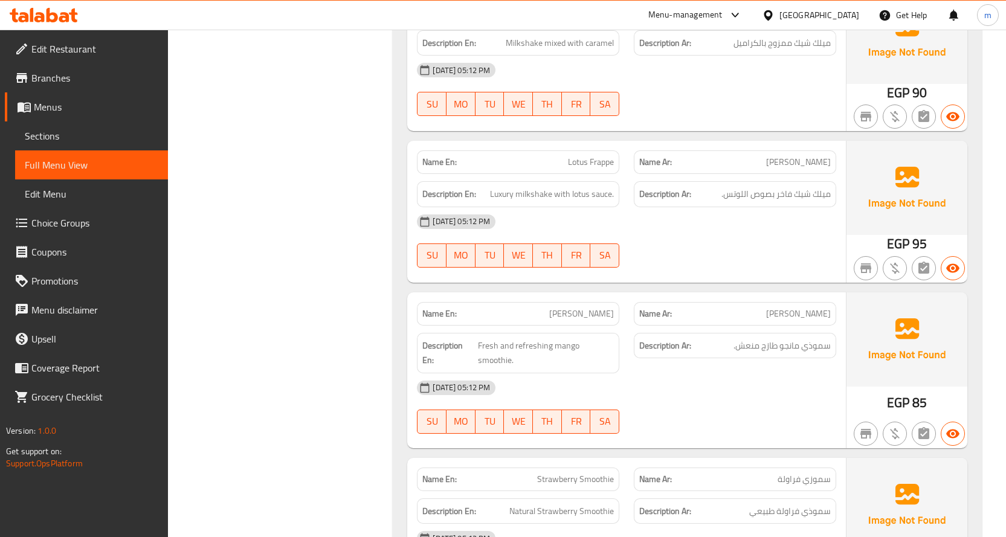
scroll to position [16185, 0]
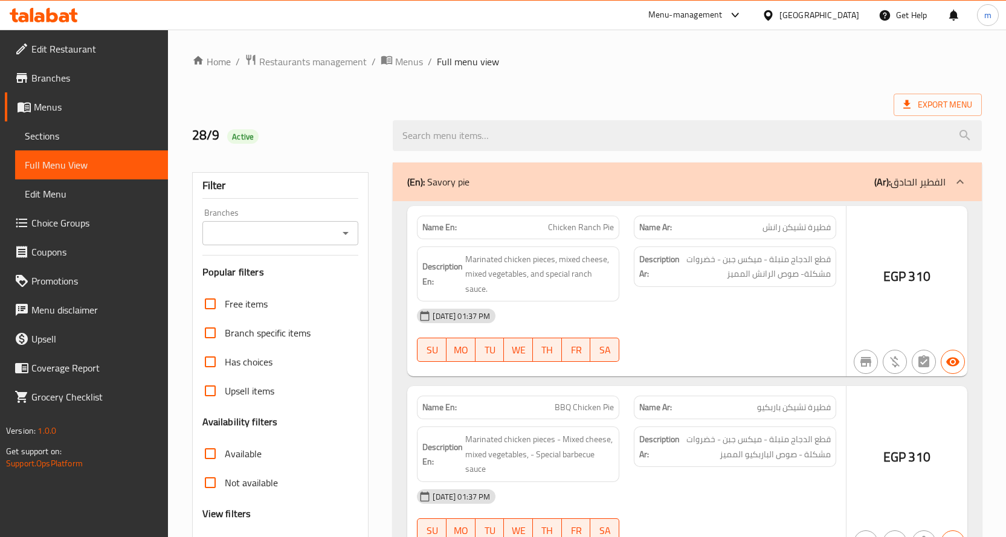
click at [271, 246] on div at bounding box center [503, 268] width 1006 height 537
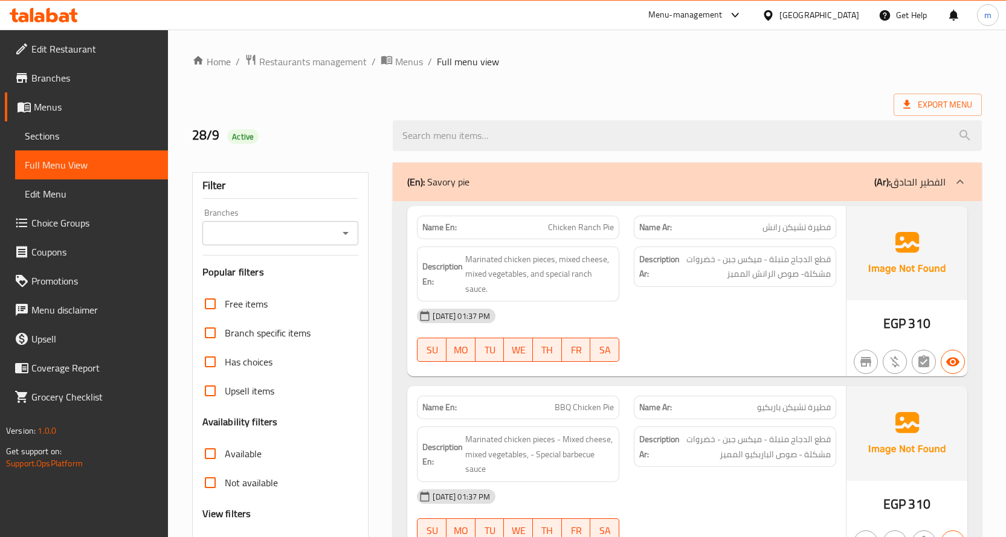
scroll to position [302, 0]
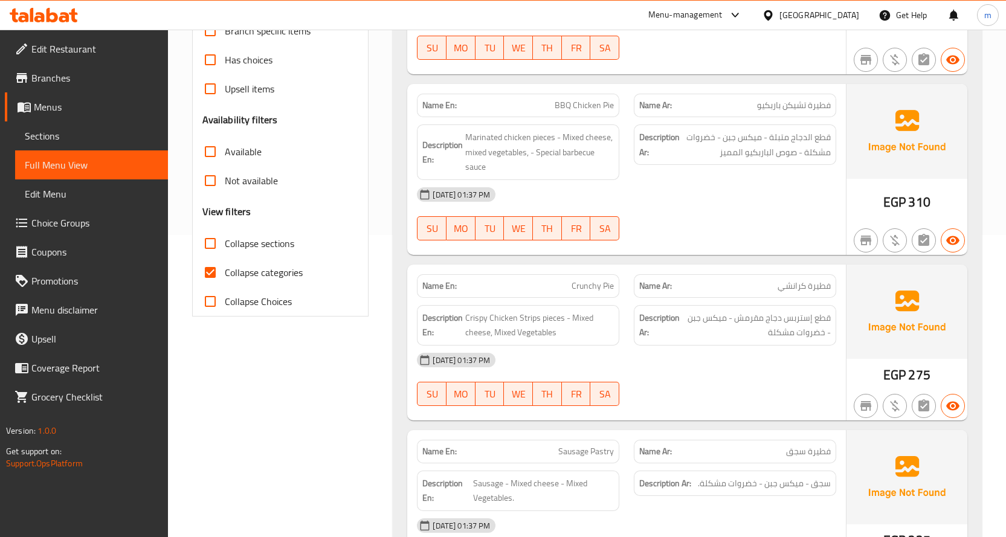
click at [209, 269] on input "Collapse categories" at bounding box center [210, 272] width 29 height 29
checkbox input "false"
click at [216, 240] on input "Collapse sections" at bounding box center [210, 243] width 29 height 29
checkbox input "true"
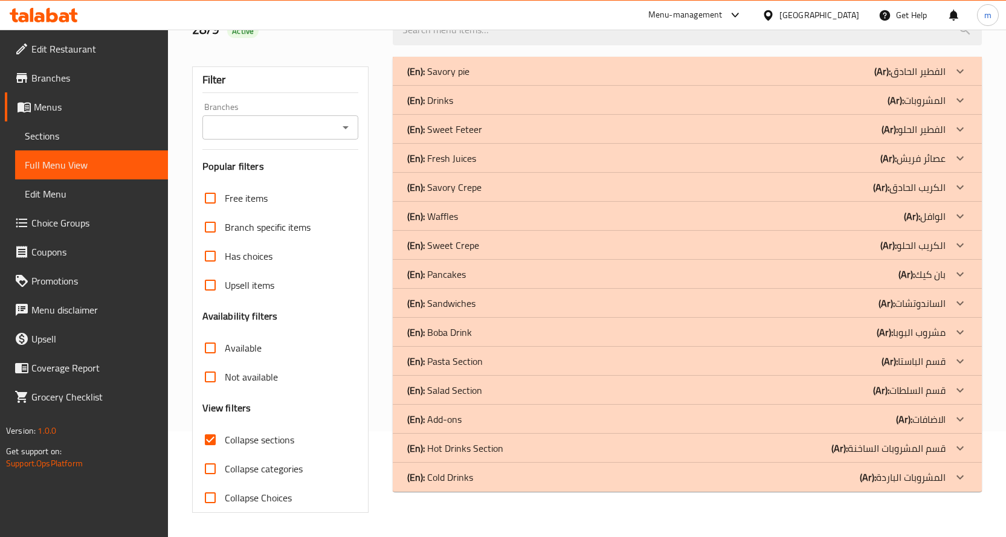
scroll to position [106, 0]
click at [794, 467] on div "(En): Cold Drinks (Ar): المشروبات الباردة" at bounding box center [687, 477] width 589 height 29
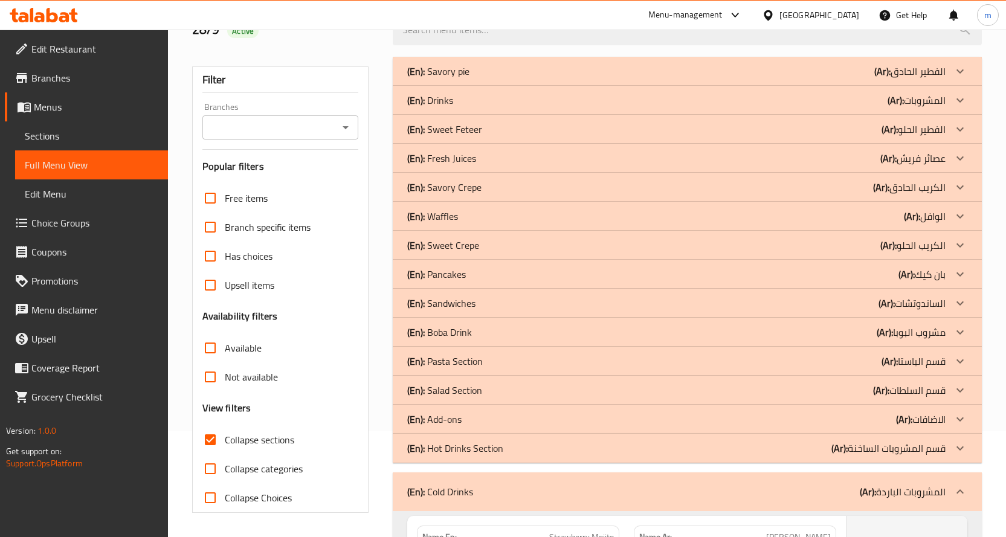
click at [782, 452] on div "(En): Hot Drinks Section (Ar): قسم المشروبات الساخنة" at bounding box center [676, 448] width 538 height 14
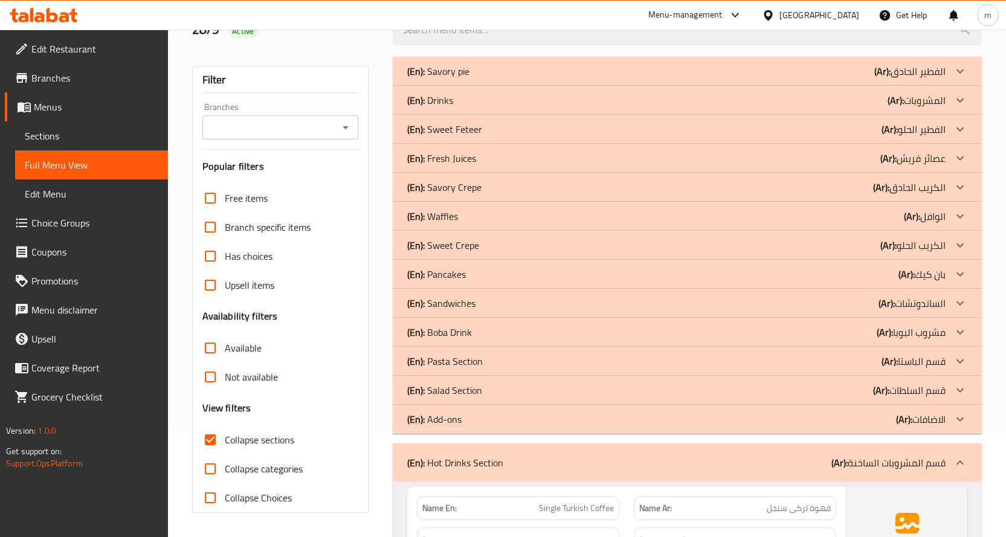
click at [773, 398] on div "(En): Salad Section (Ar): قسم السلطات" at bounding box center [687, 390] width 589 height 29
click at [770, 365] on div "(En): Pasta Section (Ar): قسم الباستا" at bounding box center [676, 361] width 538 height 14
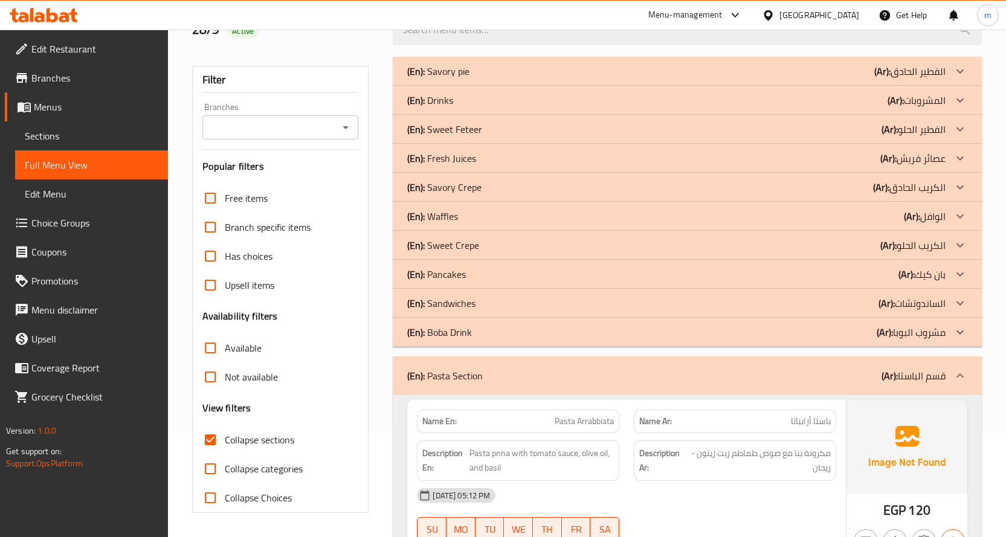
click at [747, 303] on div "(En): Sandwiches (Ar): الساندوتشات" at bounding box center [676, 303] width 538 height 14
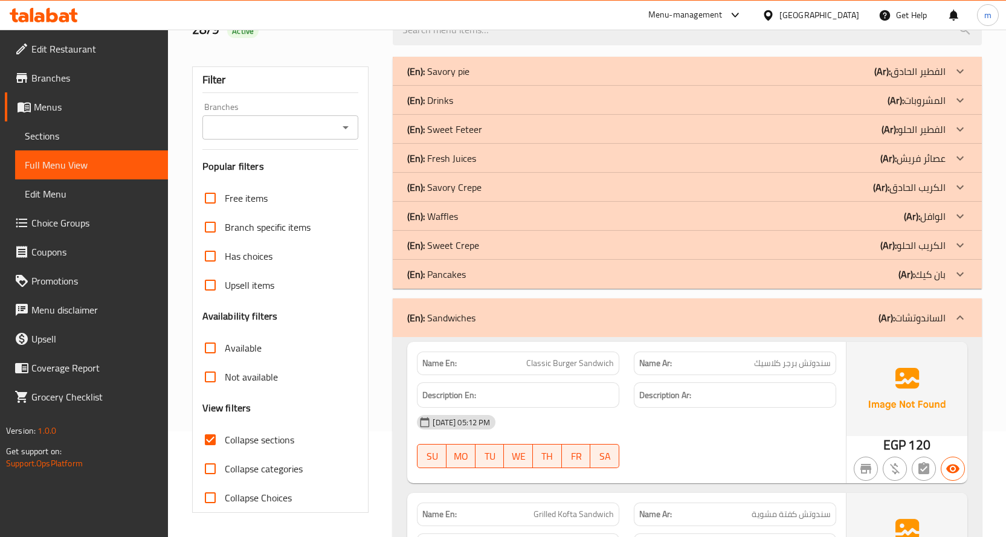
click at [741, 247] on div "(En): Sweet Crepe (Ar): الكريب الحلو" at bounding box center [676, 245] width 538 height 14
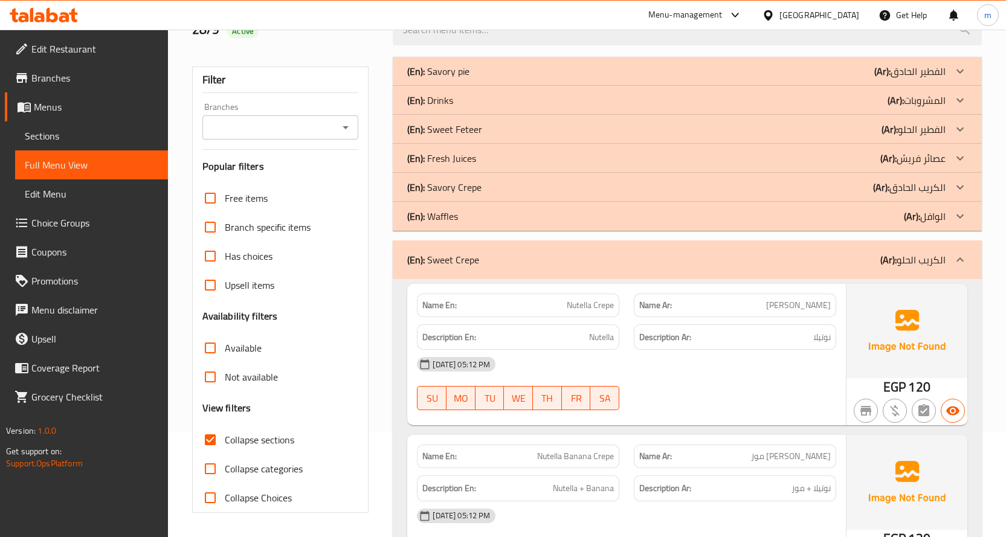
click at [730, 189] on div "(En): Savory Crepe (Ar): الكريب الحادق" at bounding box center [676, 187] width 538 height 14
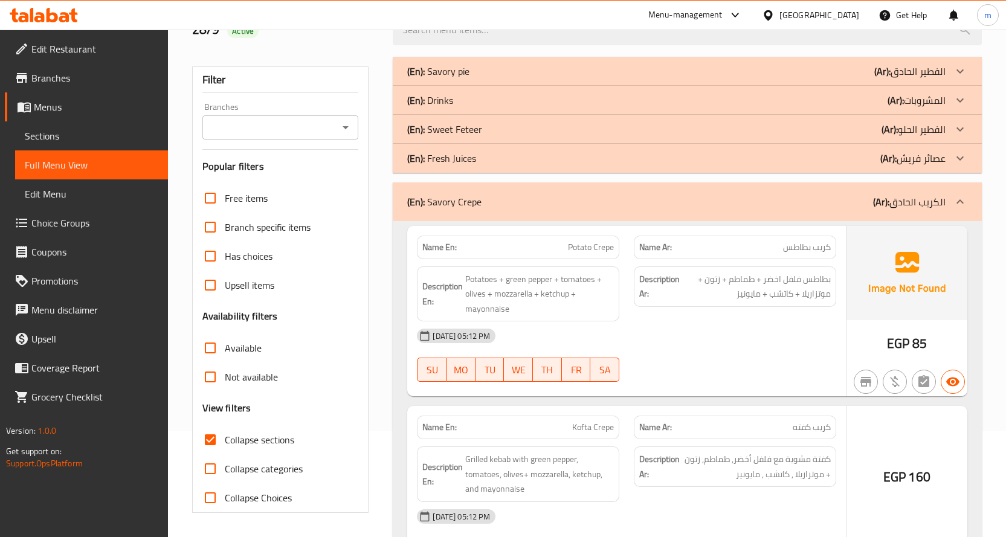
click at [737, 130] on div "(En): Sweet Feteer (Ar): الفطير الحلو" at bounding box center [676, 129] width 538 height 14
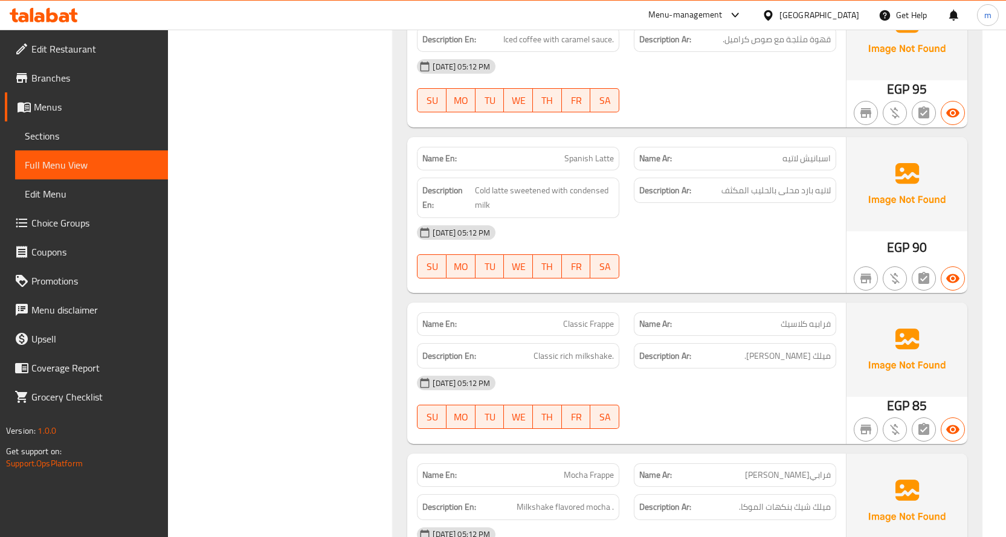
scroll to position [10923, 0]
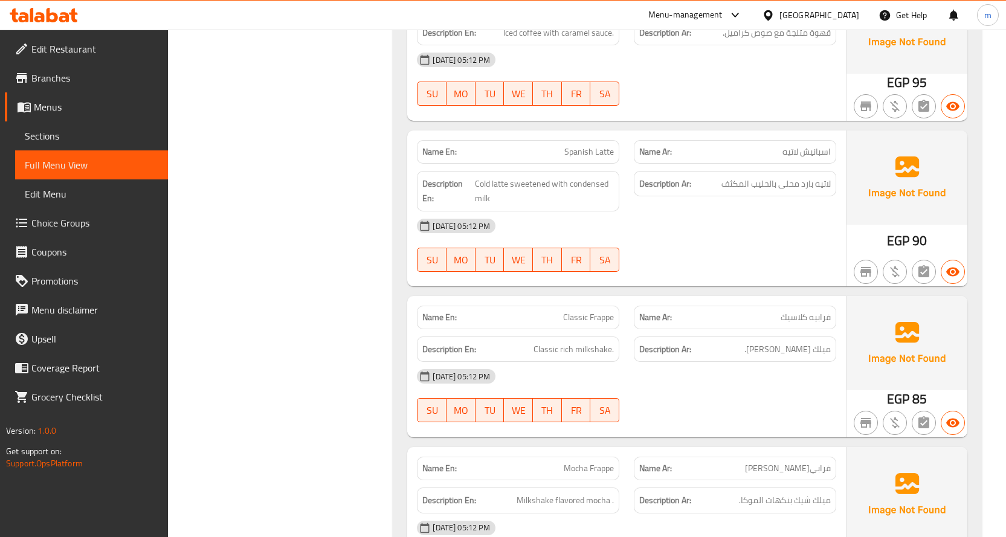
click at [587, 311] on span "Classic Frappe" at bounding box center [588, 317] width 51 height 13
copy span "Classic Frappe"
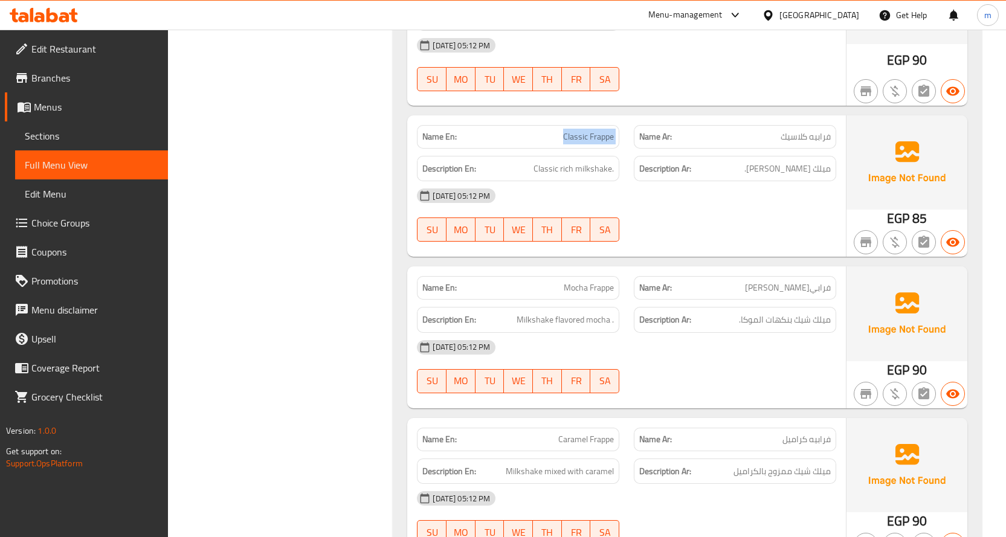
scroll to position [11104, 0]
click at [590, 281] on span "Mocha Frappe" at bounding box center [589, 287] width 50 height 13
copy span "Mocha Frappe"
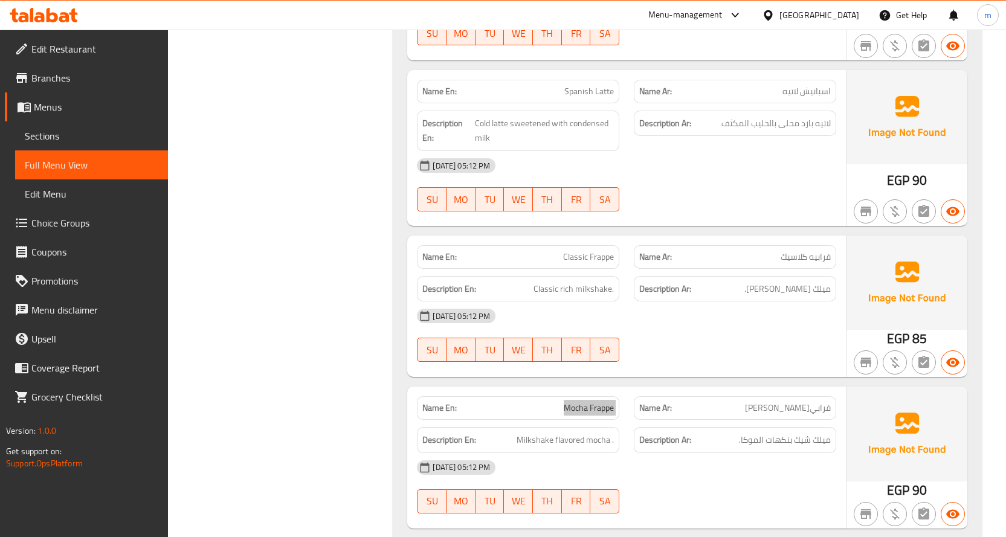
scroll to position [11044, 0]
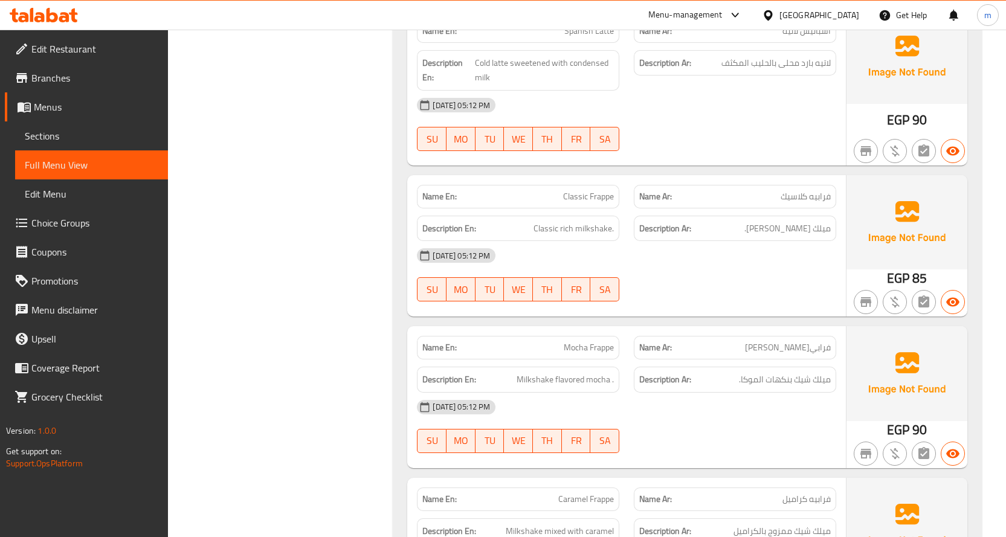
click at [593, 190] on span "Classic Frappe" at bounding box center [588, 196] width 51 height 13
copy span "Classic Frappe"
click at [596, 341] on span "Mocha Frappe" at bounding box center [589, 347] width 50 height 13
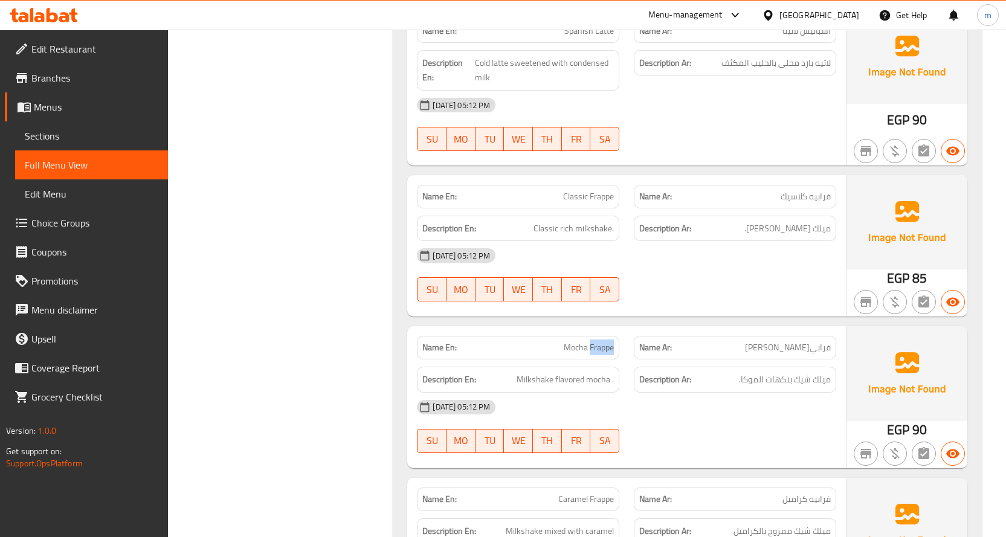
click at [596, 341] on span "Mocha Frappe" at bounding box center [589, 347] width 50 height 13
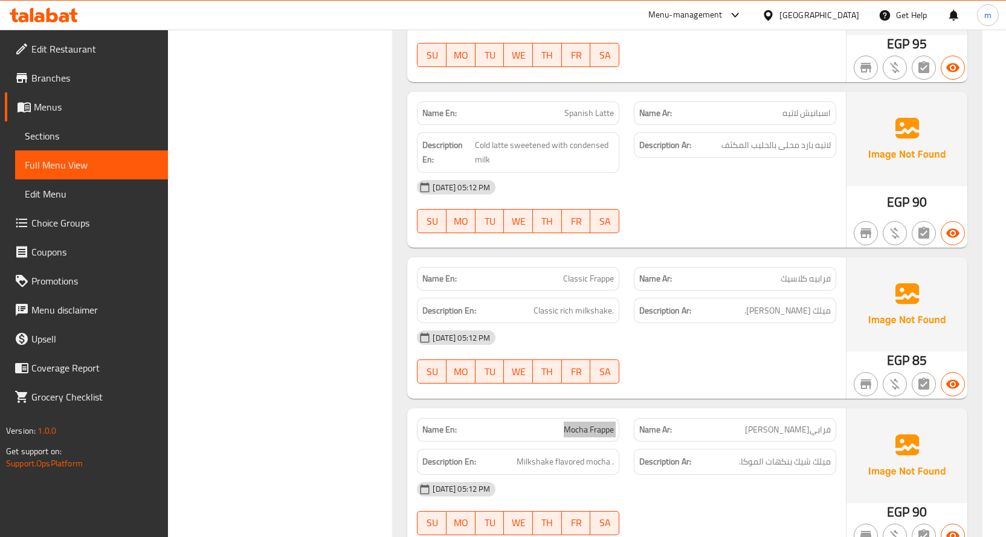
scroll to position [10984, 0]
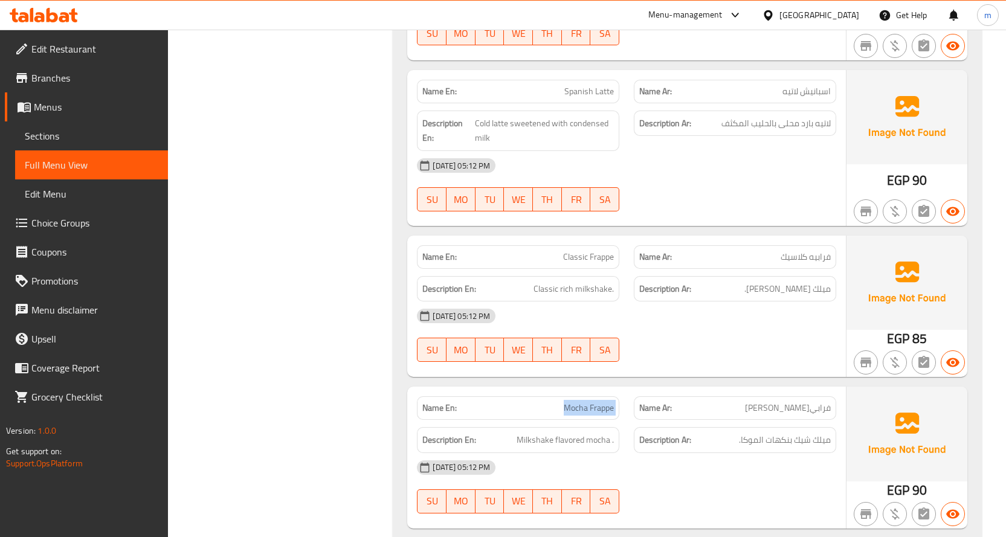
copy span "Mocha Frappe"
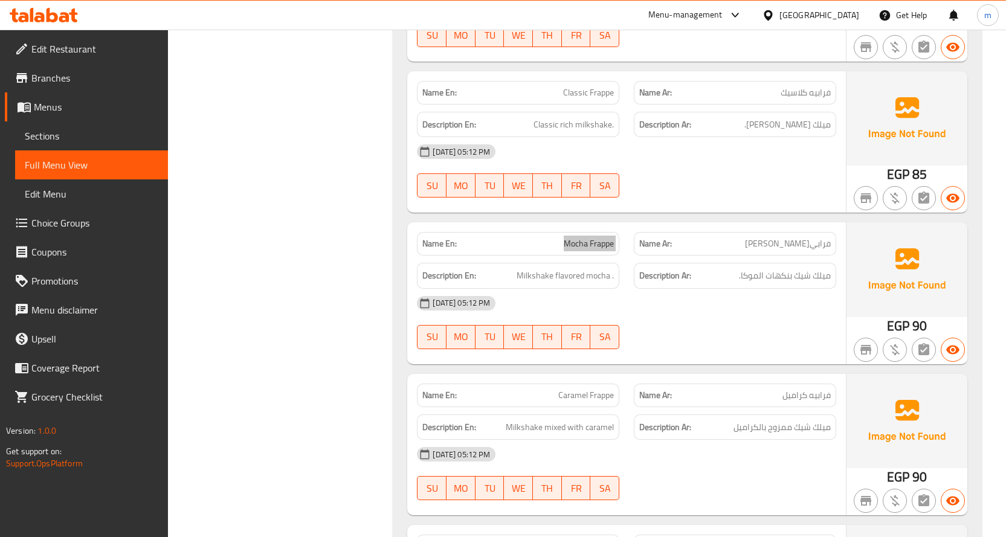
scroll to position [11165, 0]
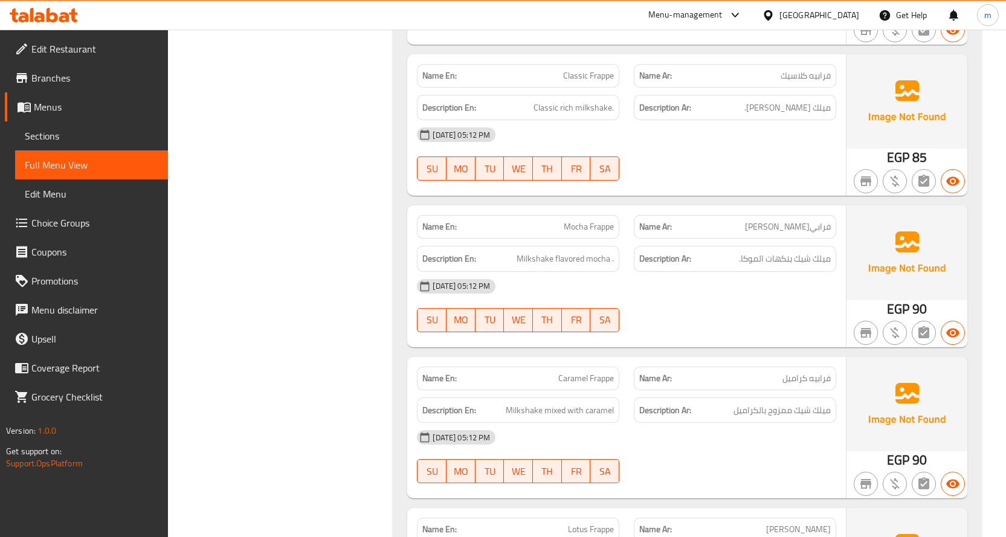
click at [591, 372] on span "Caramel Frappe" at bounding box center [586, 378] width 56 height 13
copy span "Caramel Frappe"
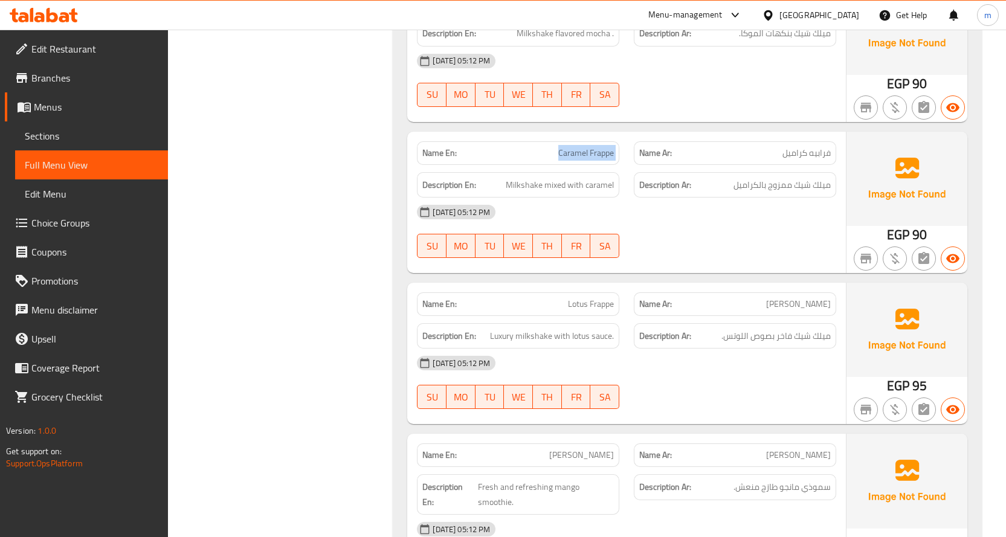
scroll to position [11467, 0]
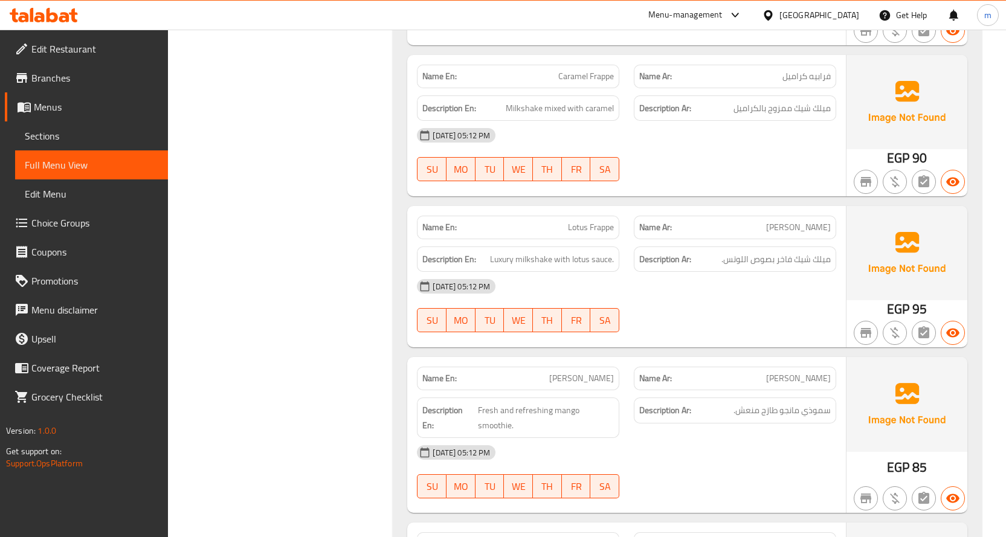
click at [607, 221] on span "Lotus Frappe" at bounding box center [591, 227] width 46 height 13
click at [606, 221] on span "Lotus Frappe" at bounding box center [591, 227] width 46 height 13
copy span "Lotus Frappe"
click at [591, 221] on span "Lotus Frappe" at bounding box center [591, 227] width 46 height 13
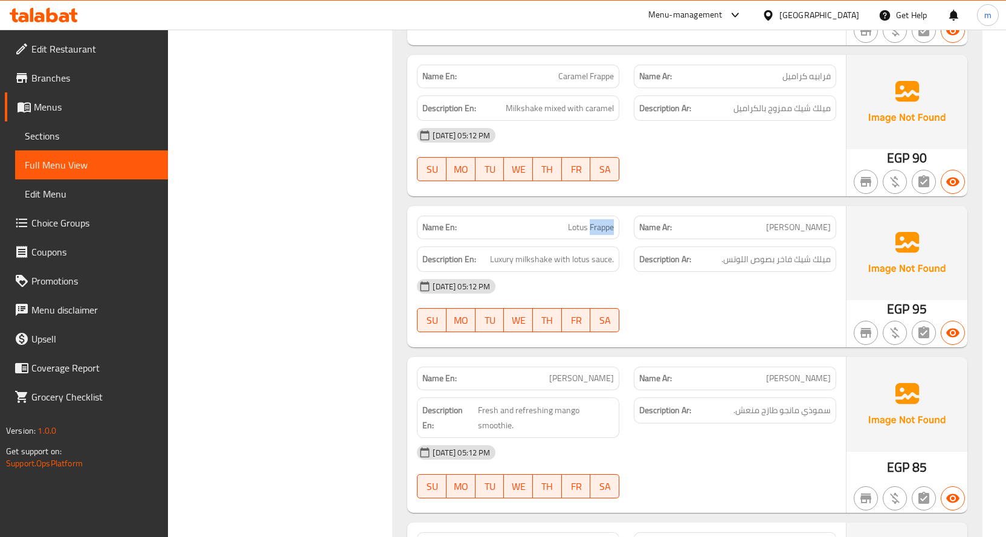
click at [591, 221] on span "Lotus Frappe" at bounding box center [591, 227] width 46 height 13
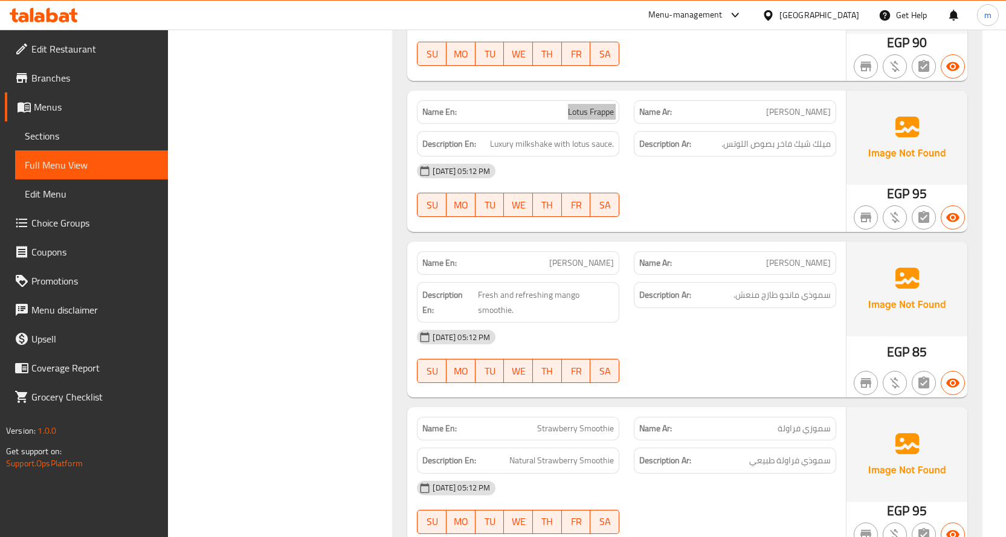
scroll to position [11588, 0]
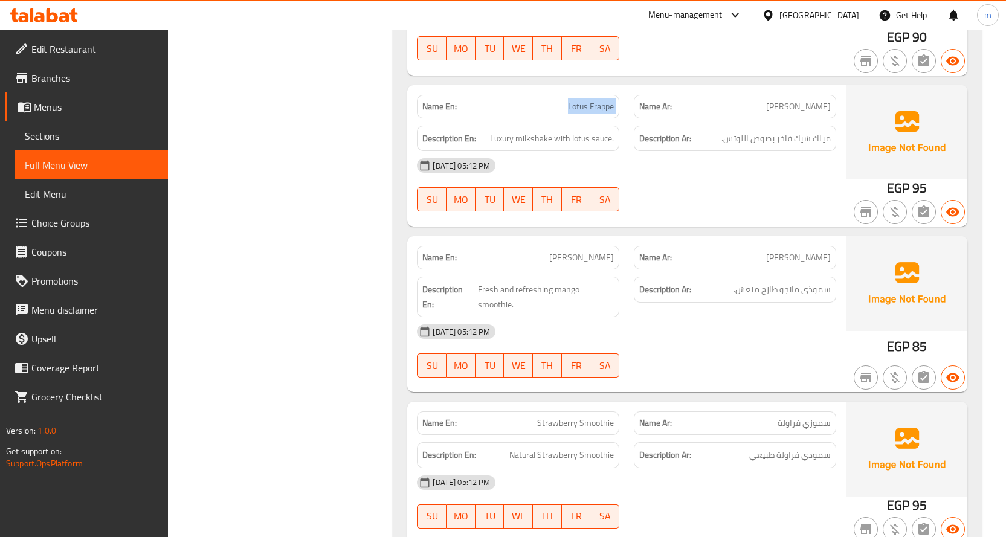
drag, startPoint x: 596, startPoint y: 90, endPoint x: 611, endPoint y: 103, distance: 19.7
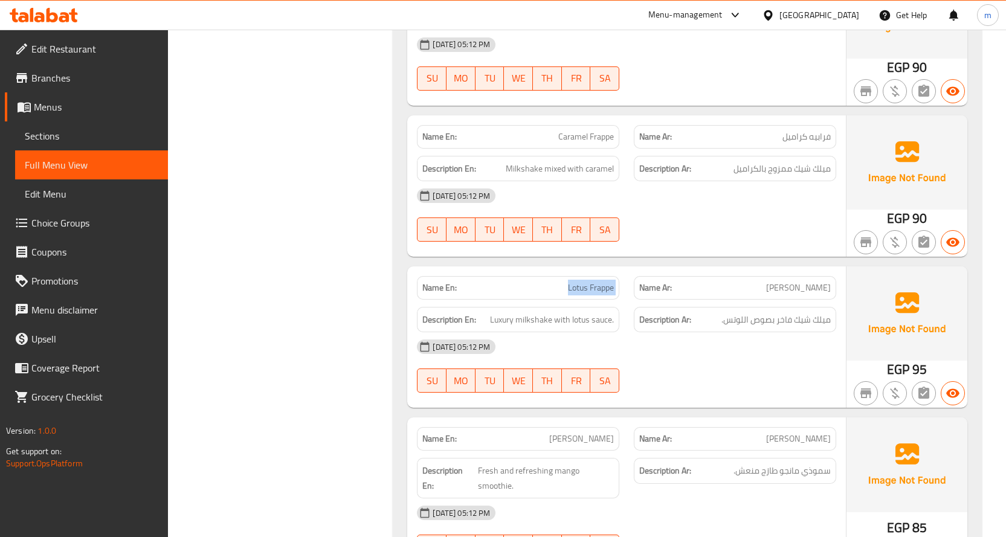
scroll to position [11346, 0]
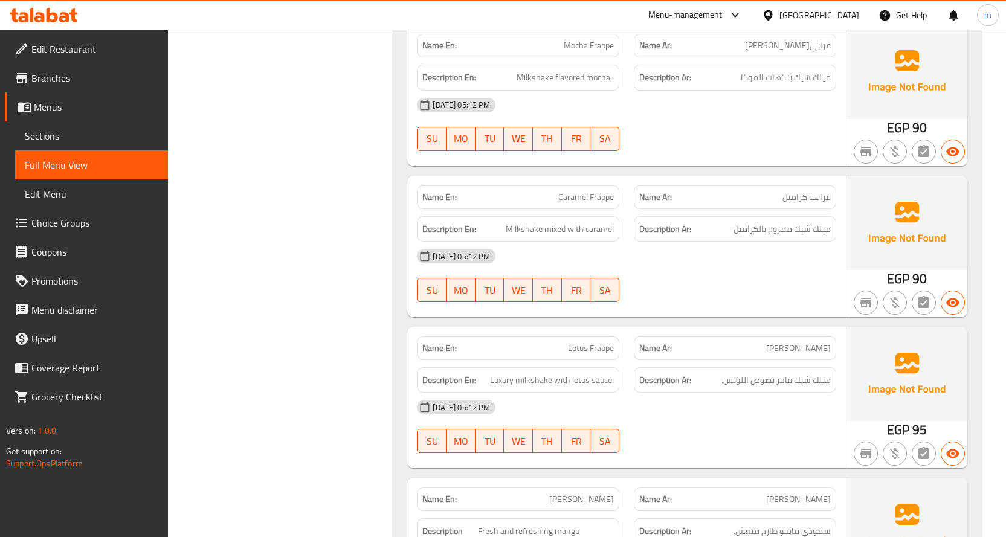
click at [588, 191] on span "Caramel Frappe" at bounding box center [586, 197] width 56 height 13
click at [586, 342] on span "Lotus Frappe" at bounding box center [591, 348] width 46 height 13
click at [587, 342] on span "Lotus Frappe" at bounding box center [591, 348] width 46 height 13
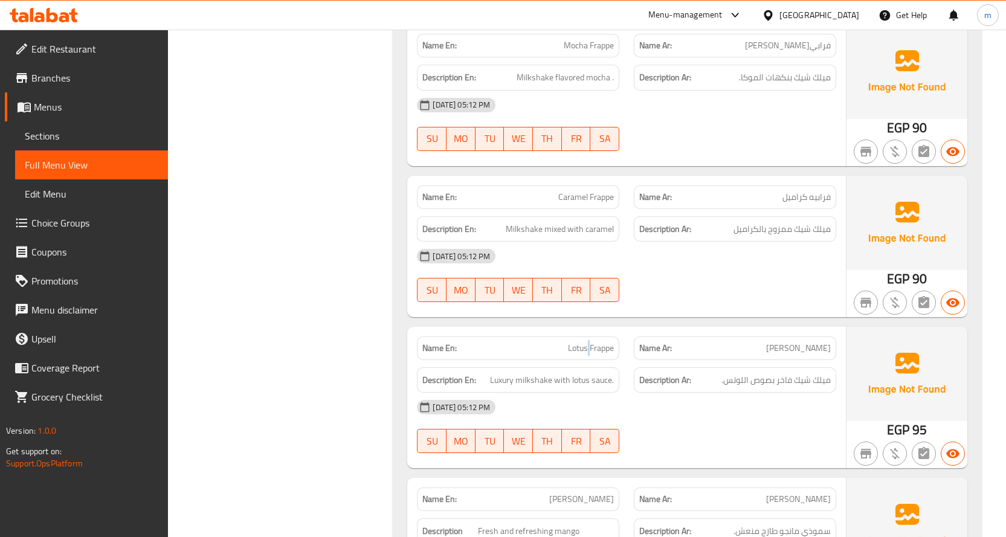
click at [587, 342] on span "Lotus Frappe" at bounding box center [591, 348] width 46 height 13
click at [594, 191] on span "Caramel Frappe" at bounding box center [586, 197] width 56 height 13
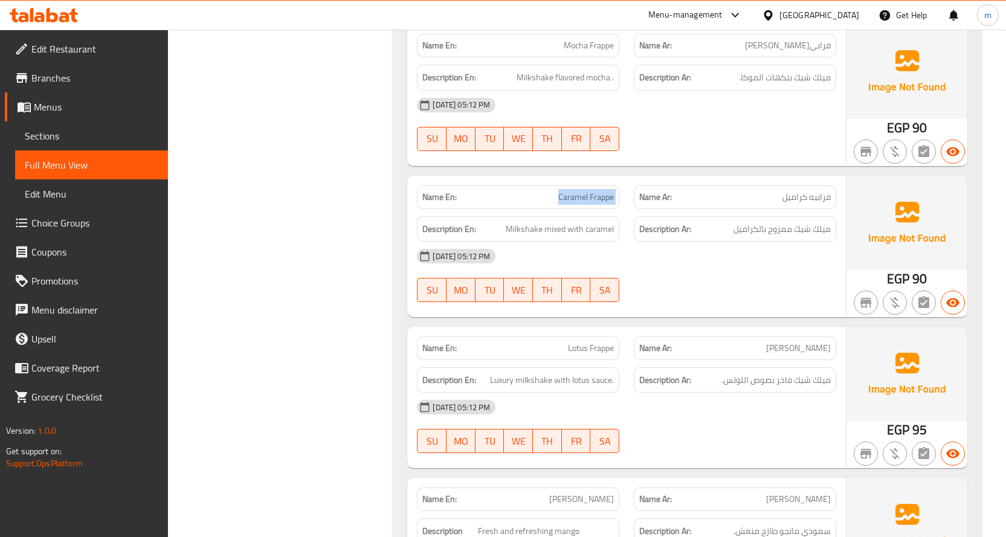
copy span "Caramel Frappe"
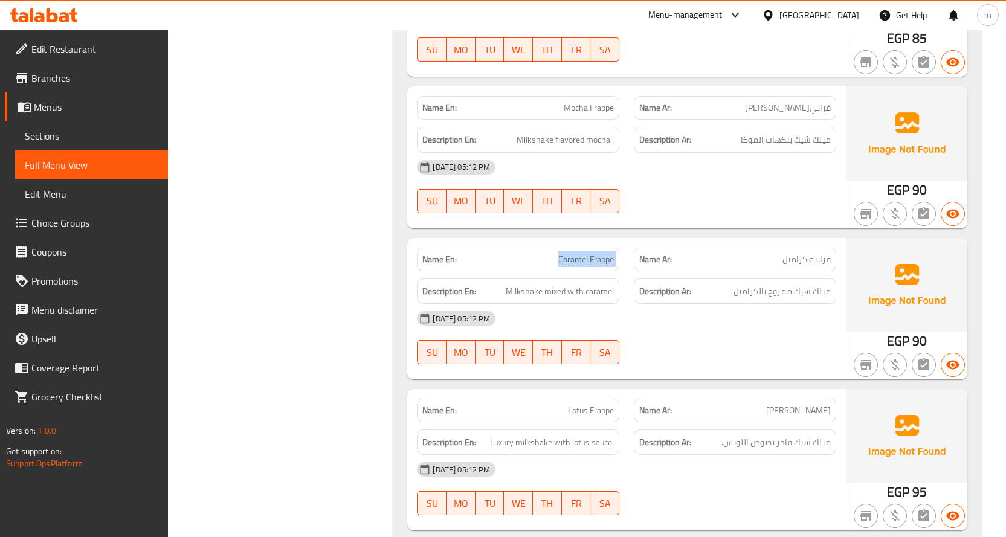
scroll to position [11225, 0]
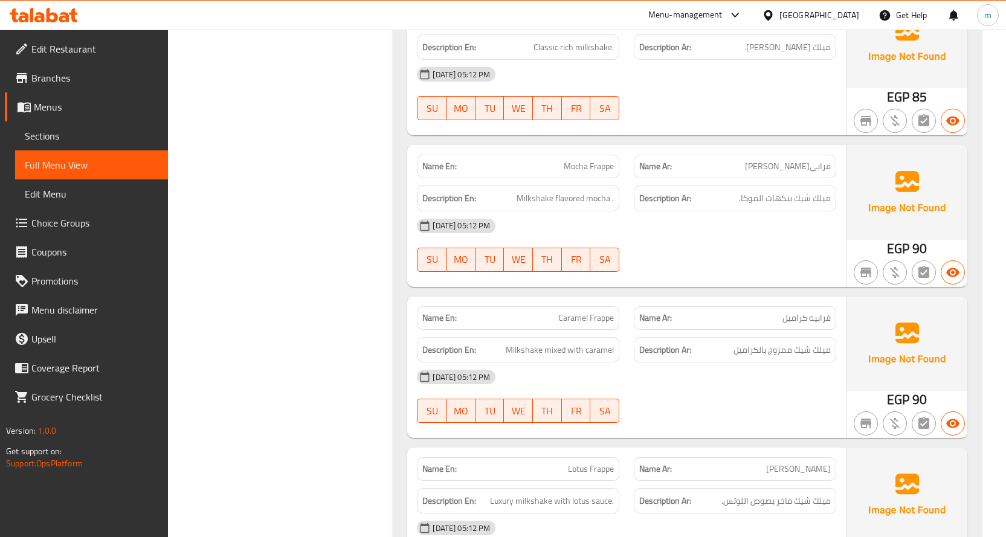
click at [590, 160] on span "Mocha Frappe" at bounding box center [589, 166] width 50 height 13
copy span "Mocha Frappe"
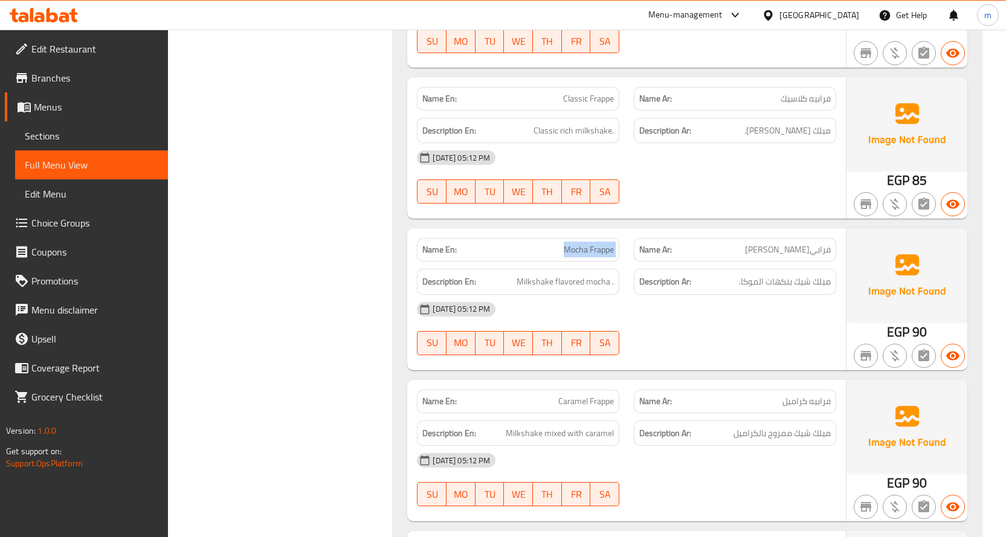
scroll to position [10984, 0]
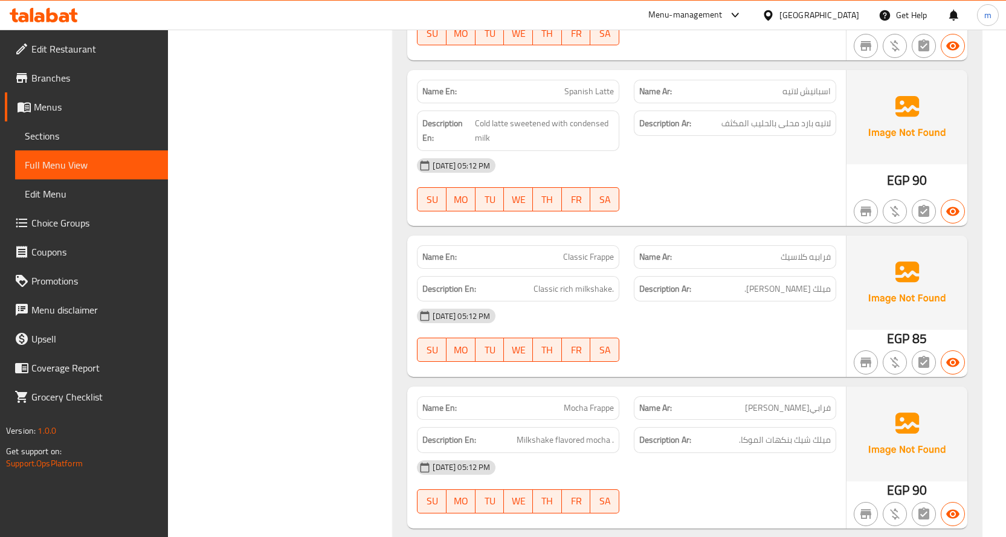
click at [582, 251] on span "Classic Frappe" at bounding box center [588, 257] width 51 height 13
copy span "Classic Frappe"
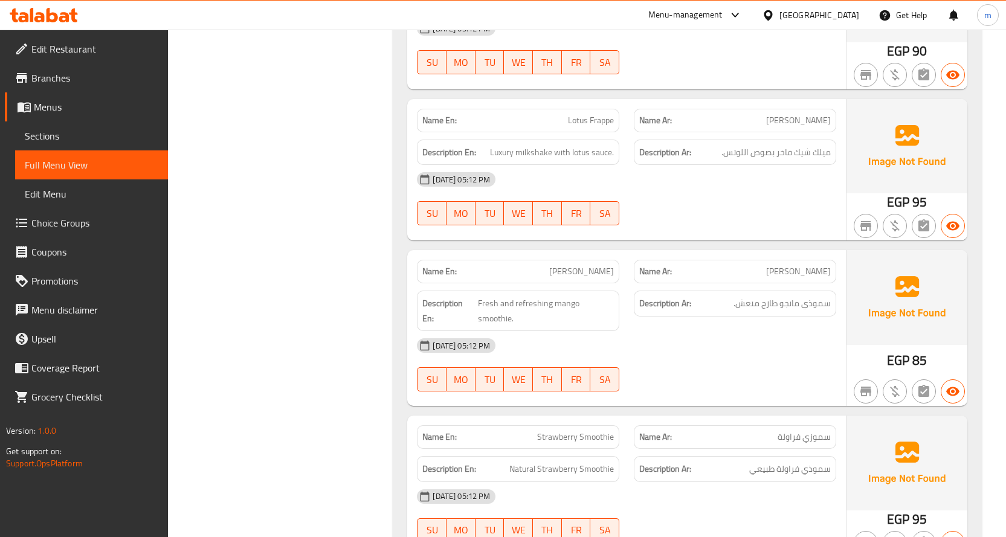
scroll to position [11648, 0]
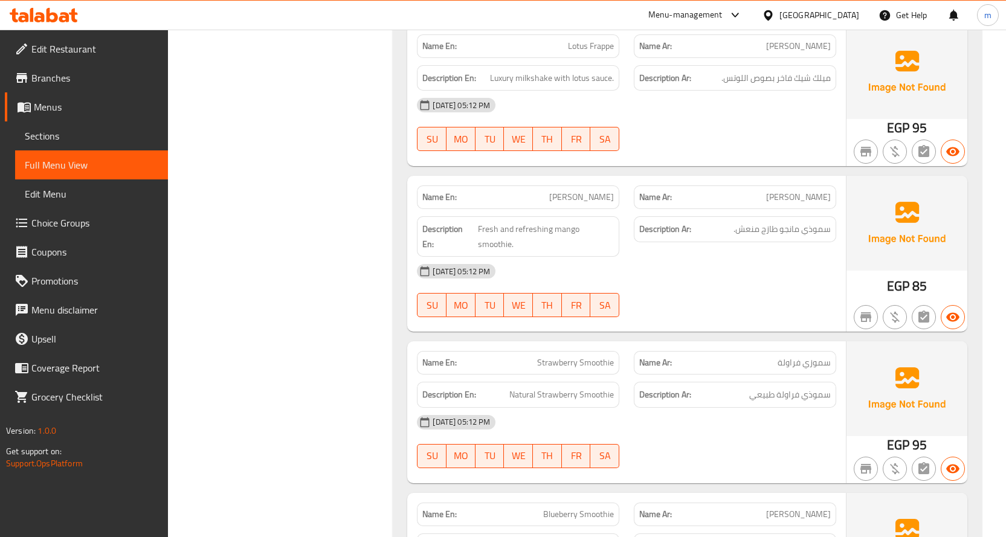
click at [596, 191] on span "Mango Smoothie" at bounding box center [581, 197] width 65 height 13
copy span "Mango Smoothie"
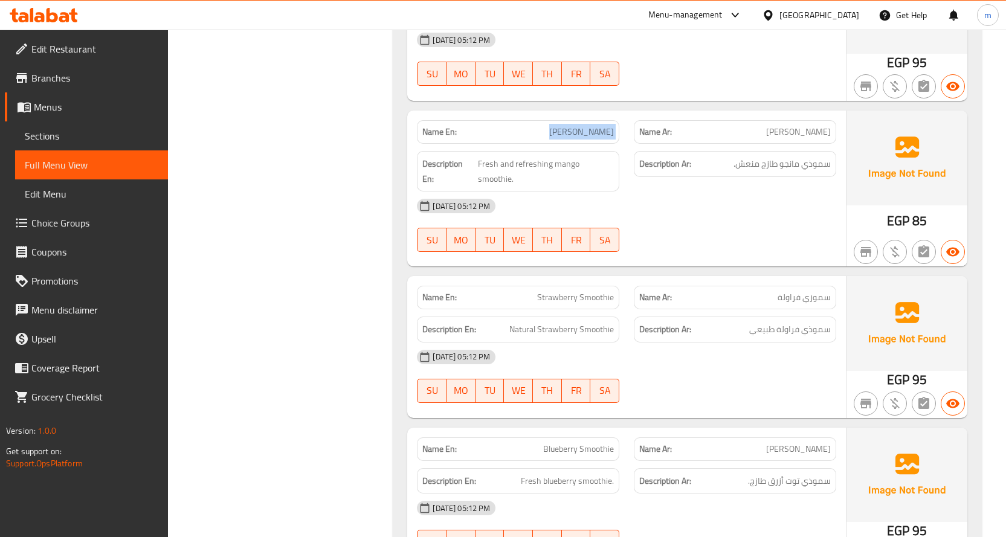
scroll to position [11769, 0]
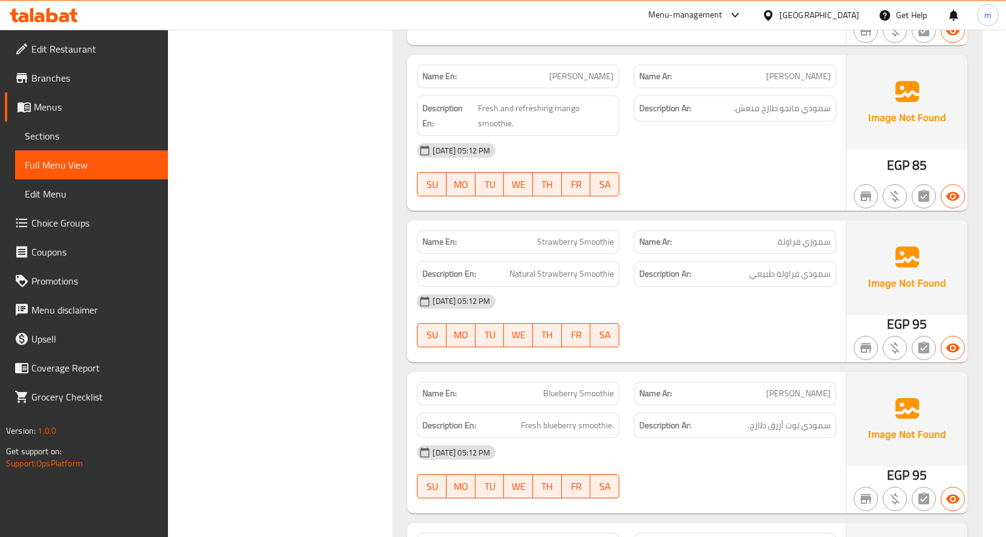
click at [578, 236] on span "Strawberry Smoothie" at bounding box center [575, 242] width 77 height 13
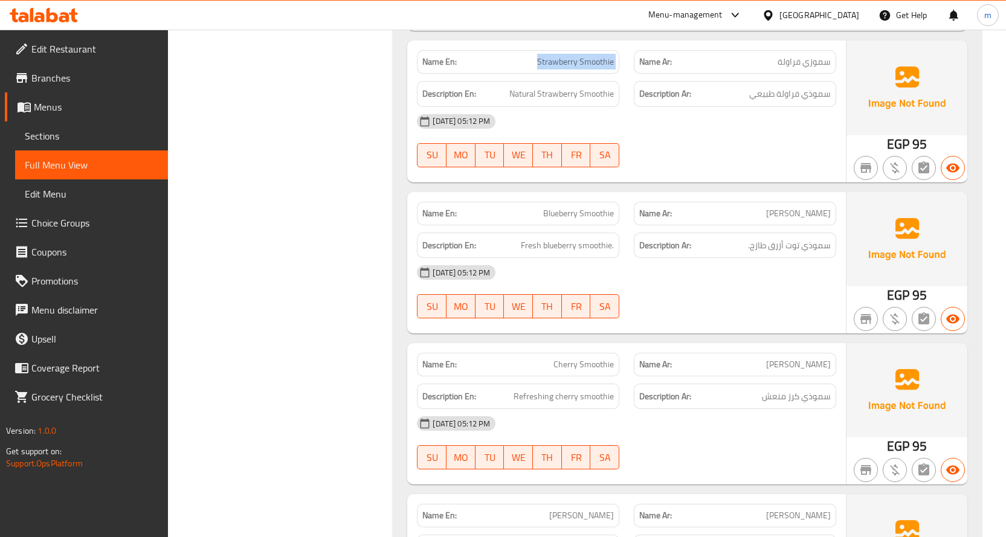
scroll to position [11950, 0]
click at [821, 206] on span "سموزي بلو بيري" at bounding box center [798, 212] width 65 height 13
click at [602, 206] on span "Blueberry Smoothie" at bounding box center [578, 212] width 71 height 13
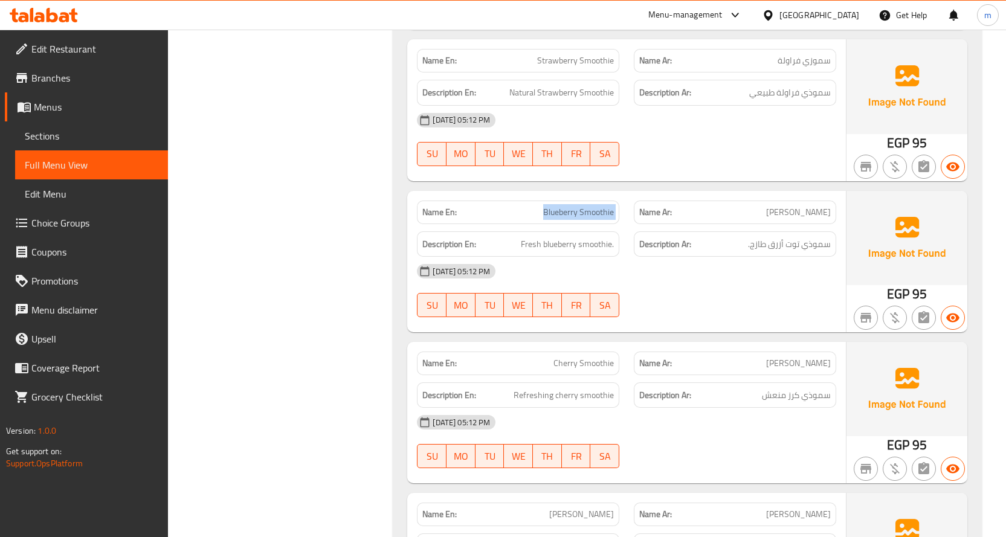
click at [602, 206] on span "Blueberry Smoothie" at bounding box center [578, 212] width 71 height 13
click at [679, 280] on div "28-09-2025 05:12 PM SU MO TU WE TH FR SA" at bounding box center [627, 291] width 434 height 68
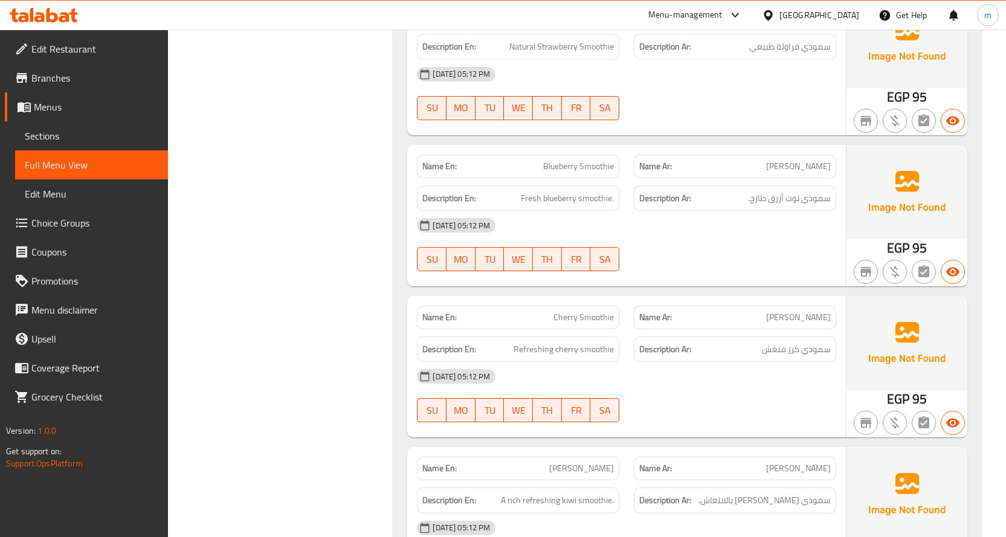
scroll to position [12071, 0]
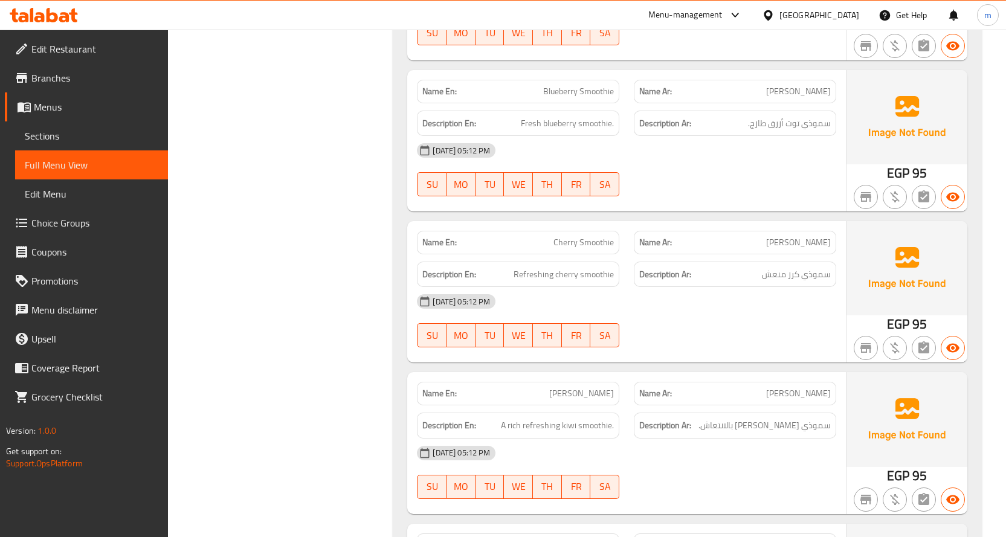
click at [571, 236] on span "Cherry Smoothie" at bounding box center [583, 242] width 60 height 13
click at [704, 306] on div "28-09-2025 05:12 PM SU MO TU WE TH FR SA" at bounding box center [627, 321] width 434 height 68
click at [808, 387] on span "سموزي كيوي" at bounding box center [798, 393] width 65 height 13
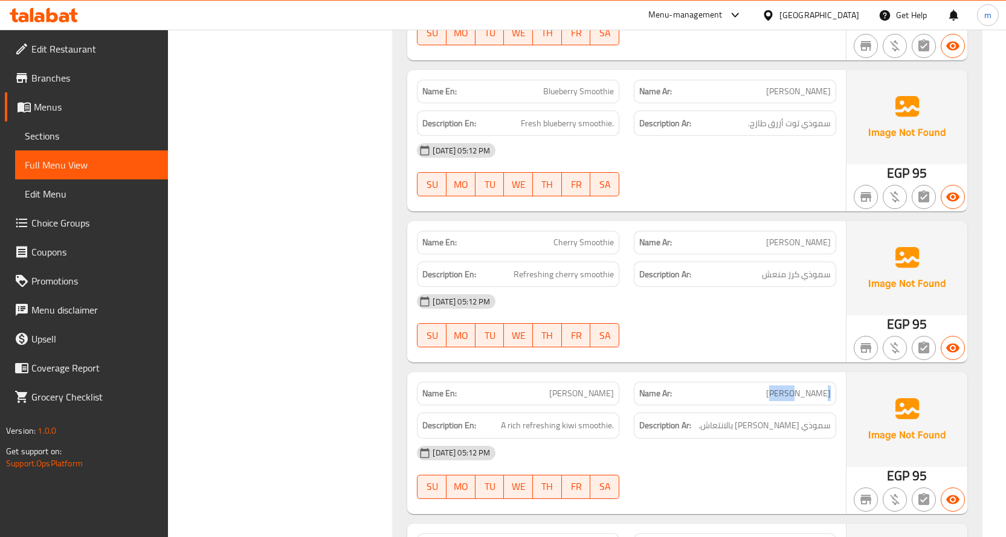
click at [808, 387] on span "سموزي كيوي" at bounding box center [798, 393] width 65 height 13
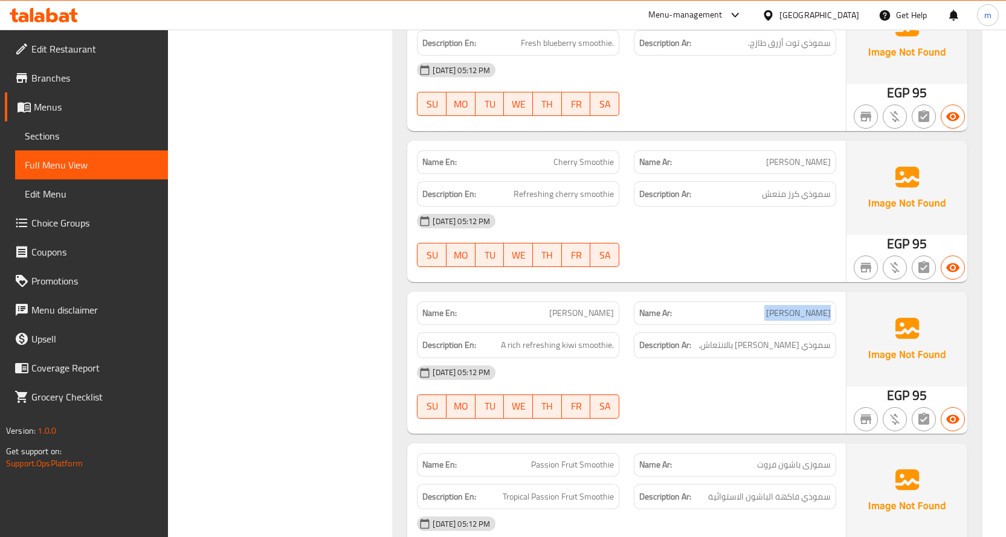
scroll to position [12313, 0]
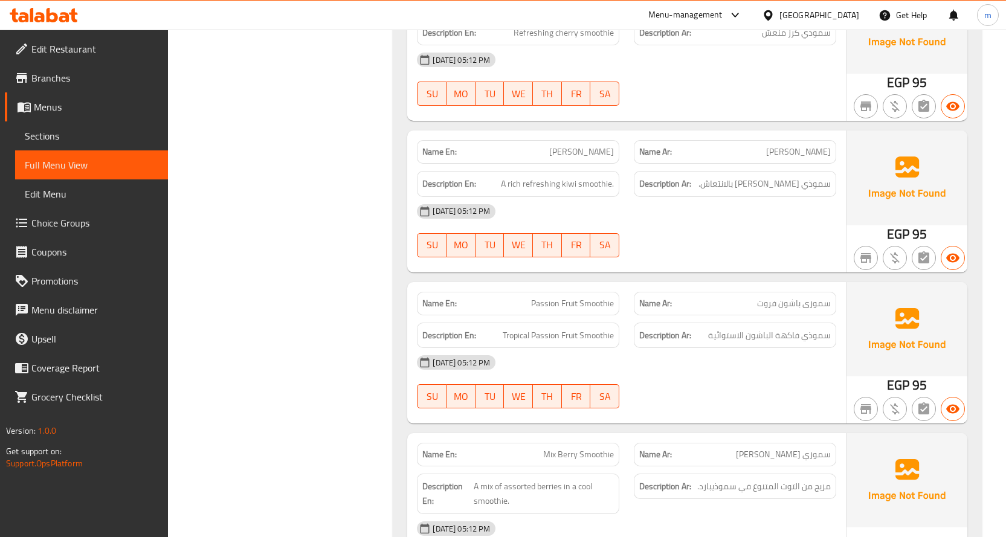
click at [593, 297] on span "Passion Fruit Smoothie" at bounding box center [572, 303] width 83 height 13
click at [710, 250] on div at bounding box center [734, 257] width 217 height 14
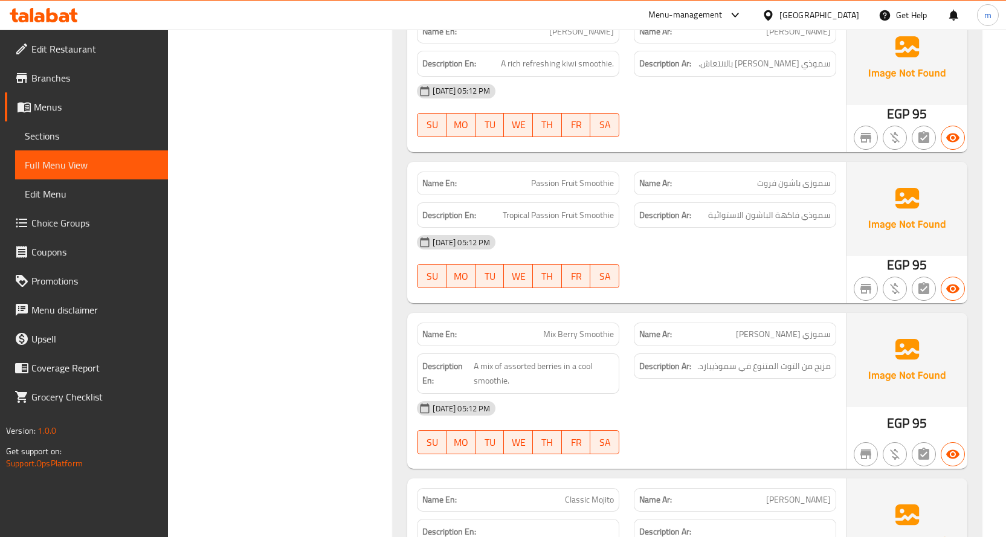
scroll to position [12433, 0]
click at [816, 327] on span "سموزي ميكس بيري" at bounding box center [783, 333] width 95 height 13
click at [817, 327] on span "سموزي ميكس بيري" at bounding box center [783, 333] width 95 height 13
click at [573, 327] on span "Mix Berry Smoothie" at bounding box center [578, 333] width 71 height 13
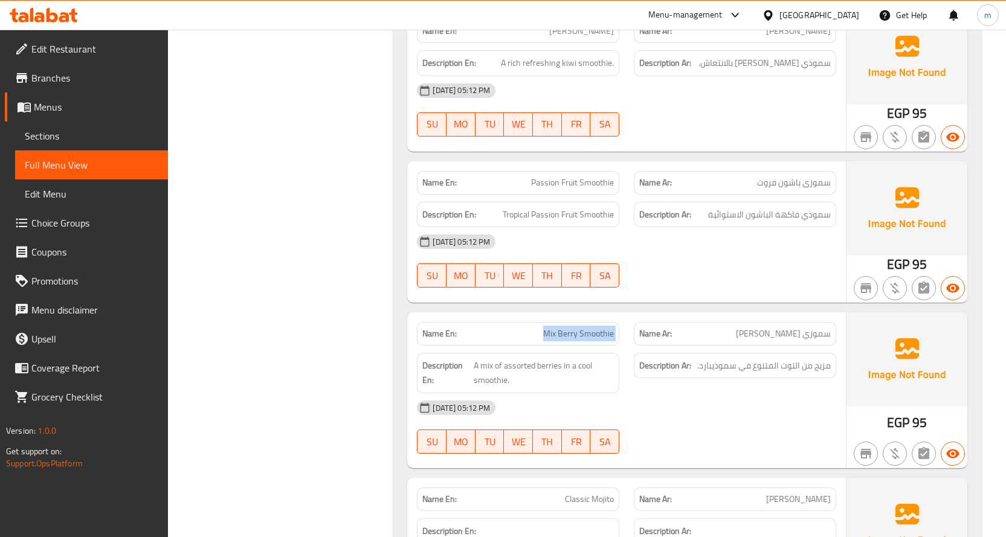
click at [573, 327] on span "Mix Berry Smoothie" at bounding box center [578, 333] width 71 height 13
click at [725, 401] on div "28-09-2025 05:12 PM" at bounding box center [627, 407] width 434 height 29
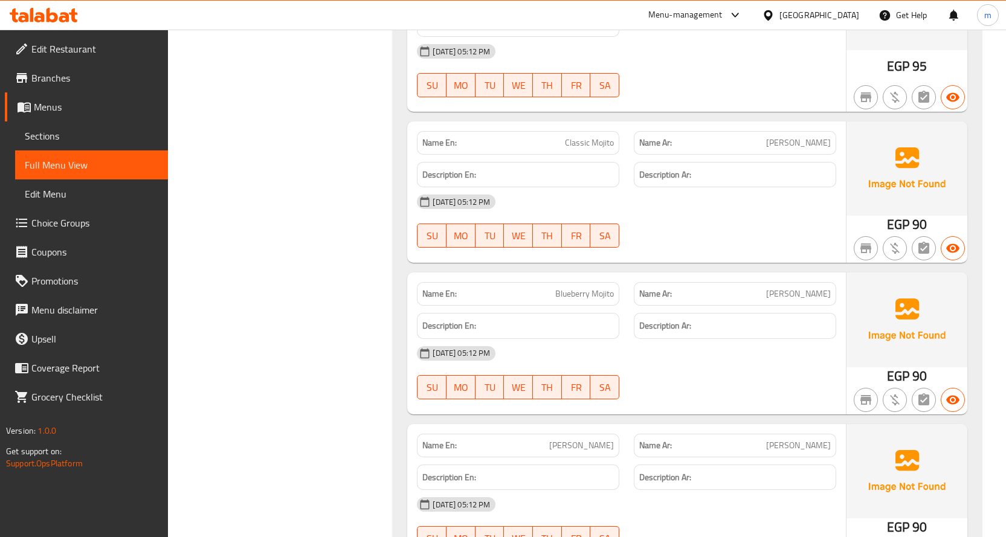
scroll to position [12796, 0]
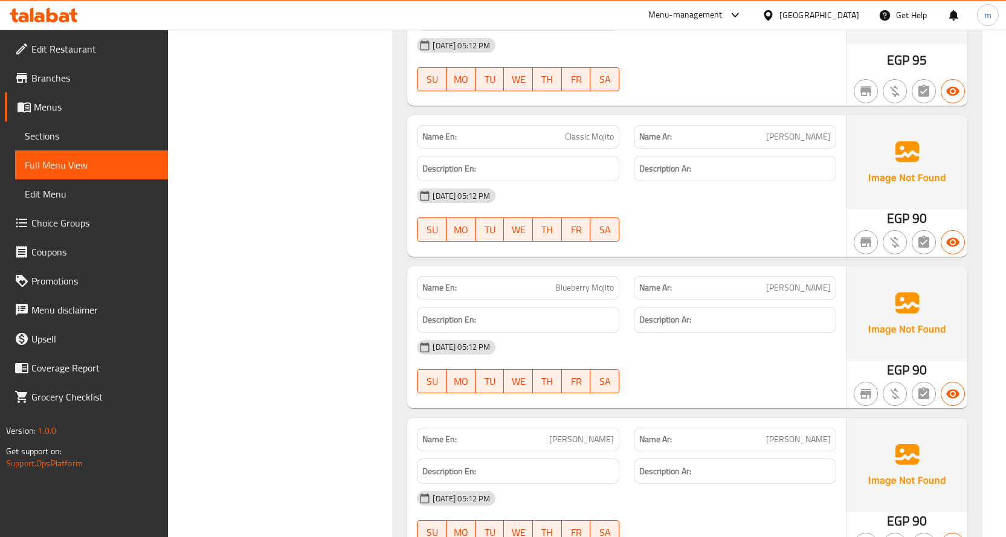
click at [819, 130] on span "موهيتو كلاسيك" at bounding box center [798, 136] width 65 height 13
click at [588, 130] on span "Classic Mojito" at bounding box center [589, 136] width 49 height 13
click at [584, 282] on span "Blueberry Mojito" at bounding box center [584, 288] width 59 height 13
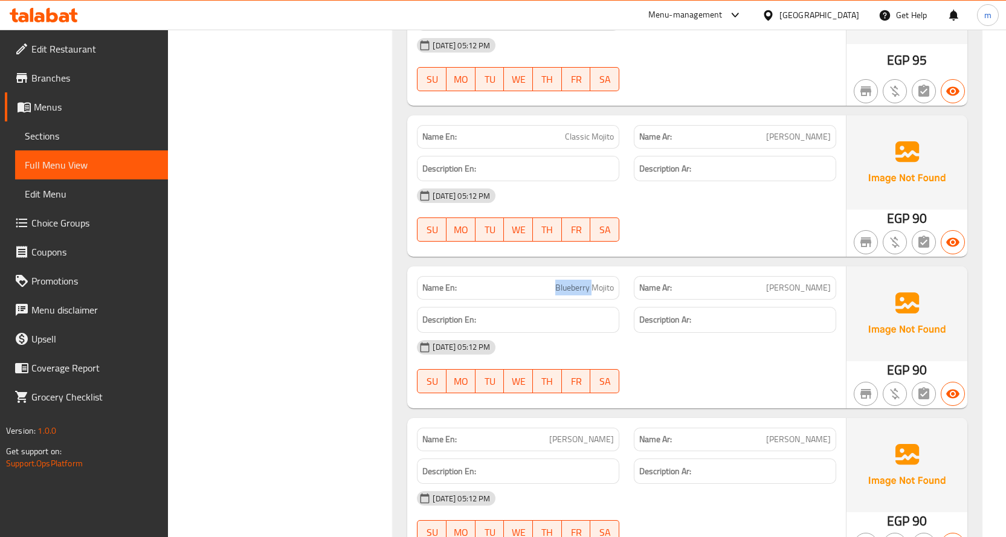
click at [584, 282] on span "Blueberry Mojito" at bounding box center [584, 288] width 59 height 13
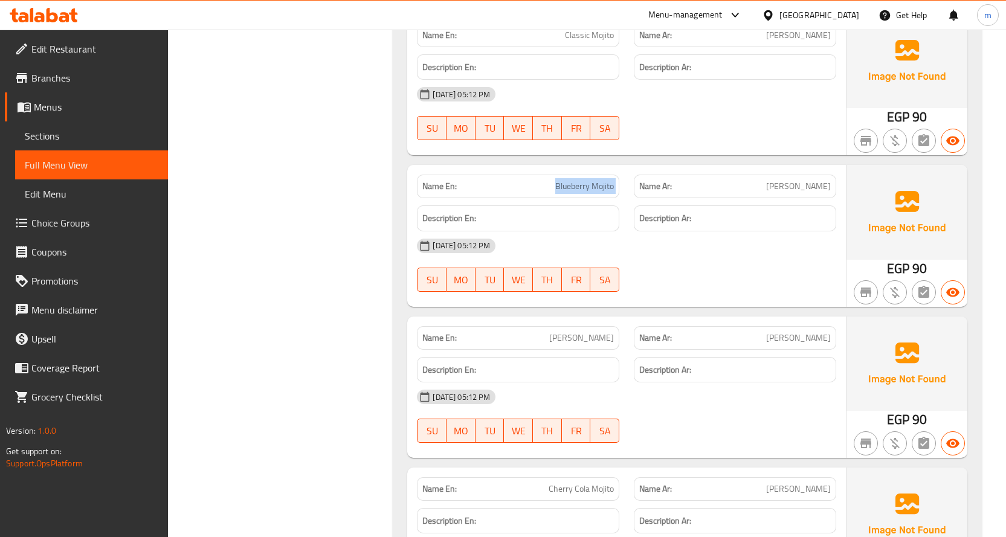
scroll to position [12917, 0]
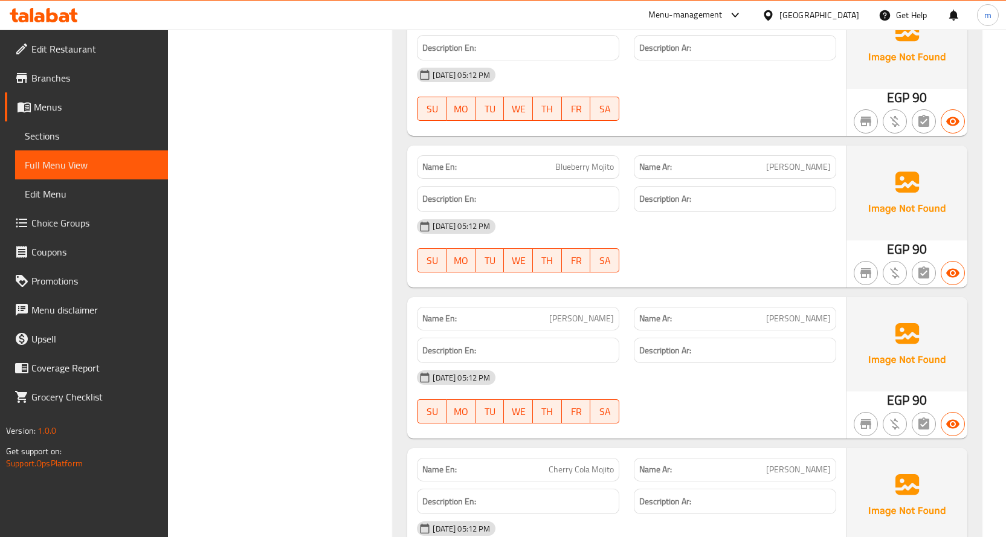
click at [584, 312] on span "Mojito Croissant" at bounding box center [581, 318] width 65 height 13
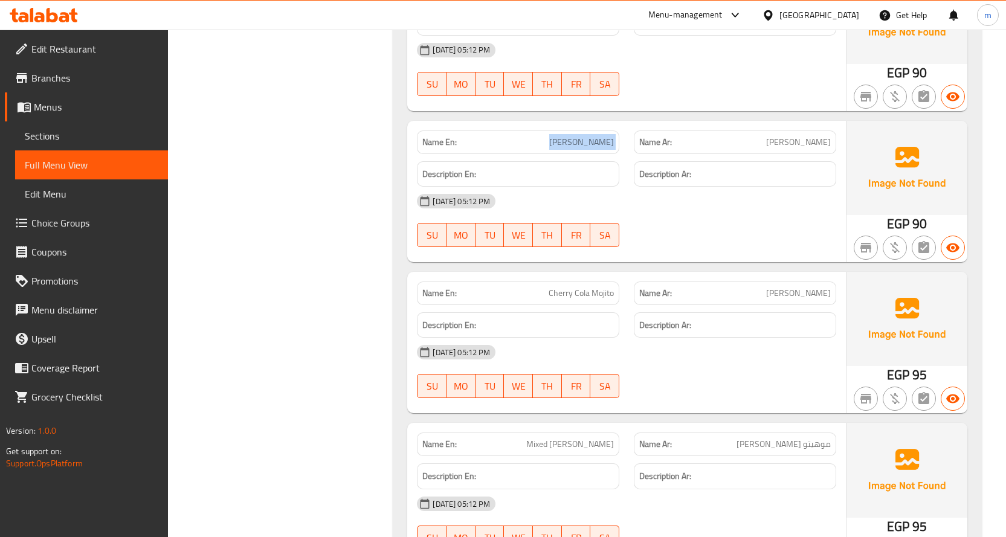
scroll to position [13098, 0]
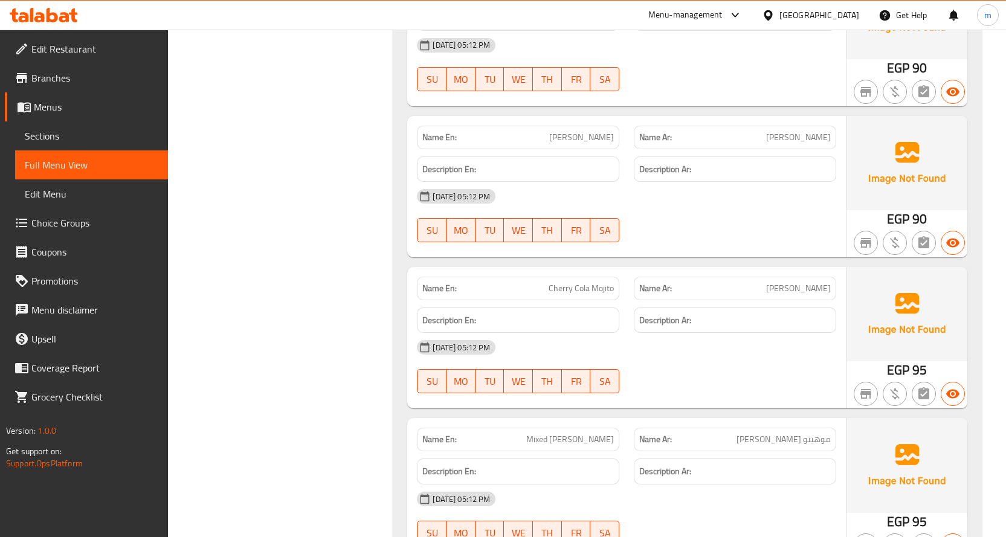
click at [588, 282] on span "Cherry Cola Mojito" at bounding box center [581, 288] width 65 height 13
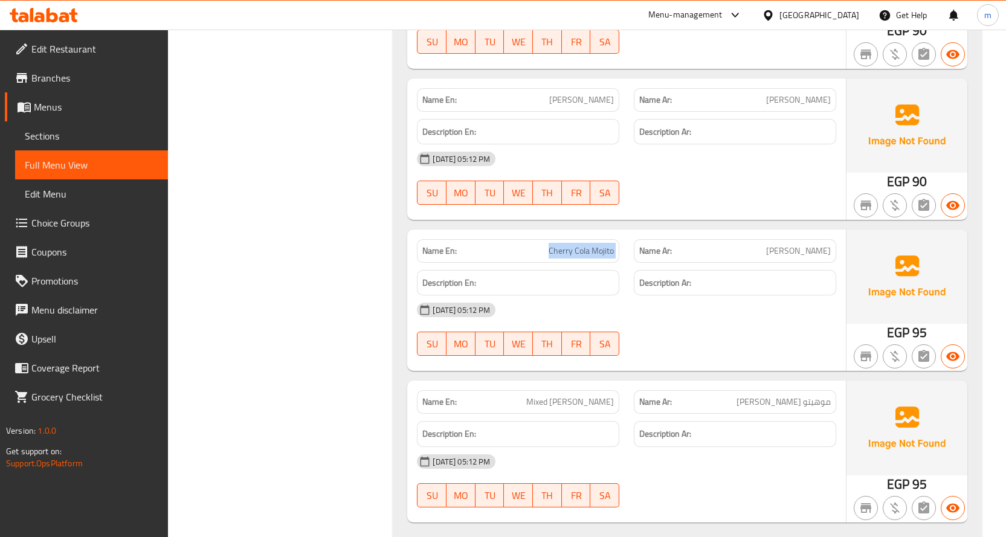
scroll to position [13154, 0]
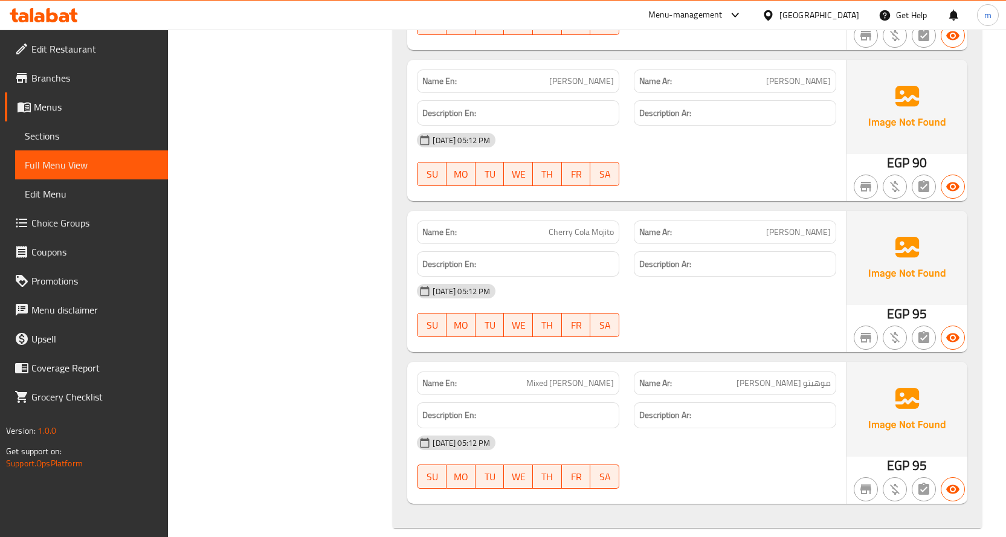
click at [584, 377] on span "Mixed Berry Mojito" at bounding box center [570, 383] width 88 height 13
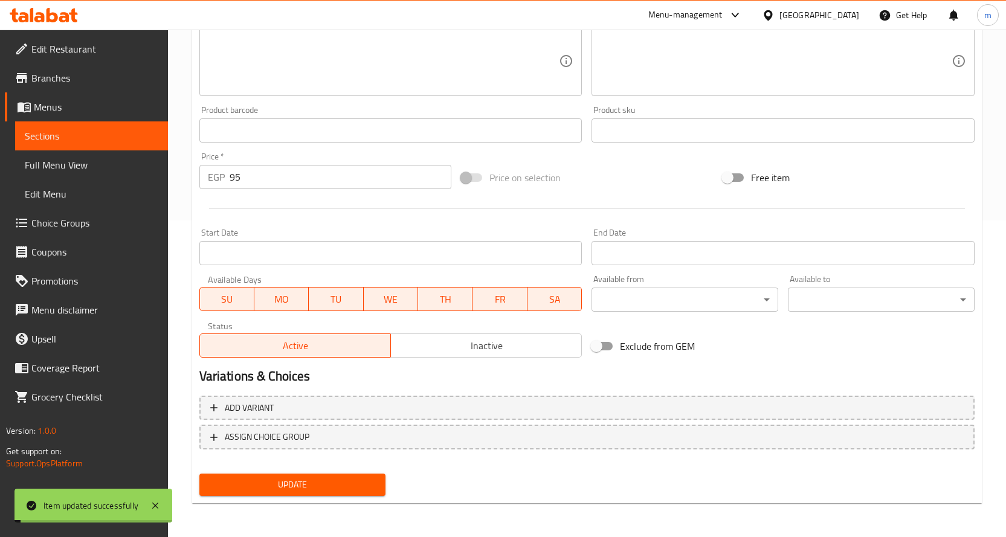
scroll to position [317, 0]
click at [85, 134] on span "Sections" at bounding box center [92, 136] width 134 height 14
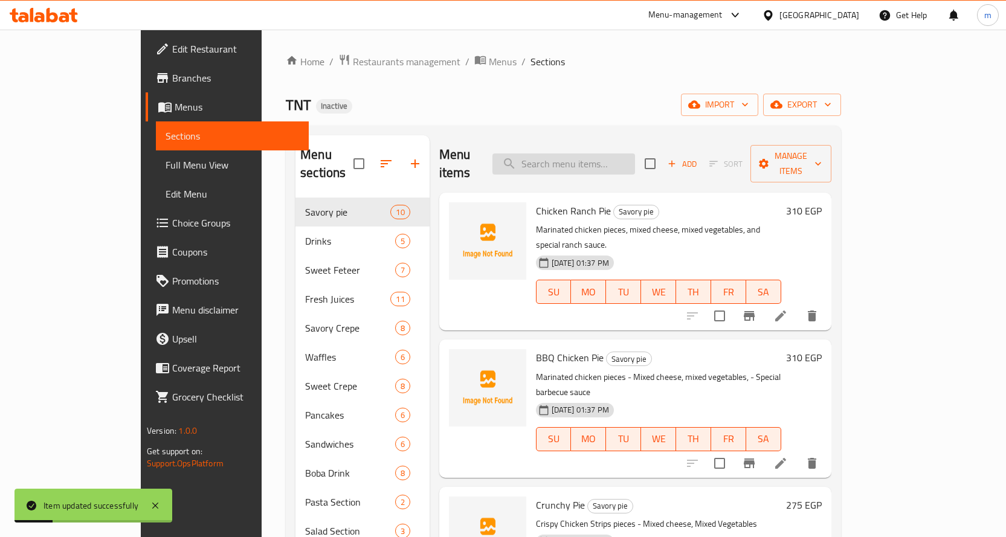
click at [581, 163] on input "search" at bounding box center [563, 163] width 143 height 21
paste input "Mixed [PERSON_NAME]"
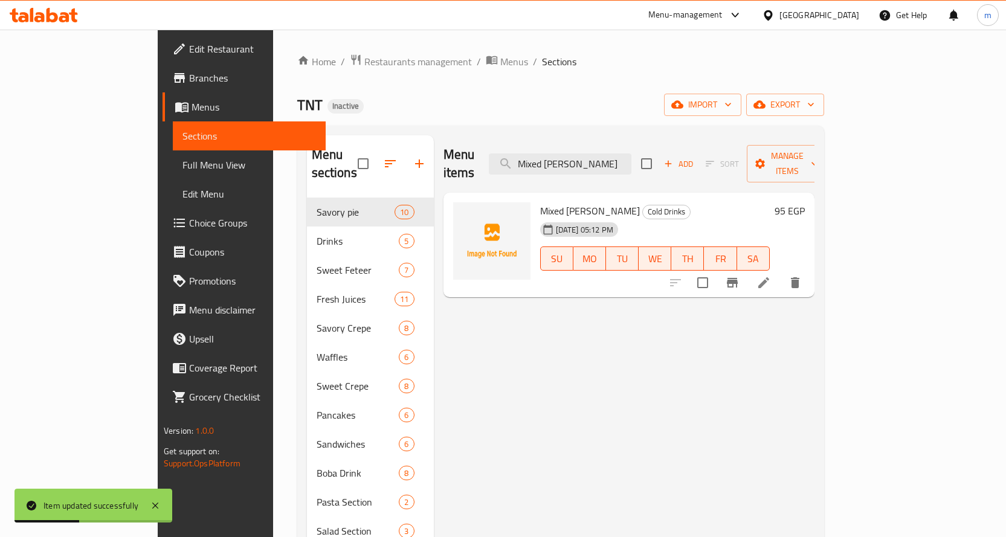
type input "Mixed [PERSON_NAME]"
click at [769, 277] on icon at bounding box center [763, 282] width 11 height 11
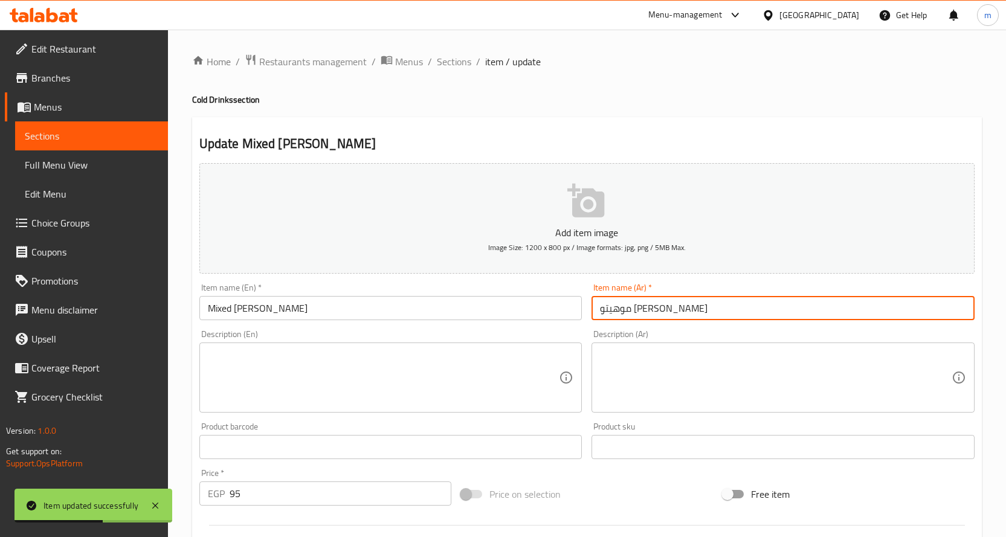
click at [666, 311] on input "موهيتو [PERSON_NAME]" at bounding box center [782, 308] width 383 height 24
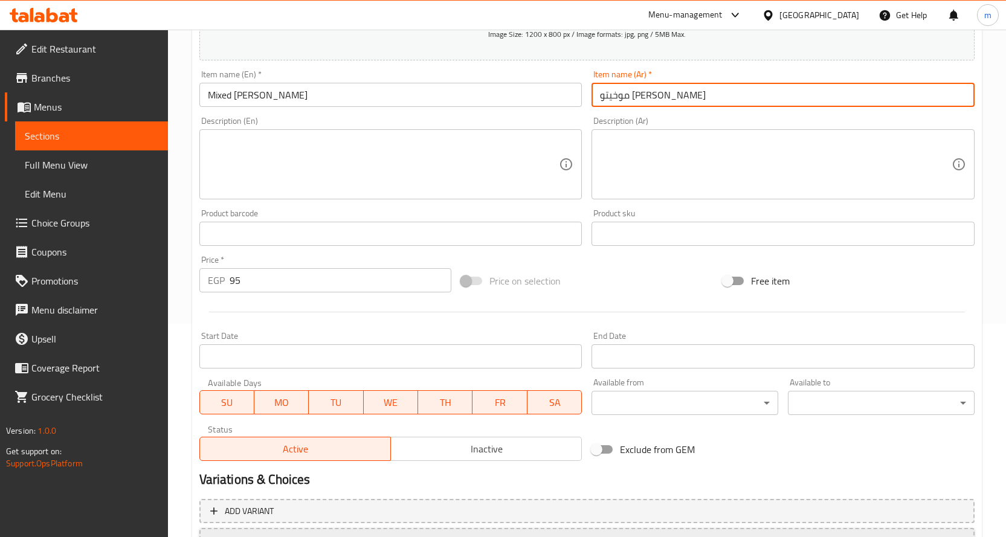
scroll to position [317, 0]
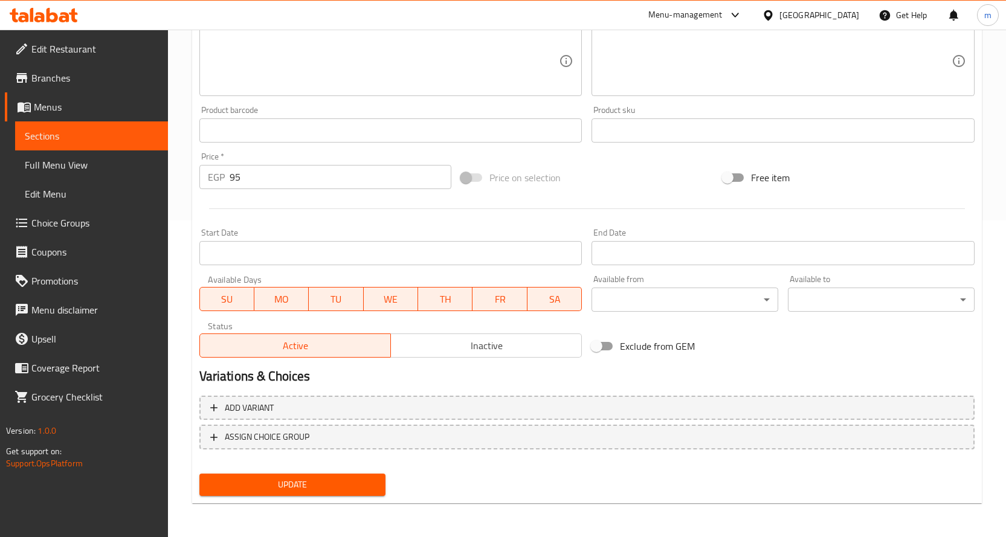
type input "موخيتو [PERSON_NAME]"
click at [340, 489] on span "Update" at bounding box center [292, 484] width 167 height 15
click at [98, 131] on span "Sections" at bounding box center [92, 136] width 134 height 14
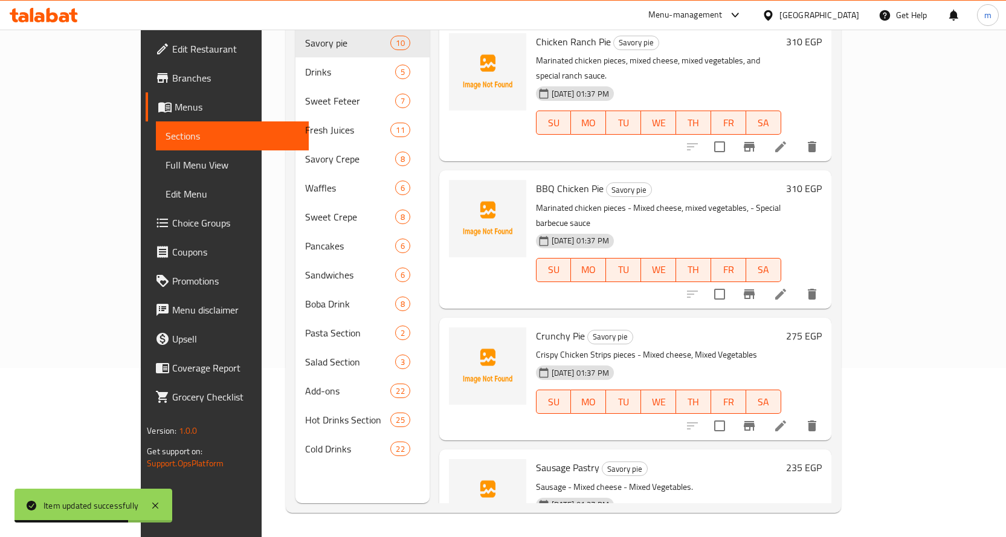
scroll to position [72, 0]
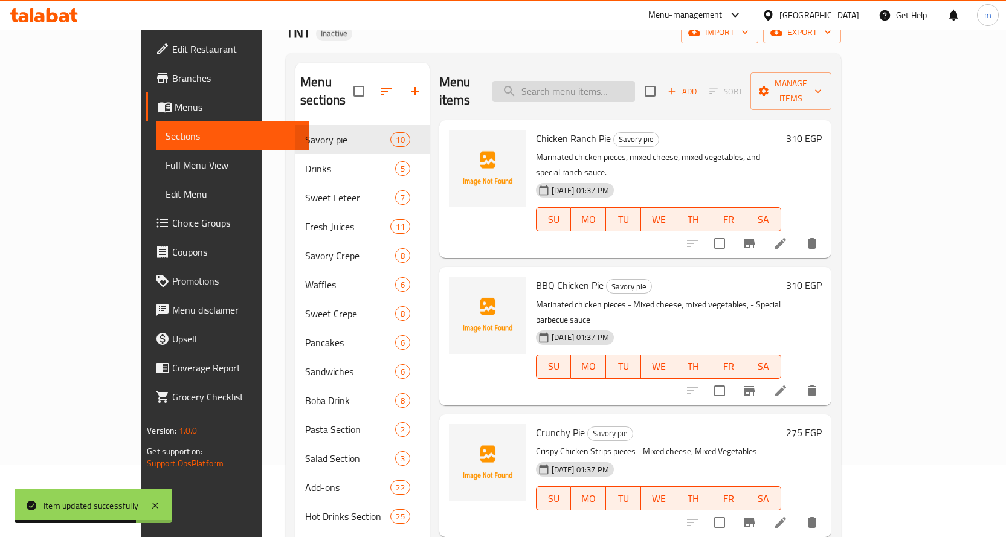
click at [616, 83] on input "search" at bounding box center [563, 91] width 143 height 21
paste input "Cherry Smoothie"
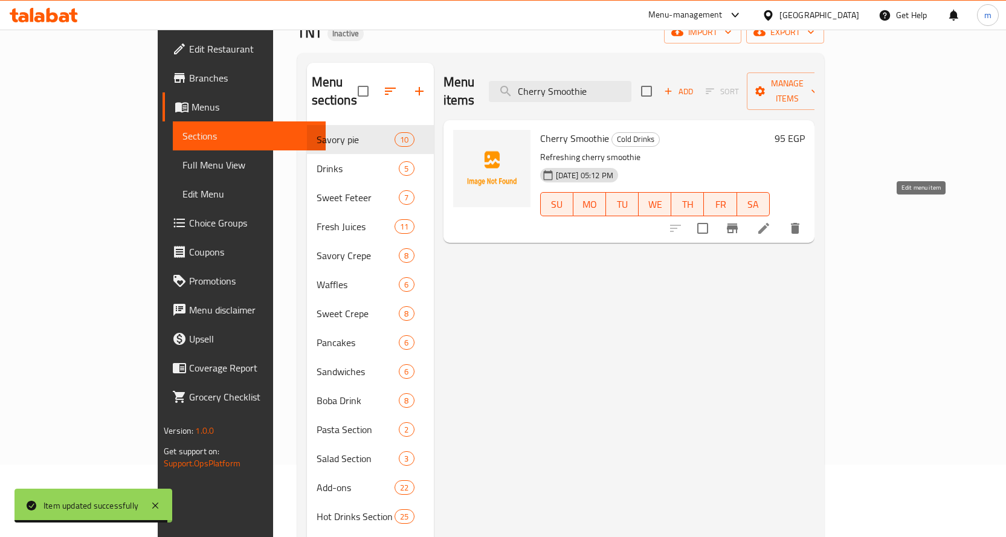
type input "Cherry Smoothie"
click at [769, 223] on icon at bounding box center [763, 228] width 11 height 11
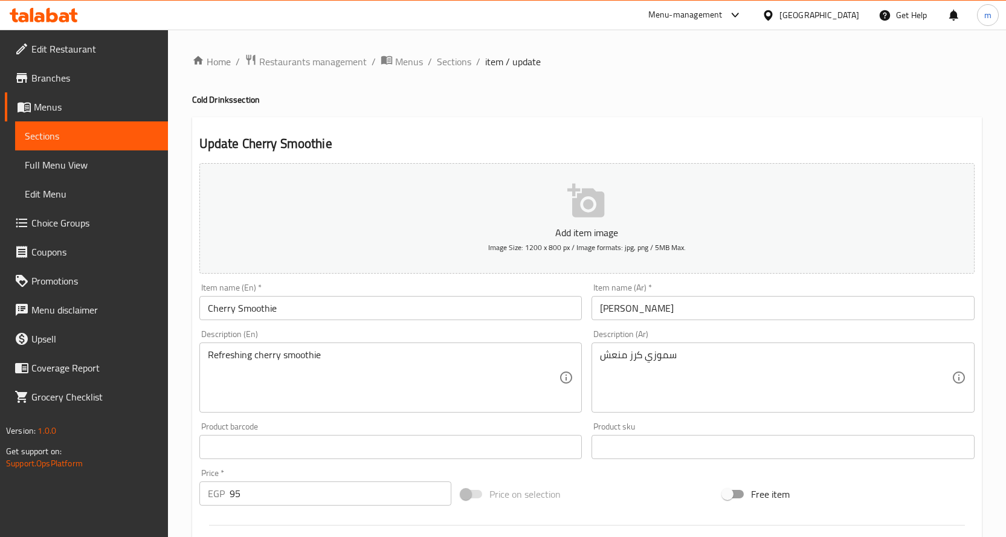
click at [612, 307] on input "[PERSON_NAME]" at bounding box center [782, 308] width 383 height 24
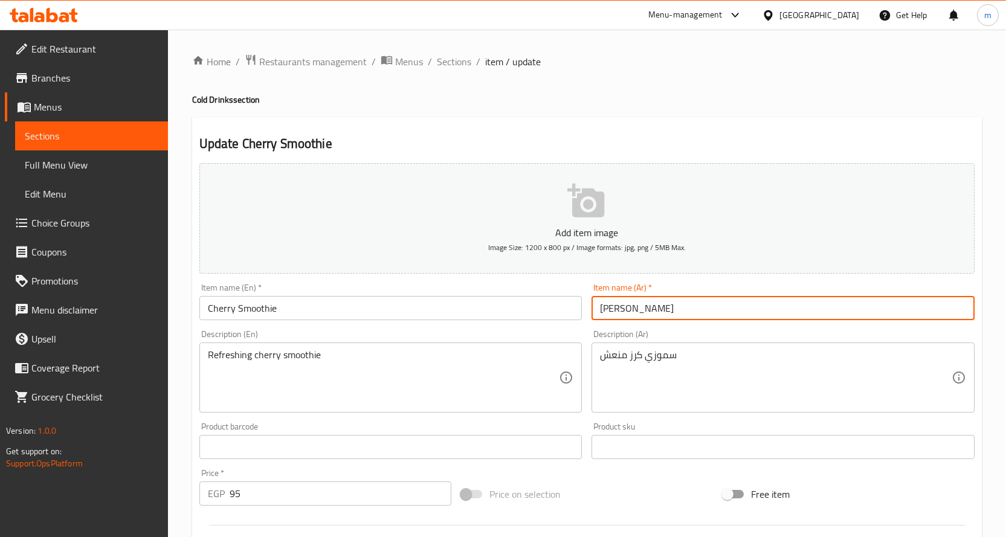
click at [612, 307] on input "[PERSON_NAME]" at bounding box center [782, 308] width 383 height 24
paste input "كرز"
type input "سموزي كرز"
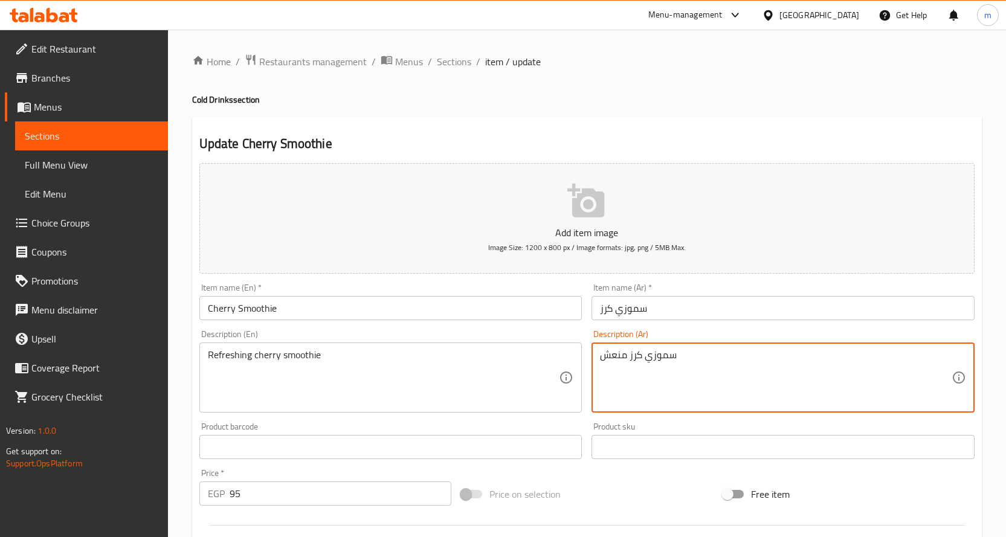
click at [637, 357] on textarea "سموزي كرز منعش" at bounding box center [776, 377] width 352 height 57
paste textarea
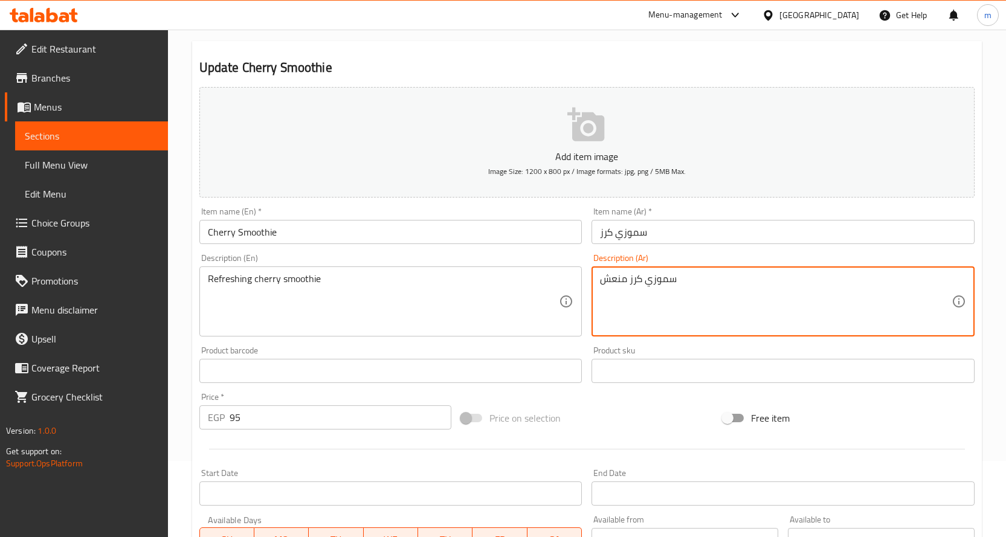
scroll to position [75, 0]
click at [605, 236] on input "سموزي كرز" at bounding box center [782, 233] width 383 height 24
type textarea "سموزي كرز منعش"
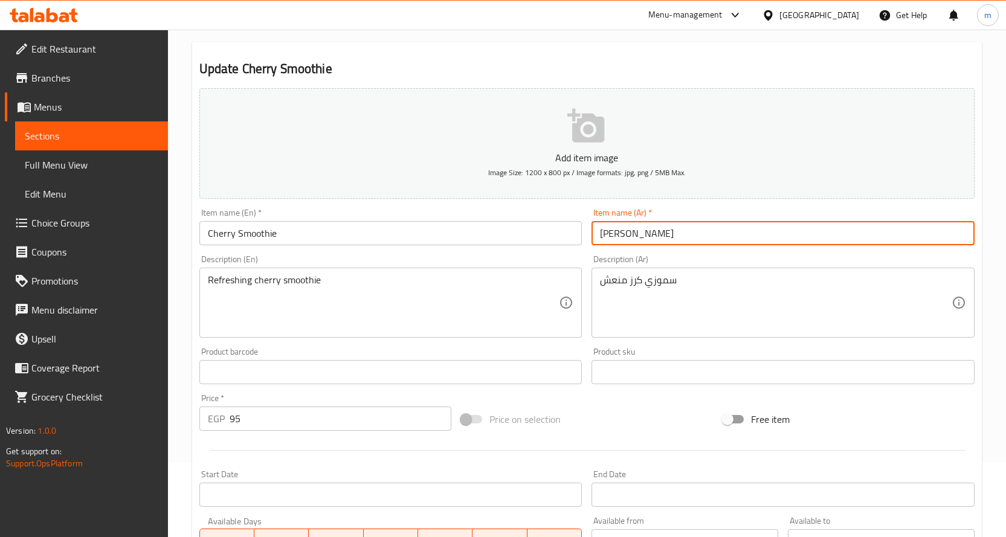
type input "[PERSON_NAME]"
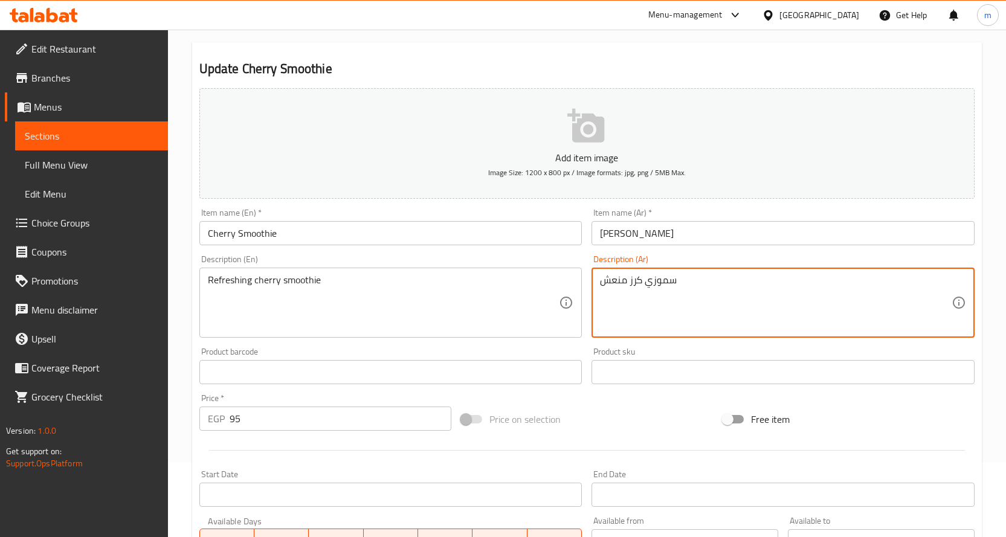
click at [639, 283] on textarea "سموزي كرز منعش" at bounding box center [776, 302] width 352 height 57
click at [681, 256] on div "Description (Ar) سموزي كرز منعش Description (Ar)" at bounding box center [782, 296] width 383 height 83
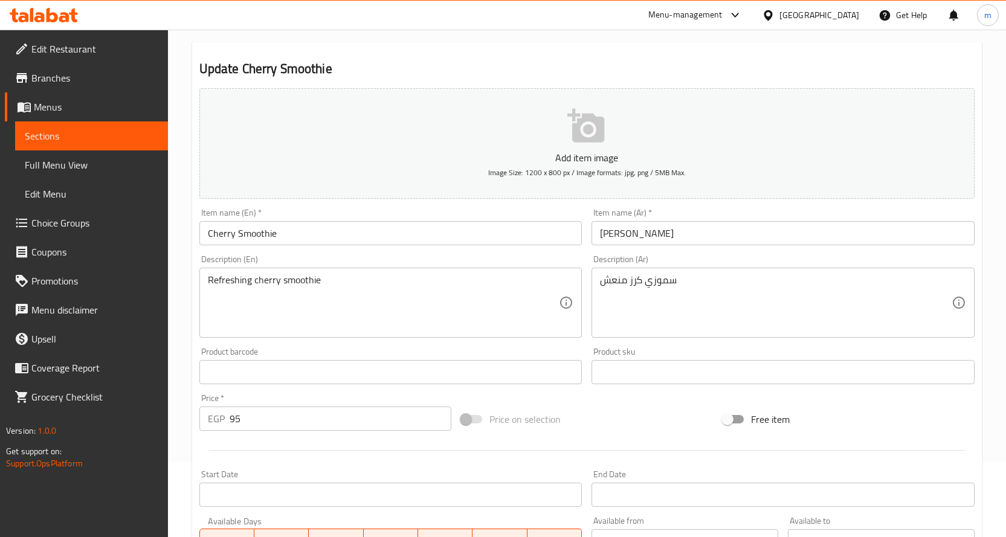
click at [613, 239] on input "[PERSON_NAME]" at bounding box center [782, 233] width 383 height 24
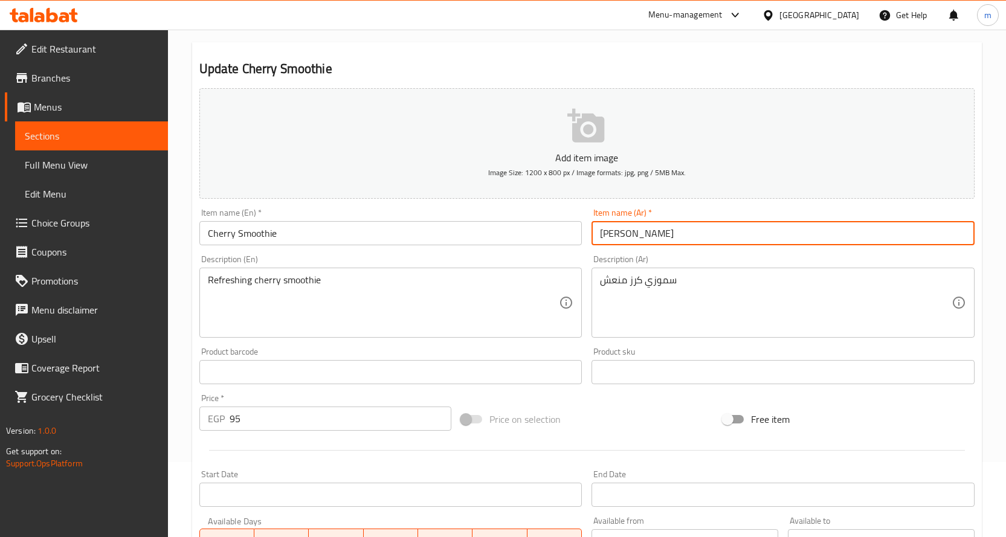
click at [613, 239] on input "[PERSON_NAME]" at bounding box center [782, 233] width 383 height 24
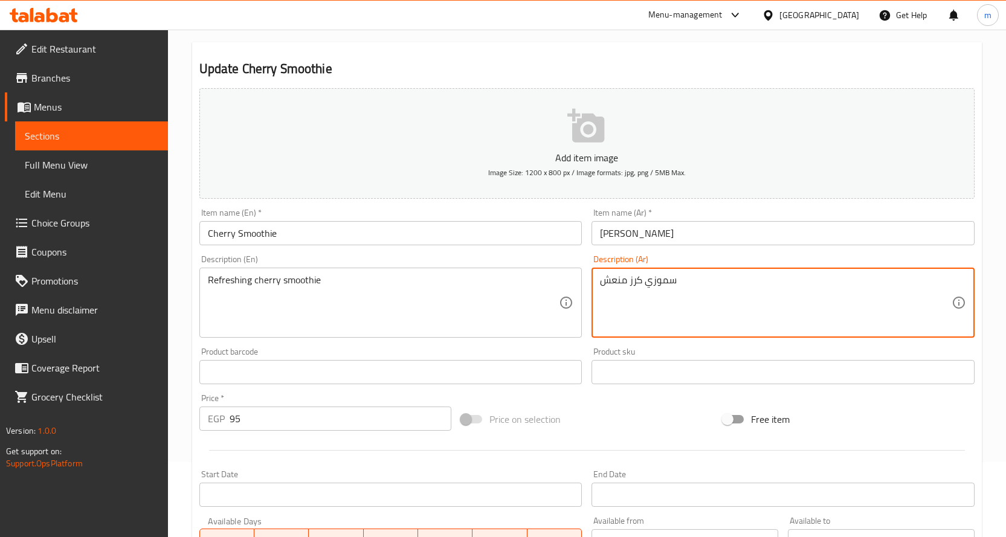
click at [639, 284] on textarea "سموزي كرز منعش" at bounding box center [776, 302] width 352 height 57
paste textarea "شيري"
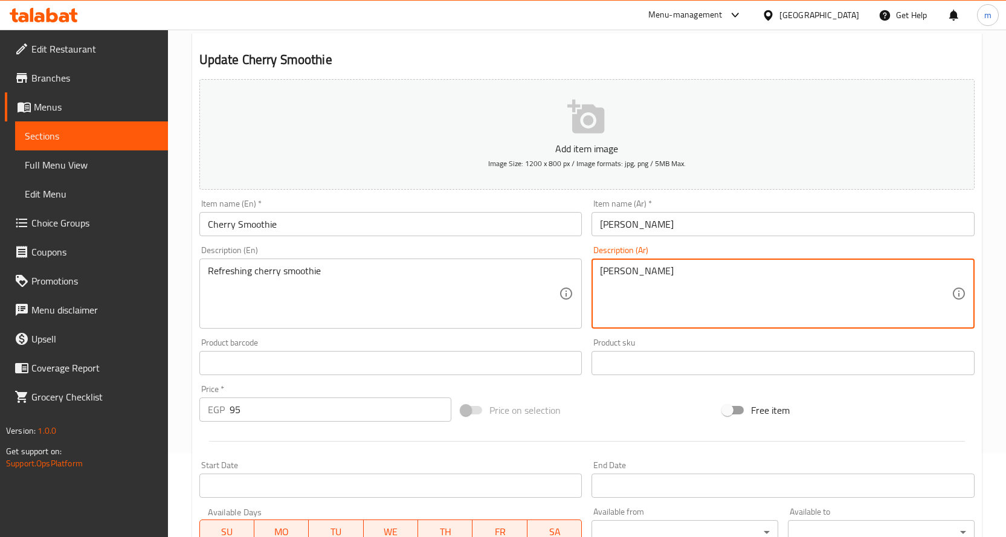
scroll to position [317, 0]
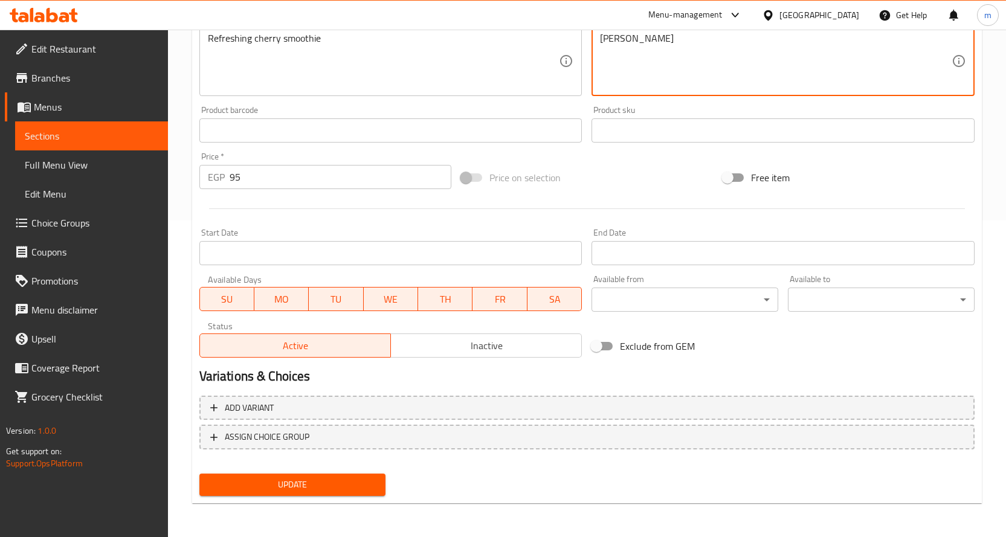
type textarea "[PERSON_NAME]"
click at [332, 474] on button "Update" at bounding box center [292, 485] width 187 height 22
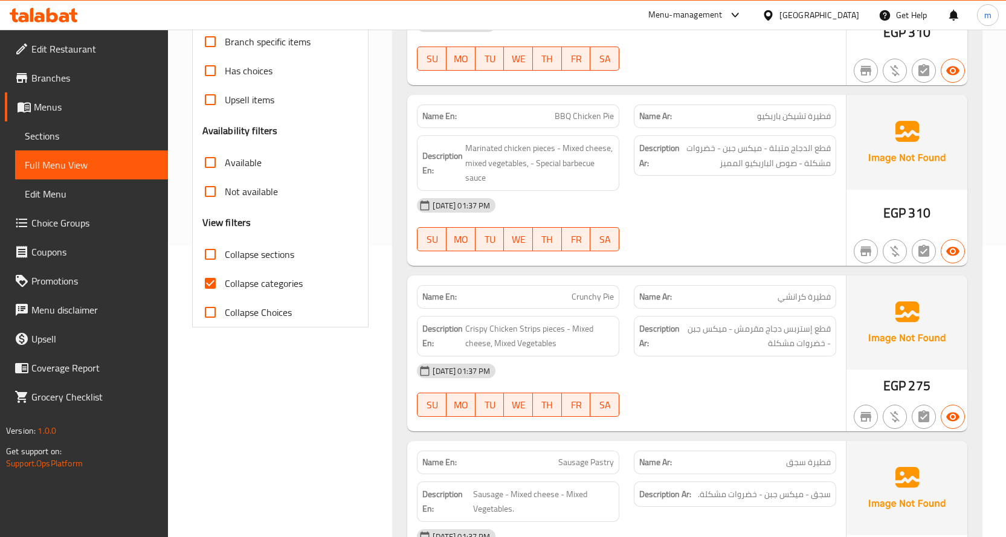
scroll to position [302, 0]
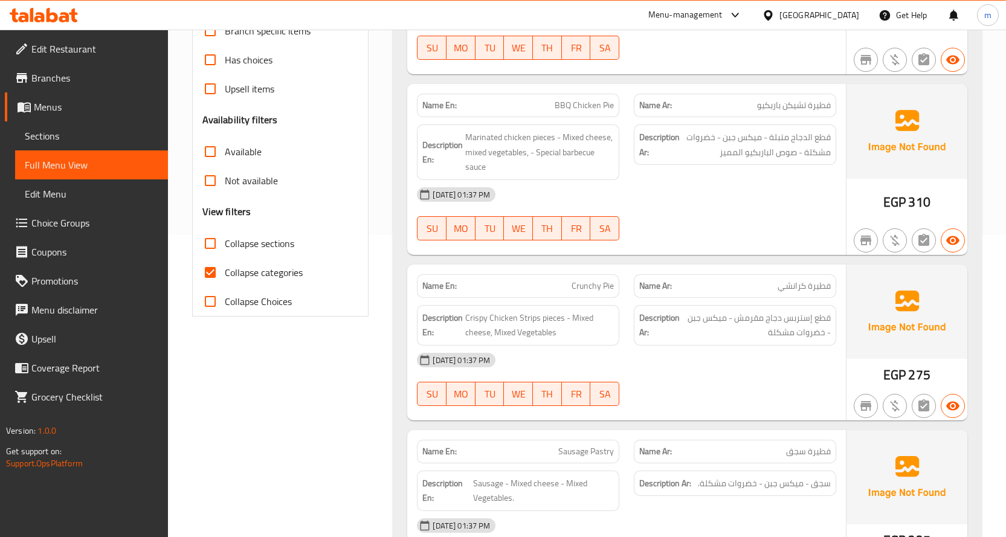
click at [262, 243] on span "Collapse sections" at bounding box center [259, 243] width 69 height 14
click at [225, 243] on input "Collapse sections" at bounding box center [210, 243] width 29 height 29
checkbox input "true"
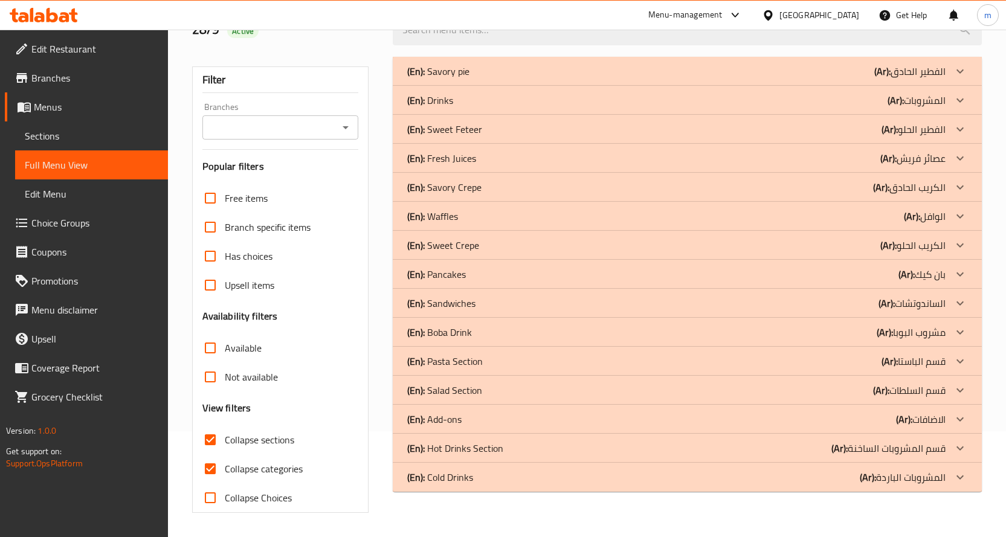
click at [213, 454] on input "Collapse categories" at bounding box center [210, 468] width 29 height 29
checkbox input "false"
drag, startPoint x: 789, startPoint y: 471, endPoint x: 765, endPoint y: 454, distance: 28.7
click at [789, 471] on div "(En): Cold Drinks (Ar): المشروبات الباردة" at bounding box center [676, 477] width 538 height 14
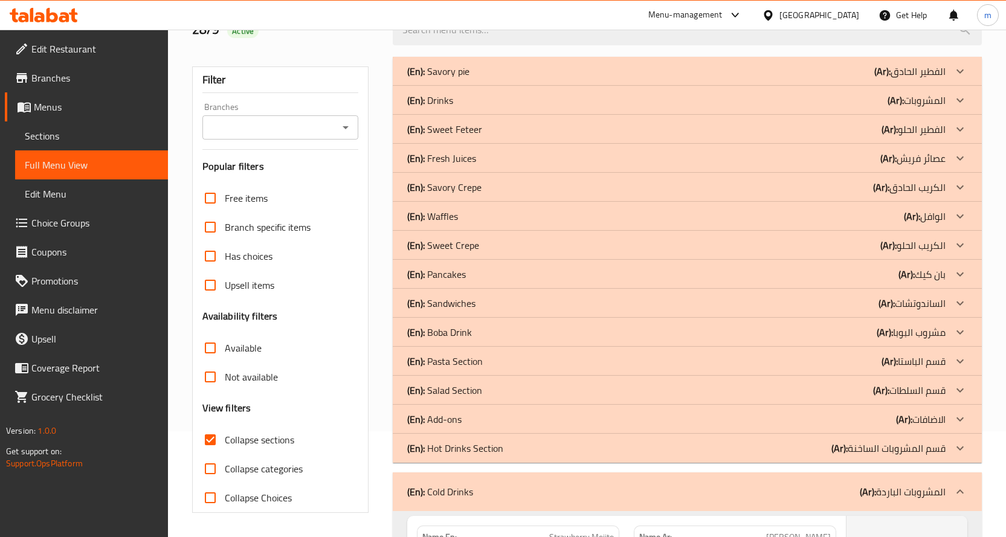
click at [750, 443] on div "(En): Hot Drinks Section (Ar): قسم المشروبات الساخنة" at bounding box center [676, 448] width 538 height 14
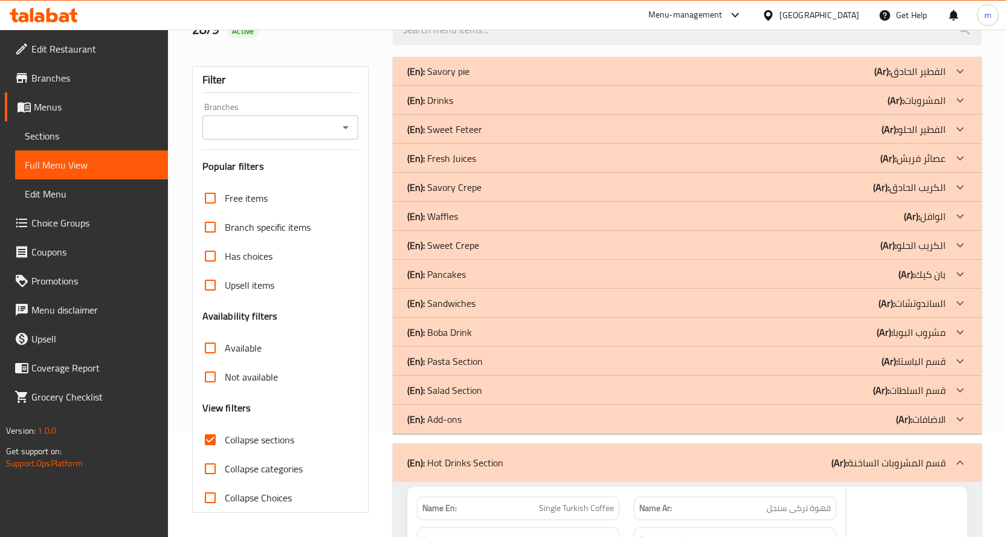
click at [747, 415] on div "(En): Add-ons (Ar): الاضافات" at bounding box center [676, 419] width 538 height 14
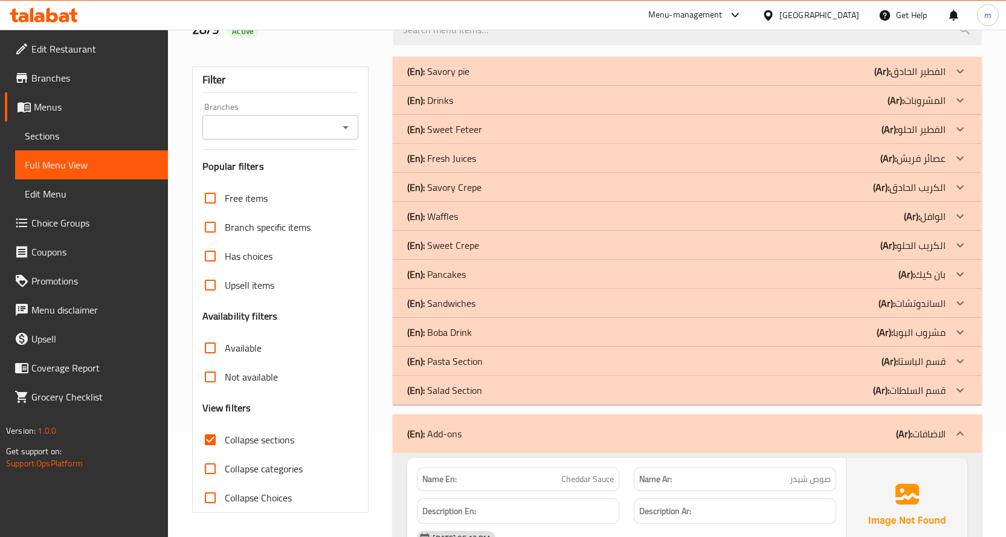
click at [754, 392] on div "(En): Salad Section (Ar): قسم السلطات" at bounding box center [676, 390] width 538 height 14
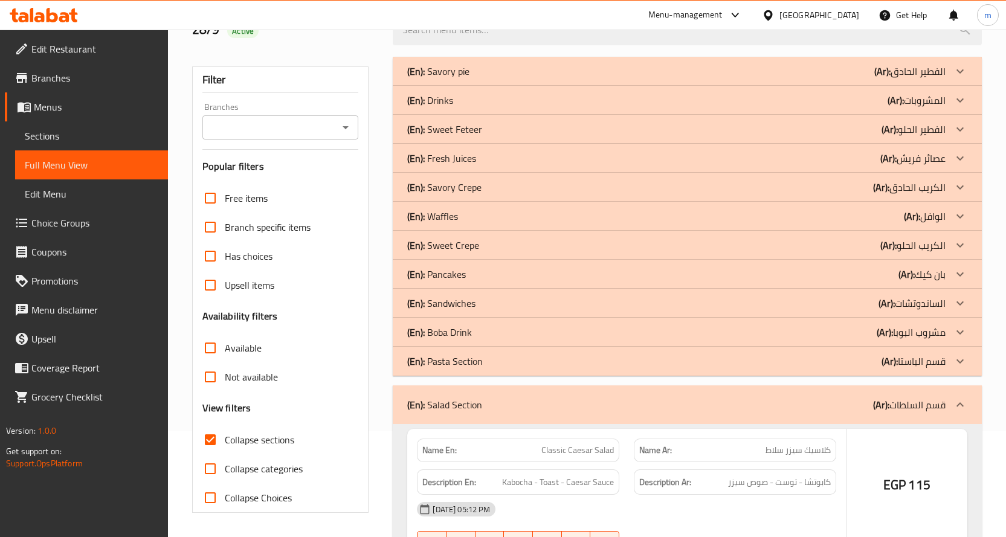
click at [742, 359] on div "(En): Pasta Section (Ar): قسم الباستا" at bounding box center [676, 361] width 538 height 14
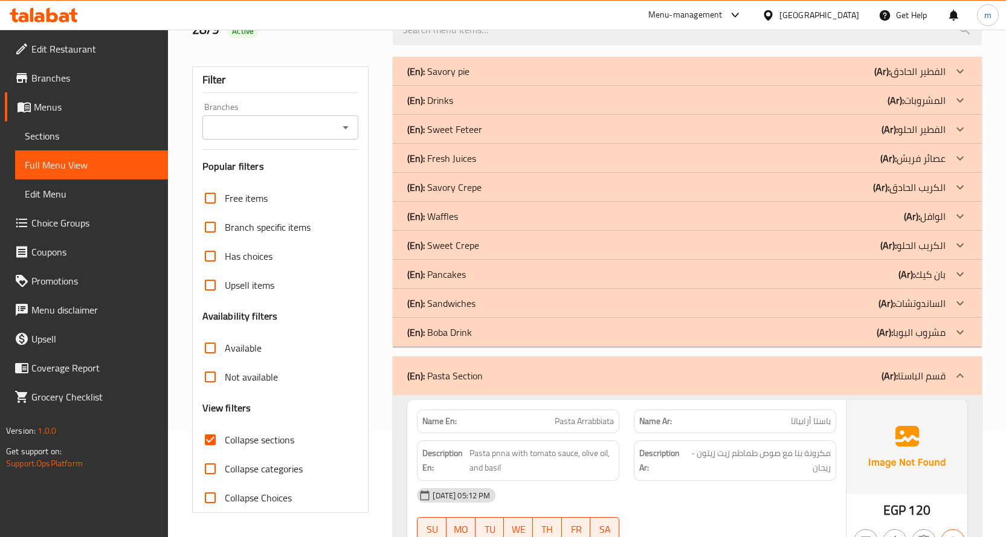
click at [730, 303] on div "(En): Sandwiches (Ar): الساندوتشات" at bounding box center [676, 303] width 538 height 14
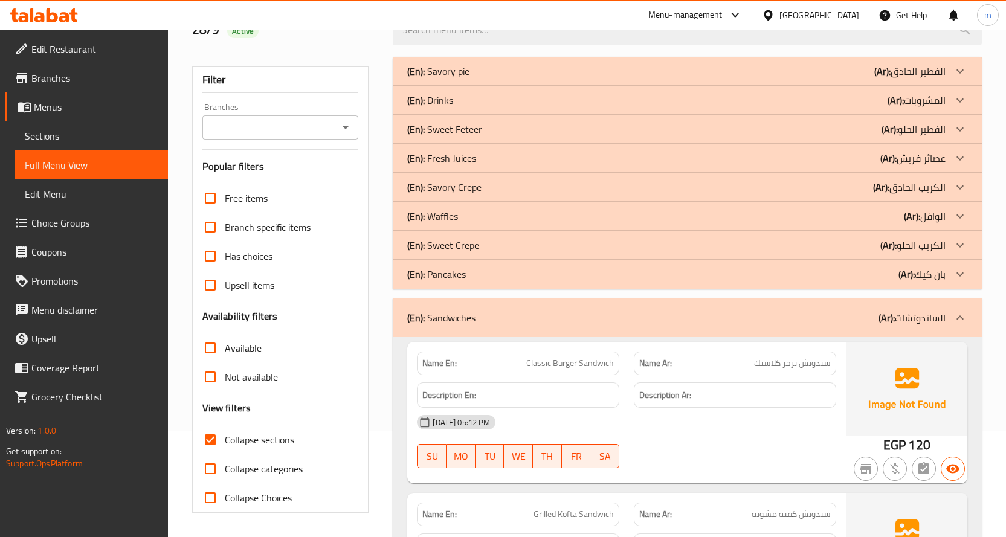
click at [764, 243] on div "(En): Sweet Crepe (Ar): الكريب الحلو" at bounding box center [676, 245] width 538 height 14
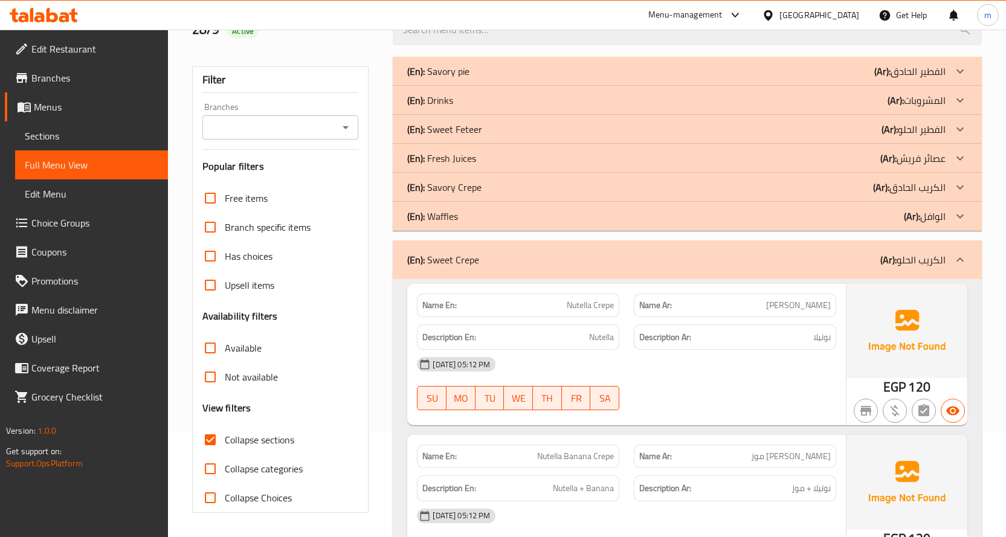
click at [744, 188] on div "(En): Savory Crepe (Ar): الكريب الحادق" at bounding box center [676, 187] width 538 height 14
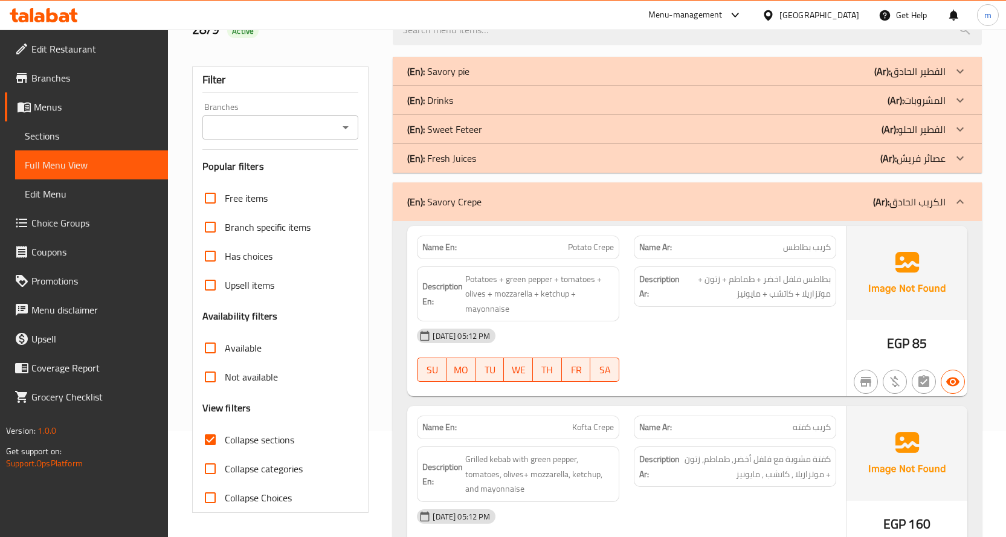
click at [773, 130] on div "(En): Sweet Feteer (Ar): الفطير الحلو" at bounding box center [676, 129] width 538 height 14
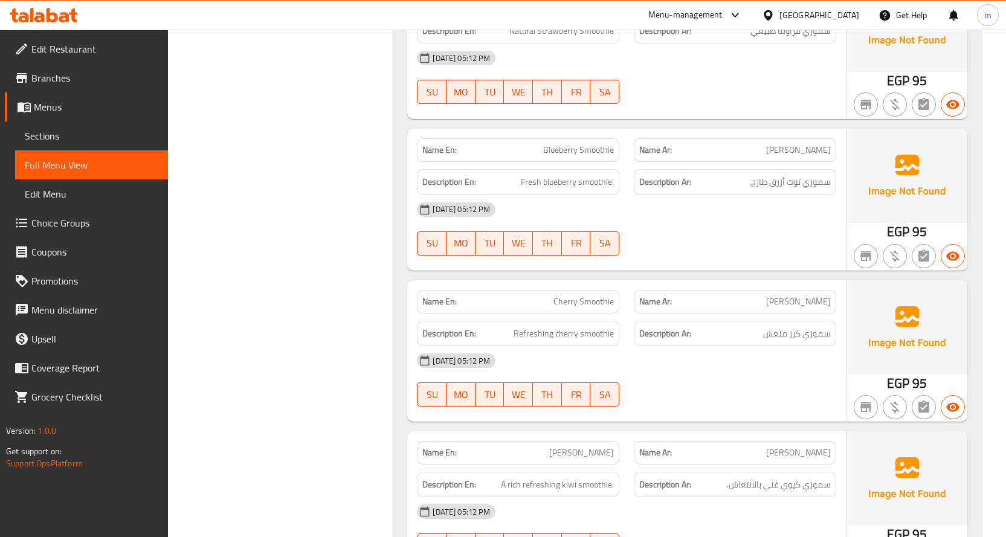
scroll to position [15371, 0]
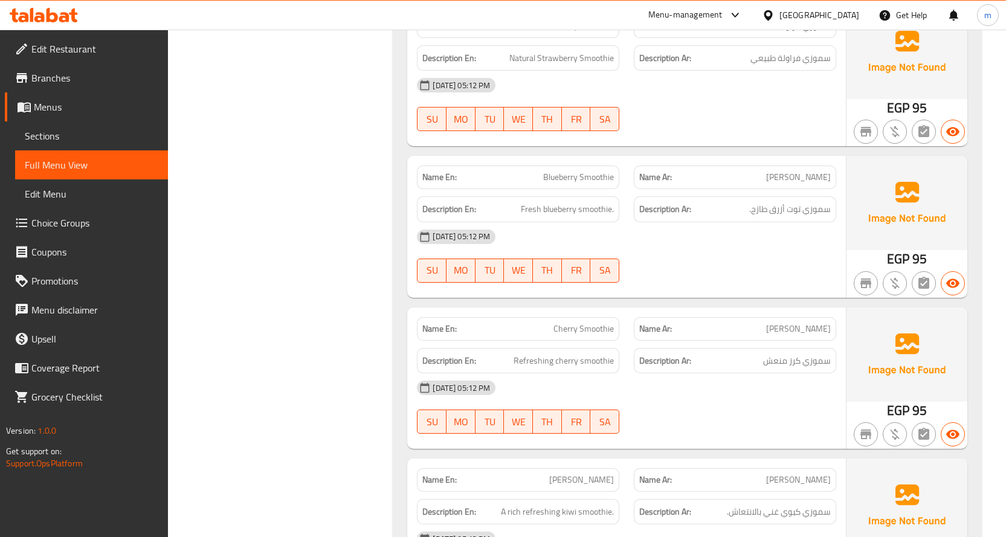
click at [570, 323] on span "Cherry Smoothie" at bounding box center [583, 329] width 60 height 13
drag, startPoint x: 587, startPoint y: 299, endPoint x: 628, endPoint y: 314, distance: 44.3
copy span "Cherry Smoothie"
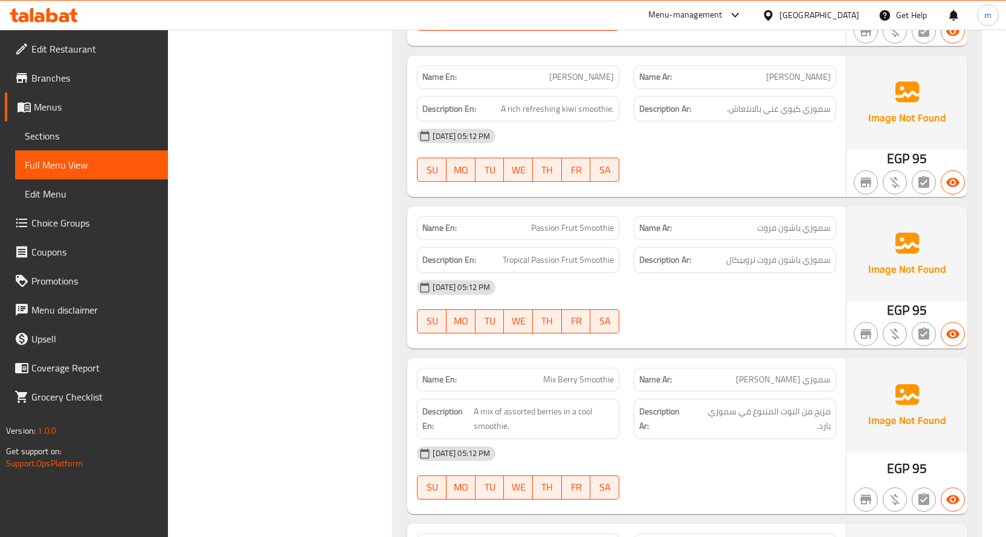
scroll to position [15793, 0]
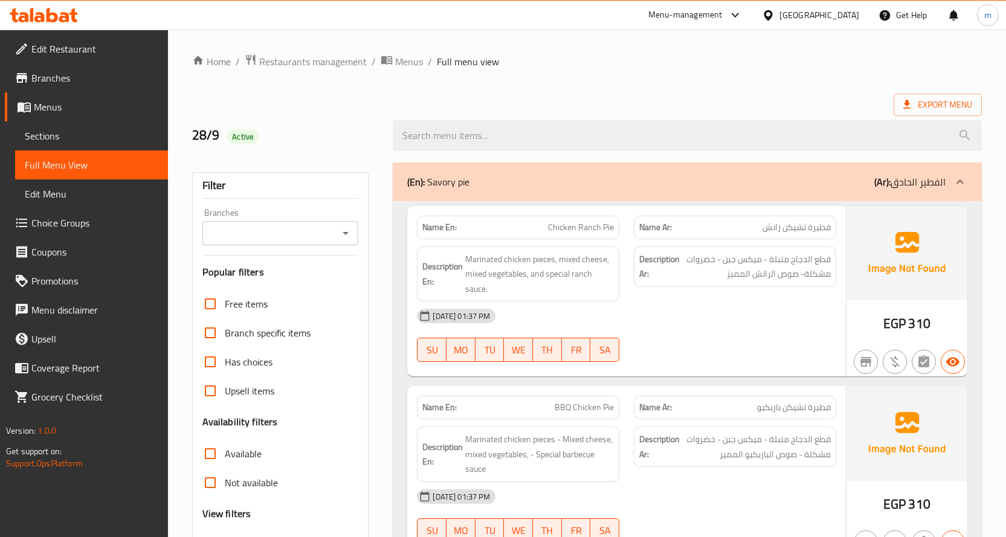
scroll to position [242, 0]
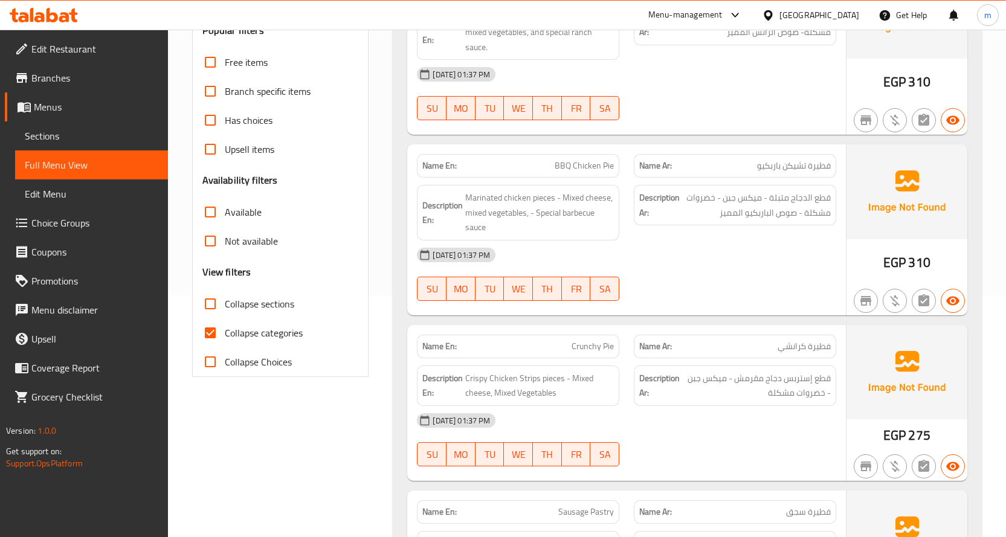
click at [265, 307] on span "Collapse sections" at bounding box center [259, 304] width 69 height 14
click at [225, 307] on input "Collapse sections" at bounding box center [210, 303] width 29 height 29
checkbox input "true"
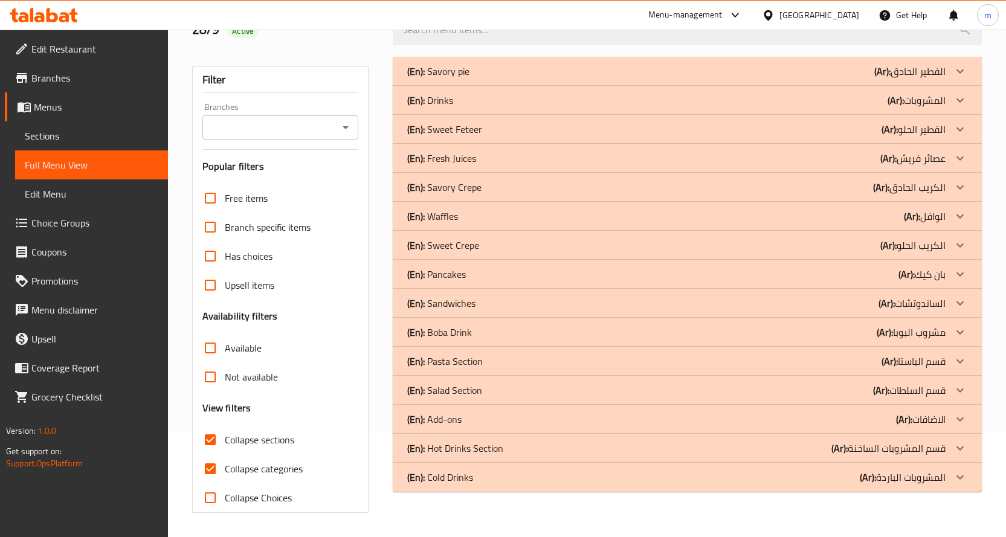
scroll to position [106, 0]
drag, startPoint x: 581, startPoint y: 470, endPoint x: 588, endPoint y: 465, distance: 8.6
click at [581, 470] on div "(En): Cold Drinks (Ar): المشروبات الباردة" at bounding box center [676, 477] width 538 height 14
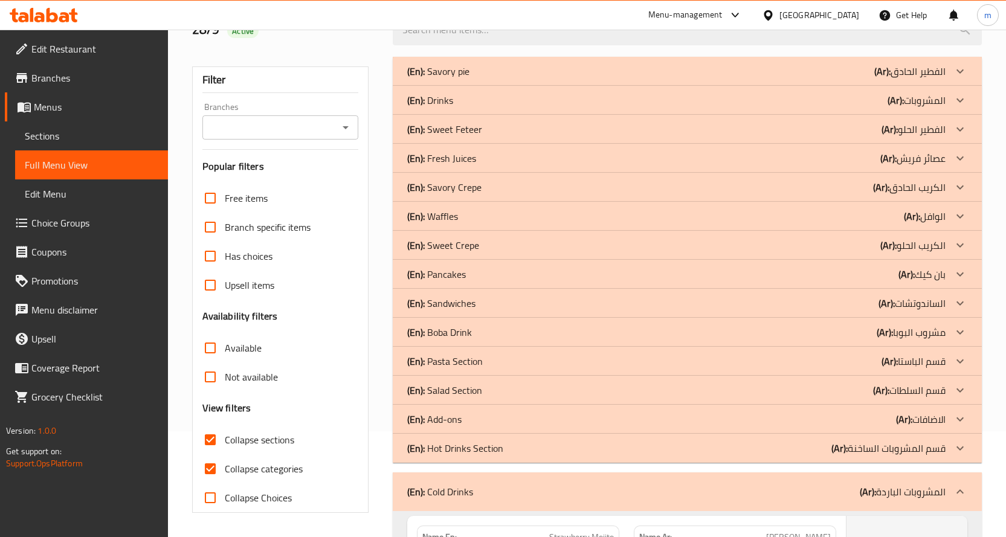
click at [726, 446] on div "(En): Hot Drinks Section (Ar): قسم المشروبات الساخنة" at bounding box center [676, 448] width 538 height 14
click at [739, 422] on div "(En): Add-ons (Ar): الاضافات" at bounding box center [676, 419] width 538 height 14
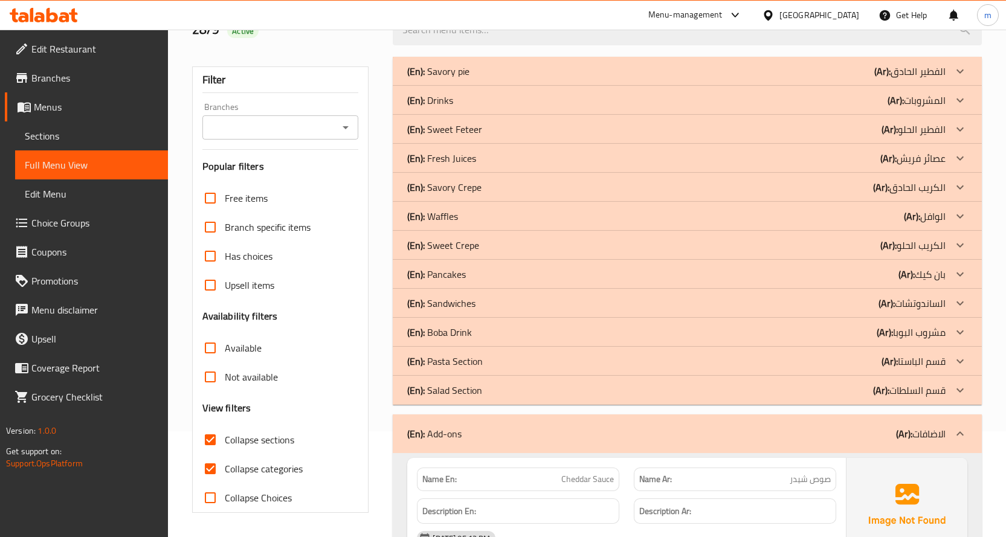
click at [684, 391] on div "(En): Salad Section (Ar): قسم السلطات" at bounding box center [676, 390] width 538 height 14
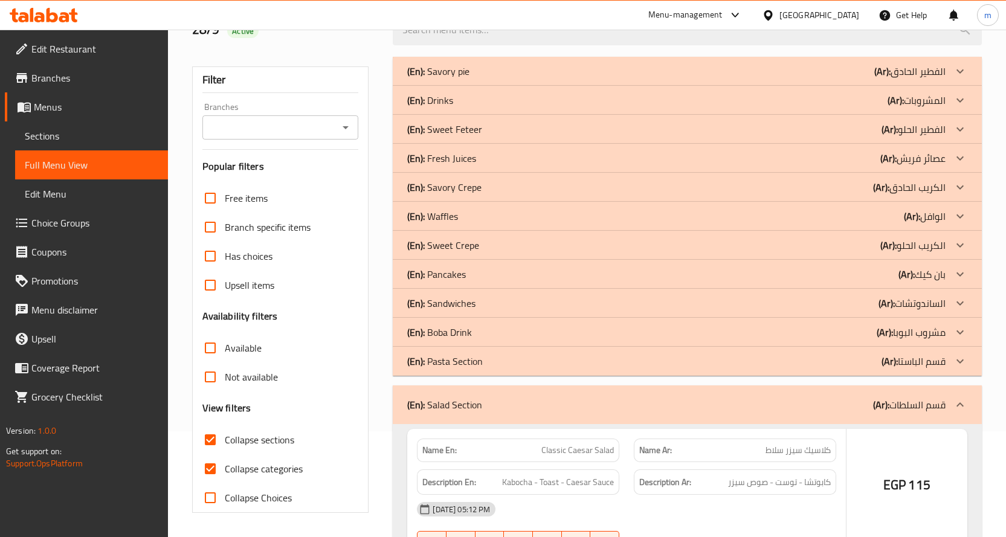
click at [735, 365] on div "(En): Pasta Section (Ar): قسم الباستا" at bounding box center [676, 361] width 538 height 14
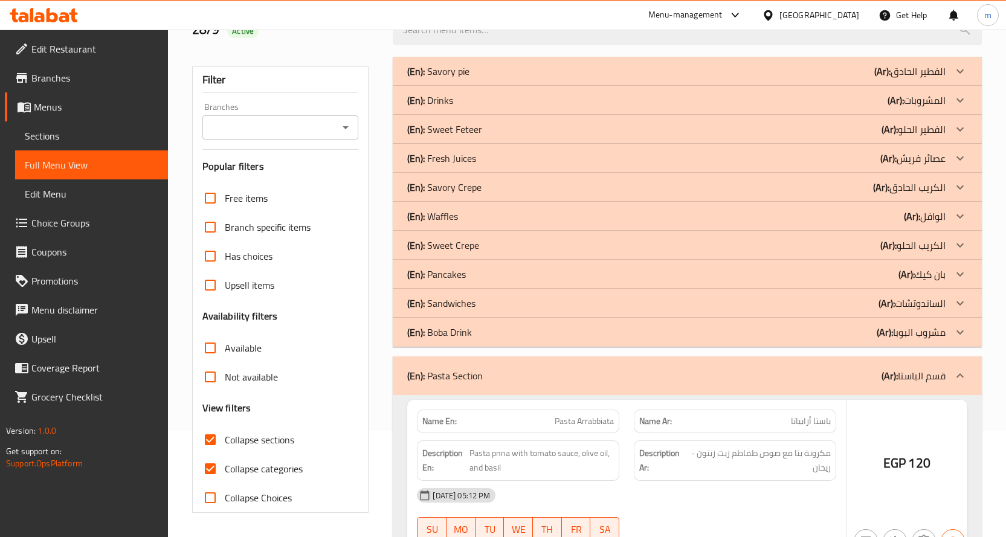
click at [750, 304] on div "(En): Sandwiches (Ar): الساندوتشات" at bounding box center [676, 303] width 538 height 14
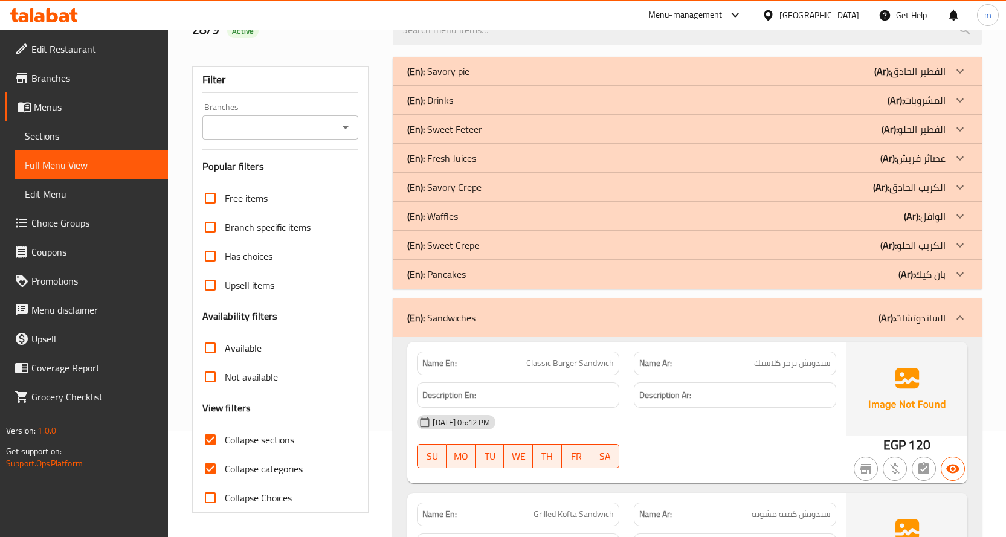
click at [735, 246] on div "(En): Sweet Crepe (Ar): الكريب الحلو" at bounding box center [676, 245] width 538 height 14
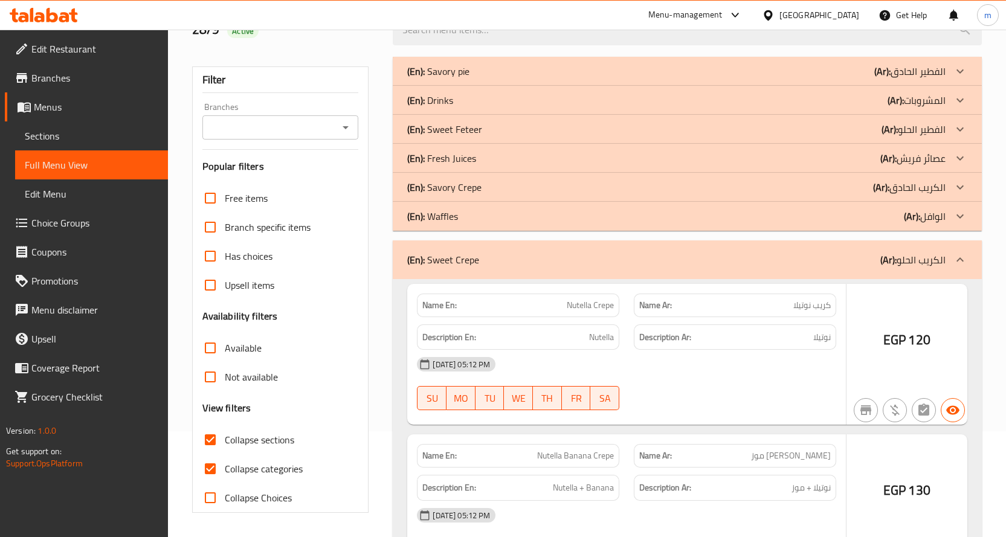
click at [749, 190] on div "(En): Savory Crepe (Ar): الكريب الحادق" at bounding box center [676, 187] width 538 height 14
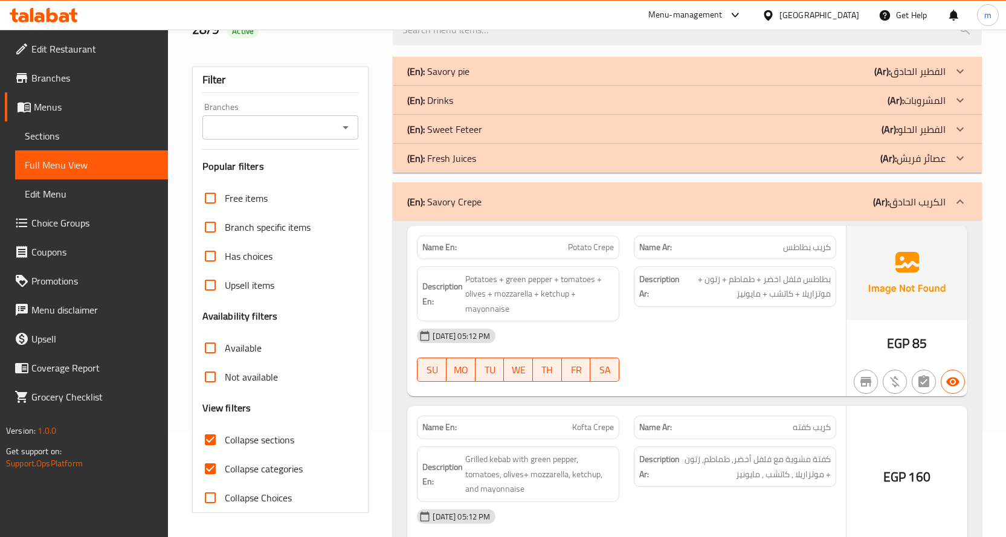
click at [784, 130] on div "(En): Sweet Feteer (Ar): الفطير الحلو" at bounding box center [676, 129] width 538 height 14
click at [767, 95] on div "(En): Drinks (Ar): المشروبات" at bounding box center [676, 100] width 538 height 14
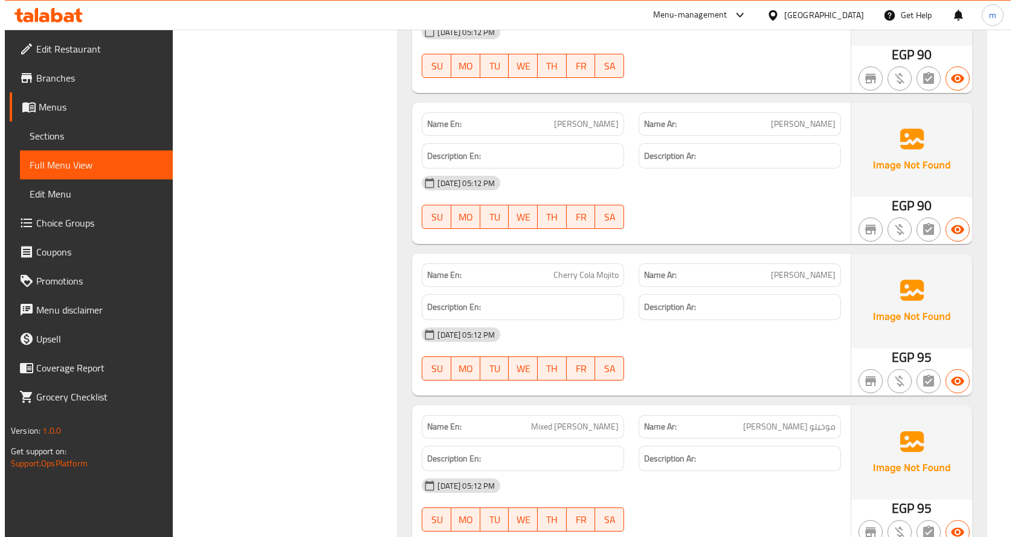
scroll to position [0, 0]
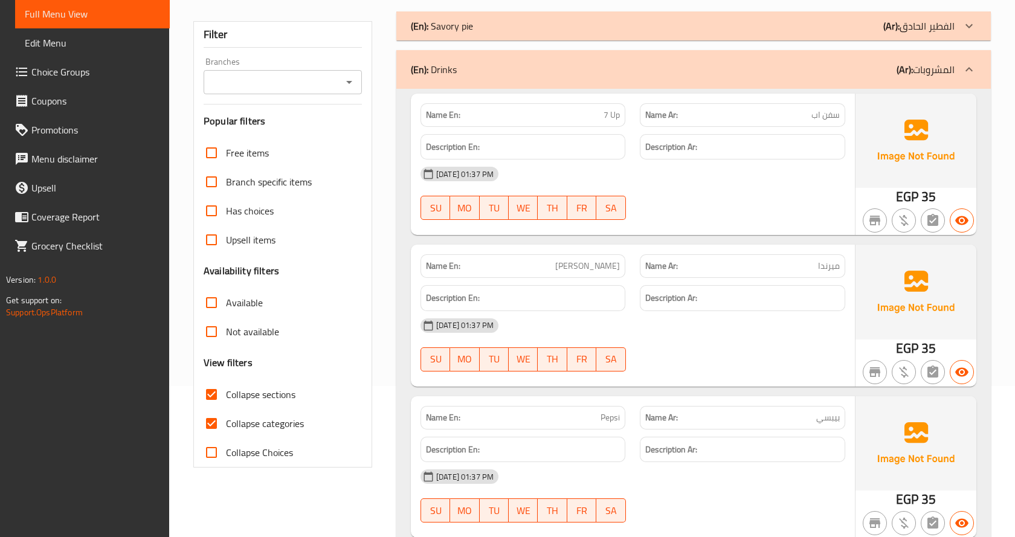
scroll to position [242, 0]
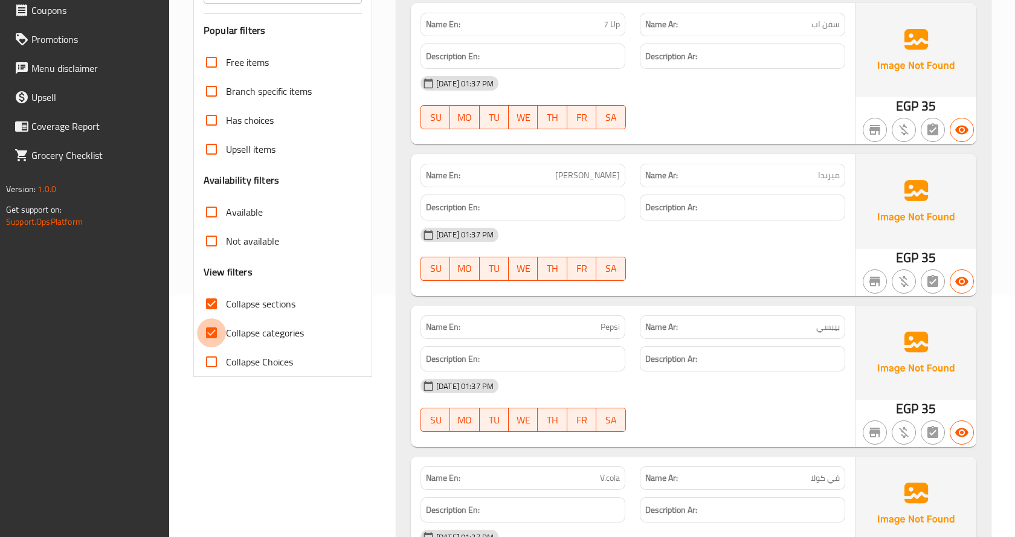
click at [215, 332] on input "Collapse categories" at bounding box center [211, 332] width 29 height 29
checkbox input "false"
click at [212, 301] on input "Collapse sections" at bounding box center [211, 303] width 29 height 29
checkbox input "true"
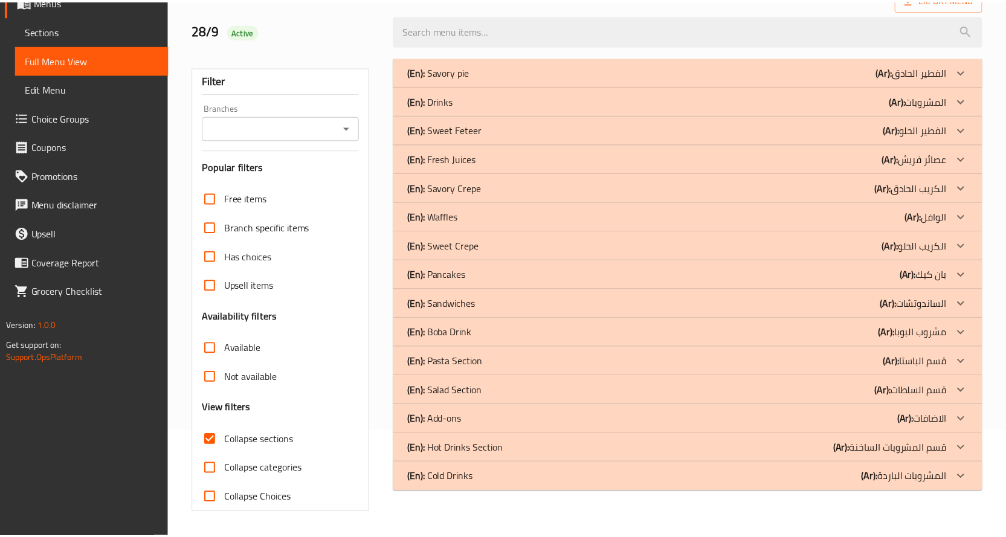
scroll to position [106, 0]
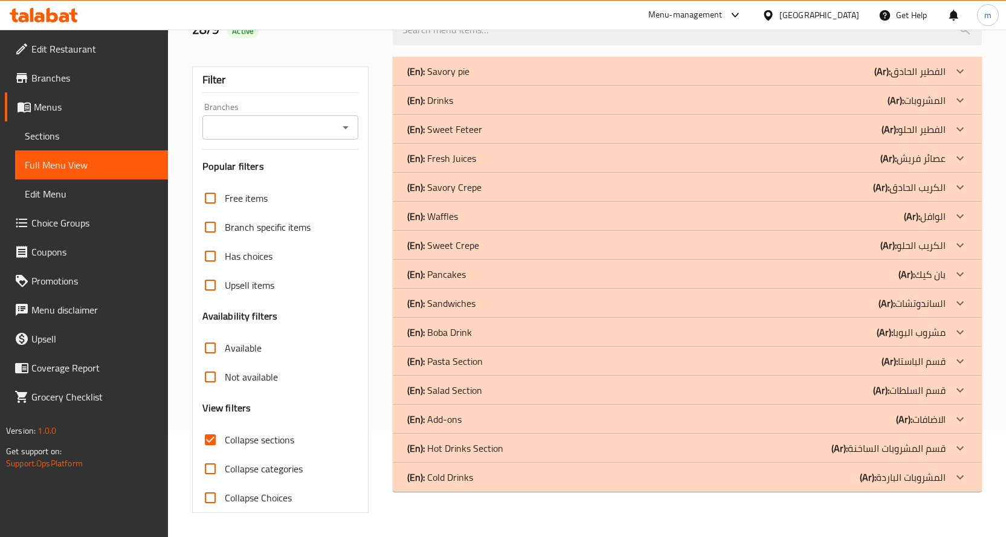
click at [823, 475] on div "(En): Cold Drinks (Ar): المشروبات الباردة" at bounding box center [676, 477] width 538 height 14
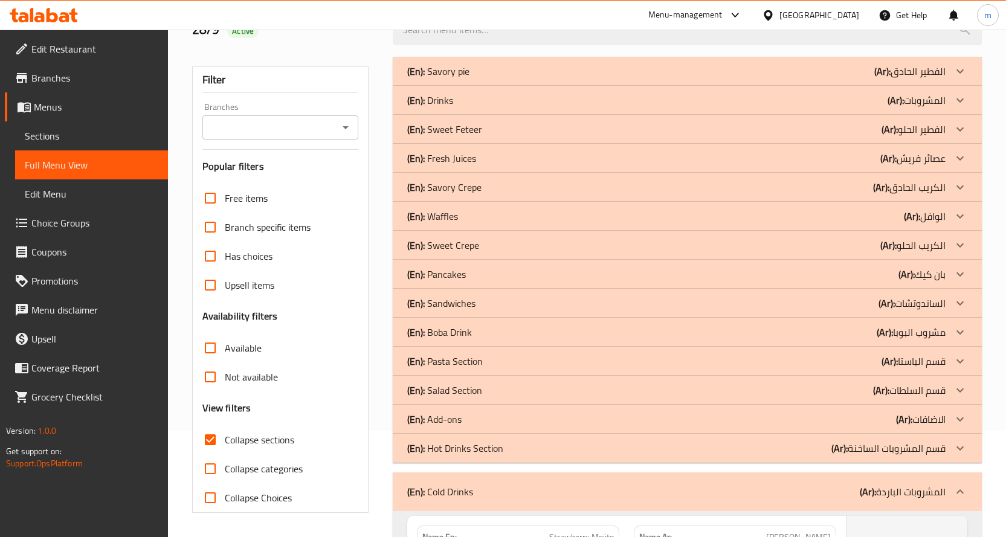
click at [817, 455] on div "(En): Hot Drinks Section (Ar): قسم المشروبات الساخنة" at bounding box center [676, 448] width 538 height 14
click at [815, 422] on div "(En): Add-ons (Ar): الاضافات" at bounding box center [676, 419] width 538 height 14
click at [815, 379] on div "(En): Salad Section (Ar): قسم السلطات" at bounding box center [687, 390] width 589 height 29
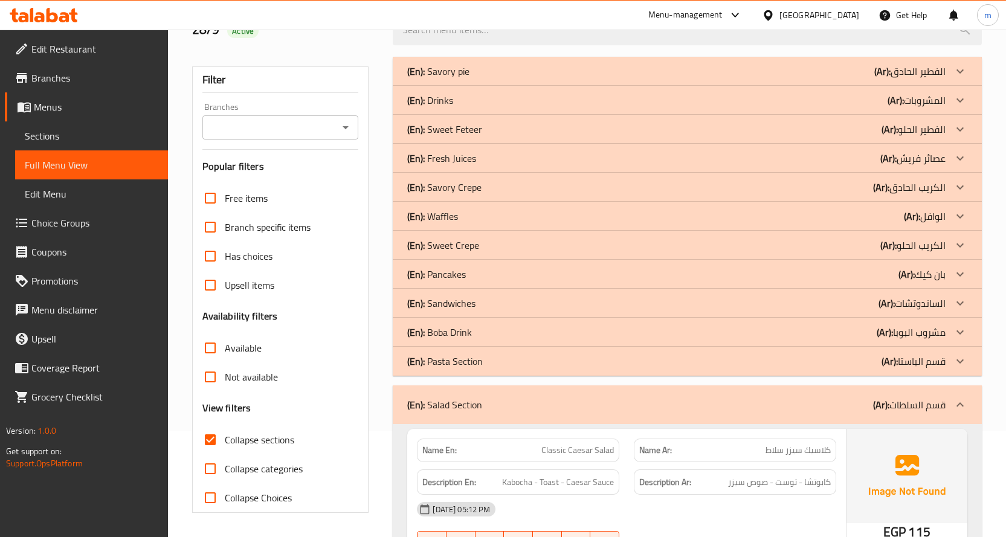
click at [817, 362] on div "(En): Pasta Section (Ar): قسم الباستا" at bounding box center [676, 361] width 538 height 14
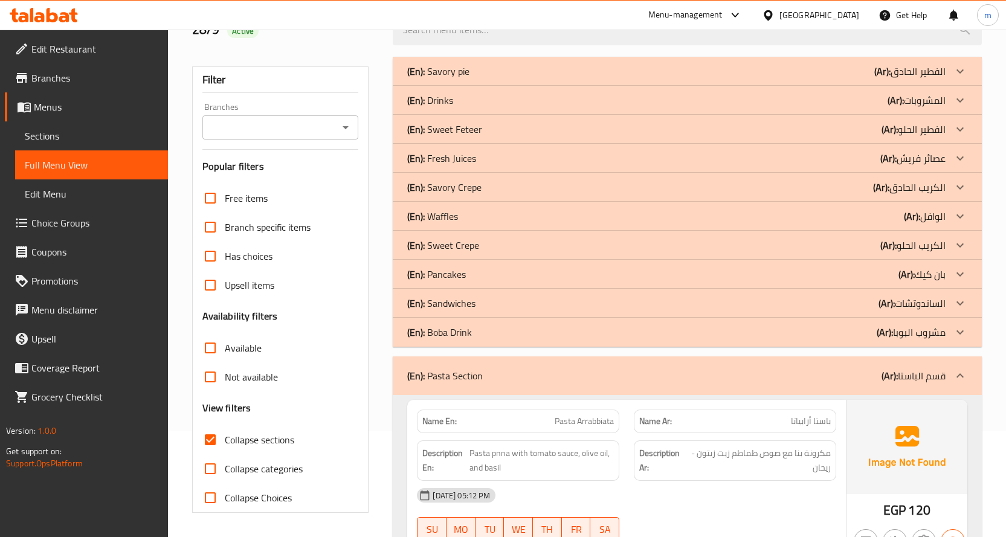
click at [787, 293] on div "(En): Sandwiches (Ar): الساندوتشات" at bounding box center [687, 303] width 589 height 29
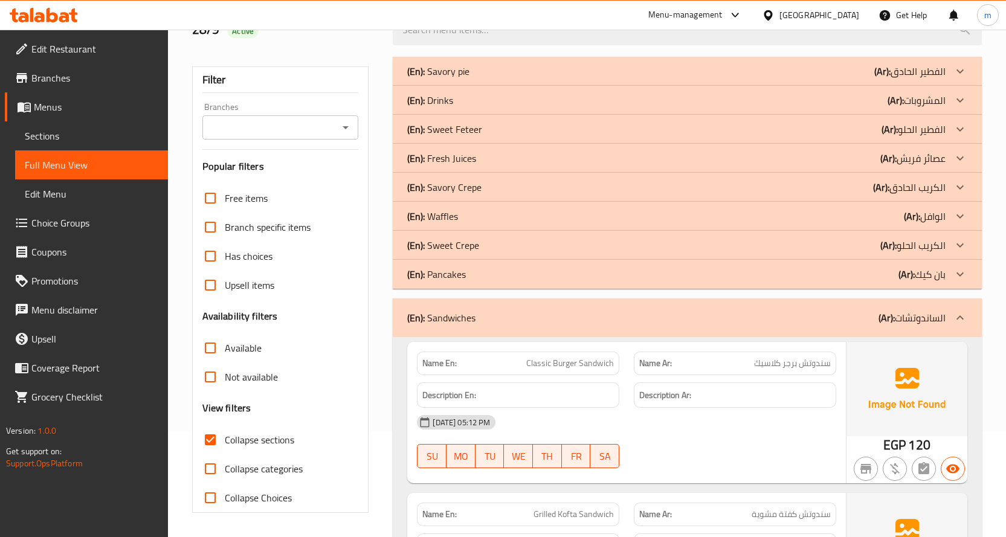
click at [817, 247] on div "(En): Sweet Crepe (Ar): الكريب الحلو" at bounding box center [676, 245] width 538 height 14
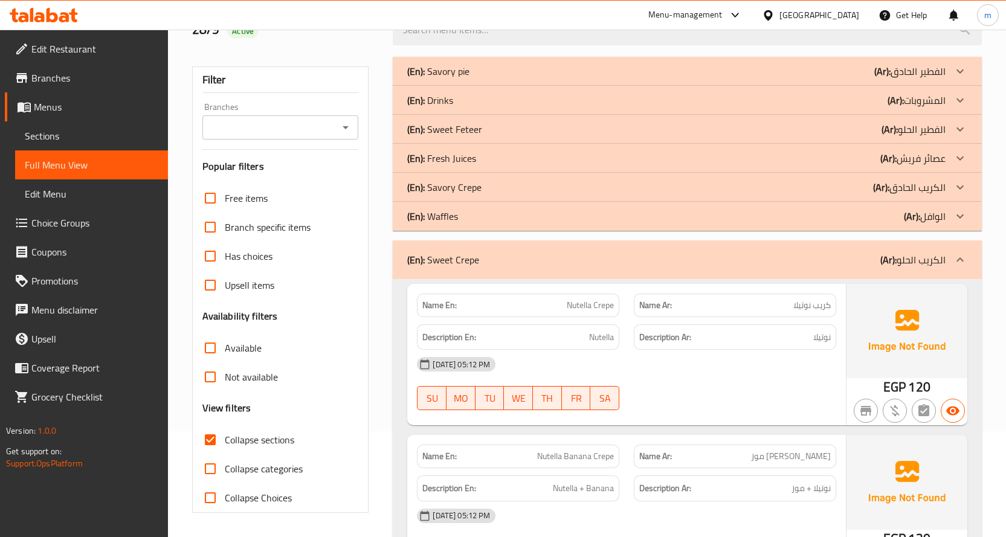
click at [822, 187] on div "(En): Savory Crepe (Ar): الكريب الحادق" at bounding box center [676, 187] width 538 height 14
click at [825, 124] on div "(En): Sweet Feteer (Ar): الفطير الحلو" at bounding box center [676, 129] width 538 height 14
click at [822, 98] on div "(En): Drinks (Ar): المشروبات" at bounding box center [676, 100] width 538 height 14
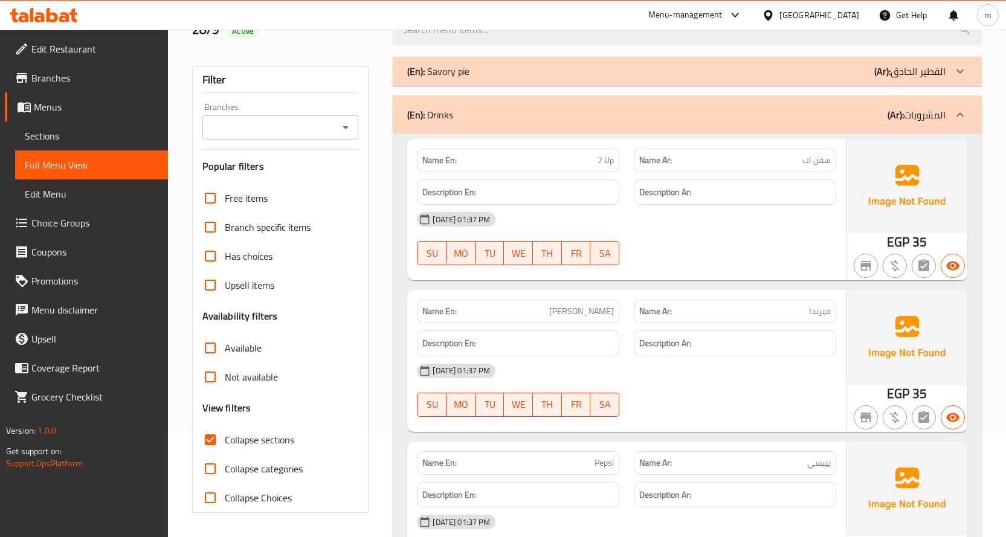
click at [672, 108] on div "(En): Drinks (Ar): المشروبات" at bounding box center [676, 115] width 538 height 14
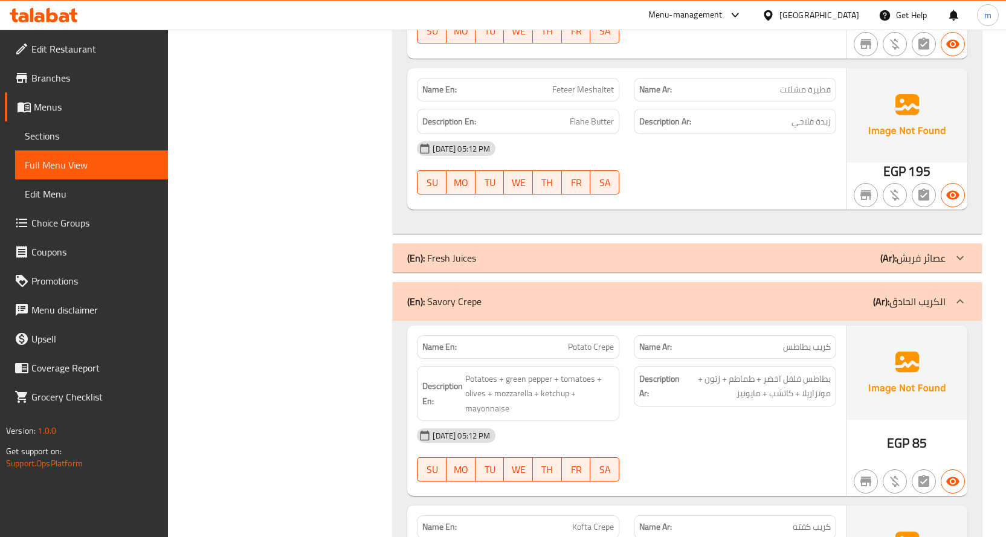
scroll to position [0, 0]
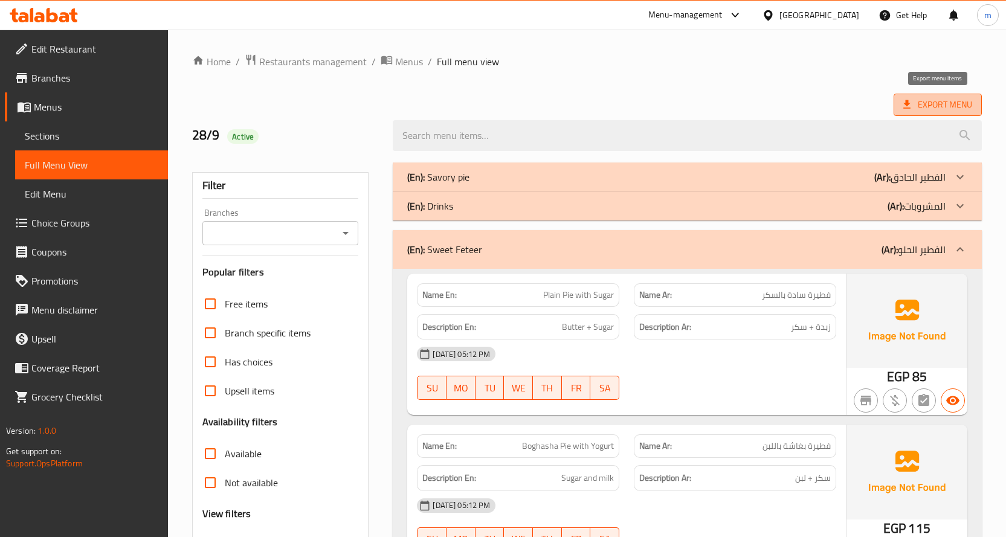
click at [943, 106] on span "Export Menu" at bounding box center [937, 104] width 69 height 15
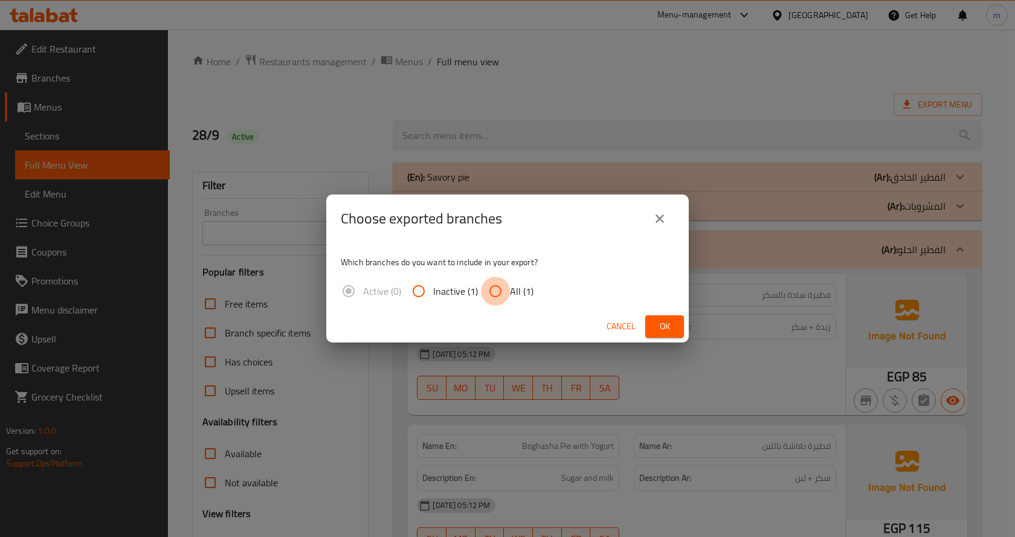
drag, startPoint x: 500, startPoint y: 290, endPoint x: 510, endPoint y: 294, distance: 10.3
click at [500, 289] on input "All (1)" at bounding box center [495, 291] width 29 height 29
radio input "true"
click at [665, 325] on span "Ok" at bounding box center [664, 326] width 19 height 15
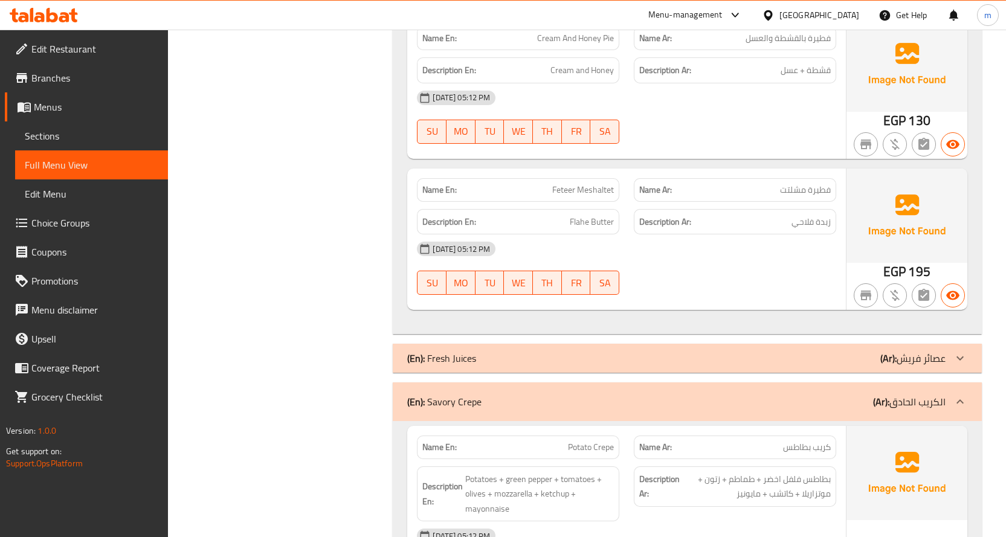
scroll to position [967, 0]
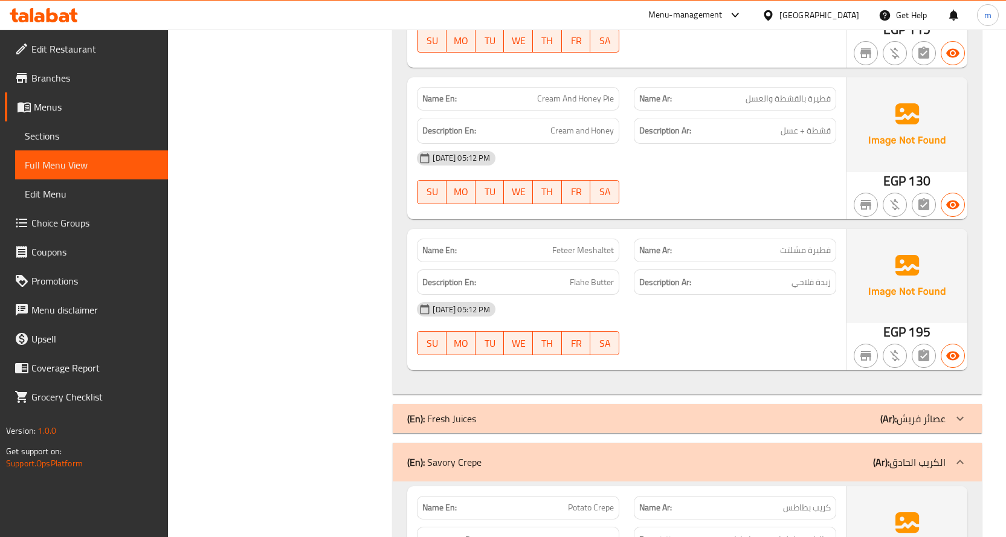
click at [82, 53] on span "Edit Restaurant" at bounding box center [94, 49] width 127 height 14
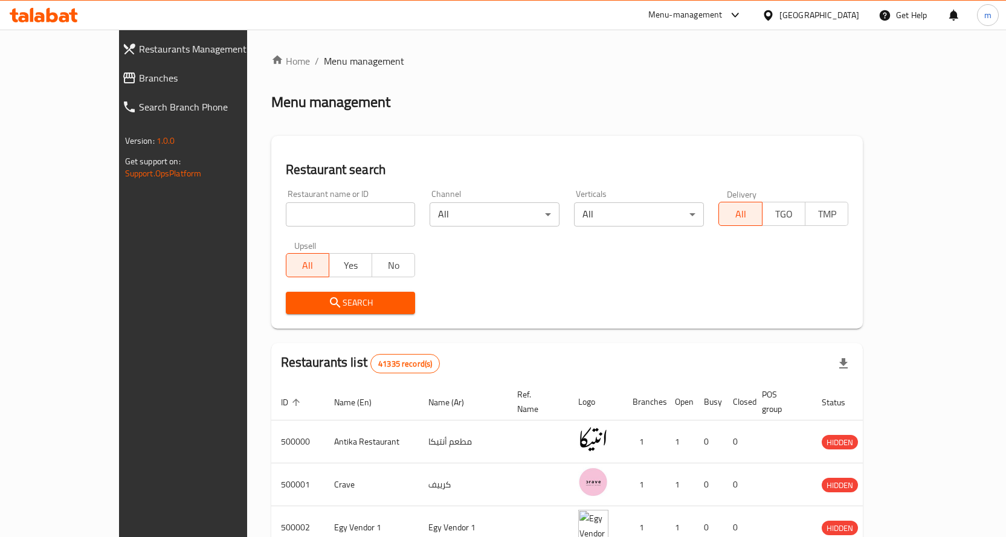
click at [139, 80] on span "Branches" at bounding box center [208, 78] width 138 height 14
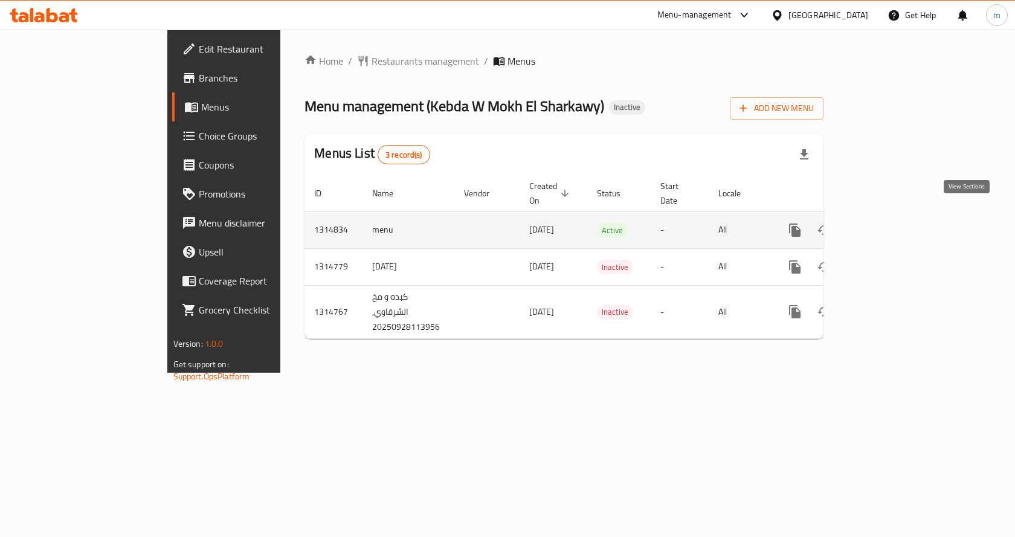
click at [887, 225] on icon "enhanced table" at bounding box center [882, 230] width 11 height 11
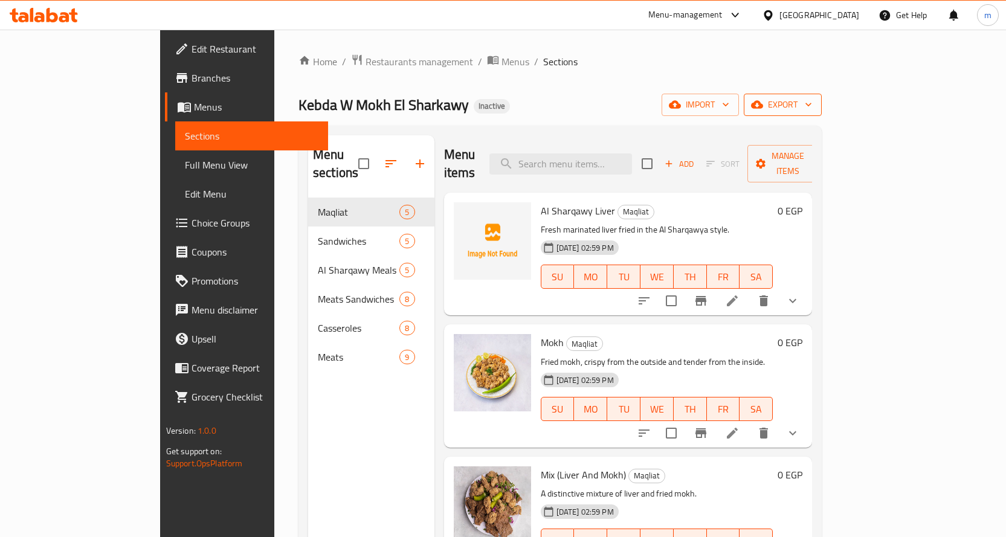
click at [812, 101] on span "export" at bounding box center [782, 104] width 59 height 15
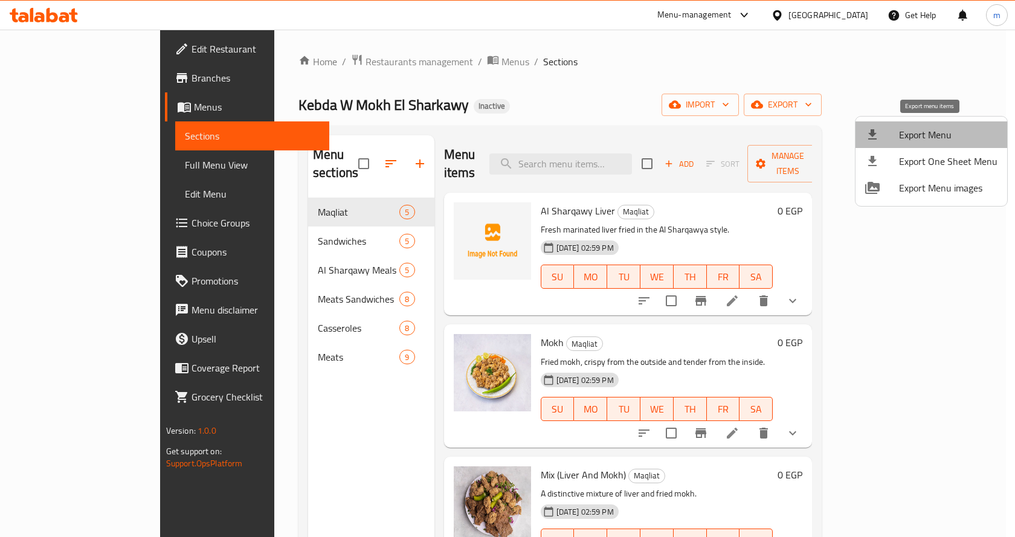
click at [939, 135] on span "Export Menu" at bounding box center [948, 134] width 98 height 14
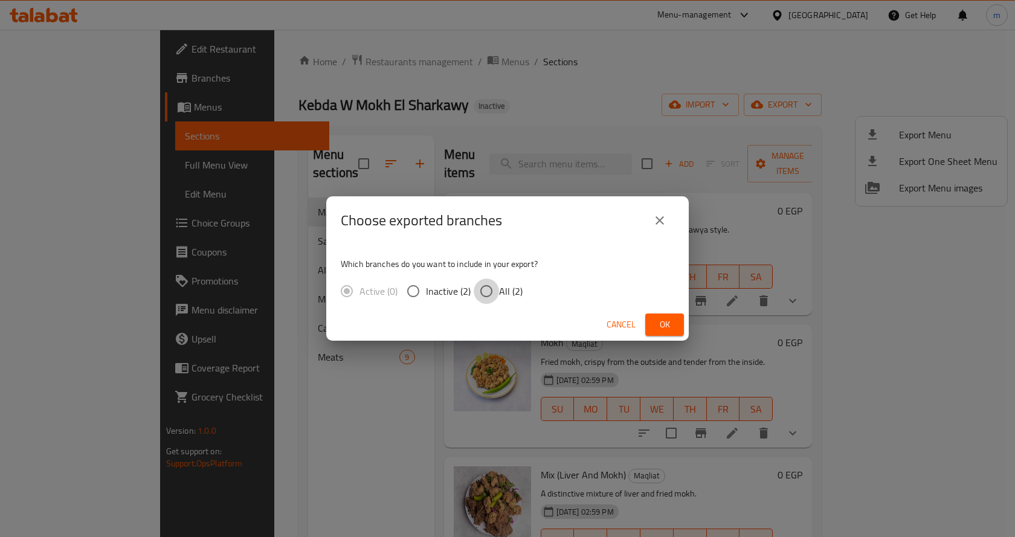
click at [491, 289] on input "All (2)" at bounding box center [486, 290] width 25 height 25
radio input "true"
click at [666, 323] on span "Ok" at bounding box center [664, 324] width 19 height 15
